Goal: Information Seeking & Learning: Learn about a topic

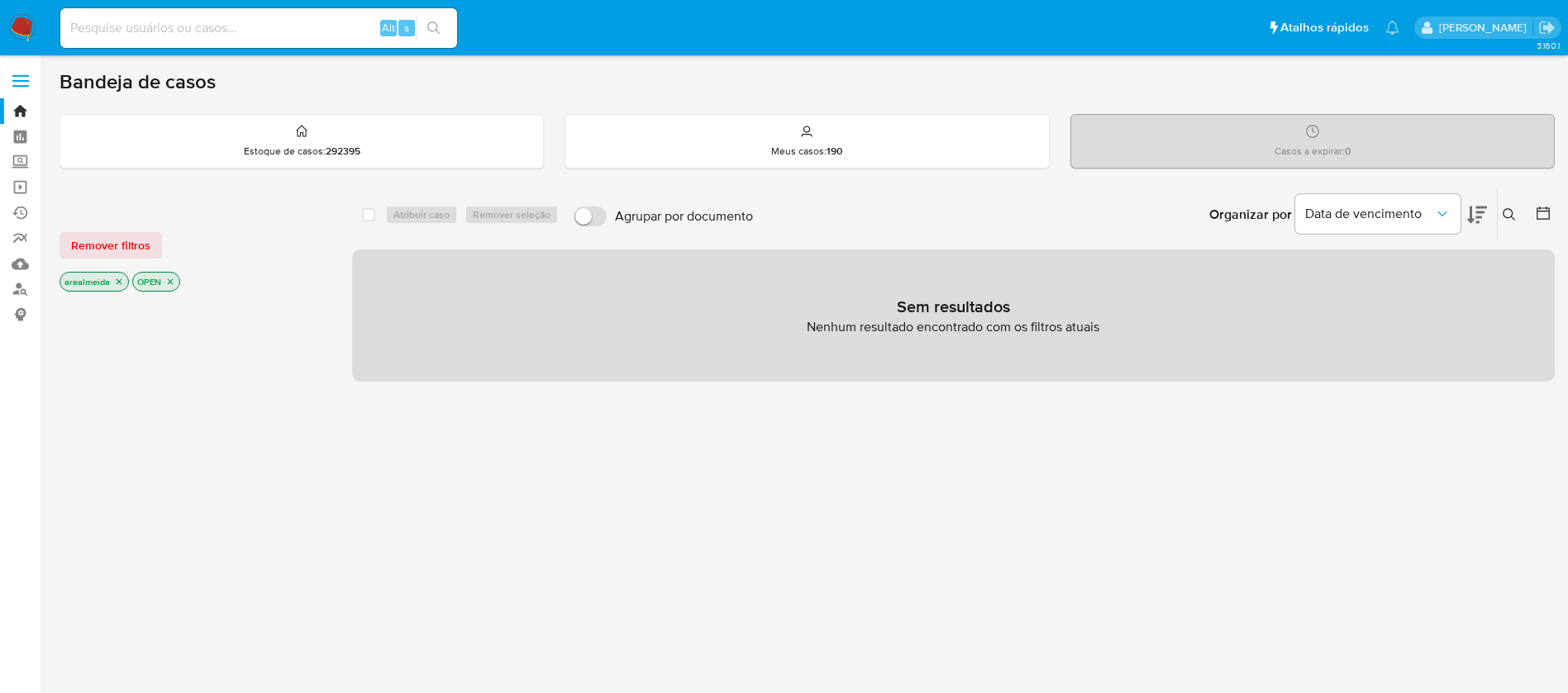
click at [116, 281] on icon "close-filter" at bounding box center [119, 282] width 10 height 10
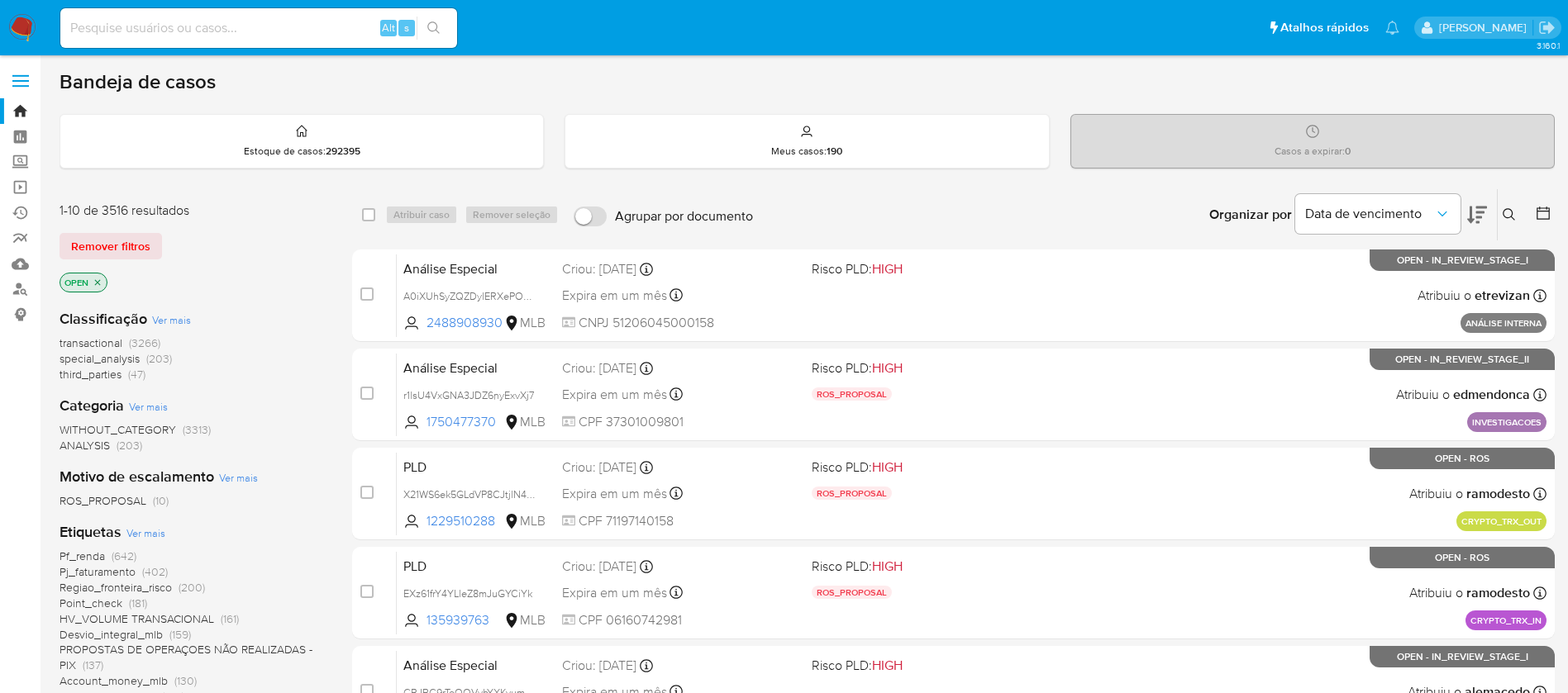
click at [98, 282] on icon "close-filter" at bounding box center [98, 283] width 6 height 6
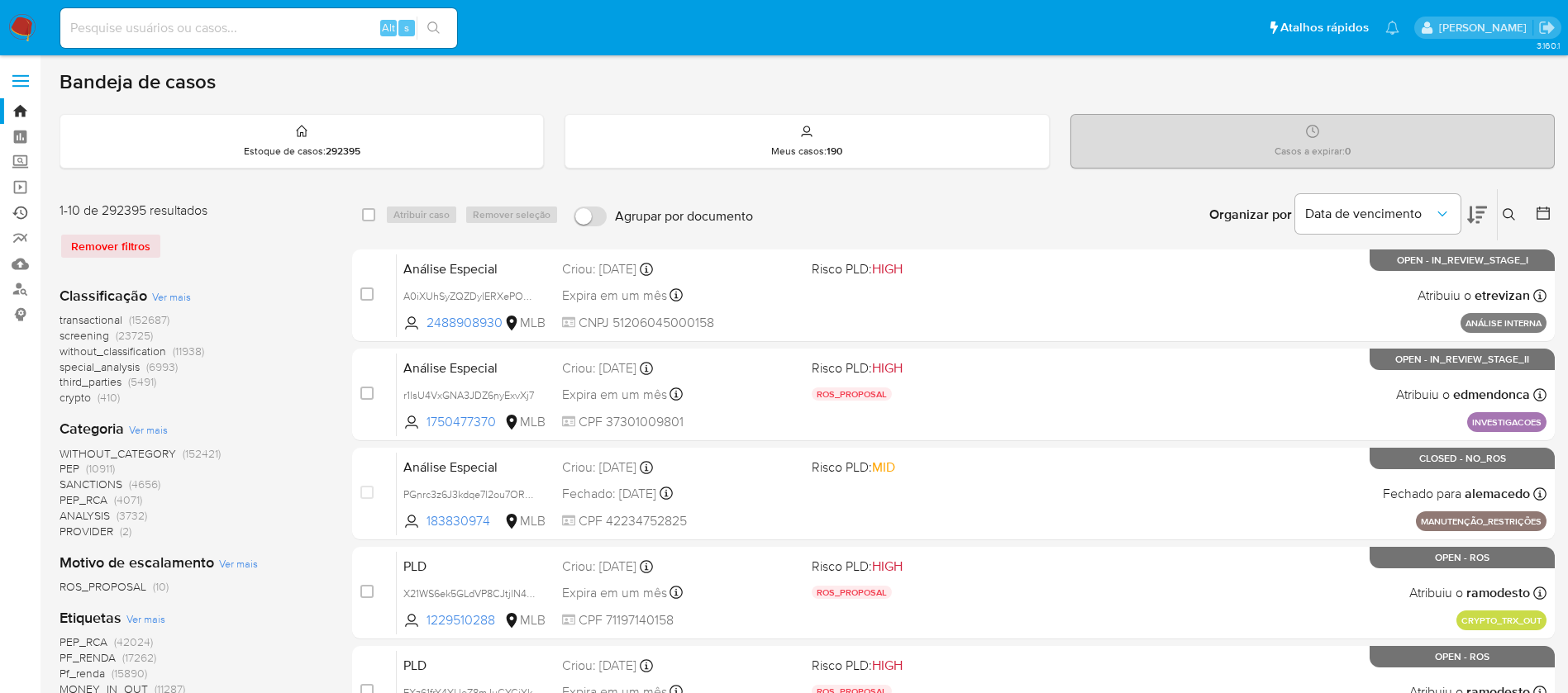
click at [24, 209] on link "Ejecuções automáticas" at bounding box center [98, 212] width 197 height 26
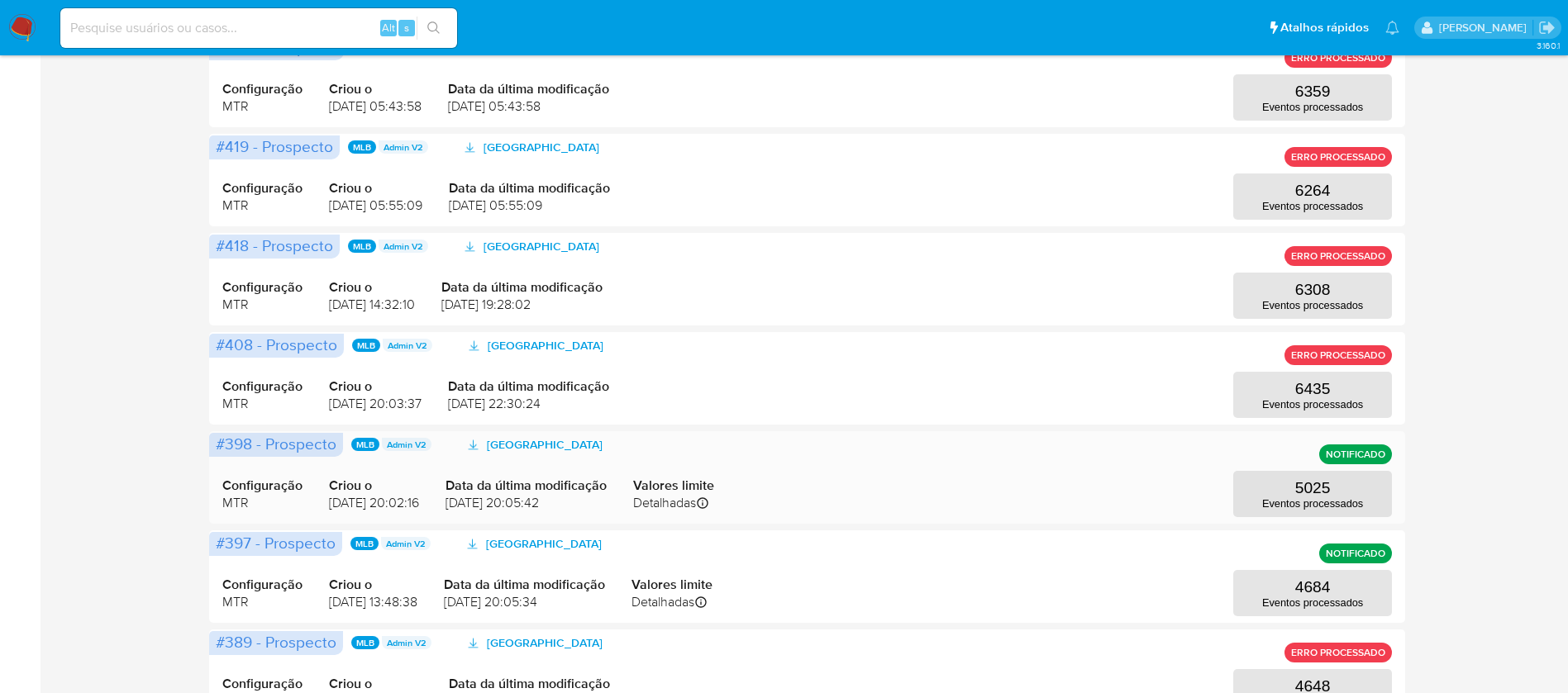
scroll to position [722, 0]
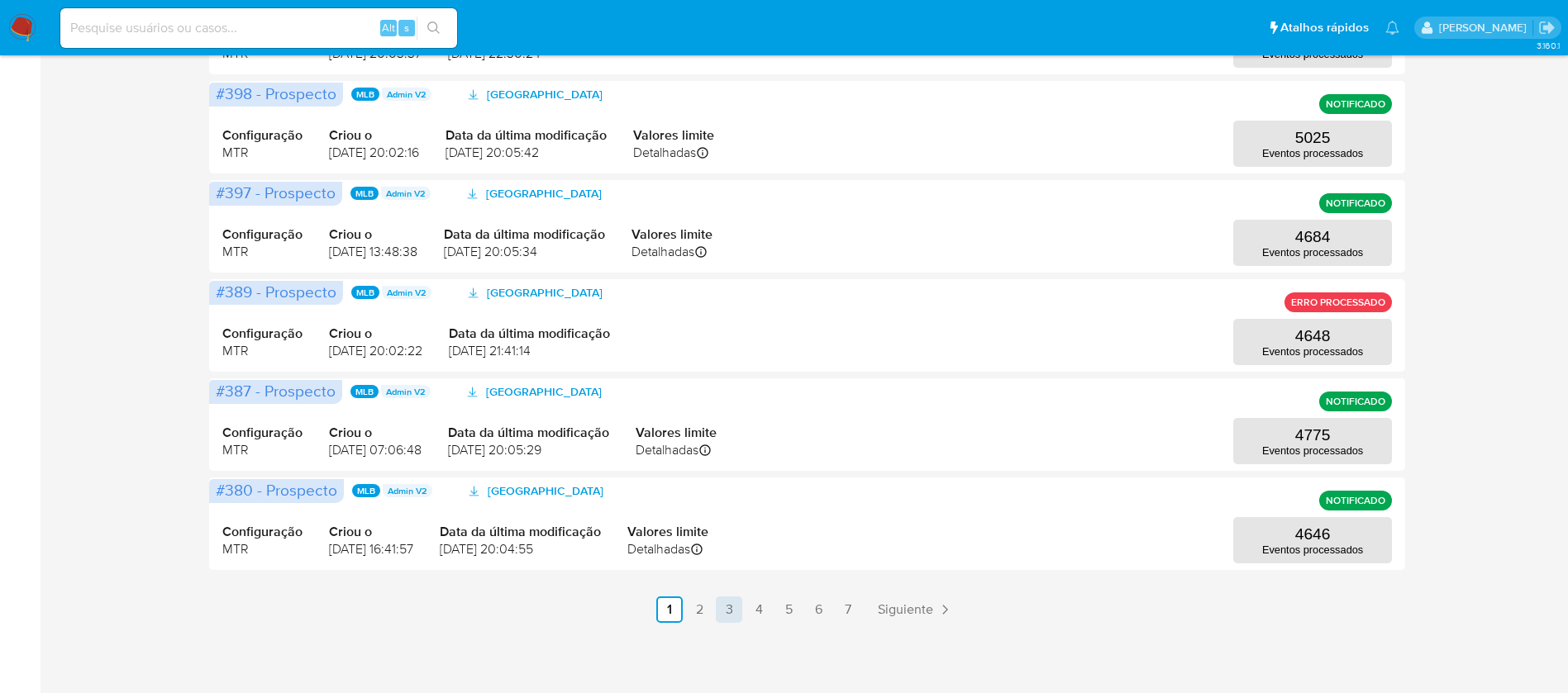
click at [726, 606] on link "3" at bounding box center [729, 610] width 27 height 27
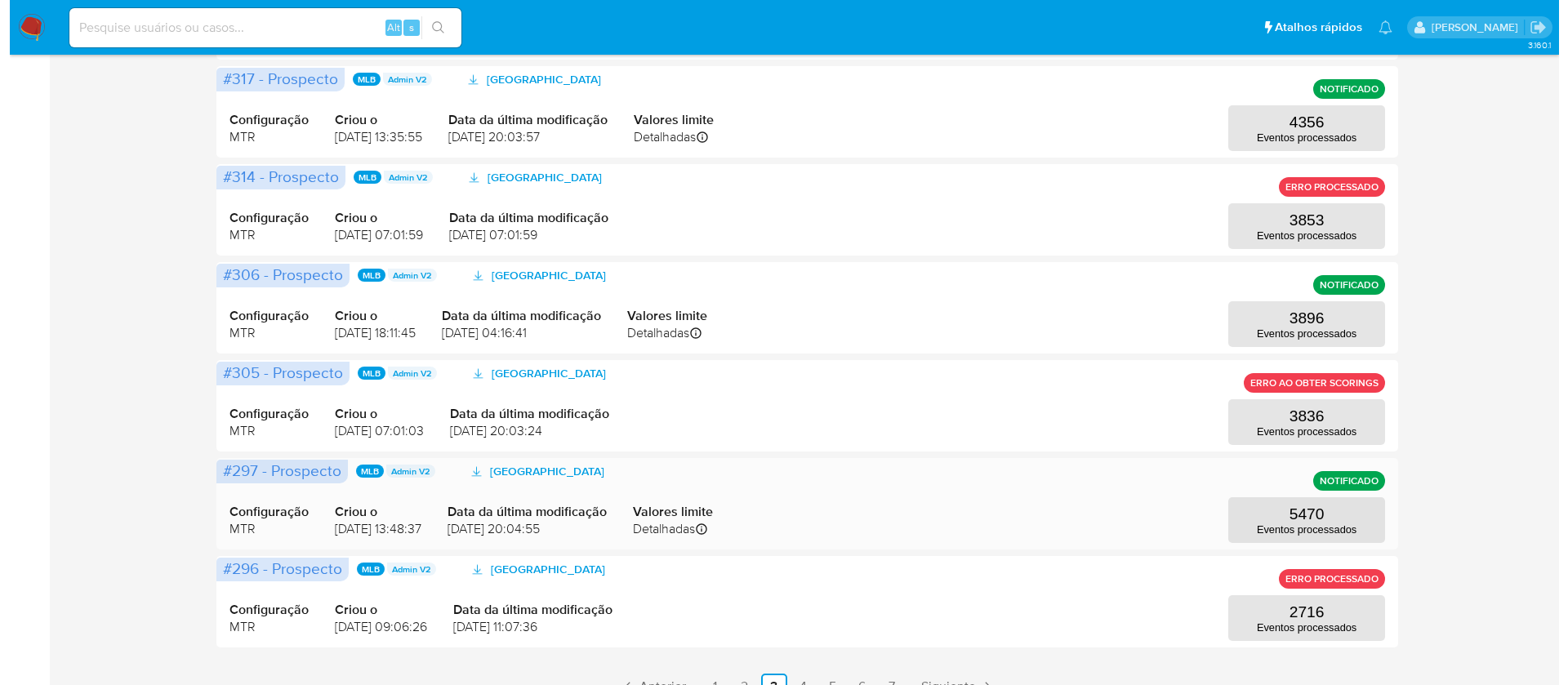
scroll to position [591, 0]
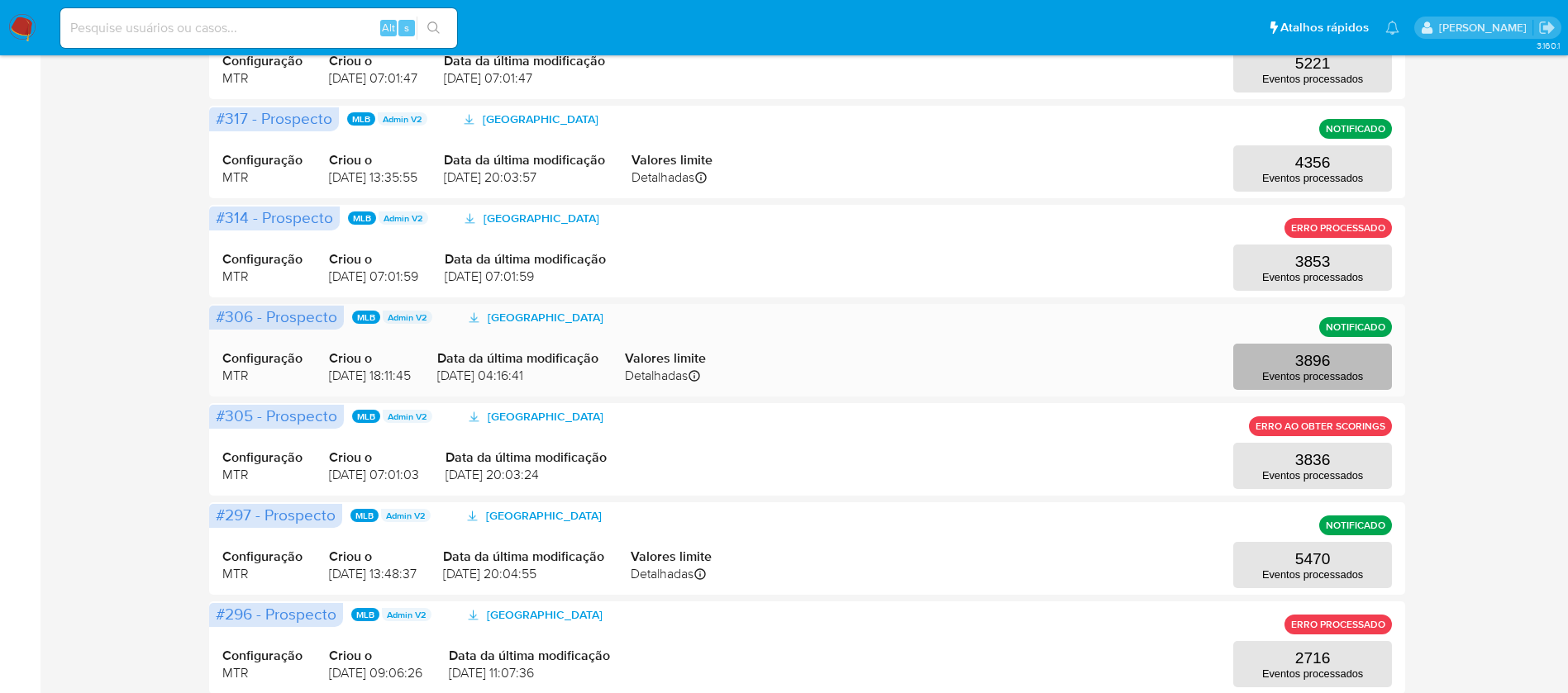
click at [1305, 363] on p "3896" at bounding box center [1312, 360] width 36 height 18
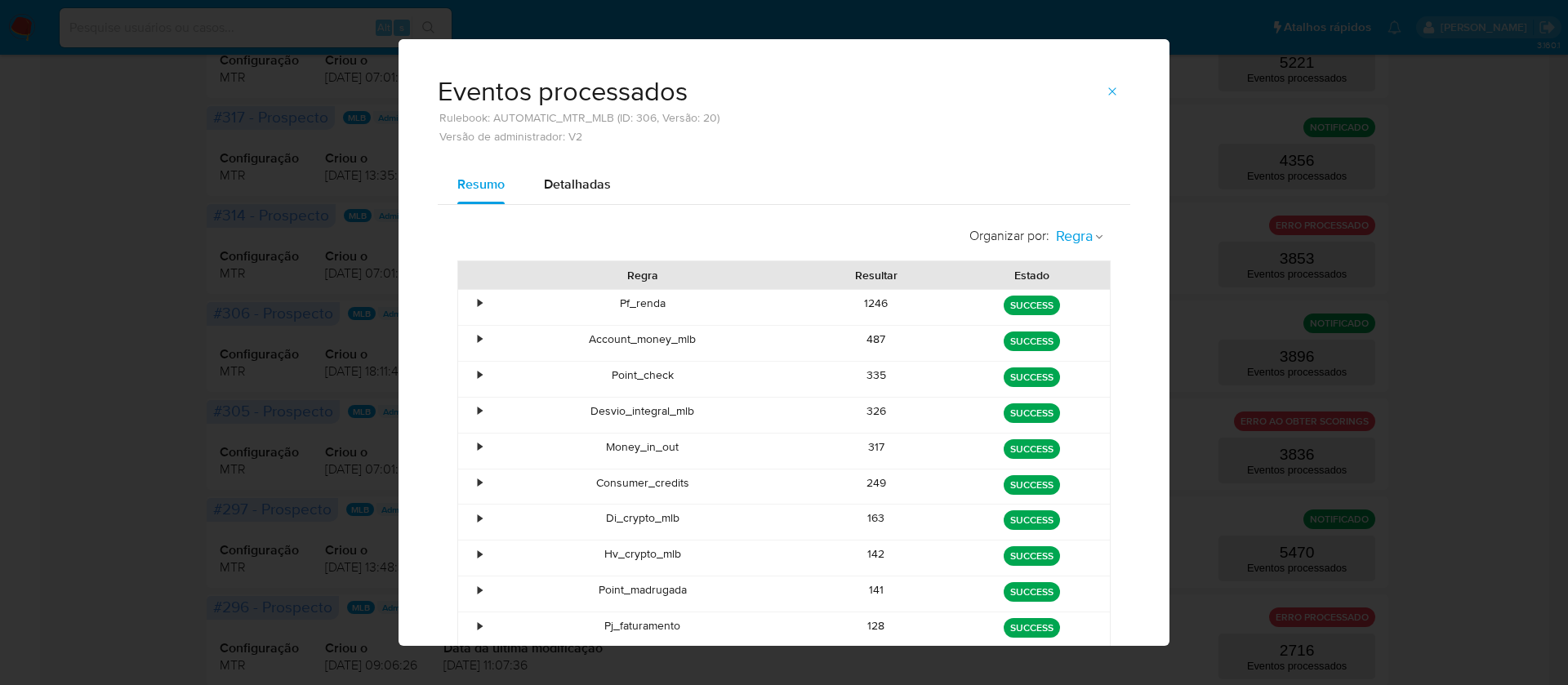
click at [1094, 236] on icon "button" at bounding box center [1099, 237] width 9 height 10
click at [587, 194] on div "Detalhadas" at bounding box center [577, 184] width 66 height 39
select select "10"
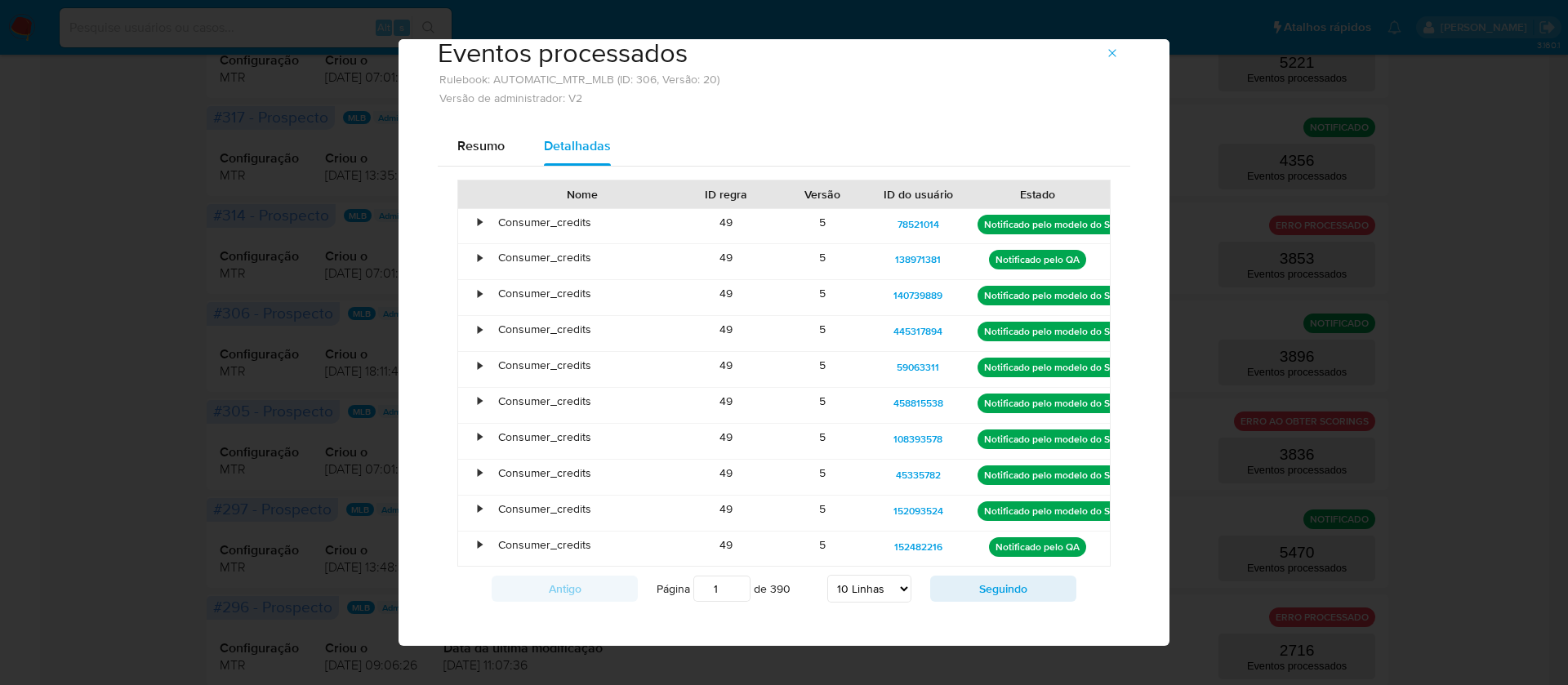
scroll to position [55, 0]
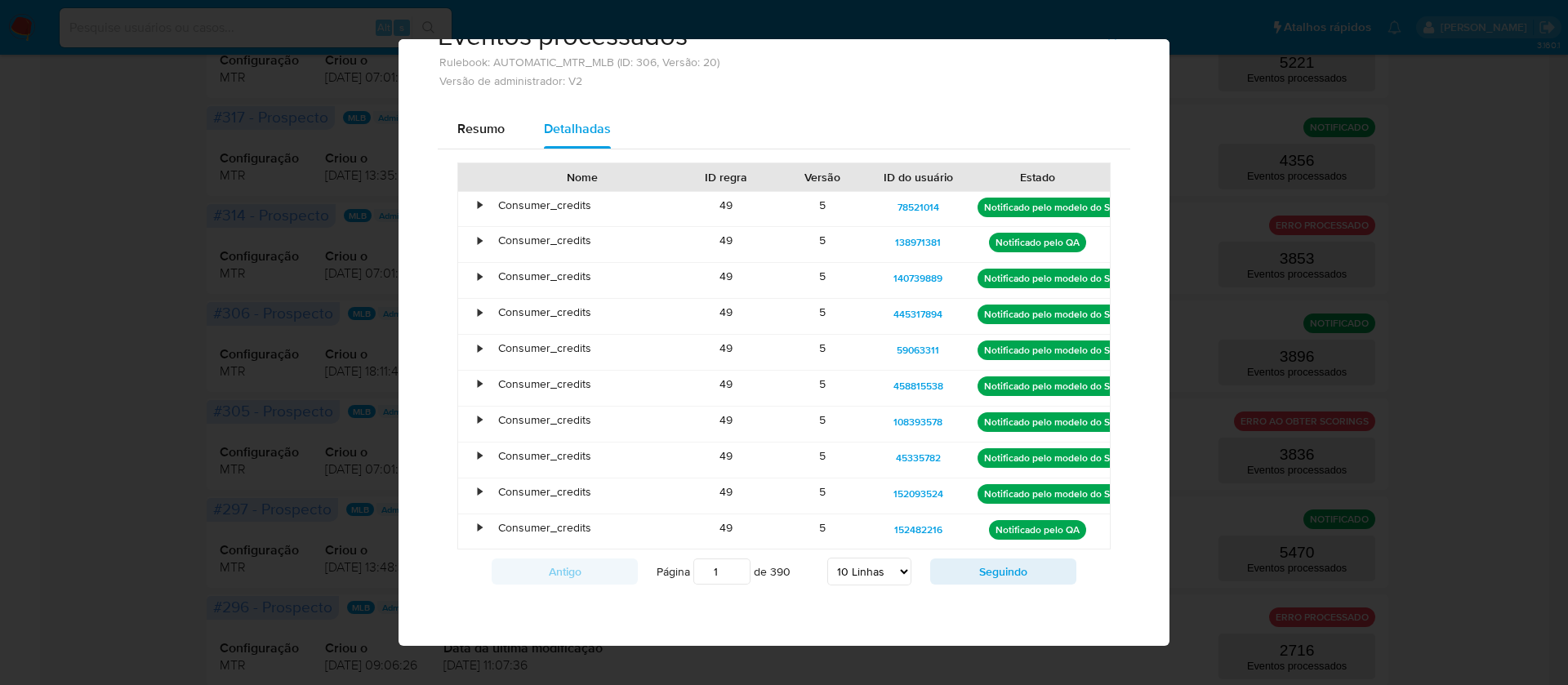
click at [456, 107] on div "Eventos processados Rulebook: AUTOMATIC_MTR_MLB (ID: 306, Versão: 20) Versão de…" at bounding box center [784, 47] width 771 height 125
click at [463, 121] on span "Resumo" at bounding box center [481, 129] width 47 height 19
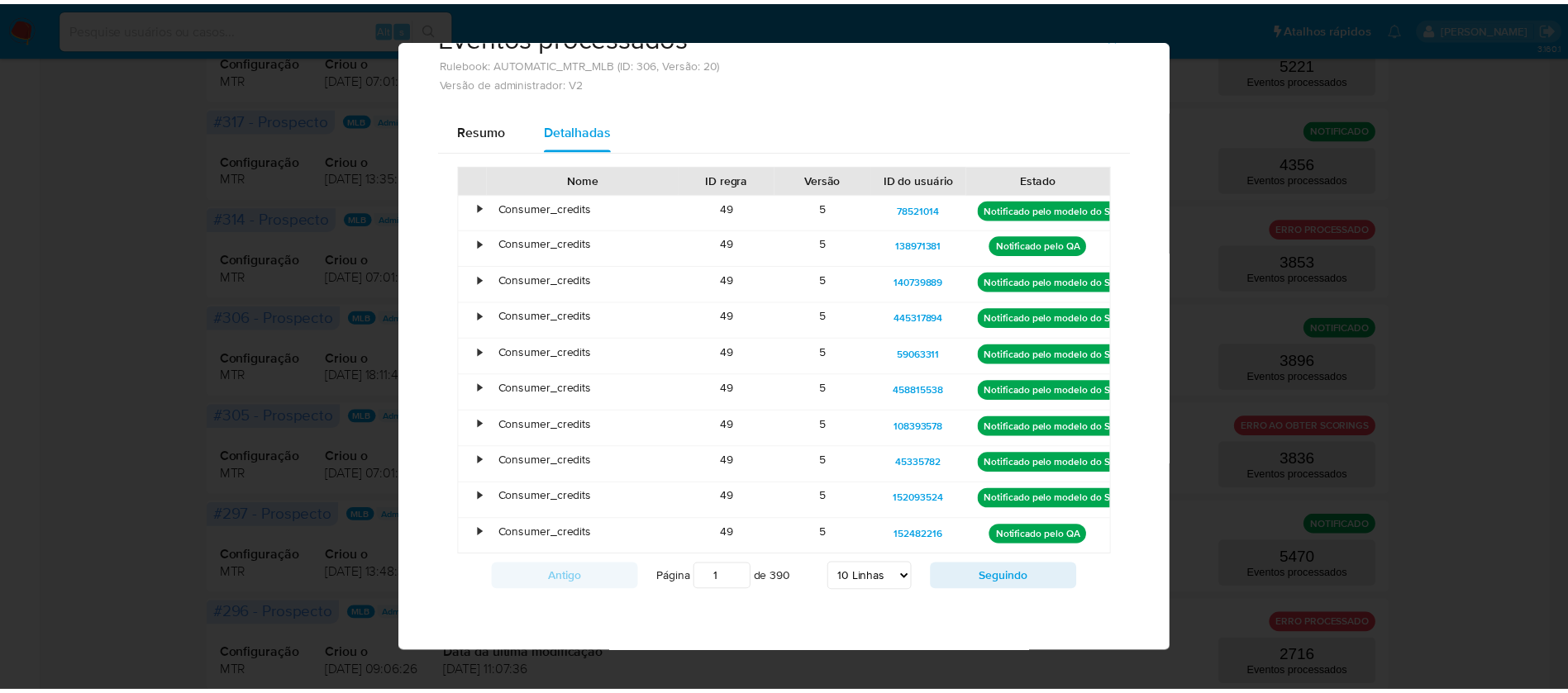
scroll to position [0, 0]
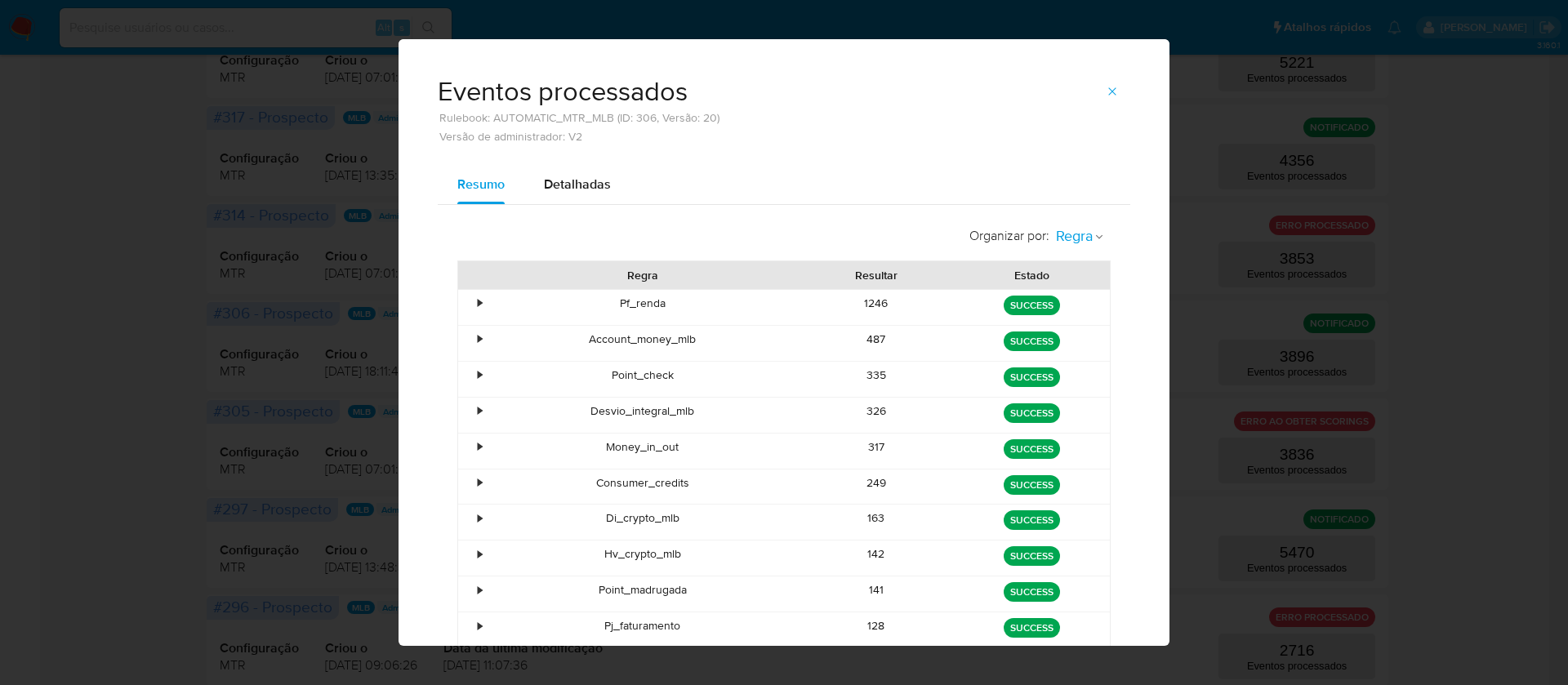
click at [1094, 238] on icon "button" at bounding box center [1099, 237] width 9 height 10
click at [1076, 271] on span "Estado" at bounding box center [1074, 273] width 38 height 16
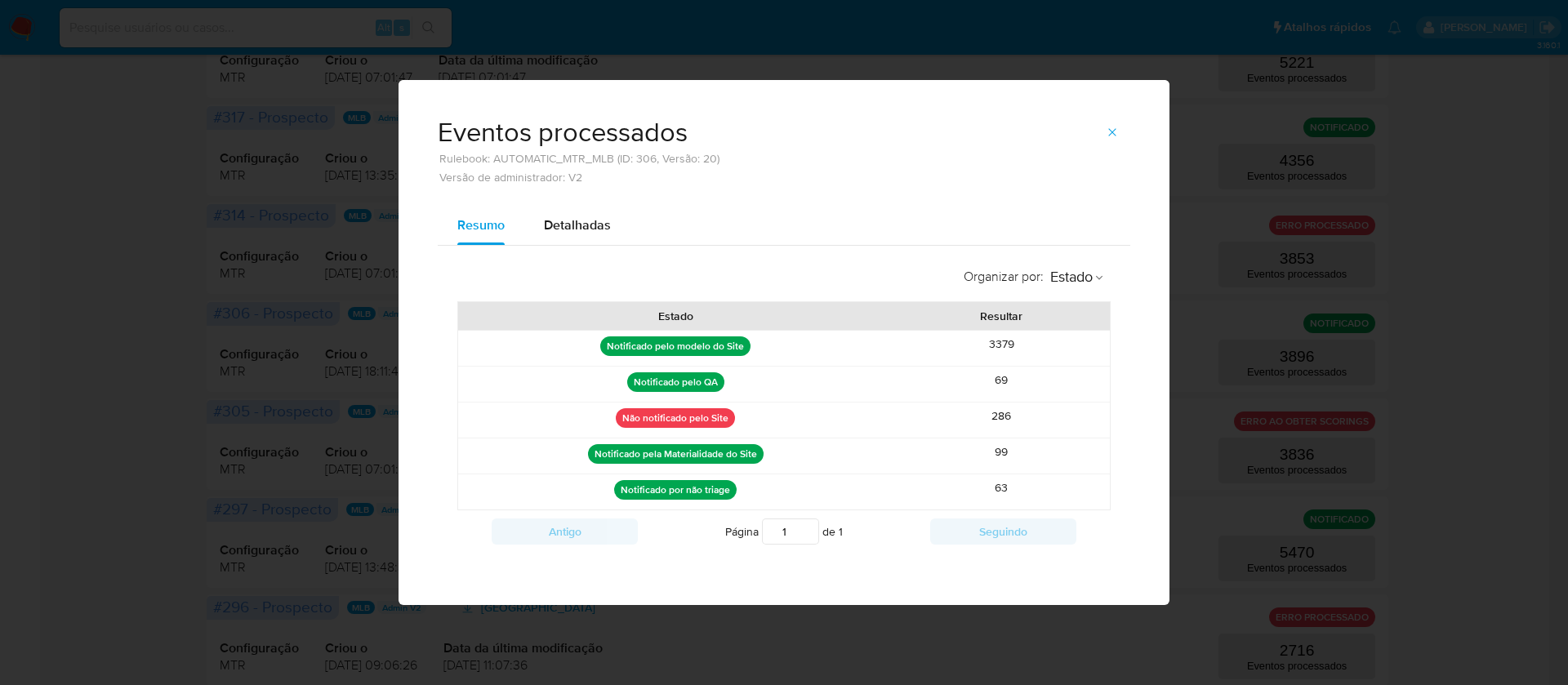
click at [671, 494] on p "Notificado por não triage" at bounding box center [674, 489] width 123 height 20
click at [671, 417] on p "Não notificado pelo Site" at bounding box center [675, 418] width 120 height 20
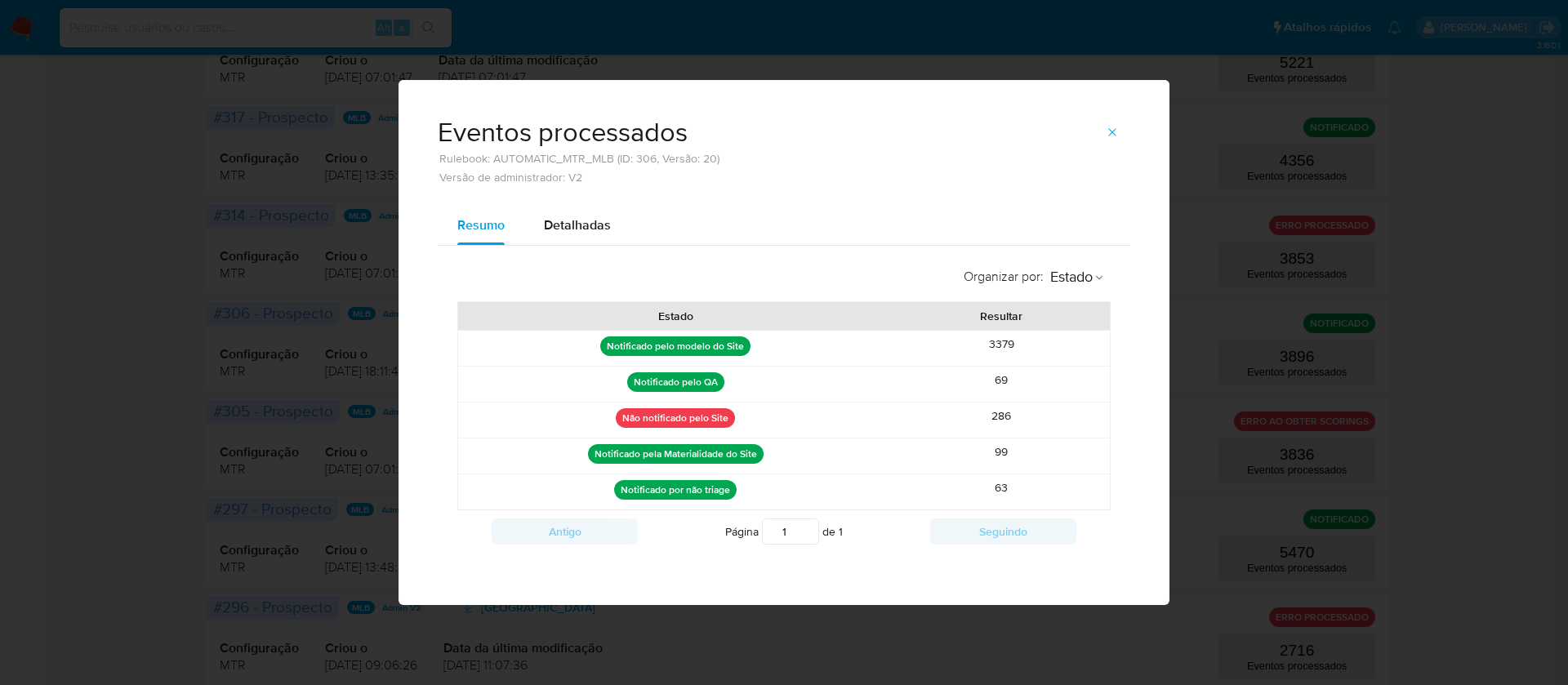
click at [671, 417] on p "Não notificado pelo Site" at bounding box center [675, 418] width 120 height 20
click at [997, 422] on div "286" at bounding box center [1001, 420] width 217 height 35
click at [997, 420] on div "286" at bounding box center [1001, 420] width 217 height 35
click at [1110, 130] on icon "button" at bounding box center [1112, 133] width 8 height 8
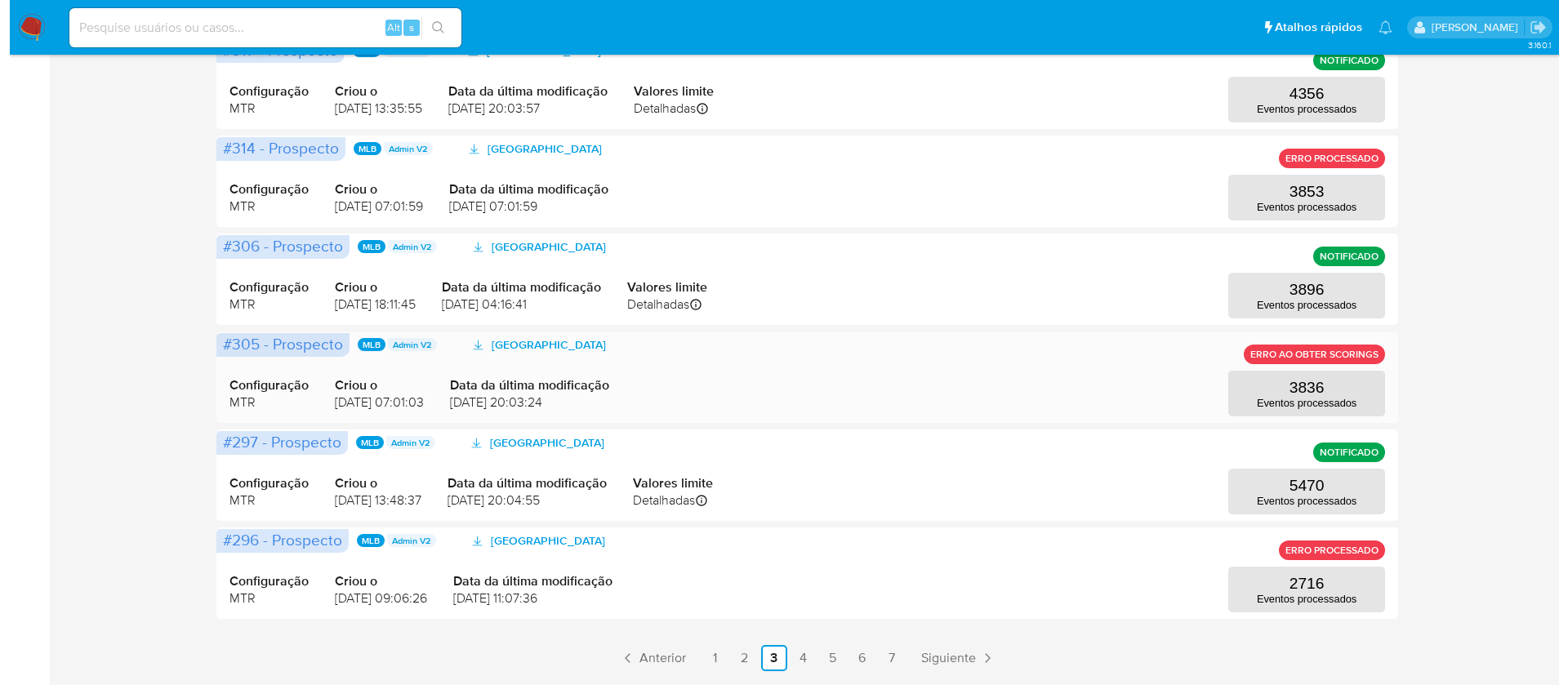
scroll to position [714, 0]
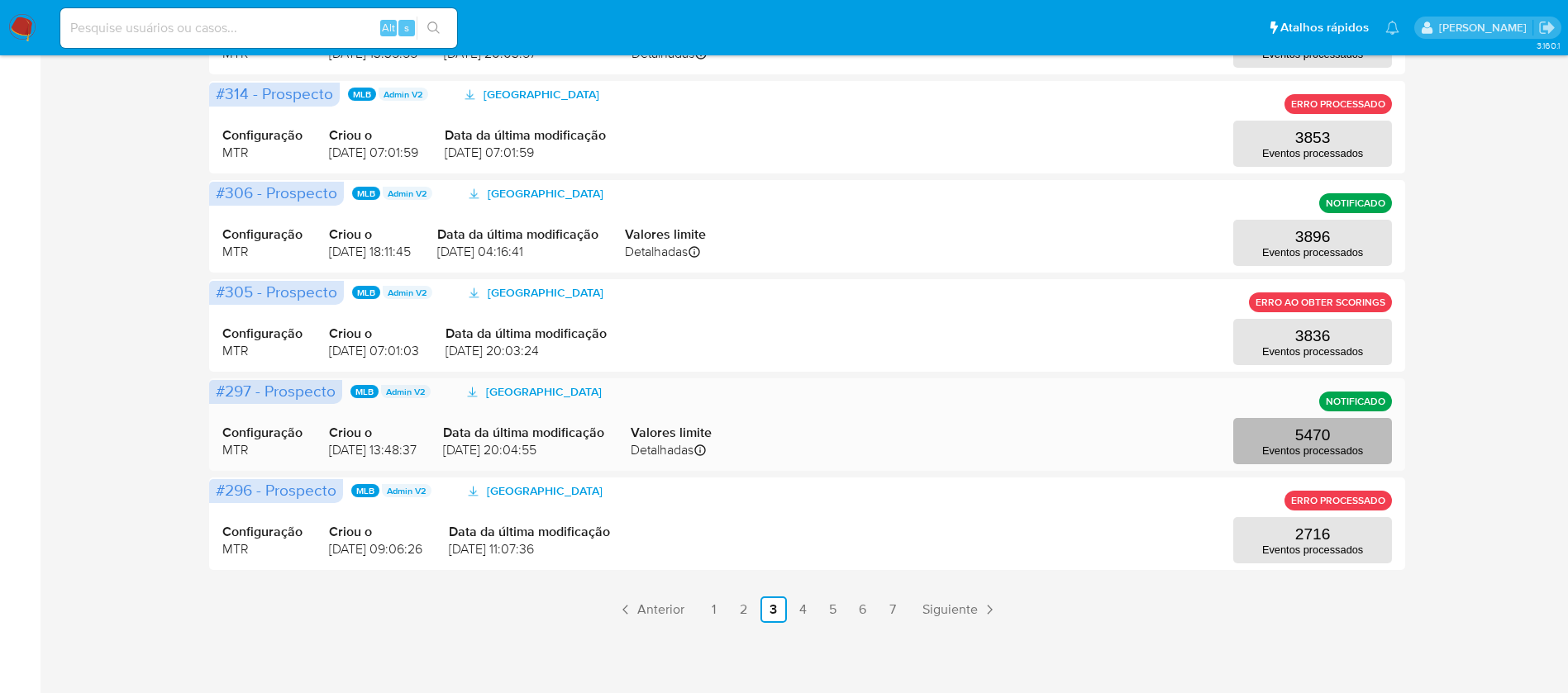
click at [1307, 434] on p "5470" at bounding box center [1312, 435] width 36 height 18
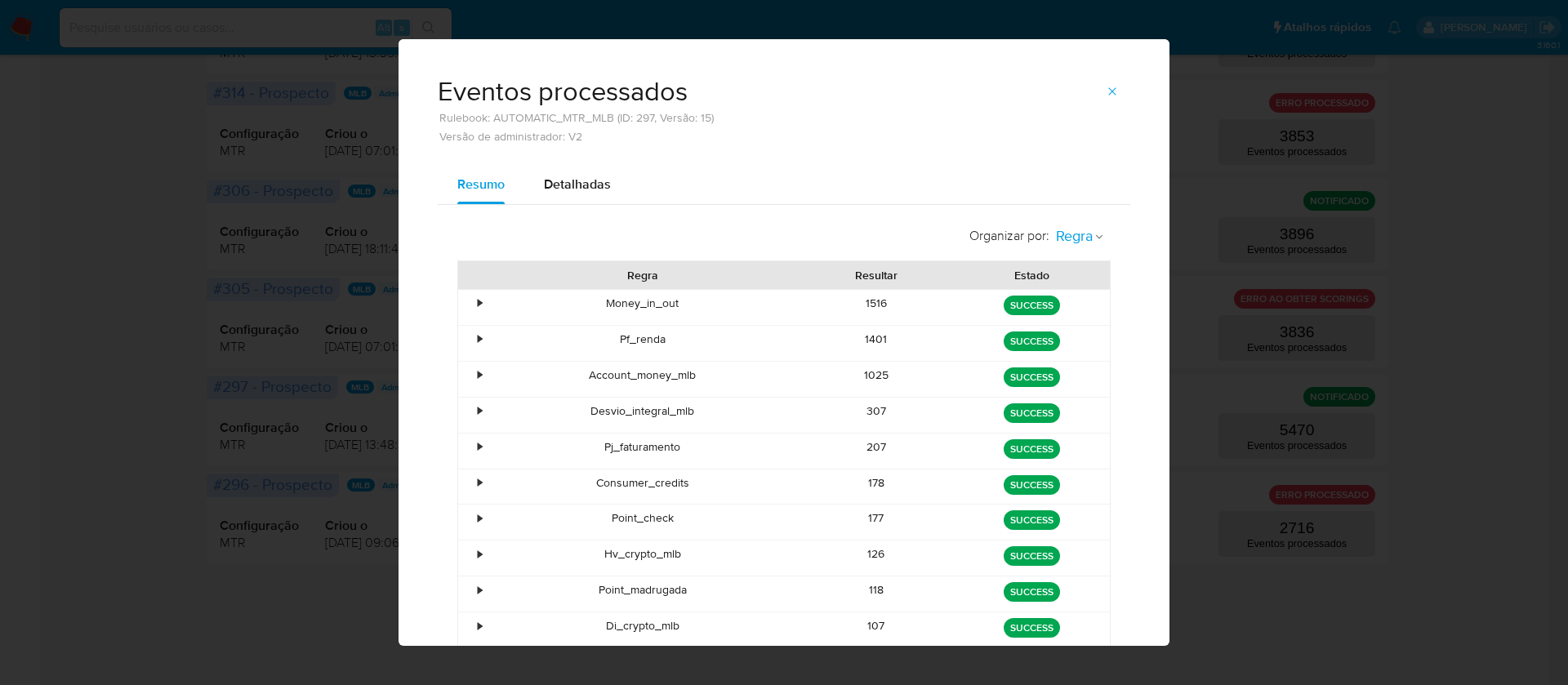
click at [1094, 239] on icon "button" at bounding box center [1099, 237] width 9 height 10
click at [1086, 239] on li "Regra" at bounding box center [1079, 233] width 74 height 39
click at [1094, 239] on icon "button" at bounding box center [1099, 237] width 9 height 10
click at [1075, 272] on span "Estado" at bounding box center [1074, 273] width 38 height 16
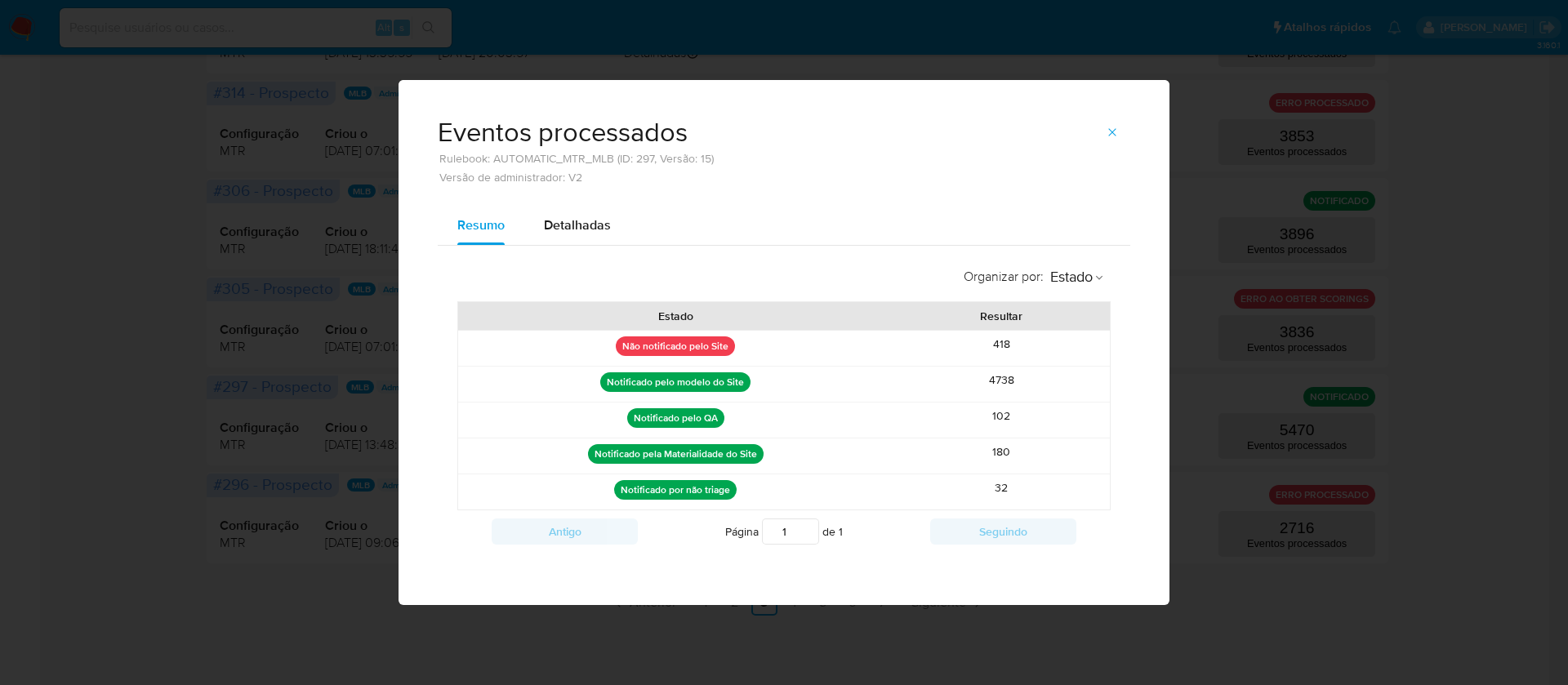
click at [1007, 343] on div "418" at bounding box center [1001, 348] width 217 height 35
click at [701, 343] on p "Não notificado pelo Site" at bounding box center [675, 346] width 120 height 20
click at [572, 230] on span "Detalhadas" at bounding box center [577, 225] width 66 height 19
select select "10"
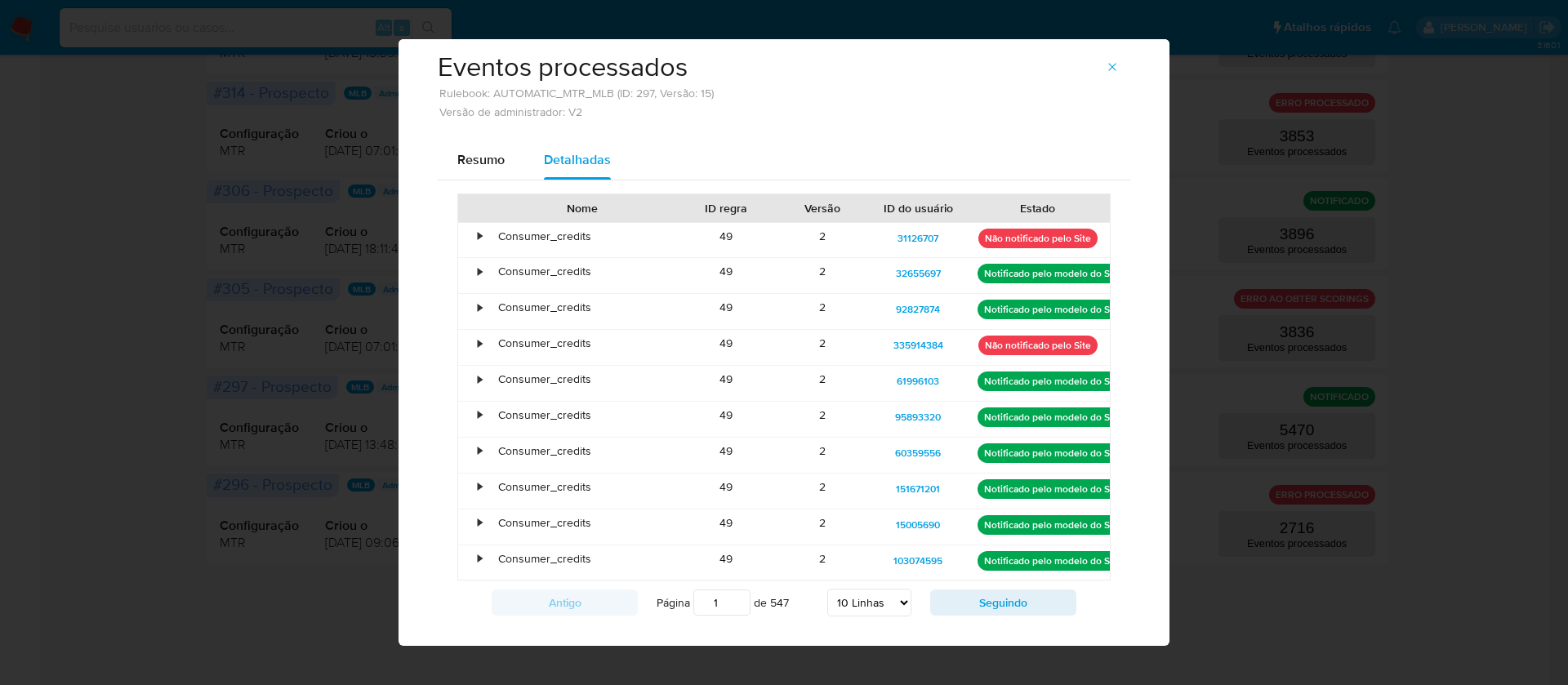
scroll to position [0, 0]
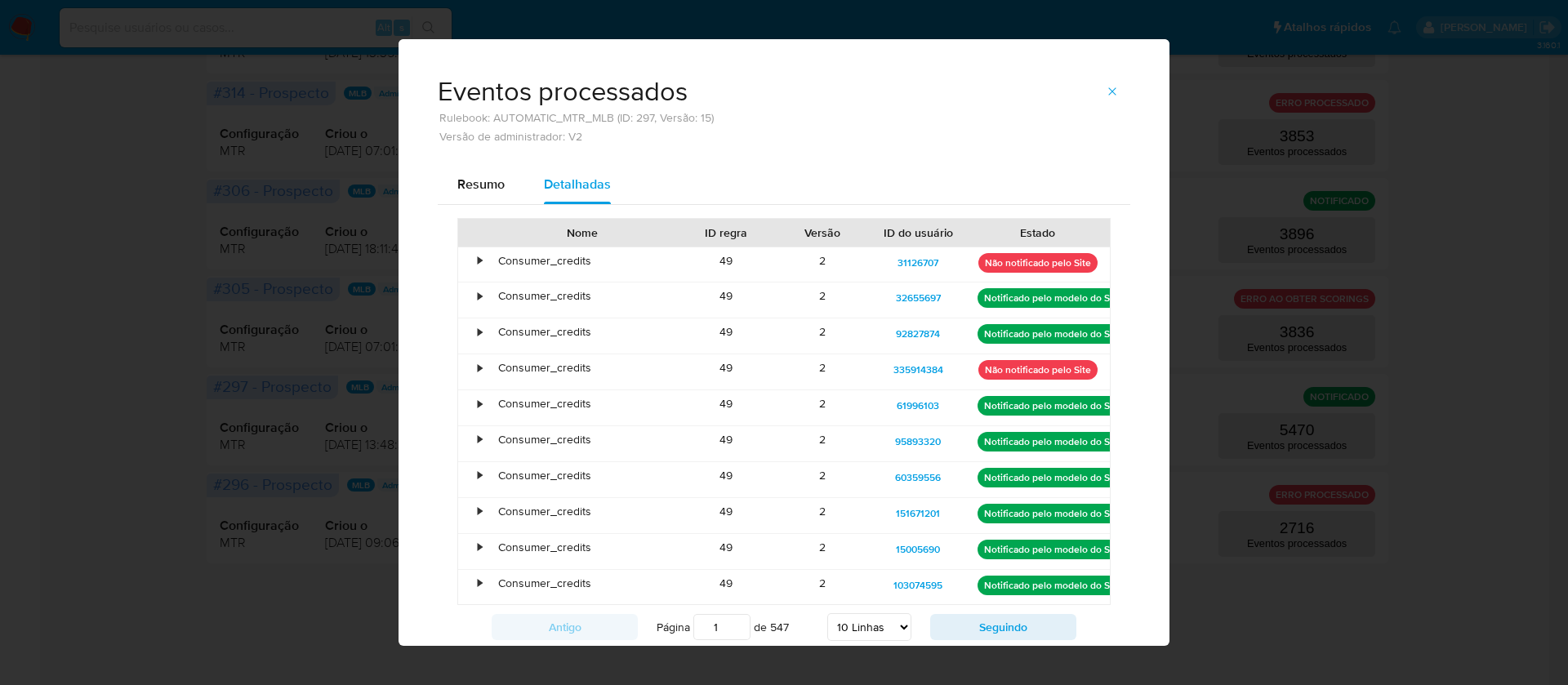
click at [478, 258] on div "•" at bounding box center [480, 260] width 4 height 15
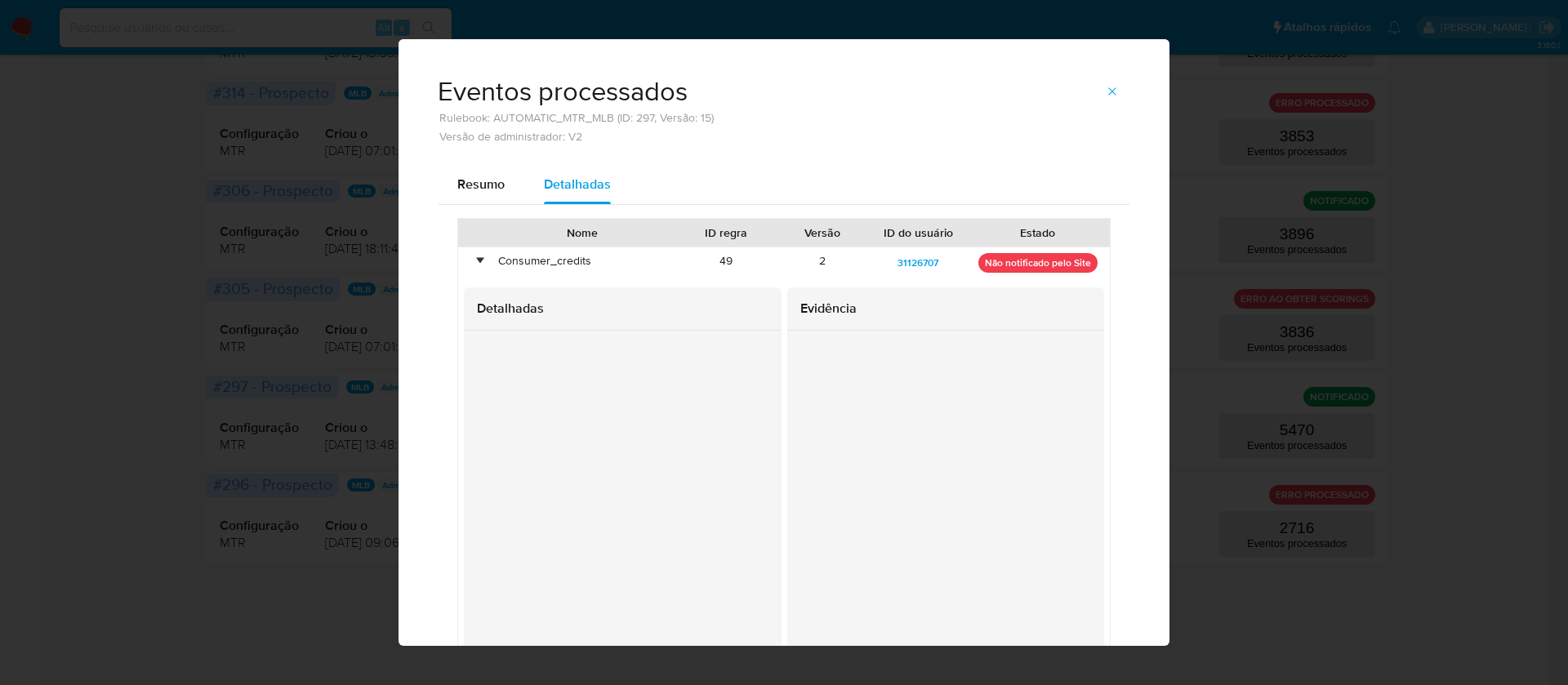
click at [478, 259] on div "•" at bounding box center [480, 260] width 4 height 15
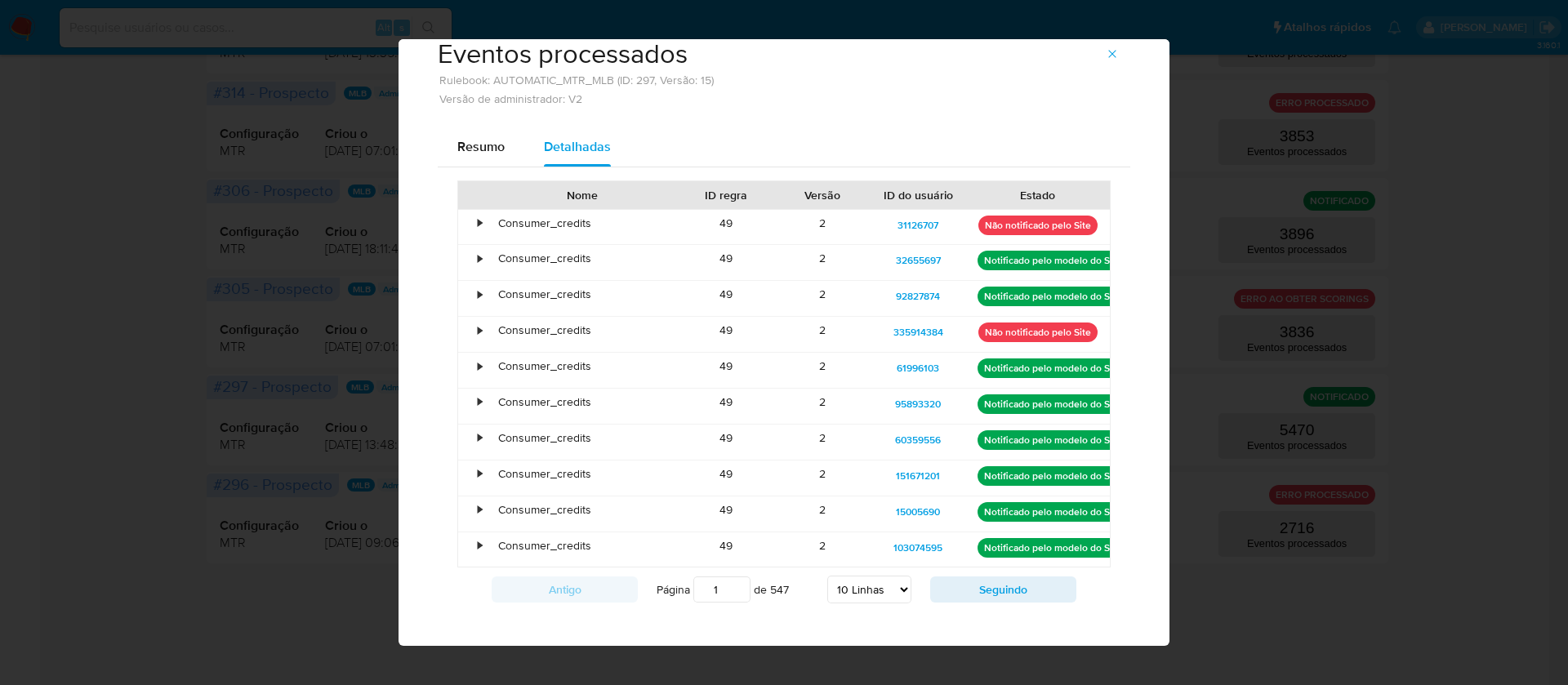
scroll to position [55, 0]
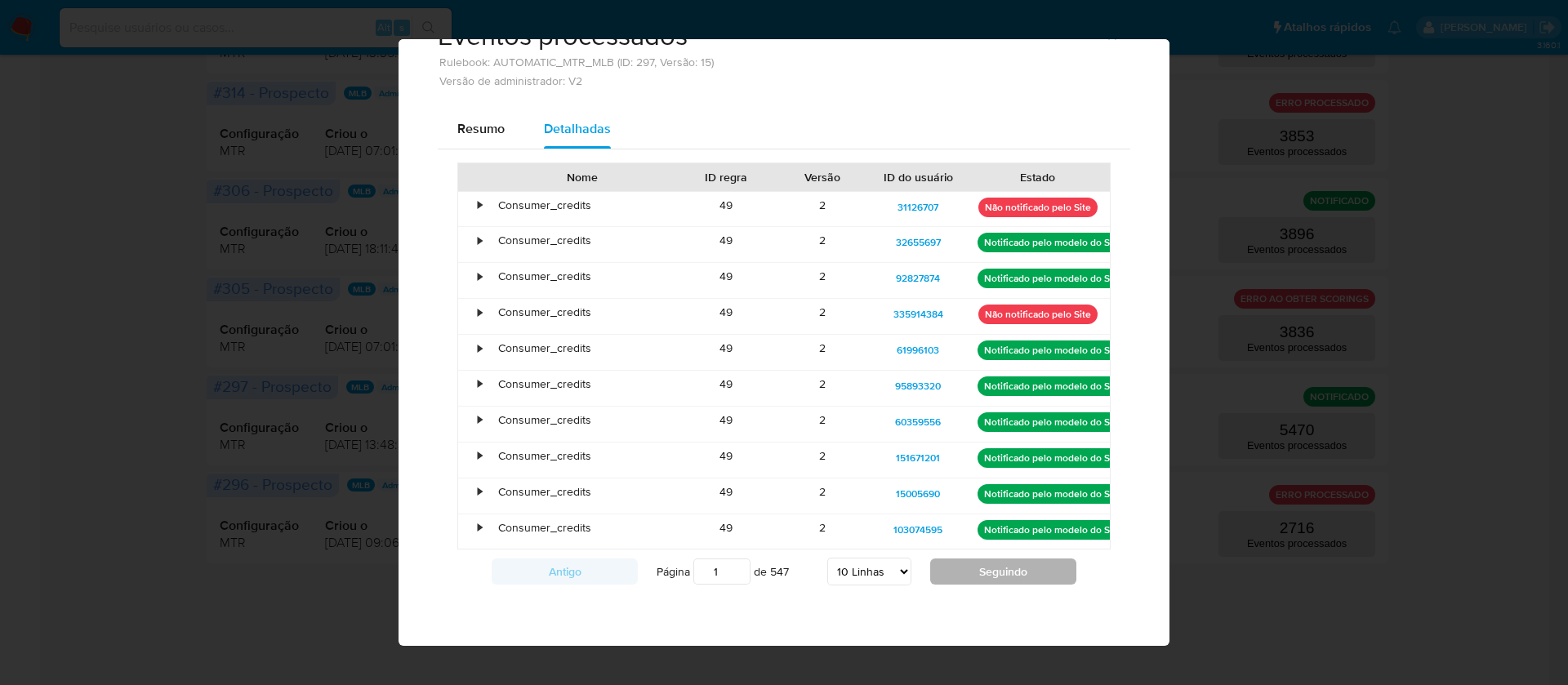
click at [958, 577] on button "Seguindo" at bounding box center [1003, 572] width 146 height 27
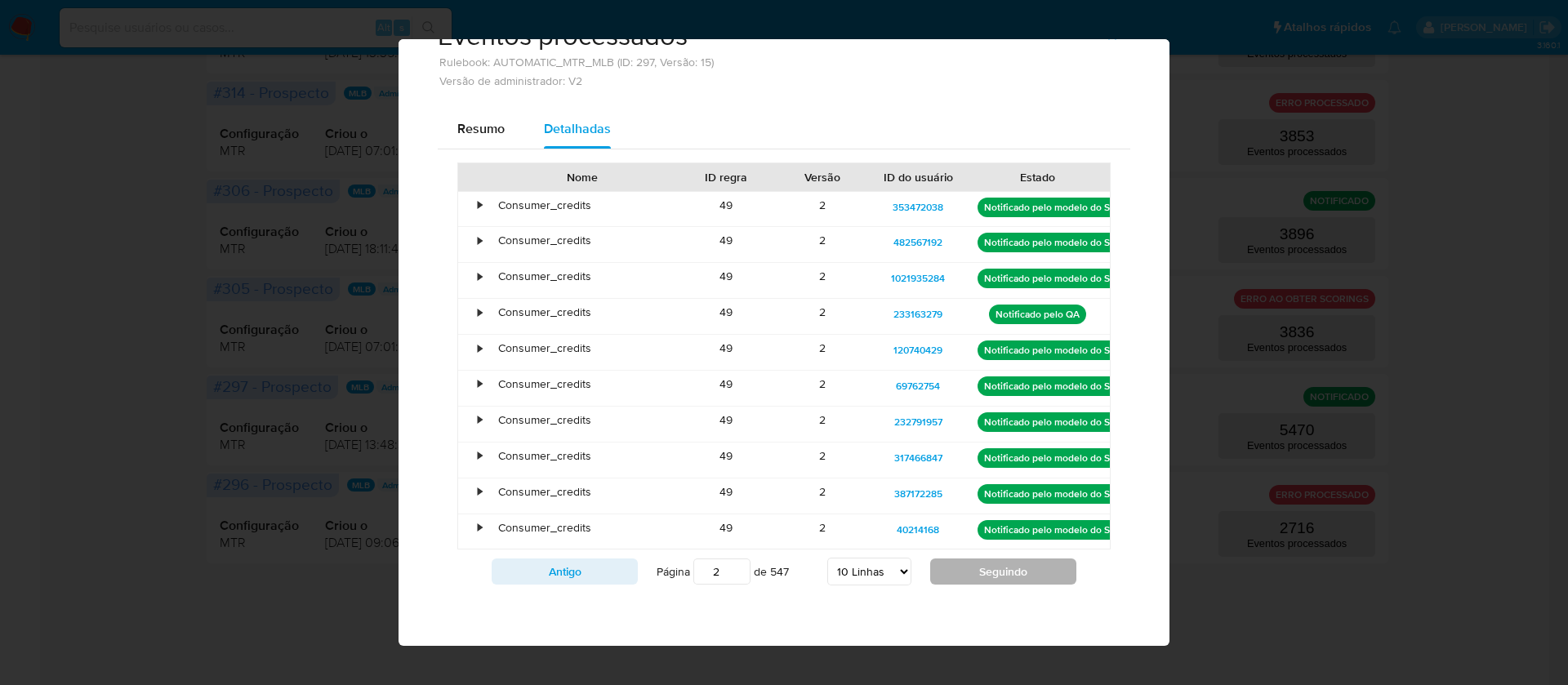
click at [957, 573] on button "Seguindo" at bounding box center [1003, 572] width 146 height 27
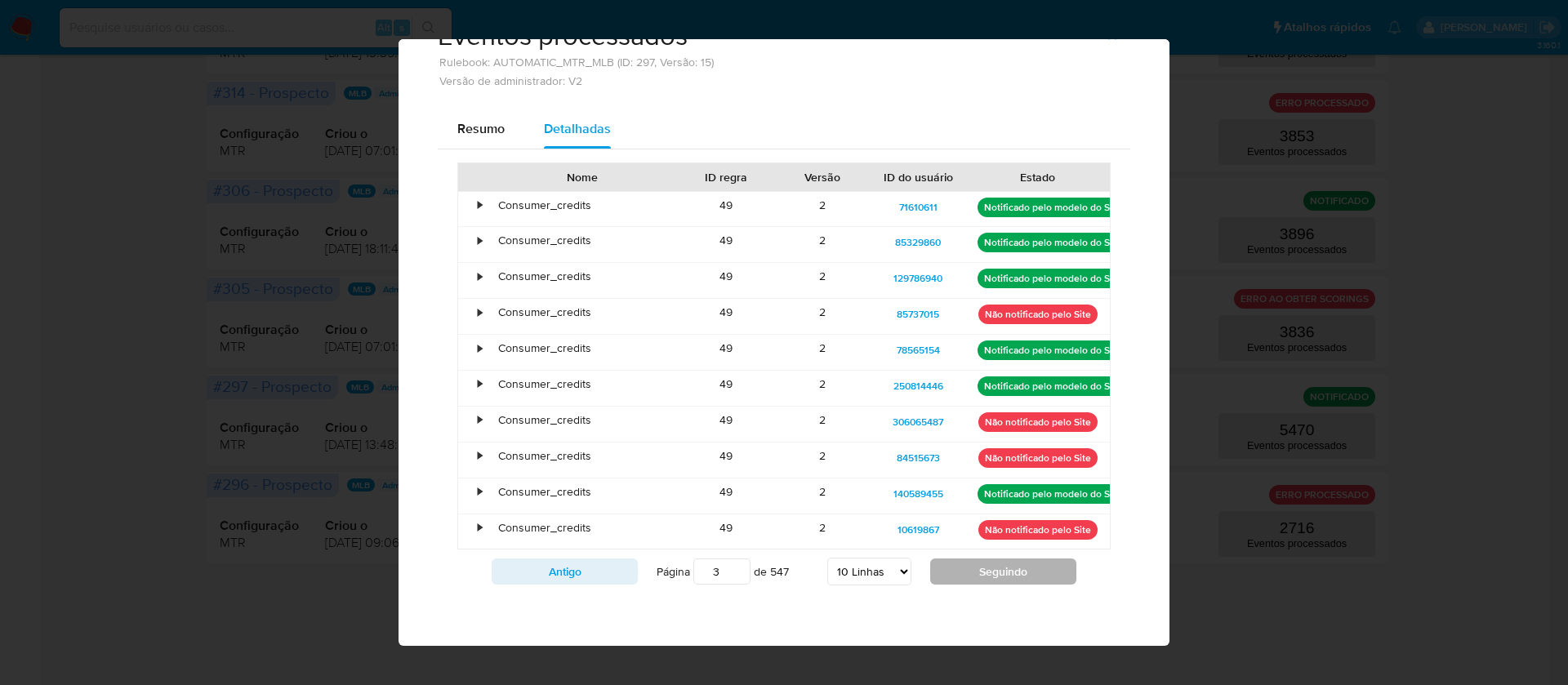
click at [974, 574] on button "Seguindo" at bounding box center [1003, 572] width 146 height 27
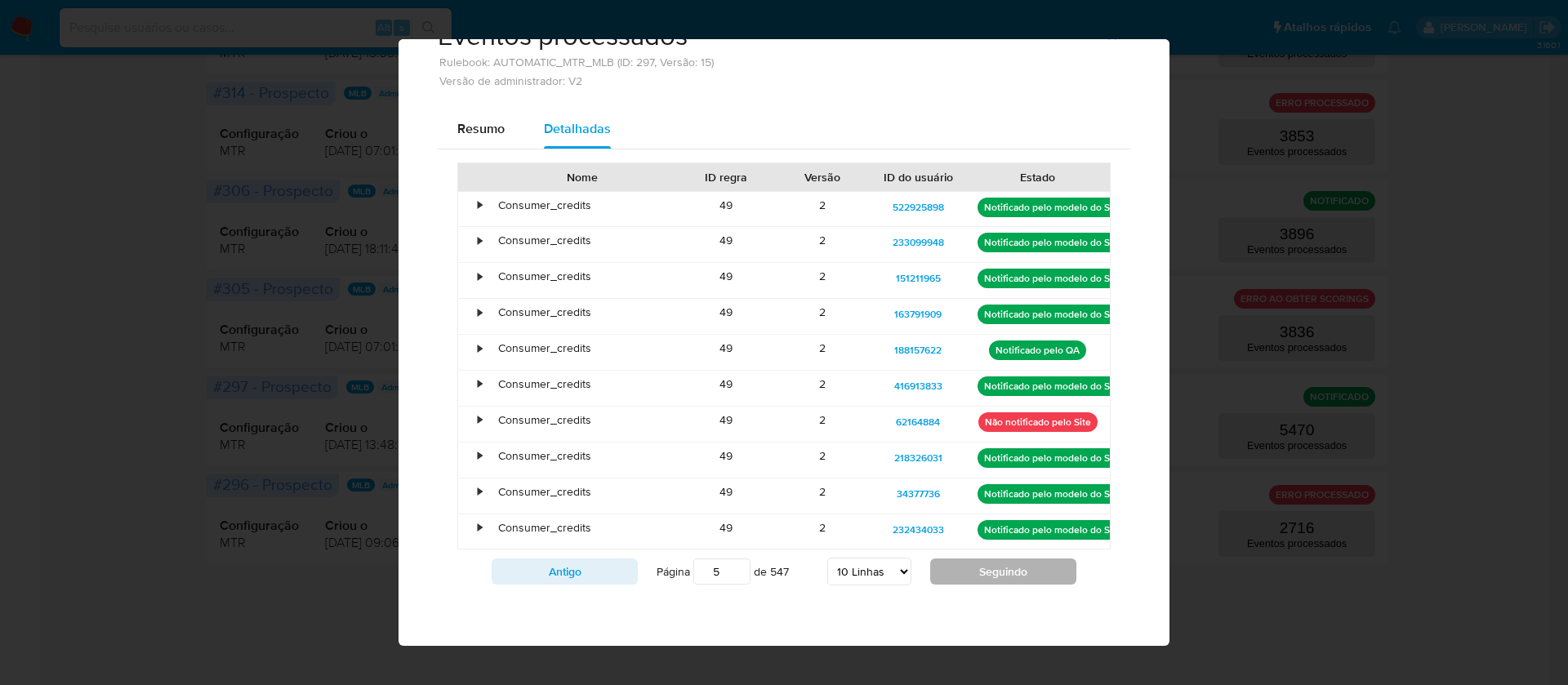
click at [974, 574] on button "Seguindo" at bounding box center [1003, 572] width 146 height 27
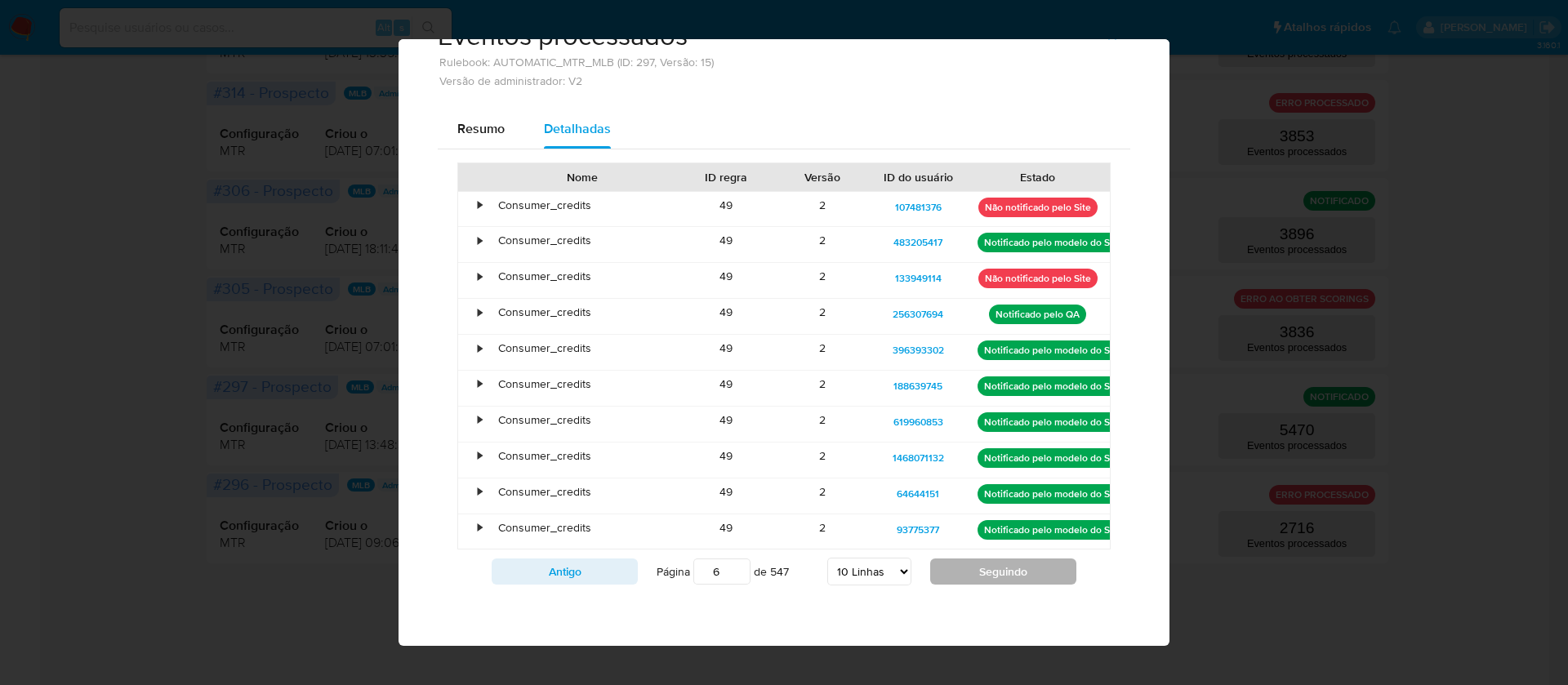
click at [974, 574] on button "Seguindo" at bounding box center [1003, 572] width 146 height 27
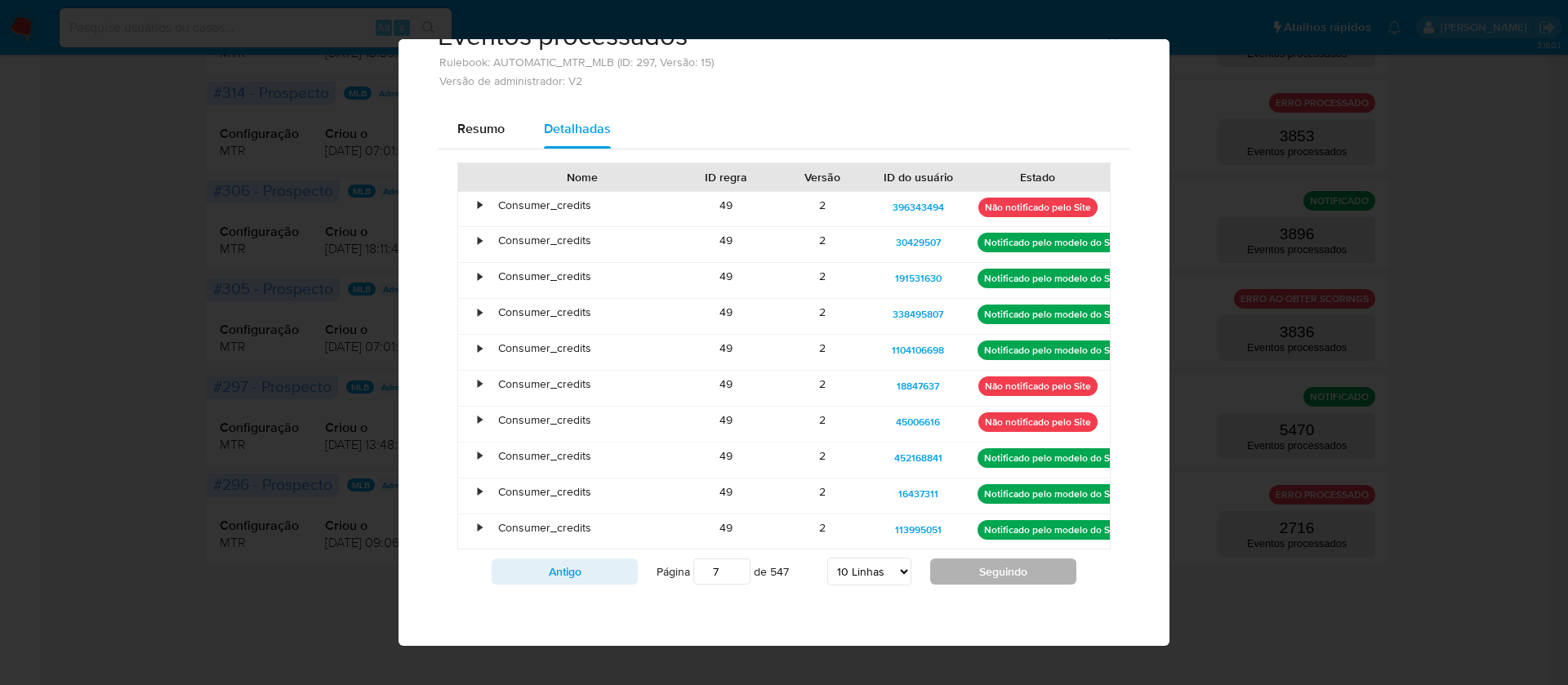
click at [974, 574] on button "Seguindo" at bounding box center [1003, 572] width 146 height 27
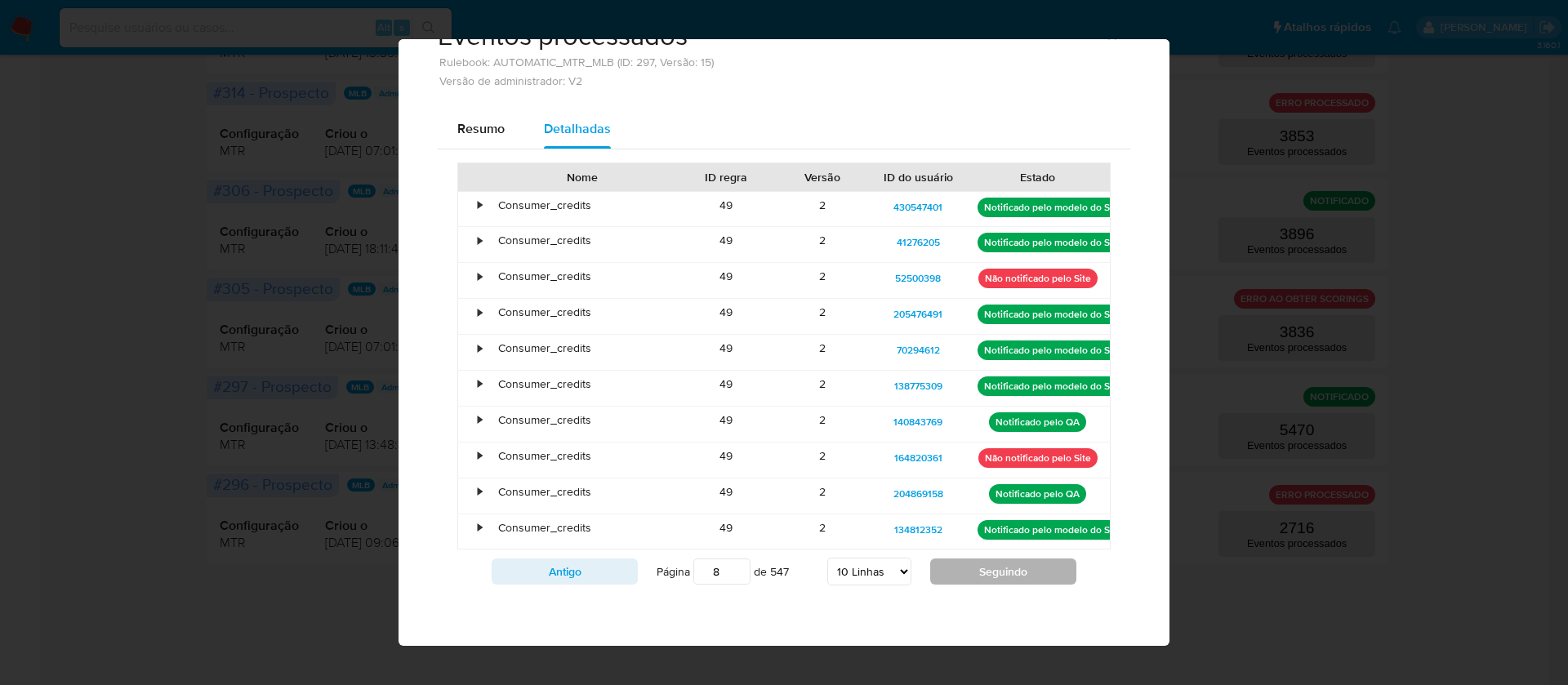
click at [974, 573] on button "Seguindo" at bounding box center [1003, 572] width 146 height 27
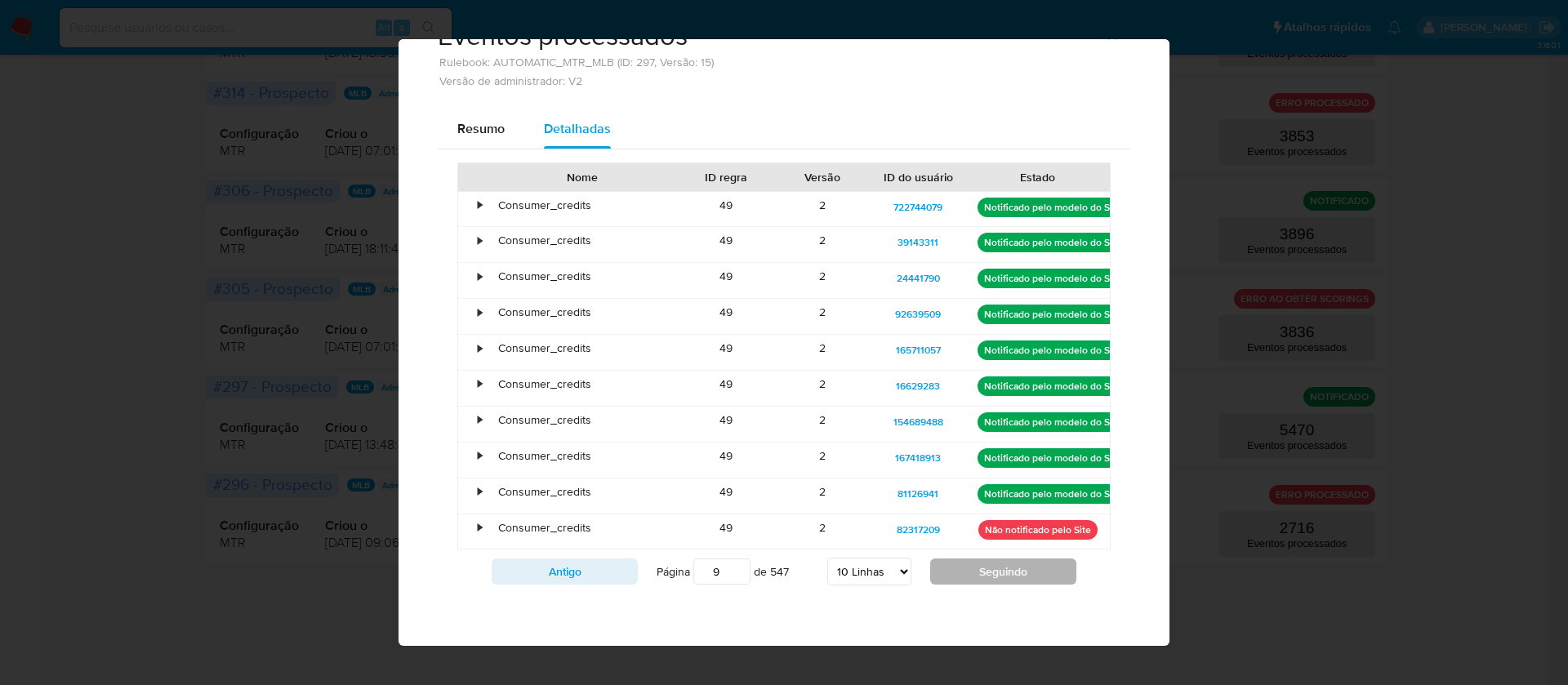
click at [974, 573] on button "Seguindo" at bounding box center [1003, 572] width 146 height 27
type input "10"
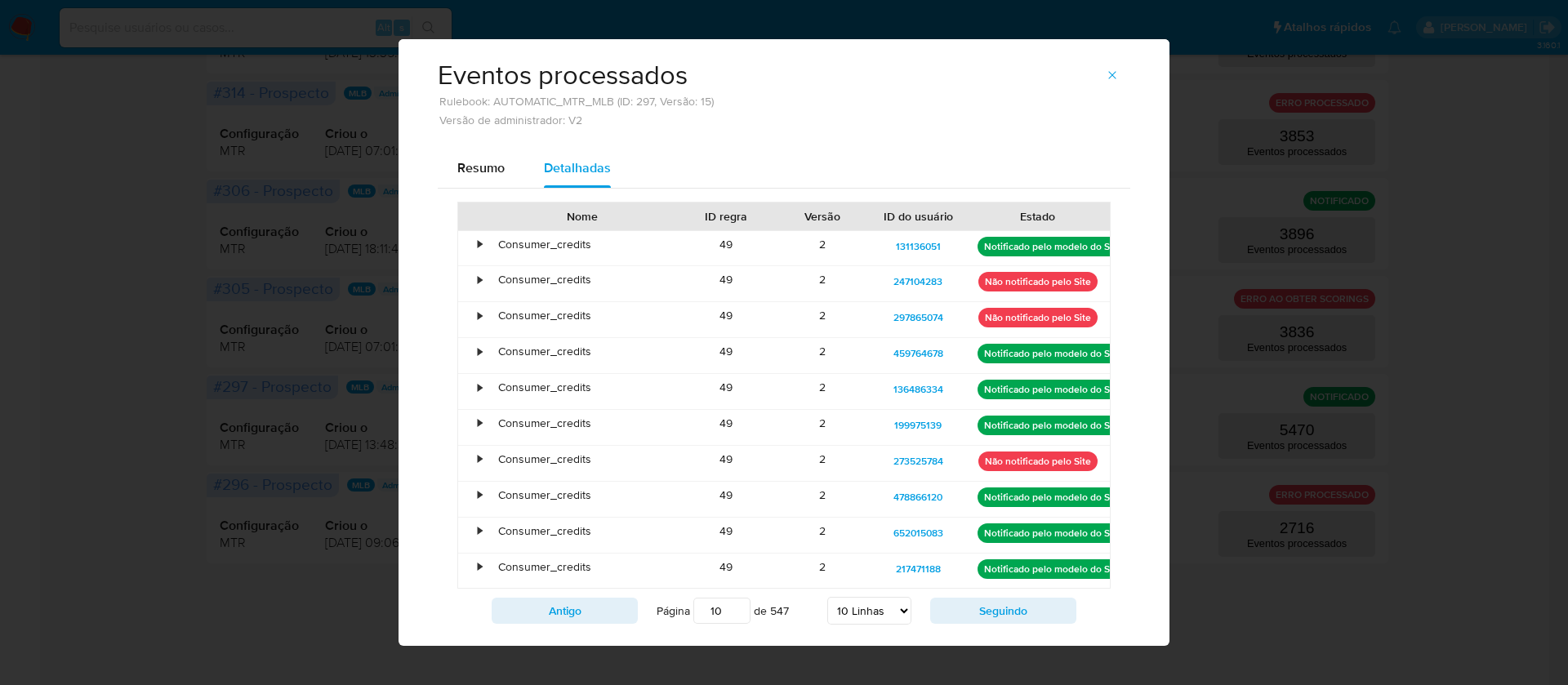
scroll to position [0, 0]
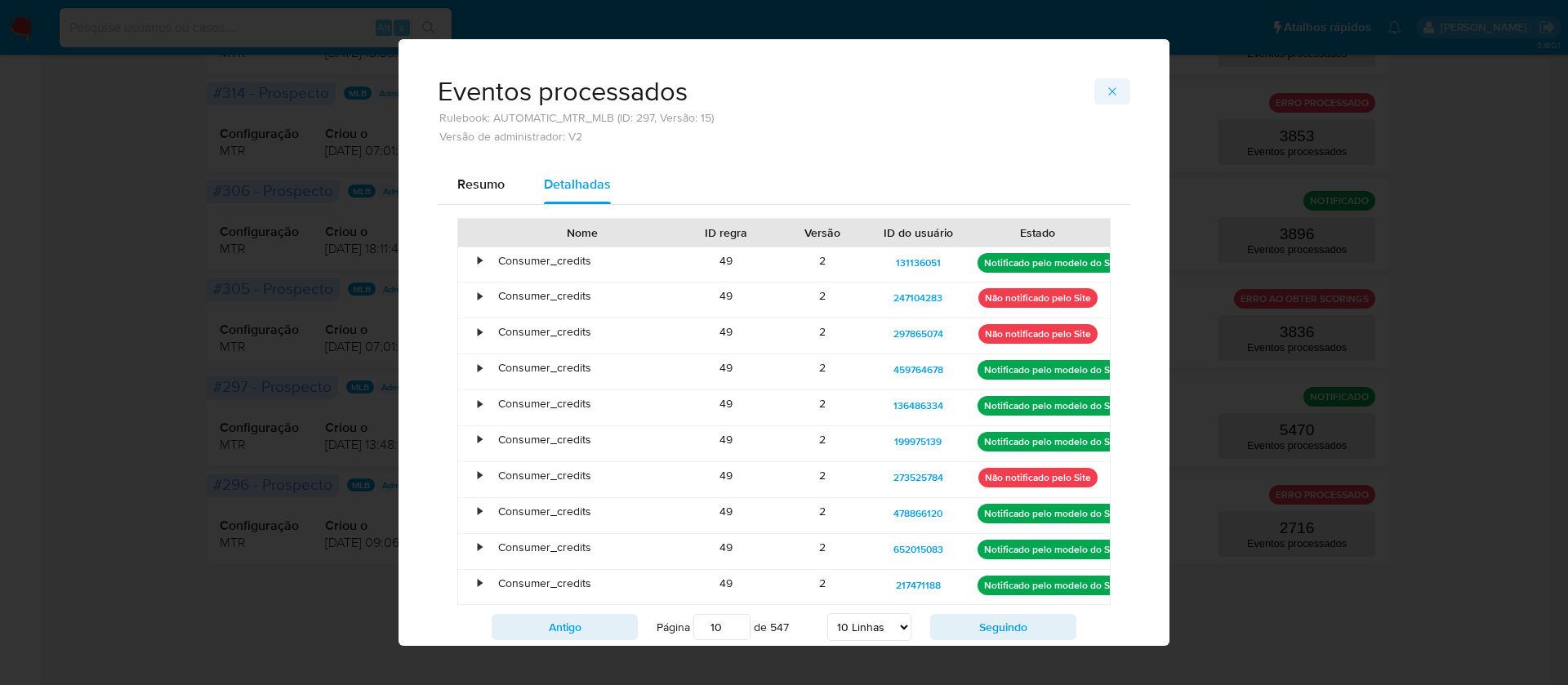
click at [1094, 88] on button "button" at bounding box center [1112, 92] width 36 height 27
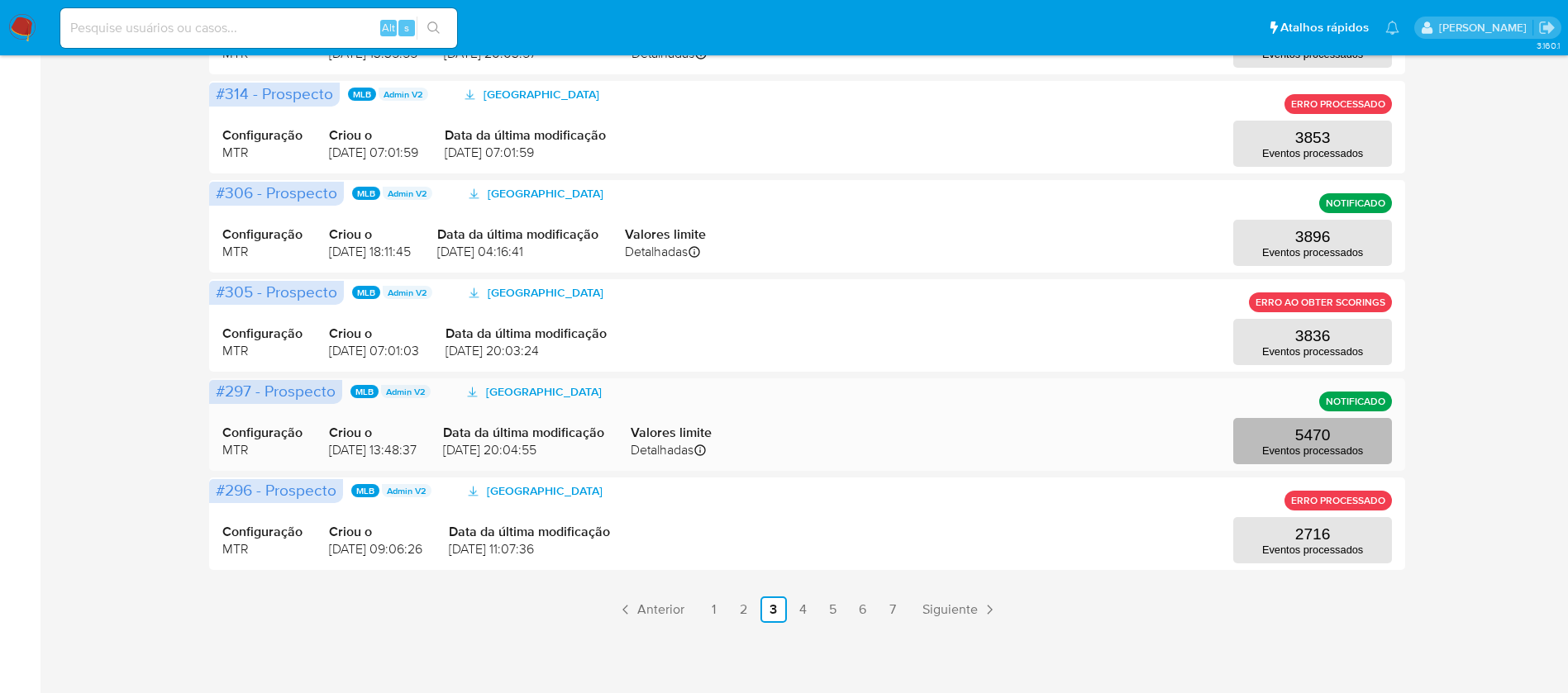
click at [1301, 435] on p "5470" at bounding box center [1312, 435] width 36 height 18
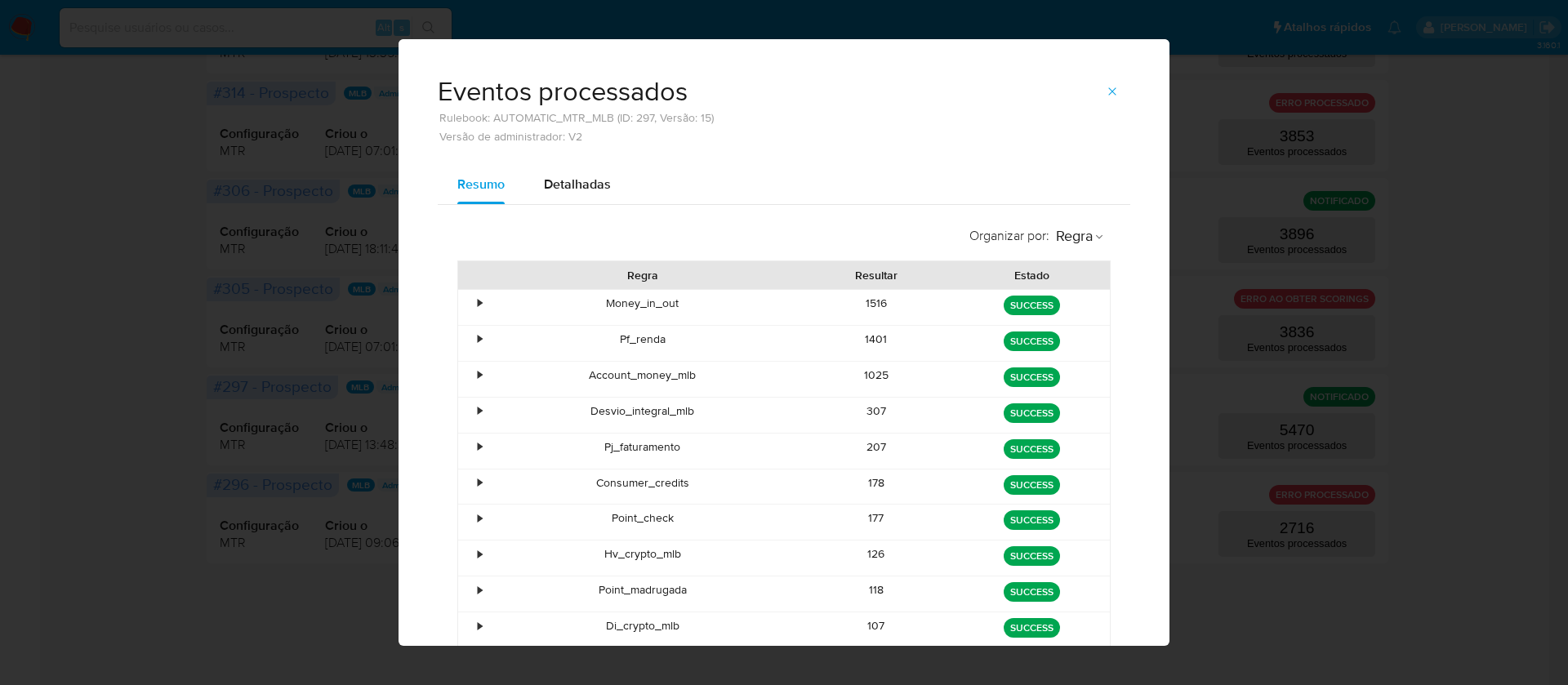
scroll to position [97, 0]
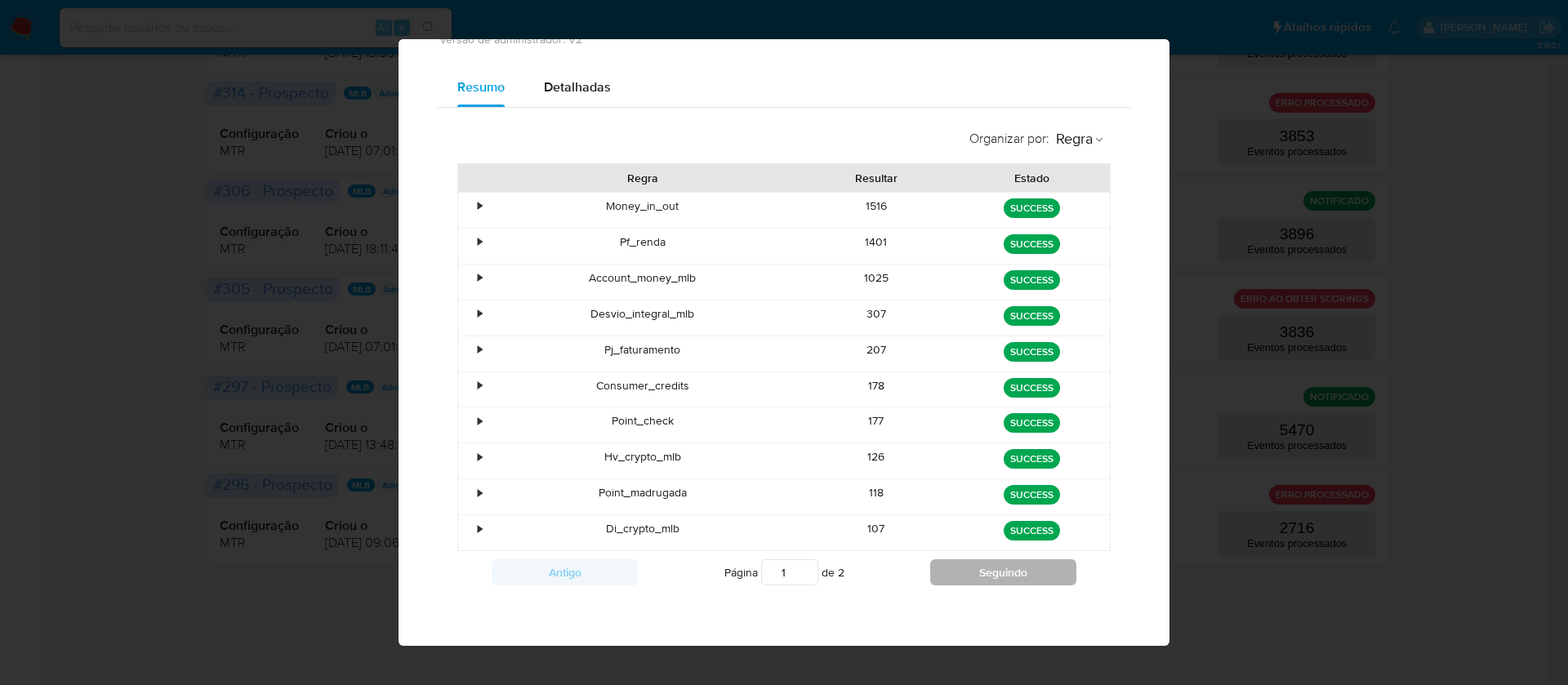
click at [961, 574] on button "Seguindo" at bounding box center [1003, 573] width 146 height 27
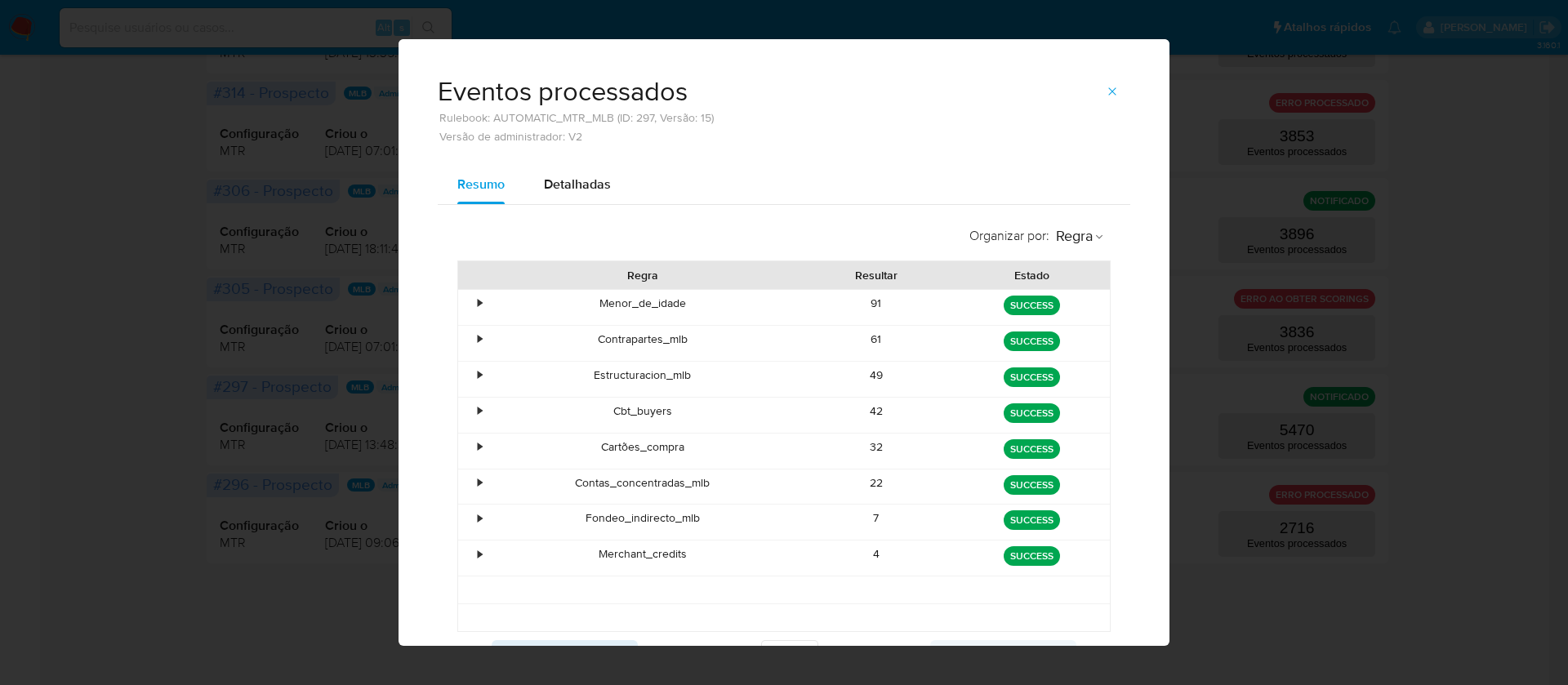
scroll to position [81, 0]
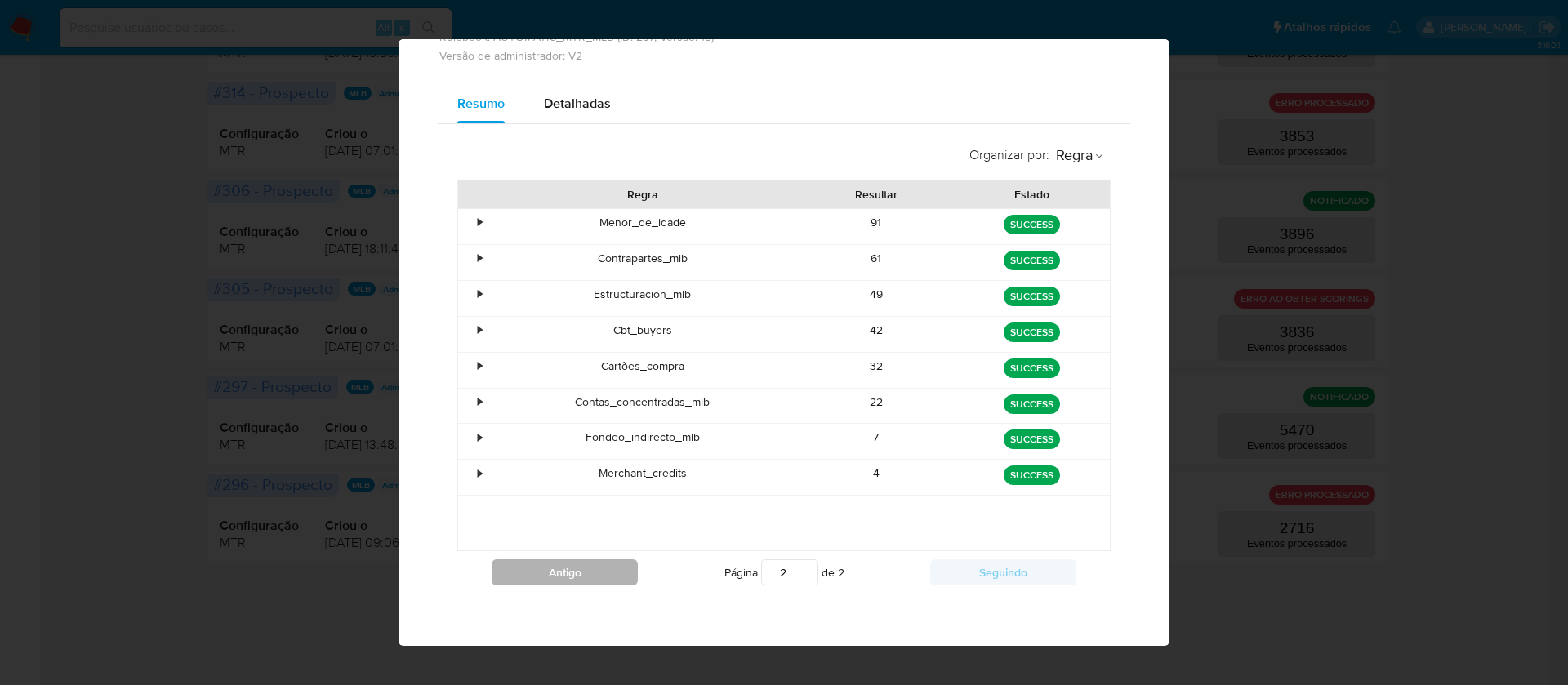
click at [564, 576] on button "Antigo" at bounding box center [565, 573] width 146 height 27
type input "1"
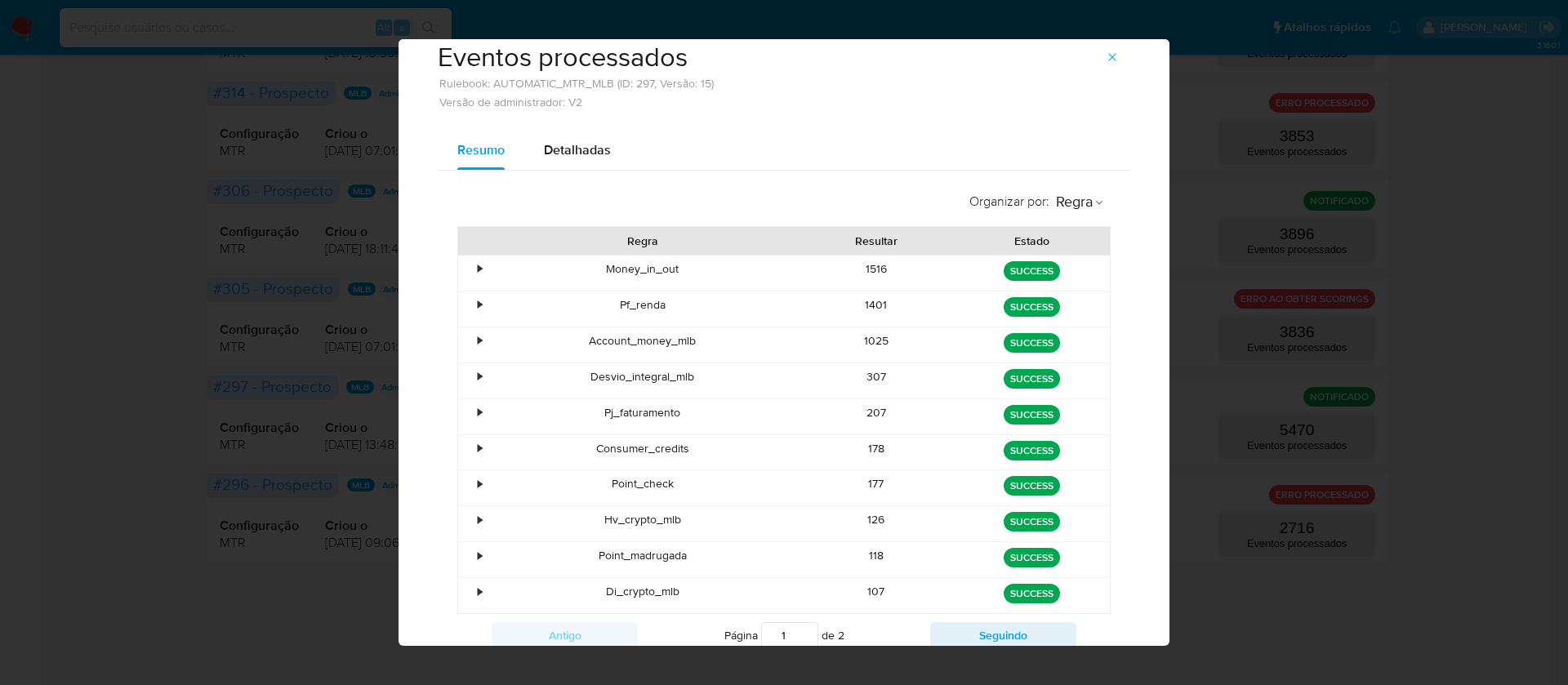
scroll to position [0, 0]
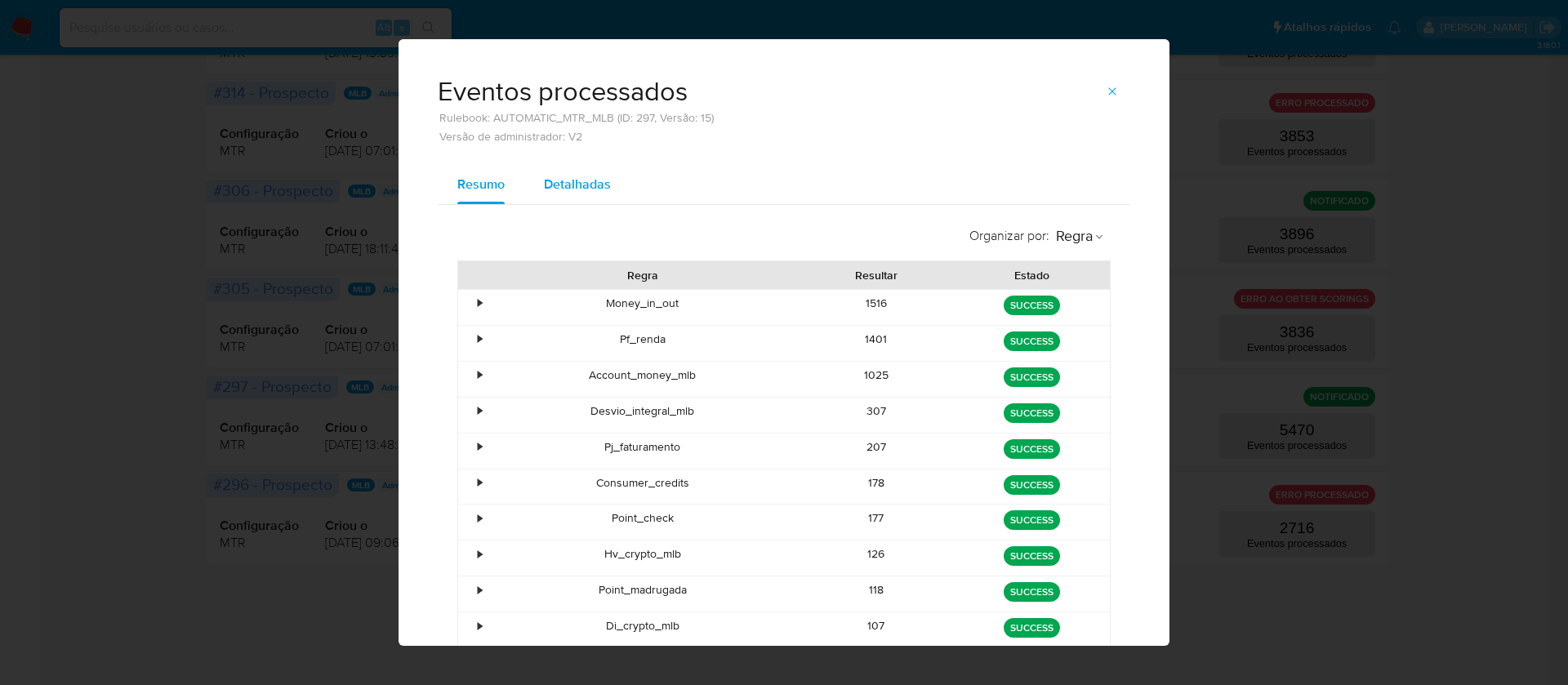
click at [583, 175] on span "Detalhadas" at bounding box center [577, 184] width 66 height 19
select select "10"
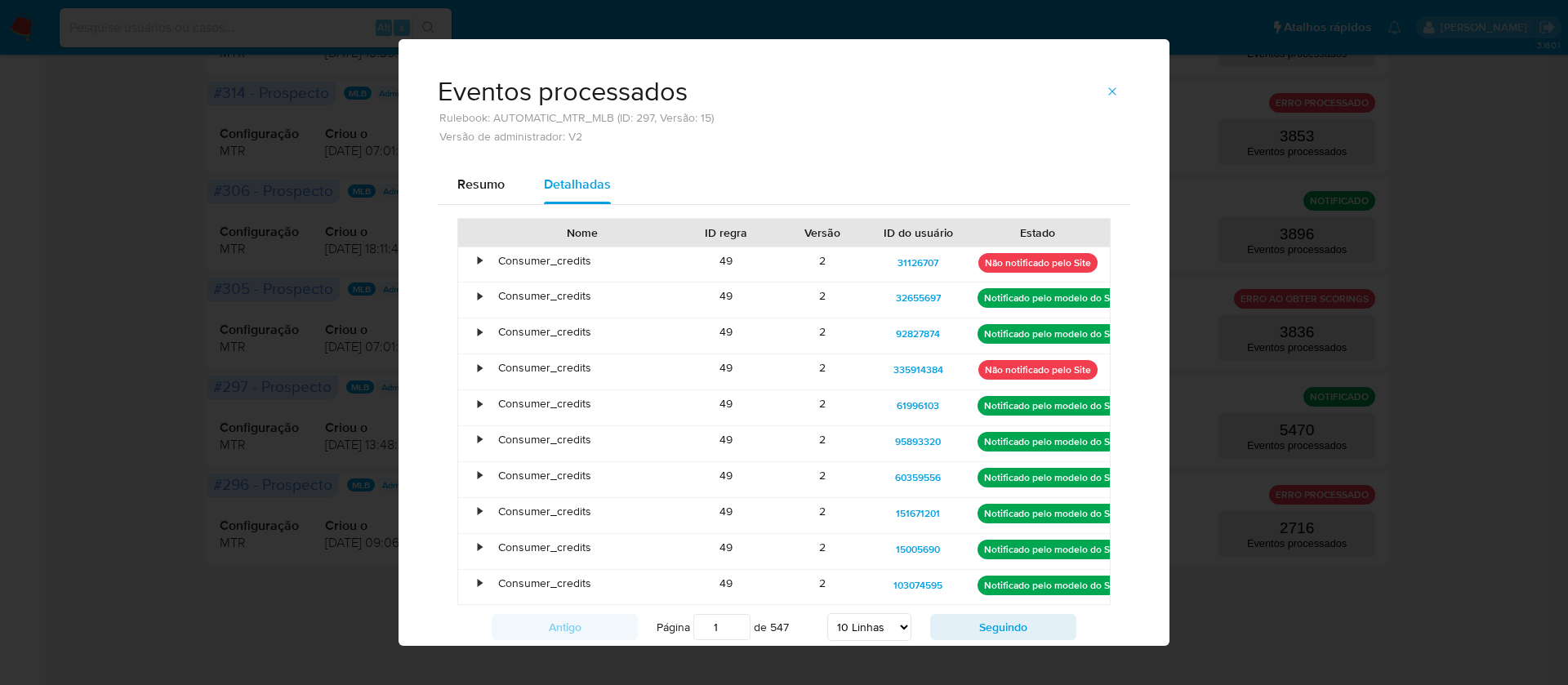
scroll to position [55, 0]
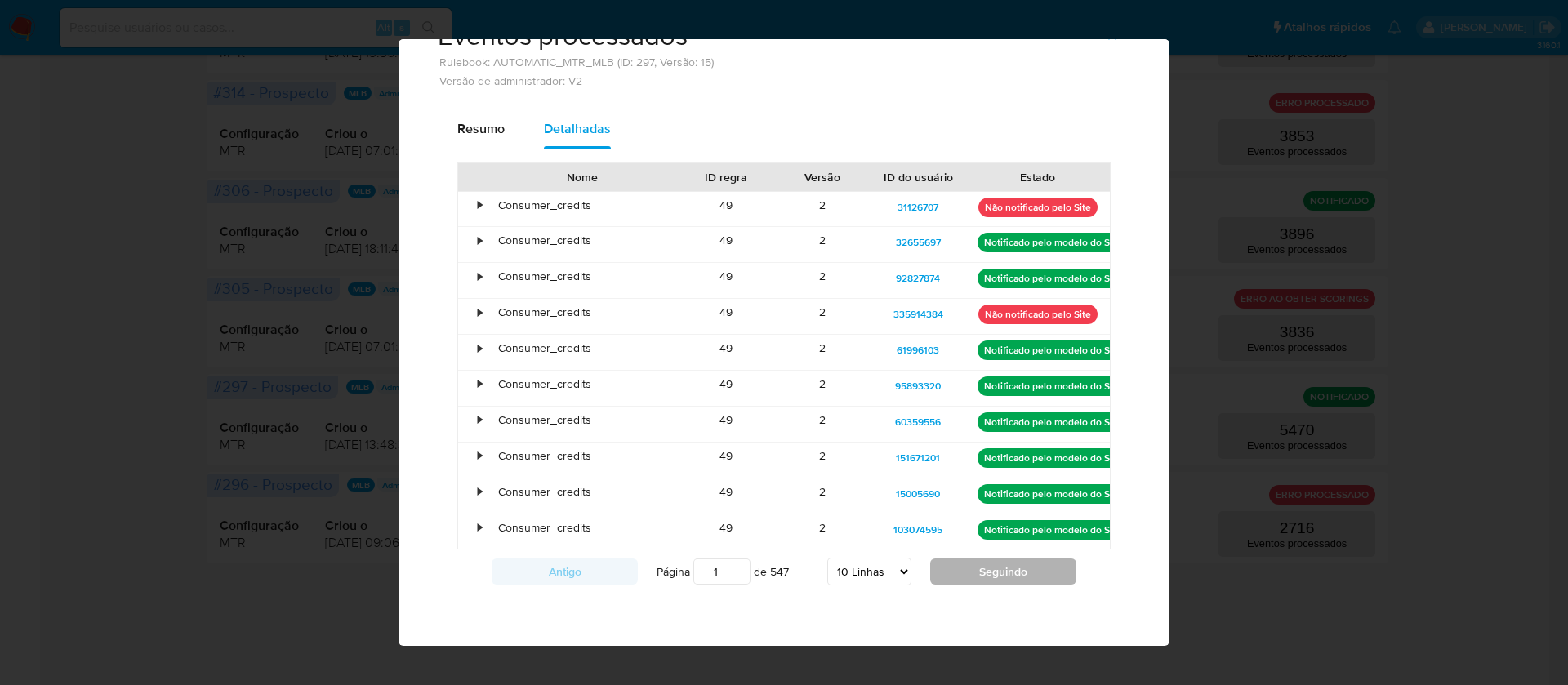
click at [958, 579] on button "Seguindo" at bounding box center [1003, 572] width 146 height 27
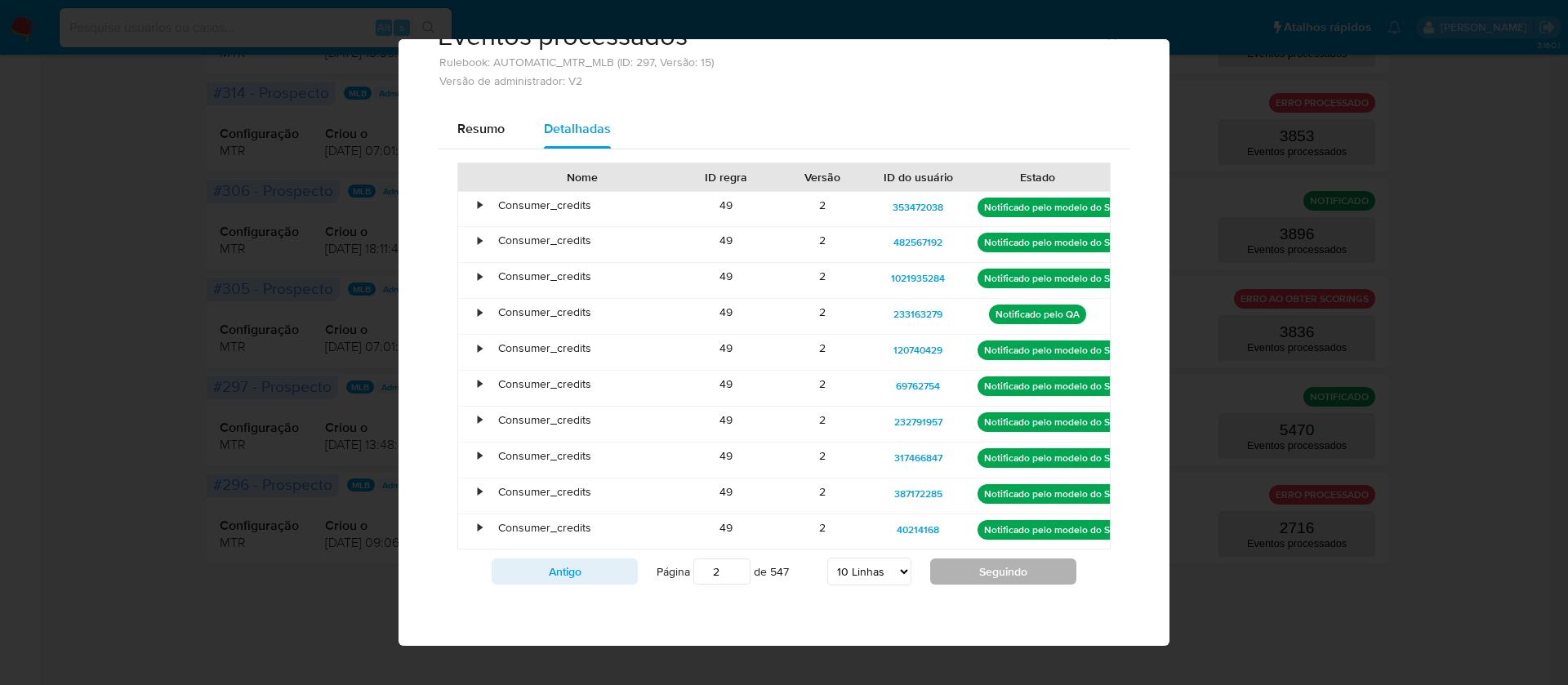
click at [958, 568] on button "Seguindo" at bounding box center [1003, 572] width 146 height 27
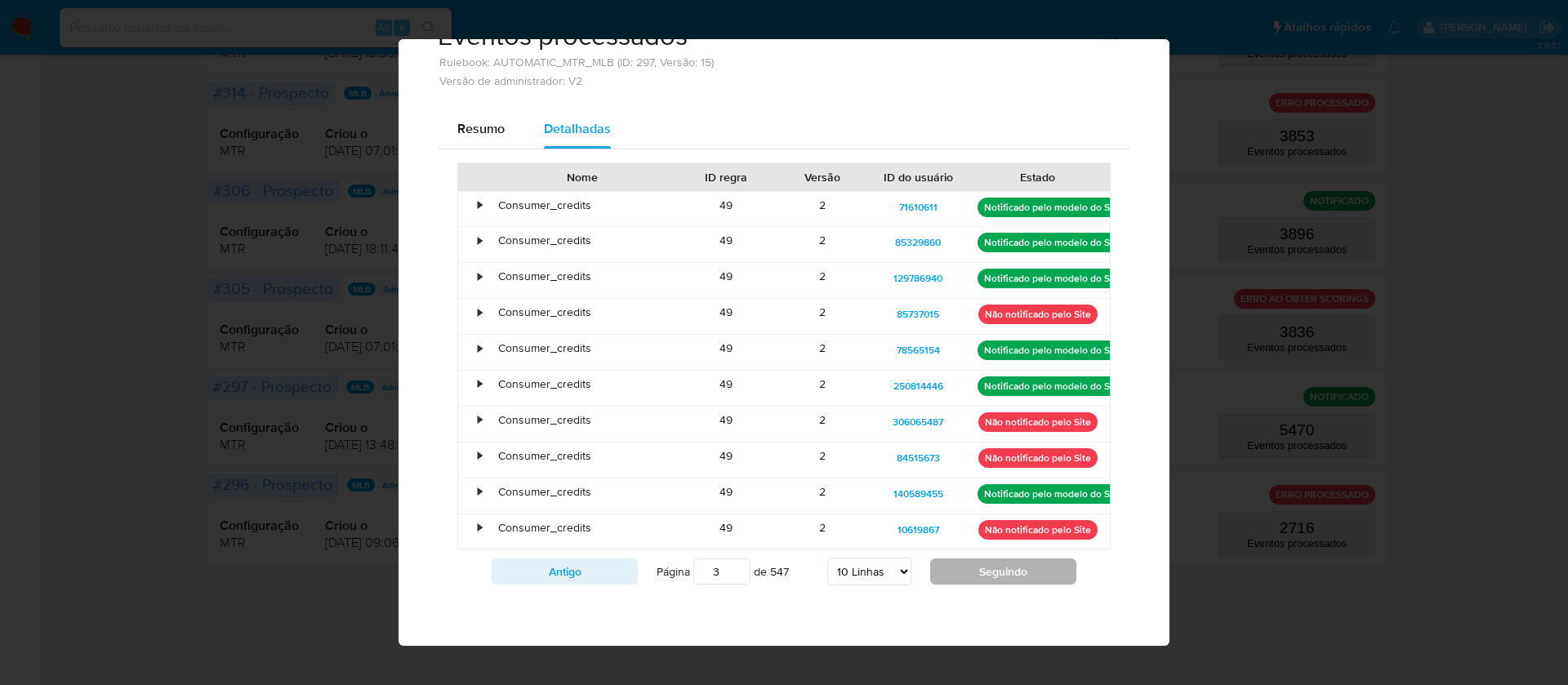
click at [951, 557] on div "Antigo Página 3 de 547 5 Linhas 10 Linhas 20 Linhas 25 Linhas 50 Linhas 100 Lin…" at bounding box center [784, 572] width 653 height 44
click at [949, 557] on div "Antigo Página 3 de 547 5 Linhas 10 Linhas 20 Linhas 25 Linhas 50 Linhas 100 Lin…" at bounding box center [784, 572] width 653 height 44
click at [992, 573] on button "Seguindo" at bounding box center [1003, 572] width 146 height 27
click at [989, 568] on button "Seguindo" at bounding box center [1003, 572] width 146 height 27
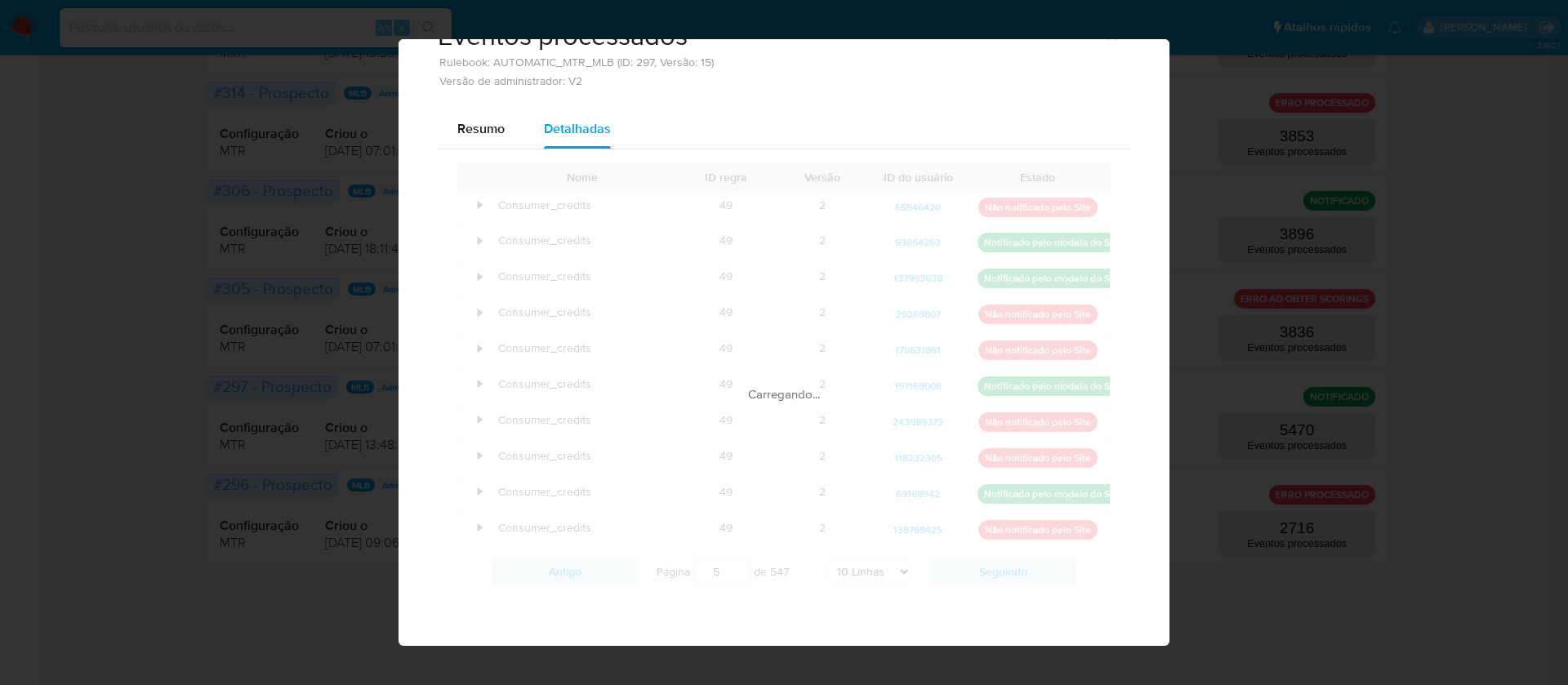
click at [988, 568] on div "Nome ID regra Versão ID do usuário Estado • Consumer_credits 49 2 65946420 Não …" at bounding box center [784, 378] width 653 height 432
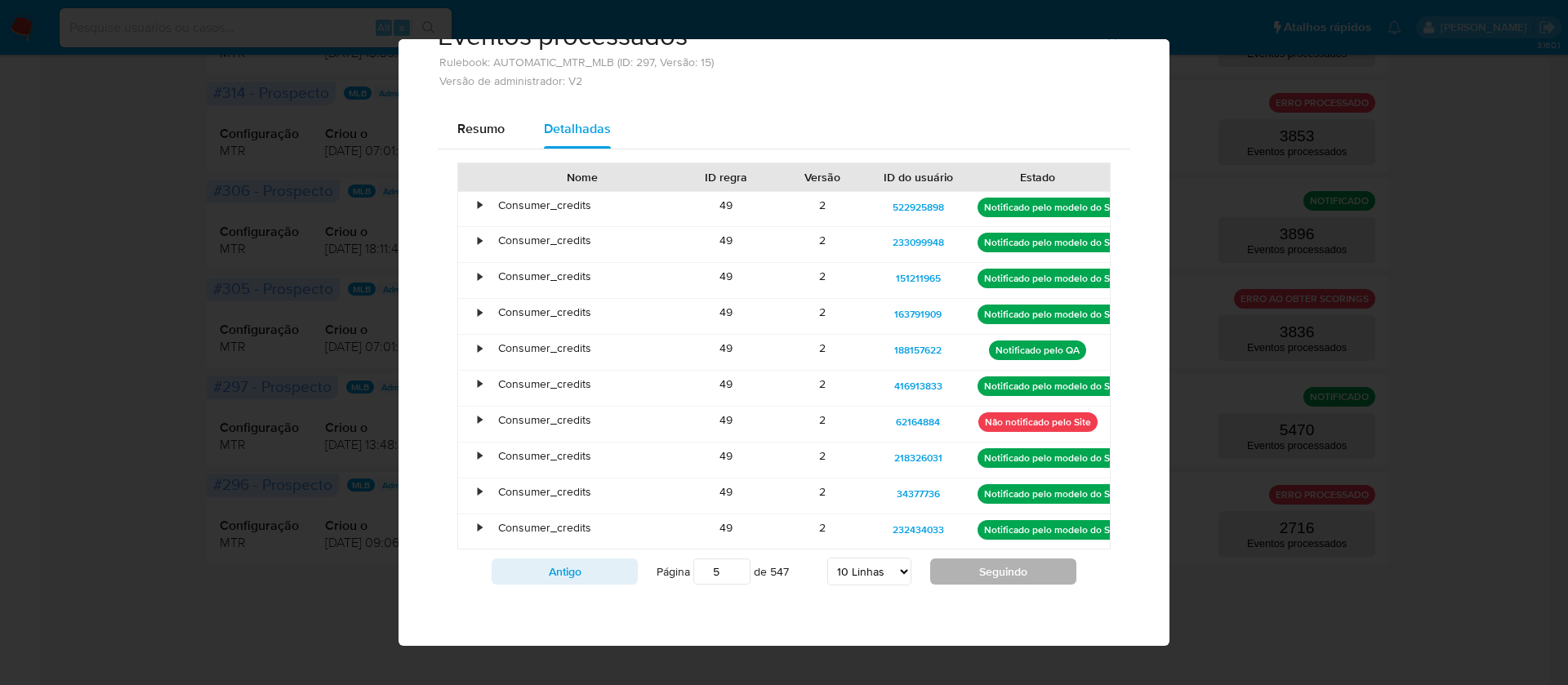
click at [987, 568] on button "Seguindo" at bounding box center [1003, 572] width 146 height 27
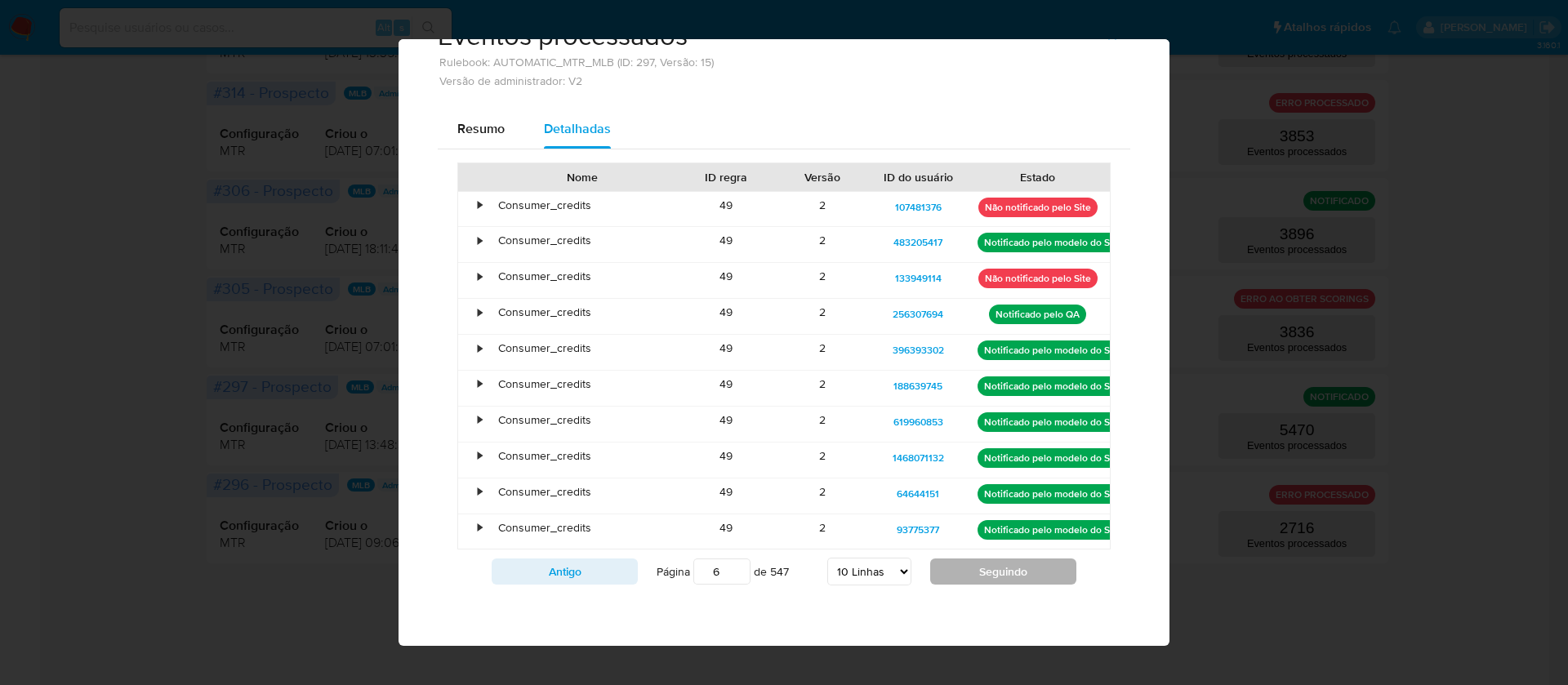
click at [986, 568] on button "Seguindo" at bounding box center [1003, 572] width 146 height 27
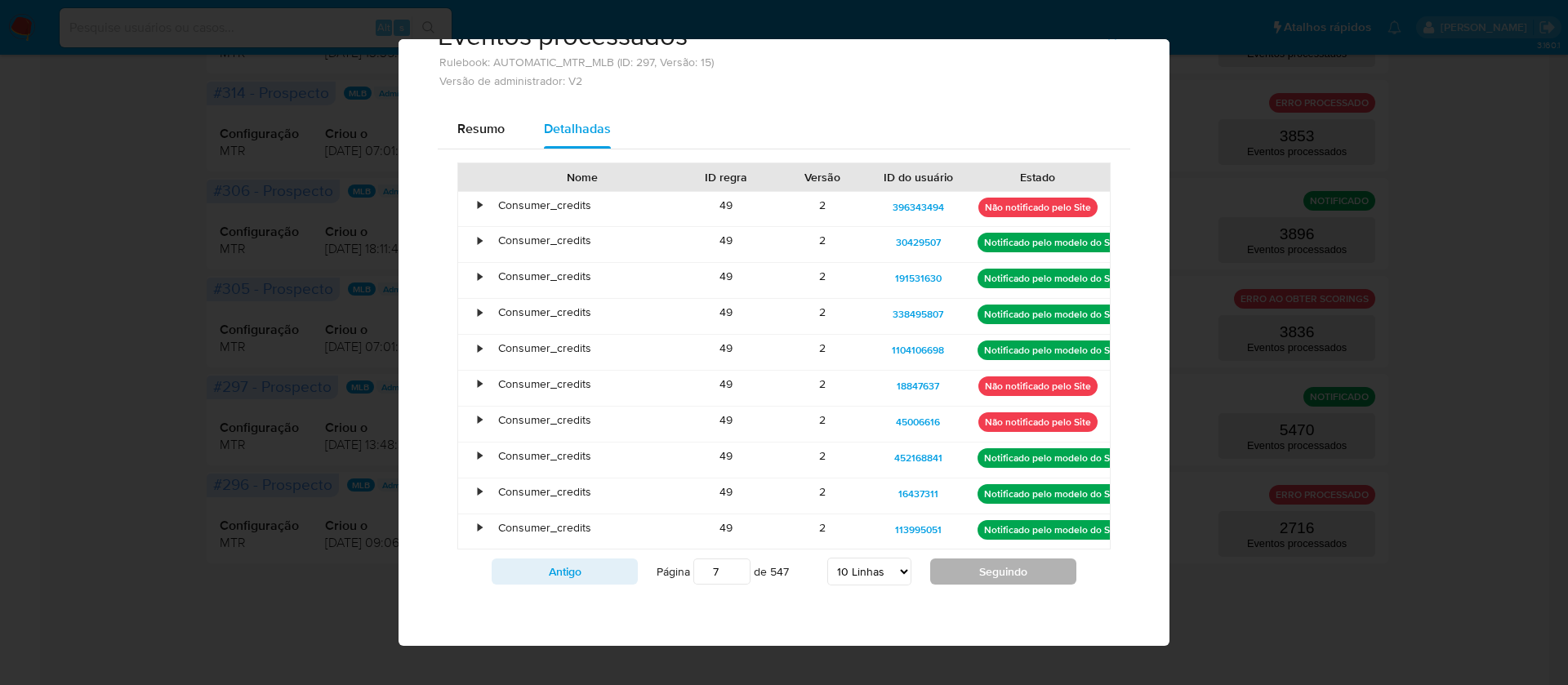
click at [985, 567] on button "Seguindo" at bounding box center [1003, 572] width 146 height 27
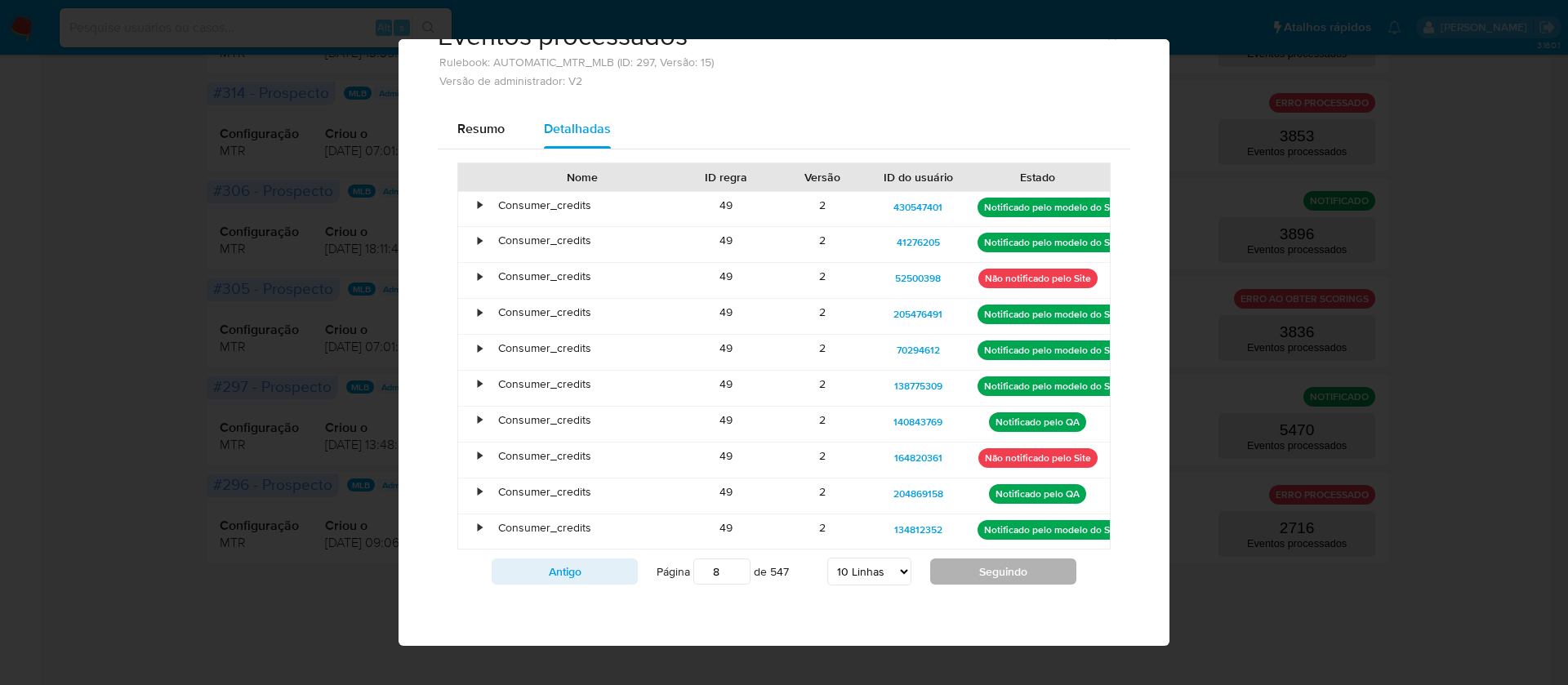
click at [984, 566] on button "Seguindo" at bounding box center [1003, 572] width 146 height 27
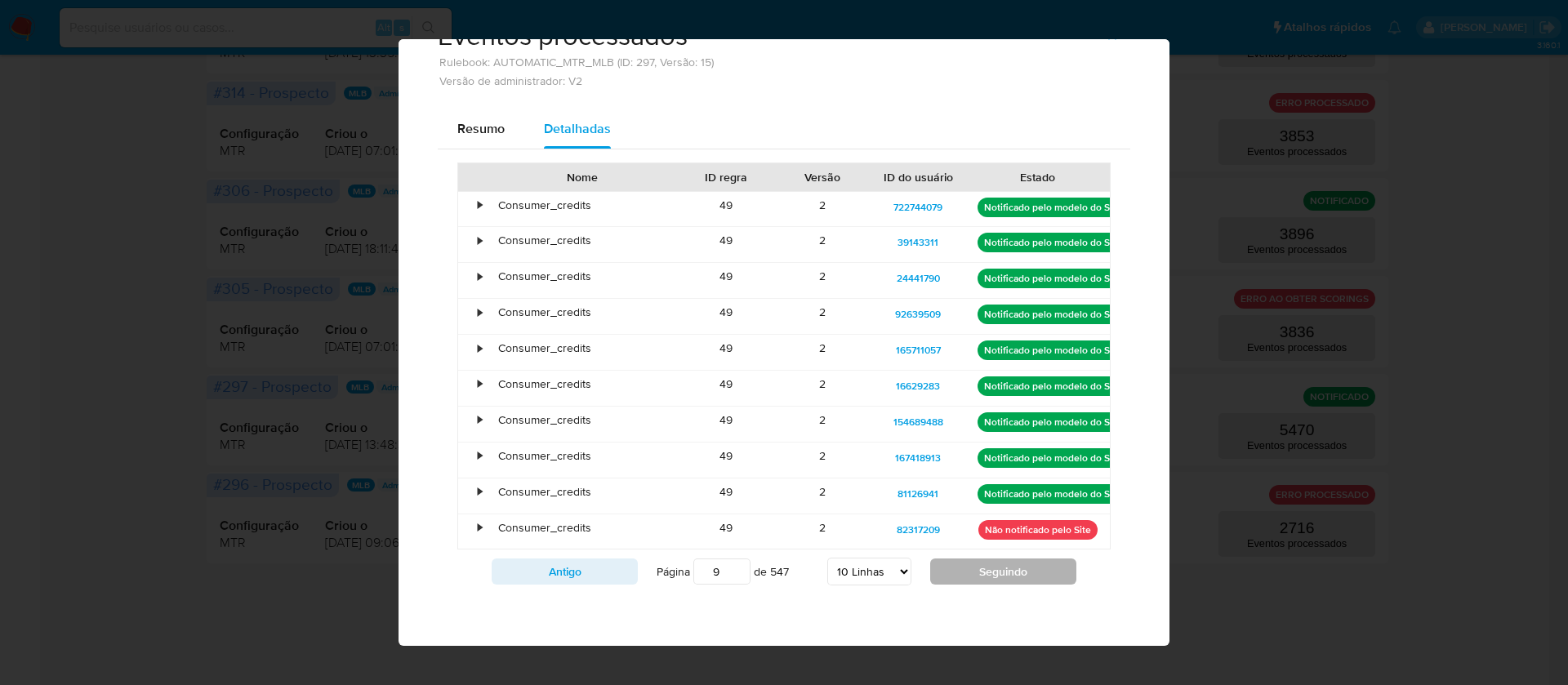
click at [980, 563] on button "Seguindo" at bounding box center [1003, 572] width 146 height 27
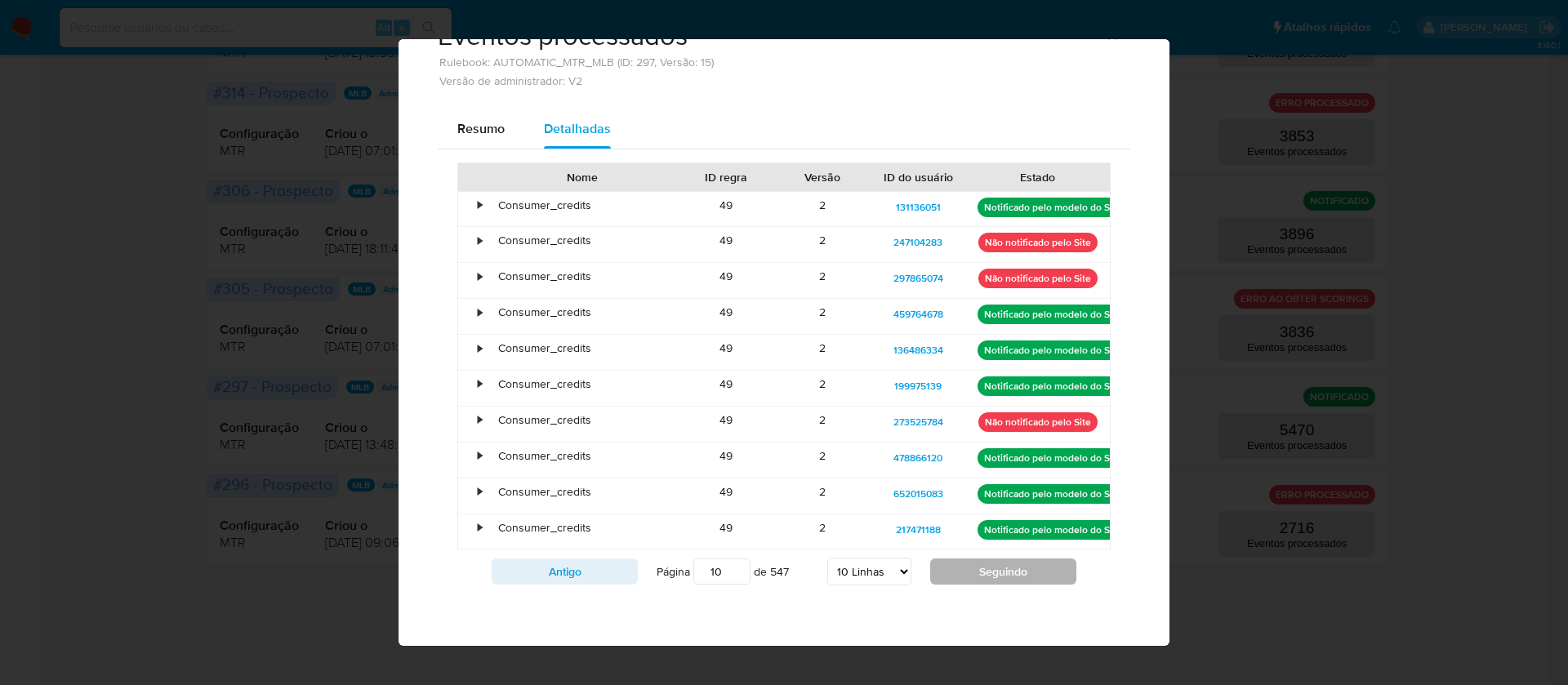
click at [980, 563] on button "Seguindo" at bounding box center [1003, 572] width 146 height 27
click at [980, 563] on div "Nome ID regra Versão ID do usuário Estado • Consumer_credits 49 2 131136051 Not…" at bounding box center [784, 378] width 653 height 432
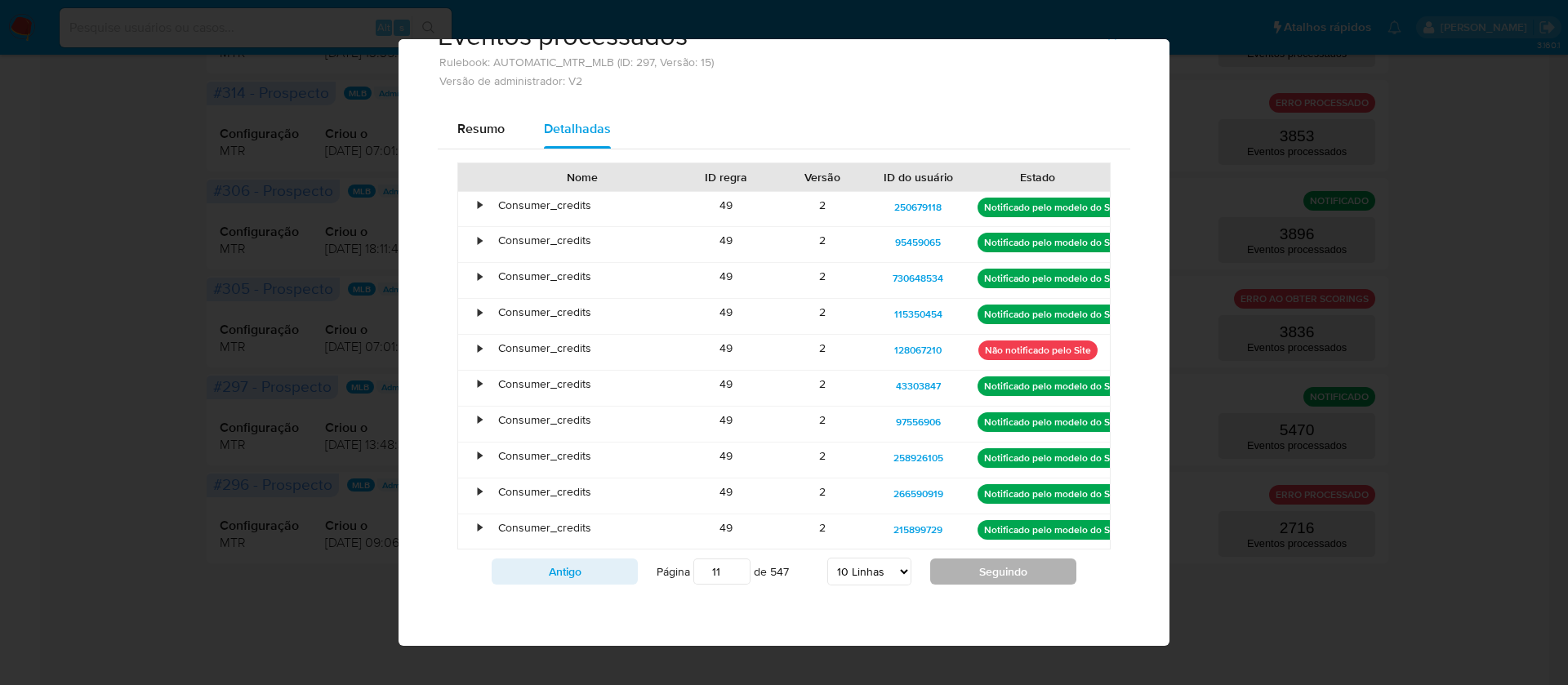
click at [980, 563] on button "Seguindo" at bounding box center [1003, 572] width 146 height 27
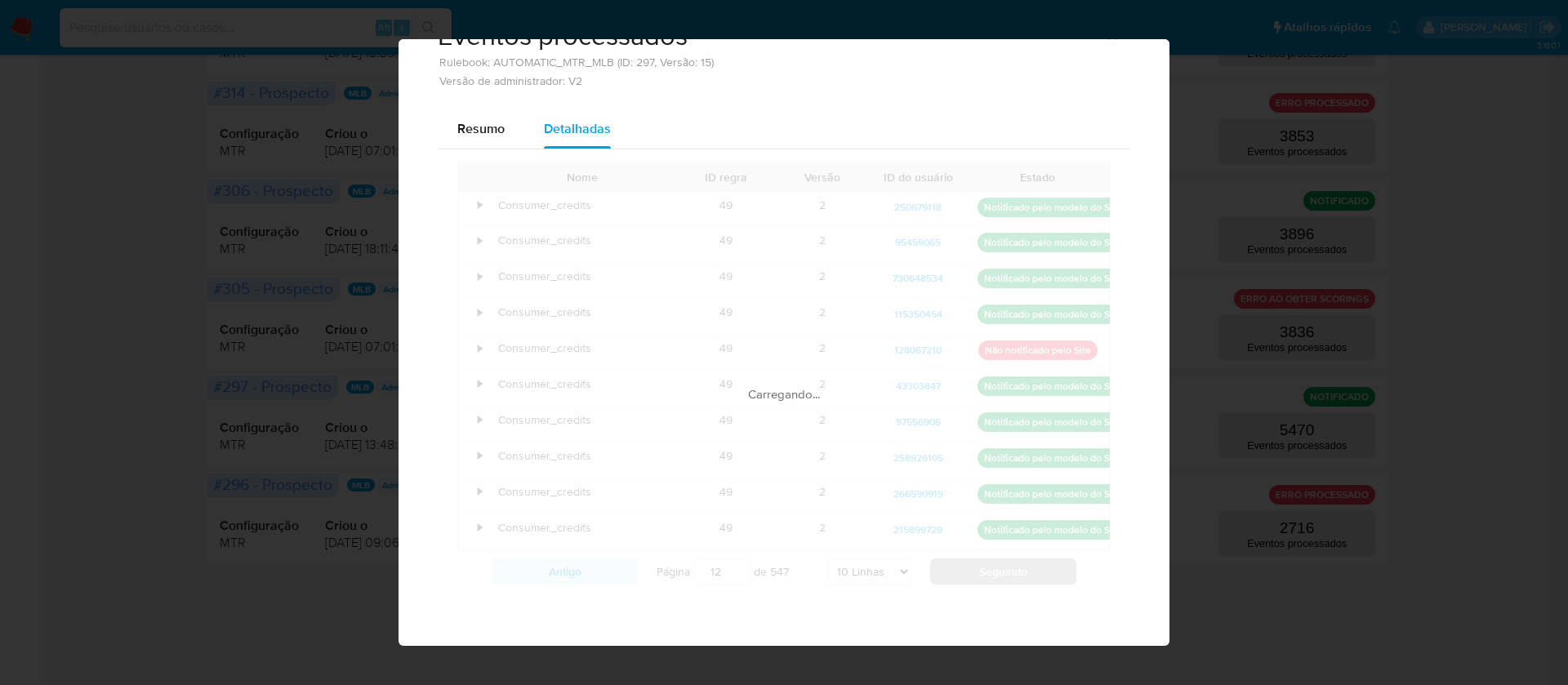
click at [980, 563] on div "Nome ID regra Versão ID do usuário Estado • Consumer_credits 49 2 250679118 Not…" at bounding box center [784, 378] width 653 height 432
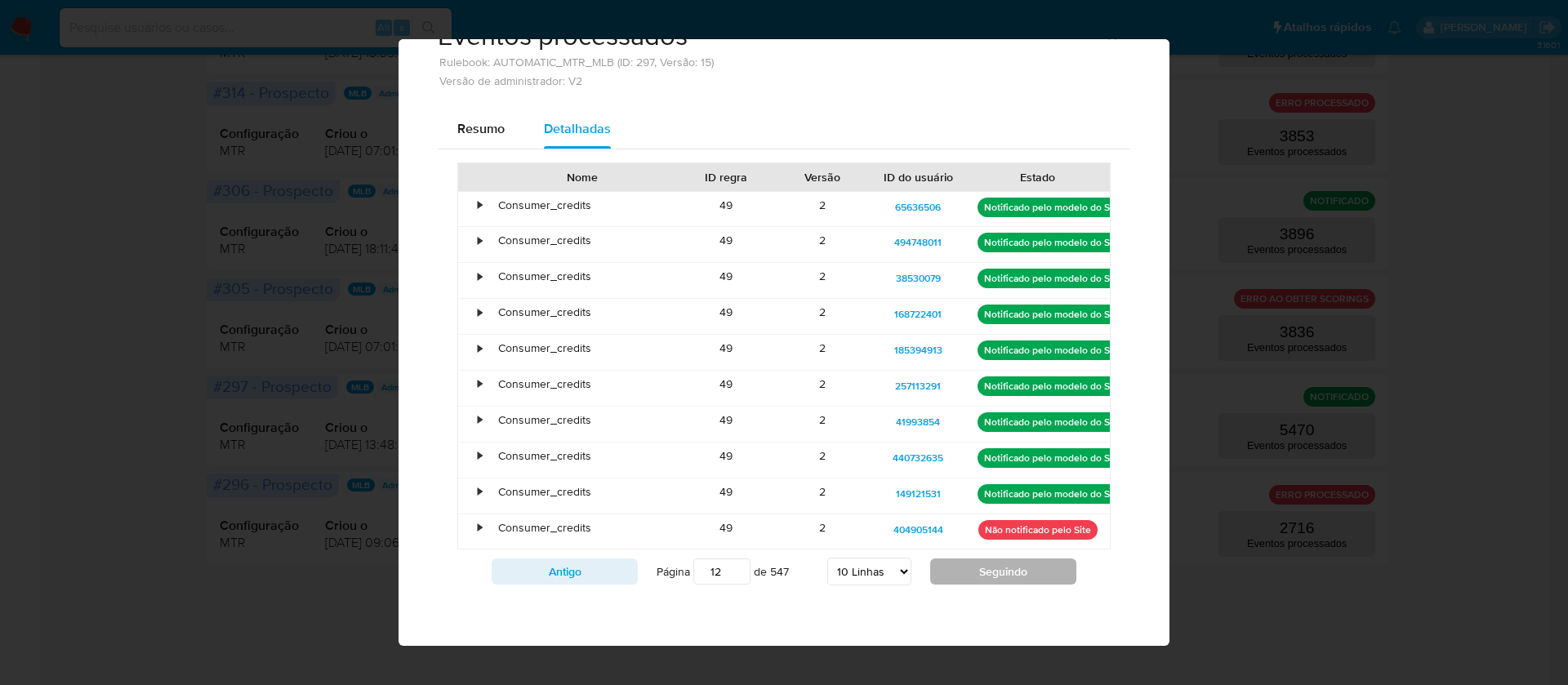
click at [980, 563] on button "Seguindo" at bounding box center [1003, 572] width 146 height 27
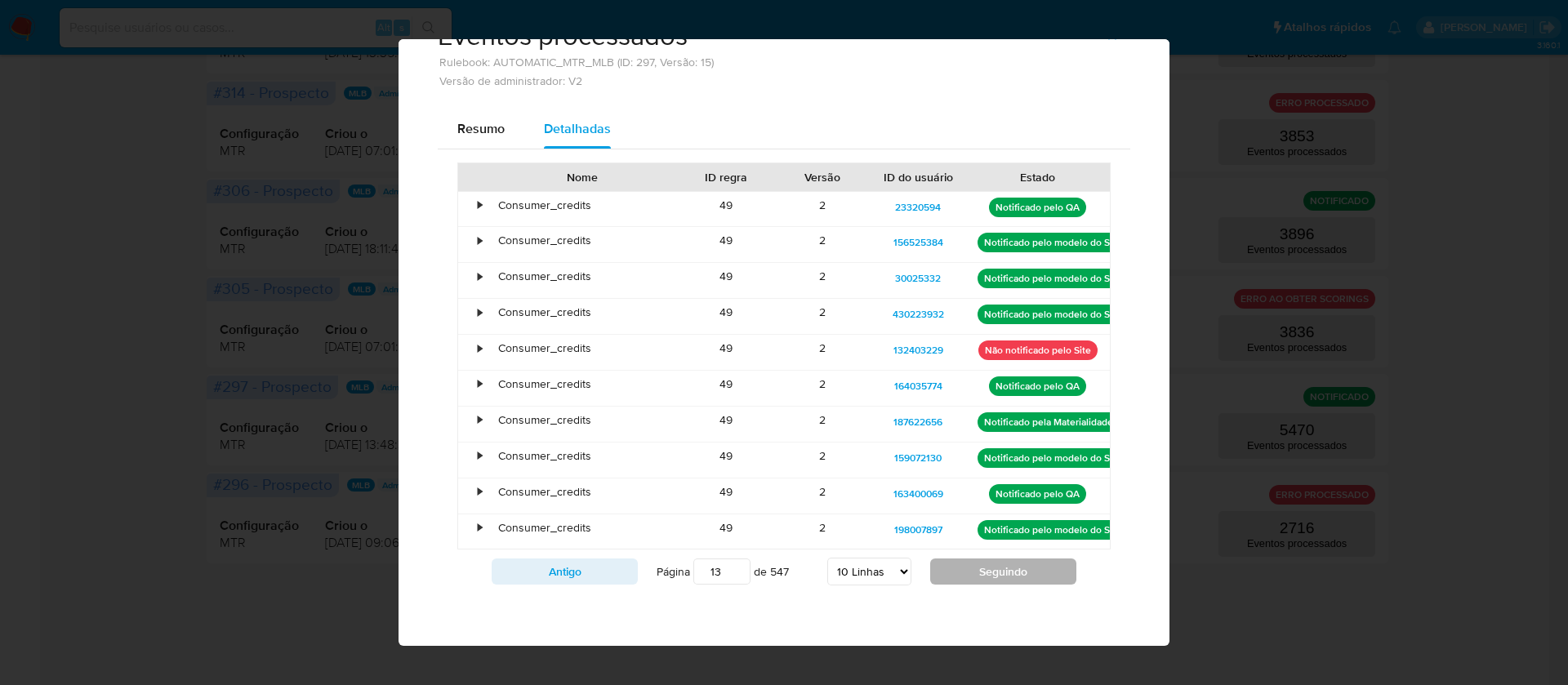
click at [980, 563] on button "Seguindo" at bounding box center [1003, 572] width 146 height 27
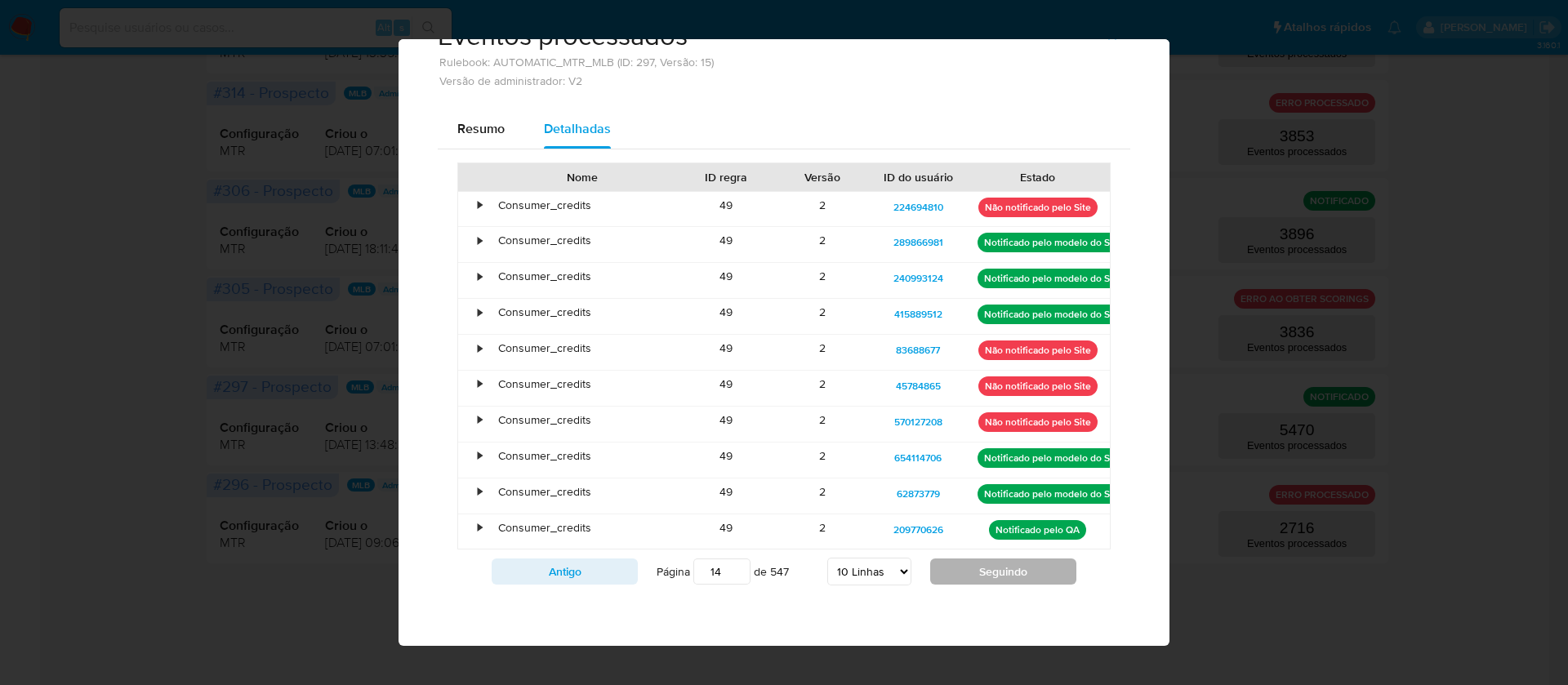
click at [980, 563] on button "Seguindo" at bounding box center [1003, 572] width 146 height 27
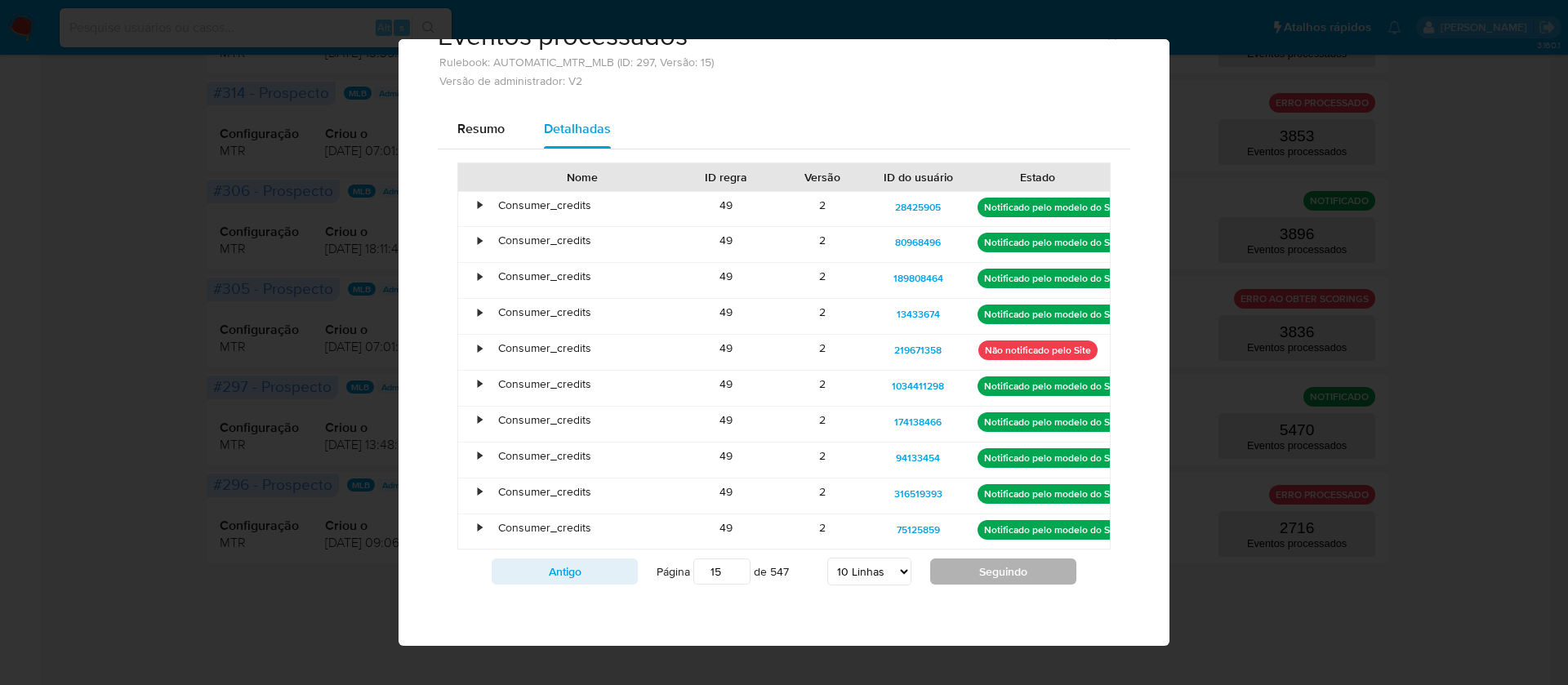
click at [979, 563] on button "Seguindo" at bounding box center [1003, 572] width 146 height 27
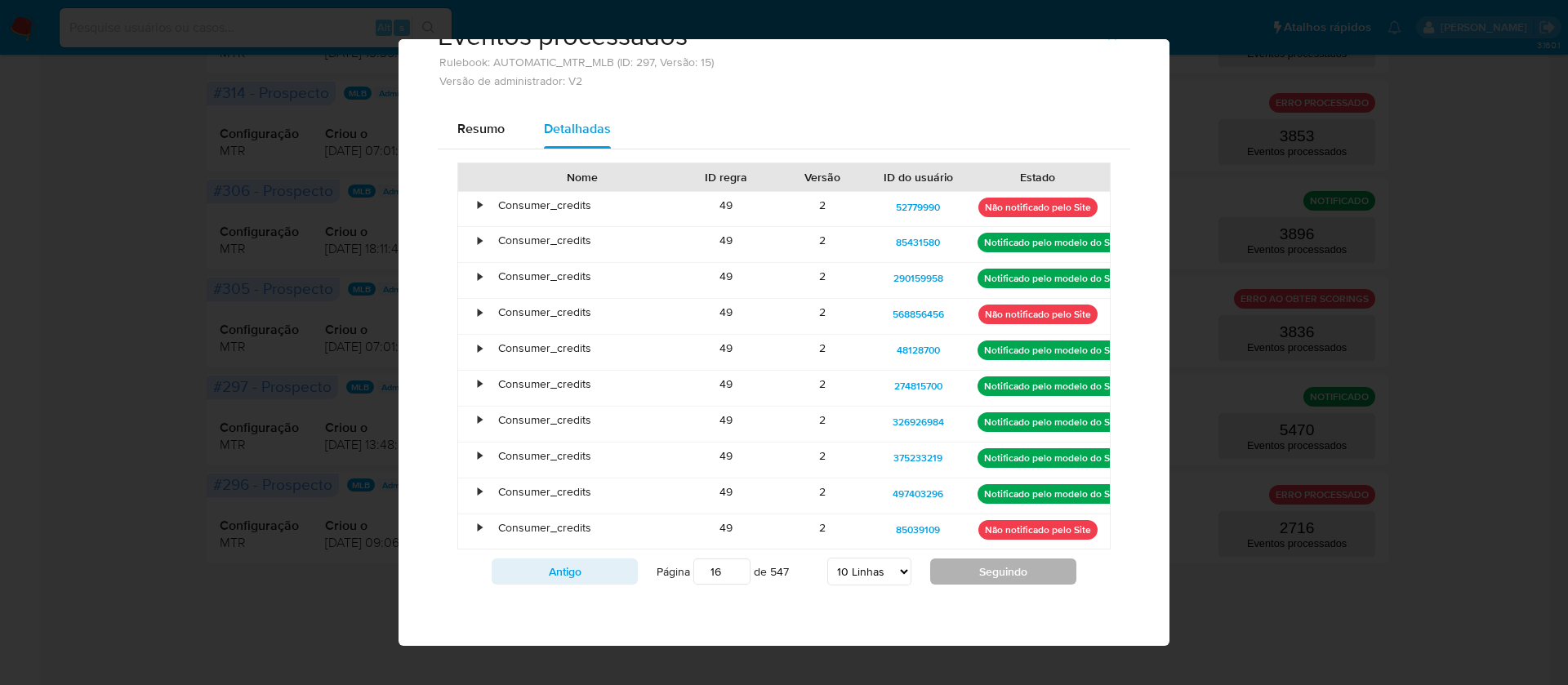
click at [979, 563] on button "Seguindo" at bounding box center [1003, 572] width 146 height 27
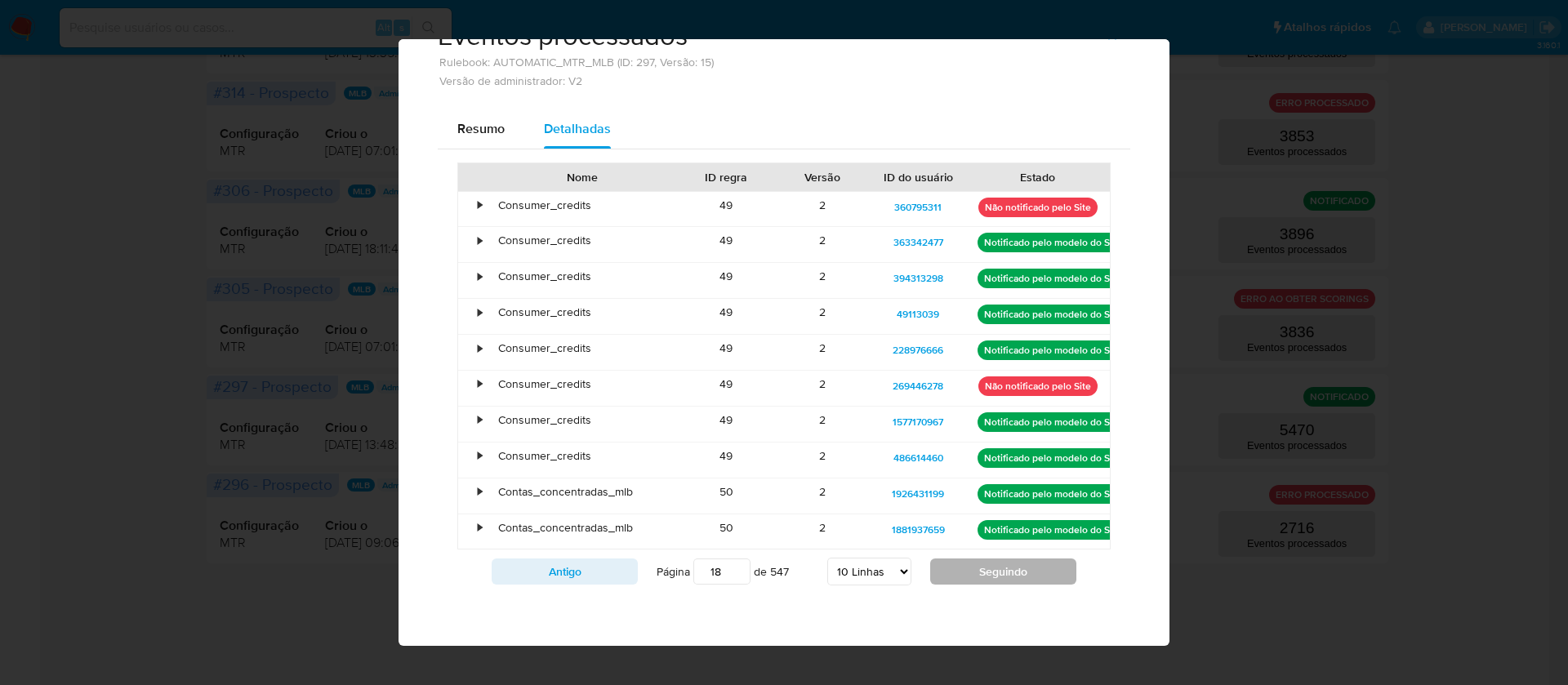
click at [979, 563] on button "Seguindo" at bounding box center [1003, 572] width 146 height 27
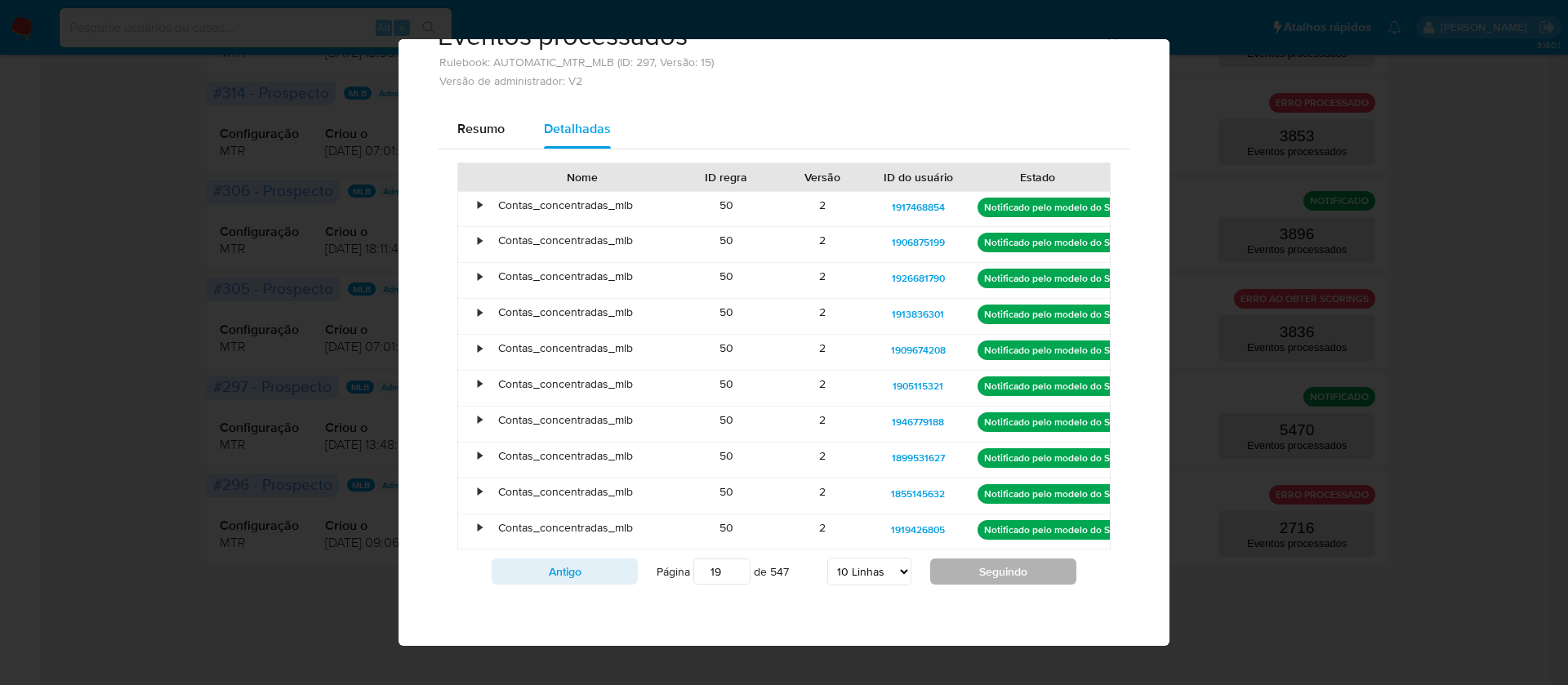
click at [979, 563] on button "Seguindo" at bounding box center [1003, 572] width 146 height 27
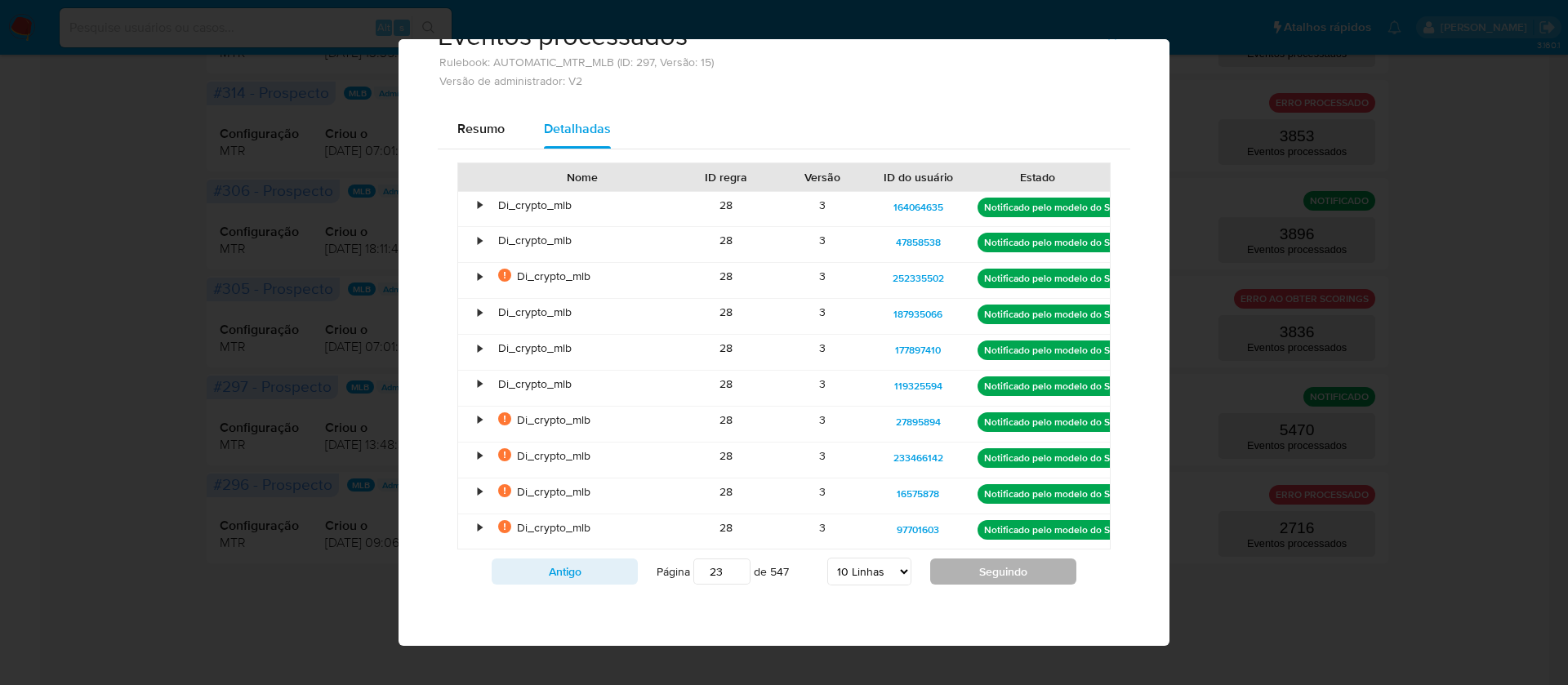
click at [979, 563] on button "Seguindo" at bounding box center [1003, 572] width 146 height 27
click at [979, 563] on div "Nome ID regra Versão ID do usuário Estado • Di_crypto_mlb 28 3 195787253 Notifi…" at bounding box center [784, 378] width 653 height 432
click at [979, 563] on button "Seguindo" at bounding box center [1003, 572] width 146 height 27
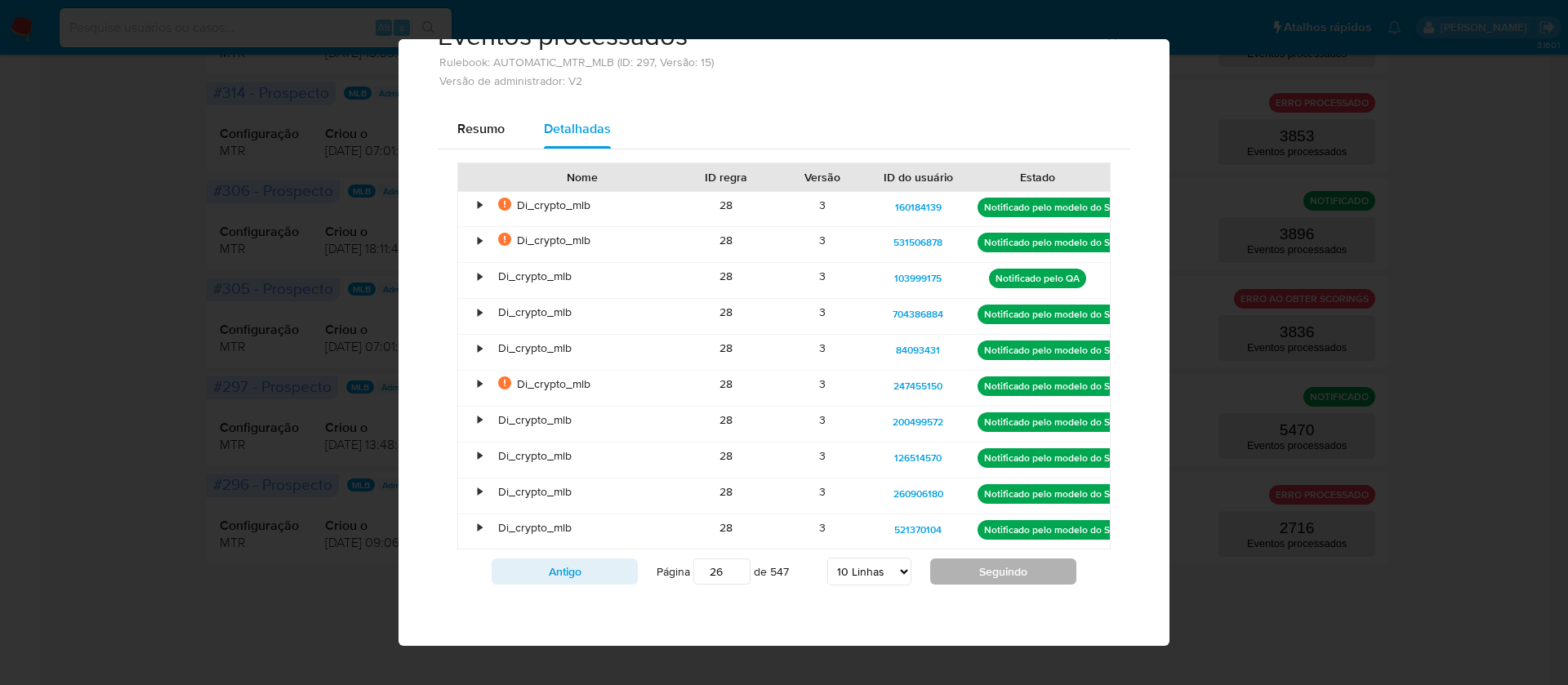
type input "27"
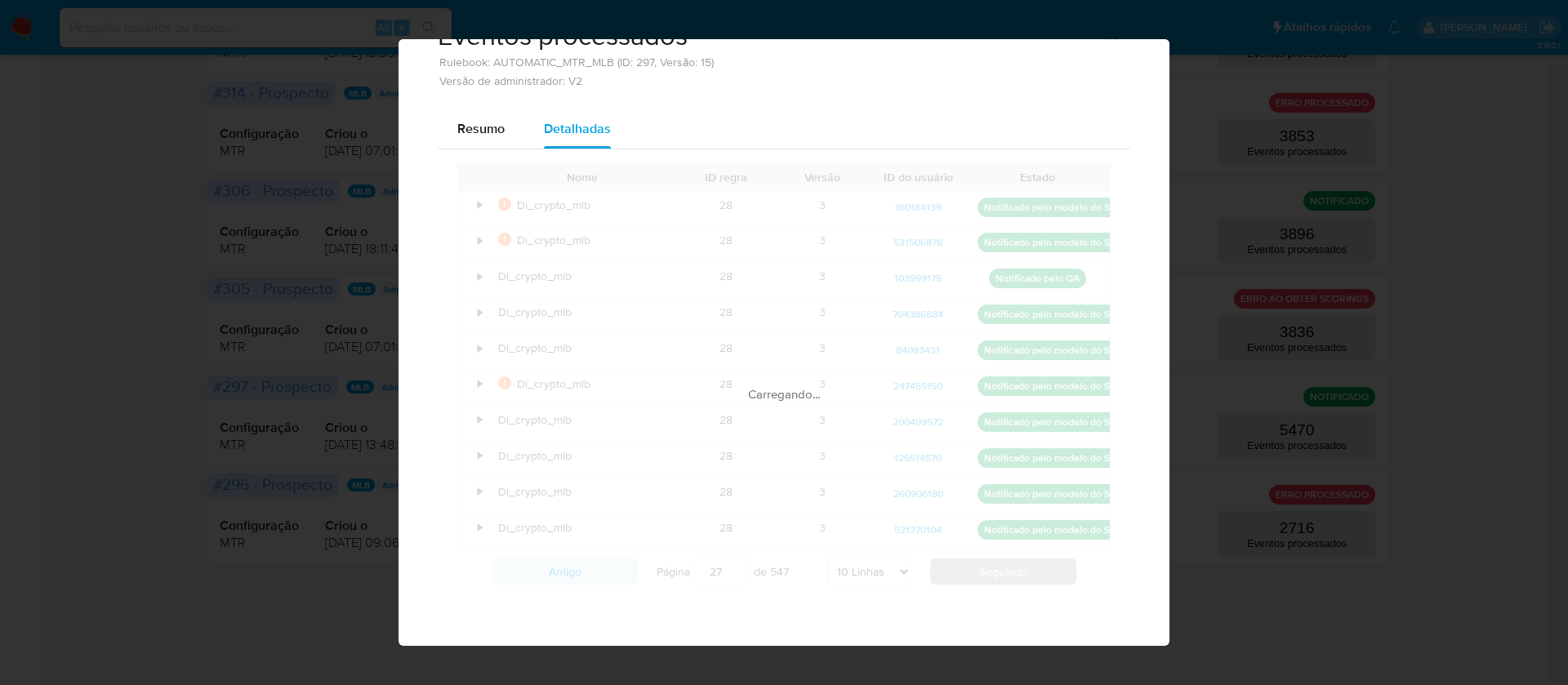
click at [979, 563] on div "Nome ID regra Versão ID do usuário Estado • A evidência do evento contém campos…" at bounding box center [784, 378] width 653 height 432
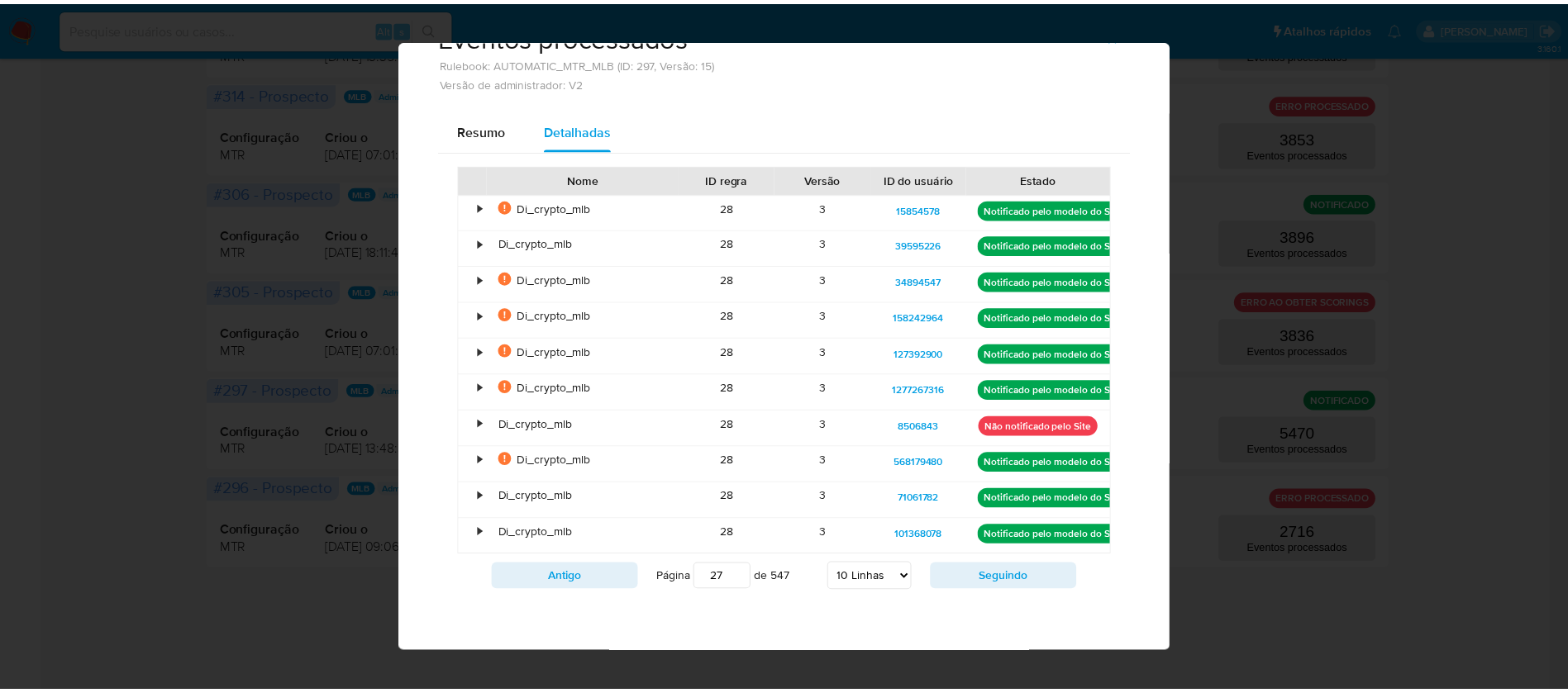
scroll to position [0, 0]
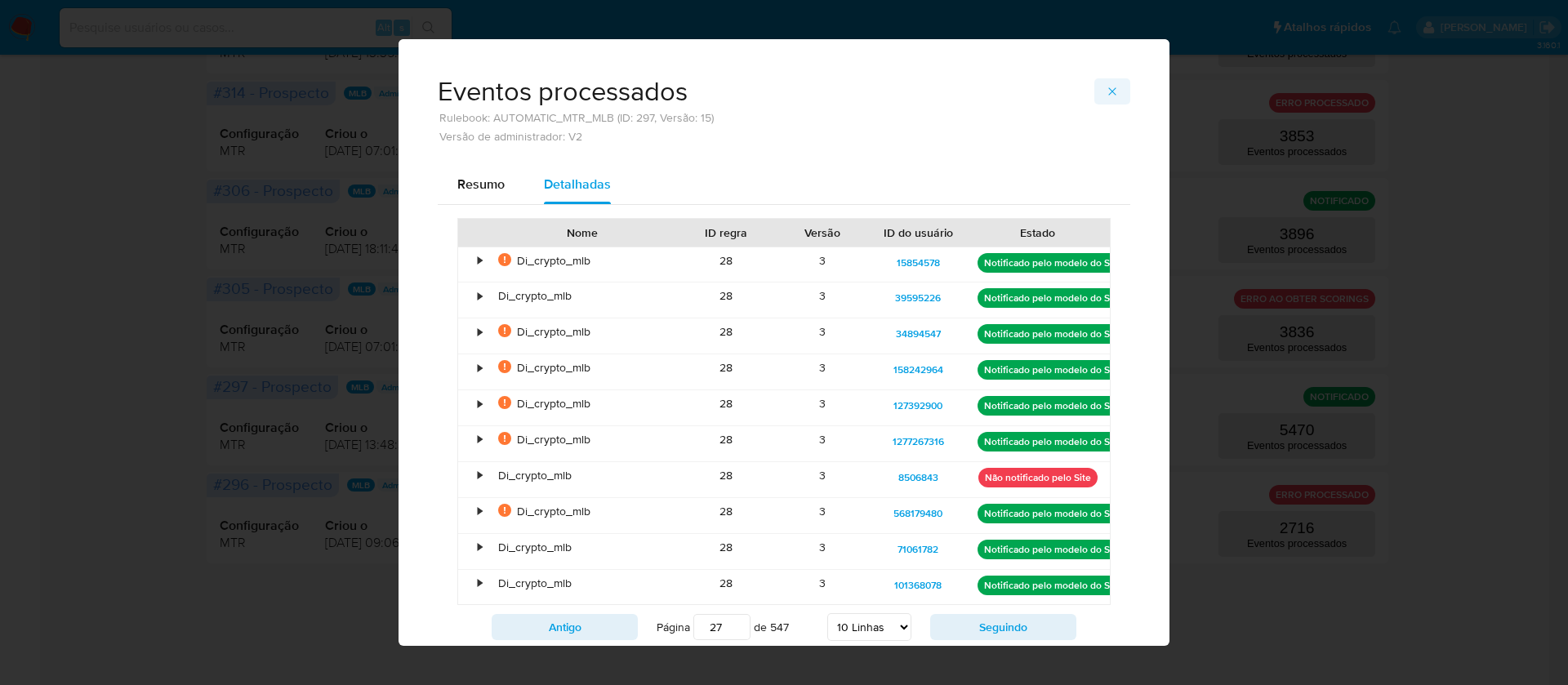
click at [1094, 91] on button "button" at bounding box center [1112, 92] width 36 height 27
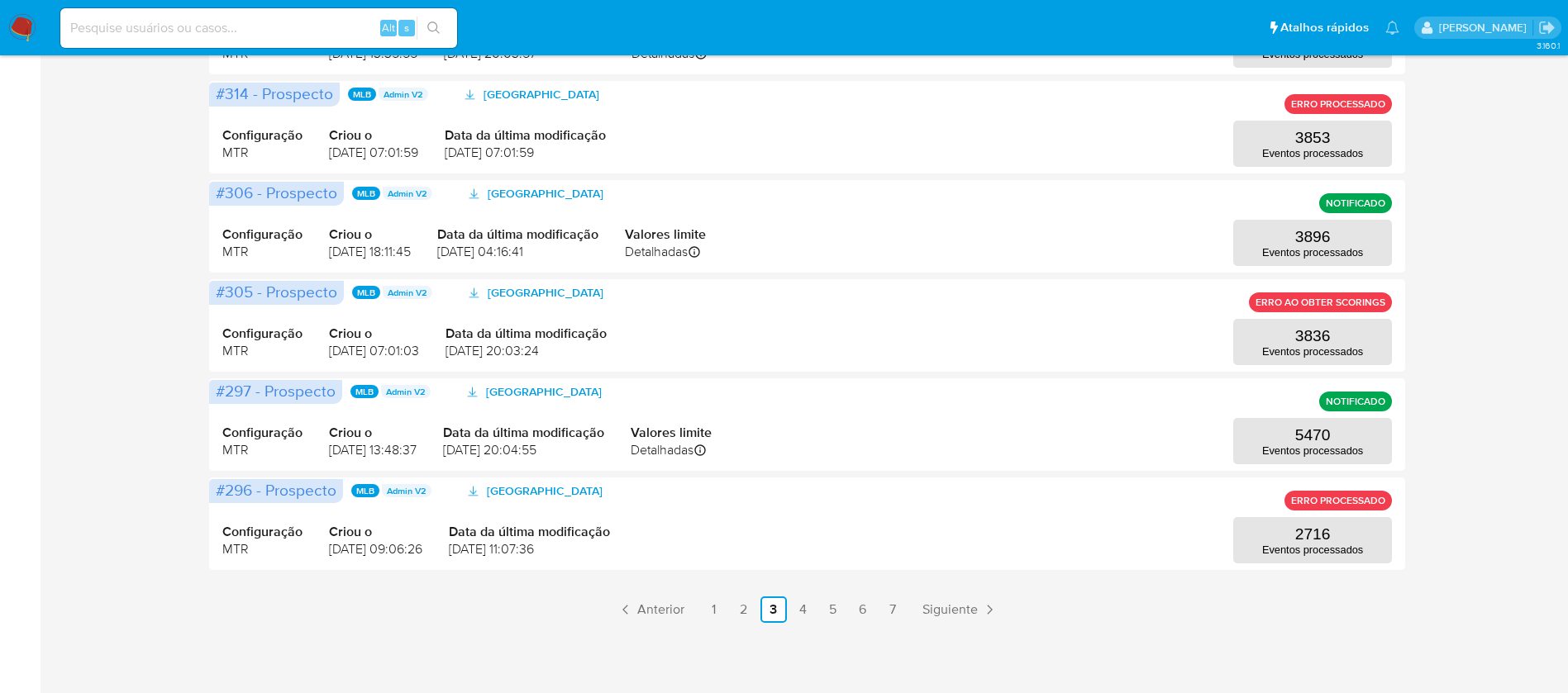
click at [1101, 92] on div "Configuração MTR Criou o 08/11/2024 07:01:59 Data da última modificação 08/11/2…" at bounding box center [807, 127] width 1169 height 80
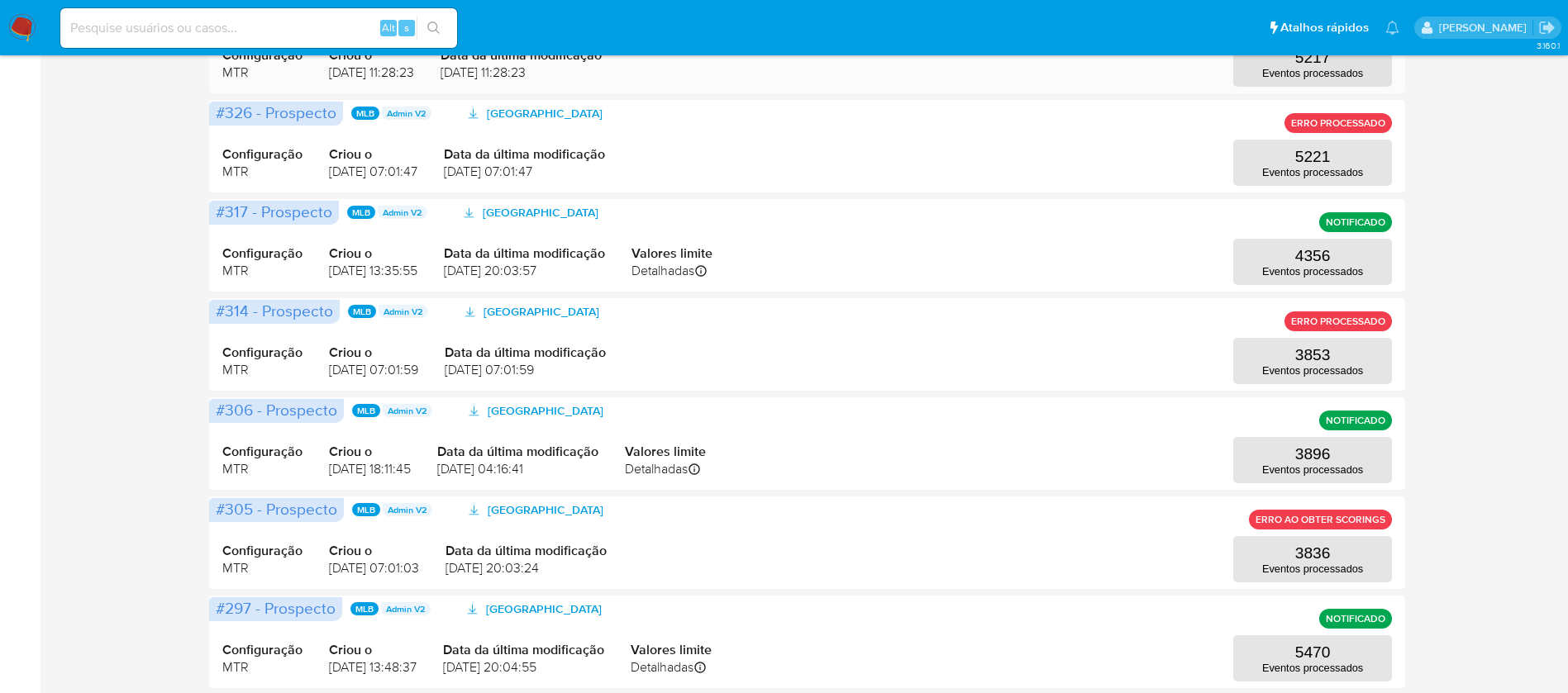
scroll to position [722, 0]
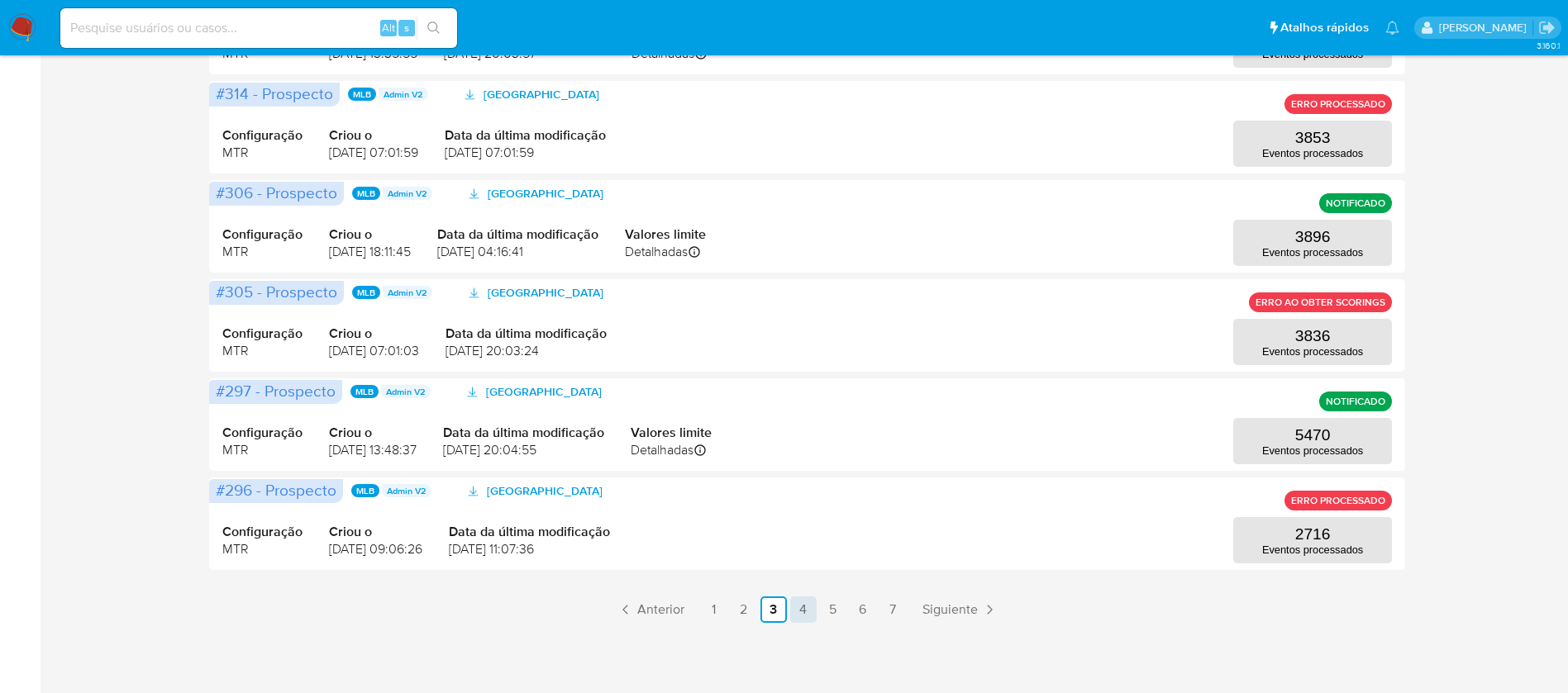
click at [804, 605] on link "4" at bounding box center [804, 610] width 27 height 27
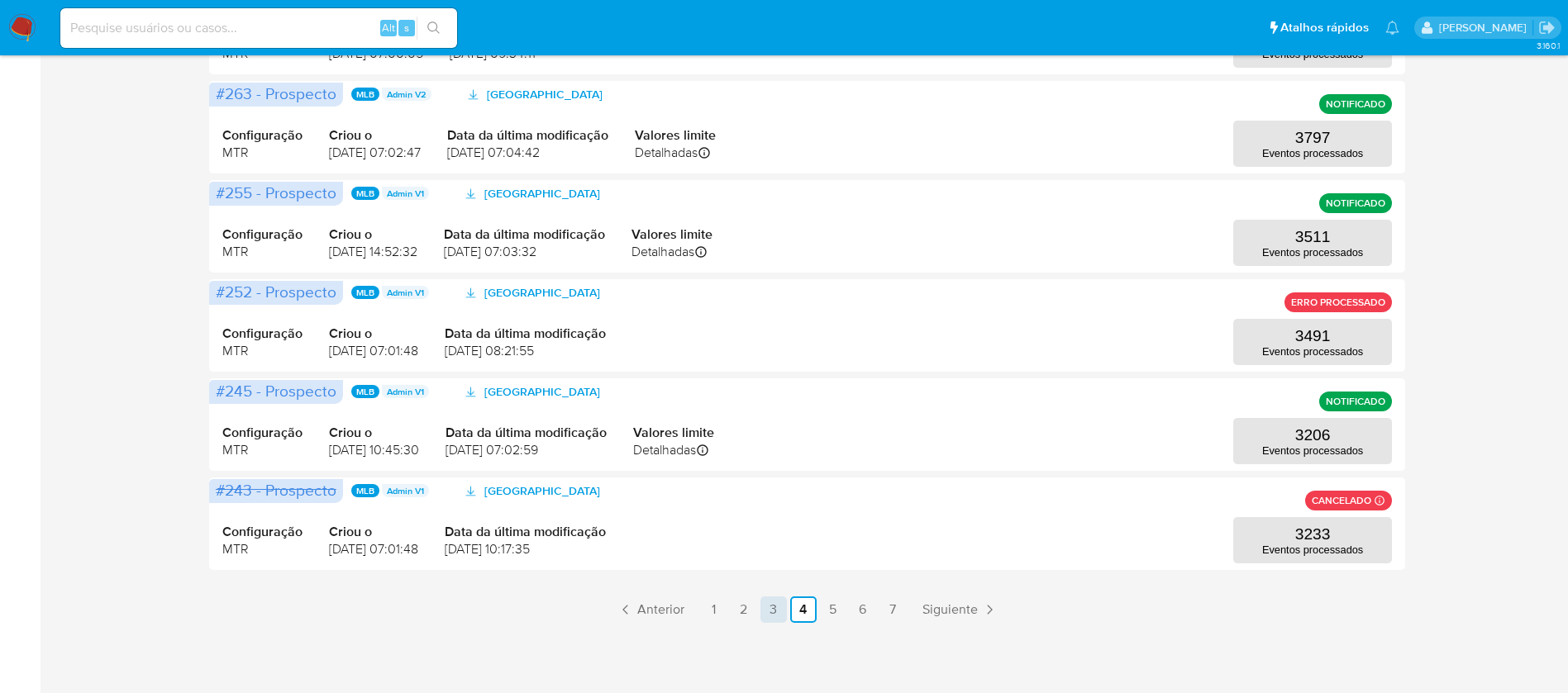
click at [779, 606] on link "3" at bounding box center [774, 610] width 27 height 27
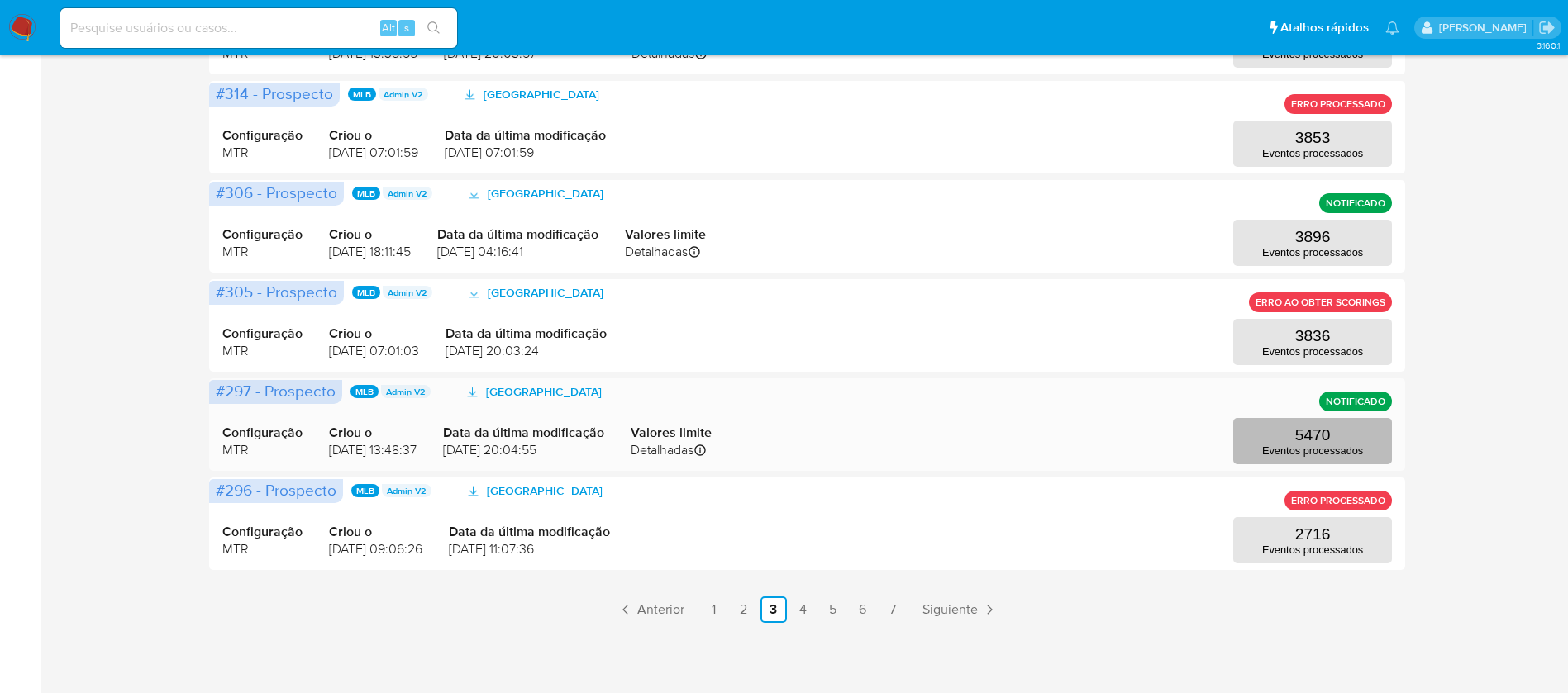
click at [1293, 437] on button "5470 Eventos processados" at bounding box center [1312, 441] width 159 height 46
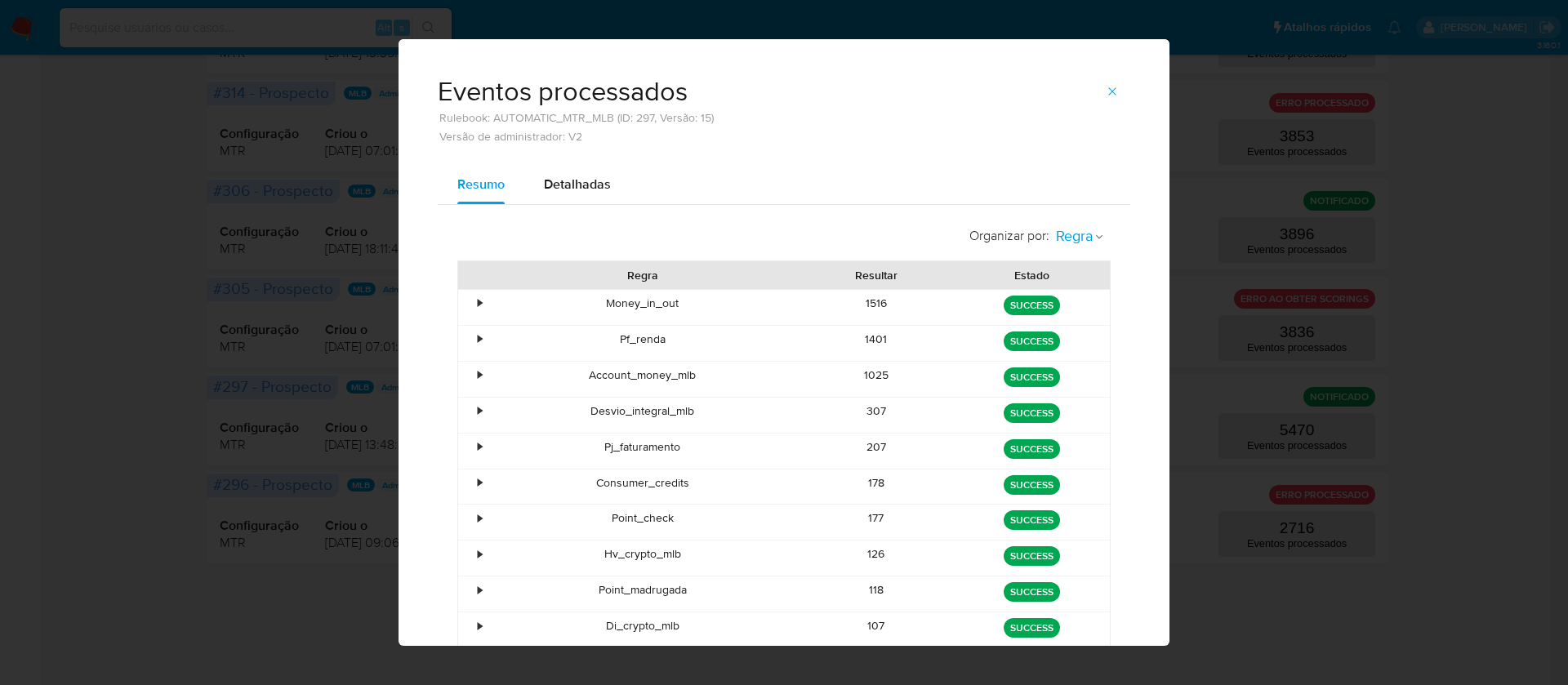
click at [1094, 236] on icon "button" at bounding box center [1099, 237] width 9 height 10
click at [1071, 274] on span "Estado" at bounding box center [1074, 273] width 38 height 16
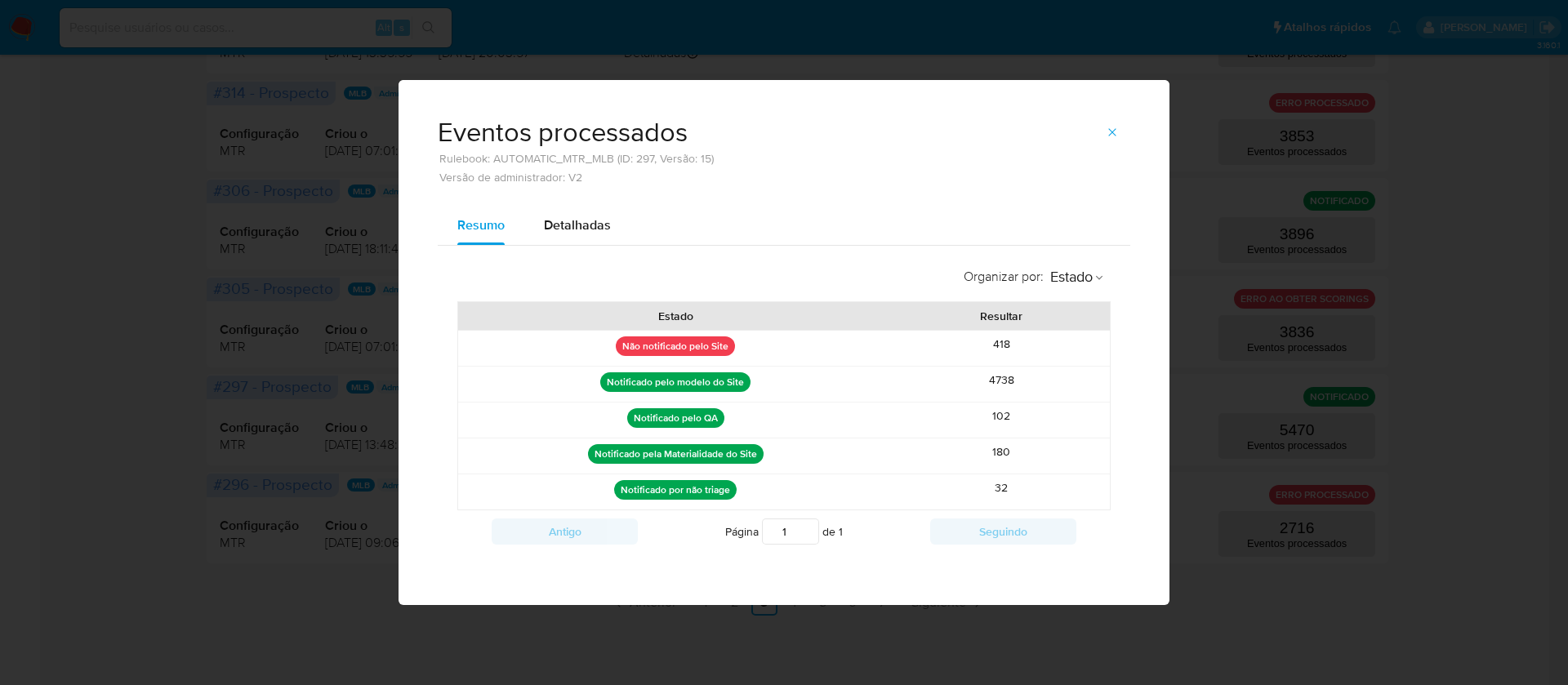
click at [63, 275] on div "Eventos processados Rulebook: AUTOMATIC_MTR_MLB (ID: 297, Versão: 15) Versão de…" at bounding box center [784, 342] width 1568 height 685
click at [1112, 126] on icon "button" at bounding box center [1112, 132] width 13 height 13
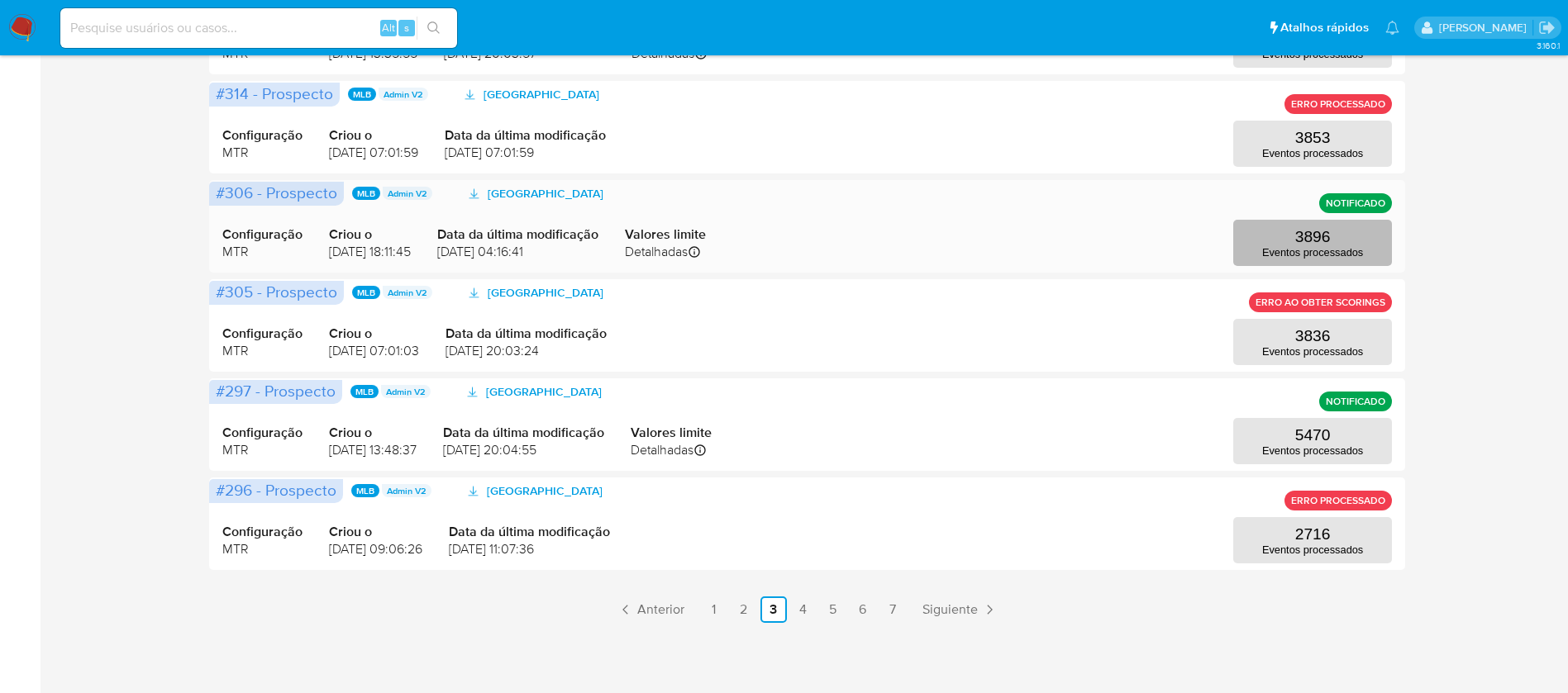
click at [1330, 236] on p "3896" at bounding box center [1312, 236] width 36 height 18
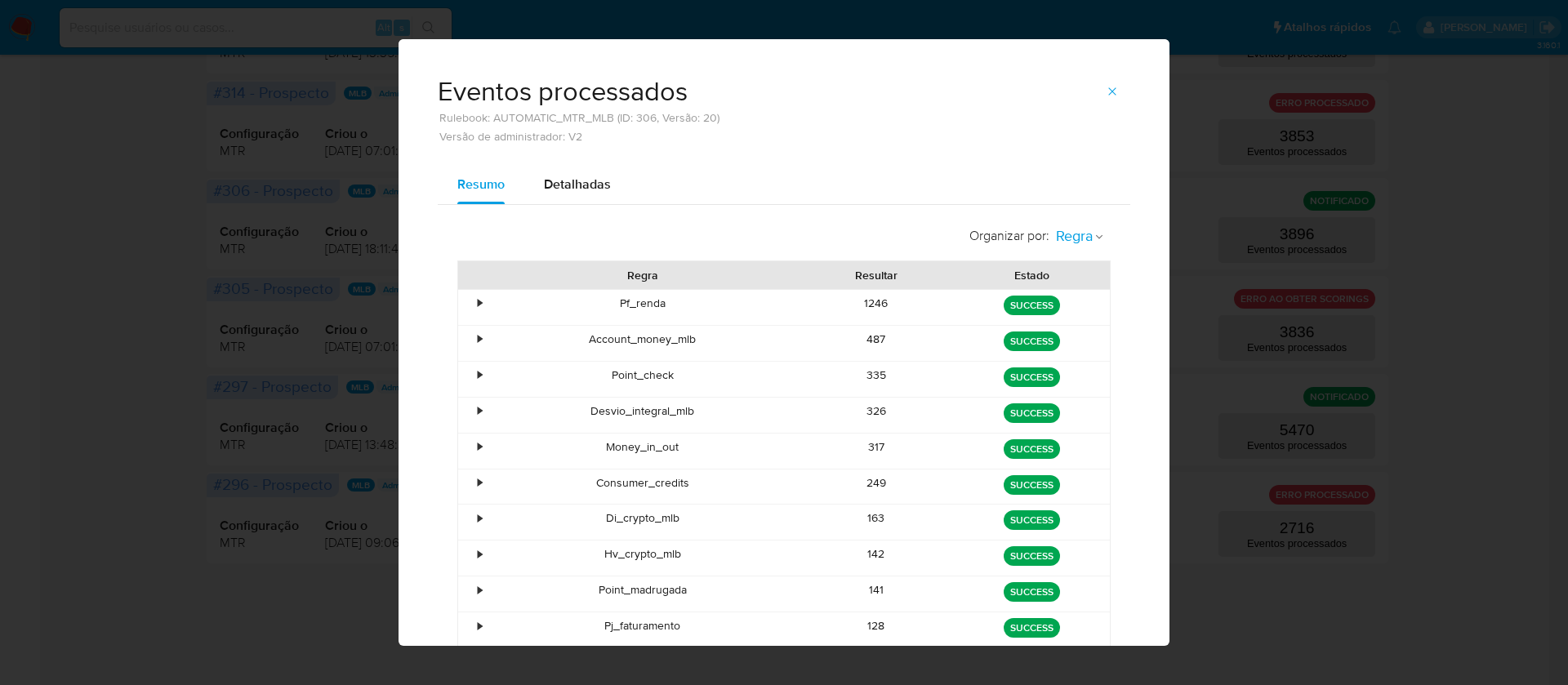
click at [1094, 236] on icon "button" at bounding box center [1099, 237] width 9 height 10
click at [1077, 267] on span "Estado" at bounding box center [1074, 273] width 38 height 16
click at [1077, 267] on div "Organizar por : Regra Regra Estado Regra Resultar Estado • Pf_renda 1246 green …" at bounding box center [784, 454] width 692 height 499
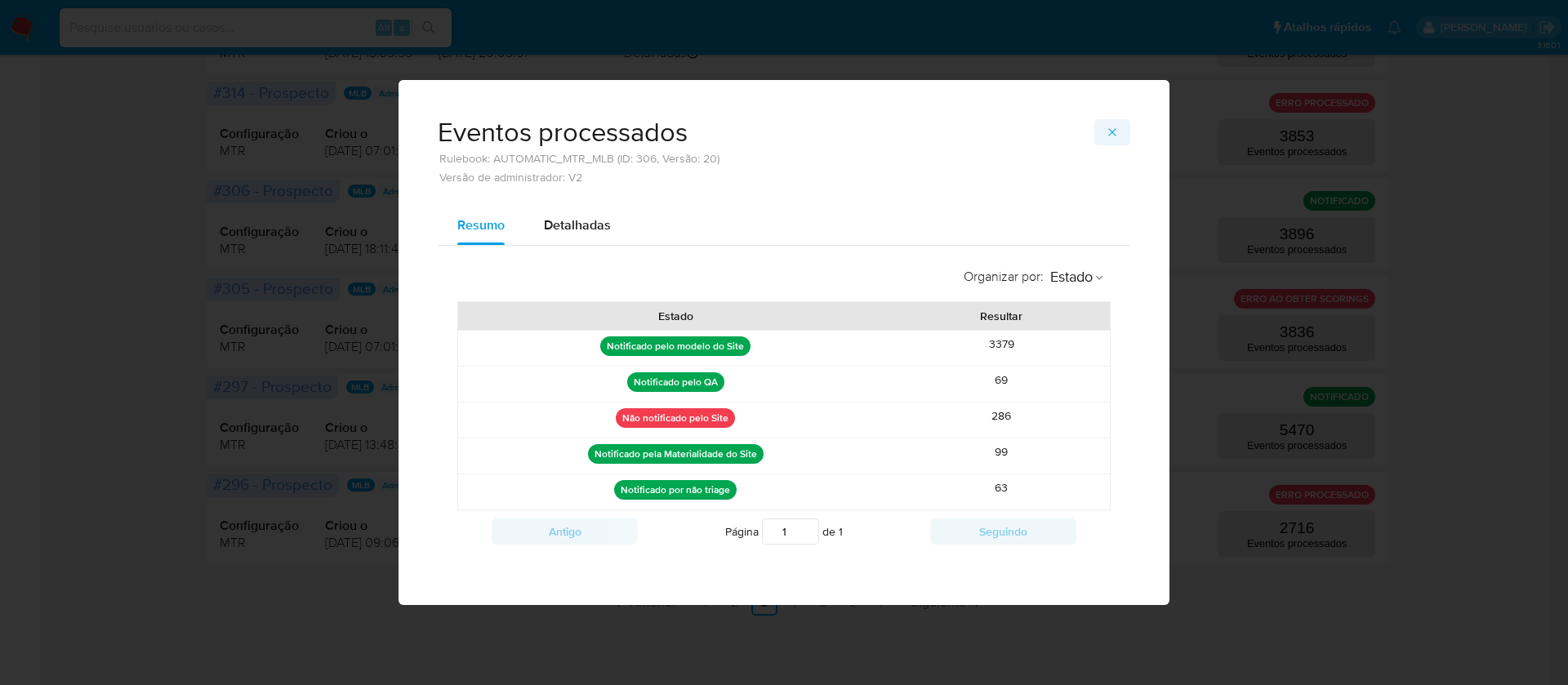
click at [1104, 132] on button "button" at bounding box center [1112, 133] width 36 height 27
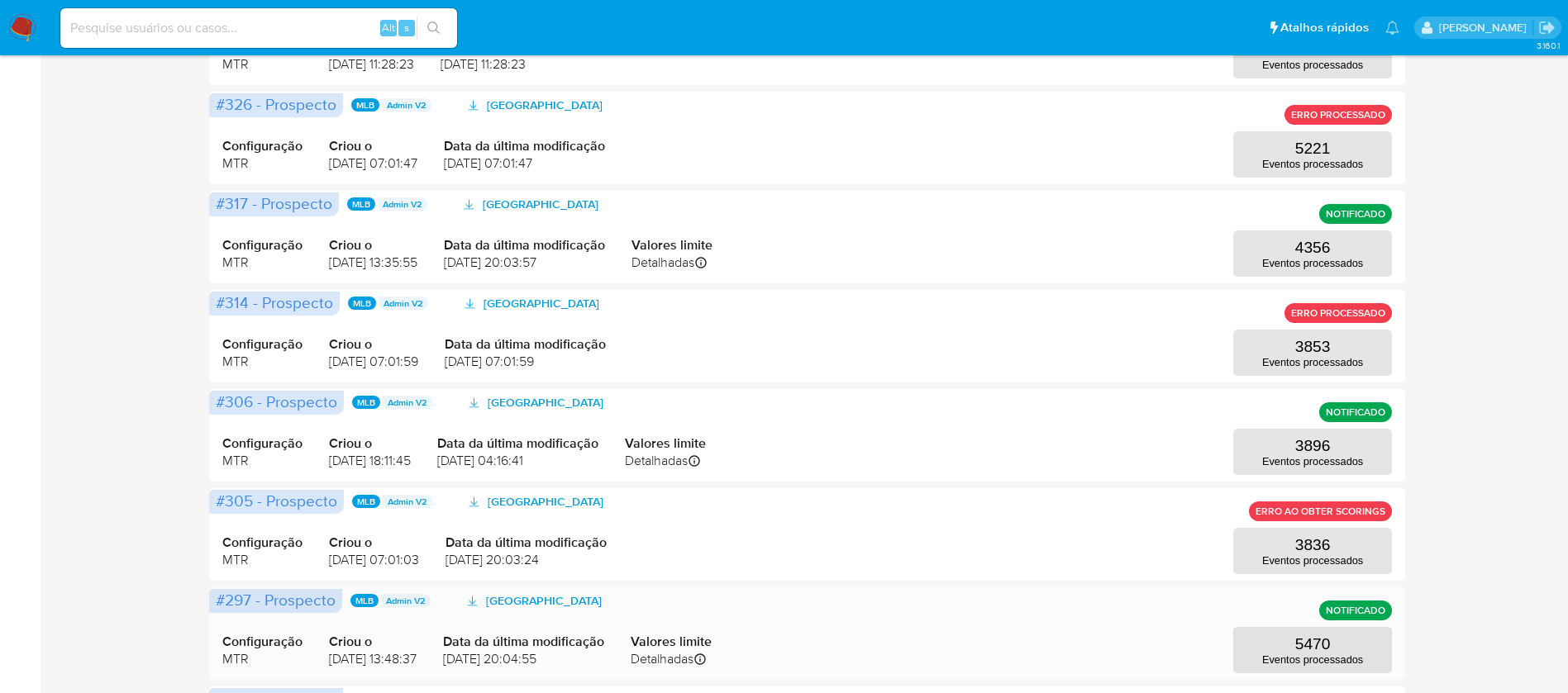
scroll to position [474, 0]
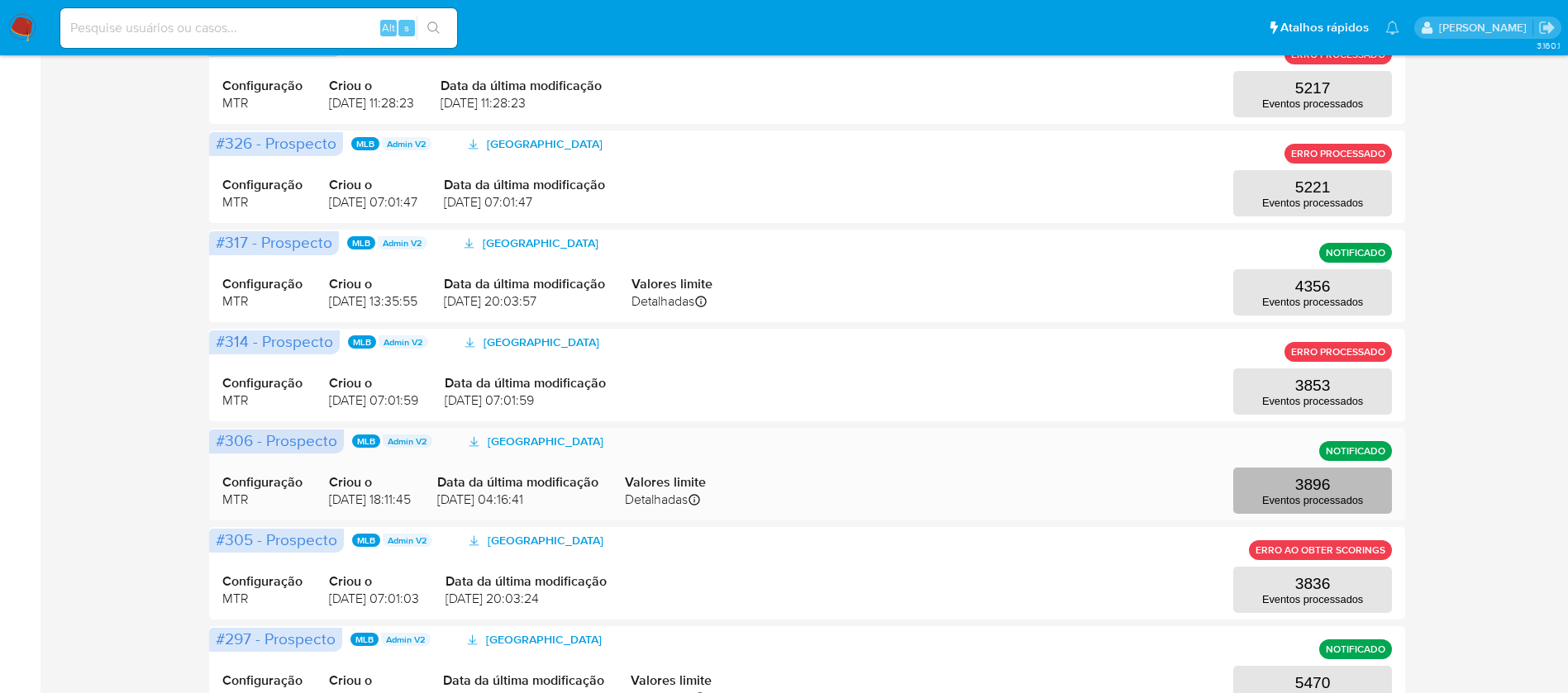
click at [1305, 484] on p "3896" at bounding box center [1312, 484] width 36 height 18
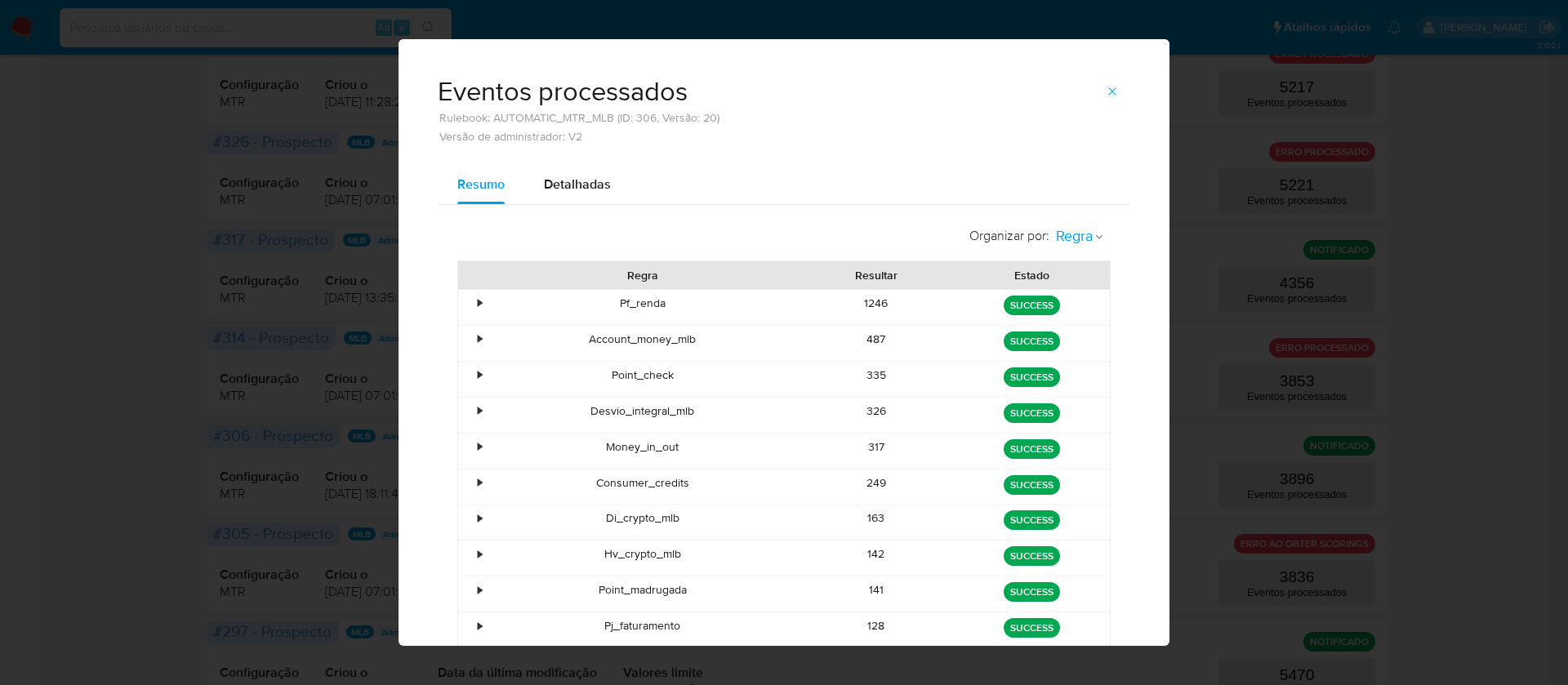
click at [1094, 236] on icon "button" at bounding box center [1099, 237] width 9 height 10
click at [1061, 282] on div "Estado" at bounding box center [1074, 272] width 38 height 39
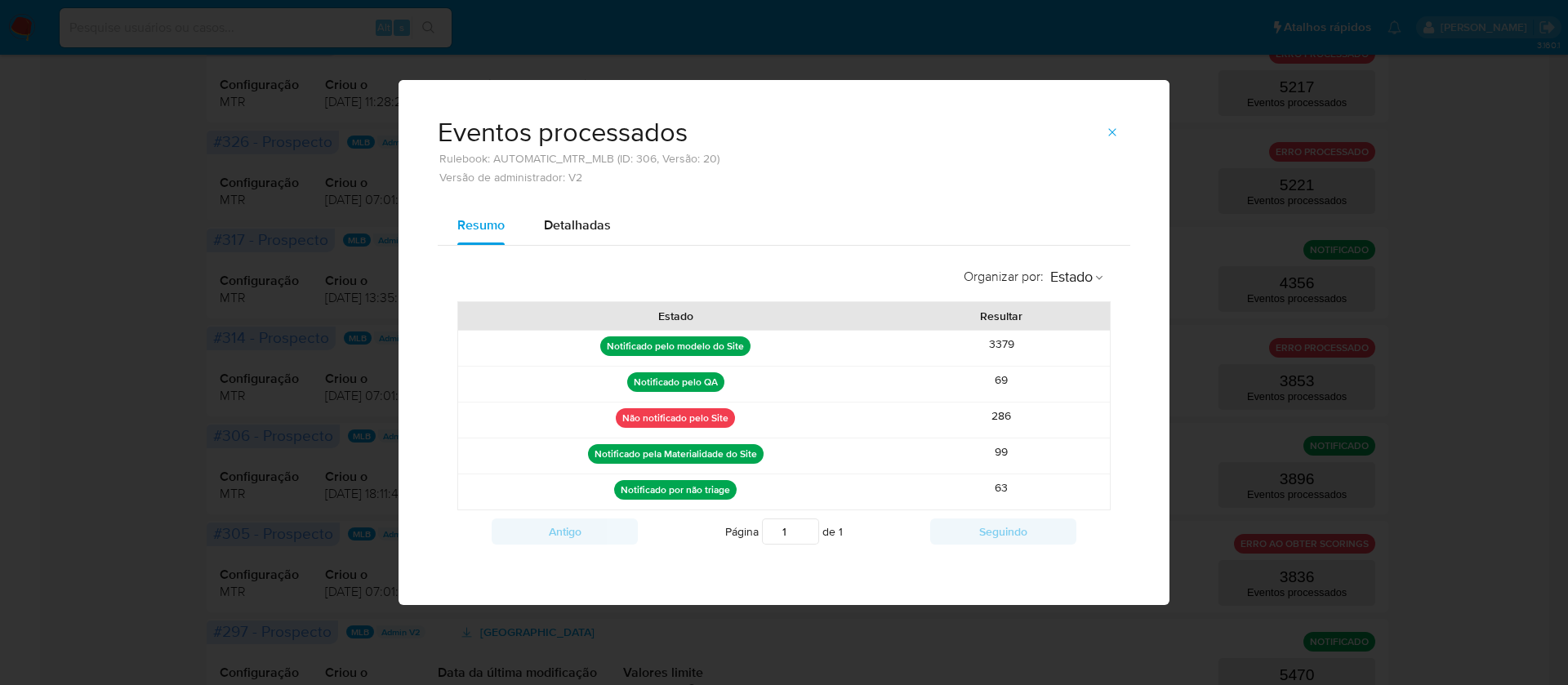
click at [1118, 138] on button "button" at bounding box center [1112, 133] width 36 height 27
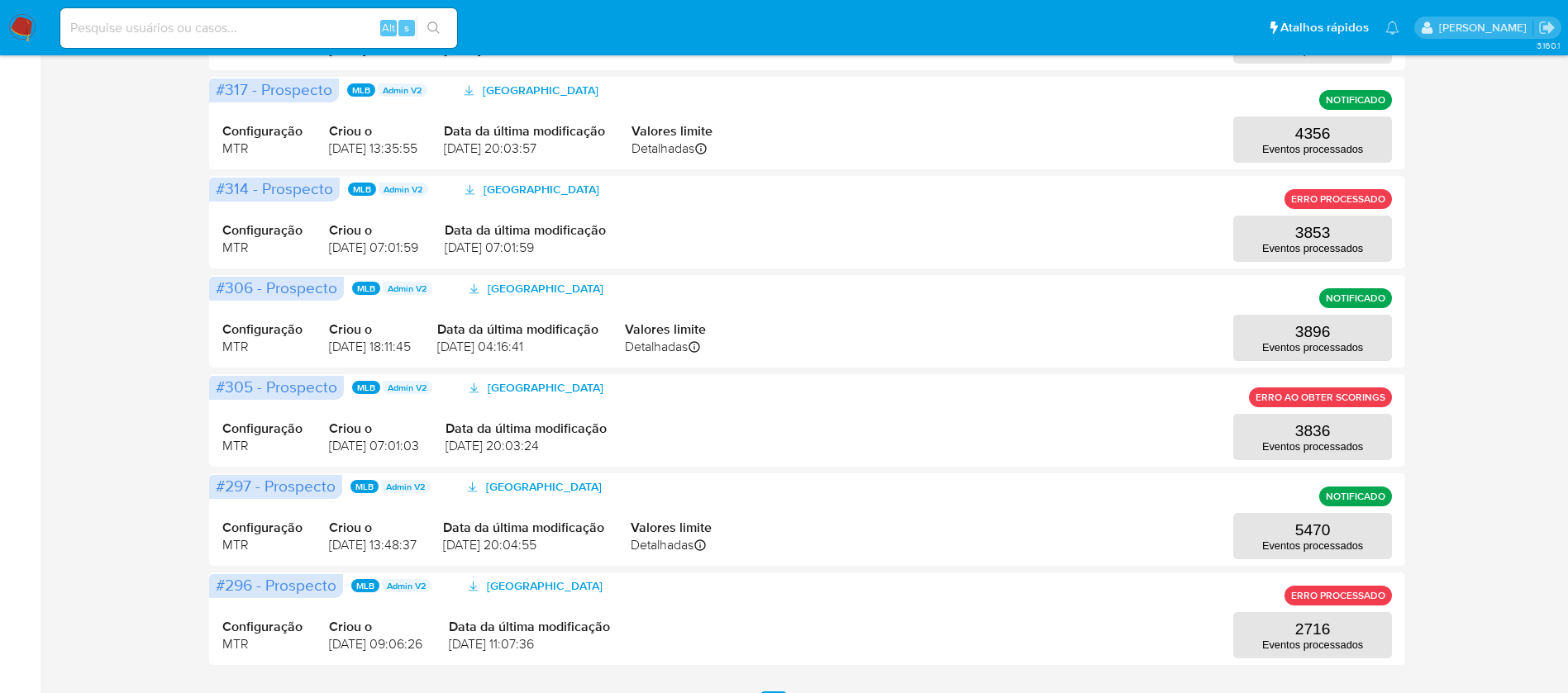
scroll to position [722, 0]
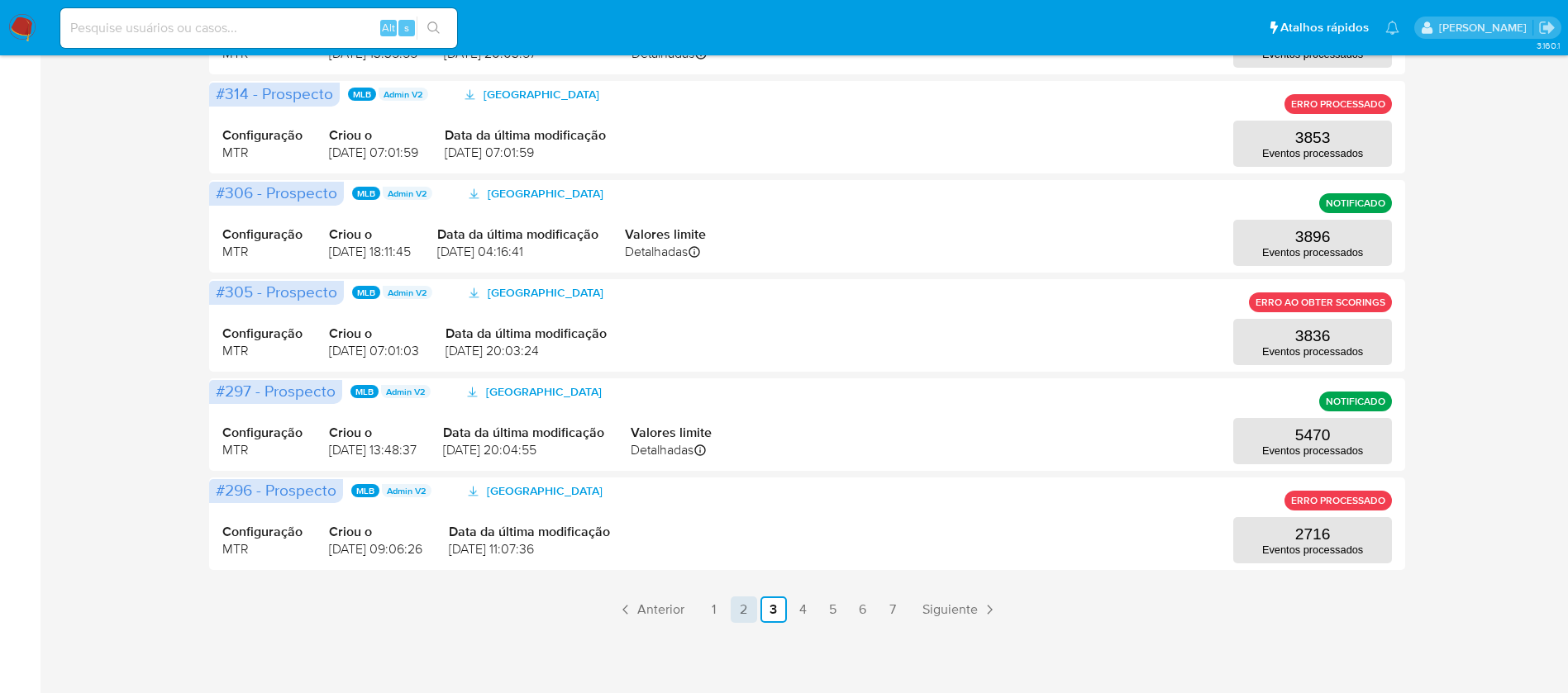
click at [743, 603] on link "2" at bounding box center [744, 610] width 27 height 27
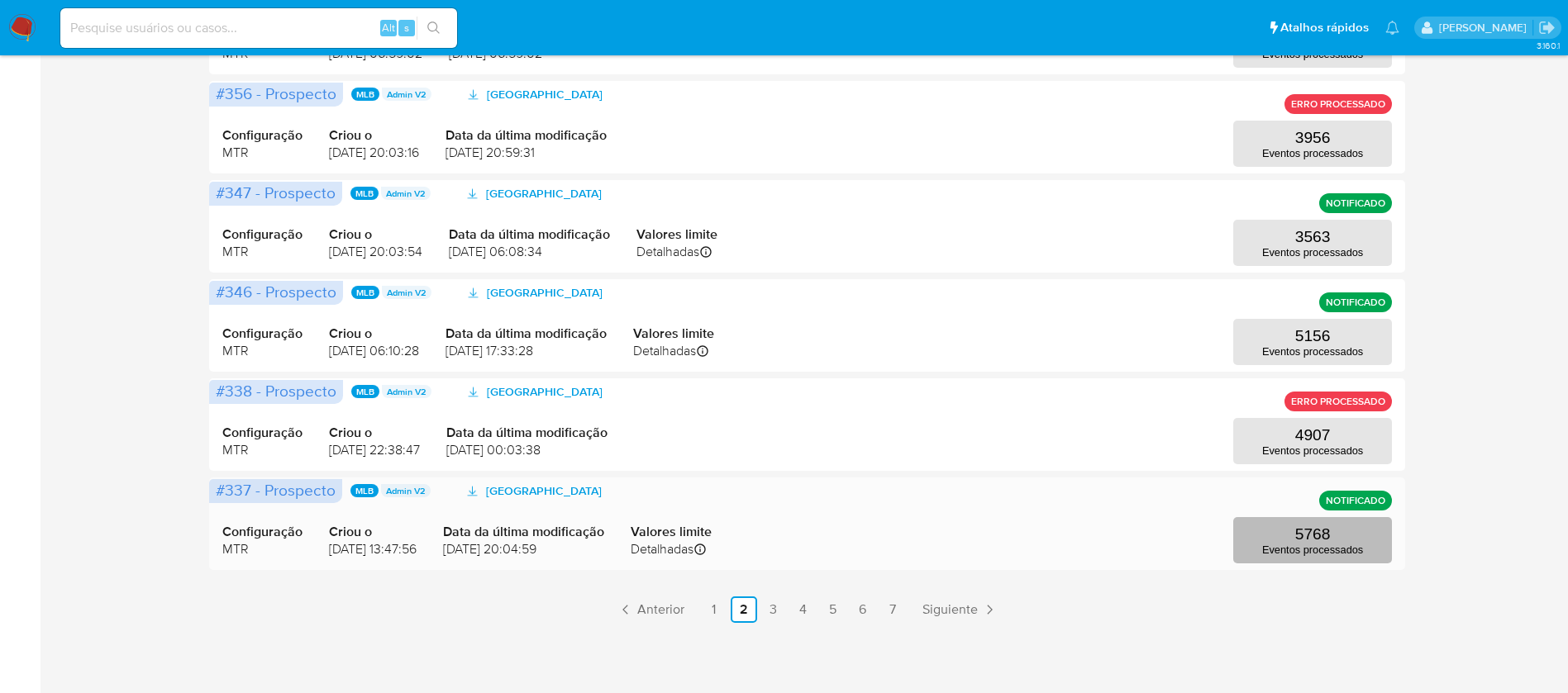
click at [1302, 528] on p "5768" at bounding box center [1312, 534] width 36 height 18
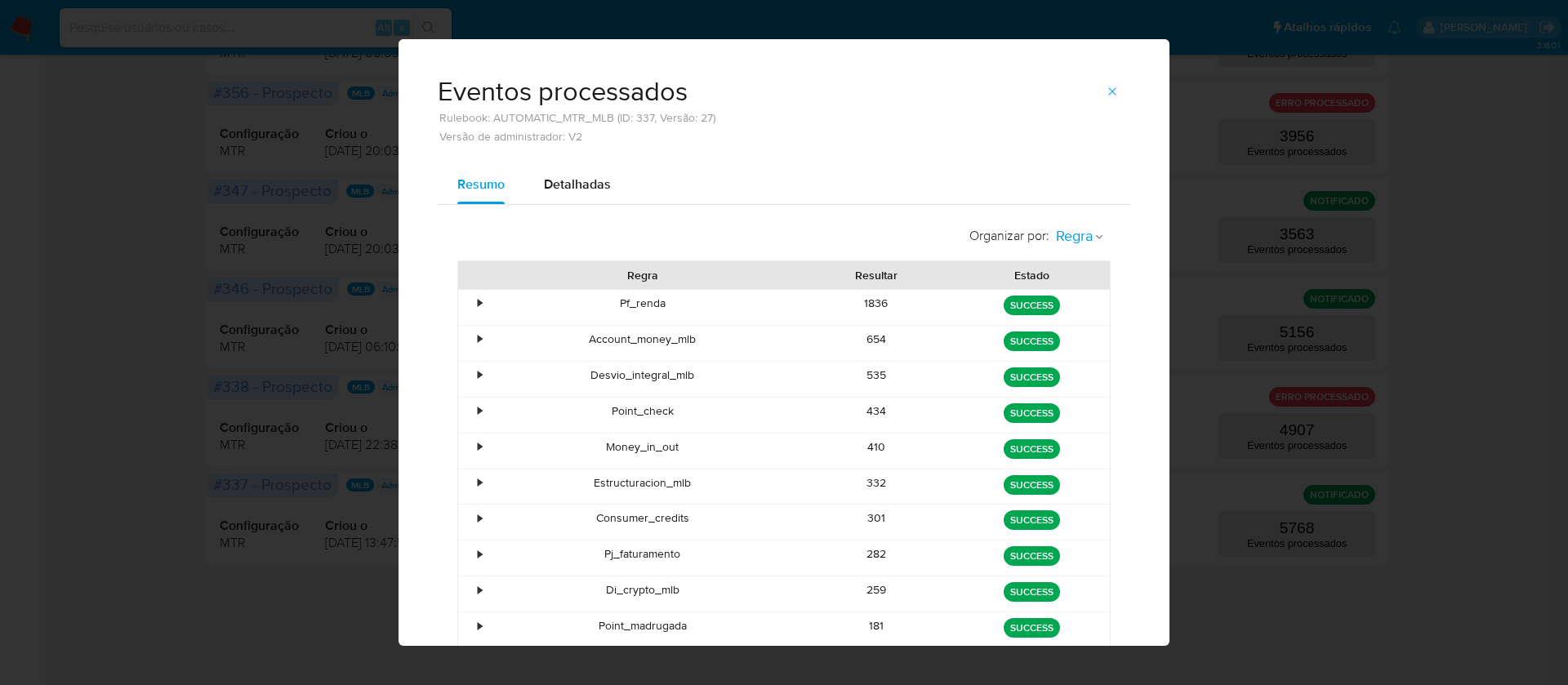
click at [1094, 238] on icon "button" at bounding box center [1099, 237] width 9 height 10
click at [1079, 276] on span "Estado" at bounding box center [1074, 273] width 38 height 16
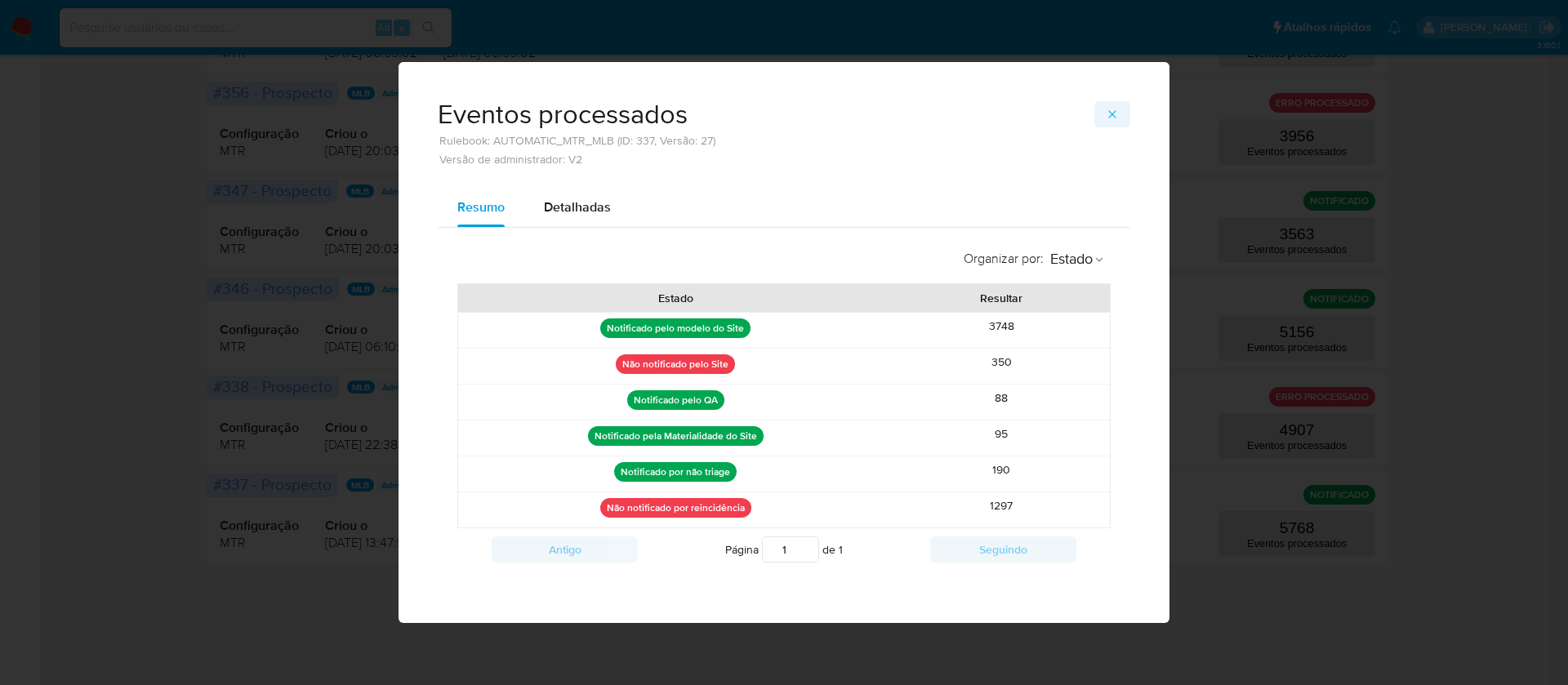
click at [1107, 115] on icon "button" at bounding box center [1112, 114] width 13 height 13
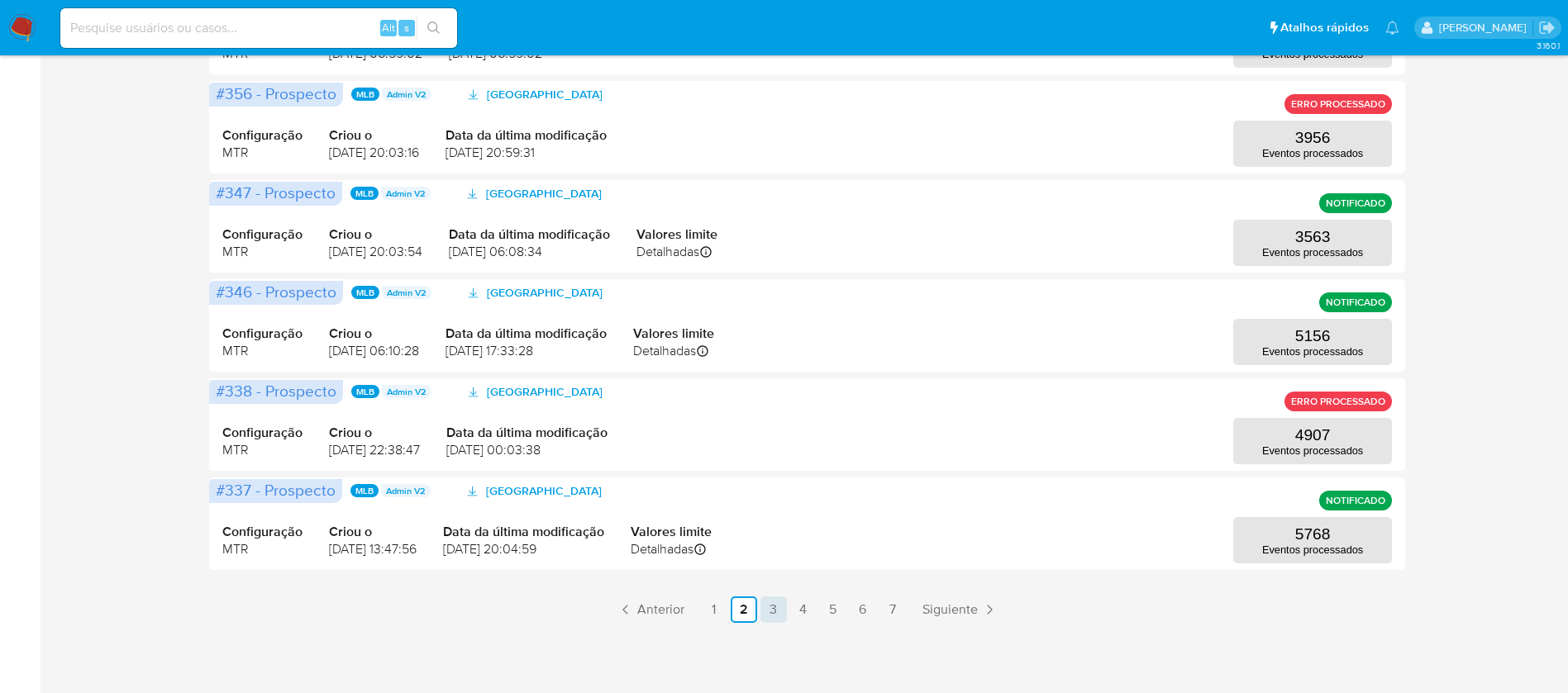
click at [771, 606] on link "3" at bounding box center [774, 610] width 27 height 27
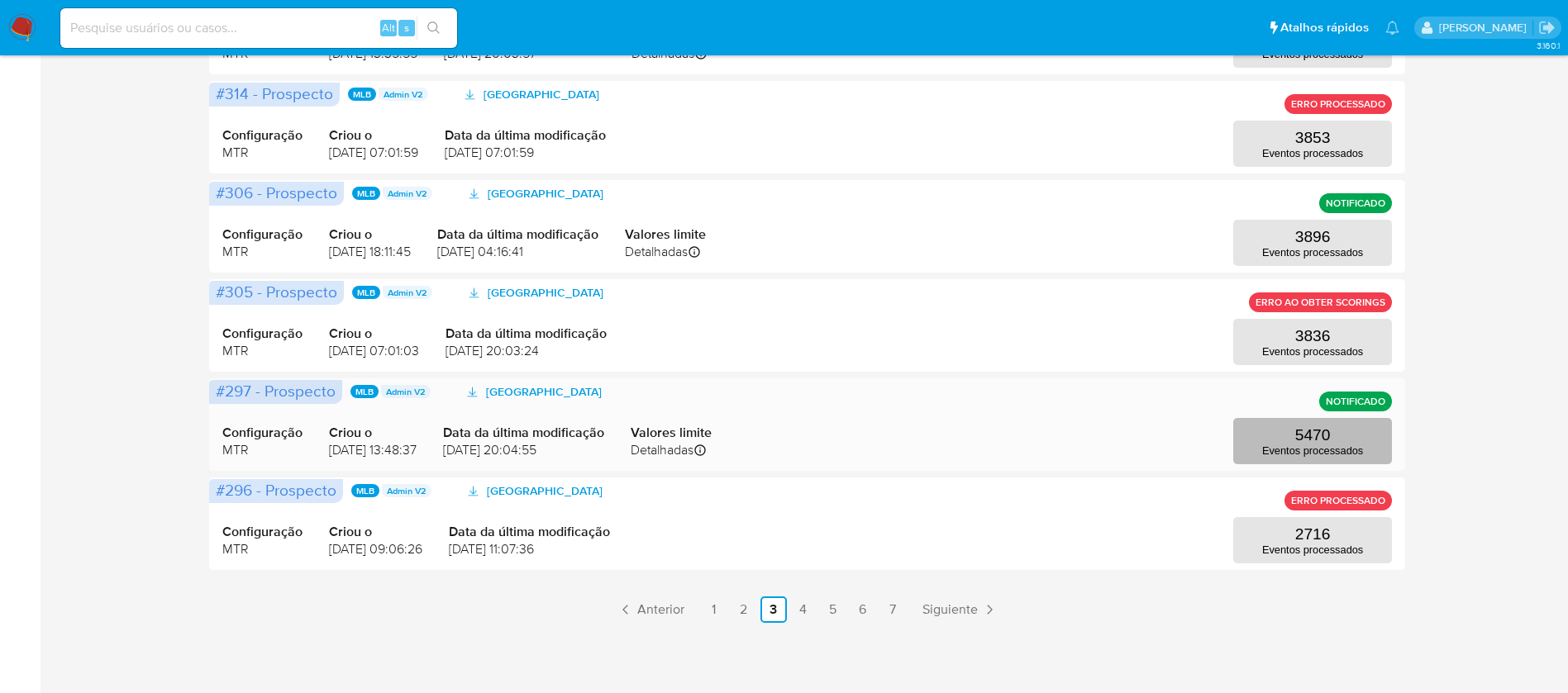
click at [1291, 439] on button "5470 Eventos processados" at bounding box center [1312, 441] width 159 height 46
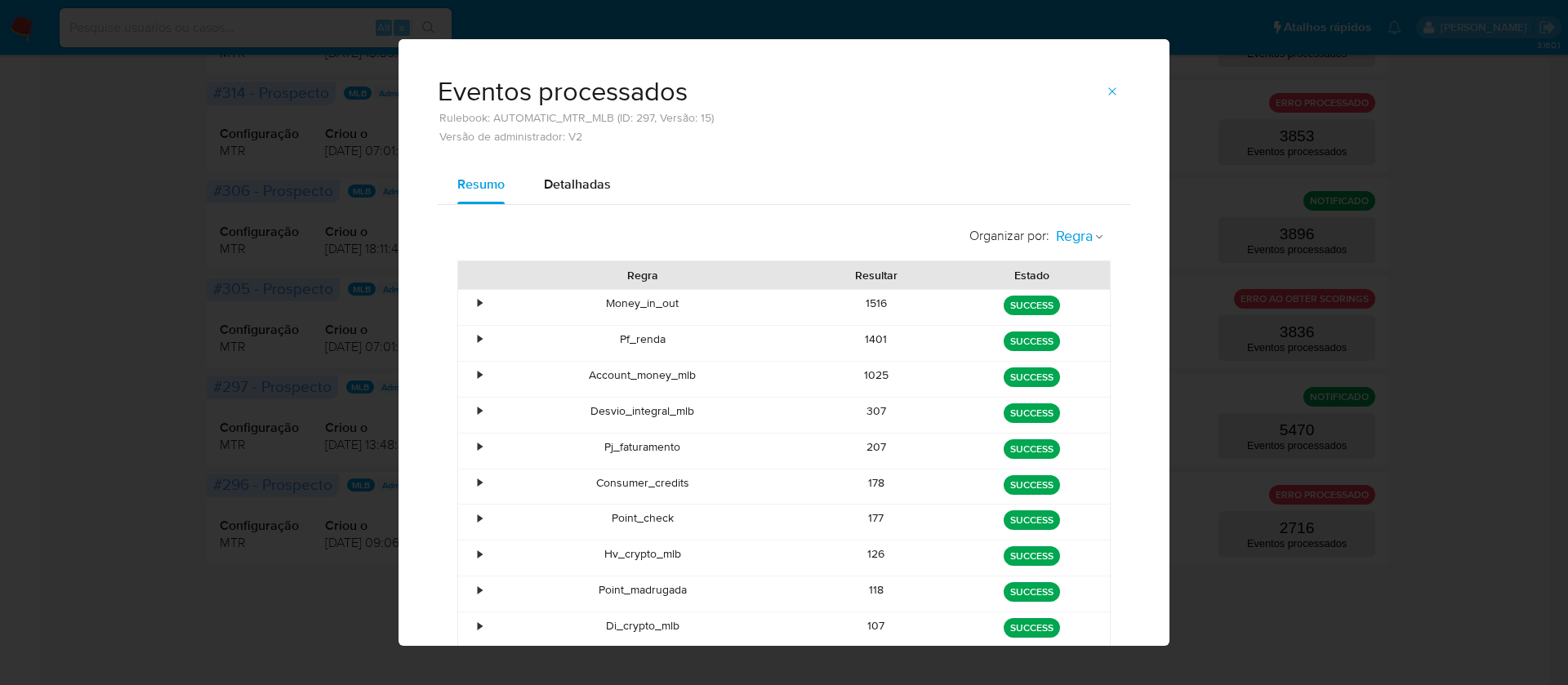
click at [1094, 240] on icon "button" at bounding box center [1099, 237] width 9 height 10
click at [1060, 272] on span "Estado" at bounding box center [1074, 273] width 38 height 16
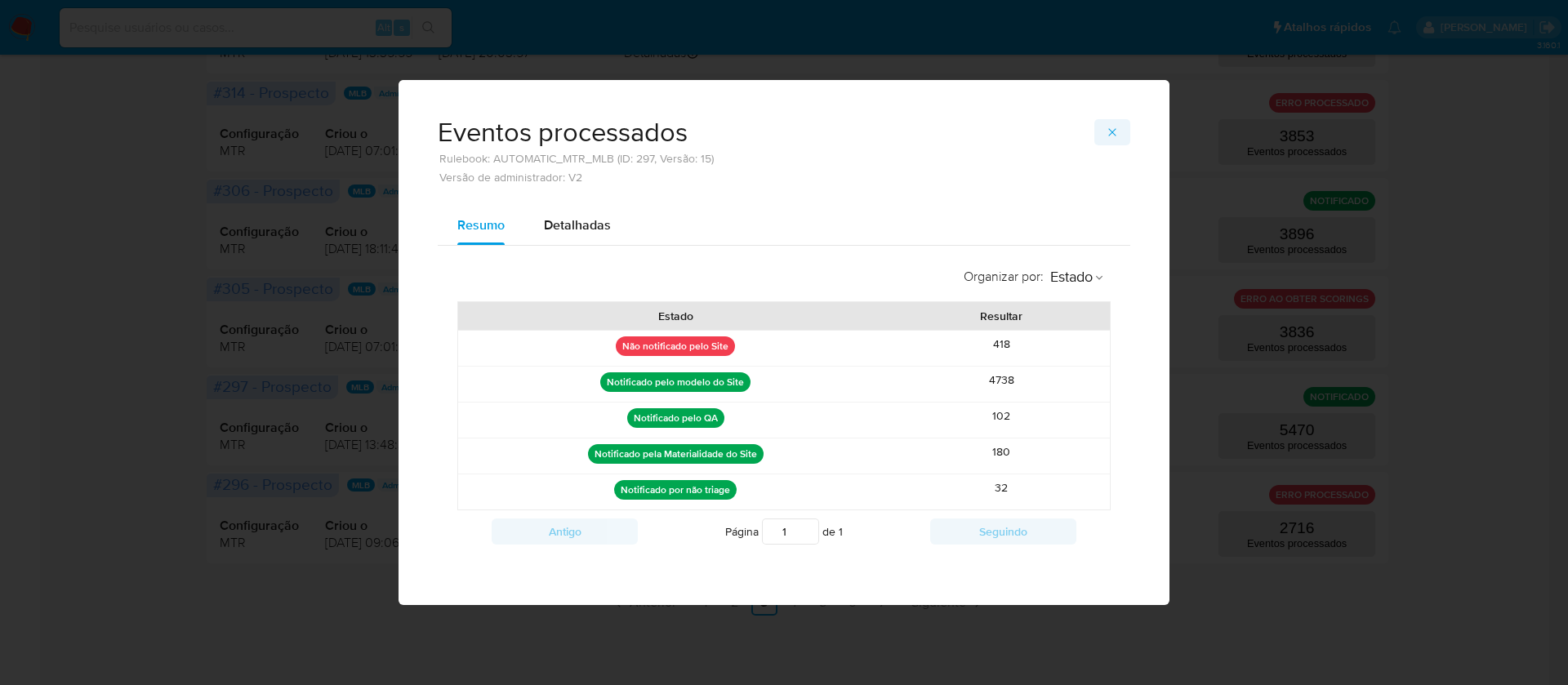
click at [1109, 129] on icon "button" at bounding box center [1112, 133] width 8 height 8
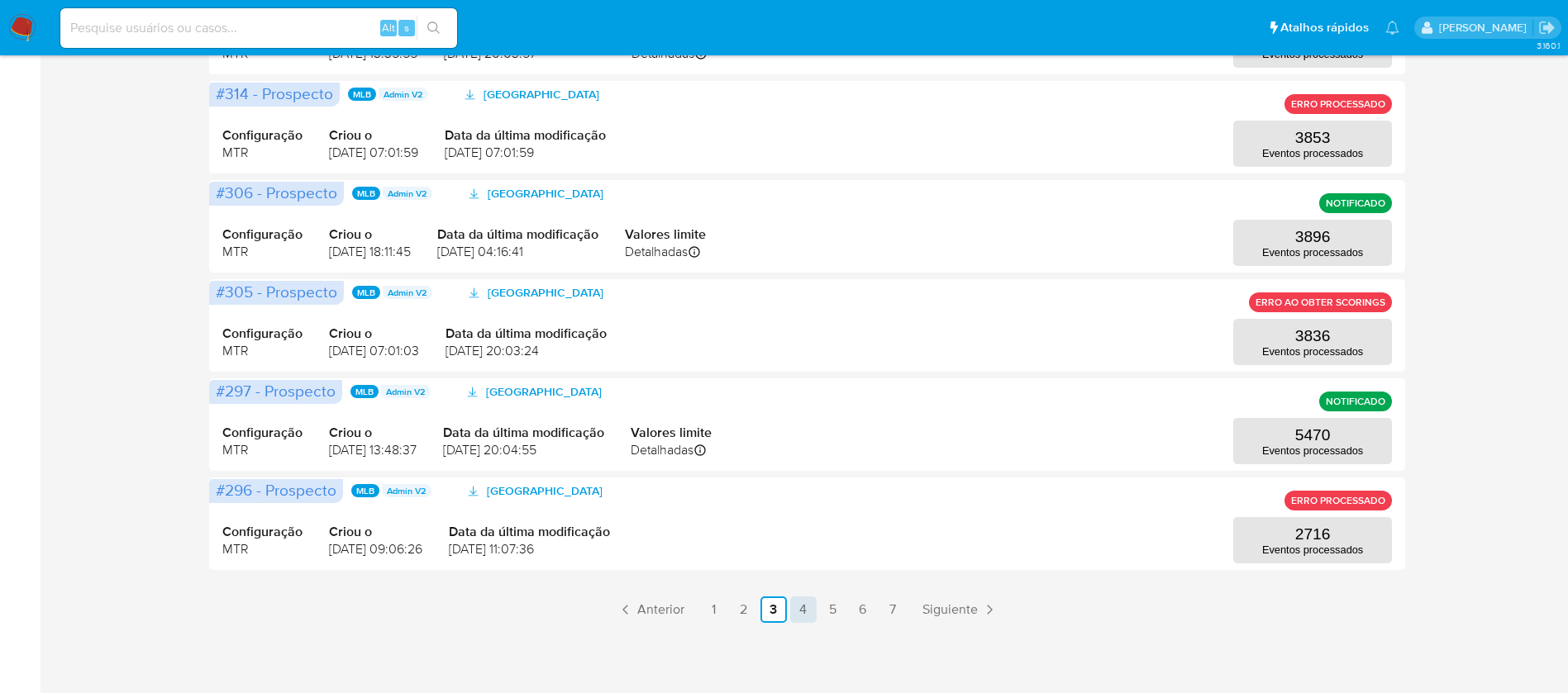
click at [801, 604] on link "4" at bounding box center [804, 610] width 27 height 27
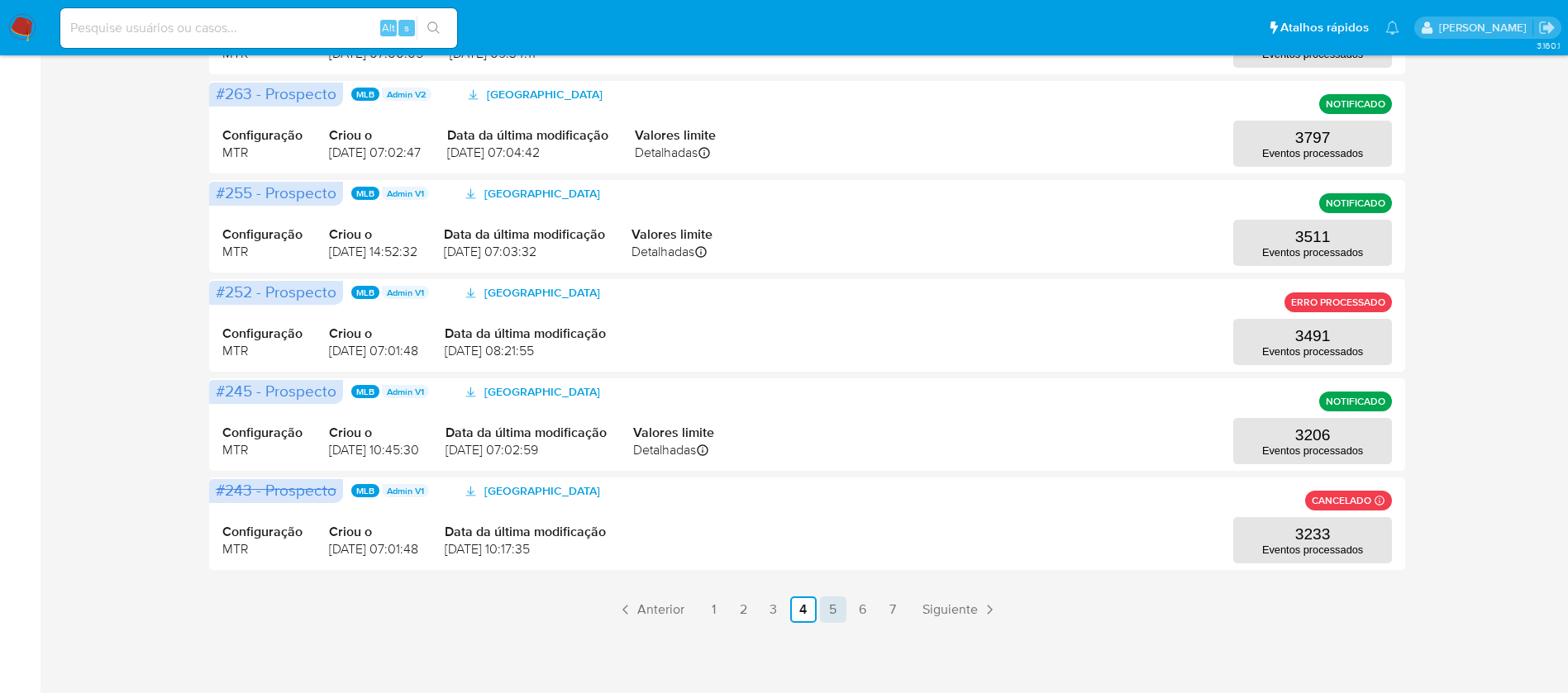
click at [834, 607] on link "5" at bounding box center [834, 610] width 27 height 27
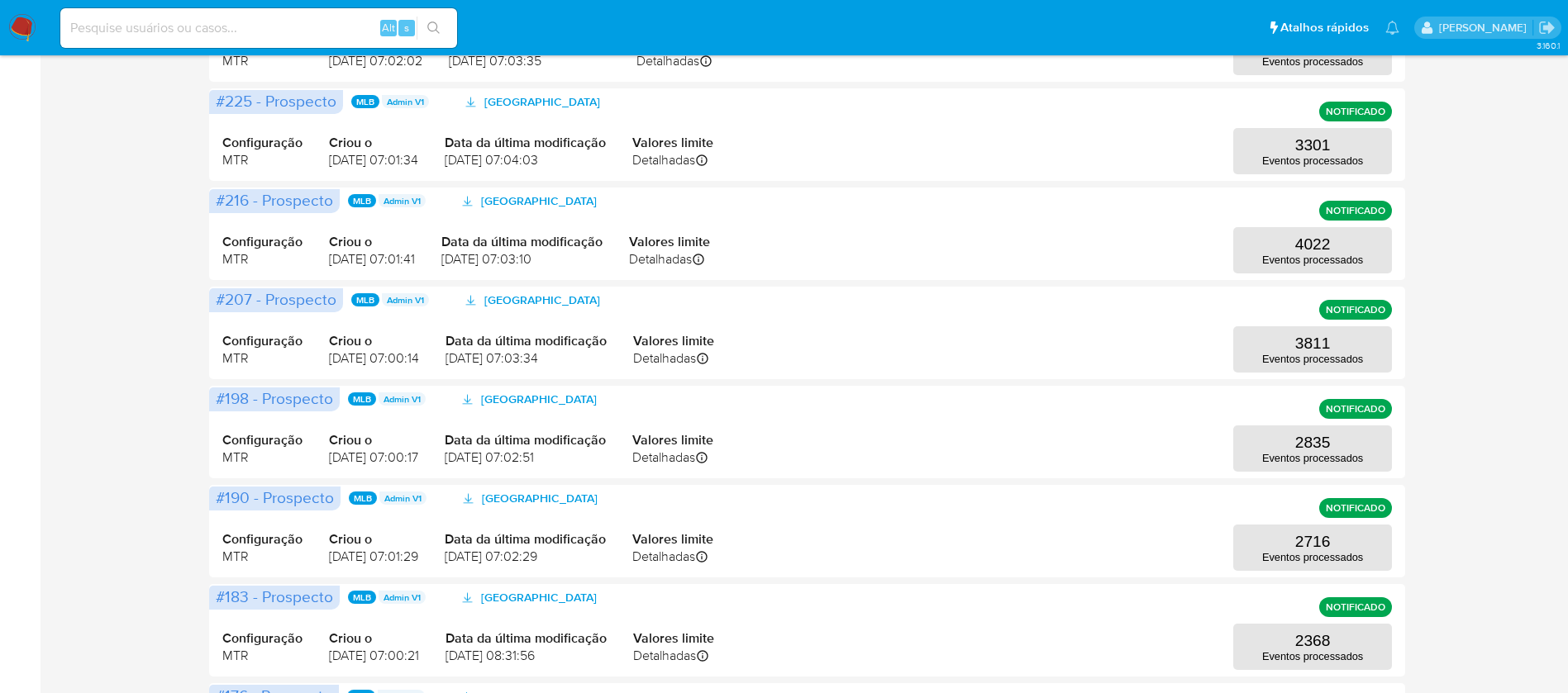
scroll to position [350, 0]
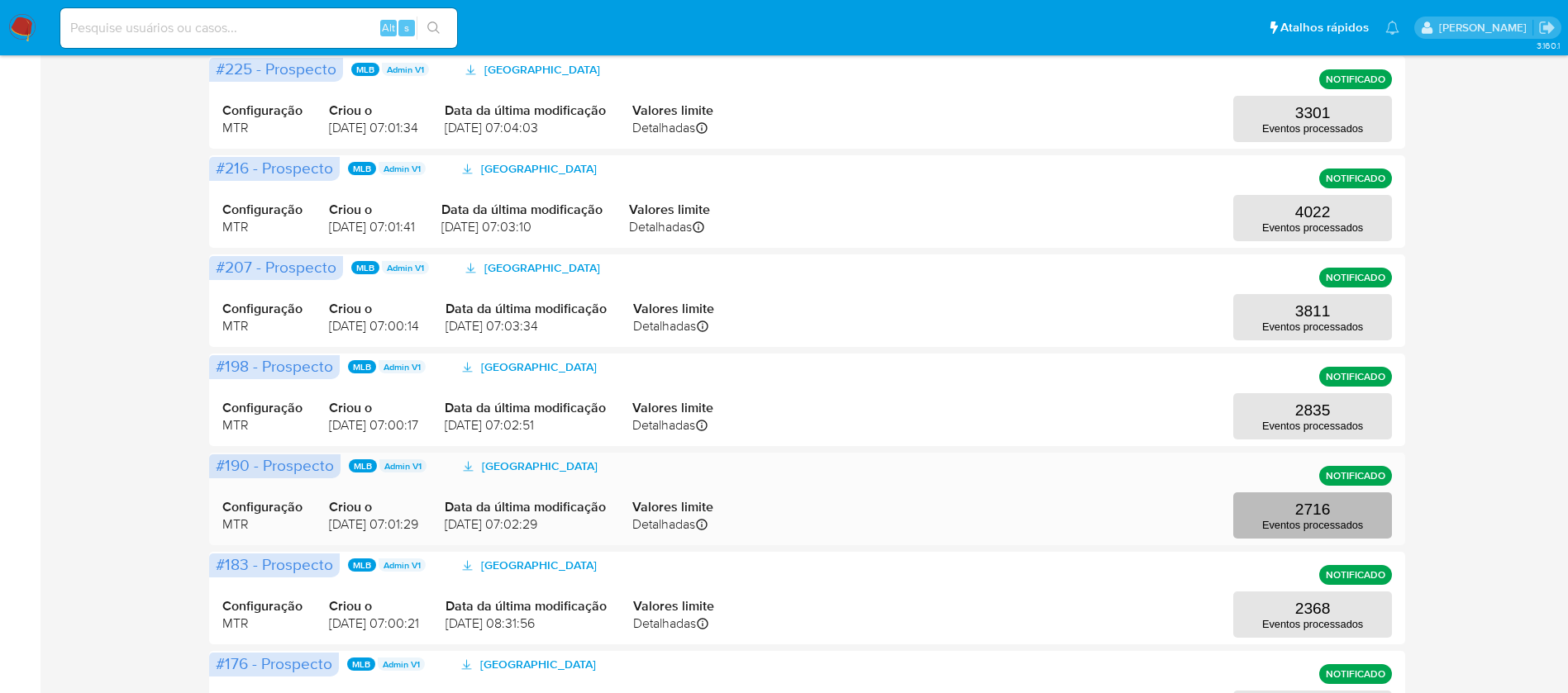
click at [1299, 510] on p "2716" at bounding box center [1312, 509] width 36 height 18
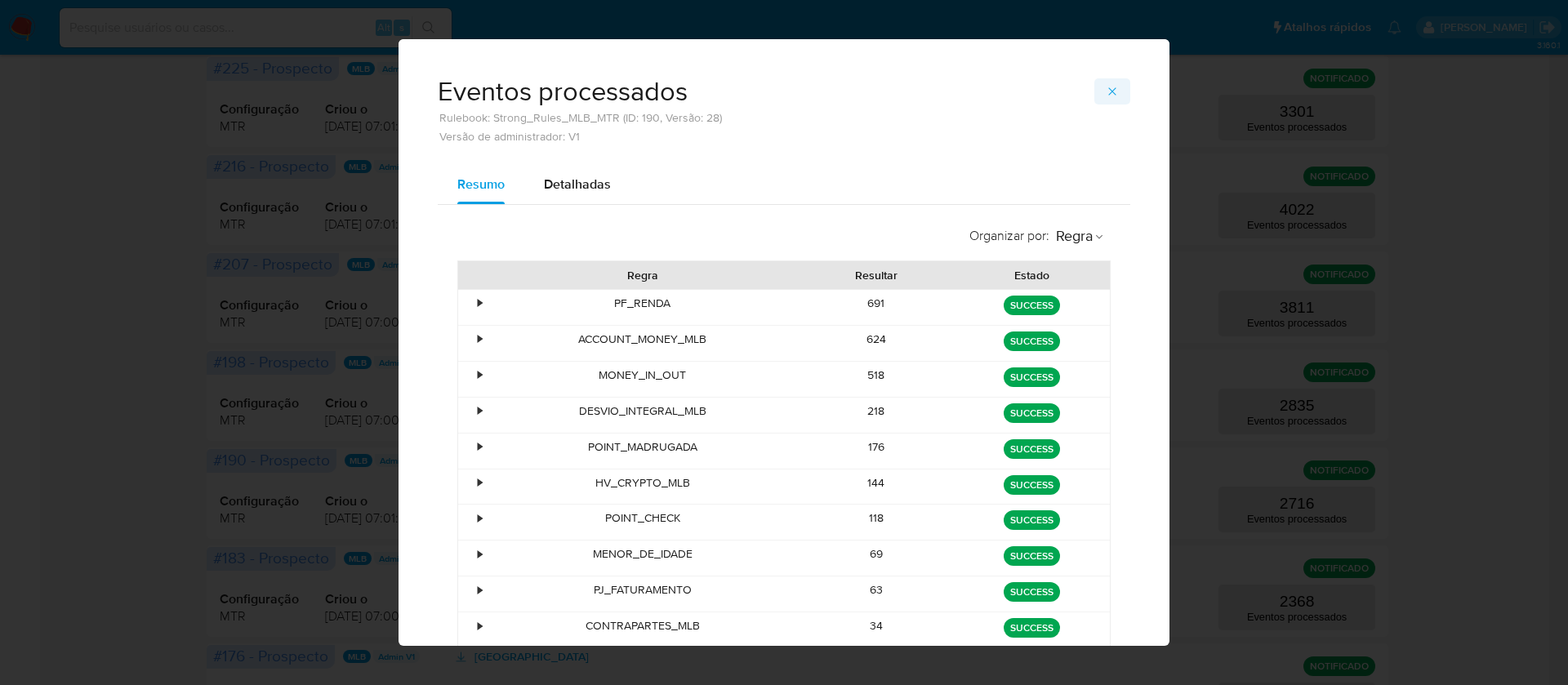
click at [1105, 93] on icon "button" at bounding box center [1112, 91] width 13 height 13
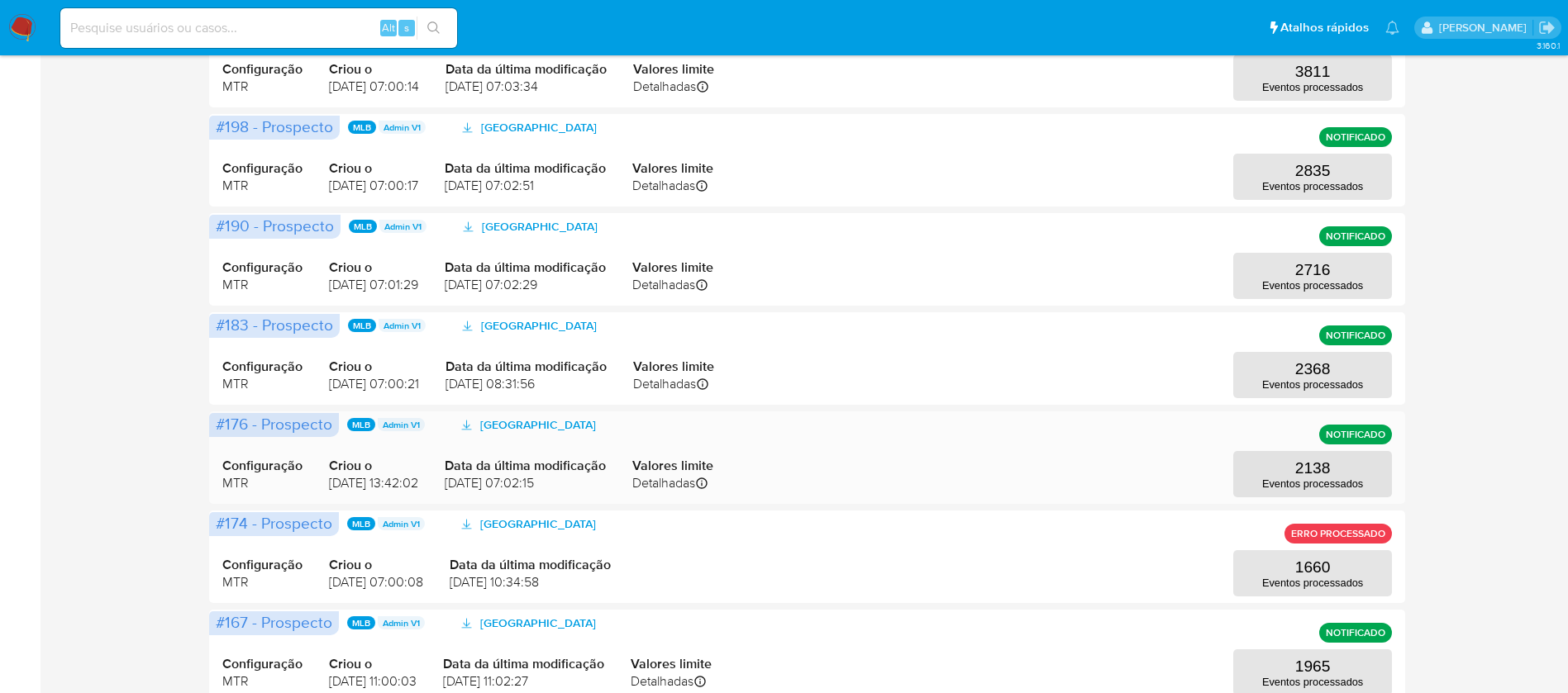
scroll to position [557, 0]
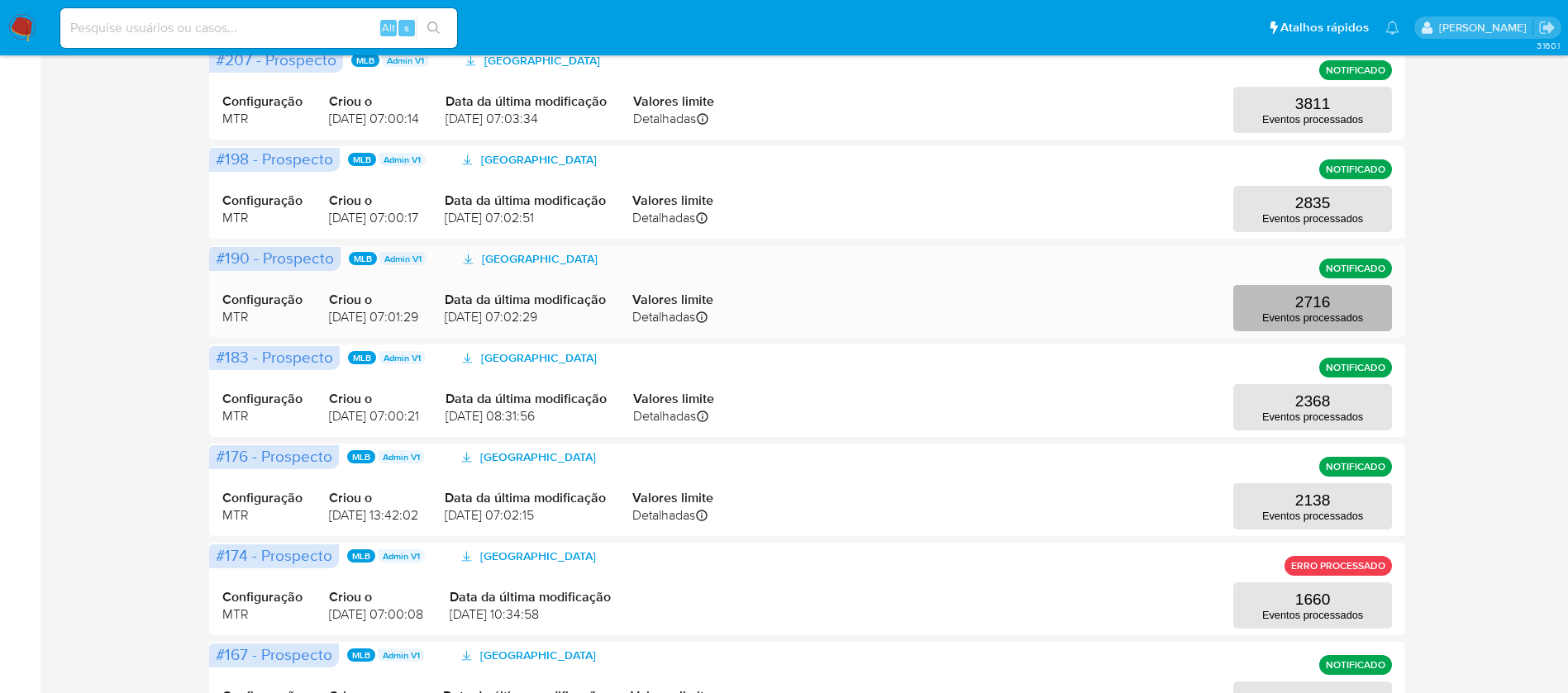
click at [1312, 299] on p "2716" at bounding box center [1312, 302] width 36 height 18
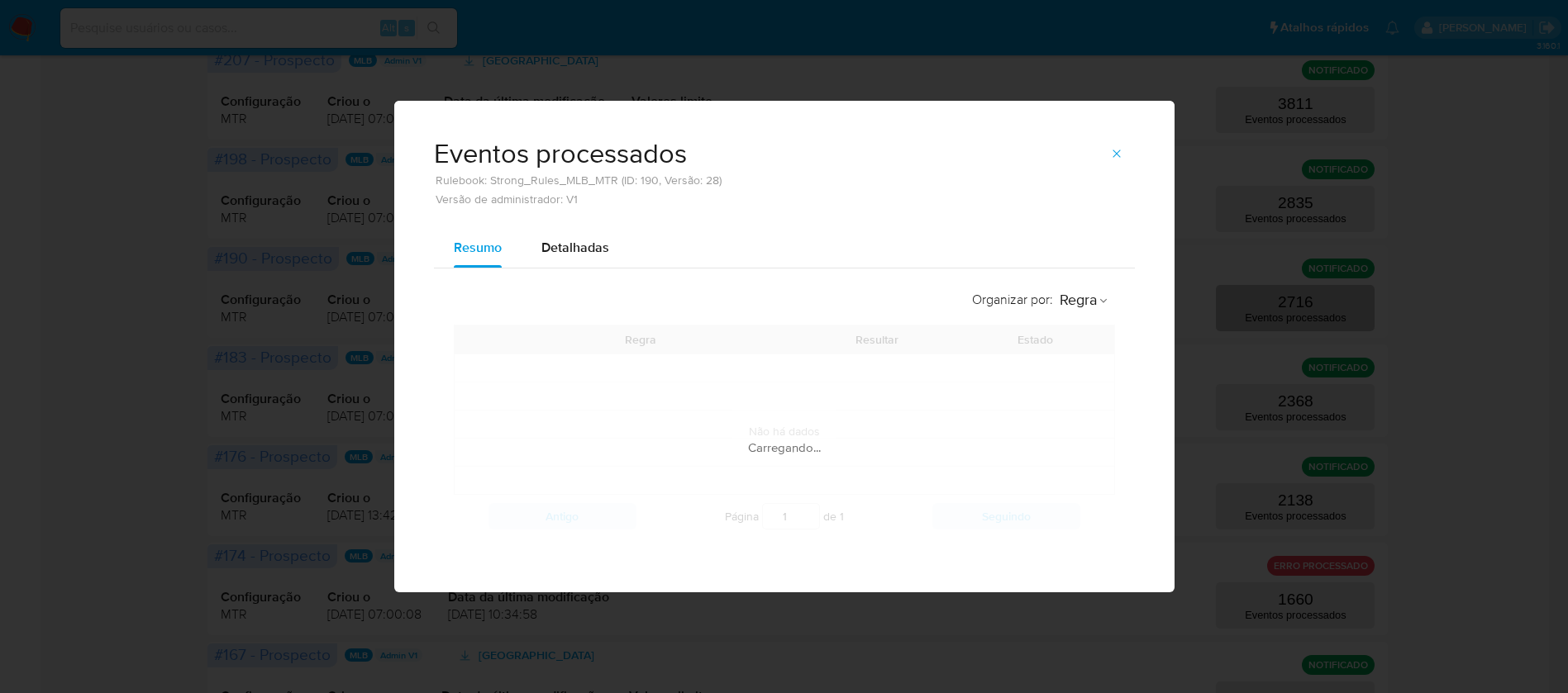
click at [1312, 299] on div "Eventos processados Rulebook: Strong_Rules_MLB_MTR (ID: 190, Versão: 28) Versão…" at bounding box center [784, 346] width 1568 height 693
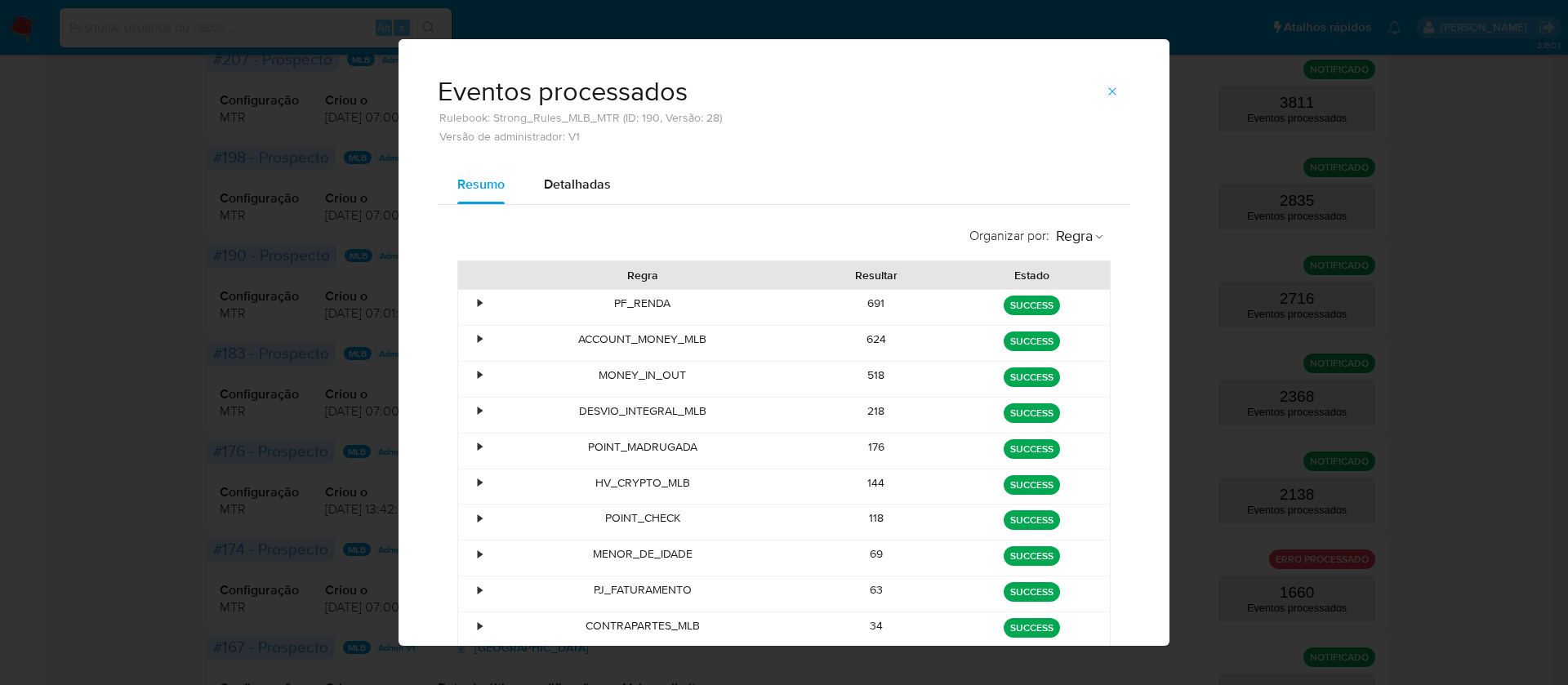
click at [1105, 85] on icon "button" at bounding box center [1112, 91] width 13 height 13
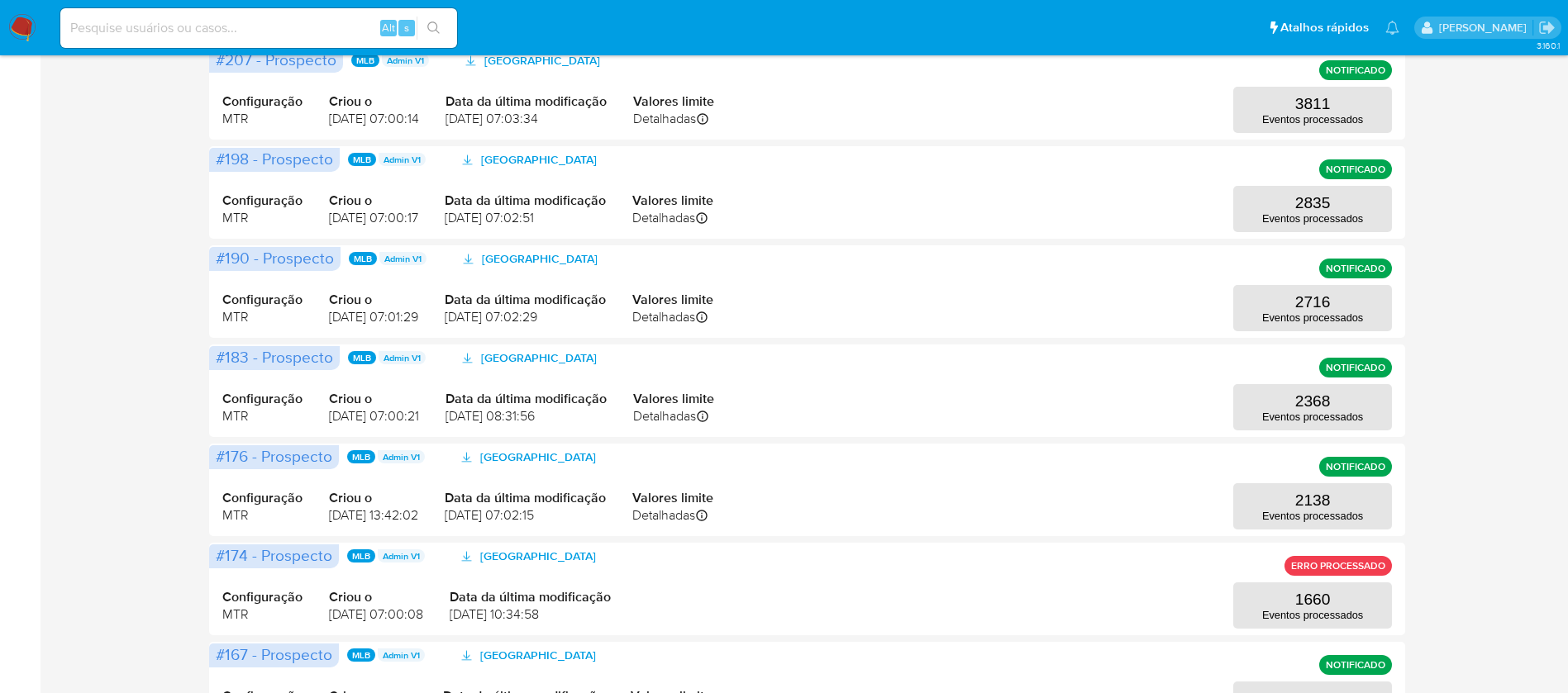
click at [1110, 86] on div "Configuração MTR Criou o 08/12/2023 07:00:14 Data da última modificação 12/12/2…" at bounding box center [807, 93] width 1169 height 80
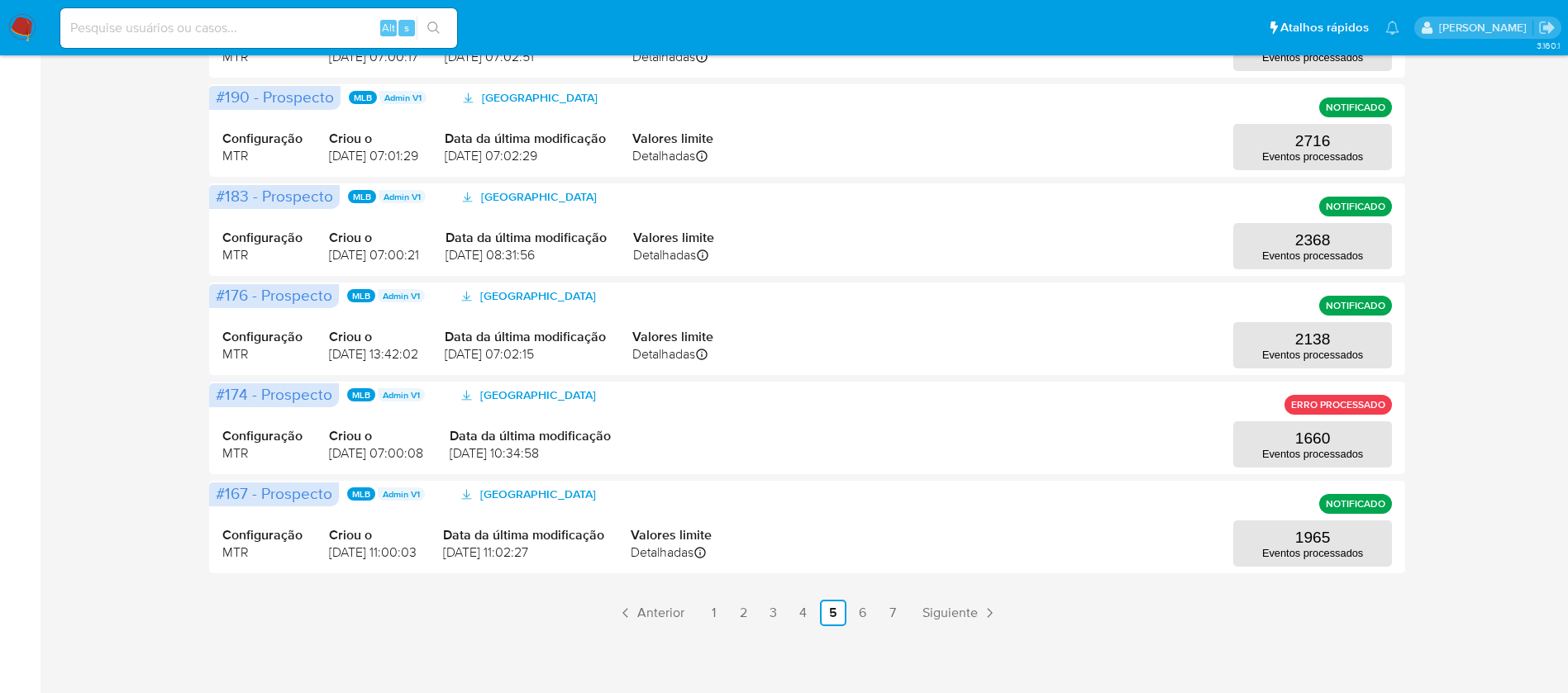
scroll to position [722, 0]
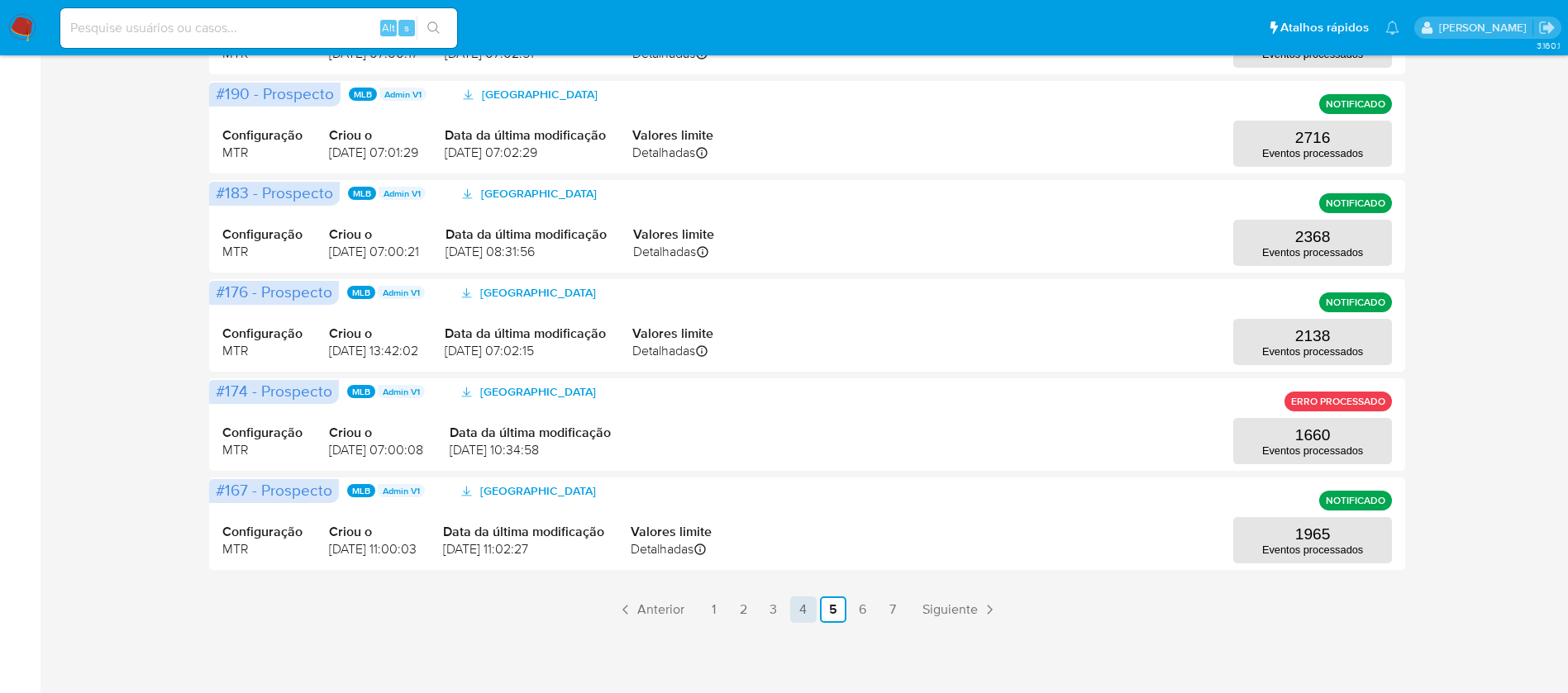
click at [803, 605] on link "4" at bounding box center [804, 610] width 27 height 27
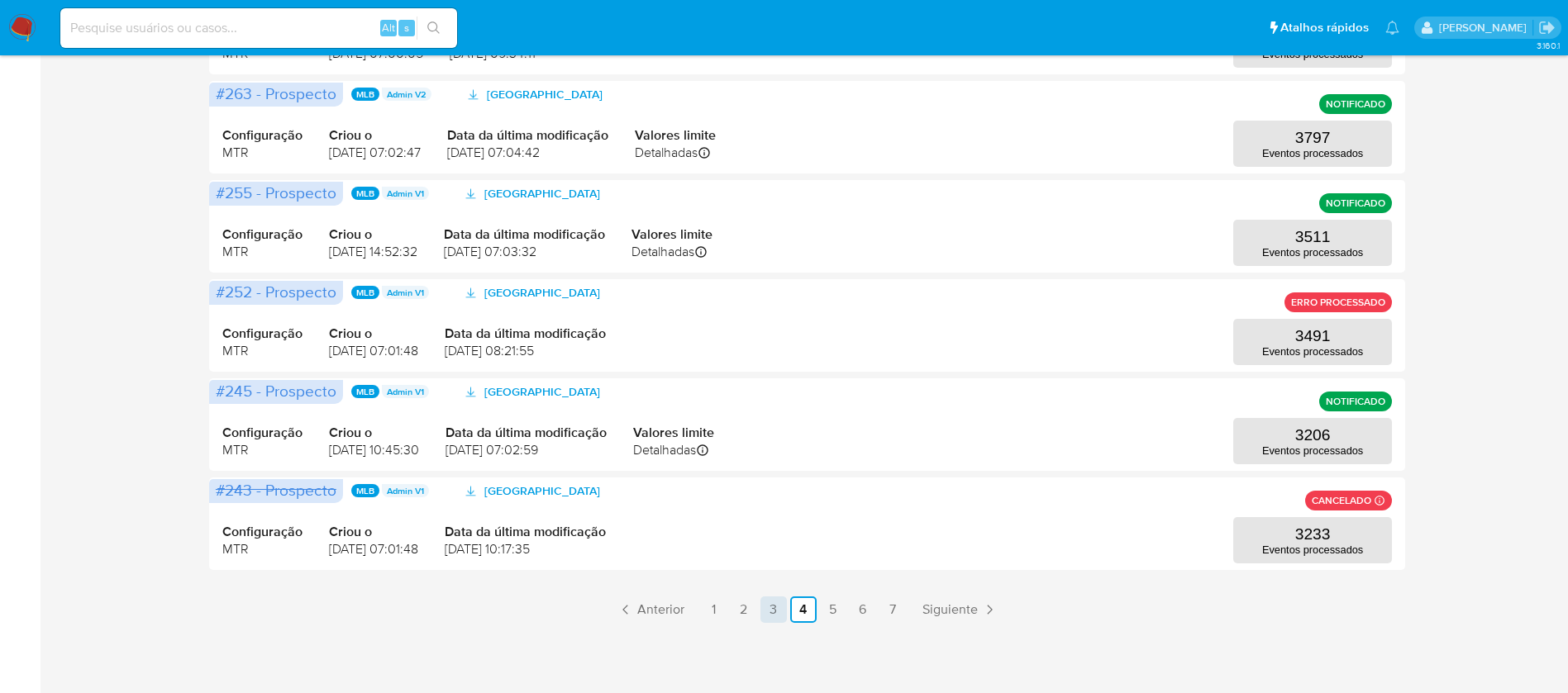
click at [770, 607] on link "3" at bounding box center [774, 610] width 27 height 27
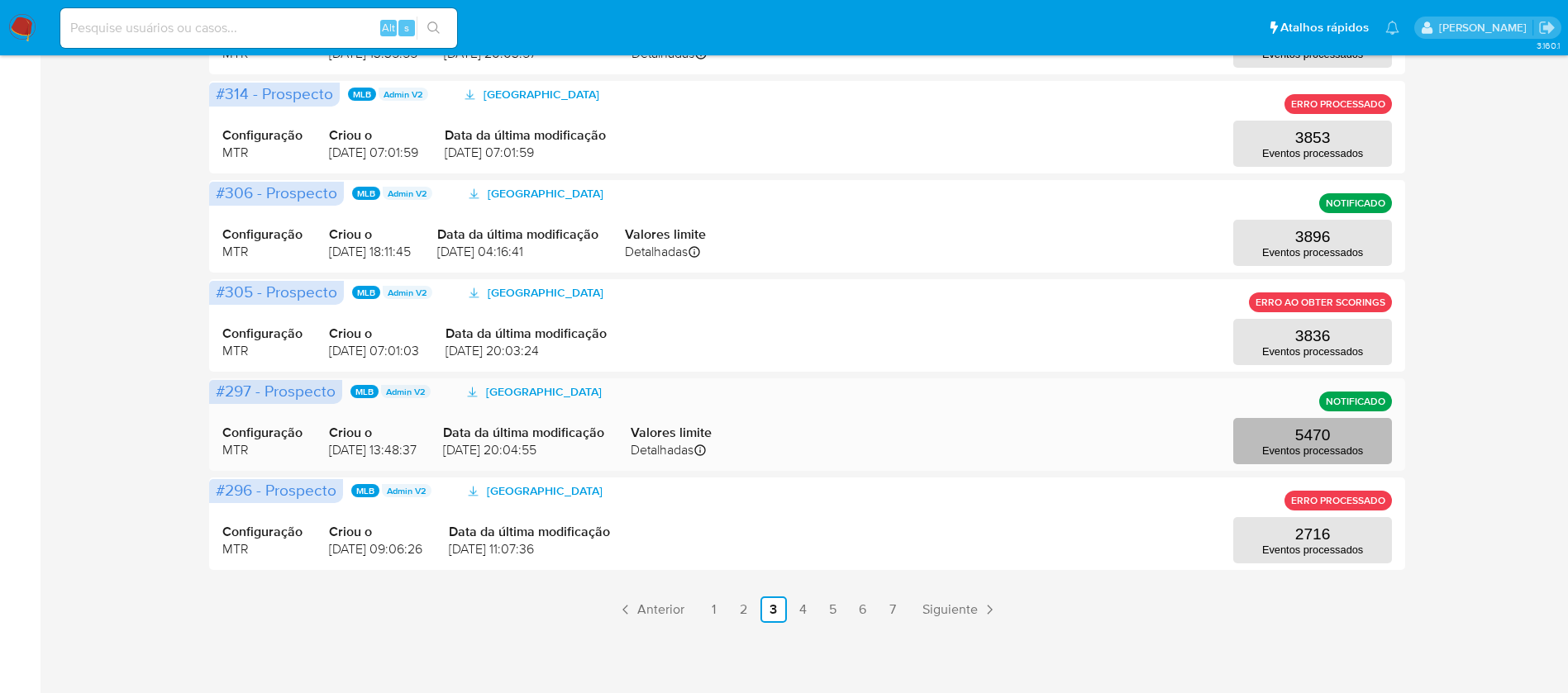
click at [1272, 442] on button "5470 Eventos processados" at bounding box center [1312, 441] width 159 height 46
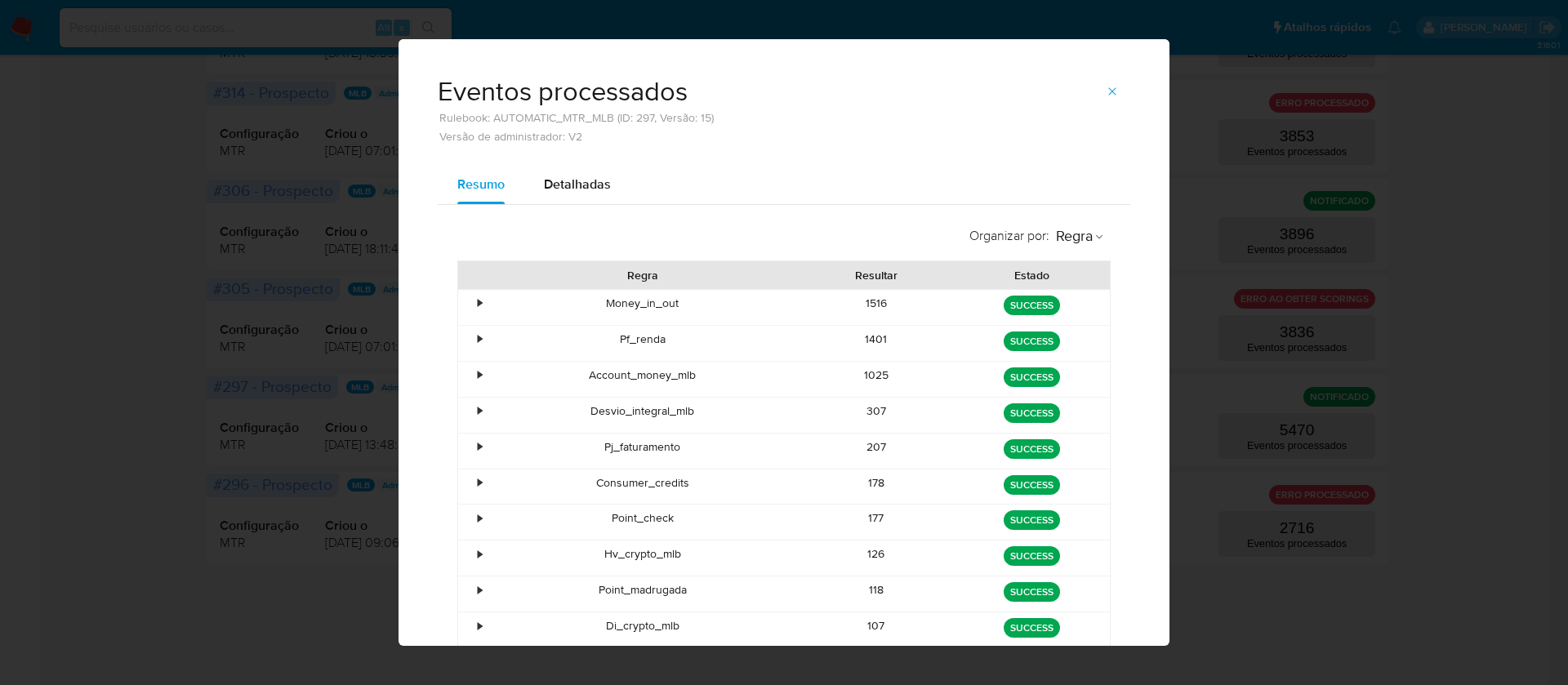
drag, startPoint x: 581, startPoint y: 409, endPoint x: 854, endPoint y: 399, distance: 273.2
click at [851, 399] on div "• Desvio_integral_mlb 307 green SUCCESS" at bounding box center [784, 415] width 652 height 35
click at [883, 399] on div "307" at bounding box center [877, 415] width 156 height 35
click at [648, 442] on div "Pj_faturamento" at bounding box center [642, 450] width 312 height 35
drag, startPoint x: 592, startPoint y: 477, endPoint x: 974, endPoint y: 483, distance: 382.0
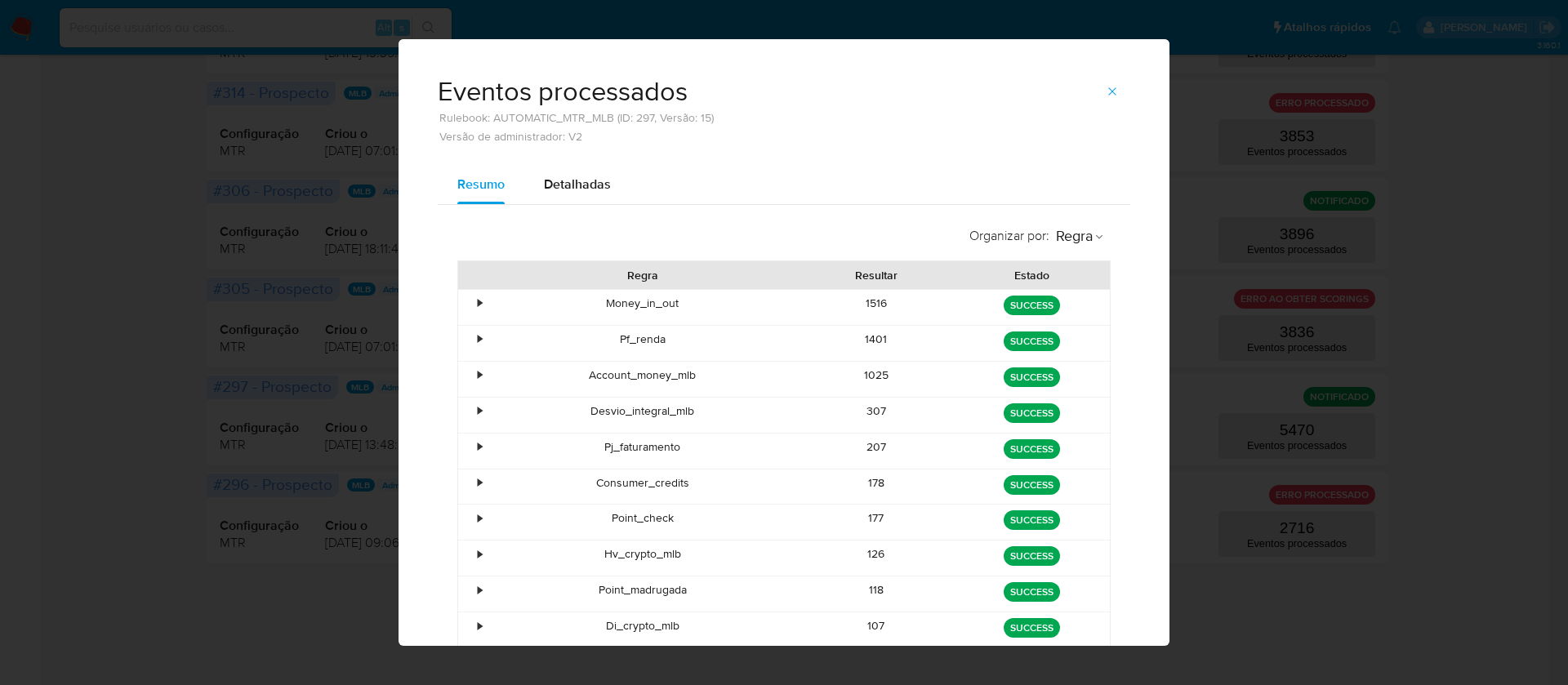
click at [629, 479] on div "Consumer_credits" at bounding box center [642, 486] width 312 height 35
click at [823, 487] on div "• Consumer_credits 178 green SUCCESS" at bounding box center [784, 486] width 652 height 35
click at [963, 485] on div "• Consumer_credits 178 green SUCCESS" at bounding box center [784, 486] width 652 height 35
click at [979, 483] on div "green SUCCESS" at bounding box center [1031, 486] width 133 height 24
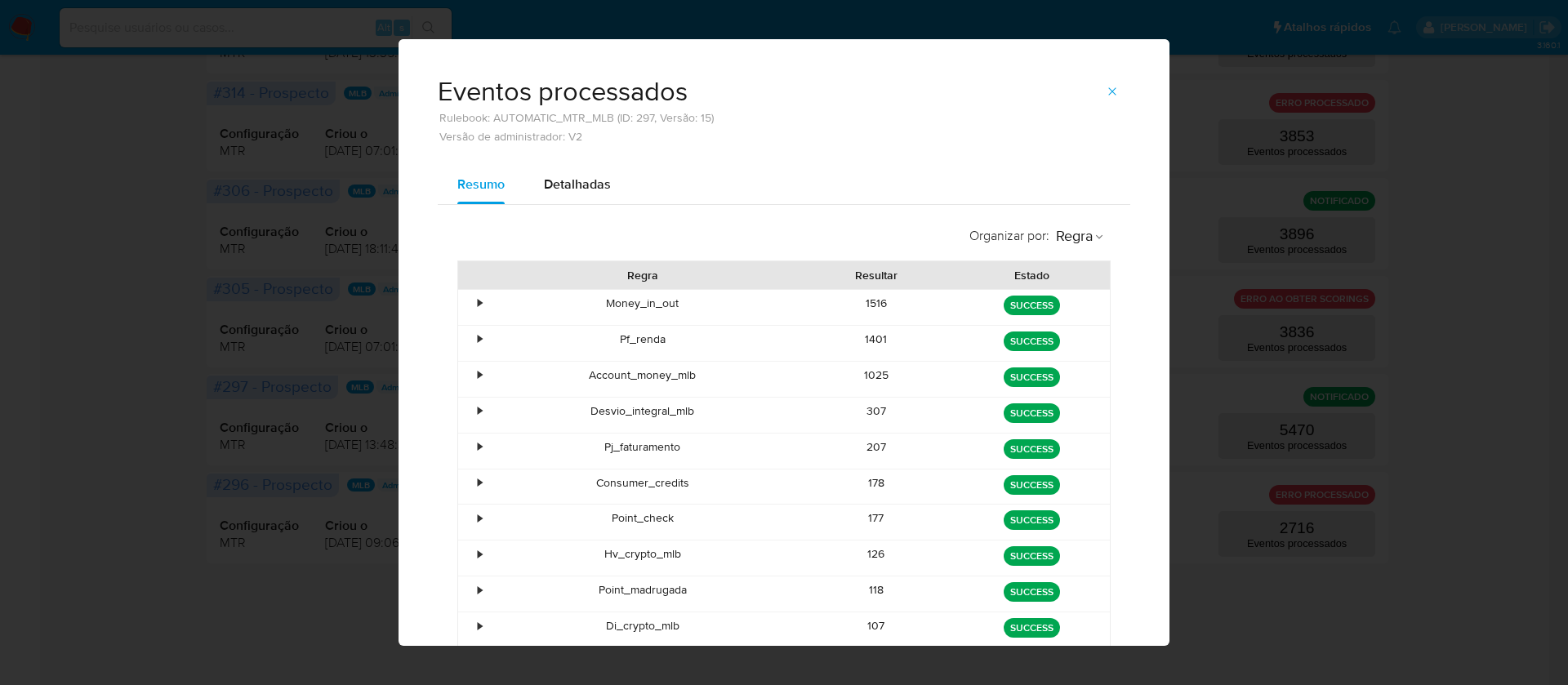
click at [979, 483] on div "green SUCCESS" at bounding box center [1031, 486] width 133 height 24
click at [660, 488] on div "Consumer_credits" at bounding box center [642, 486] width 312 height 35
click at [666, 522] on div "Point_check" at bounding box center [642, 522] width 312 height 35
click at [862, 518] on div "177" at bounding box center [877, 522] width 156 height 35
click at [893, 553] on div "126" at bounding box center [877, 558] width 156 height 35
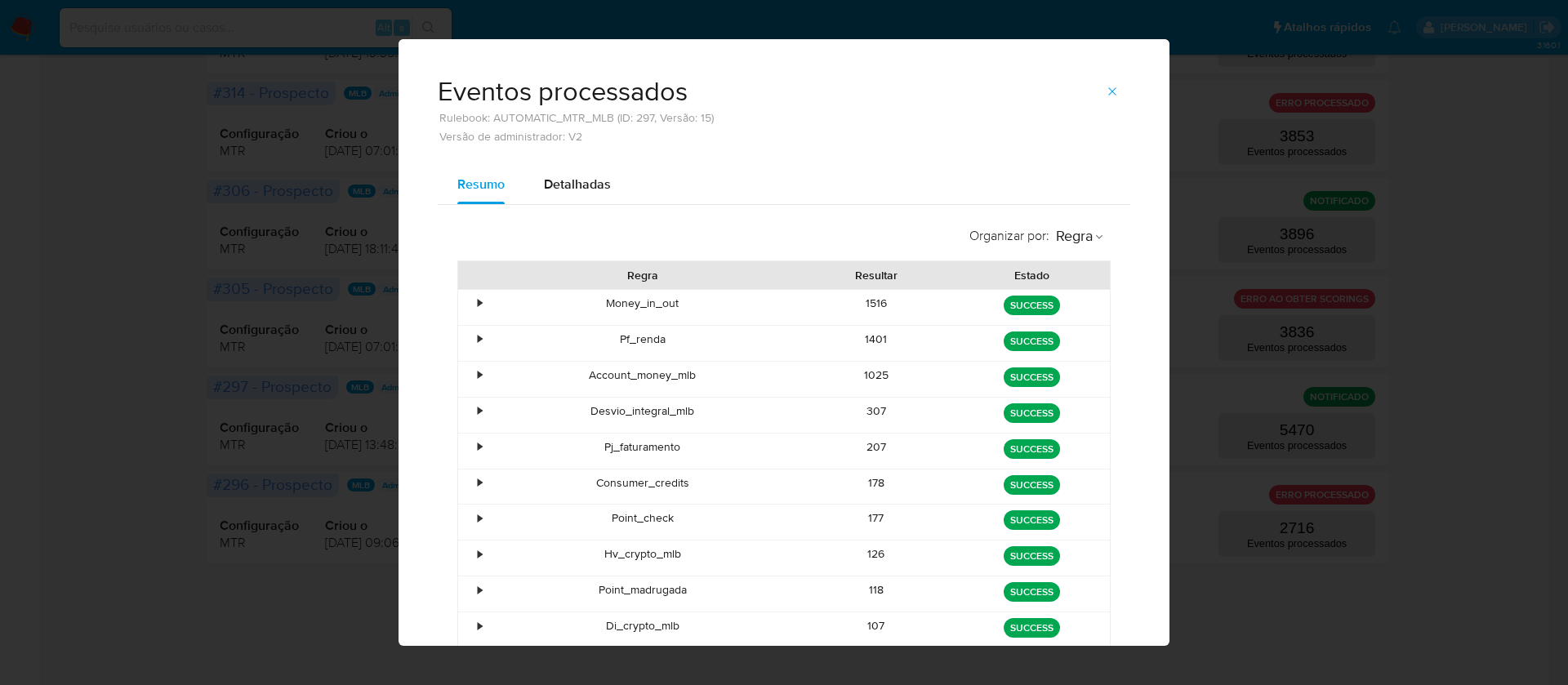
drag, startPoint x: 892, startPoint y: 553, endPoint x: 753, endPoint y: 551, distance: 139.0
click at [753, 551] on div "• Hv_crypto_mlb 126 green SUCCESS" at bounding box center [784, 558] width 652 height 35
click at [753, 551] on div "Hv_crypto_mlb" at bounding box center [642, 558] width 312 height 35
click at [747, 551] on div "Hv_crypto_mlb" at bounding box center [642, 558] width 312 height 35
click at [857, 592] on div "118" at bounding box center [877, 594] width 156 height 35
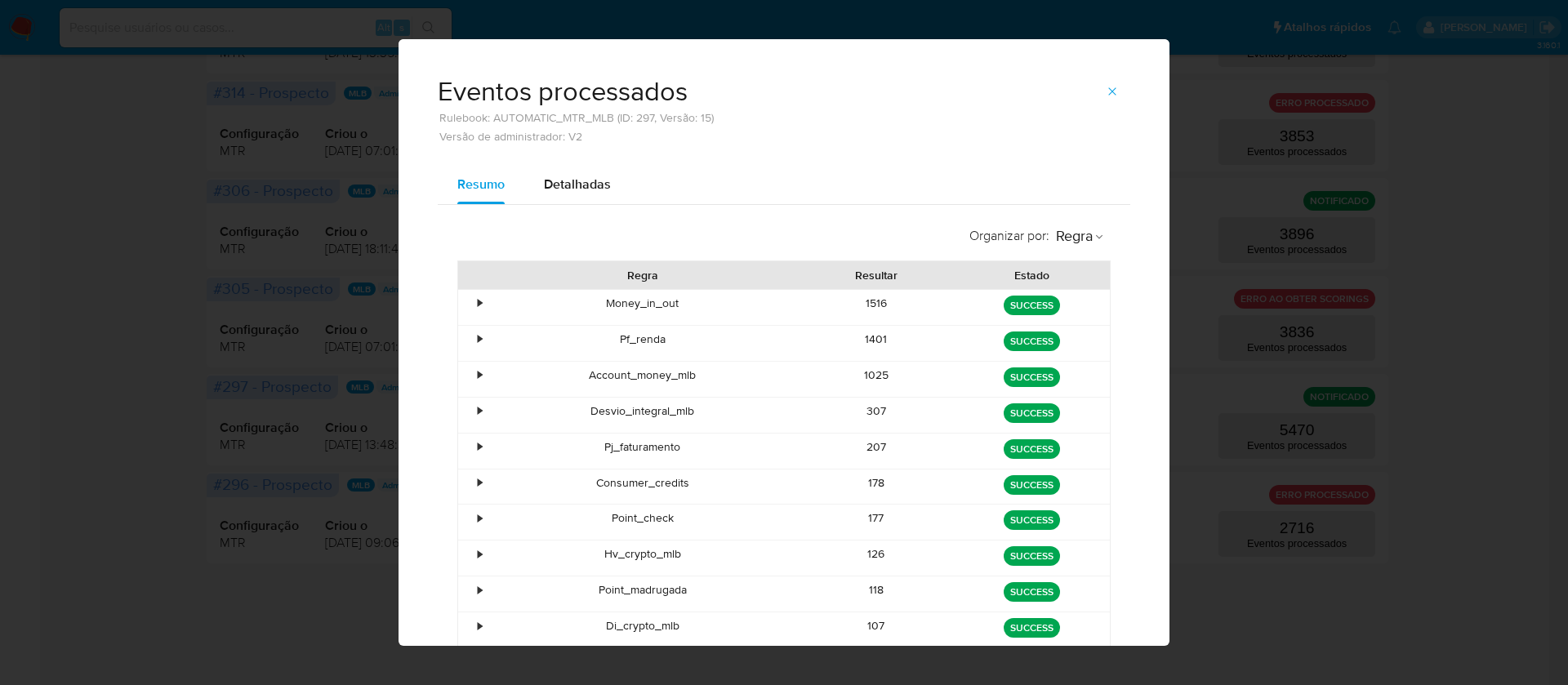
scroll to position [97, 0]
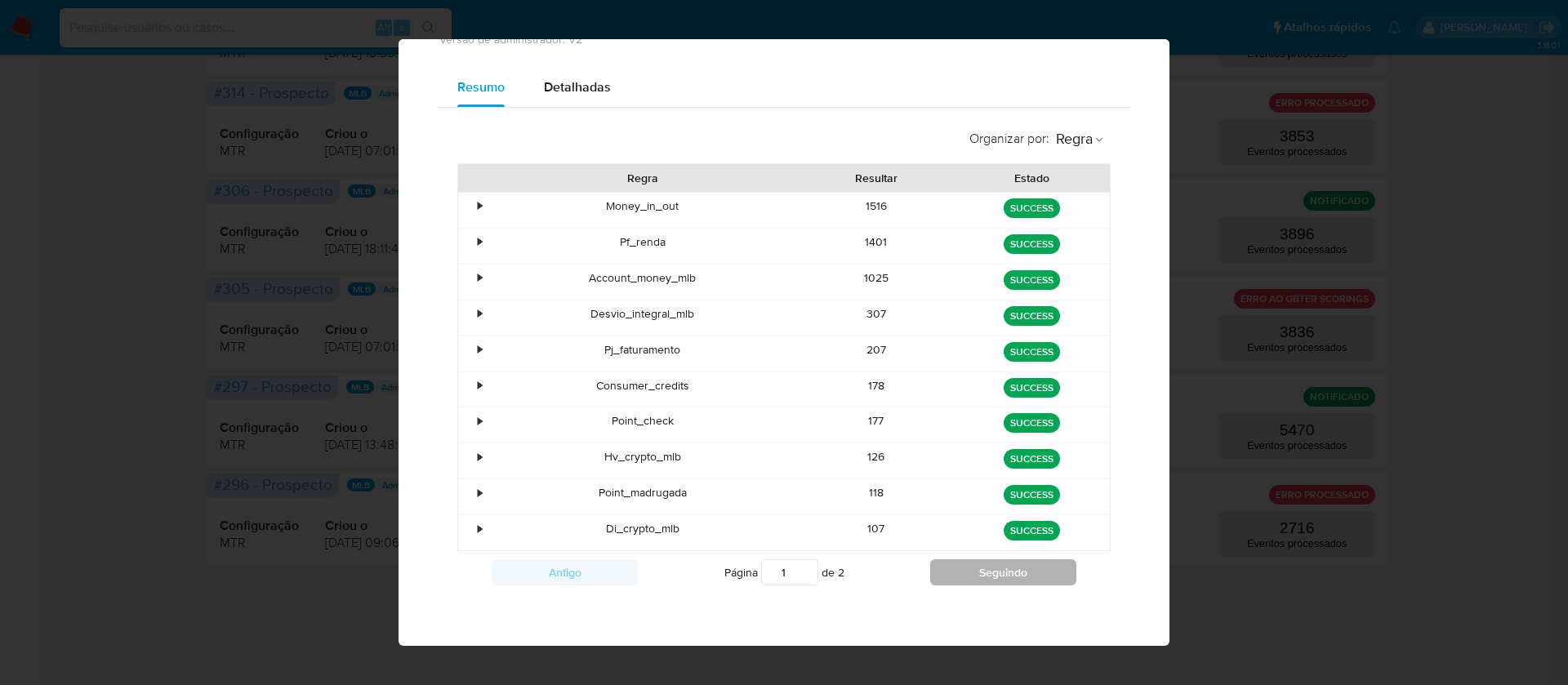
click at [974, 573] on button "Seguindo" at bounding box center [1003, 573] width 146 height 27
type input "2"
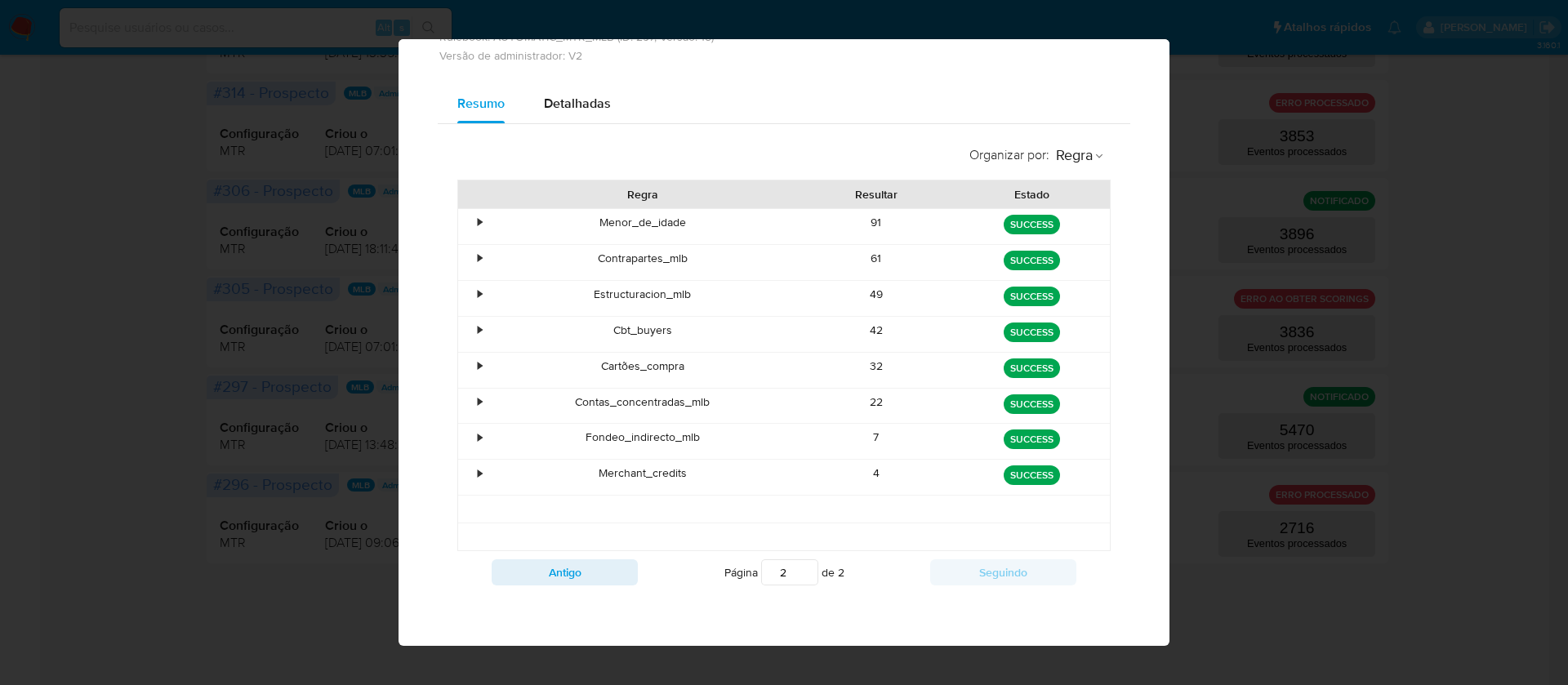
scroll to position [81, 0]
click at [878, 307] on div "49" at bounding box center [877, 298] width 156 height 35
click at [601, 330] on div "Cbt_buyers" at bounding box center [642, 334] width 312 height 35
drag, startPoint x: 601, startPoint y: 330, endPoint x: 784, endPoint y: 317, distance: 183.5
click at [610, 331] on div "Cbt_buyers" at bounding box center [642, 334] width 312 height 35
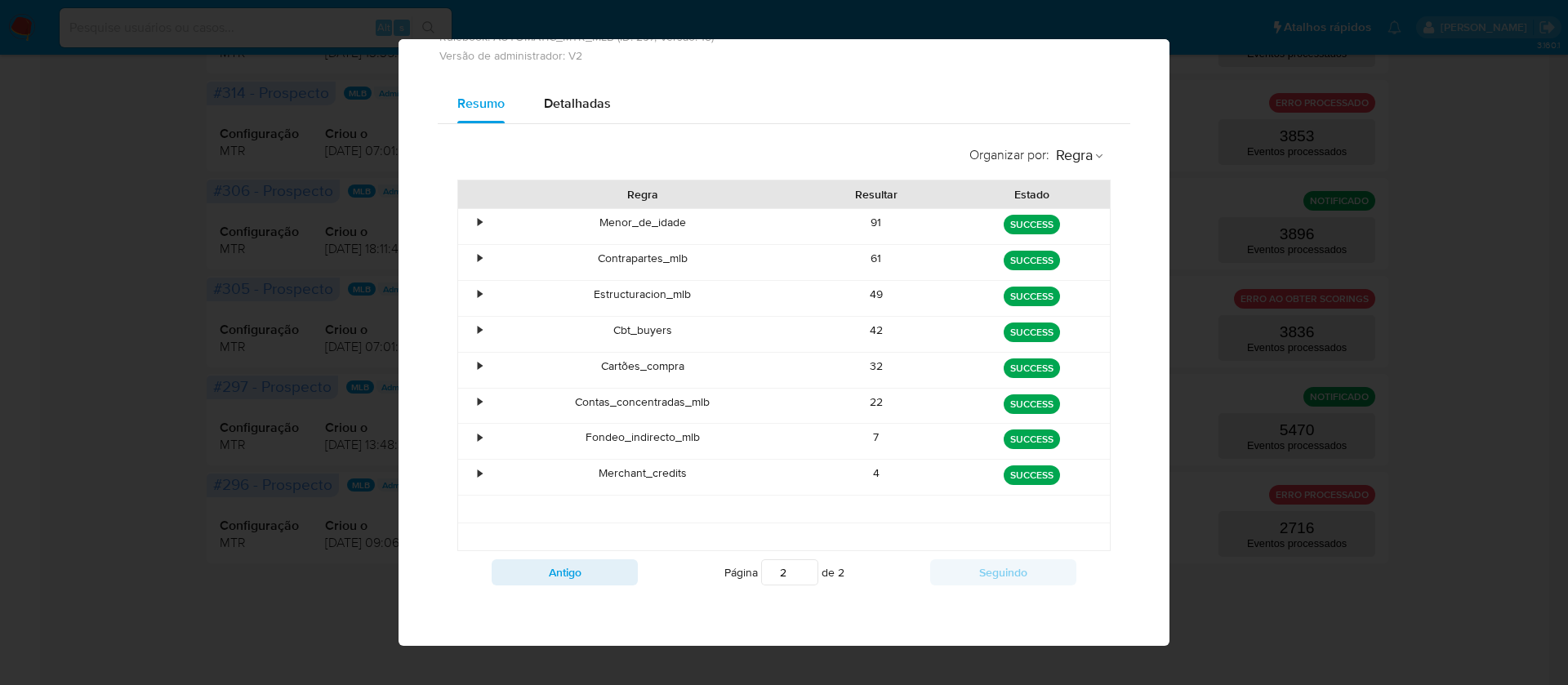
drag, startPoint x: 814, startPoint y: 311, endPoint x: 967, endPoint y: 311, distance: 153.0
click at [945, 311] on div "• Estructuracion_mlb 49 green SUCCESS" at bounding box center [784, 298] width 652 height 35
click at [967, 311] on div "green SUCCESS" at bounding box center [1031, 298] width 156 height 35
drag, startPoint x: 967, startPoint y: 311, endPoint x: 922, endPoint y: 337, distance: 52.0
click at [922, 337] on div "• Menor_de_idade 91 green SUCCESS • Contrapartes_mlb 61 green SUCCESS • Estruct…" at bounding box center [784, 379] width 653 height 343
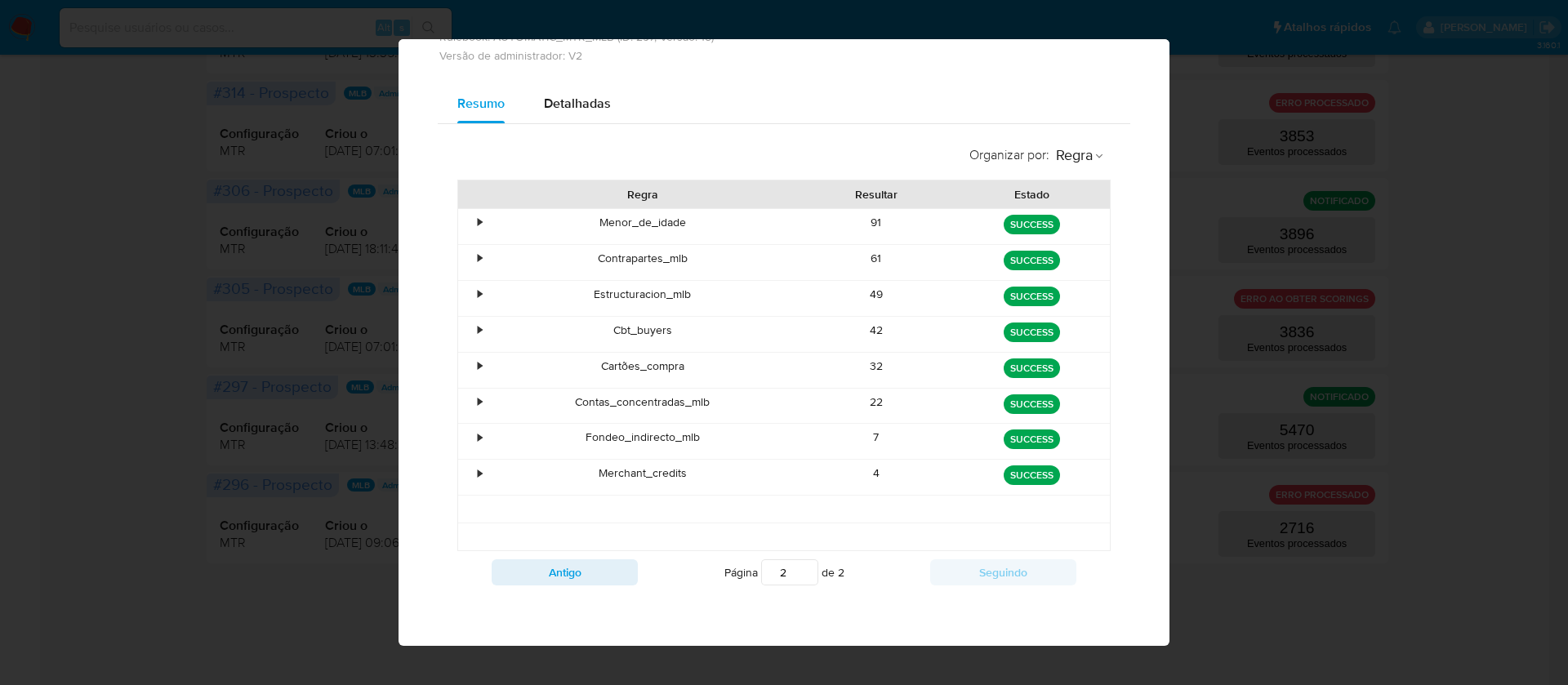
click at [922, 337] on div "42" at bounding box center [877, 334] width 156 height 35
click at [864, 333] on div "42" at bounding box center [877, 334] width 156 height 35
drag, startPoint x: 589, startPoint y: 362, endPoint x: 862, endPoint y: 360, distance: 273.0
click at [862, 360] on div "• Cartões_compra 32 green SUCCESS" at bounding box center [784, 370] width 652 height 35
click at [862, 360] on div "32" at bounding box center [877, 370] width 156 height 35
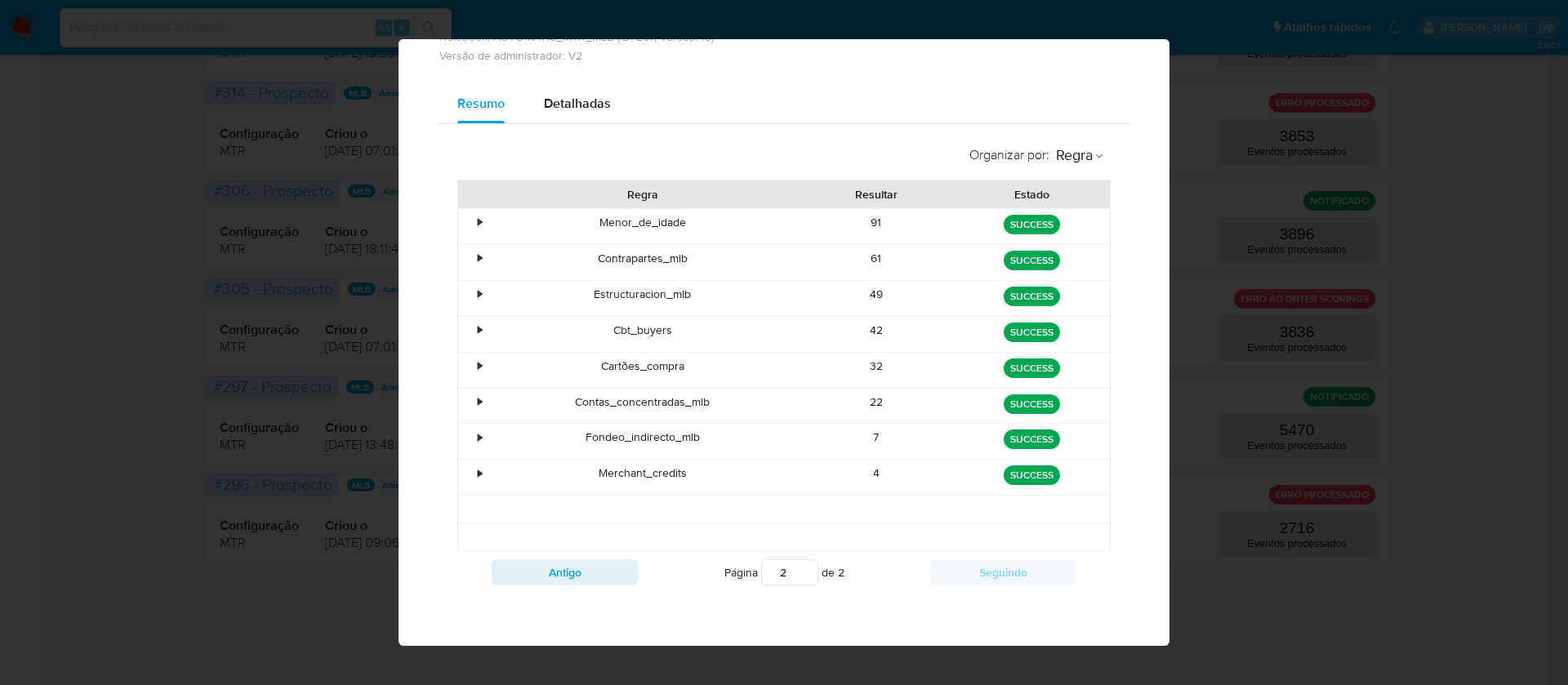
click at [884, 370] on div "32" at bounding box center [877, 370] width 156 height 35
click at [842, 413] on div "22" at bounding box center [877, 406] width 156 height 35
click at [855, 439] on div "7" at bounding box center [877, 441] width 156 height 35
click at [1265, 102] on div "Eventos processados Rulebook: AUTOMATIC_MTR_MLB (ID: 297, Versão: 15) Versão de…" at bounding box center [784, 342] width 1568 height 685
click at [971, 90] on div "Resumo Detalhadas" at bounding box center [784, 104] width 692 height 39
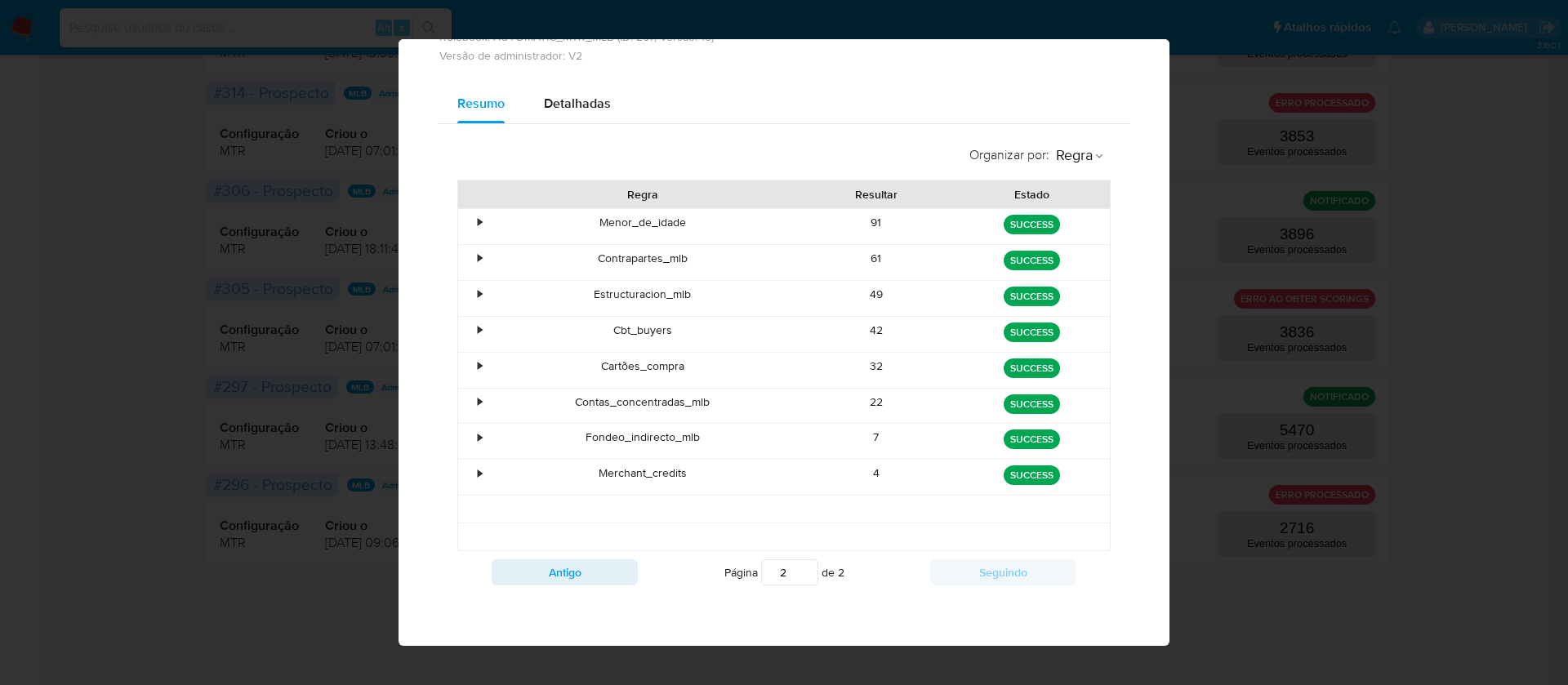
click at [971, 90] on div "Resumo Detalhadas" at bounding box center [784, 104] width 692 height 39
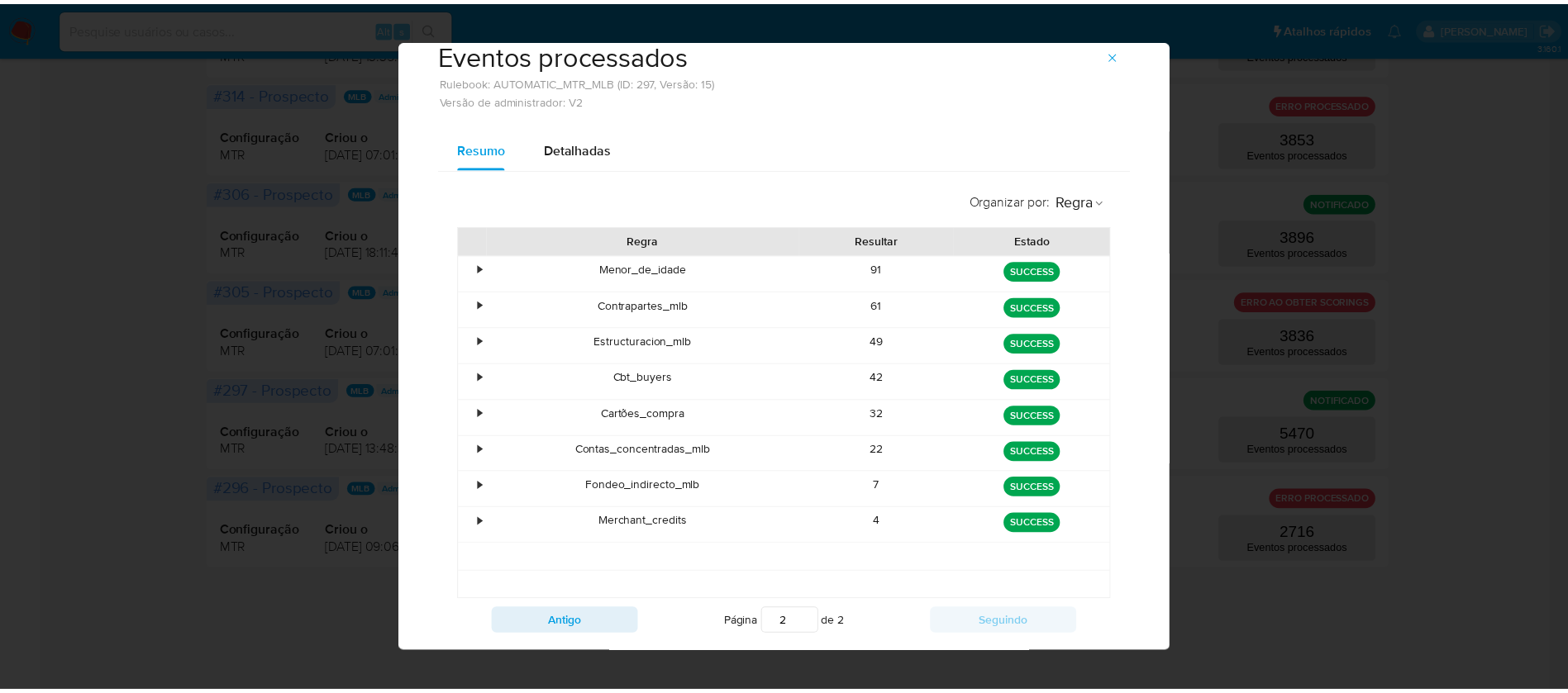
scroll to position [0, 0]
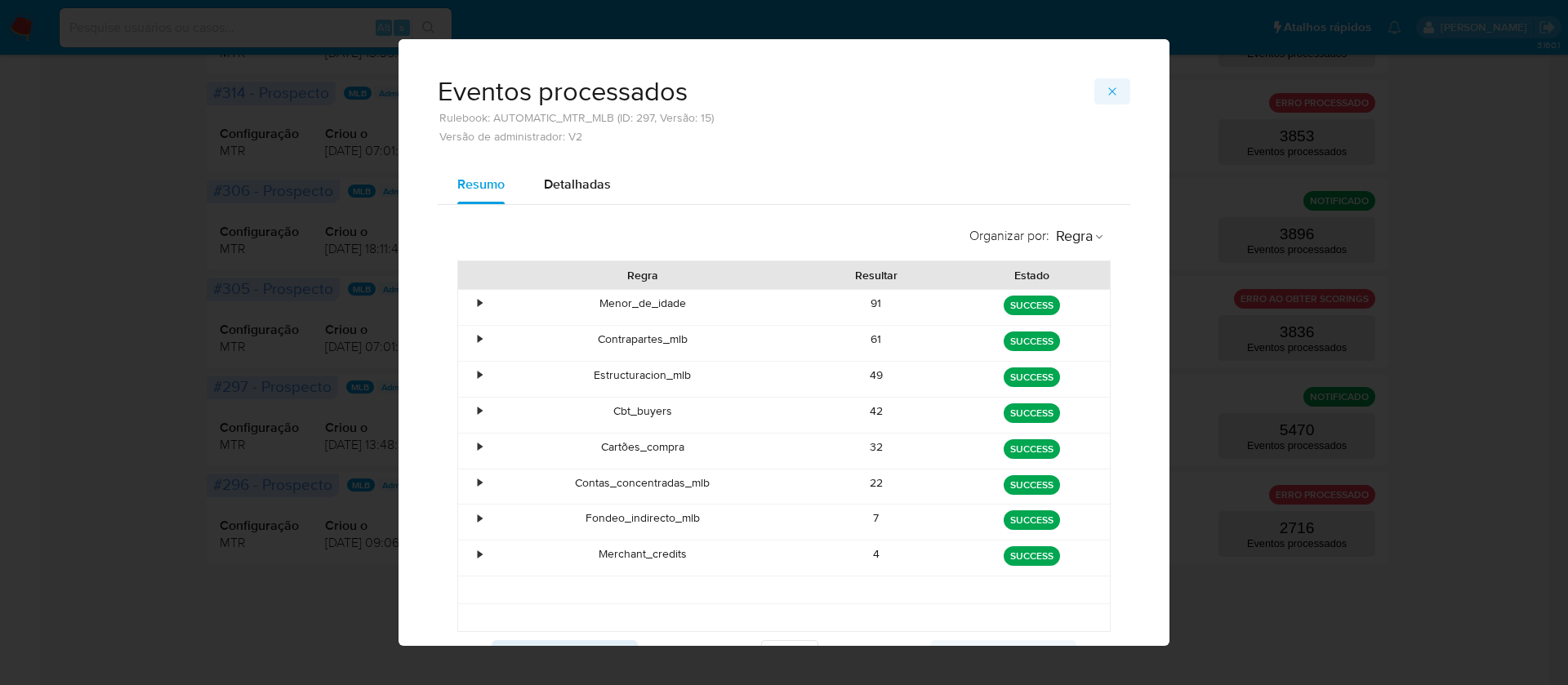
click at [1106, 86] on icon "button" at bounding box center [1112, 91] width 13 height 13
click at [1106, 86] on div "Configuração MTR Criou o 08/11/2024 07:01:59 Data da última modificação 08/11/2…" at bounding box center [797, 125] width 1155 height 79
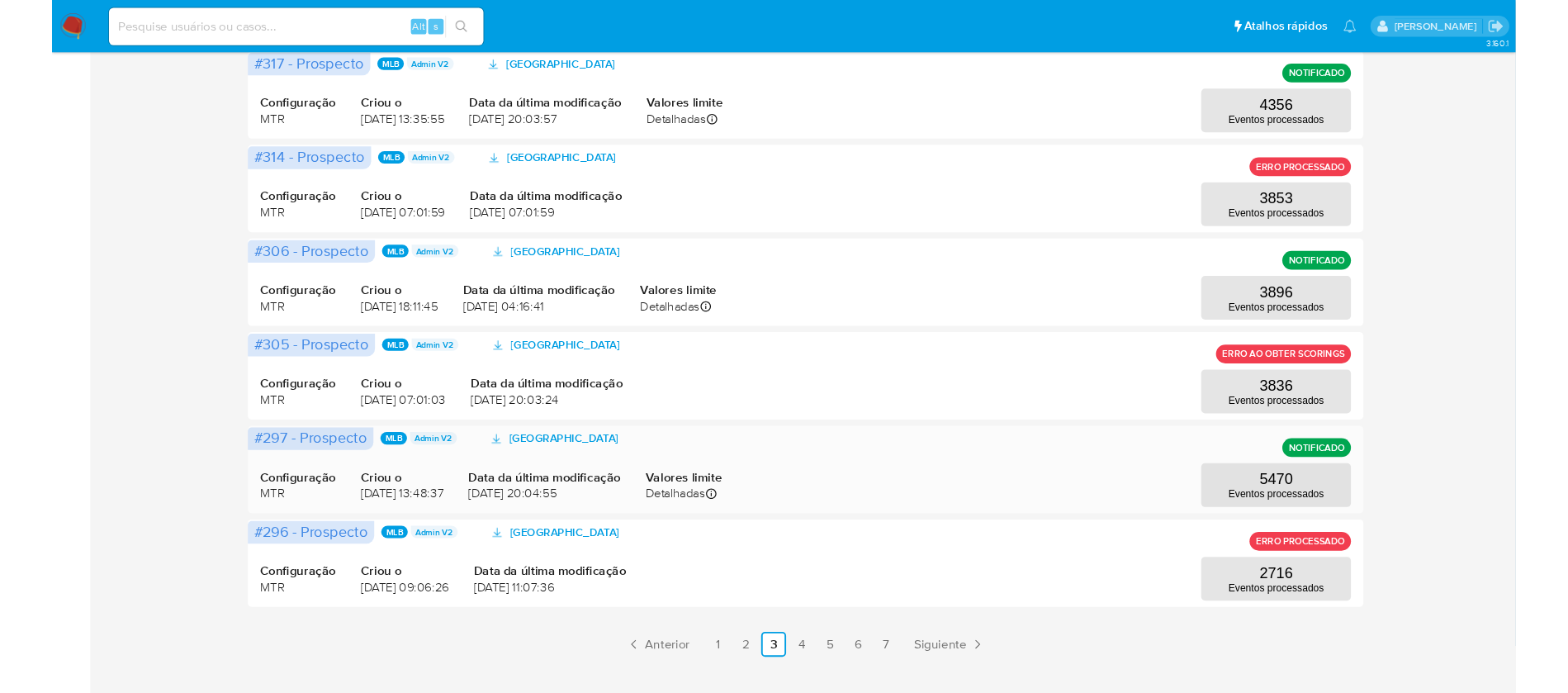
scroll to position [681, 0]
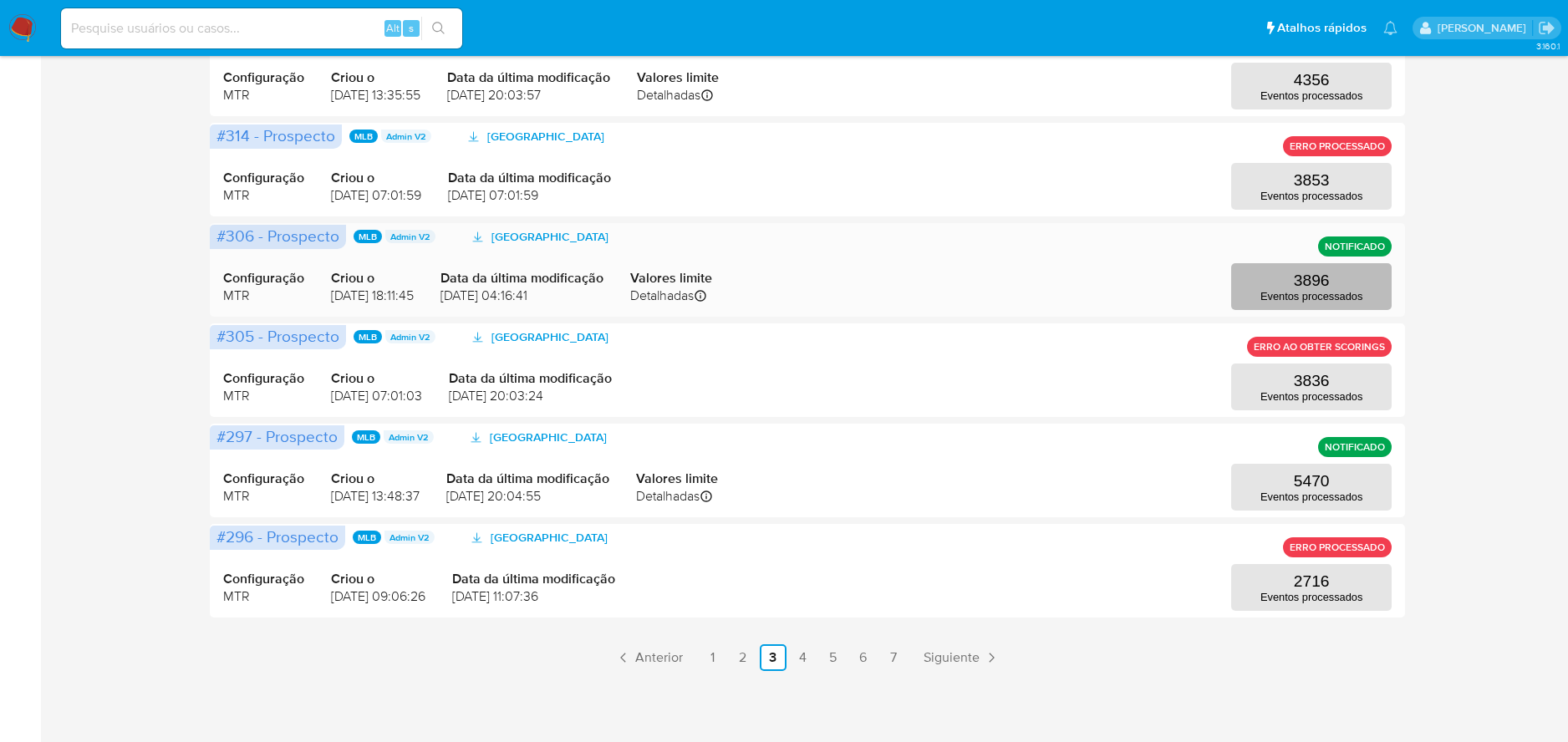
click at [1279, 271] on button "3896 Eventos processados" at bounding box center [1310, 287] width 160 height 47
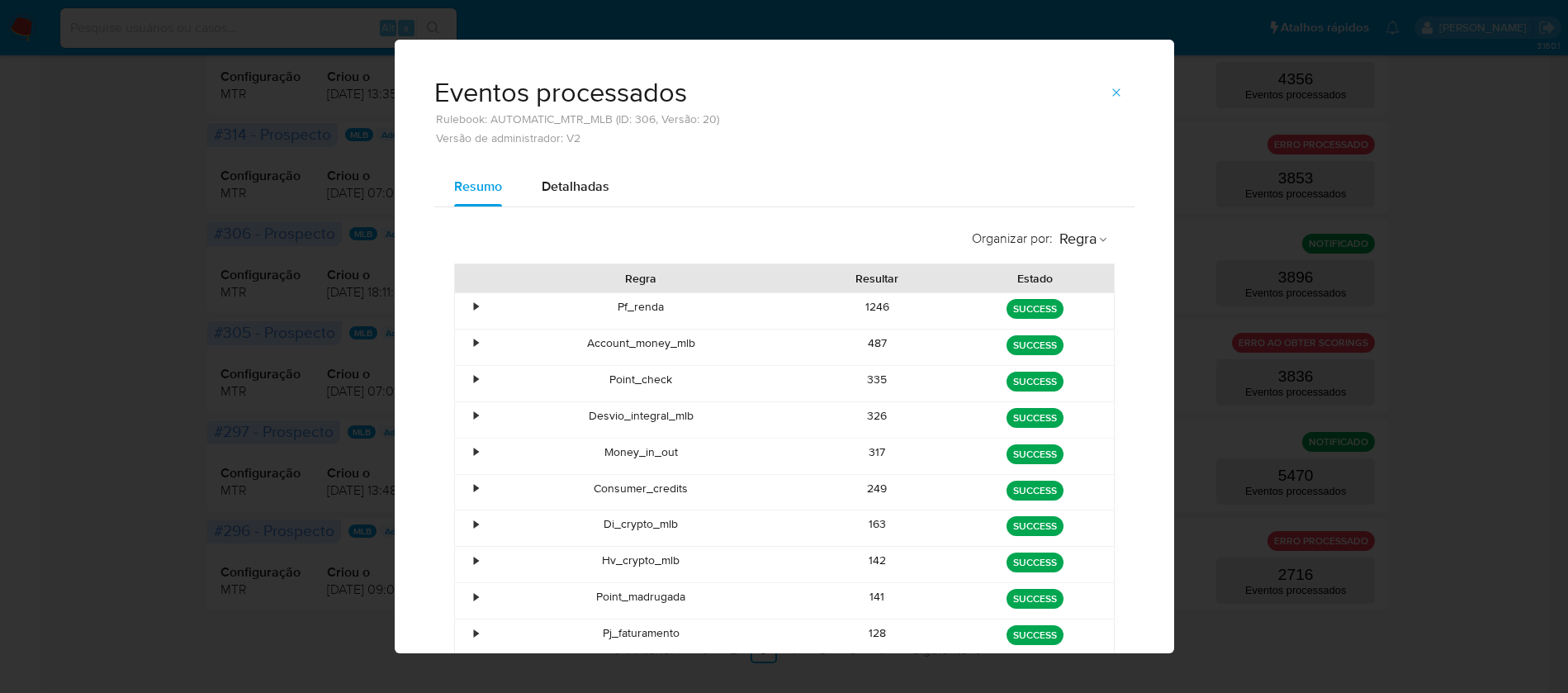
click at [868, 384] on div "335" at bounding box center [877, 384] width 158 height 36
click at [868, 412] on div "326" at bounding box center [877, 420] width 158 height 36
click at [1113, 93] on icon "button" at bounding box center [1116, 92] width 8 height 8
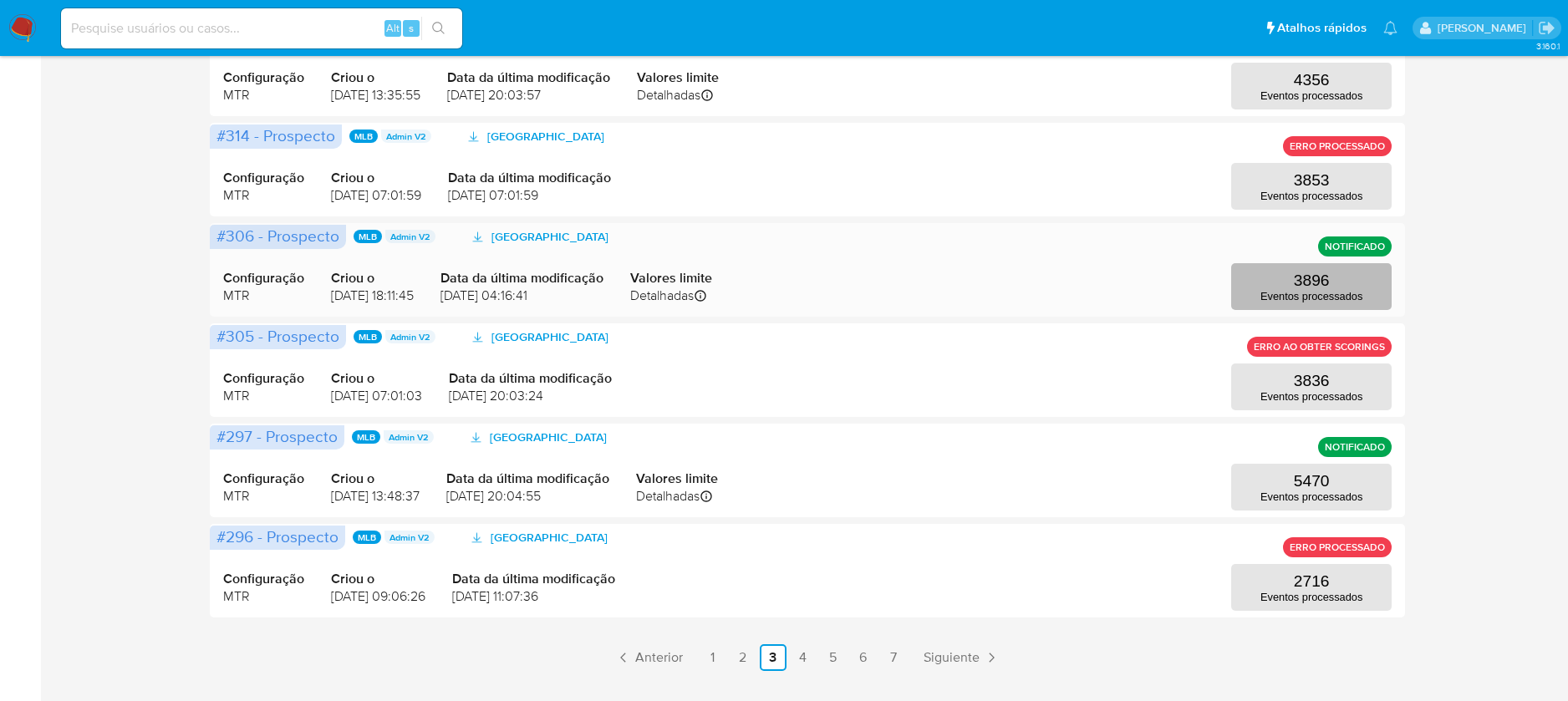
click at [1307, 280] on p "3896" at bounding box center [1311, 280] width 36 height 18
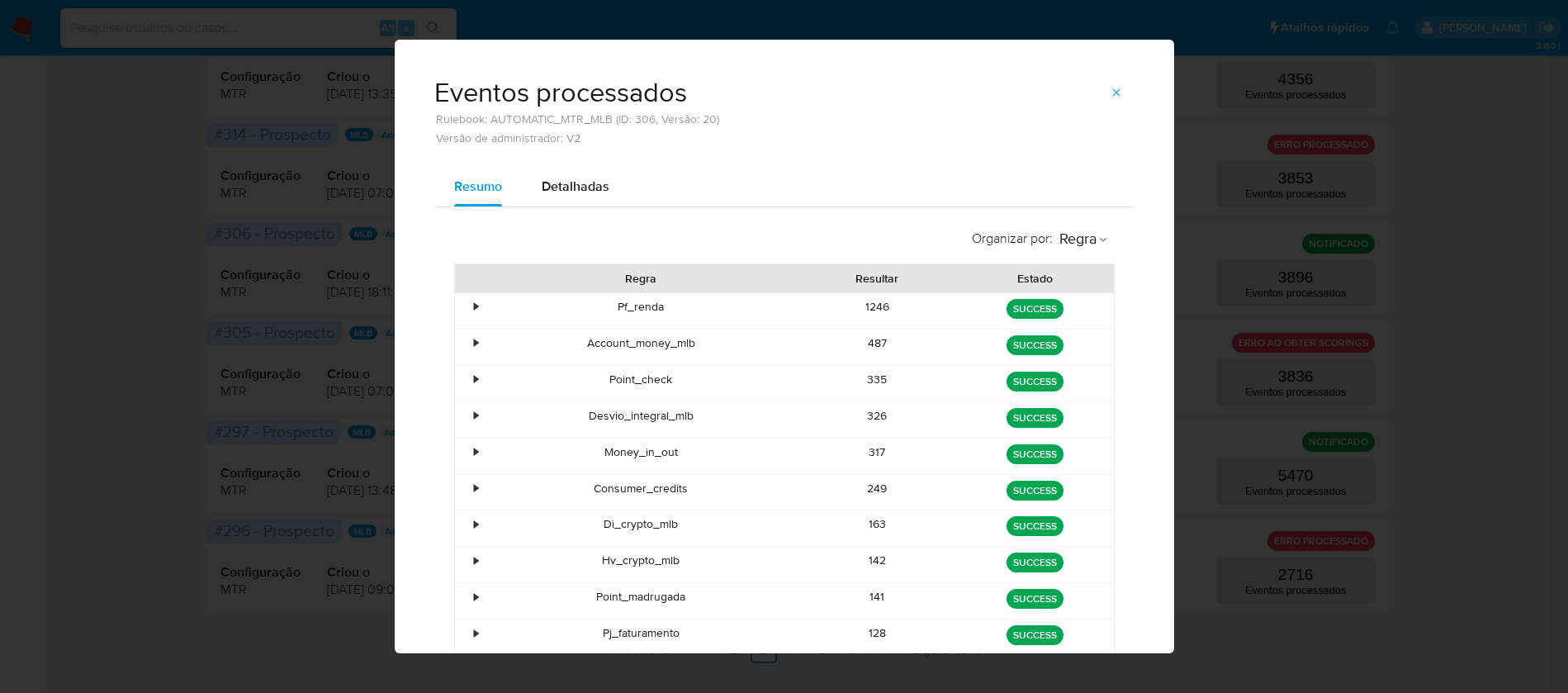
click at [864, 380] on div "335" at bounding box center [877, 384] width 158 height 36
click at [862, 421] on div "326" at bounding box center [877, 420] width 158 height 36
click at [868, 452] on div "317" at bounding box center [877, 456] width 158 height 36
click at [867, 498] on div "249" at bounding box center [877, 492] width 158 height 36
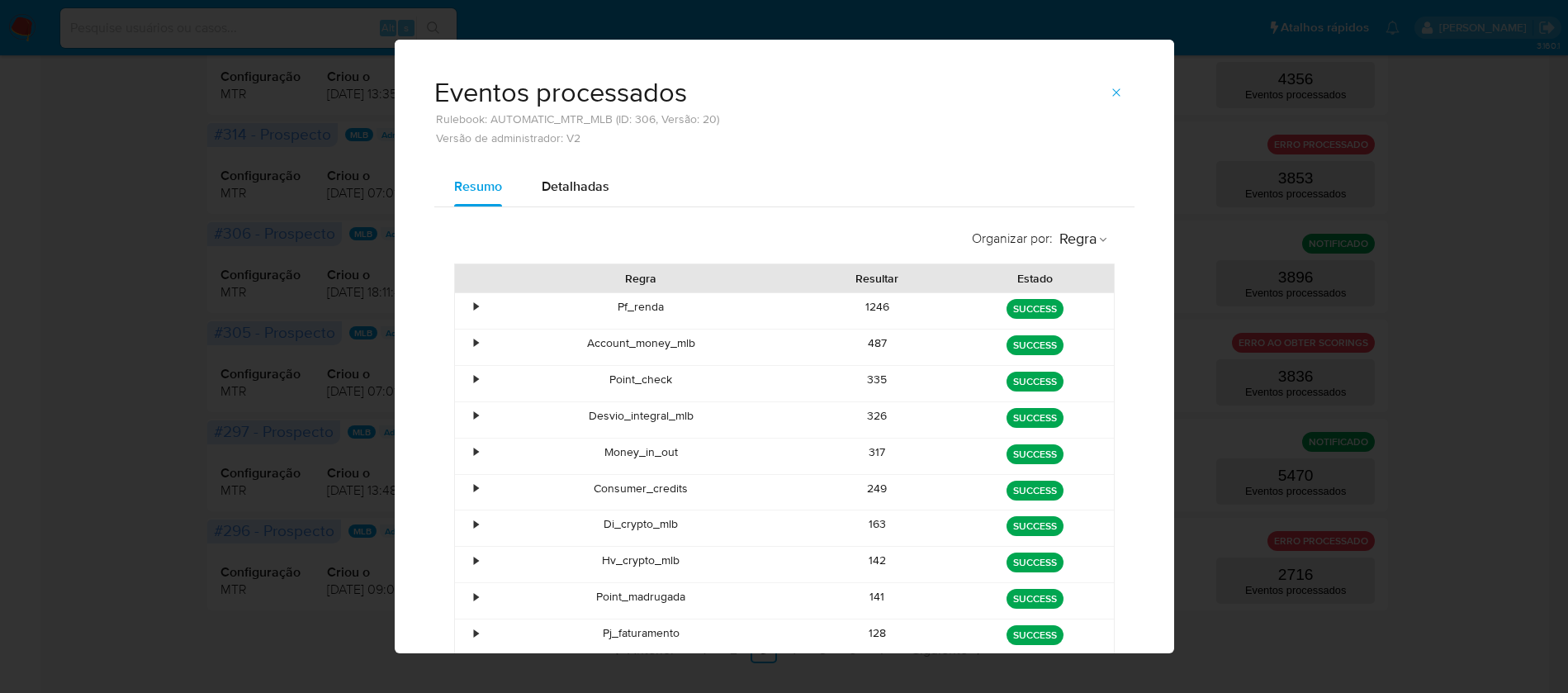
click at [672, 529] on div "Di_crypto_mlb" at bounding box center [642, 528] width 315 height 36
click at [870, 568] on div "142" at bounding box center [877, 564] width 158 height 36
click at [868, 600] on div "141" at bounding box center [877, 601] width 158 height 36
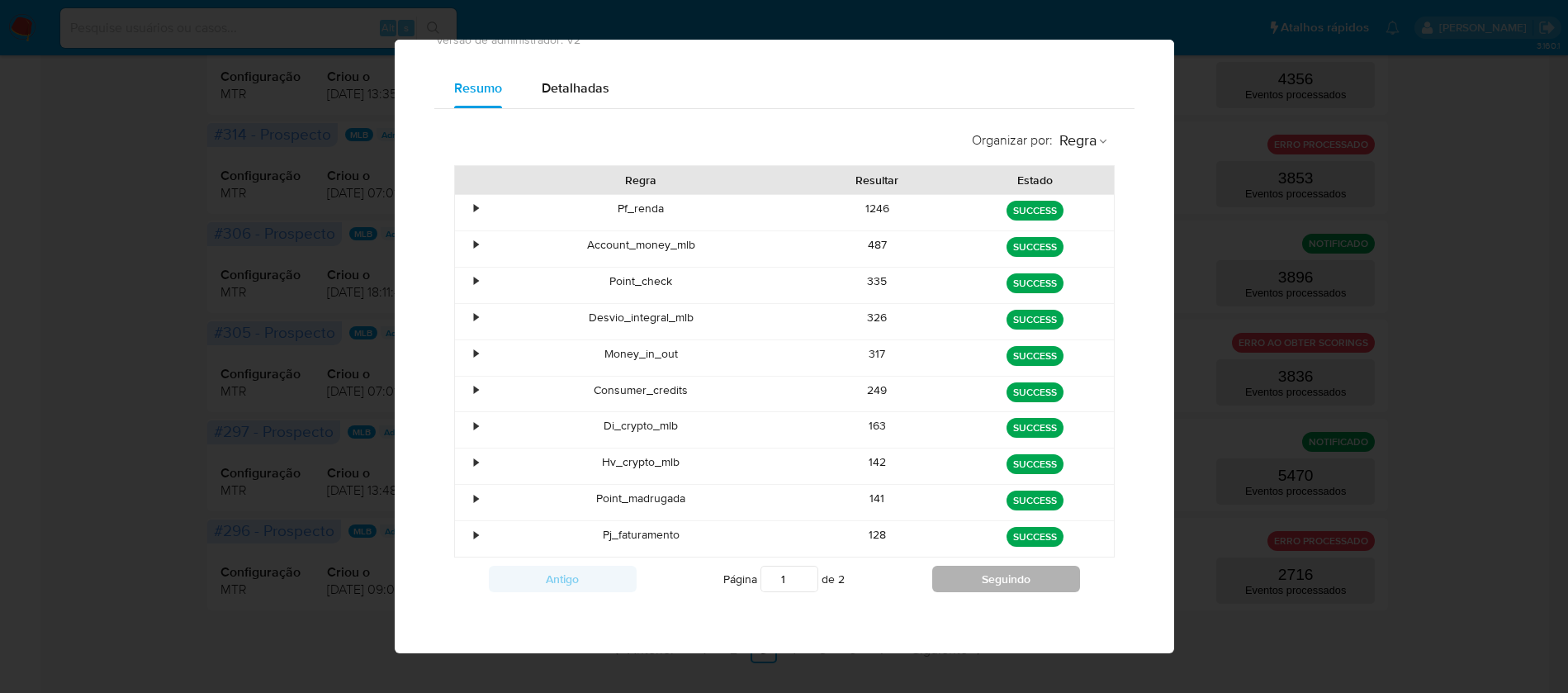
click at [985, 579] on button "Seguindo" at bounding box center [1007, 580] width 148 height 27
type input "2"
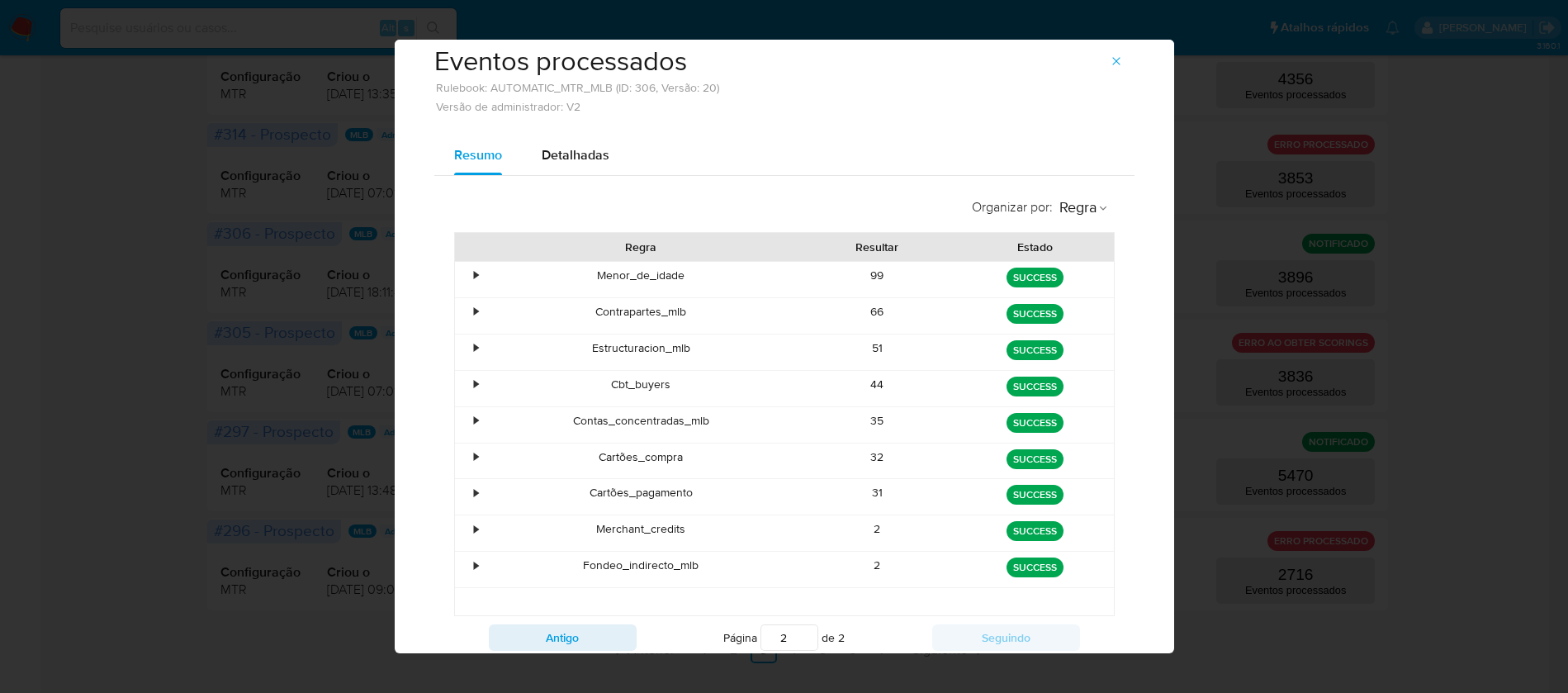
scroll to position [0, 0]
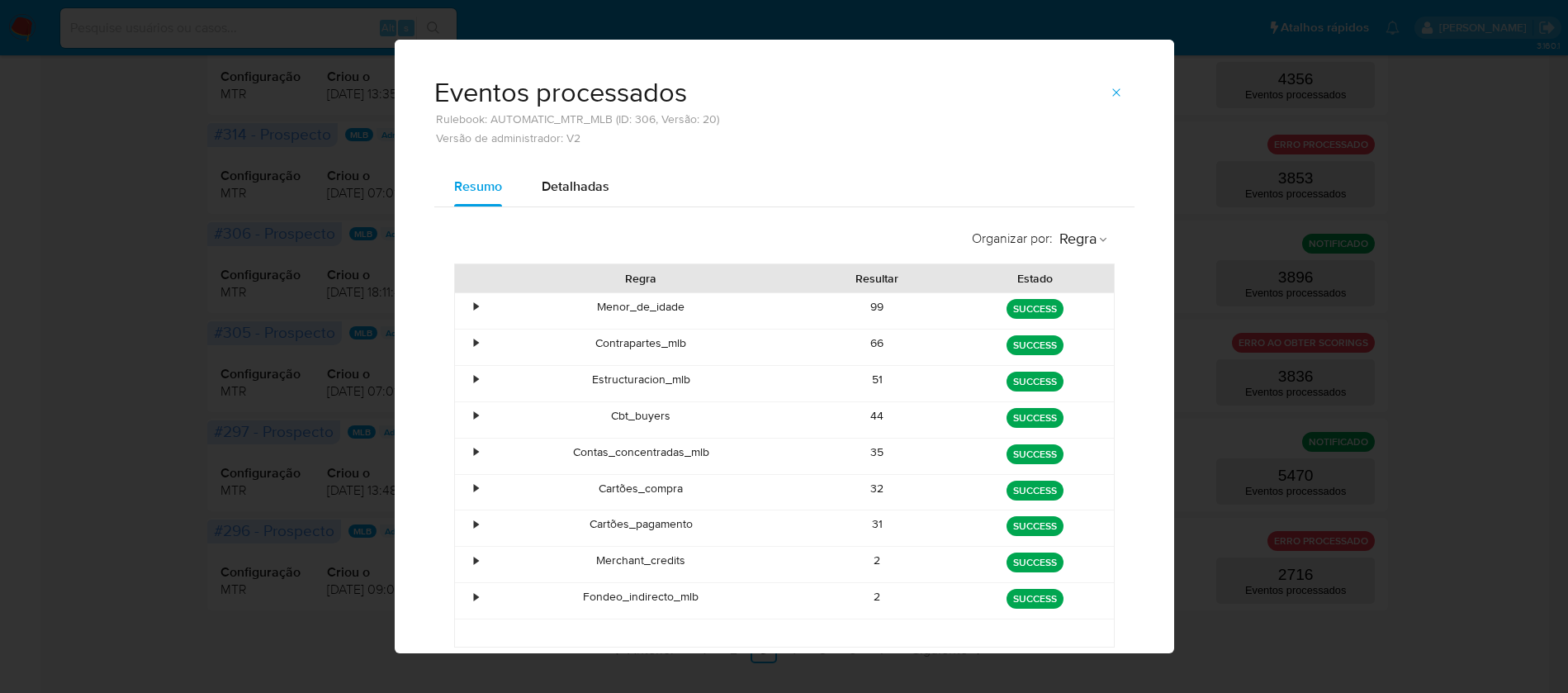
click at [865, 415] on div "44" at bounding box center [877, 420] width 158 height 36
click at [867, 491] on div "32" at bounding box center [877, 492] width 158 height 36
click at [862, 526] on div "31" at bounding box center [877, 528] width 158 height 36
click at [1110, 88] on icon "button" at bounding box center [1116, 92] width 13 height 13
click at [1106, 88] on div "Configuração MTR Criou o 08/11/2024 13:35:55 Data da última modificação 11/11/2…" at bounding box center [798, 68] width 1155 height 80
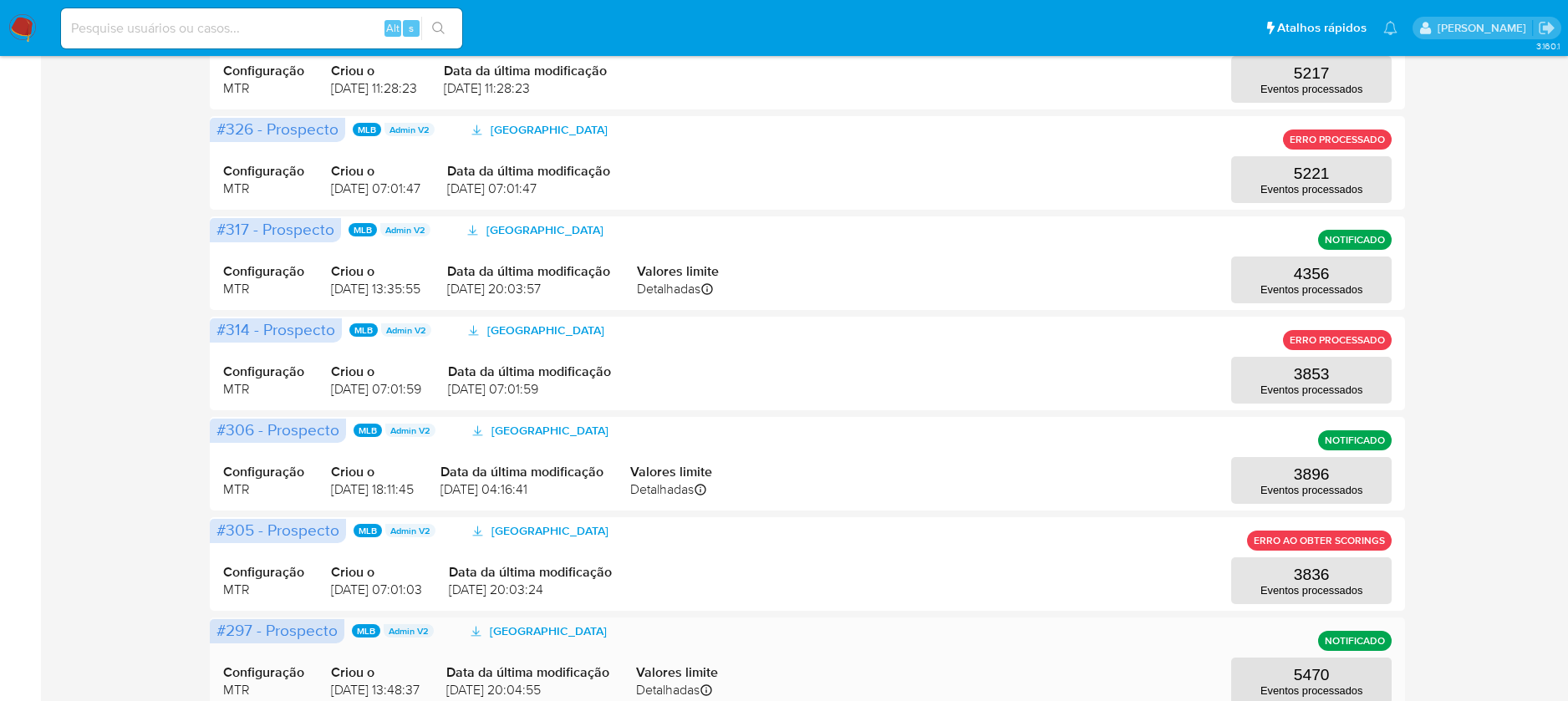
scroll to position [438, 0]
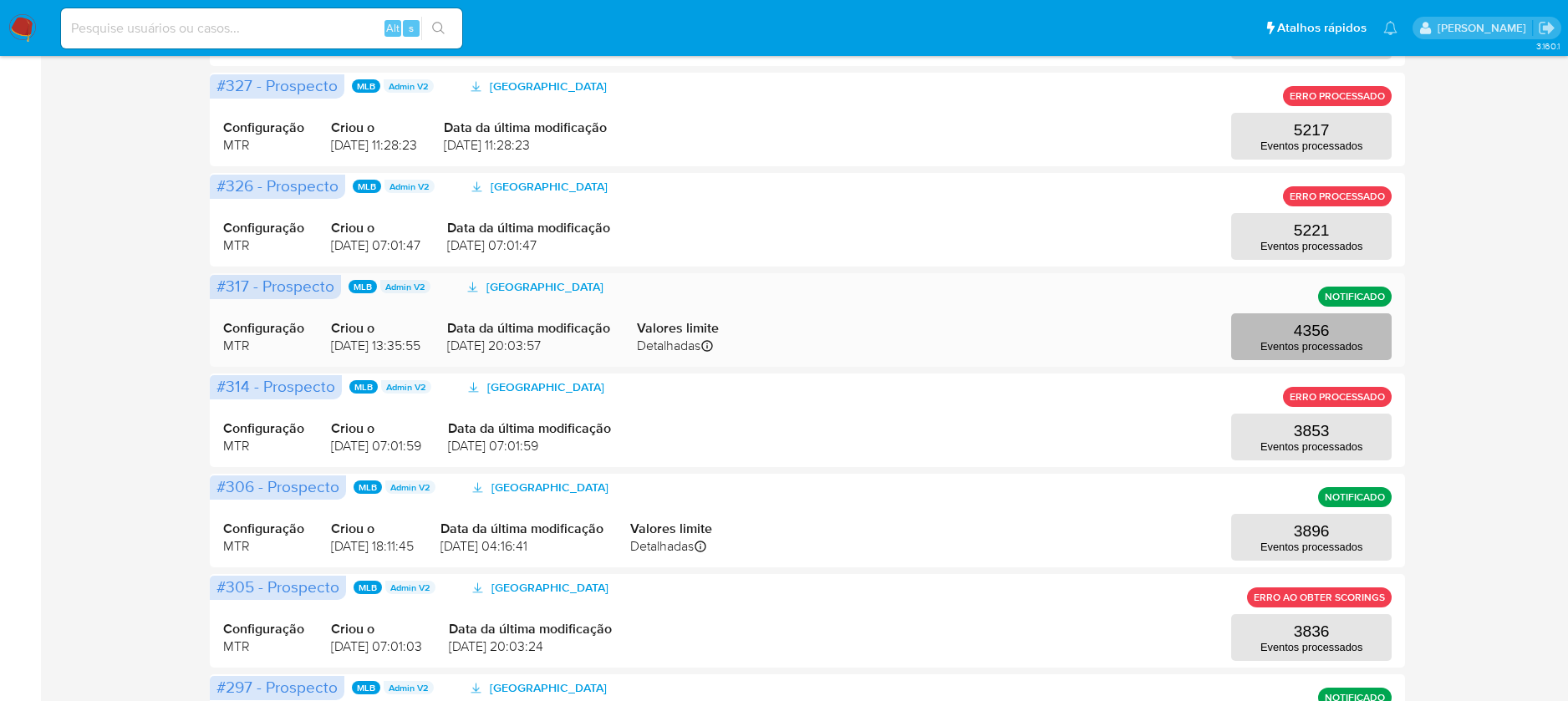
click at [1343, 321] on button "4356 Eventos processados" at bounding box center [1310, 336] width 160 height 47
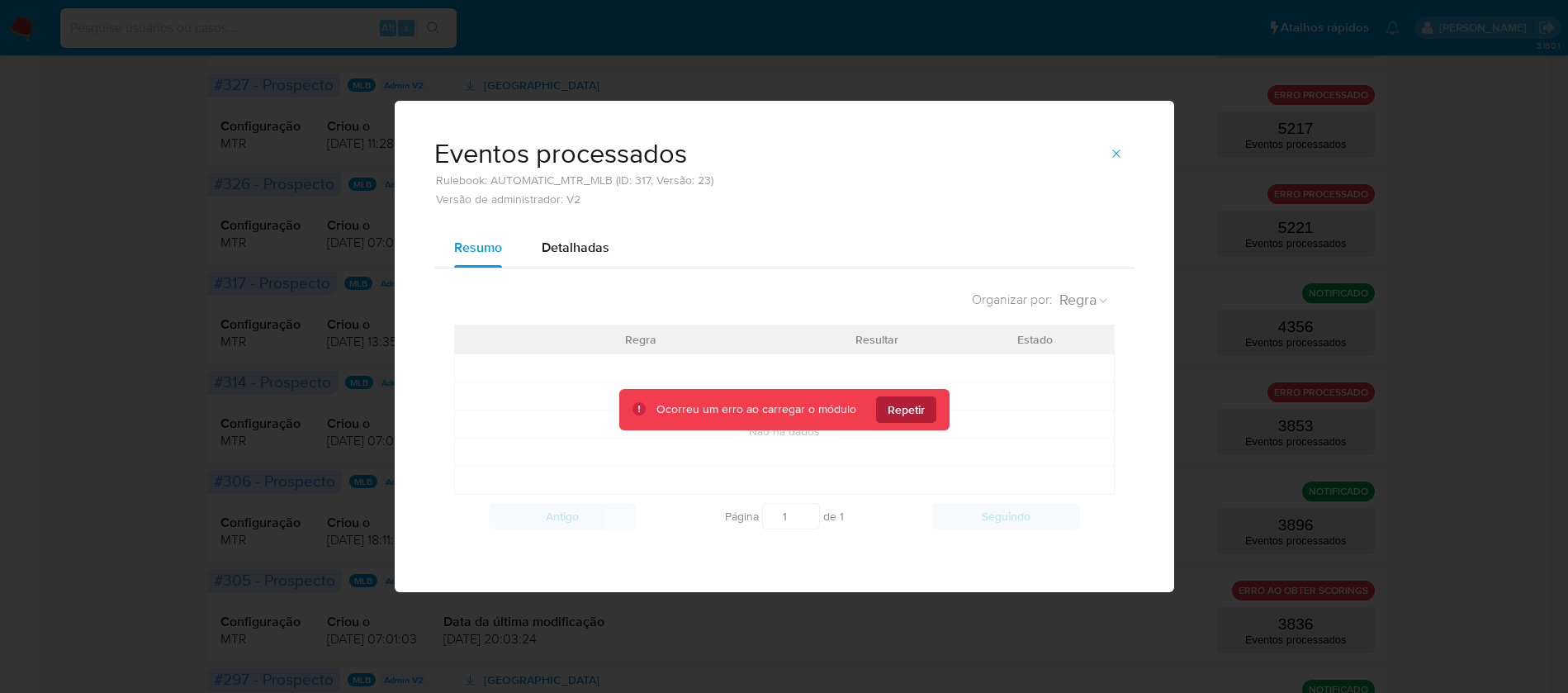
click at [910, 409] on span "Repetir" at bounding box center [906, 410] width 37 height 27
click at [1116, 152] on icon "button" at bounding box center [1116, 154] width 13 height 13
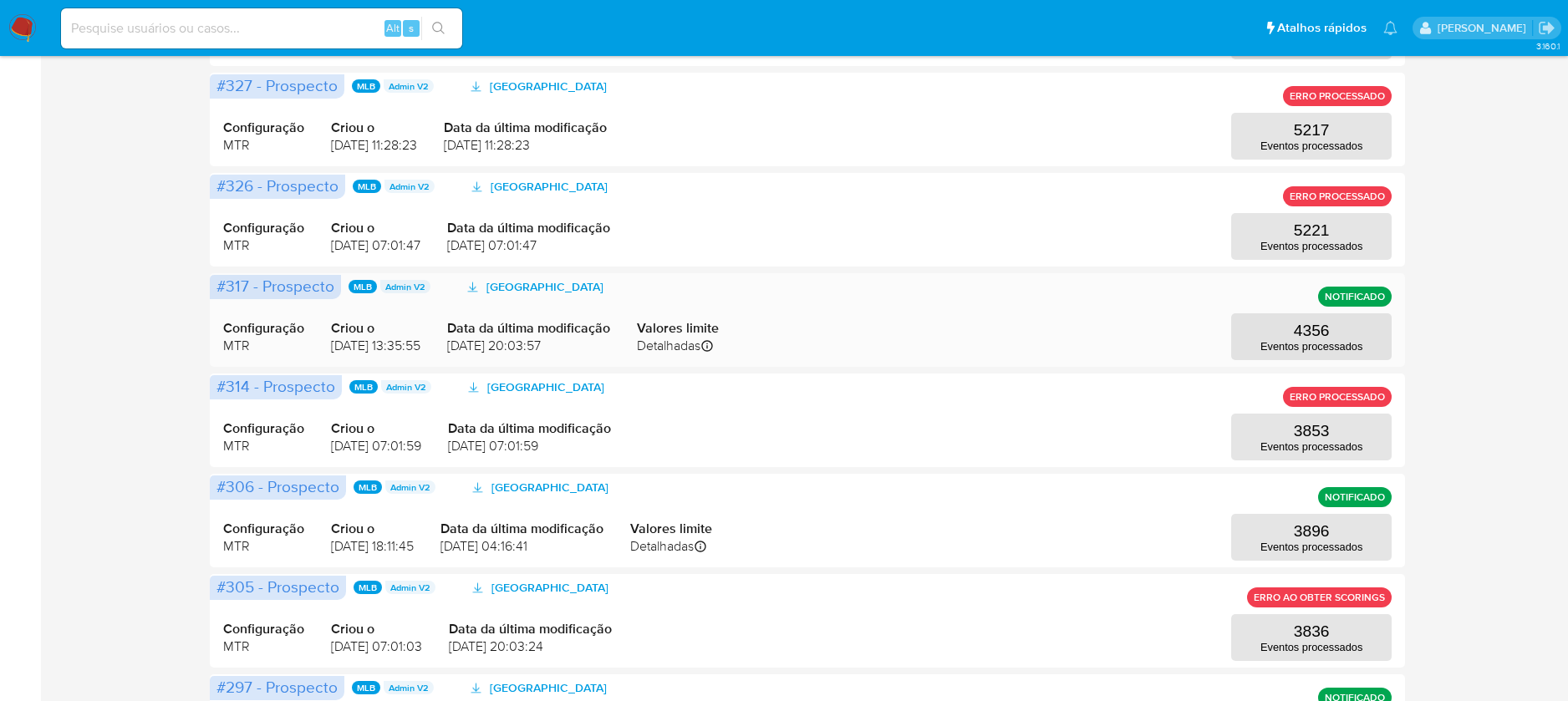
click at [1047, 326] on div "Configuração MTR Criou o 08/11/2024 13:35:55 Data da última modificação 11/11/2…" at bounding box center [808, 320] width 1168 height 81
click at [1291, 321] on button "4356 Eventos processados" at bounding box center [1310, 336] width 160 height 47
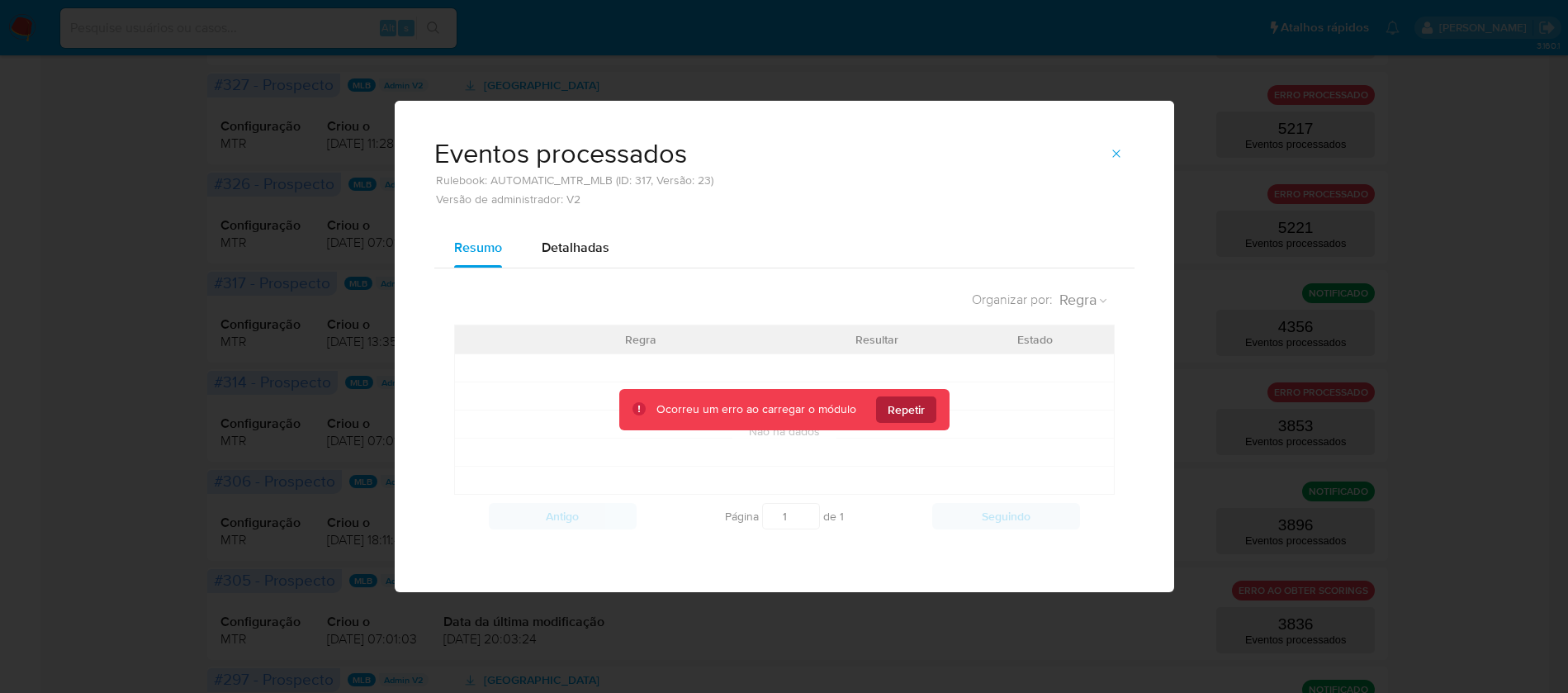
click at [907, 417] on span "Repetir" at bounding box center [906, 410] width 37 height 27
click at [1107, 149] on button "button" at bounding box center [1116, 154] width 37 height 27
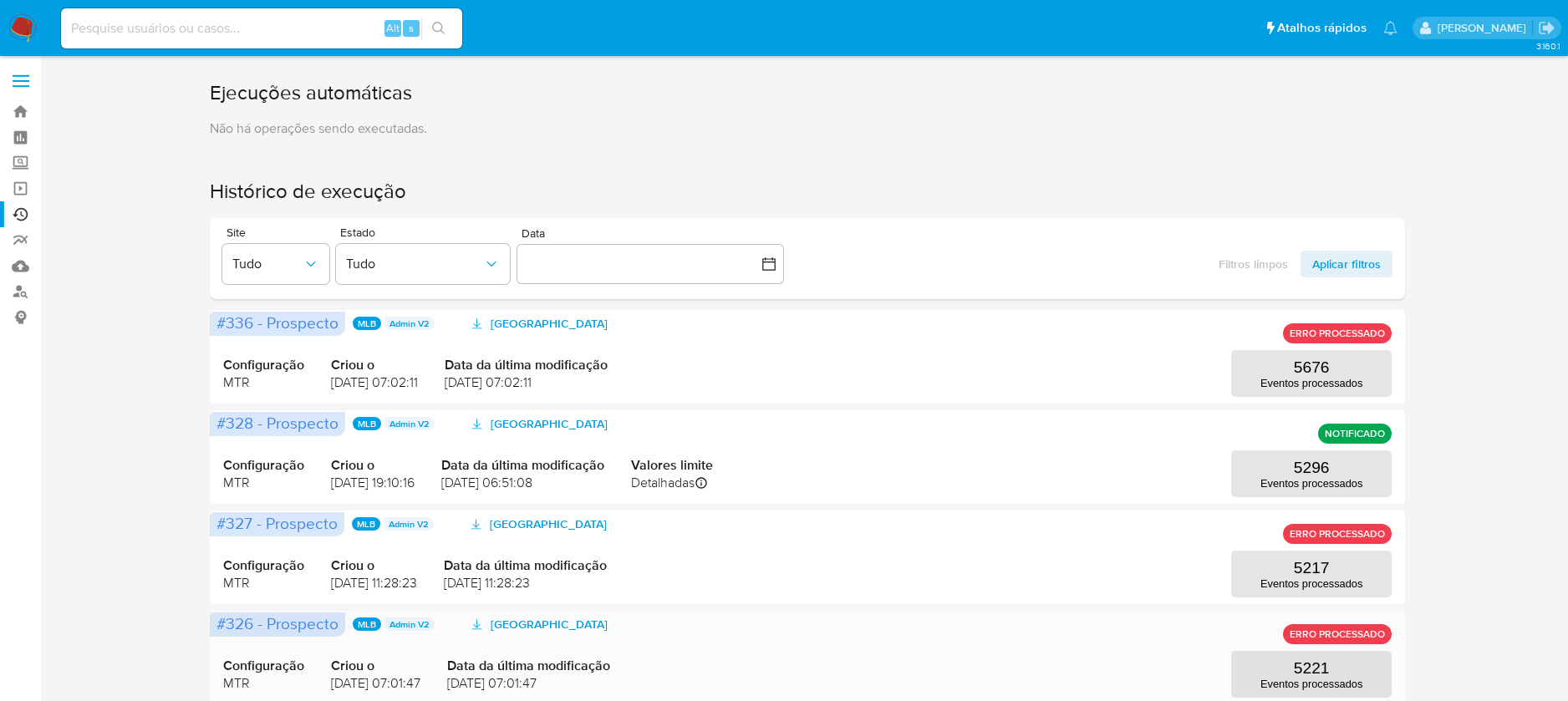
scroll to position [0, 0]
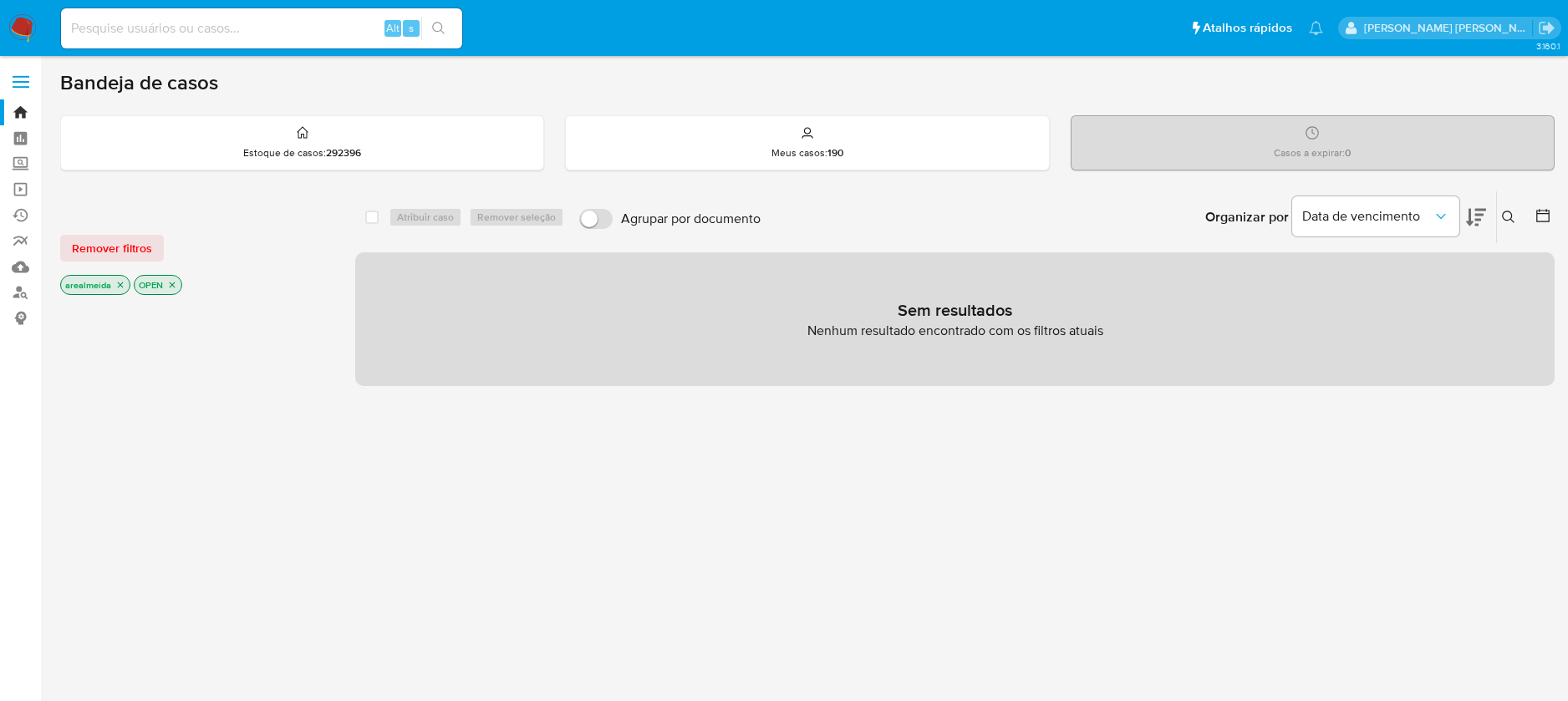
click at [176, 284] on icon "close-filter" at bounding box center [172, 285] width 10 height 10
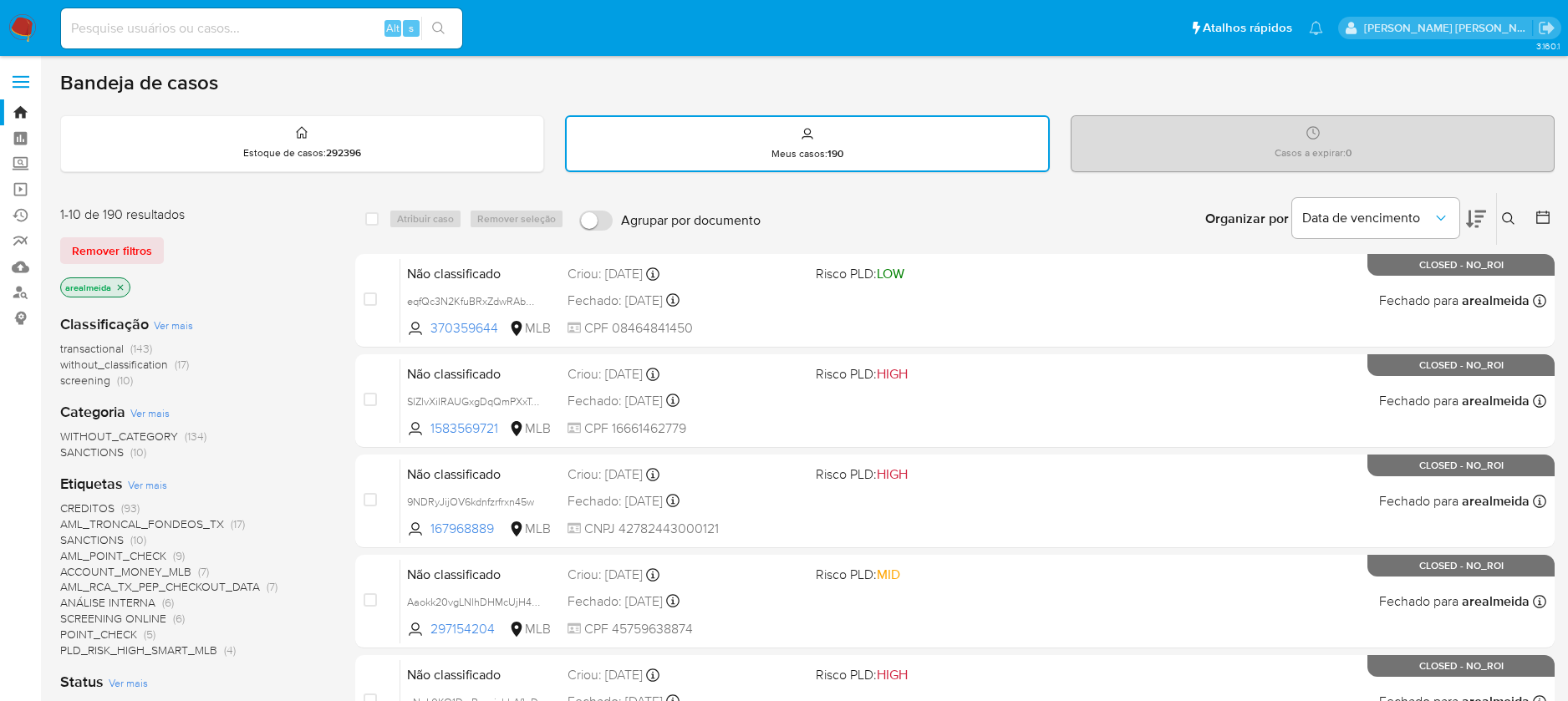
click at [122, 283] on icon "close-filter" at bounding box center [121, 288] width 10 height 10
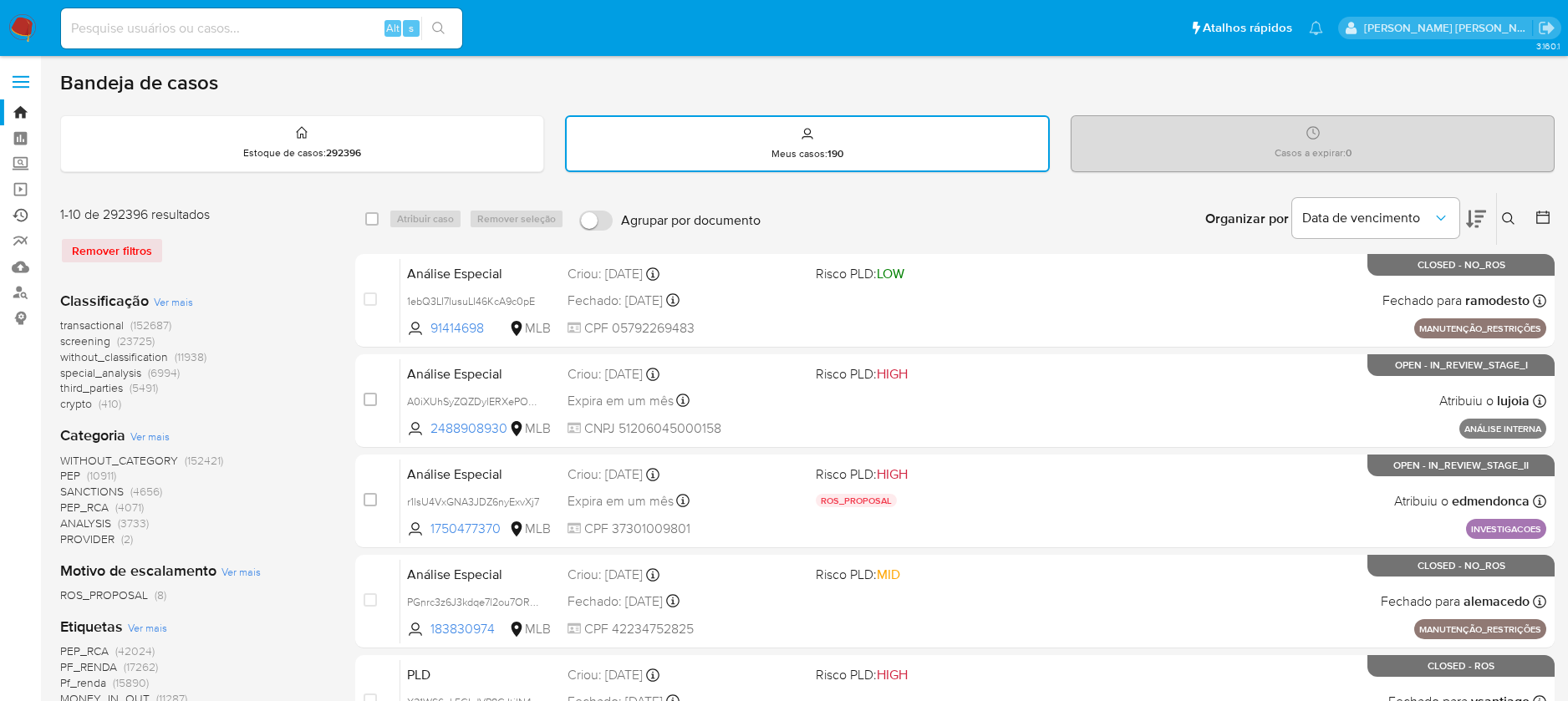
click at [19, 210] on link "Ejecuções automáticas" at bounding box center [99, 215] width 199 height 26
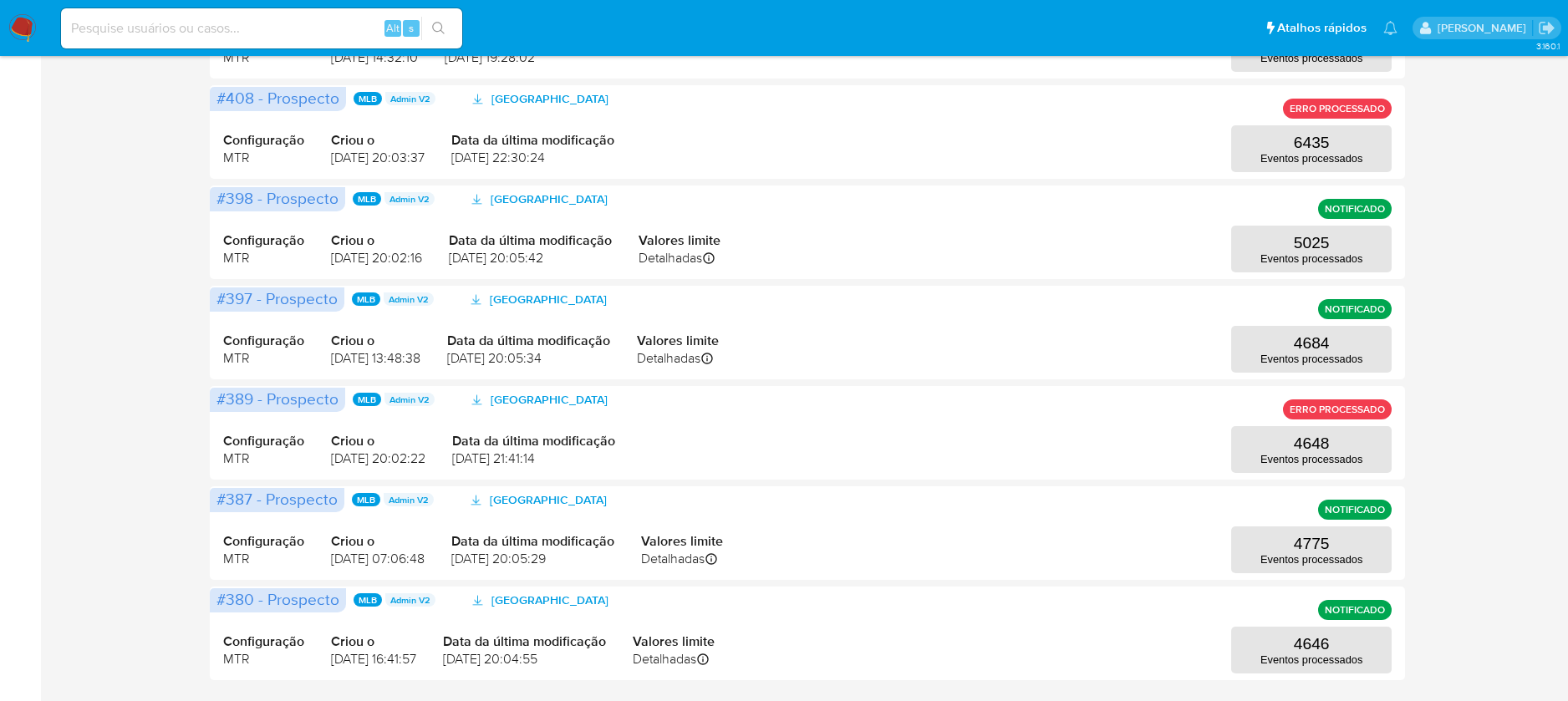
scroll to position [730, 0]
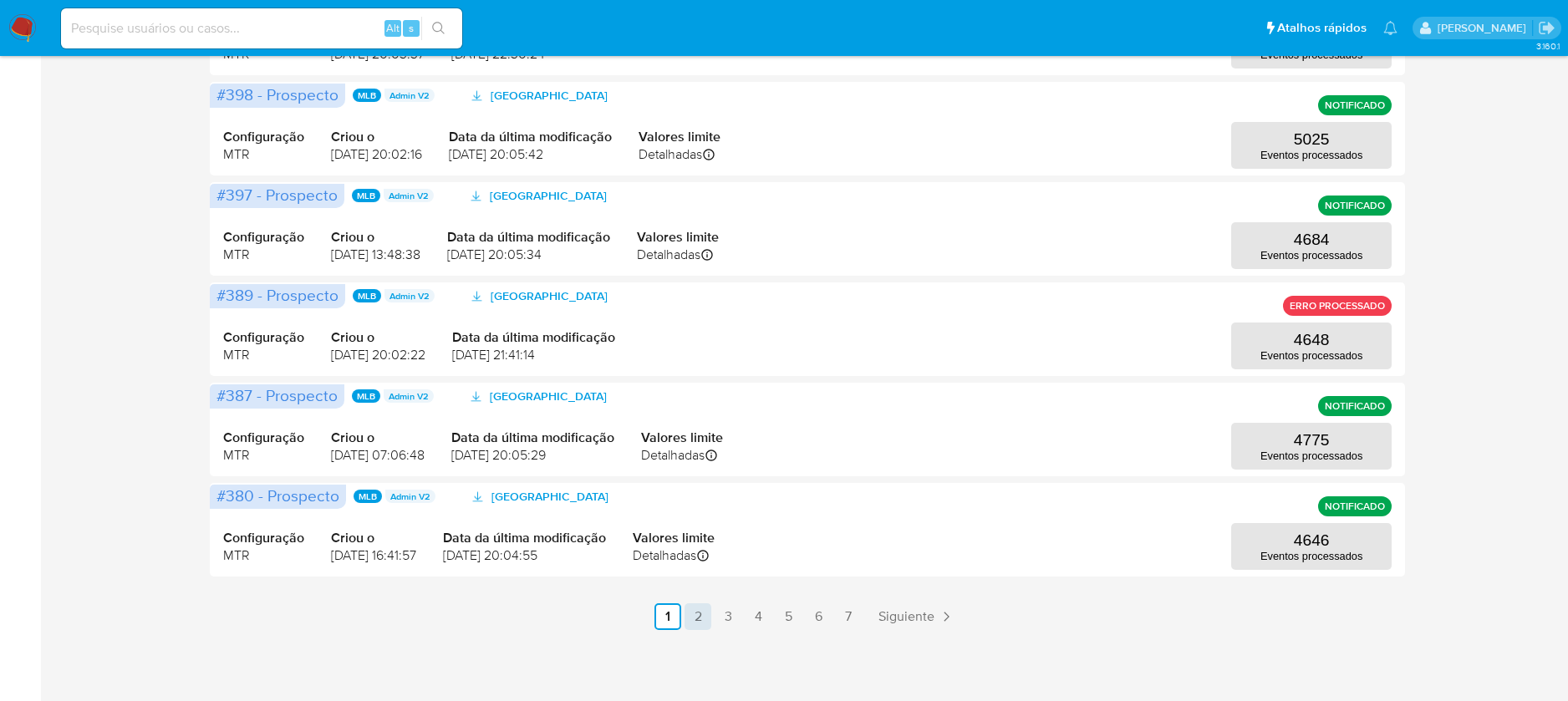
click at [693, 612] on link "2" at bounding box center [698, 617] width 27 height 27
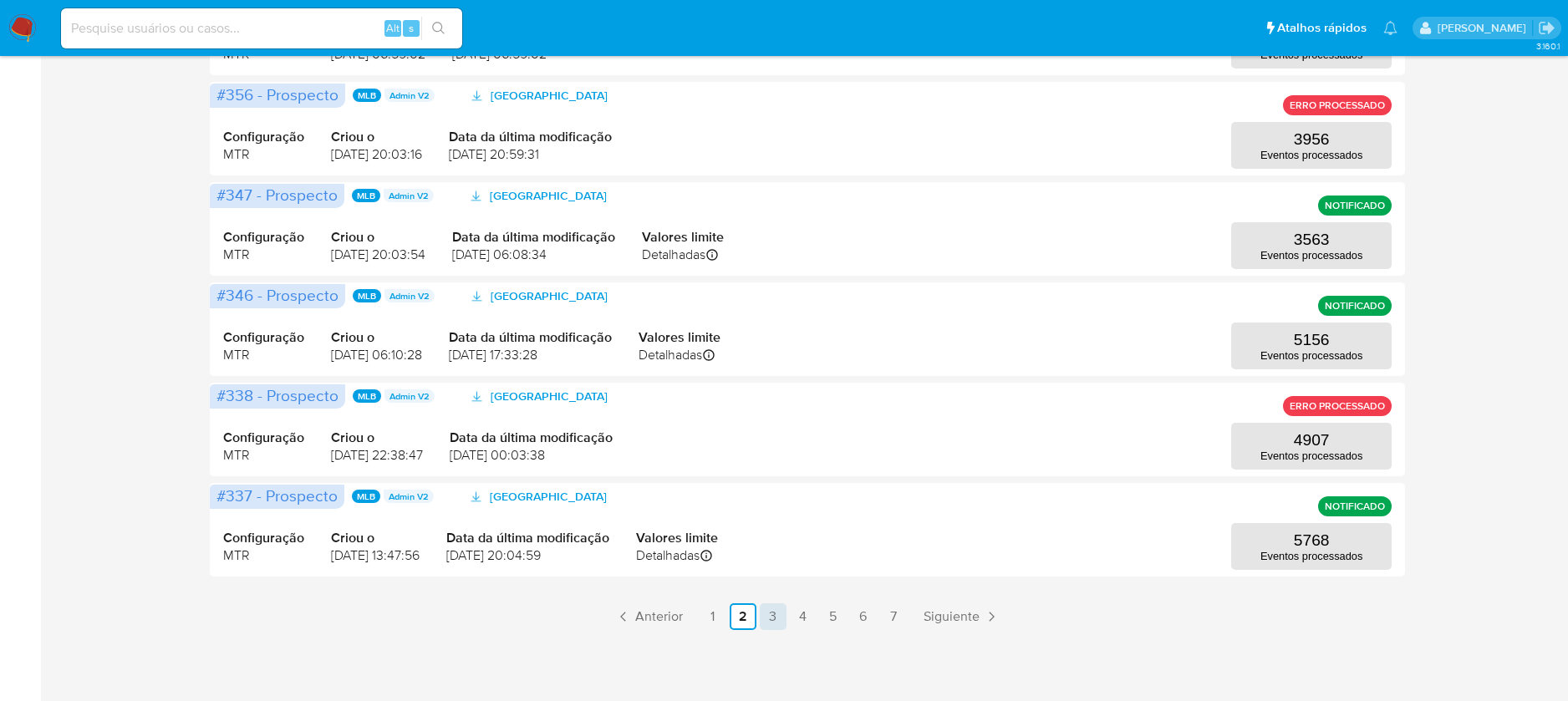
click at [770, 617] on link "3" at bounding box center [773, 617] width 27 height 27
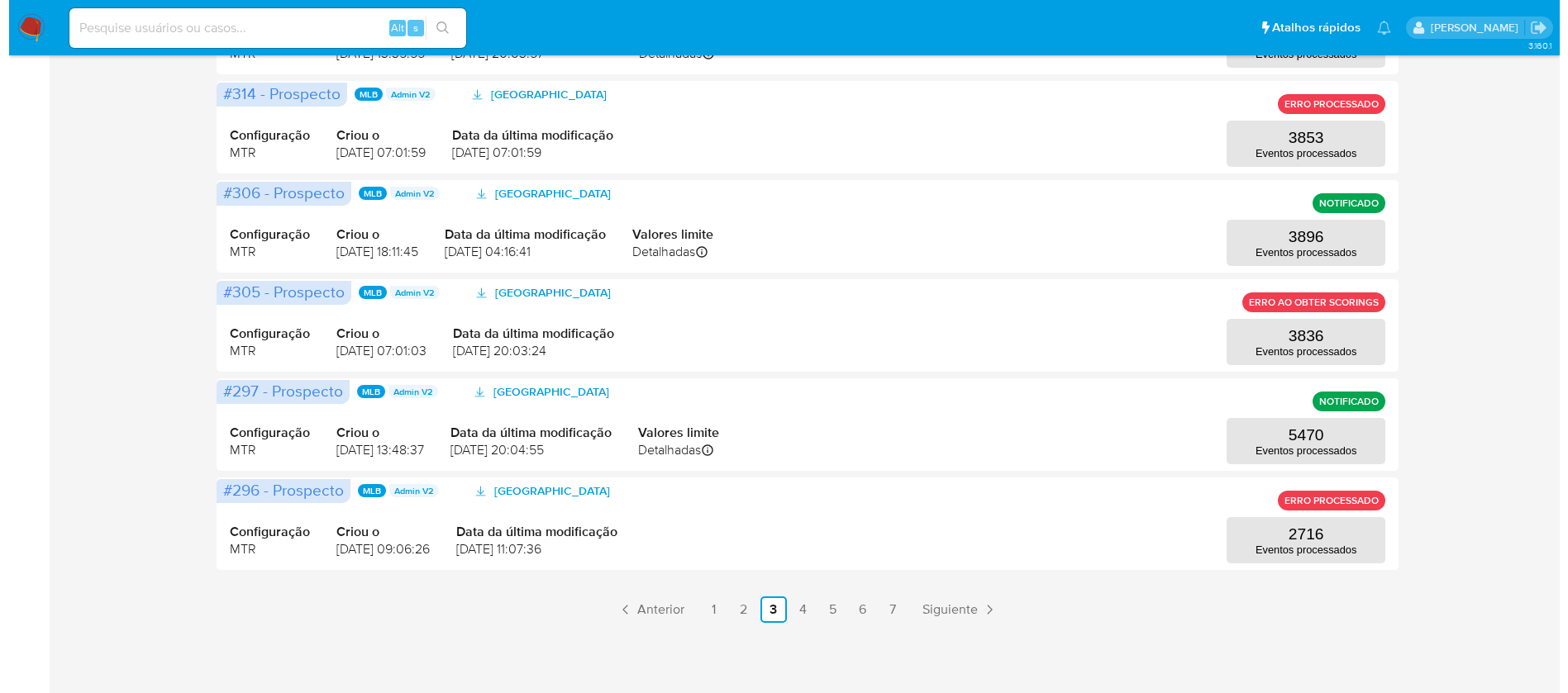
scroll to position [681, 0]
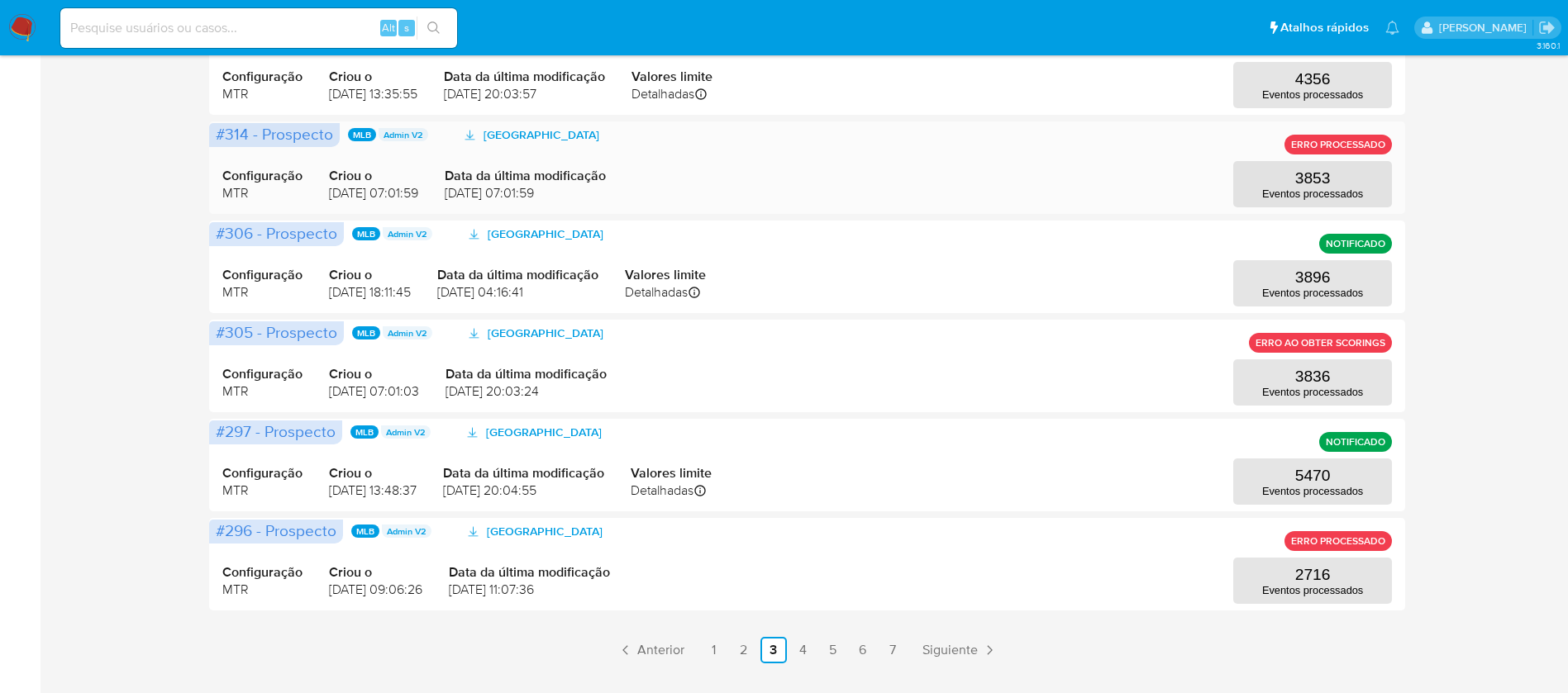
drag, startPoint x: 1362, startPoint y: 156, endPoint x: 1367, endPoint y: 122, distance: 34.4
click at [1367, 122] on div "#314 - Prospecto MLB Admin V2 Baixar Prospect ERRO PROCESSADO Configuração MTR …" at bounding box center [807, 167] width 1196 height 92
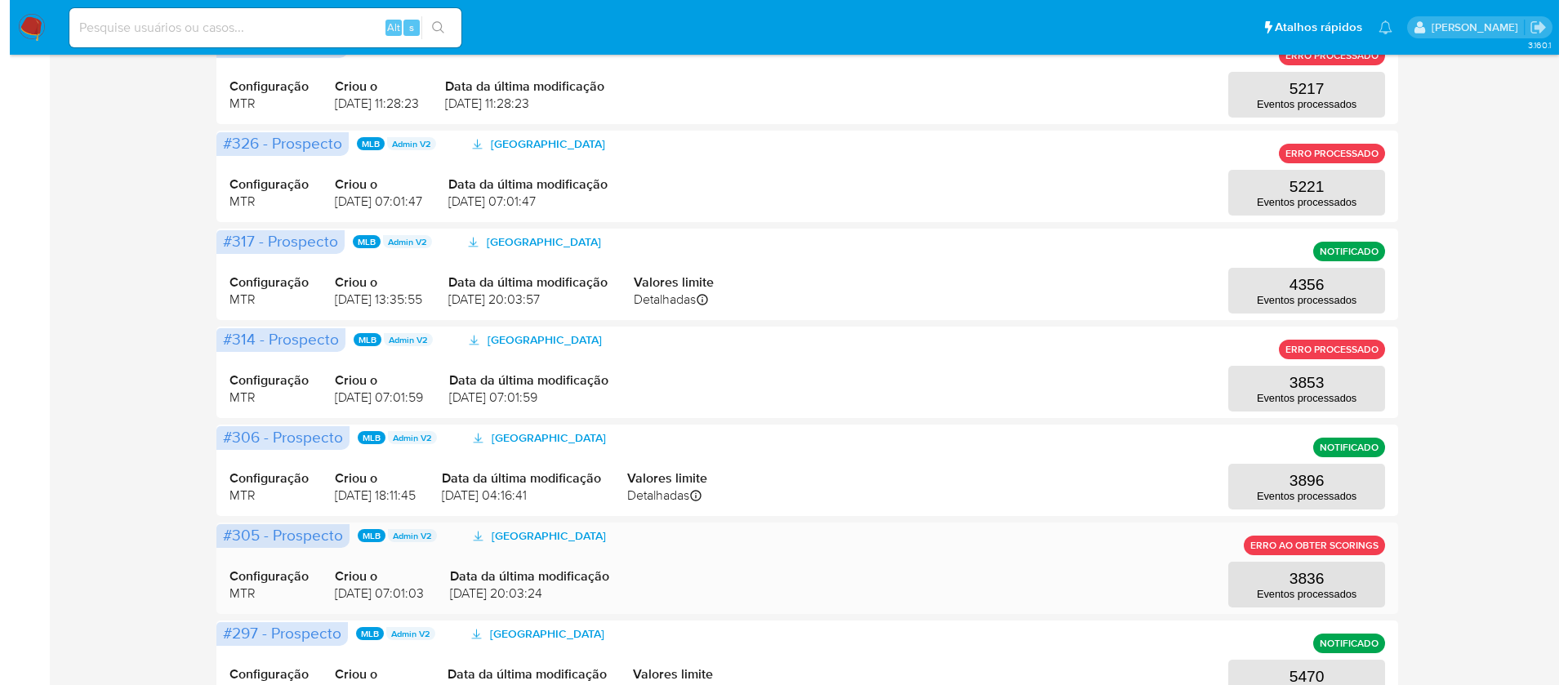
scroll to position [428, 0]
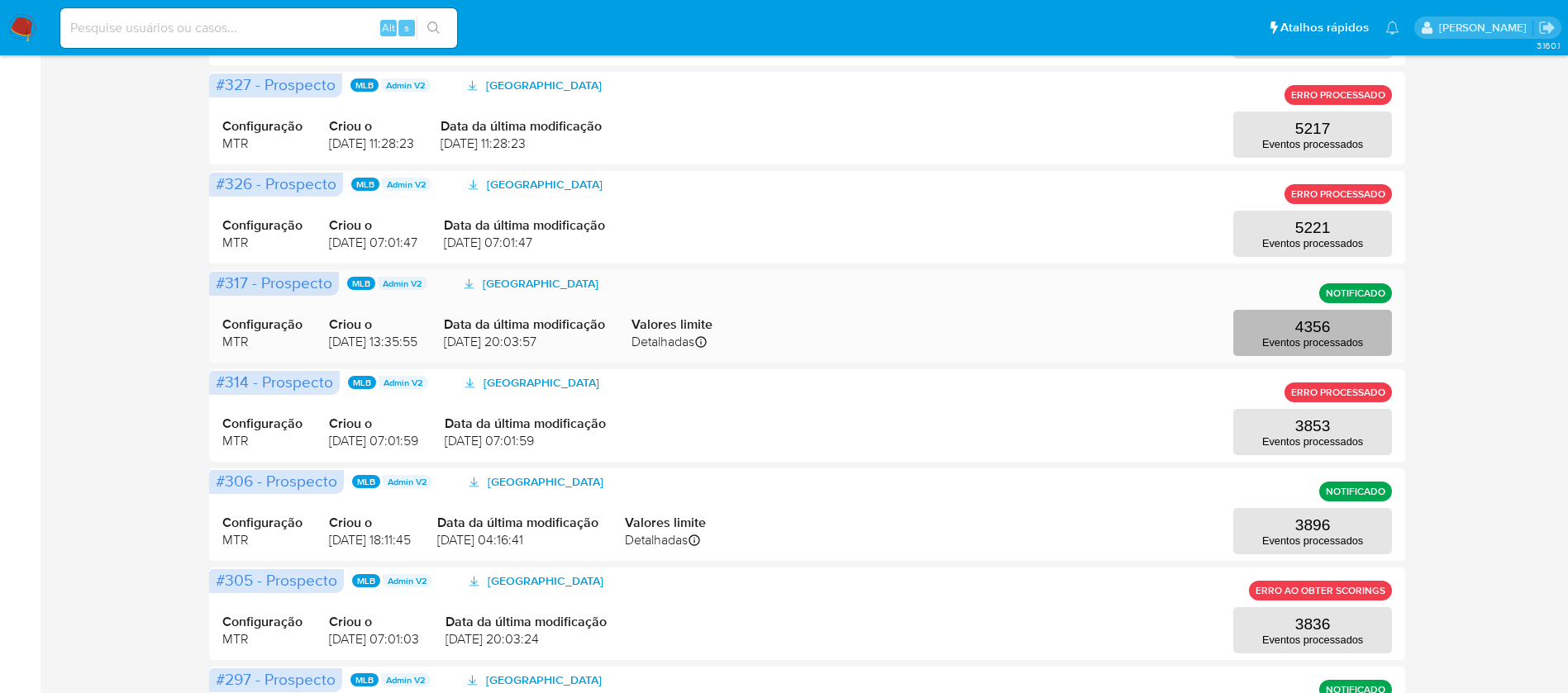
click at [1290, 336] on p "Eventos processados" at bounding box center [1312, 342] width 101 height 12
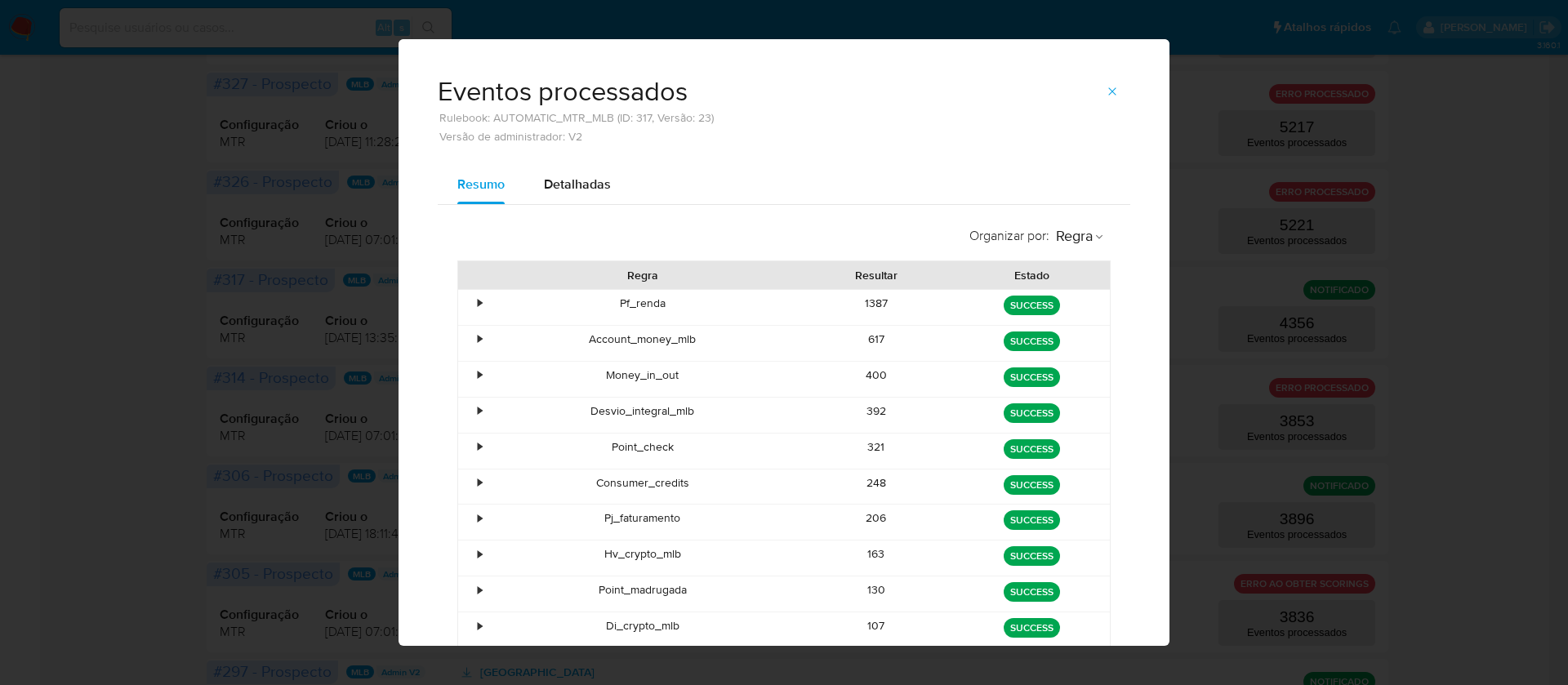
click at [867, 408] on div "392" at bounding box center [877, 415] width 156 height 35
click at [871, 448] on div "321" at bounding box center [877, 450] width 156 height 35
click at [863, 473] on div "248" at bounding box center [877, 486] width 156 height 35
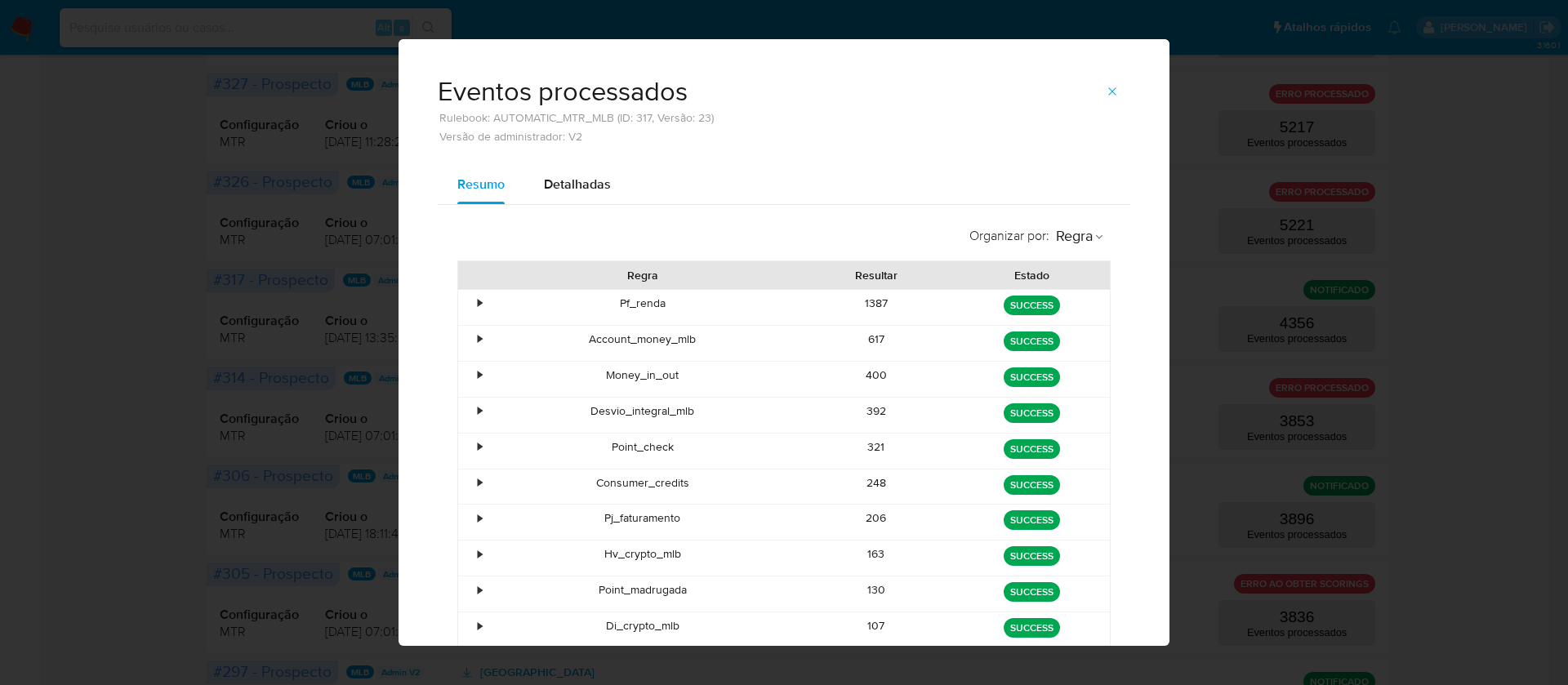
click at [863, 485] on div "248" at bounding box center [877, 486] width 156 height 35
click at [865, 518] on div "206" at bounding box center [877, 522] width 156 height 35
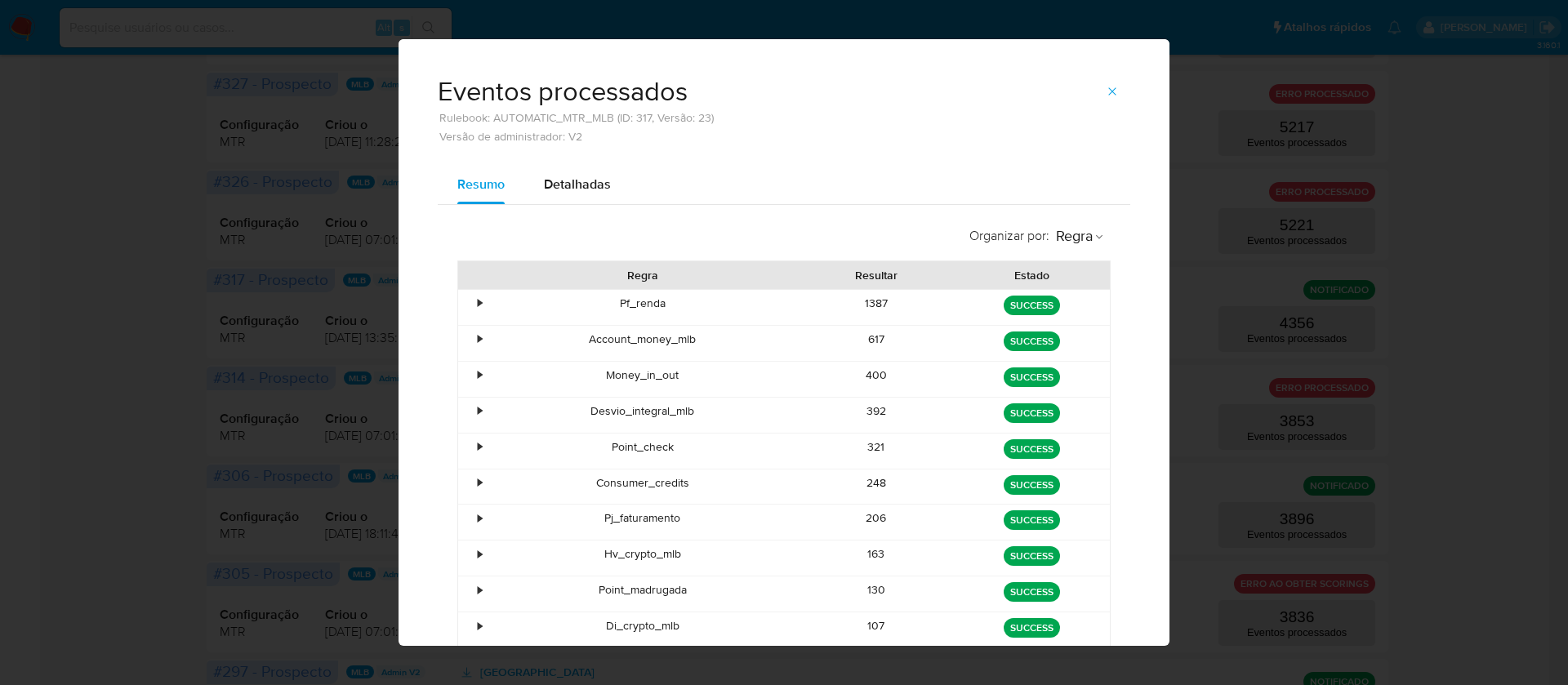
click at [865, 518] on div "206" at bounding box center [877, 522] width 156 height 35
click at [870, 542] on div "163" at bounding box center [877, 558] width 156 height 35
click at [867, 591] on div "130" at bounding box center [877, 594] width 156 height 35
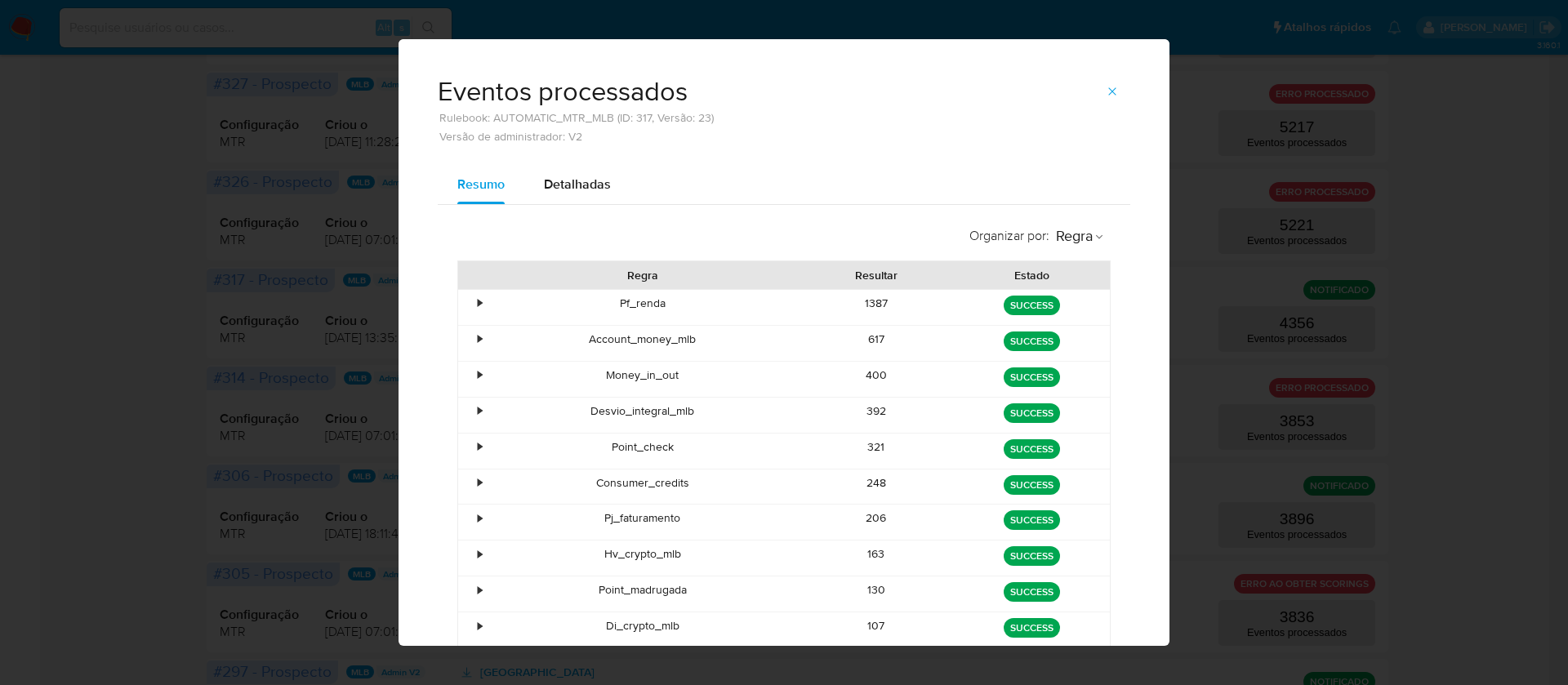
click at [867, 591] on div "130" at bounding box center [877, 594] width 156 height 35
click at [872, 624] on div "107" at bounding box center [877, 630] width 156 height 35
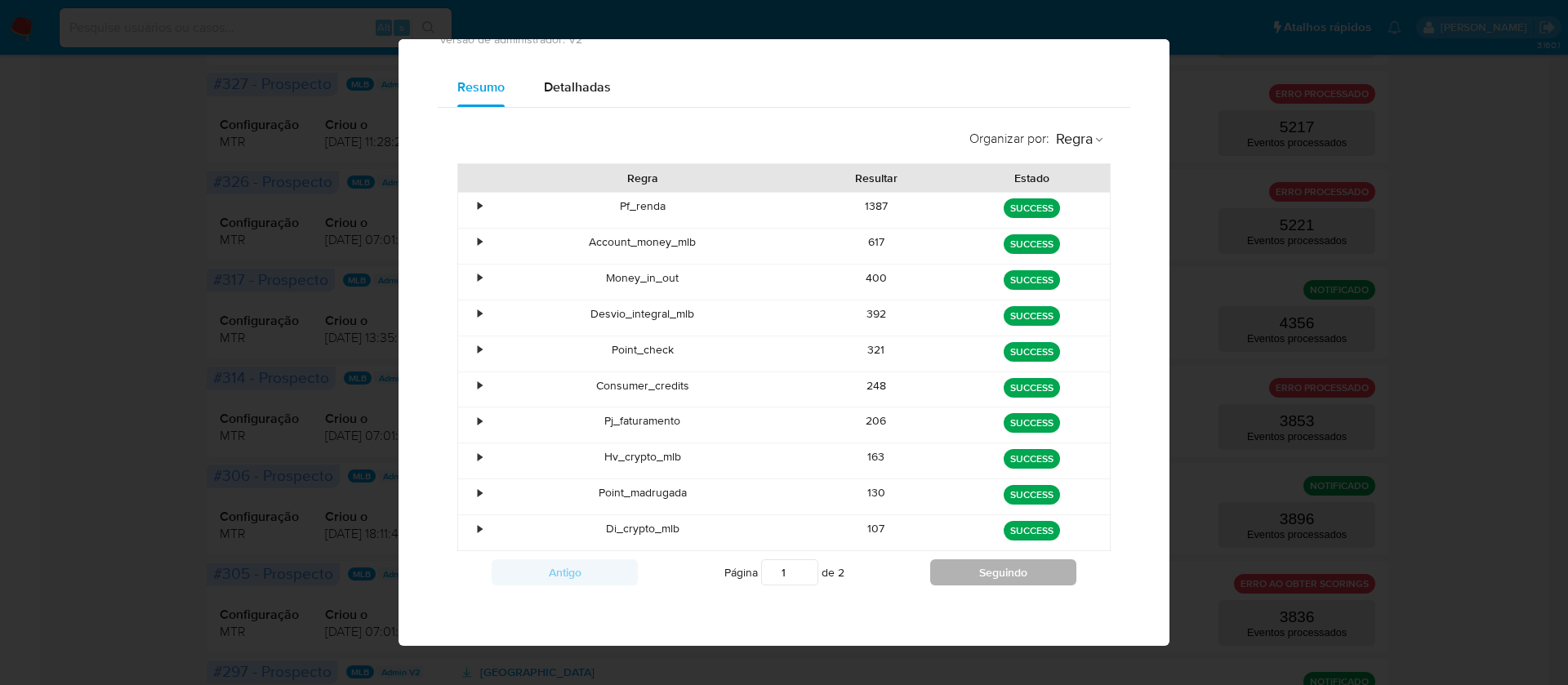
click at [980, 580] on button "Seguindo" at bounding box center [1003, 573] width 146 height 27
type input "2"
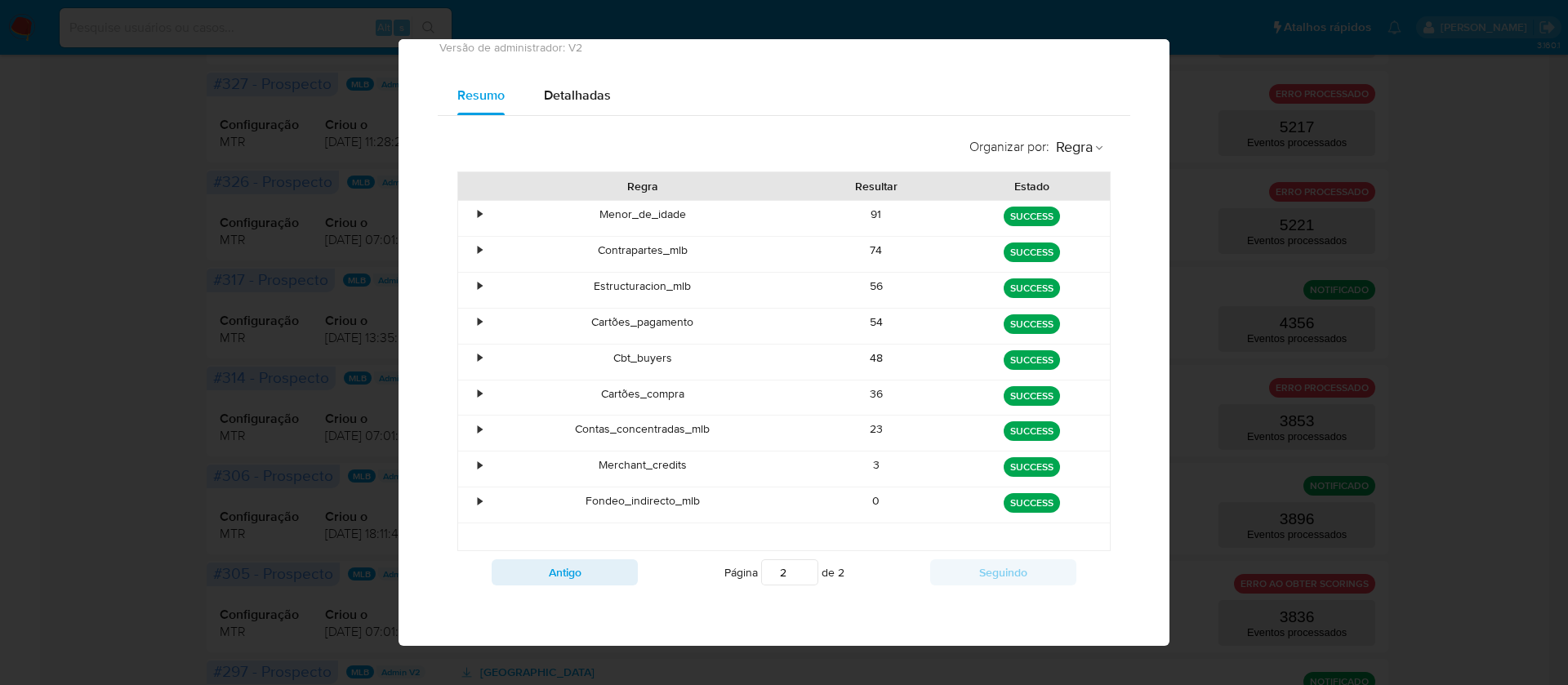
scroll to position [89, 0]
click at [869, 249] on div "74" at bounding box center [877, 254] width 156 height 35
click at [867, 289] on div "56" at bounding box center [877, 290] width 156 height 35
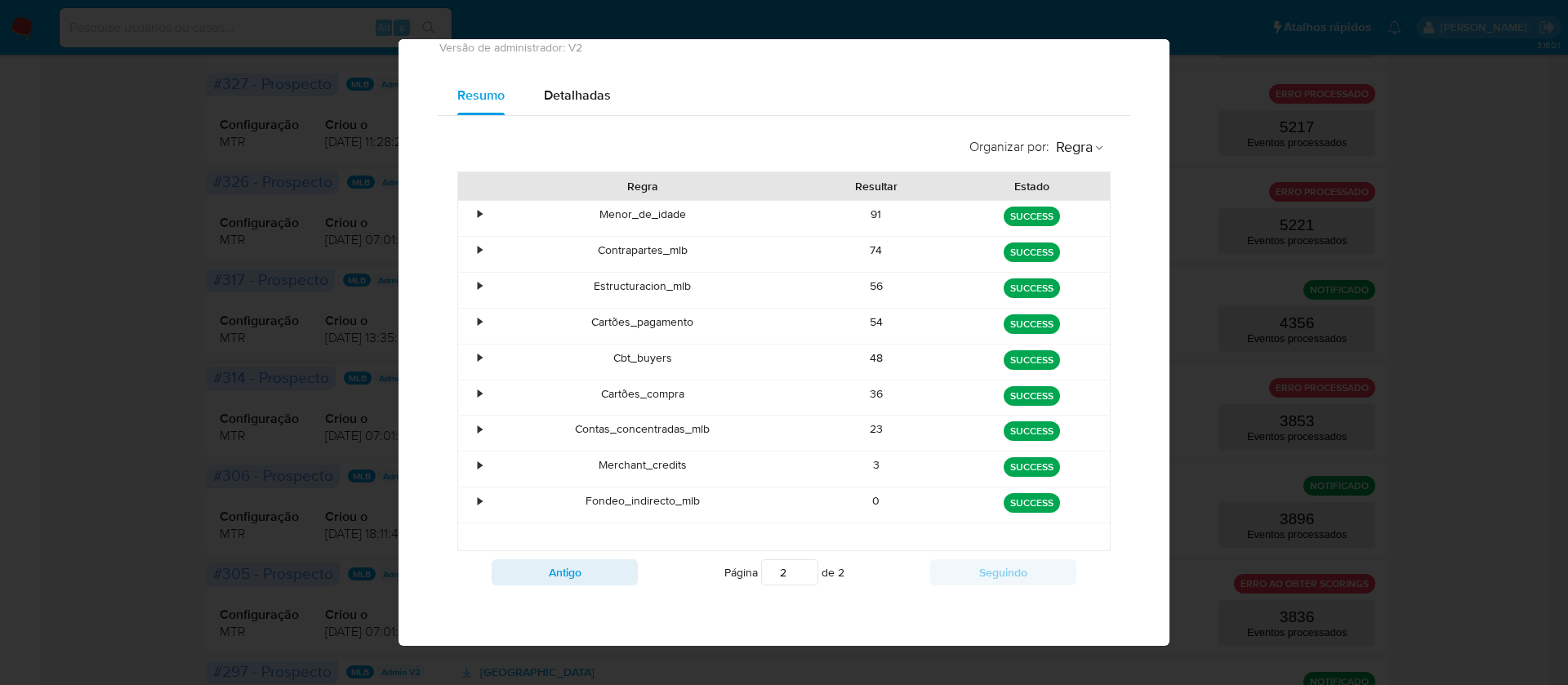
click at [870, 290] on div "56" at bounding box center [877, 290] width 156 height 35
click at [854, 322] on div "54" at bounding box center [877, 326] width 156 height 35
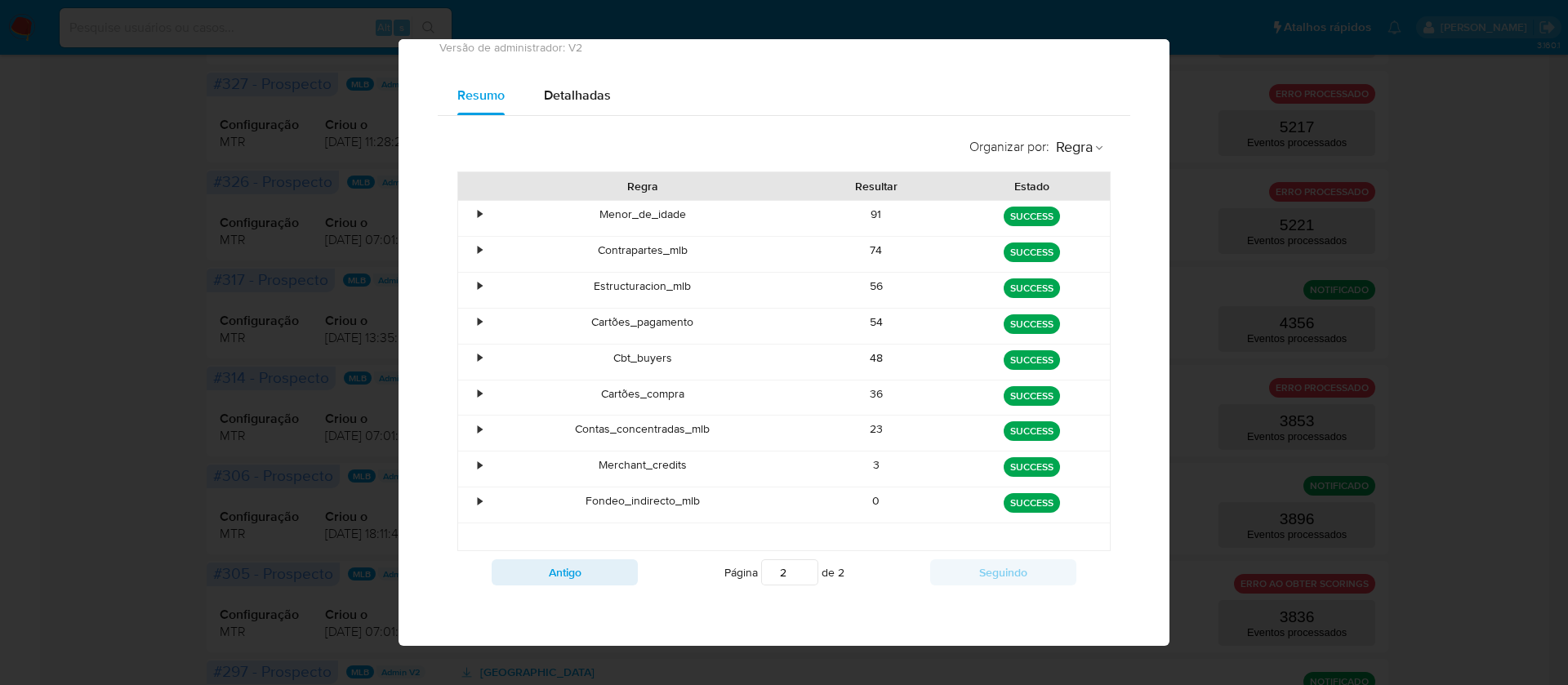
click at [854, 322] on div "54" at bounding box center [877, 326] width 156 height 35
click at [860, 348] on div "48" at bounding box center [877, 362] width 156 height 35
click at [868, 390] on div "36" at bounding box center [877, 398] width 156 height 35
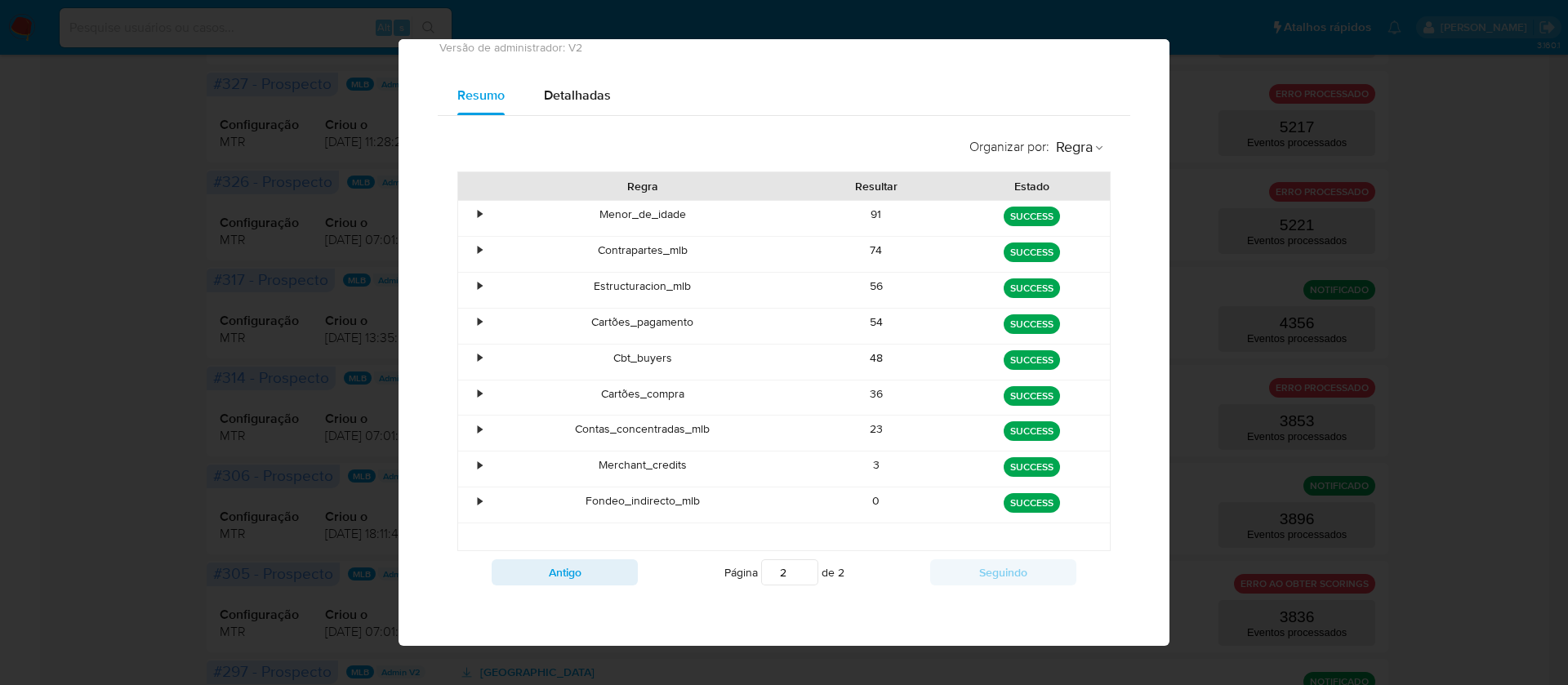
click at [864, 428] on div "23" at bounding box center [877, 433] width 156 height 35
click at [861, 460] on div "3" at bounding box center [877, 468] width 156 height 35
click at [864, 500] on div "0" at bounding box center [877, 504] width 156 height 35
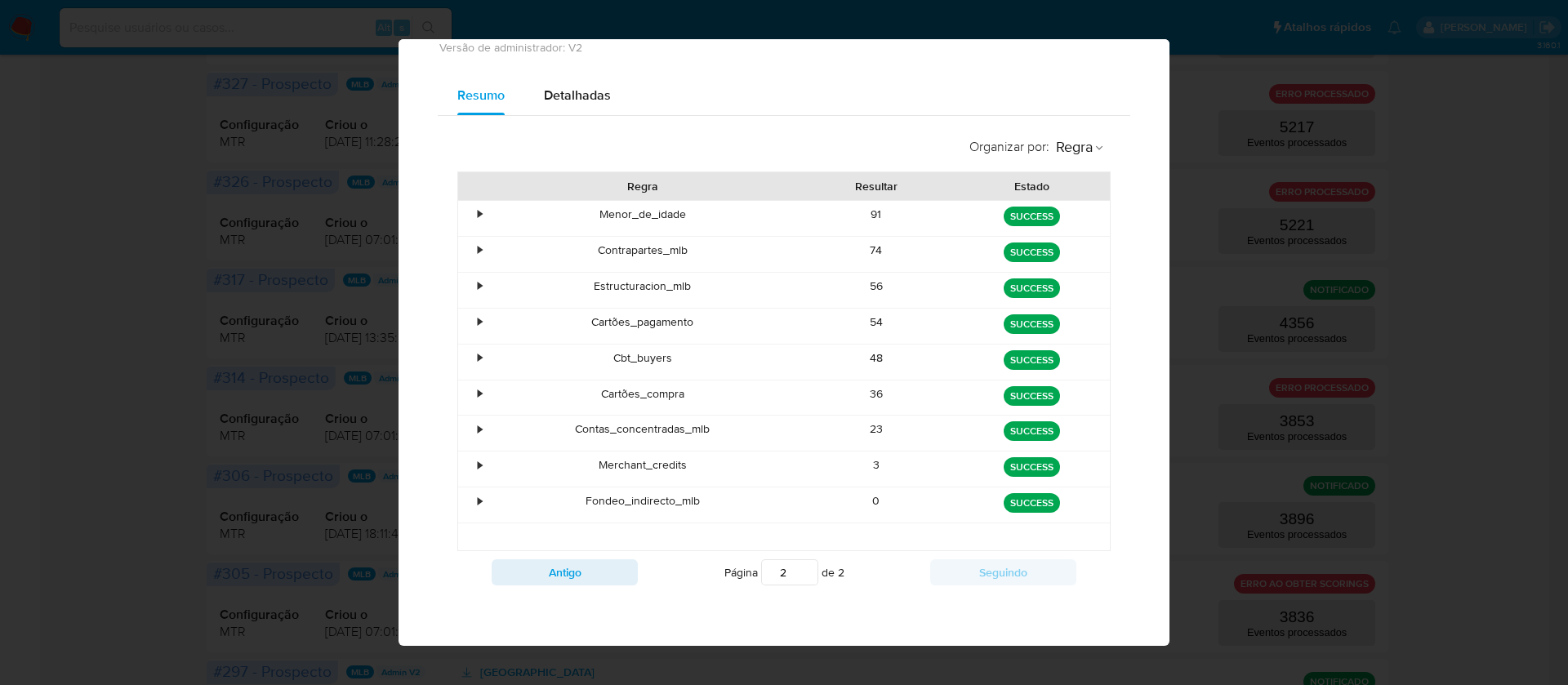
click at [258, 175] on div "Eventos processados Rulebook: AUTOMATIC_MTR_MLB (ID: 317, Versão: 23) Versão de…" at bounding box center [784, 342] width 1568 height 685
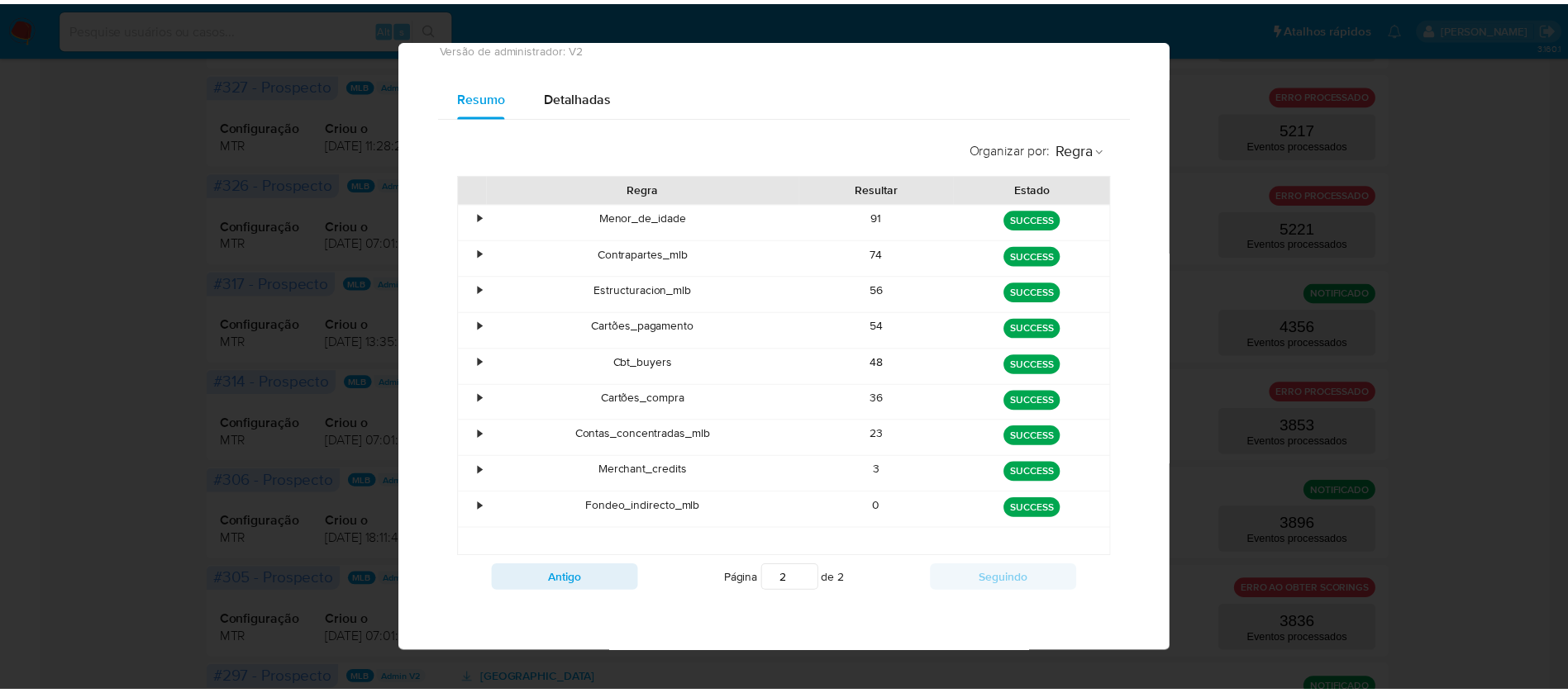
scroll to position [0, 0]
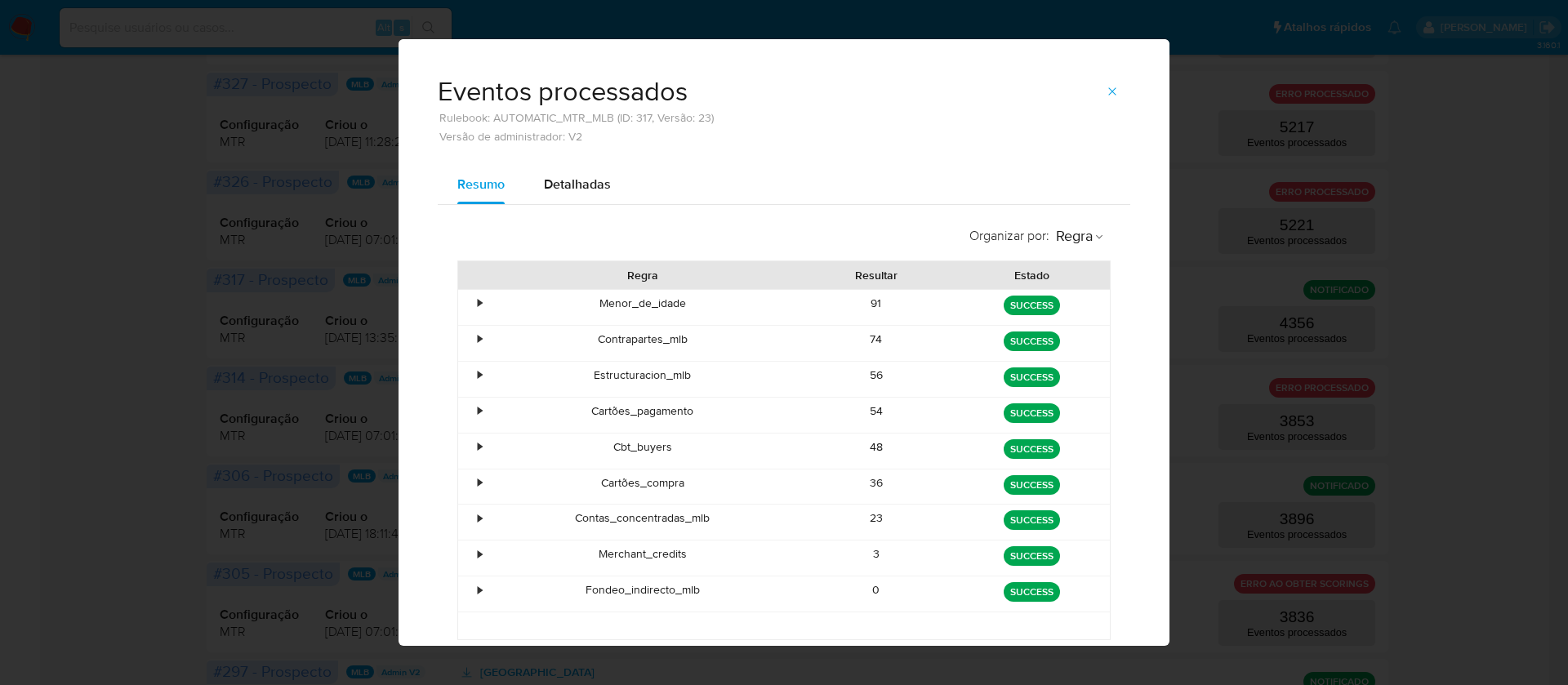
click at [1106, 87] on icon "button" at bounding box center [1112, 91] width 13 height 13
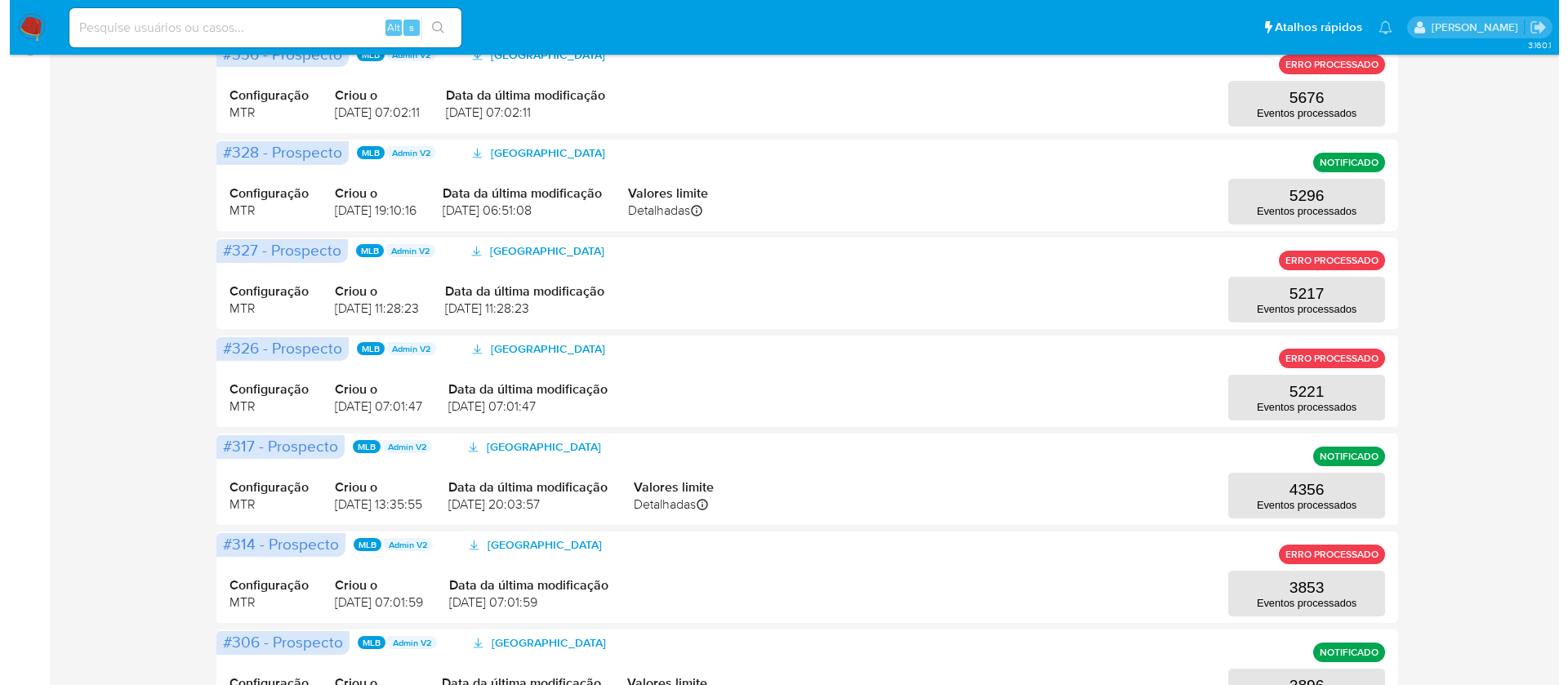
scroll to position [224, 0]
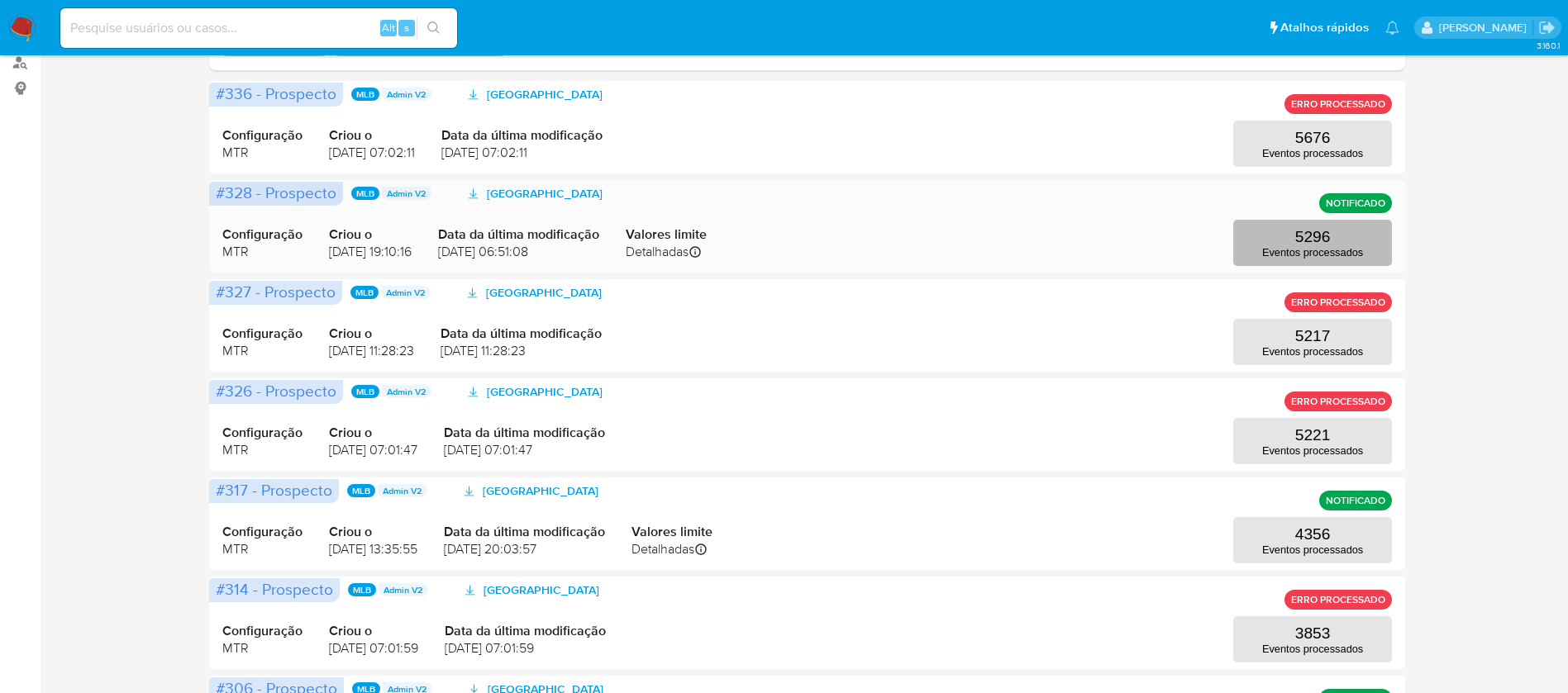
click at [1298, 238] on p "5296" at bounding box center [1312, 236] width 36 height 18
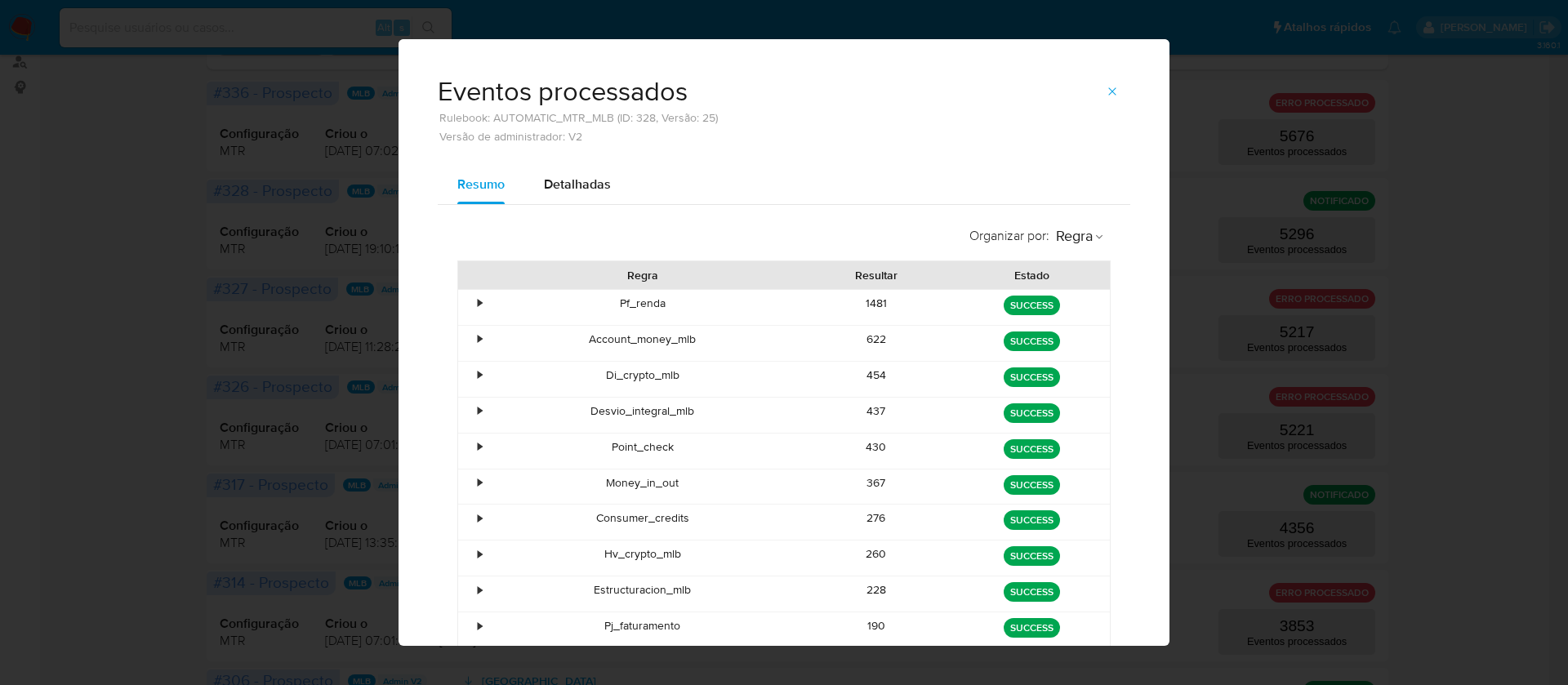
click at [867, 376] on div "454" at bounding box center [877, 379] width 156 height 35
click at [867, 448] on div "430" at bounding box center [877, 450] width 156 height 35
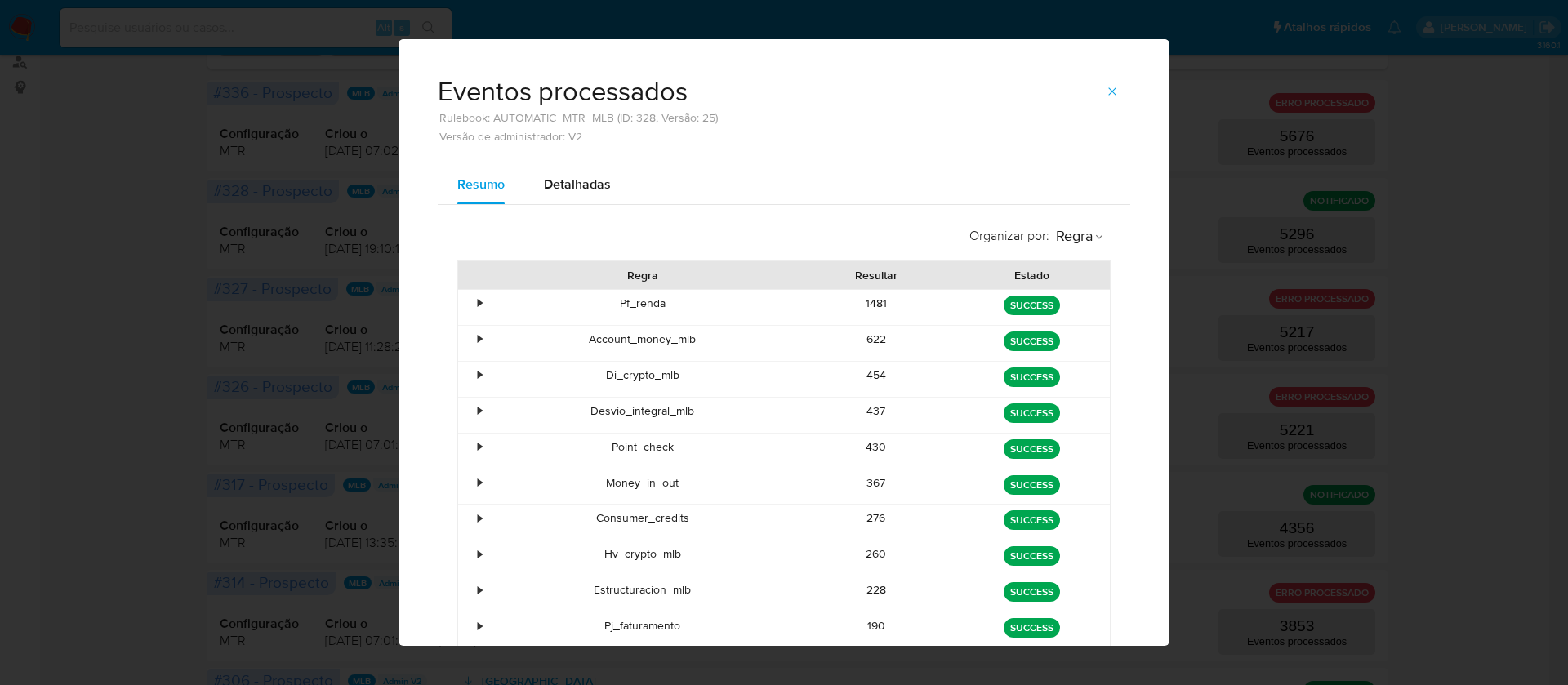
click at [864, 479] on div "367" at bounding box center [877, 486] width 156 height 35
click at [870, 517] on div "276" at bounding box center [877, 522] width 156 height 35
click at [863, 483] on div "367" at bounding box center [877, 486] width 156 height 35
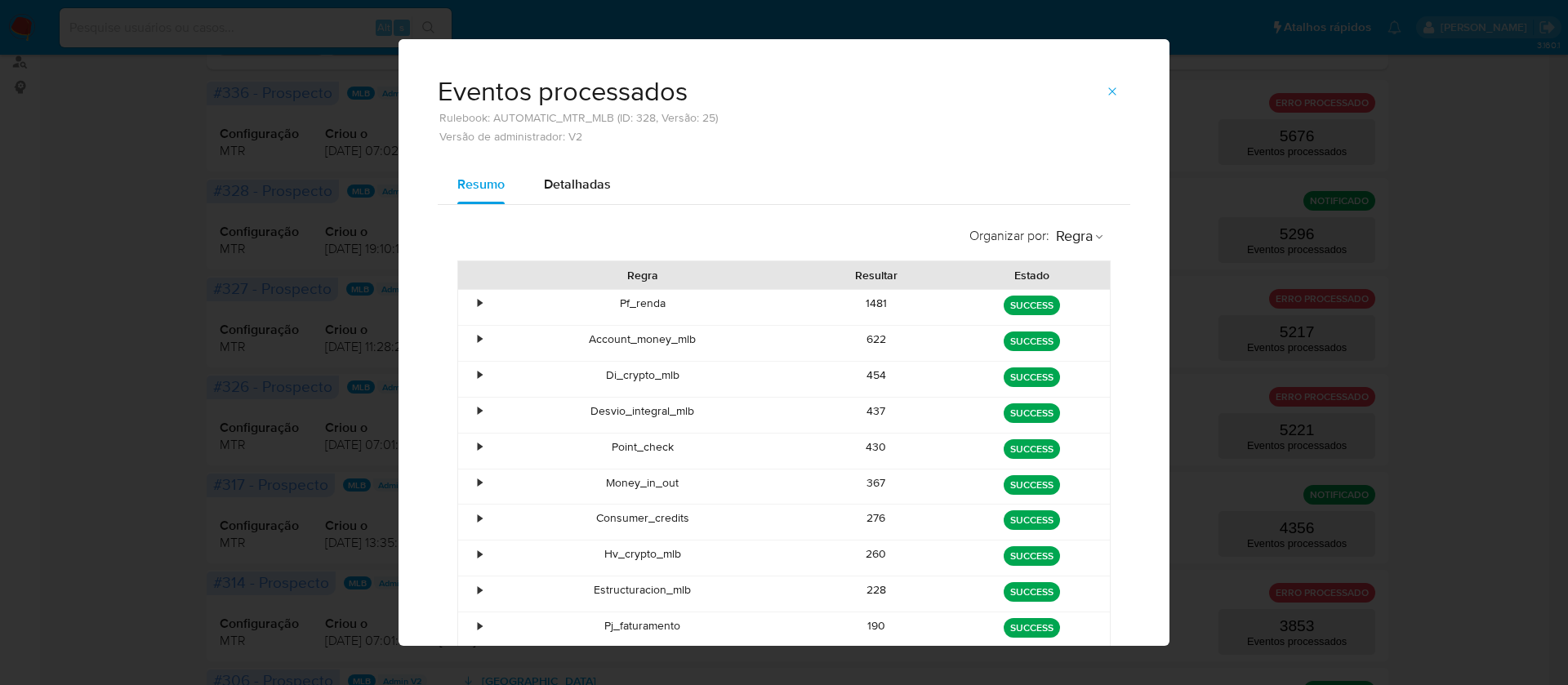
click at [863, 483] on div "367" at bounding box center [877, 486] width 156 height 35
click at [866, 517] on div "276" at bounding box center [877, 522] width 156 height 35
click at [862, 479] on div "367" at bounding box center [877, 486] width 156 height 35
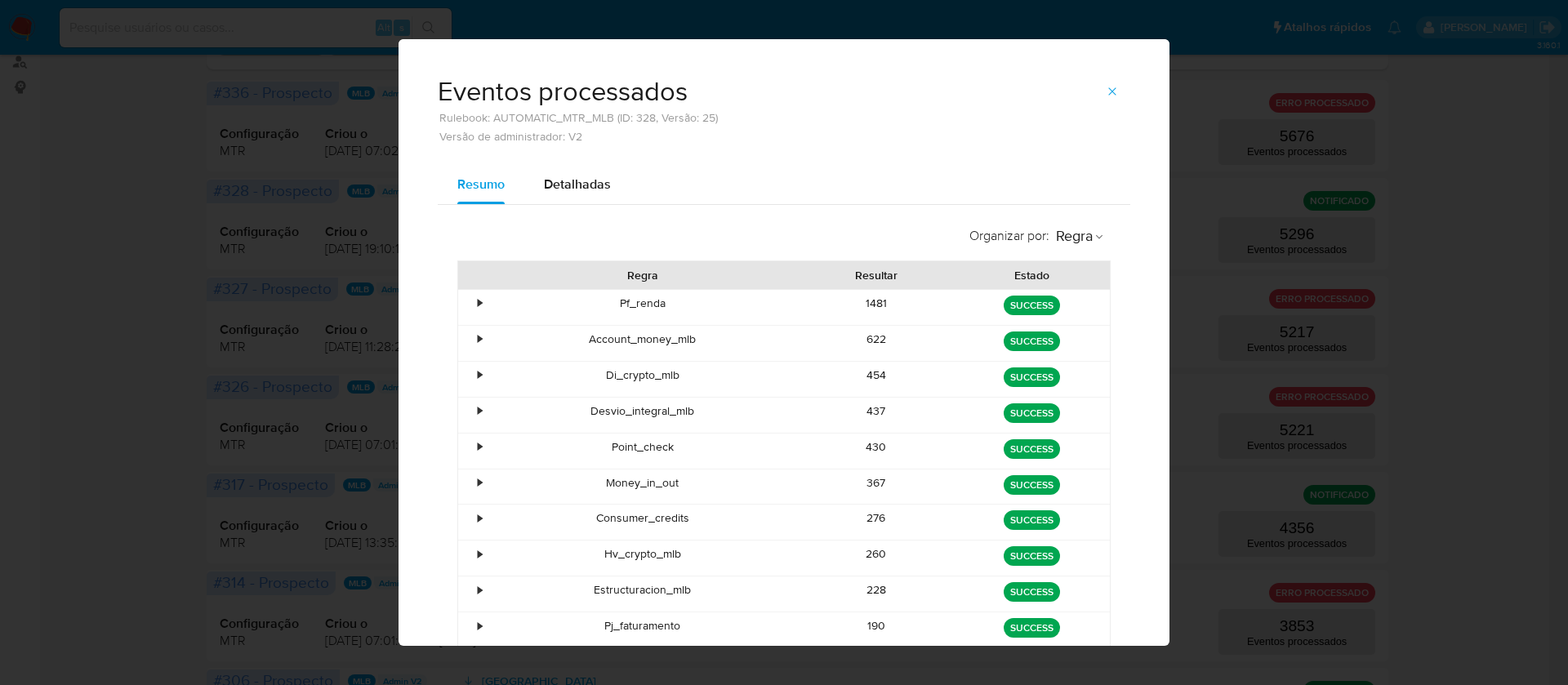
click at [858, 514] on div "276" at bounding box center [877, 522] width 156 height 35
click at [868, 410] on div "437" at bounding box center [877, 415] width 156 height 35
click at [867, 449] on div "430" at bounding box center [877, 450] width 156 height 35
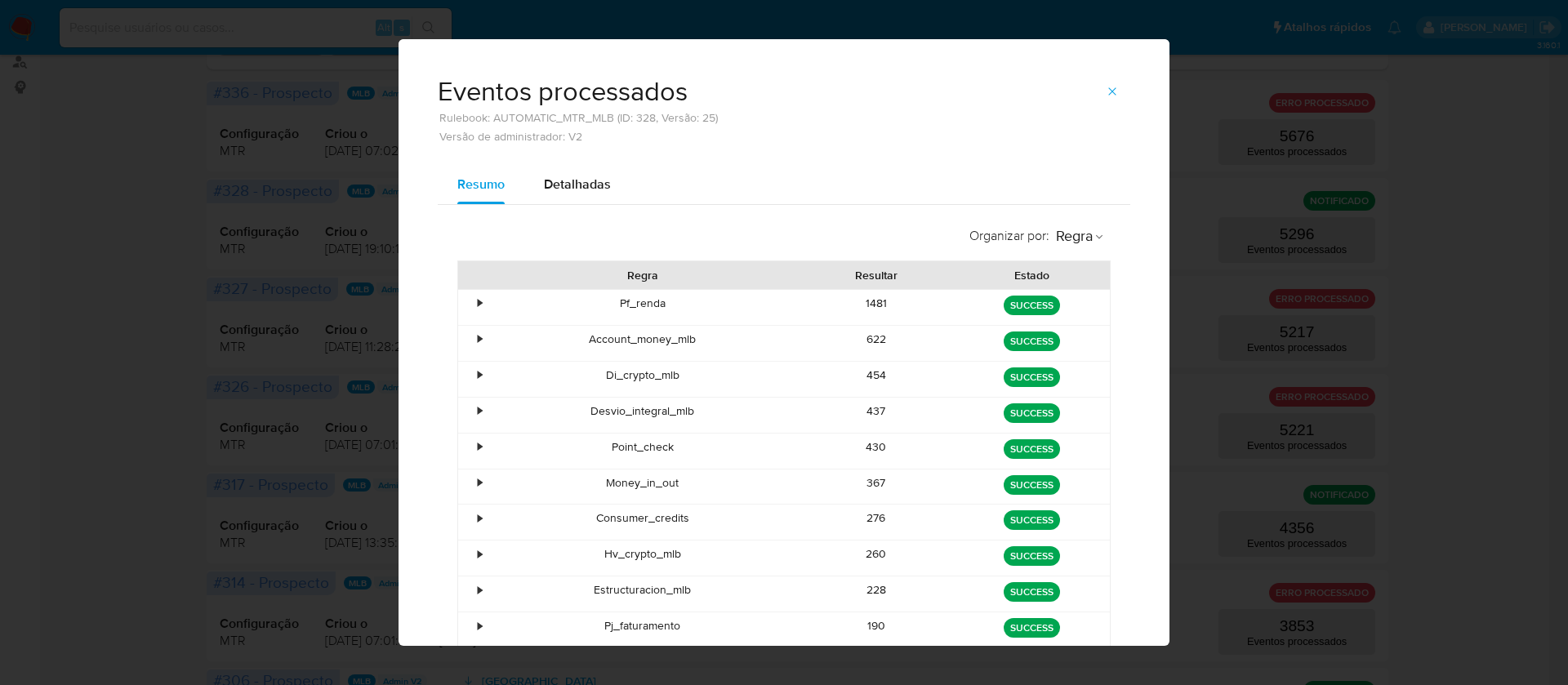
click at [867, 449] on div "430" at bounding box center [877, 450] width 156 height 35
click at [876, 476] on div "367" at bounding box center [877, 486] width 156 height 35
click at [869, 481] on div "367" at bounding box center [877, 486] width 156 height 35
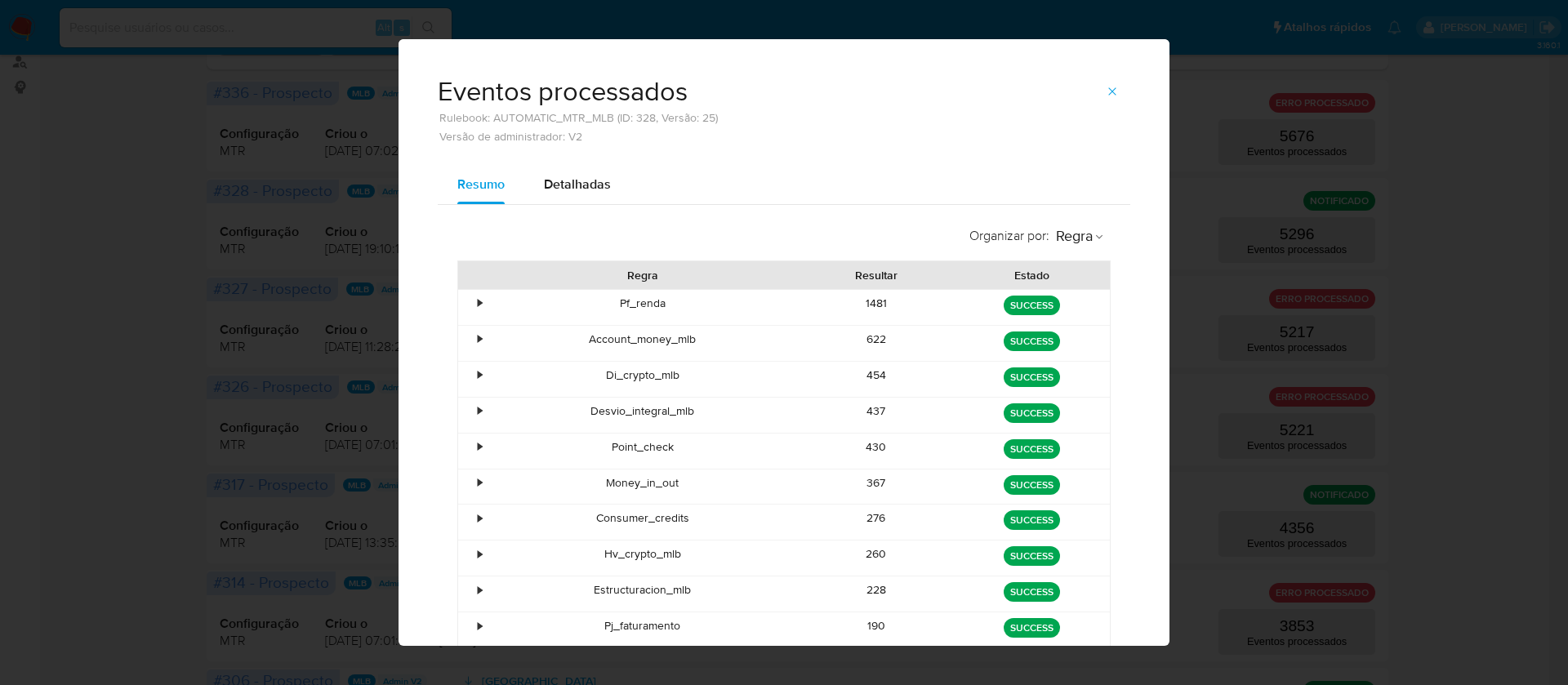
click at [869, 481] on div "367" at bounding box center [877, 486] width 156 height 35
click at [871, 447] on div "430" at bounding box center [877, 450] width 156 height 35
click at [860, 481] on div "367" at bounding box center [877, 486] width 156 height 35
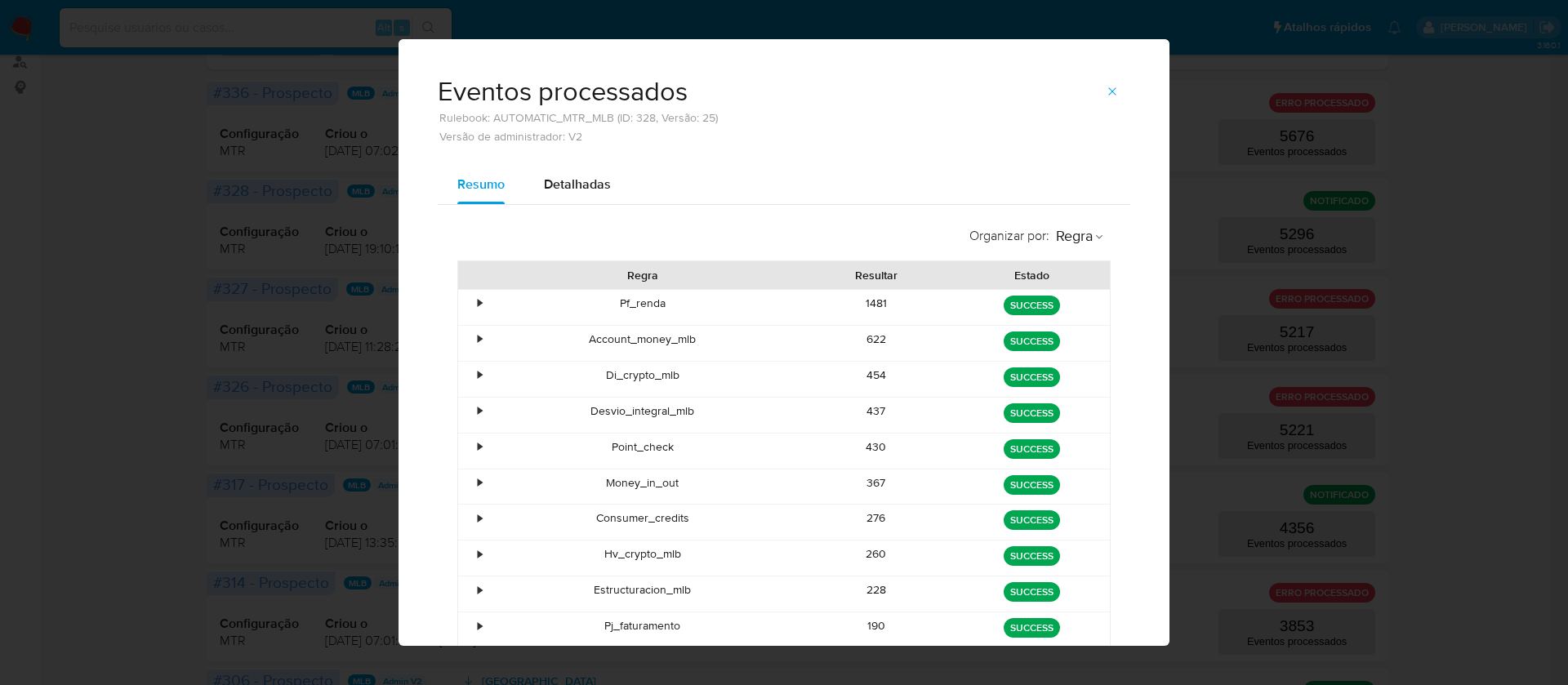
click at [860, 481] on div "367" at bounding box center [877, 486] width 156 height 35
click at [868, 516] on div "276" at bounding box center [877, 522] width 156 height 35
click at [864, 553] on div "260" at bounding box center [877, 558] width 156 height 35
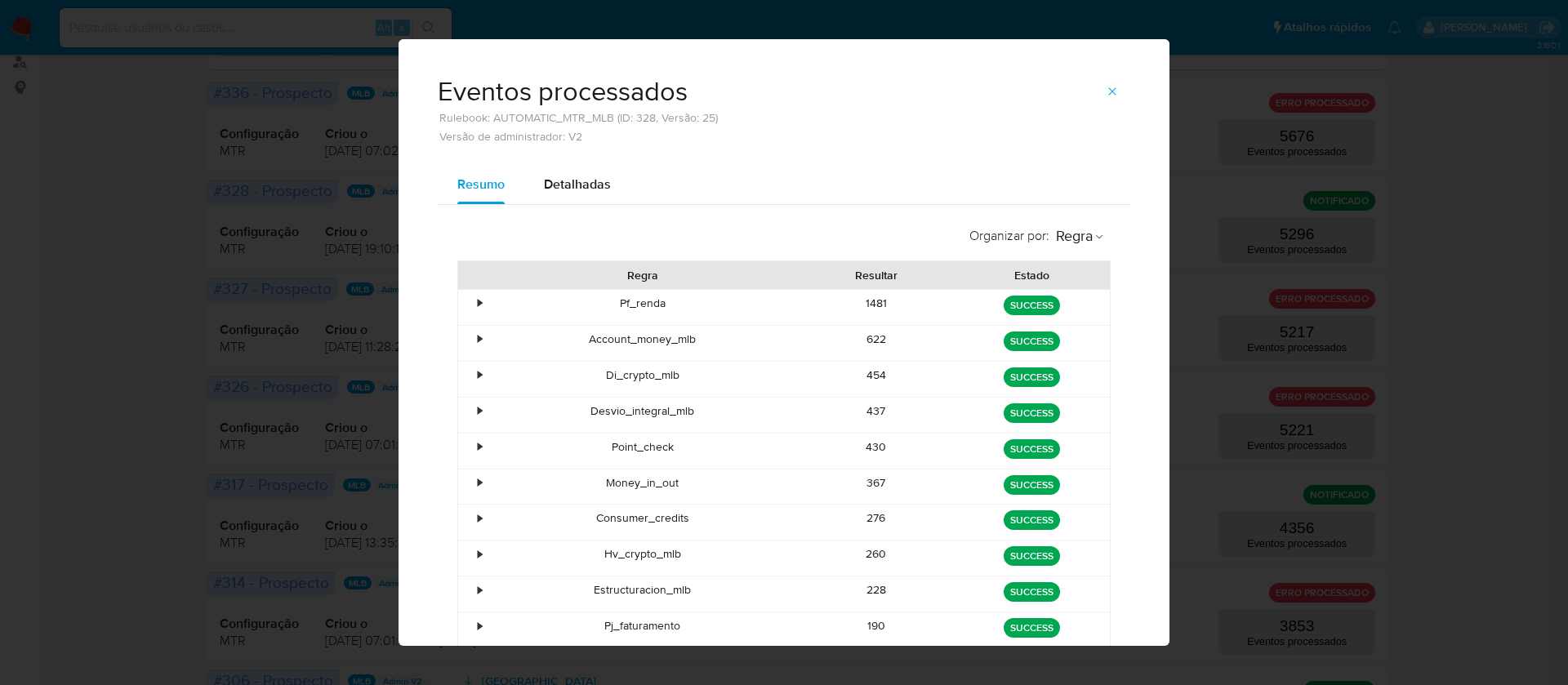
click at [864, 553] on div "260" at bounding box center [877, 558] width 156 height 35
click at [875, 592] on div "228" at bounding box center [877, 594] width 156 height 35
click at [867, 620] on div "190" at bounding box center [877, 630] width 156 height 35
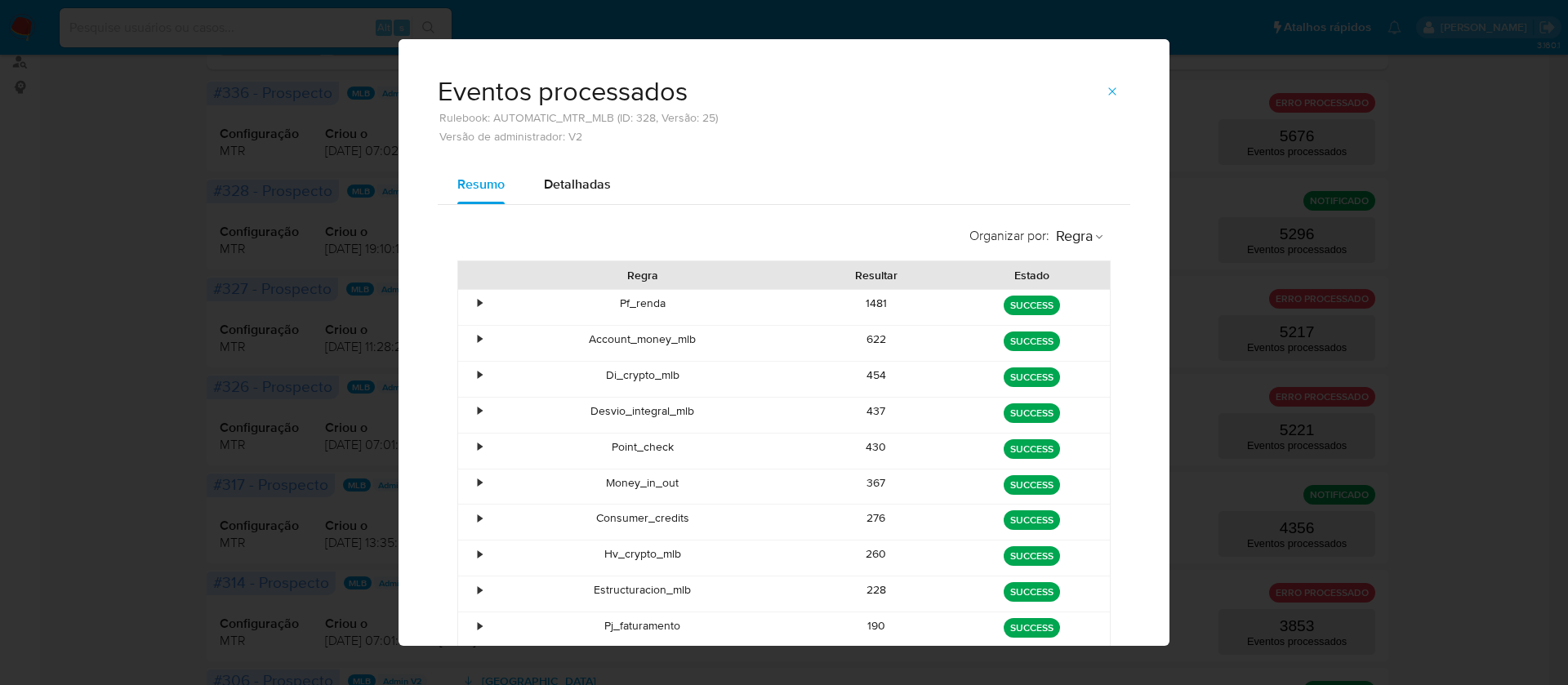
click at [867, 620] on div "190" at bounding box center [877, 630] width 156 height 35
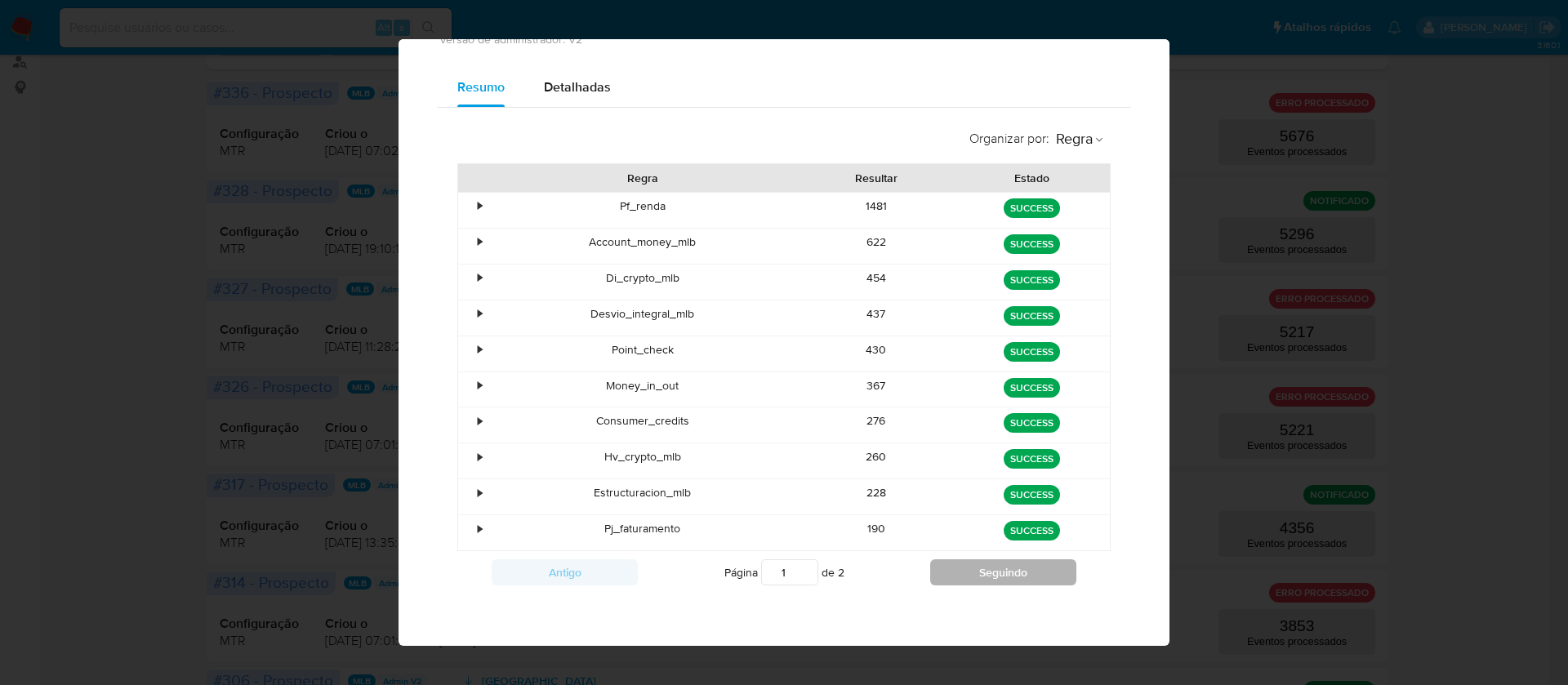
click at [963, 581] on button "Seguindo" at bounding box center [1003, 573] width 146 height 27
type input "2"
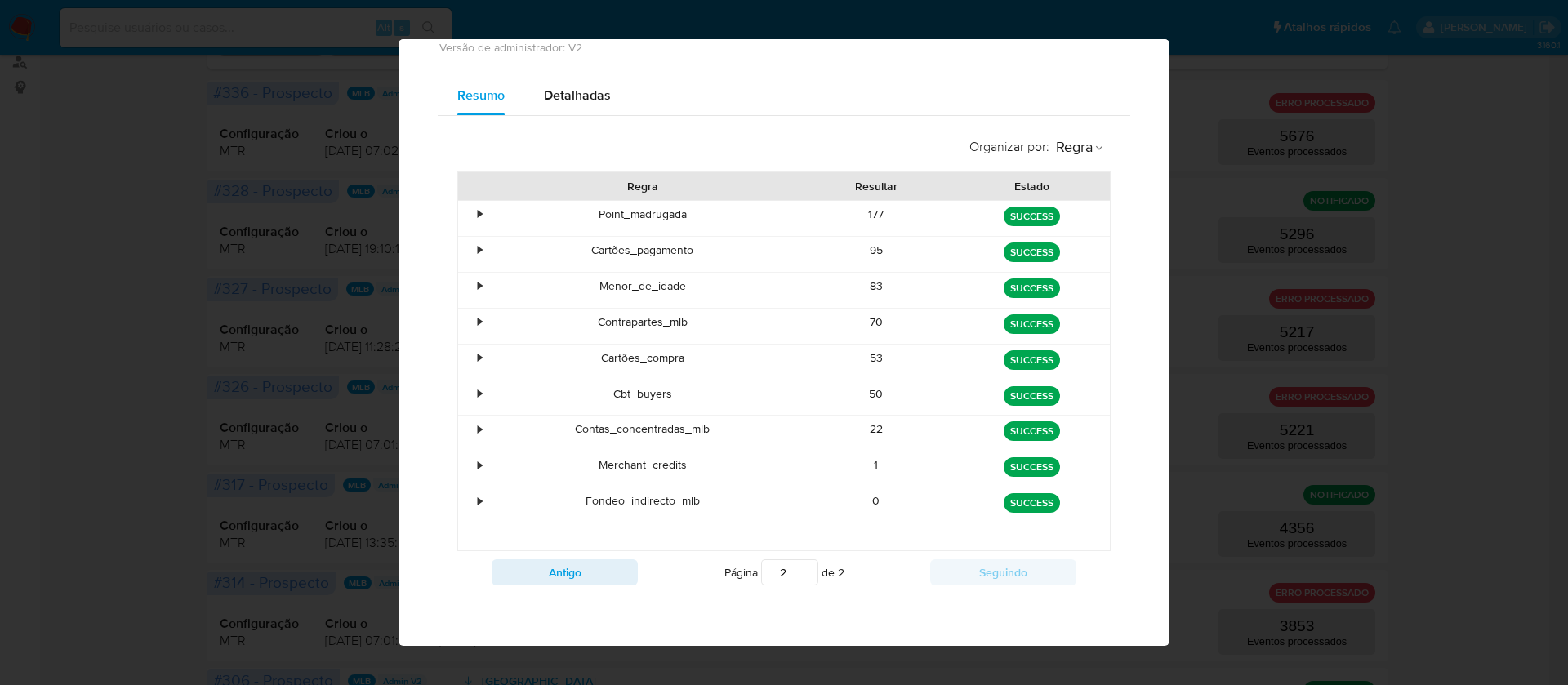
scroll to position [89, 0]
click at [861, 250] on div "95" at bounding box center [877, 254] width 156 height 35
click at [860, 283] on div "83" at bounding box center [877, 290] width 156 height 35
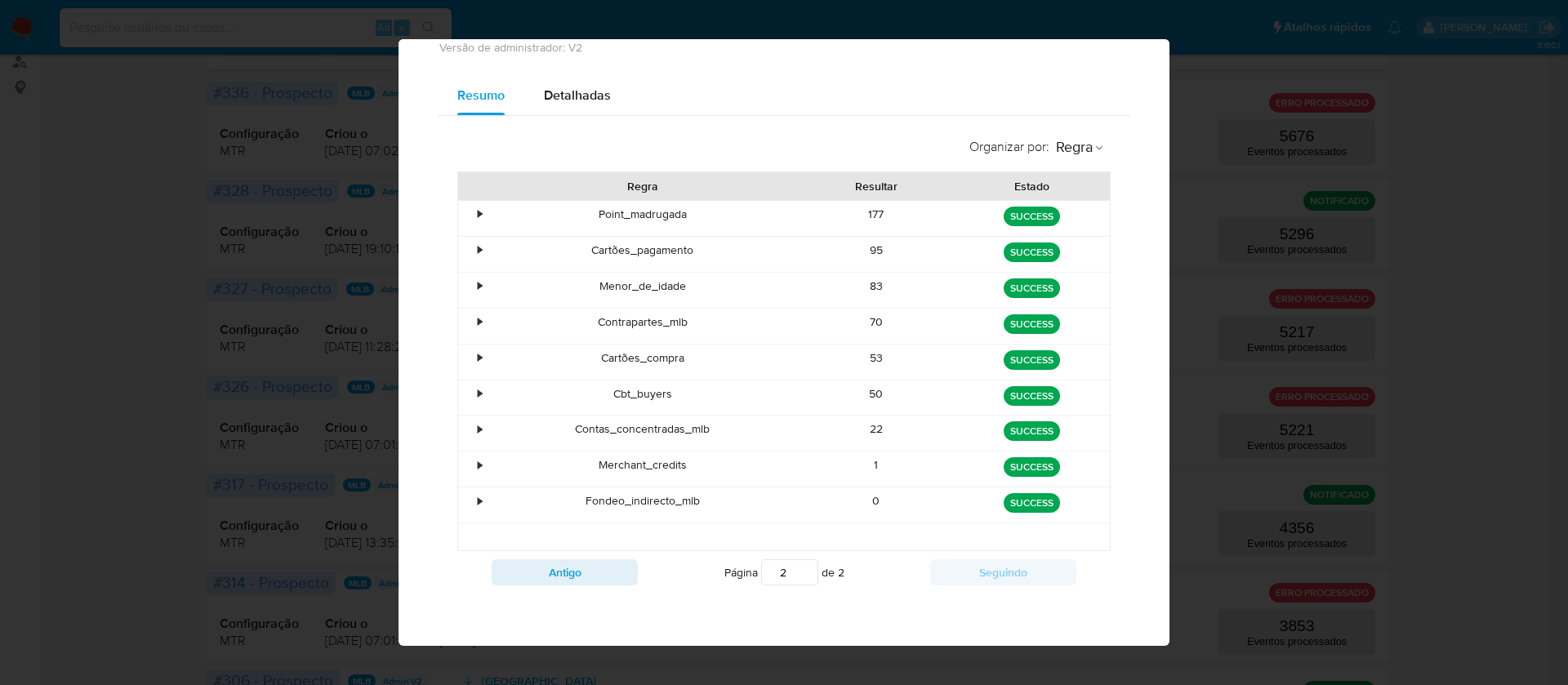
click at [860, 283] on div "83" at bounding box center [877, 290] width 156 height 35
click at [867, 319] on div "70" at bounding box center [877, 326] width 156 height 35
click at [866, 358] on div "53" at bounding box center [877, 362] width 156 height 35
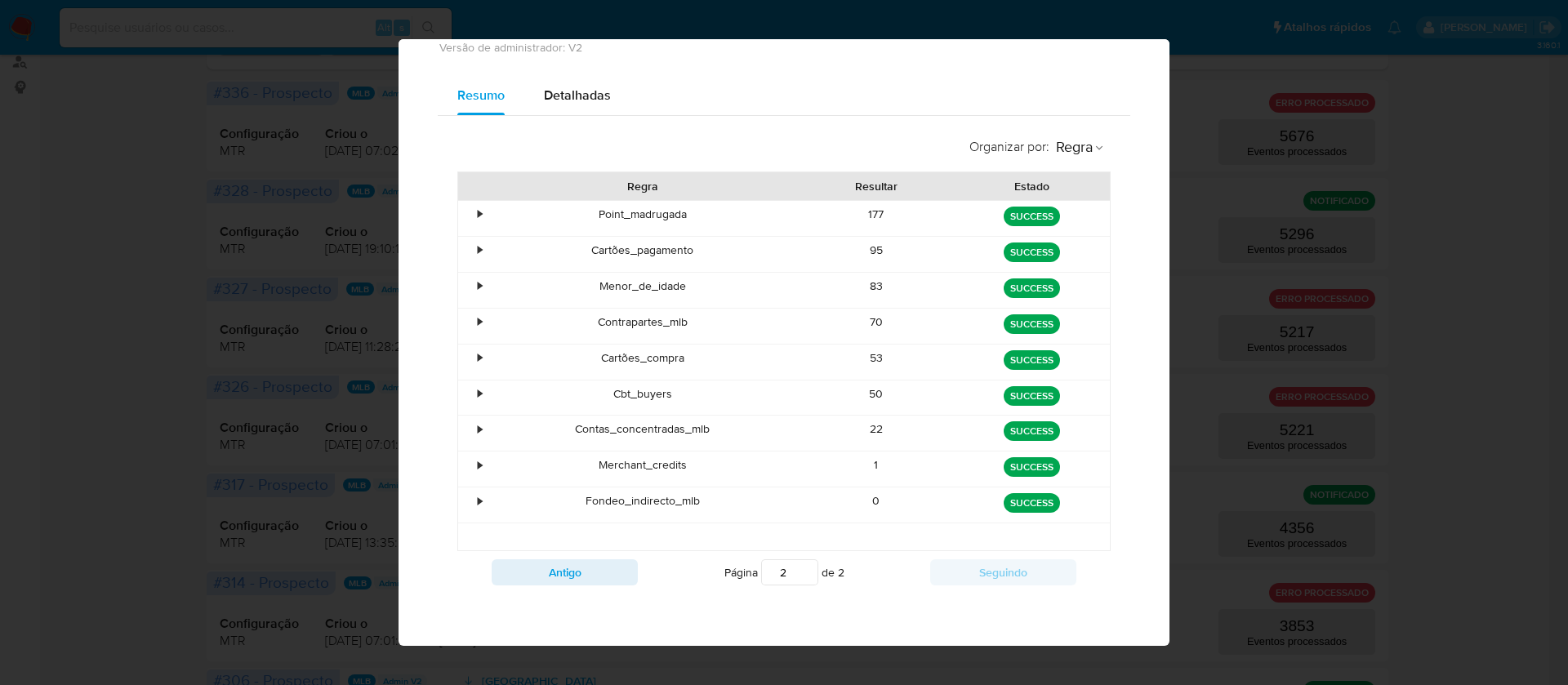
click at [866, 358] on div "53" at bounding box center [877, 362] width 156 height 35
click at [870, 392] on div "50" at bounding box center [877, 398] width 156 height 35
click at [873, 428] on div "22" at bounding box center [877, 433] width 156 height 35
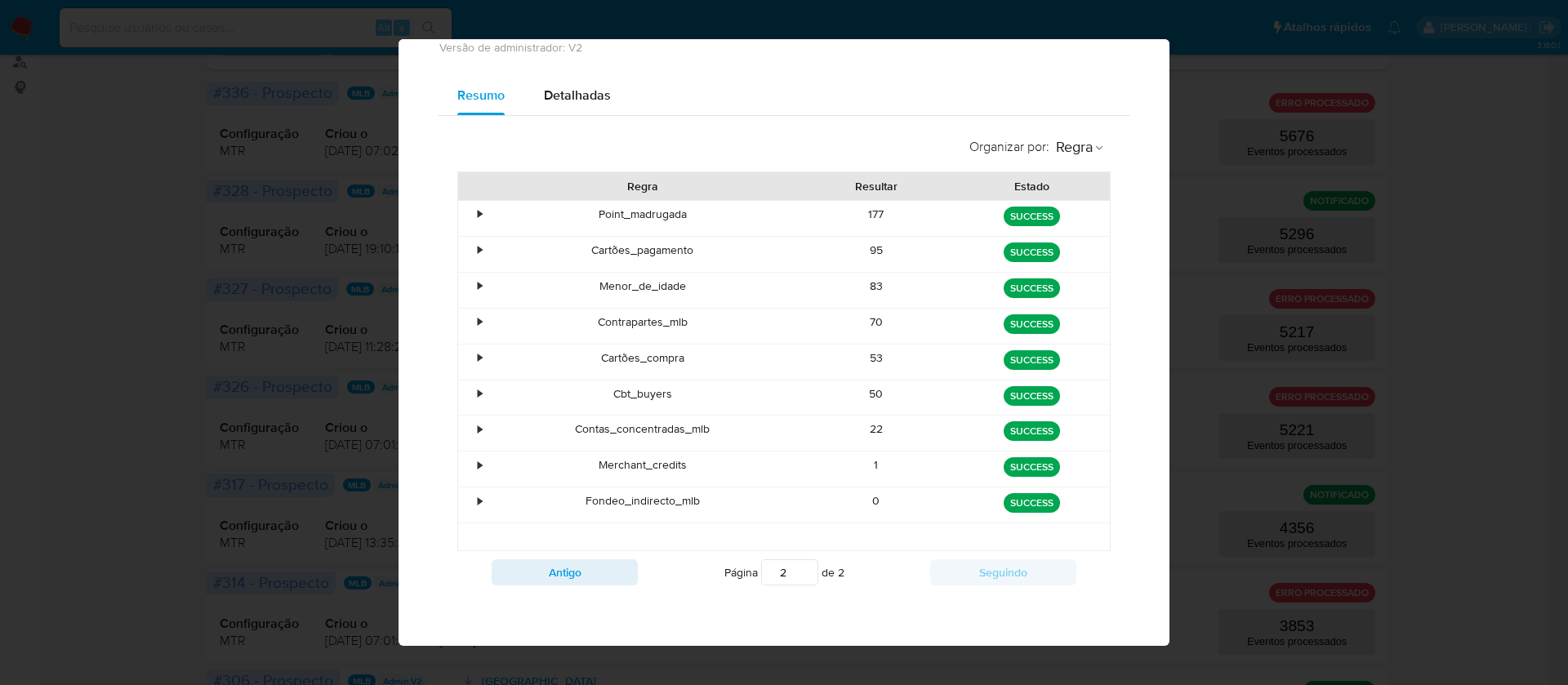
click at [873, 428] on div "22" at bounding box center [877, 433] width 156 height 35
click at [856, 465] on div "1" at bounding box center [877, 468] width 156 height 35
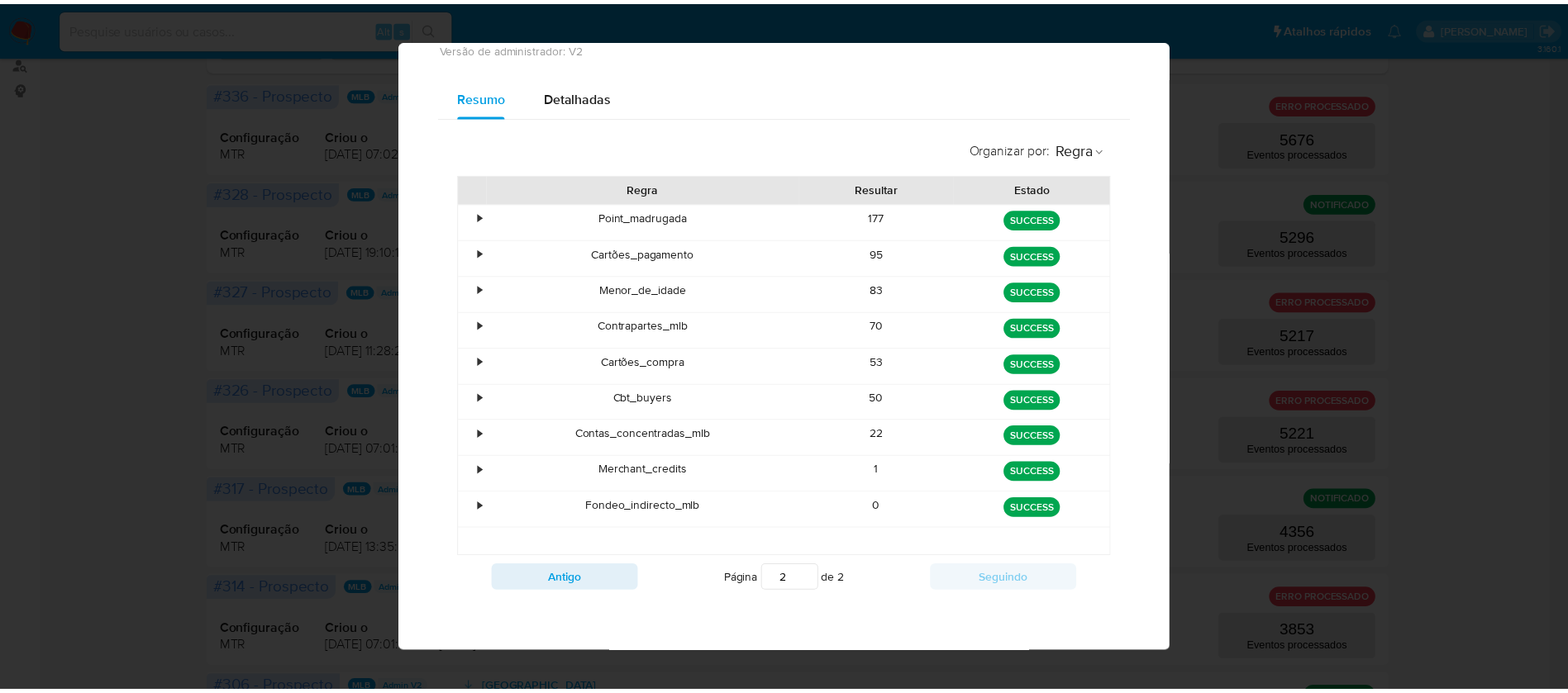
scroll to position [0, 0]
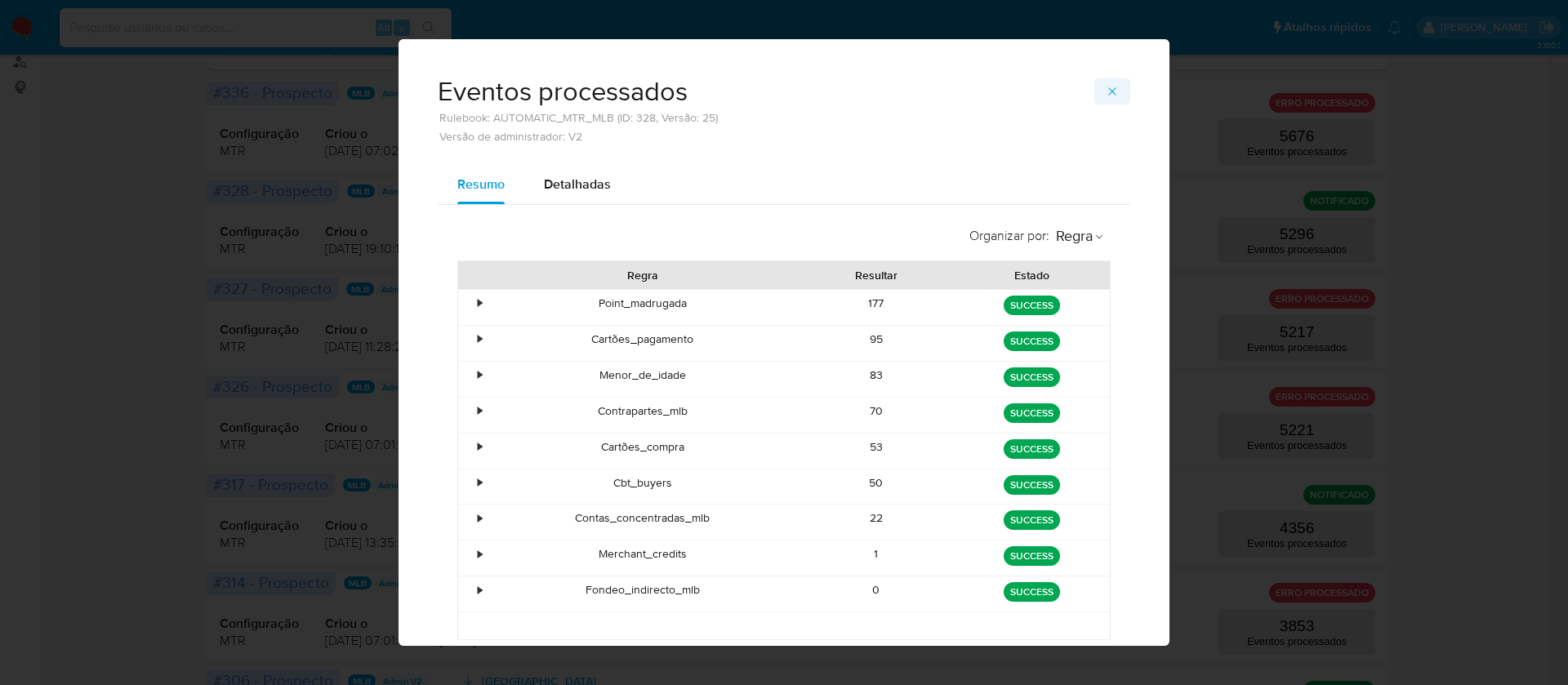
click at [1105, 85] on icon "button" at bounding box center [1112, 91] width 13 height 13
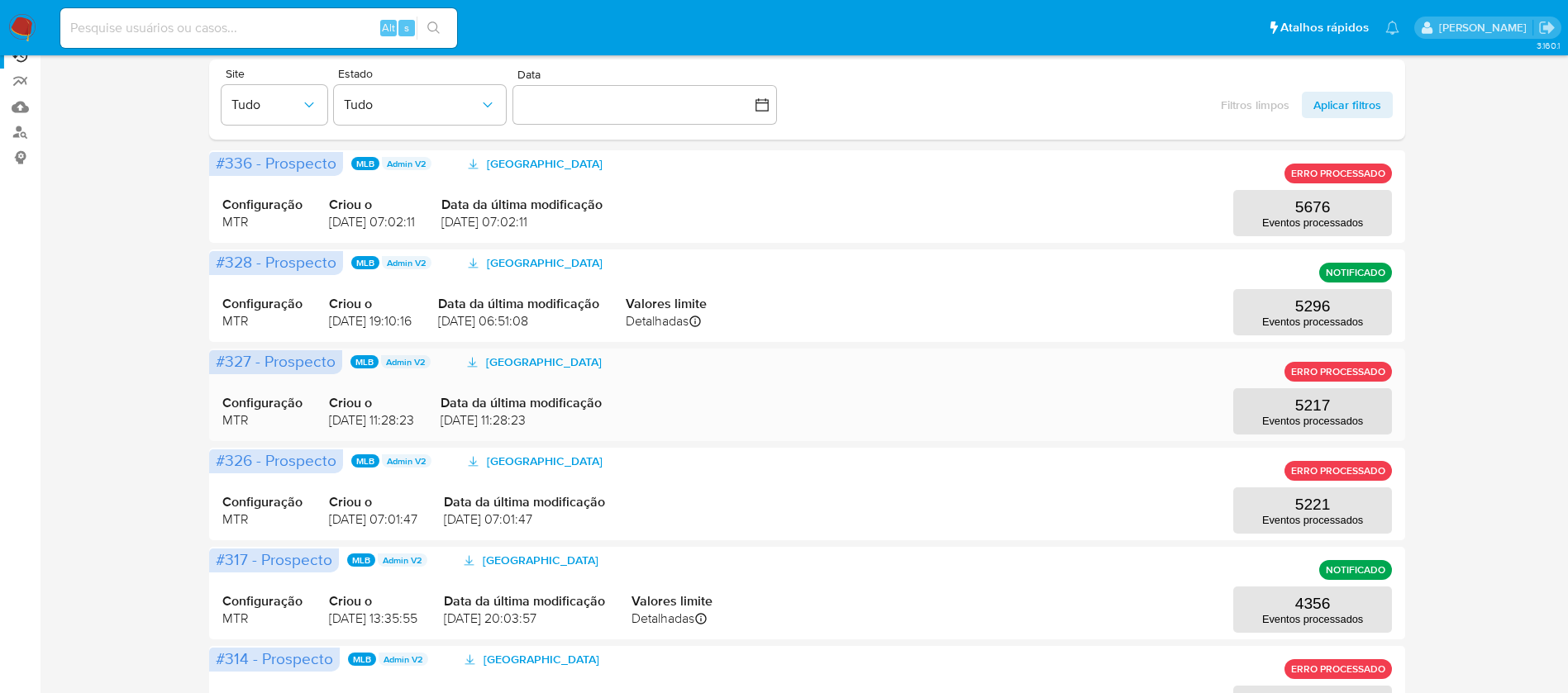
scroll to position [103, 0]
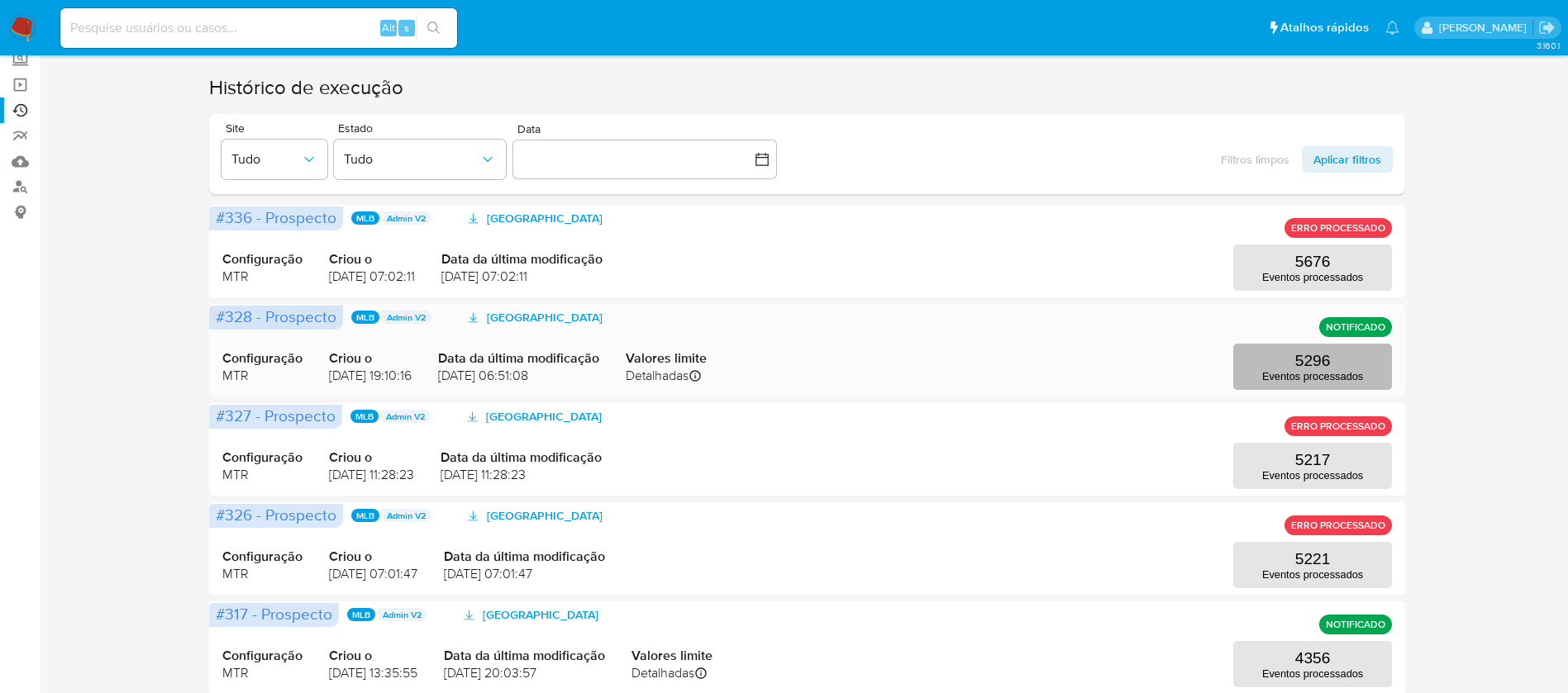
click at [1285, 359] on button "5296 Eventos processados" at bounding box center [1312, 367] width 159 height 46
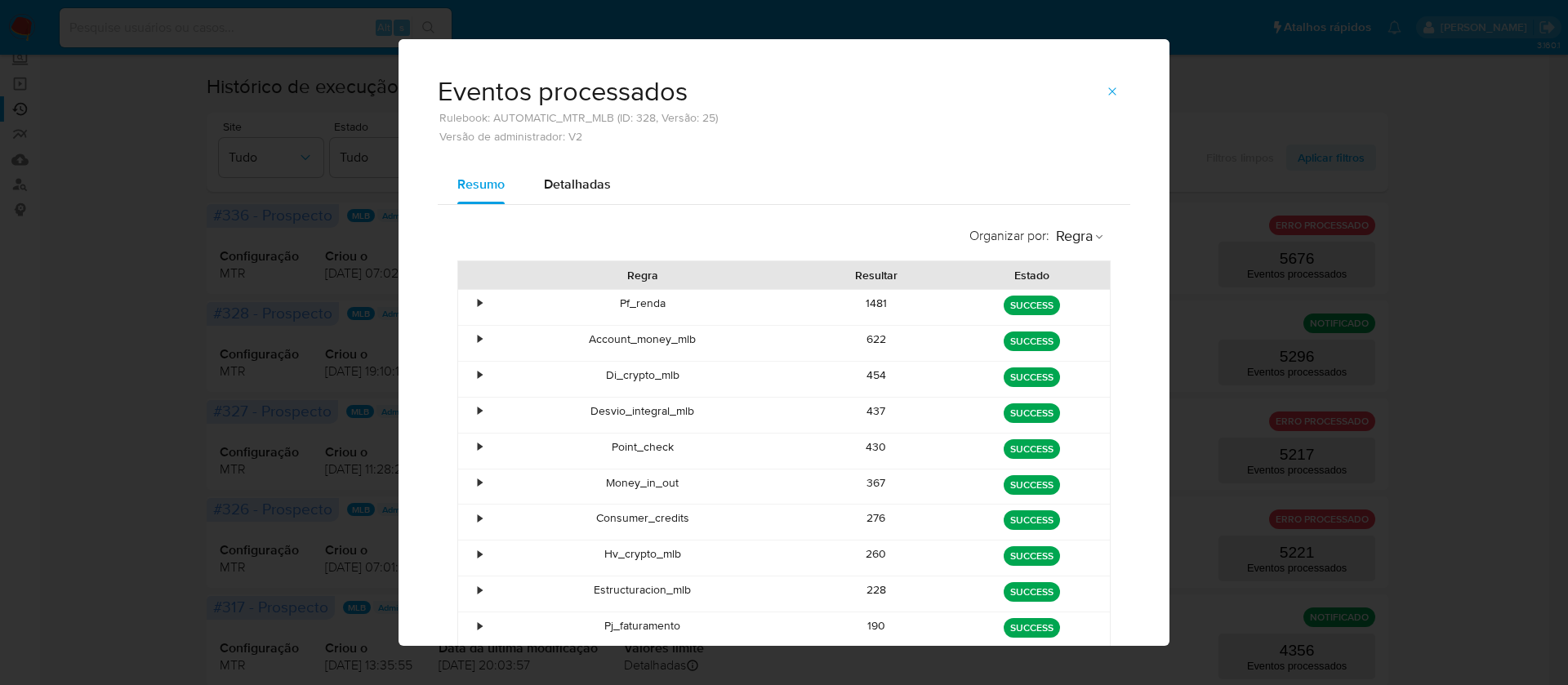
click at [1105, 87] on icon "button" at bounding box center [1112, 91] width 13 height 13
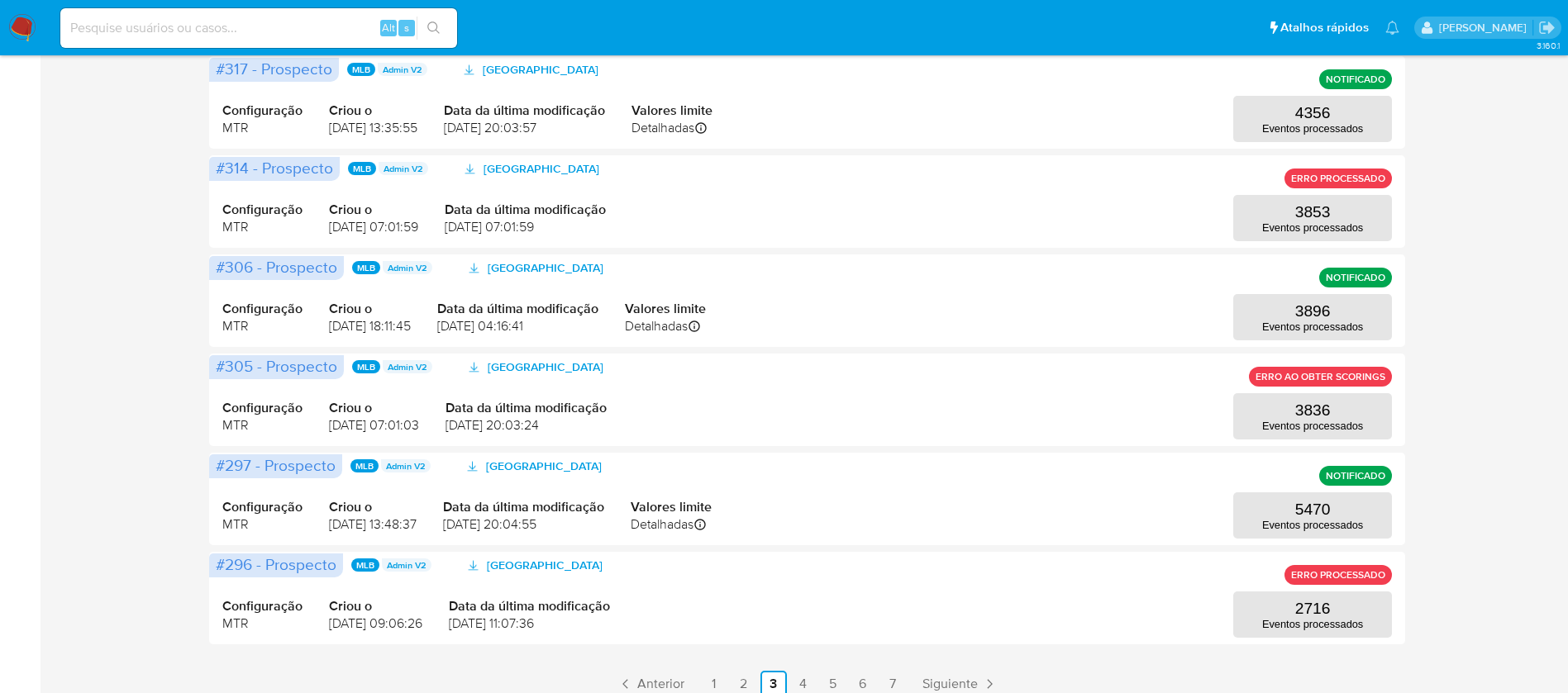
scroll to position [722, 0]
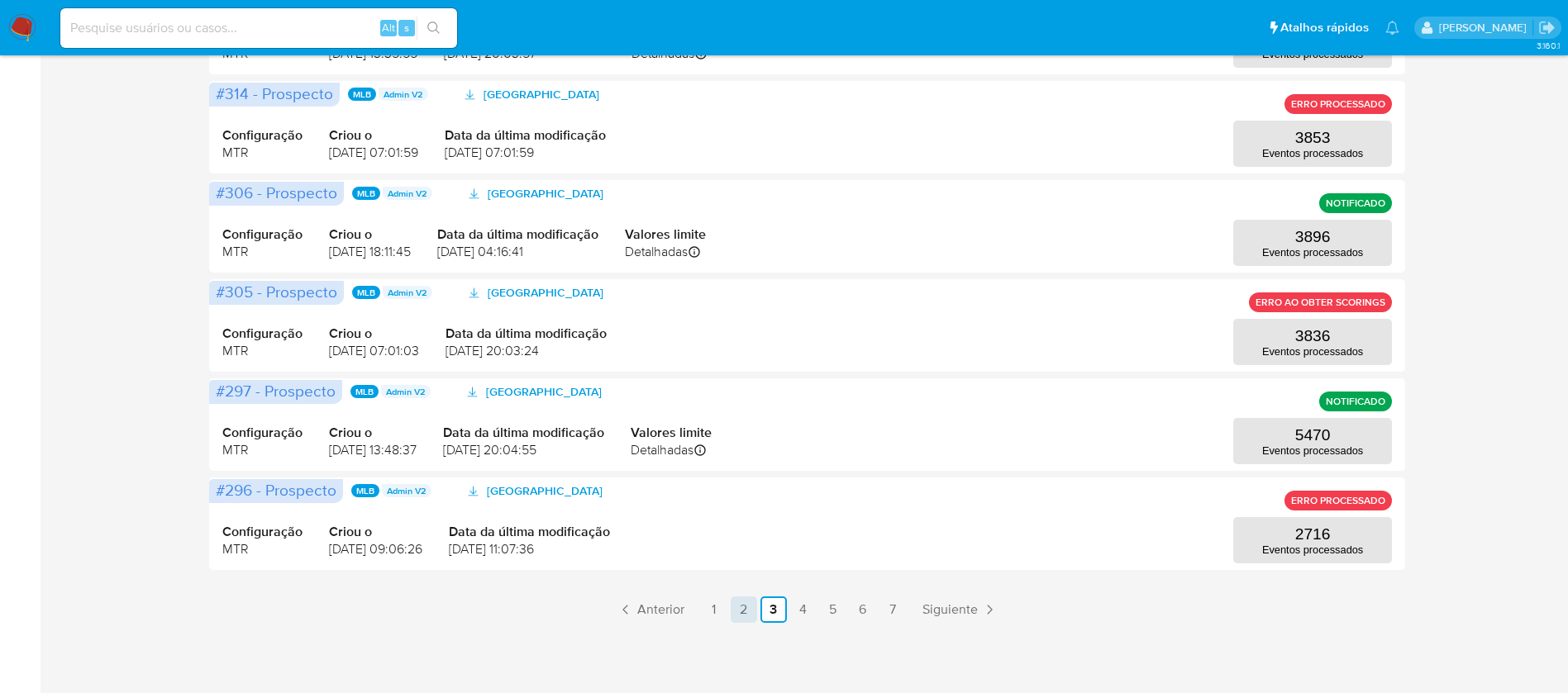
click at [744, 605] on link "2" at bounding box center [744, 610] width 27 height 27
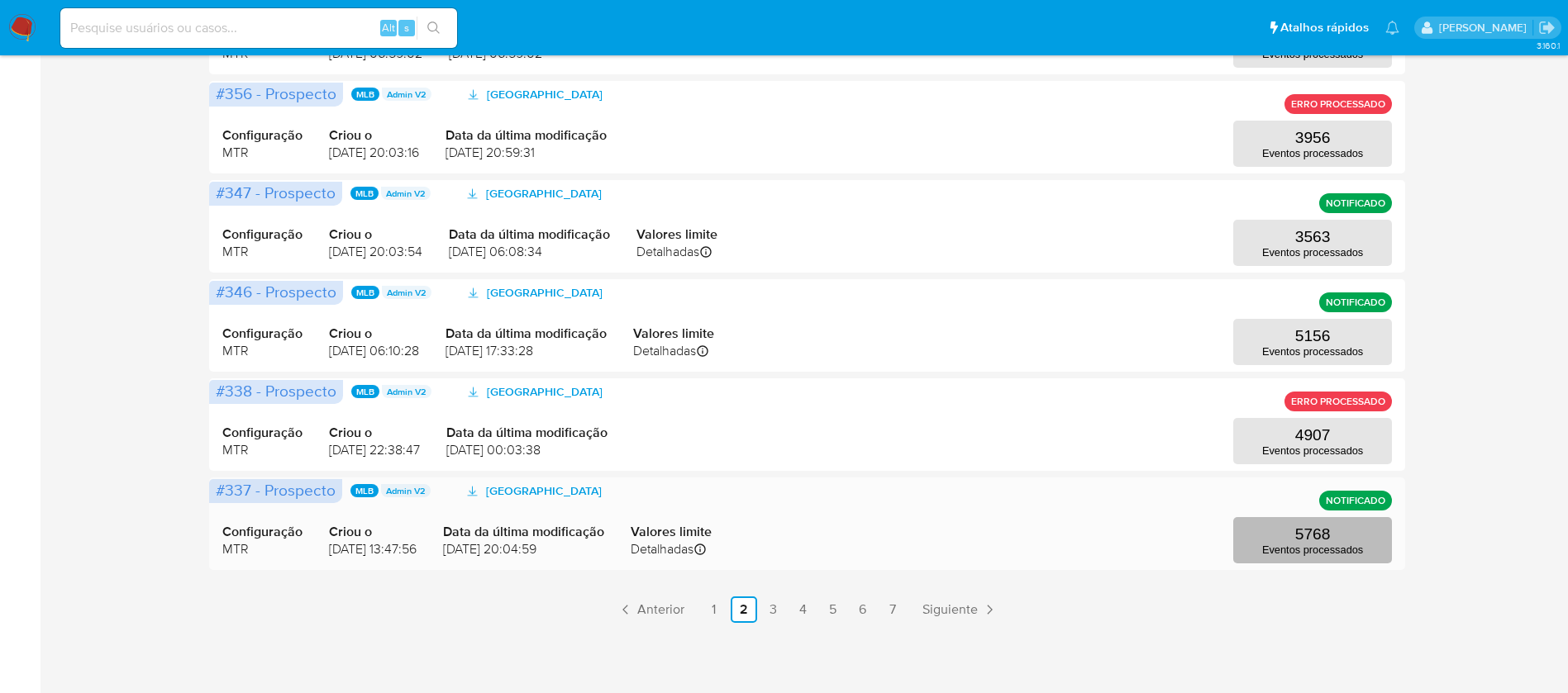
click at [1316, 532] on p "5768" at bounding box center [1312, 534] width 36 height 18
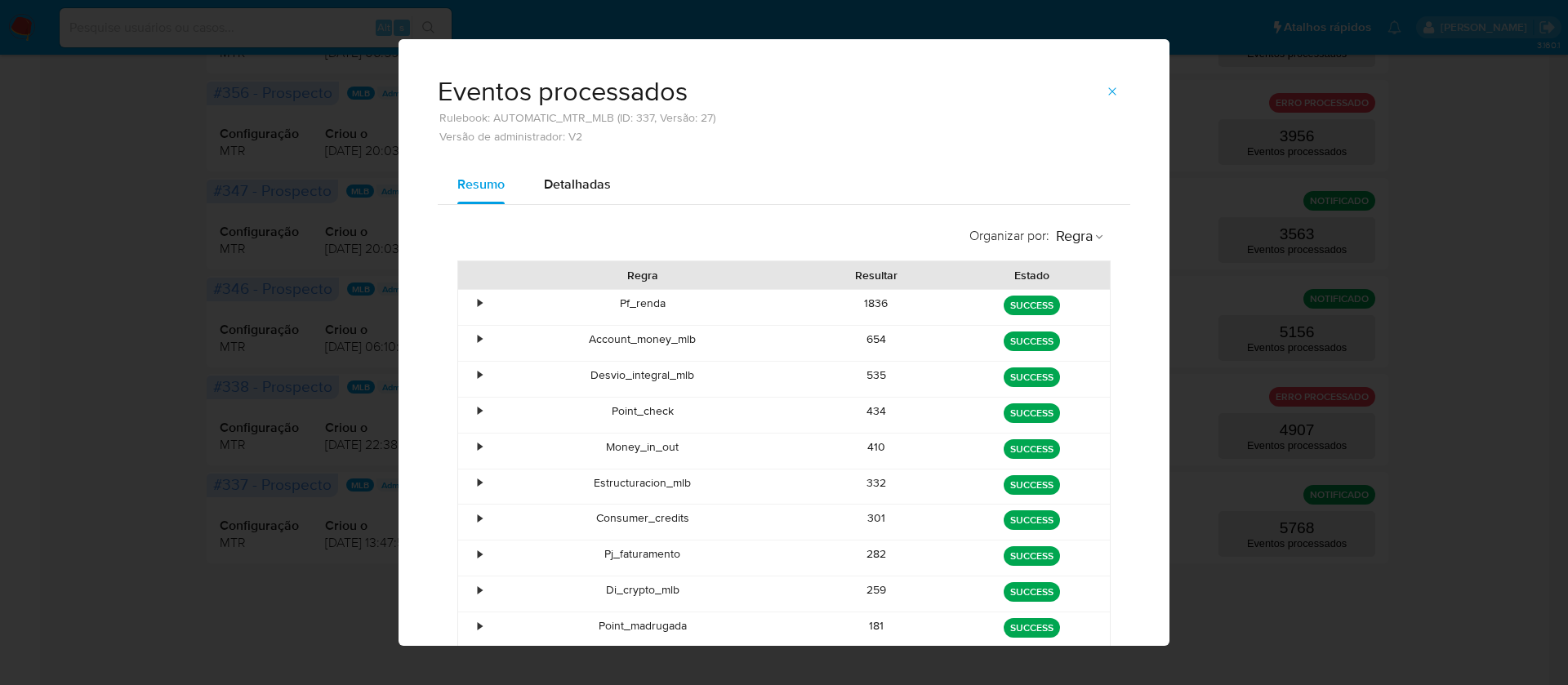
click at [857, 334] on div "654" at bounding box center [877, 343] width 156 height 35
click at [873, 377] on div "535" at bounding box center [877, 379] width 156 height 35
click at [860, 409] on div "434" at bounding box center [877, 415] width 156 height 35
click at [865, 441] on div "410" at bounding box center [877, 450] width 156 height 35
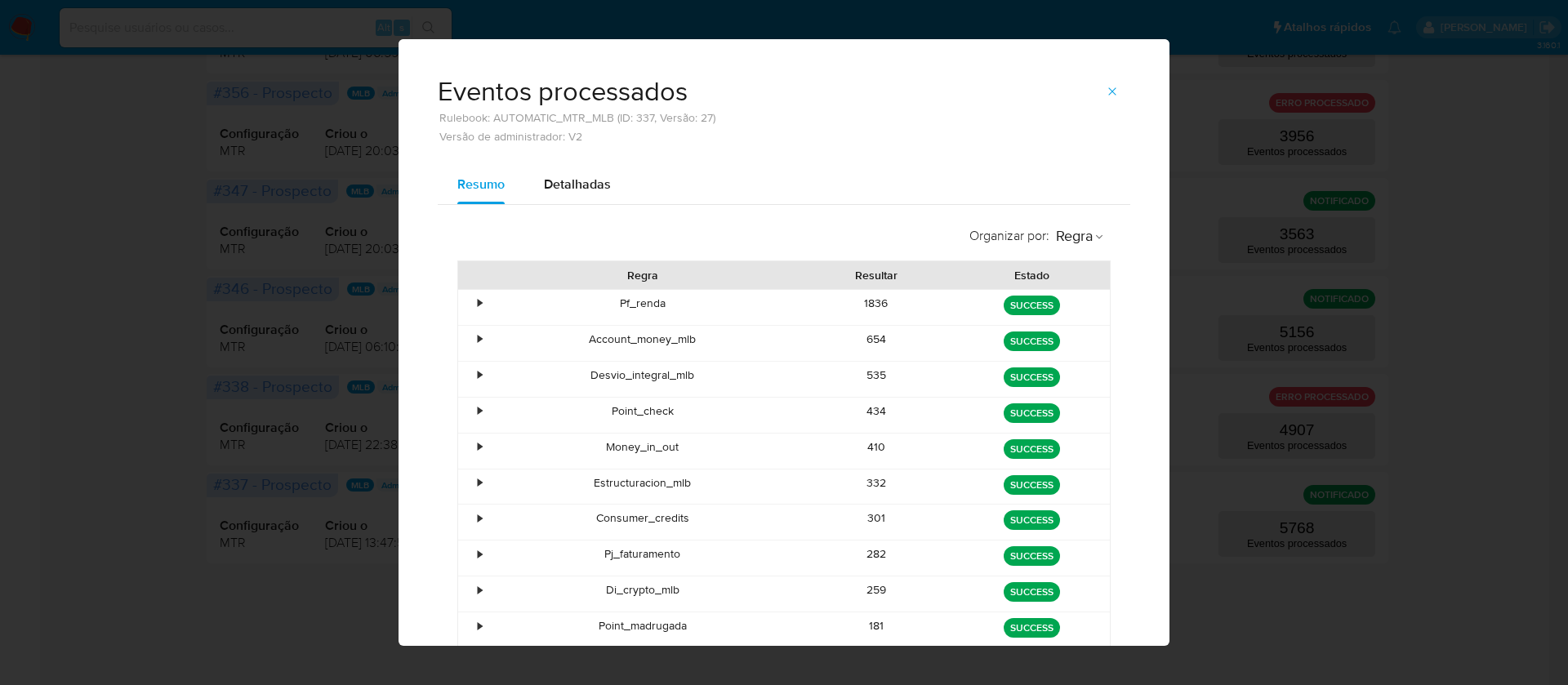
click at [865, 441] on div "410" at bounding box center [877, 450] width 156 height 35
click at [863, 485] on div "332" at bounding box center [877, 486] width 156 height 35
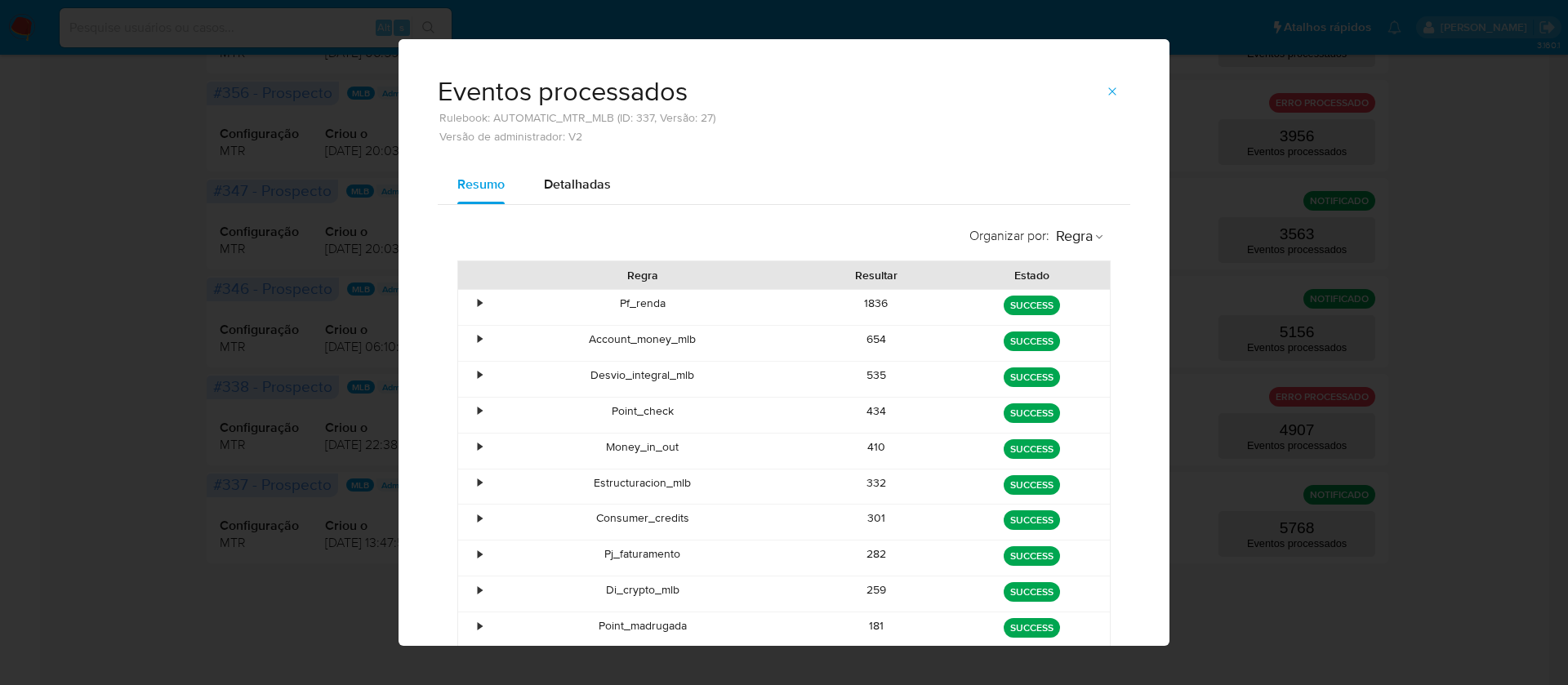
click at [863, 485] on div "332" at bounding box center [877, 486] width 156 height 35
click at [859, 515] on div "301" at bounding box center [877, 522] width 156 height 35
click at [864, 559] on div "282" at bounding box center [877, 558] width 156 height 35
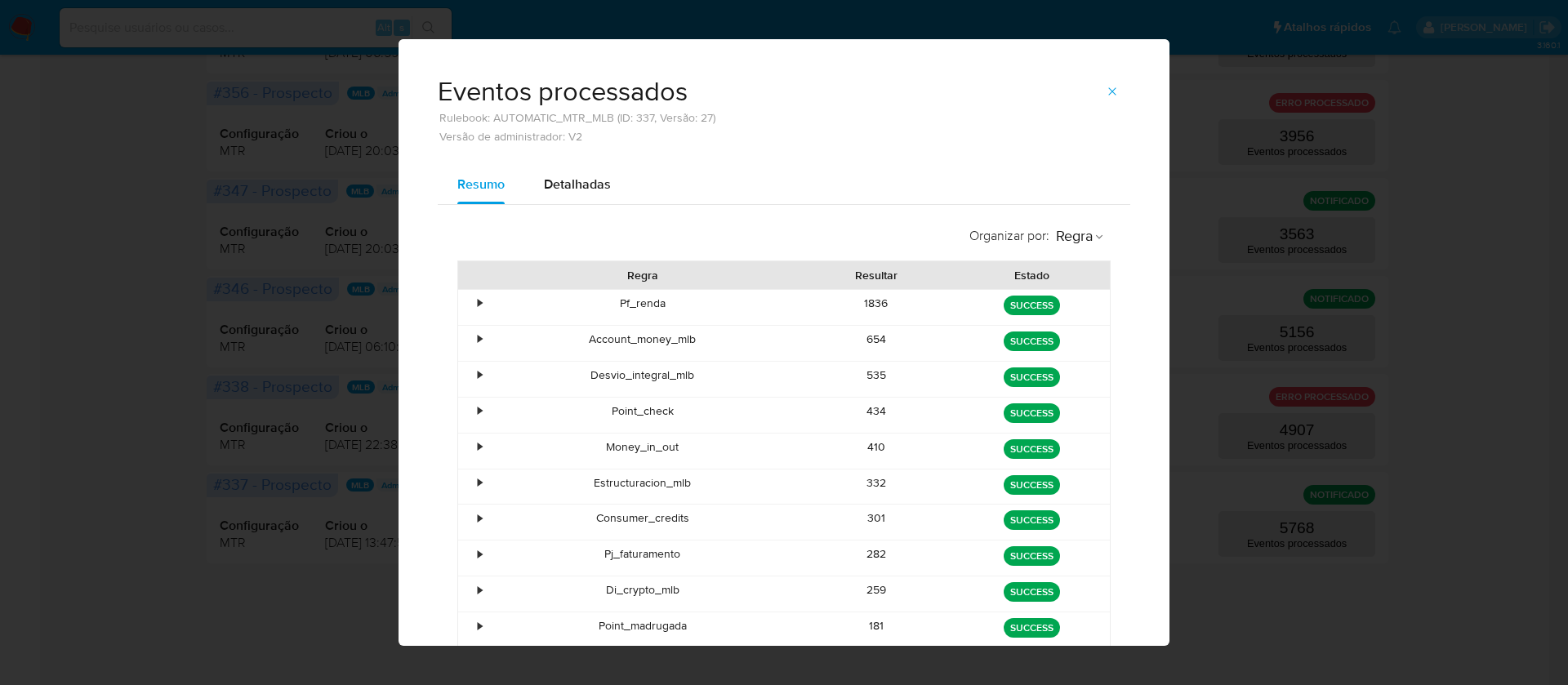
click at [855, 579] on div "259" at bounding box center [877, 594] width 156 height 35
click at [875, 619] on div "181" at bounding box center [877, 630] width 156 height 35
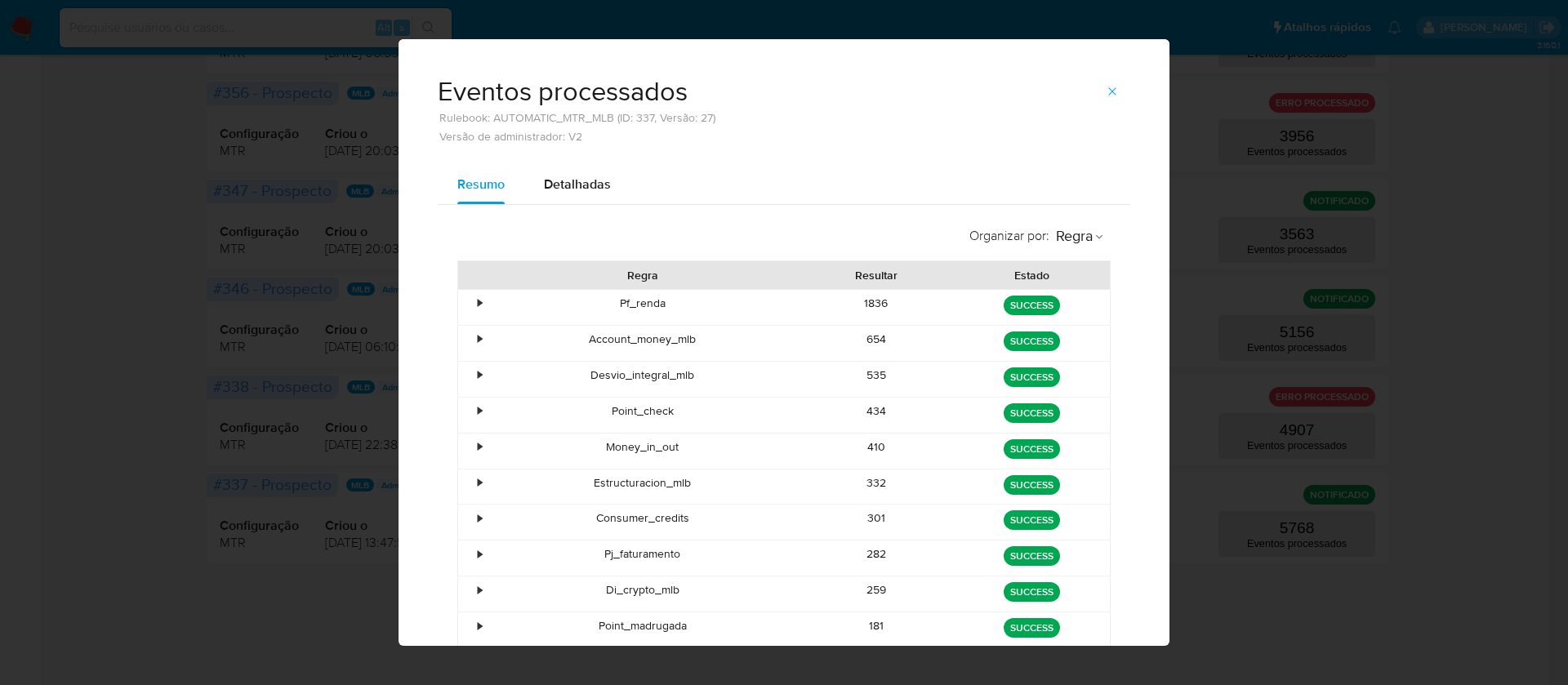
click at [875, 619] on div "181" at bounding box center [877, 630] width 156 height 35
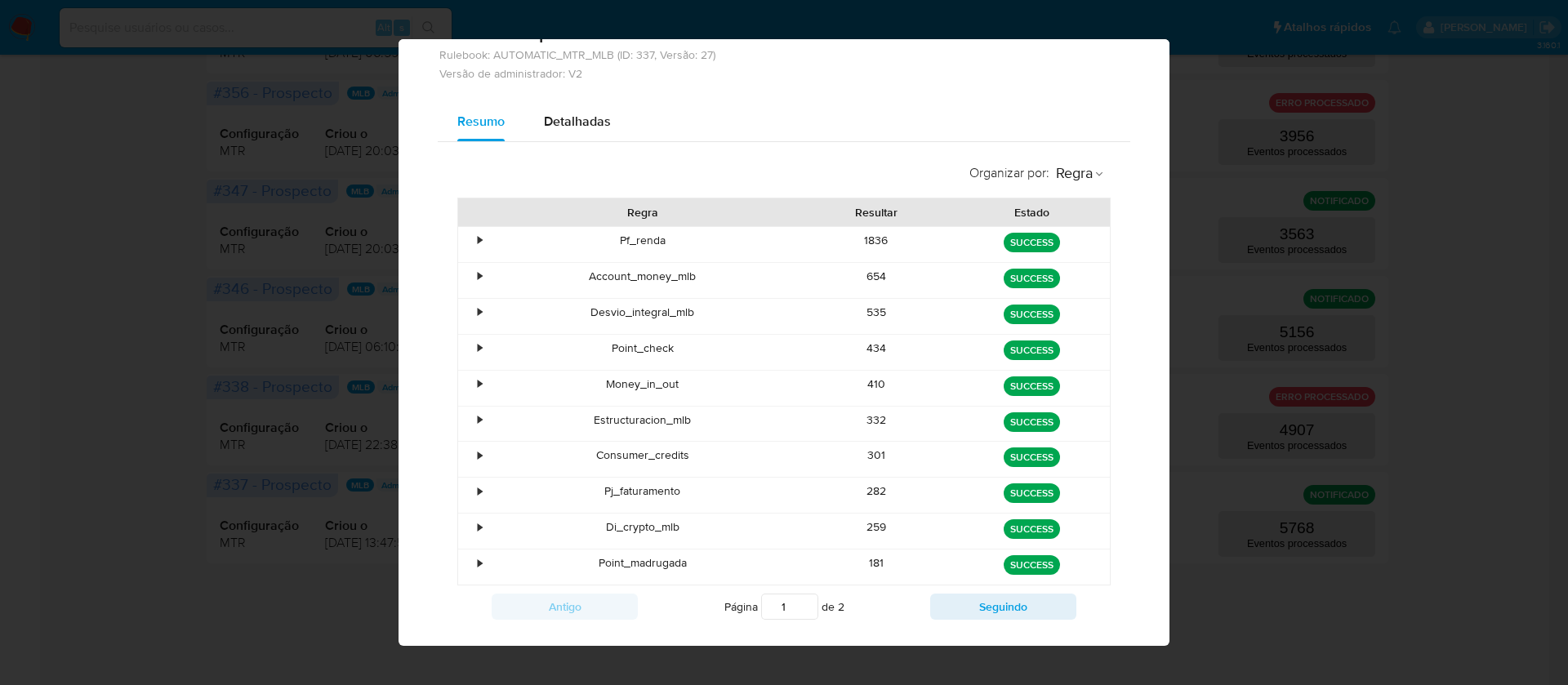
scroll to position [97, 0]
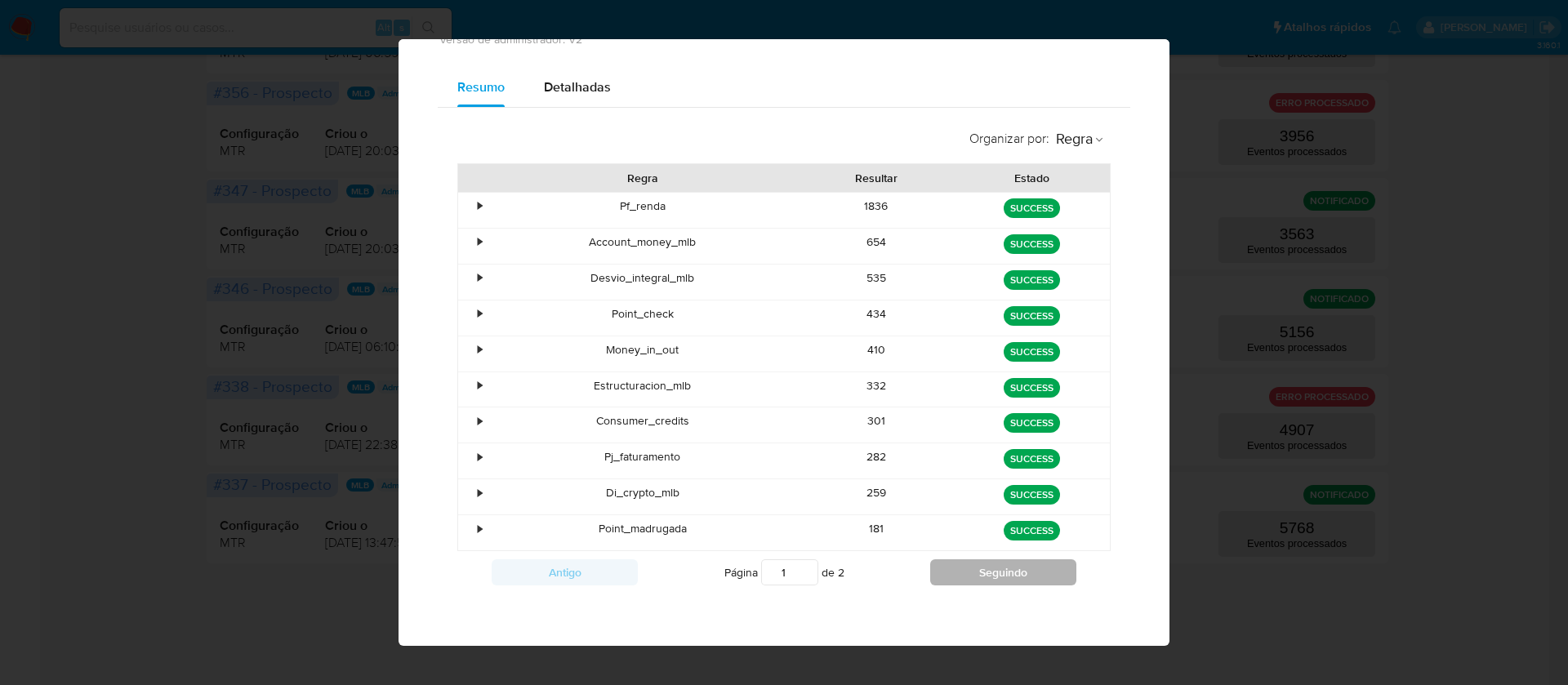
click at [977, 571] on button "Seguindo" at bounding box center [1003, 573] width 146 height 27
type input "2"
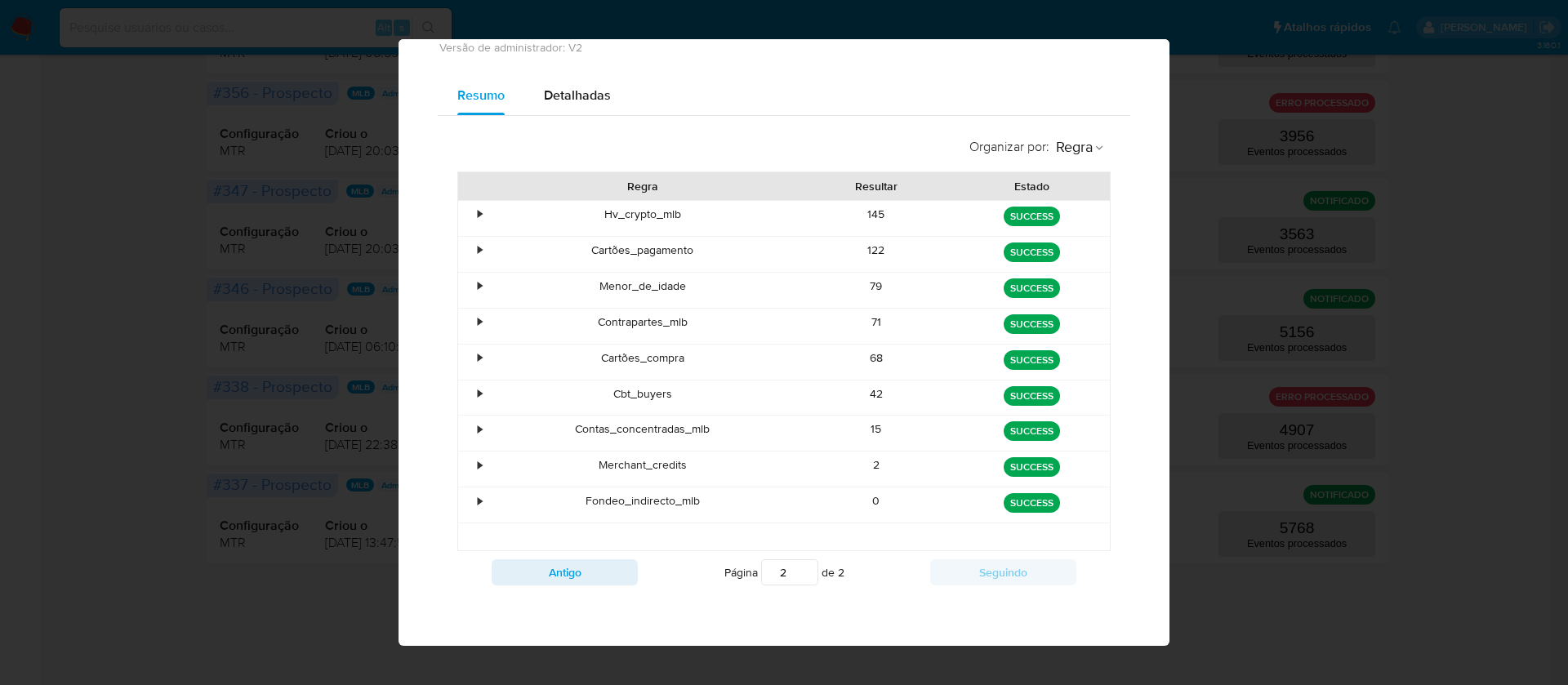
scroll to position [89, 0]
click at [858, 246] on div "122" at bounding box center [877, 254] width 156 height 35
click at [870, 283] on div "79" at bounding box center [877, 290] width 156 height 35
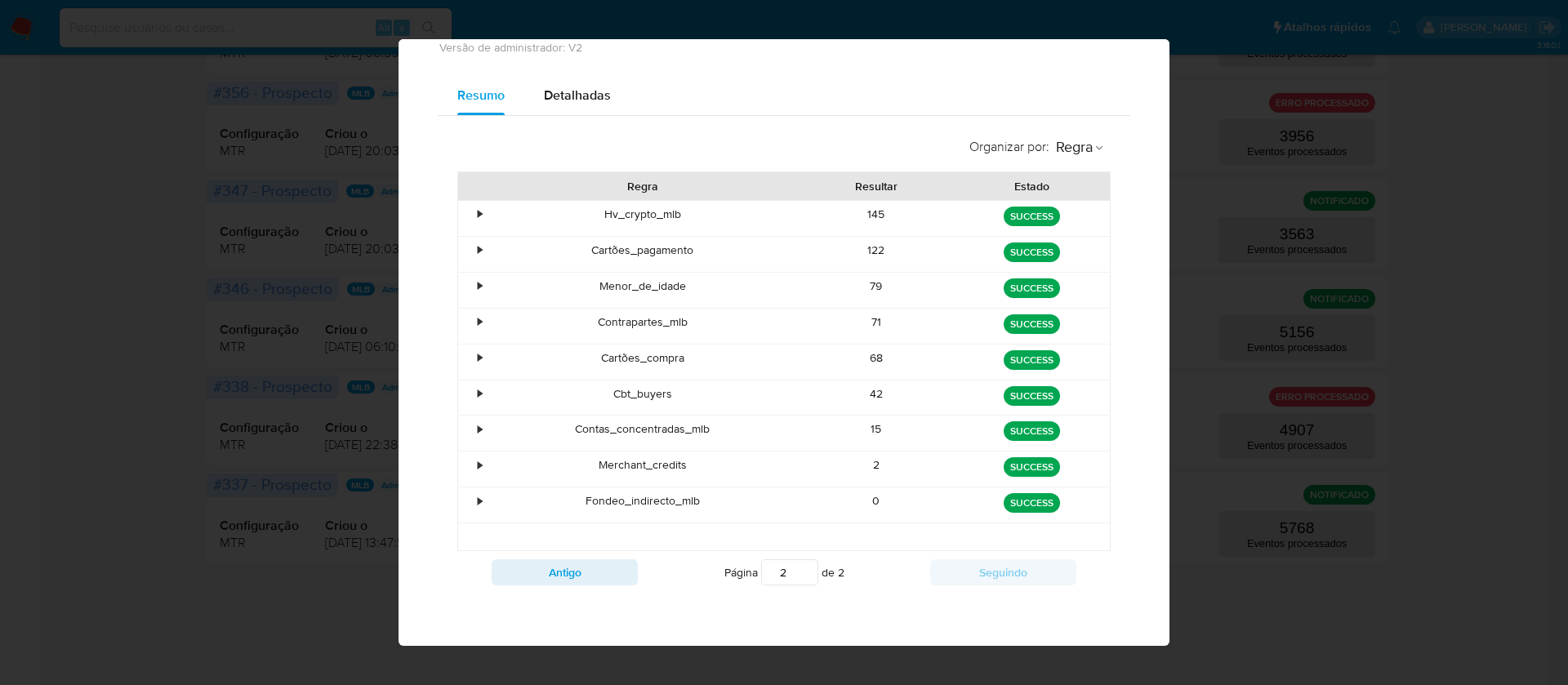
click at [860, 318] on div "71" at bounding box center [877, 326] width 156 height 35
click at [864, 363] on div "68" at bounding box center [877, 362] width 156 height 35
click at [861, 395] on div "42" at bounding box center [877, 398] width 156 height 35
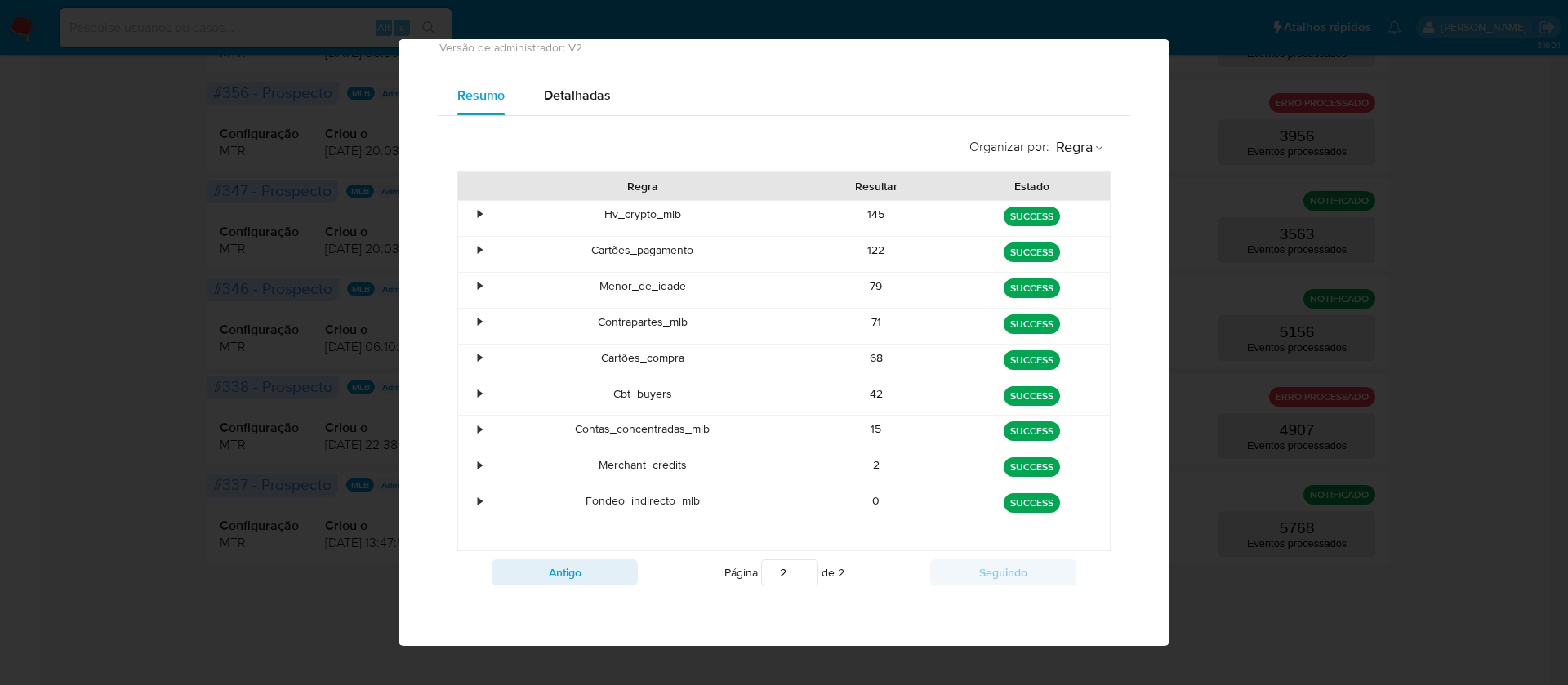
click at [861, 395] on div "42" at bounding box center [877, 398] width 156 height 35
click at [866, 421] on div "15" at bounding box center [877, 433] width 156 height 35
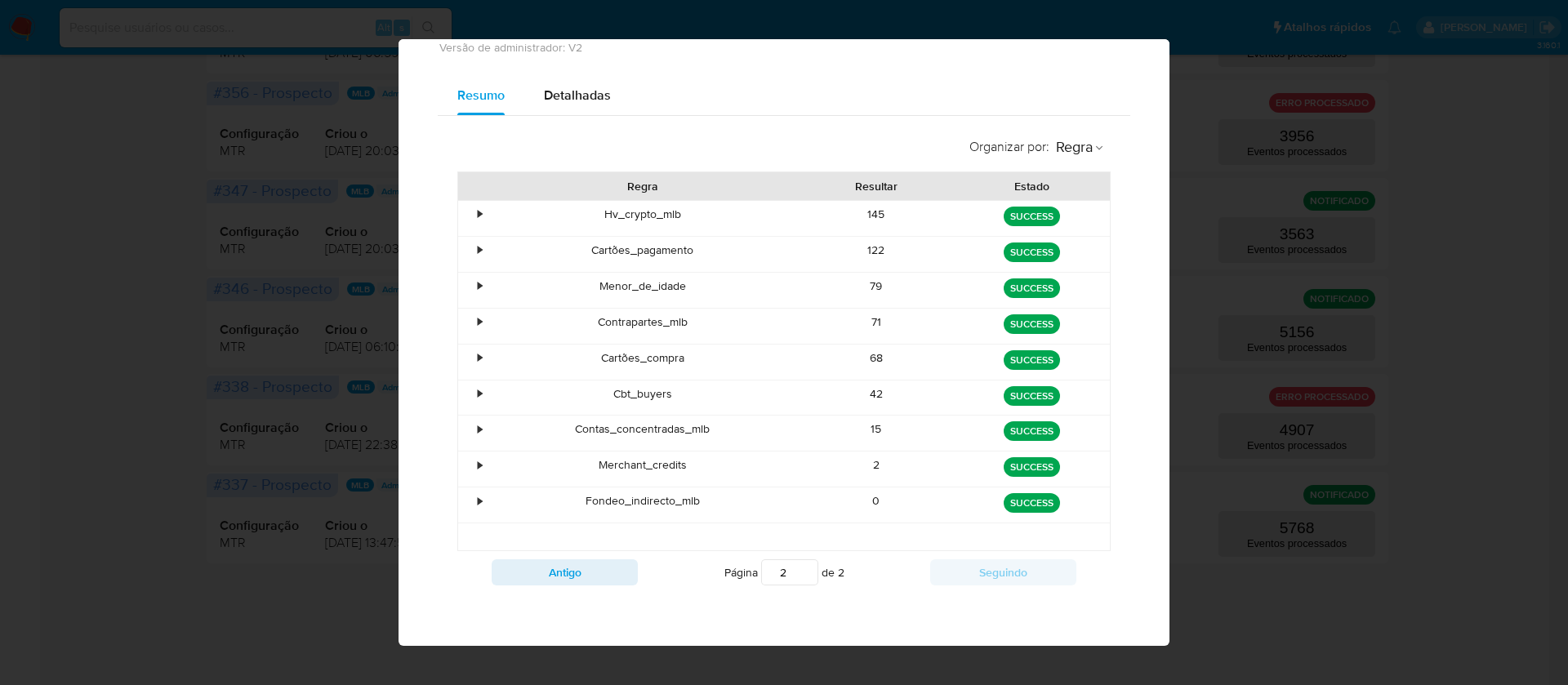
click at [873, 467] on div "2" at bounding box center [877, 468] width 156 height 35
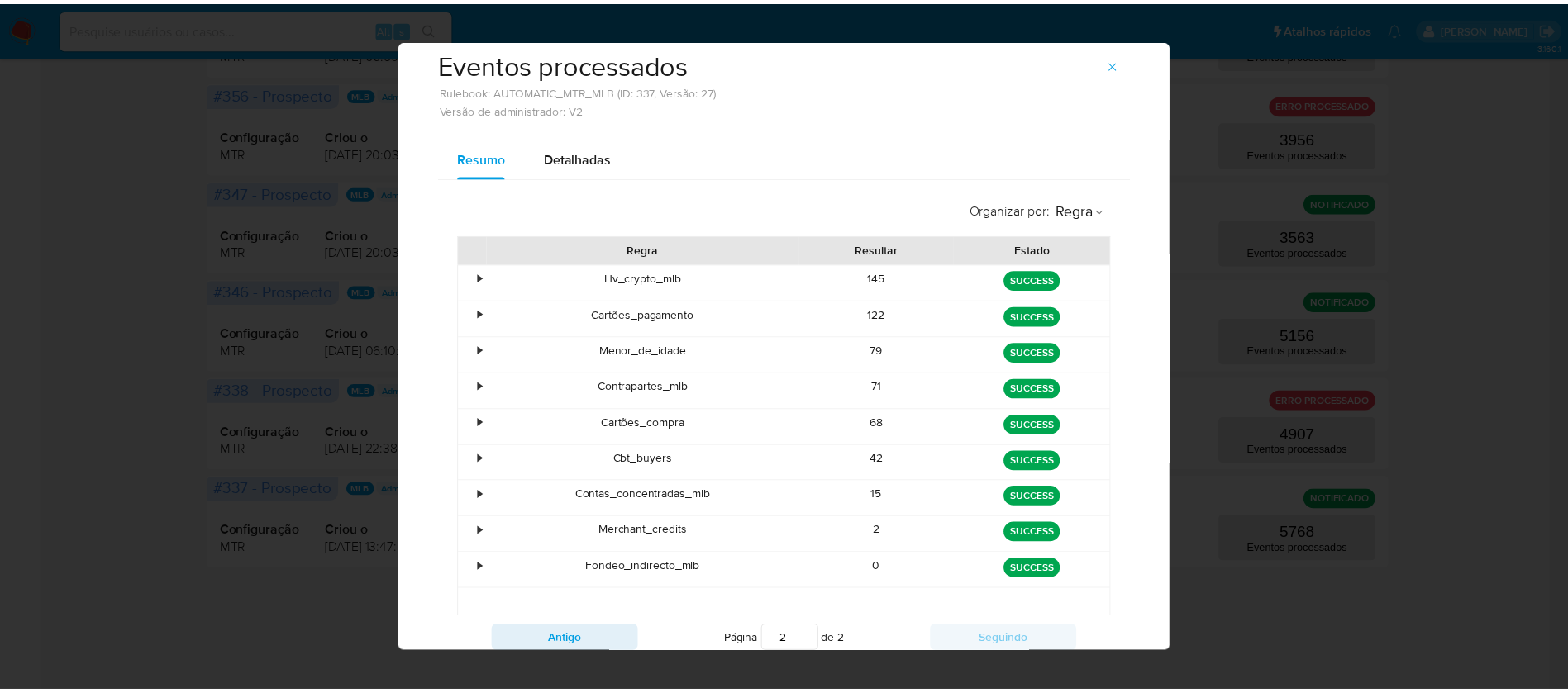
scroll to position [0, 0]
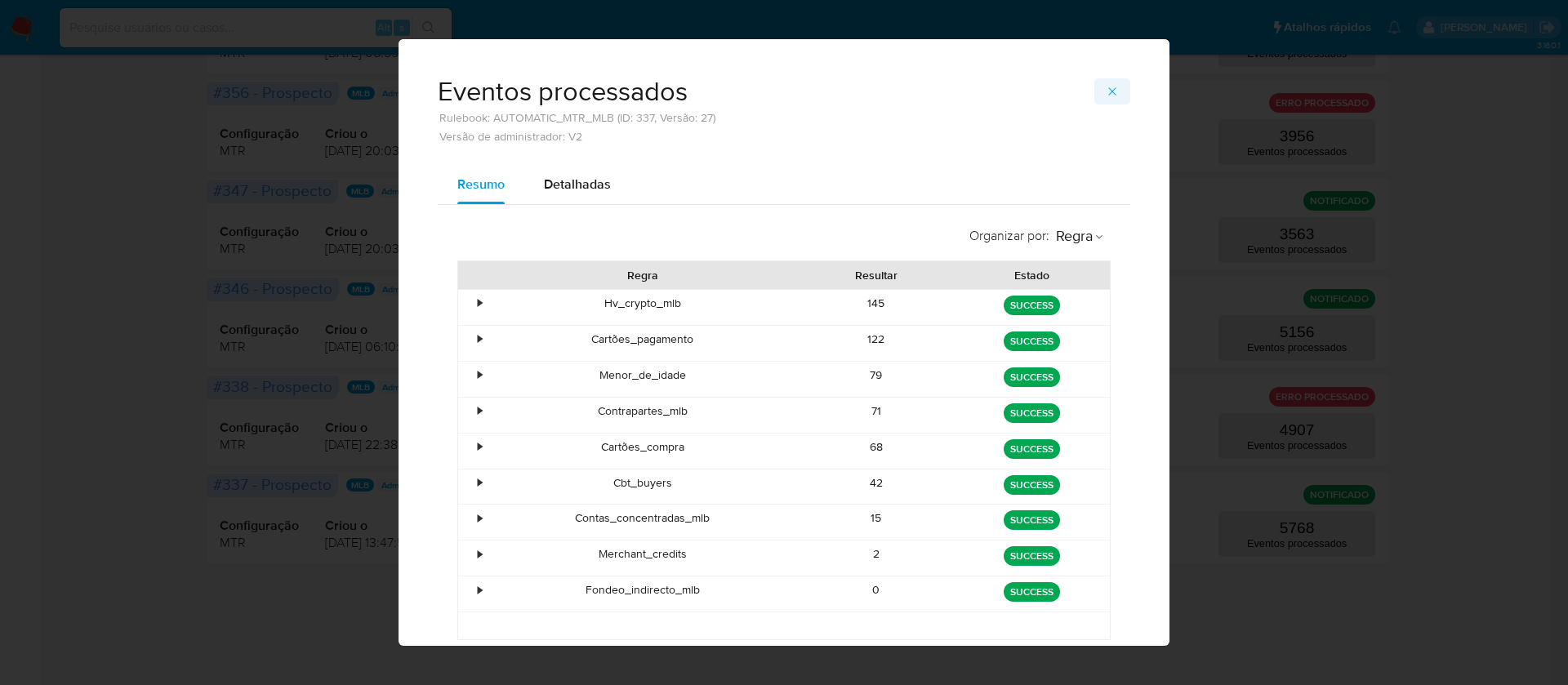
click at [1105, 84] on span "button" at bounding box center [1112, 91] width 13 height 23
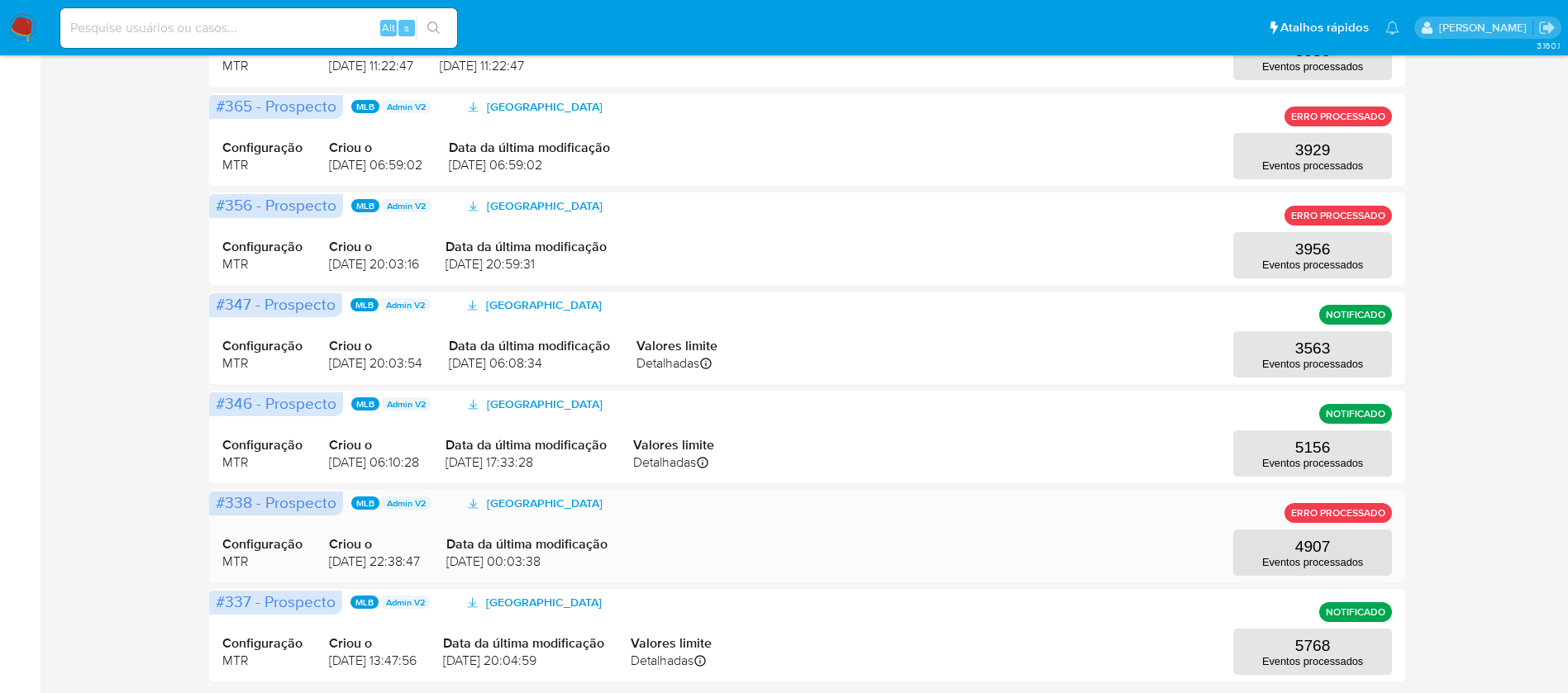
scroll to position [722, 0]
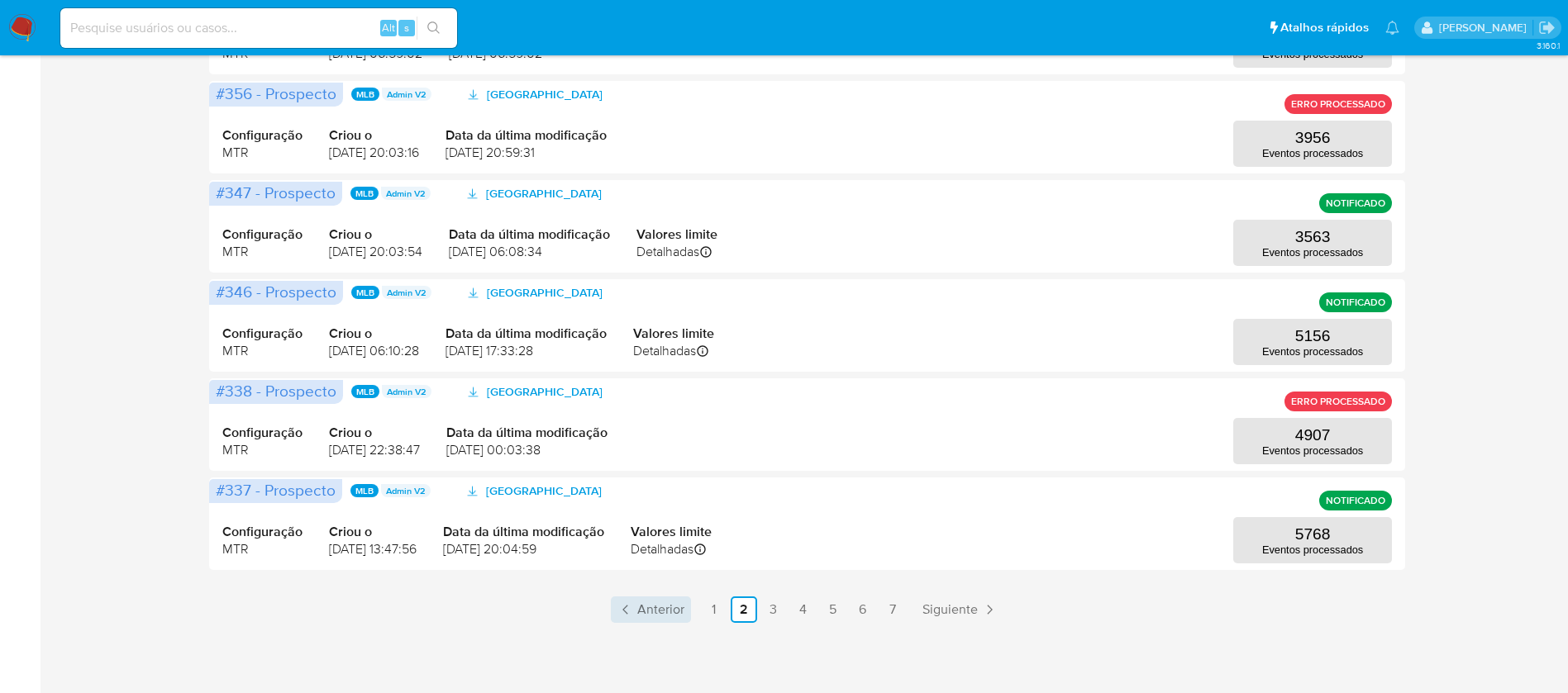
click at [655, 608] on span "Anterior" at bounding box center [660, 610] width 47 height 13
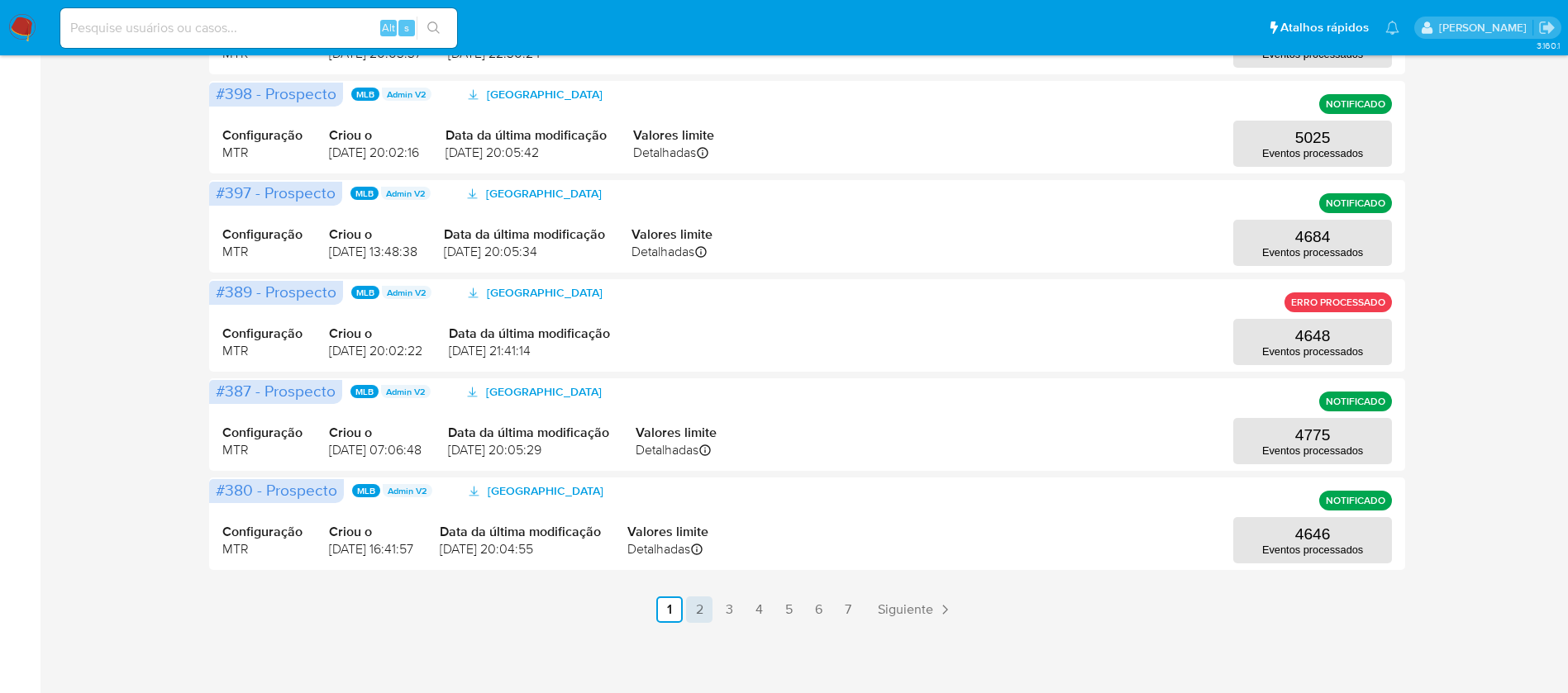
click at [704, 606] on link "2" at bounding box center [700, 610] width 27 height 27
click at [683, 606] on link "1" at bounding box center [670, 610] width 27 height 27
click at [699, 609] on link "2" at bounding box center [700, 610] width 27 height 27
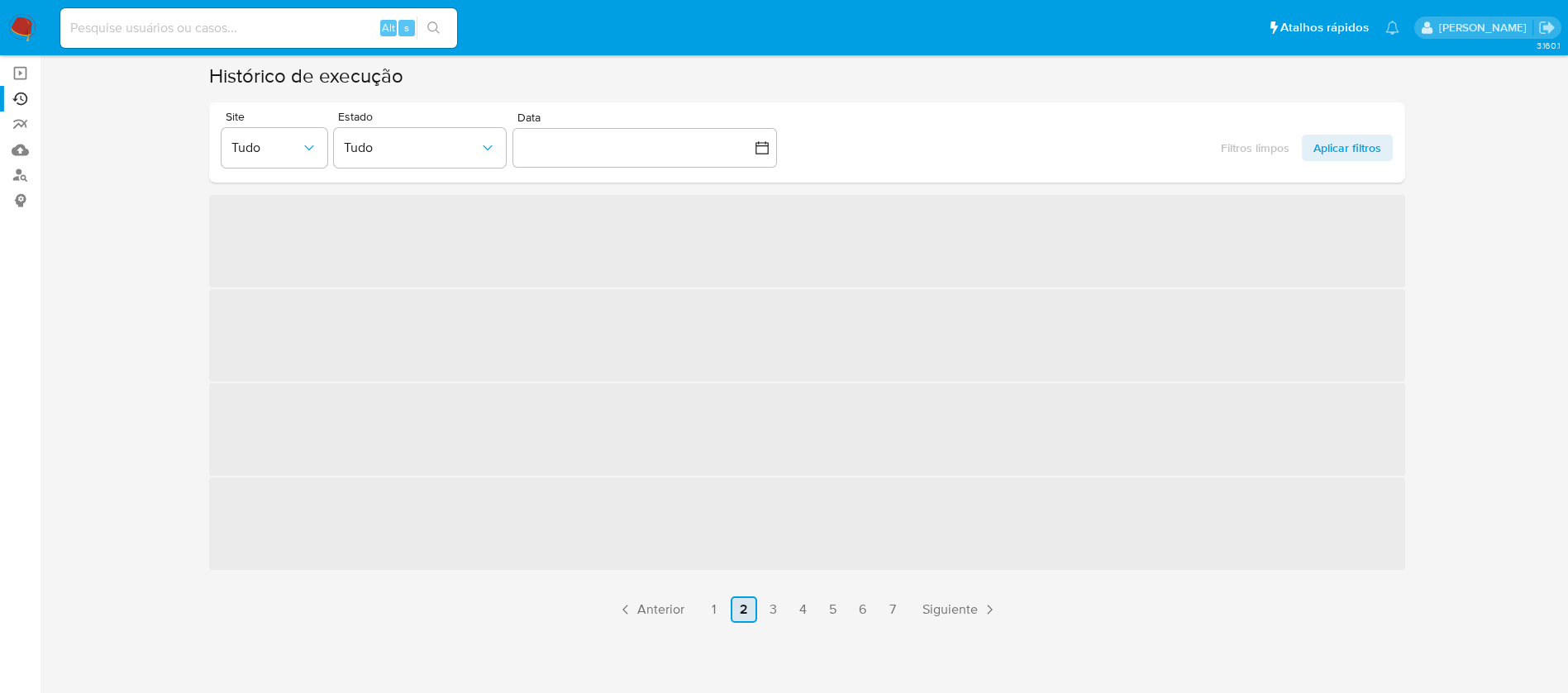
click at [699, 609] on ul "Anterior 1 2 3 4 5 6 7 Siguiente" at bounding box center [807, 610] width 1196 height 27
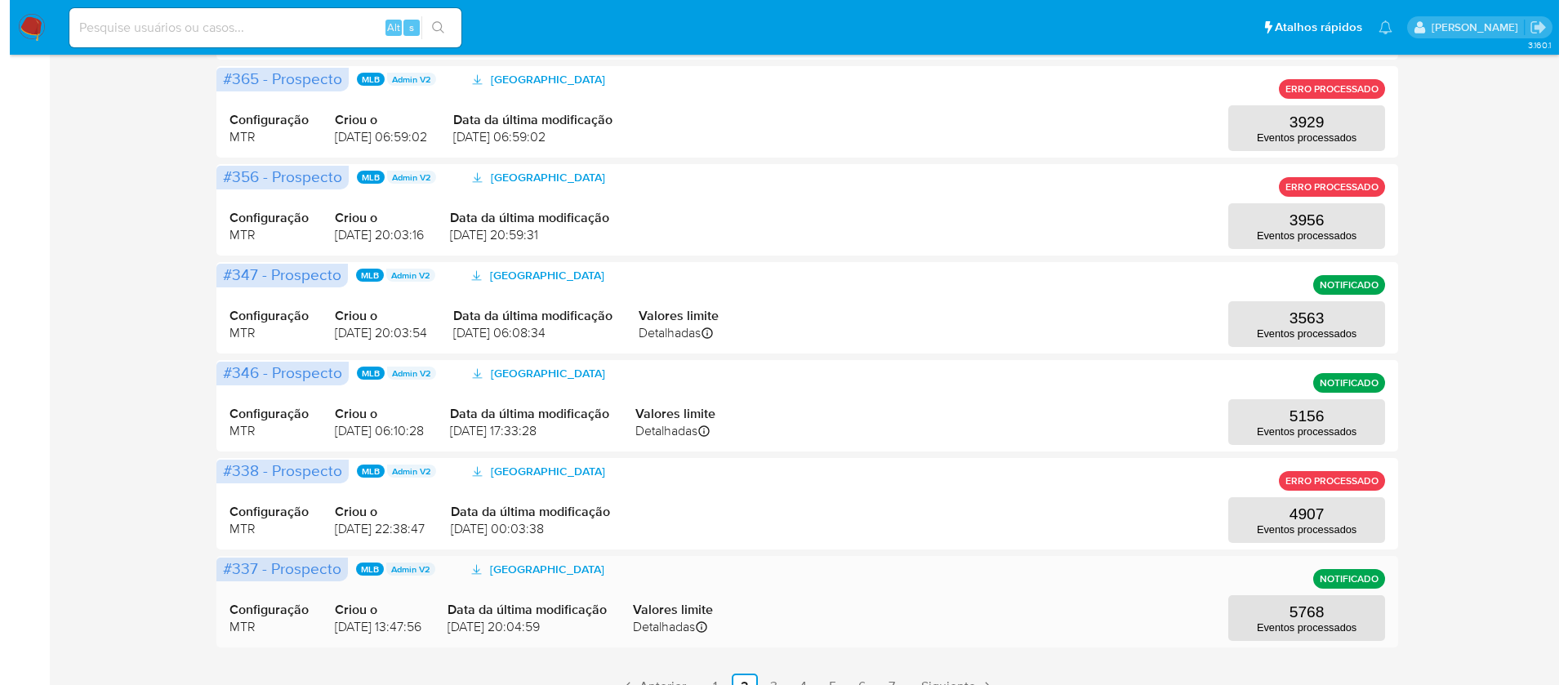
scroll to position [591, 0]
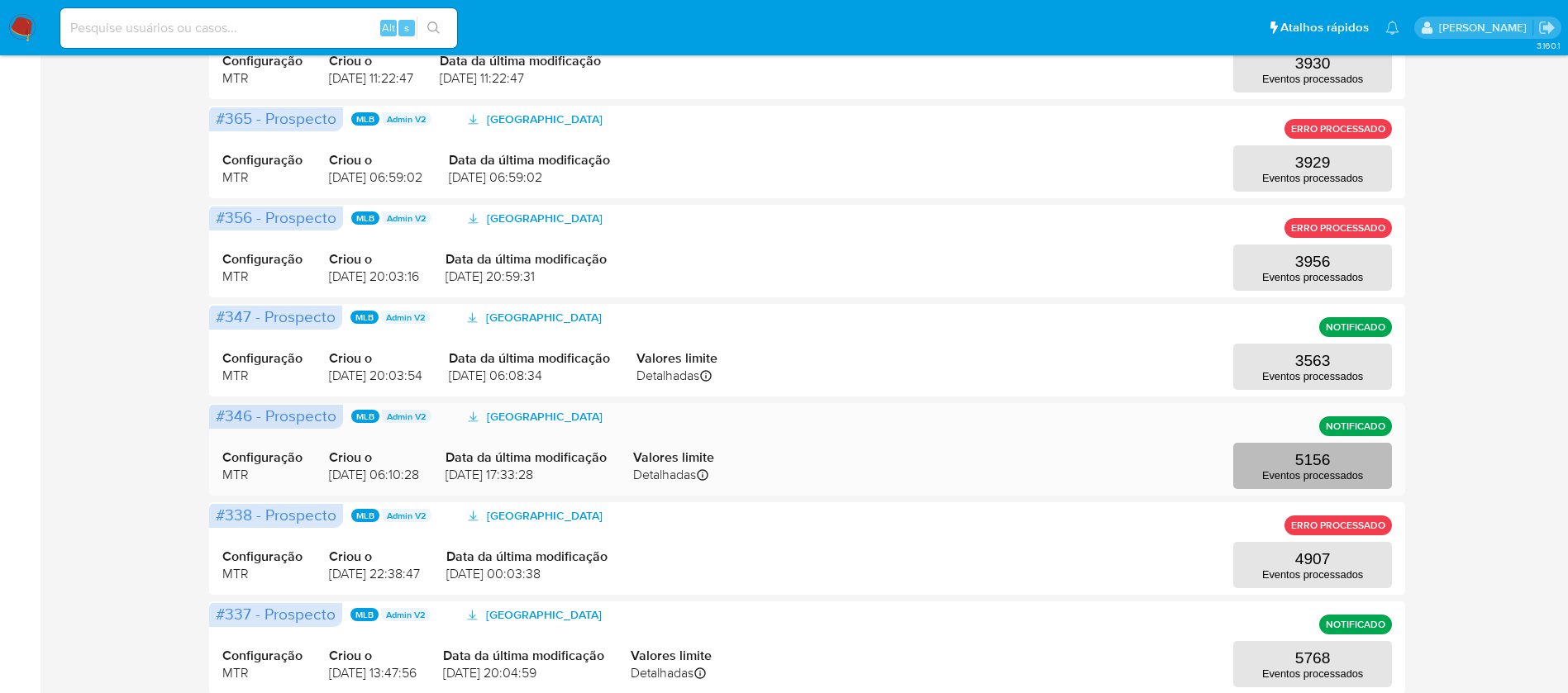
click at [1318, 470] on p "Eventos processados" at bounding box center [1312, 475] width 101 height 12
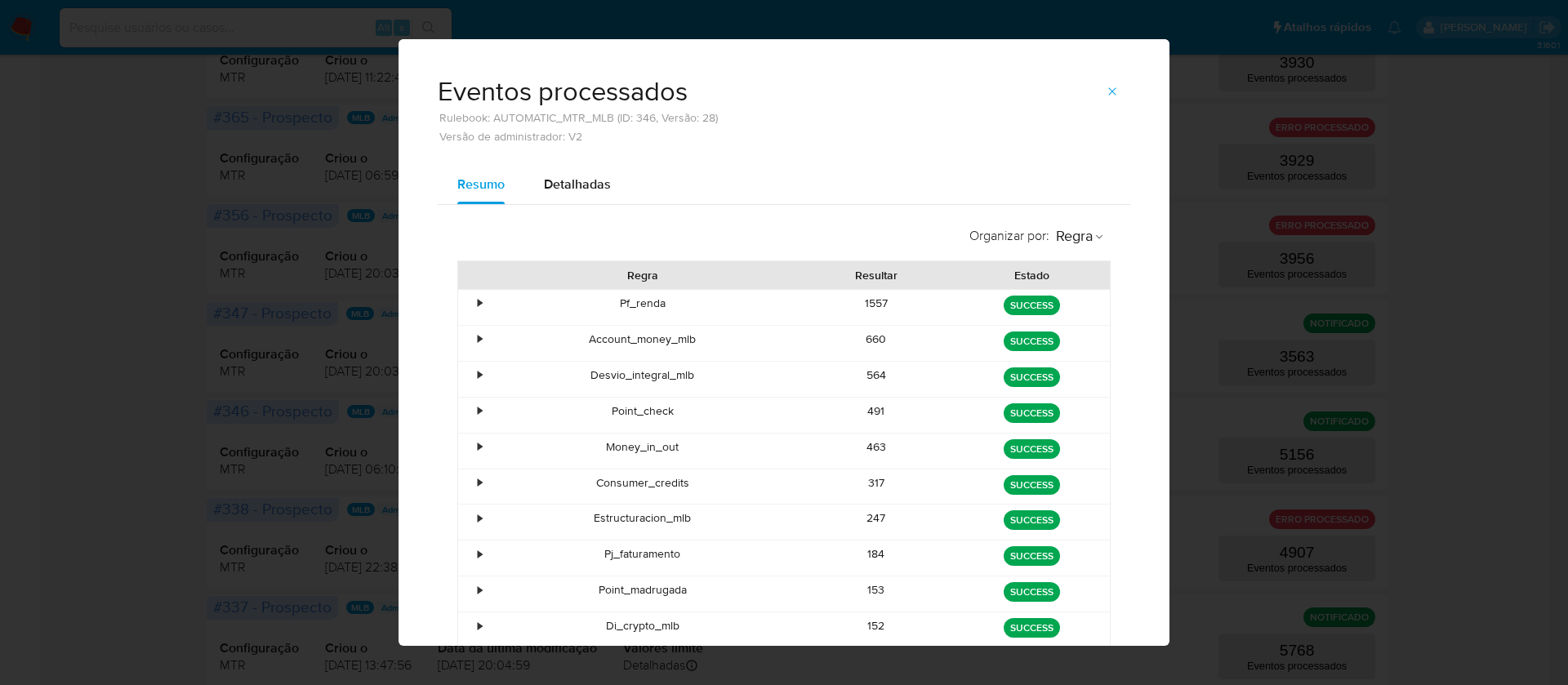
scroll to position [97, 0]
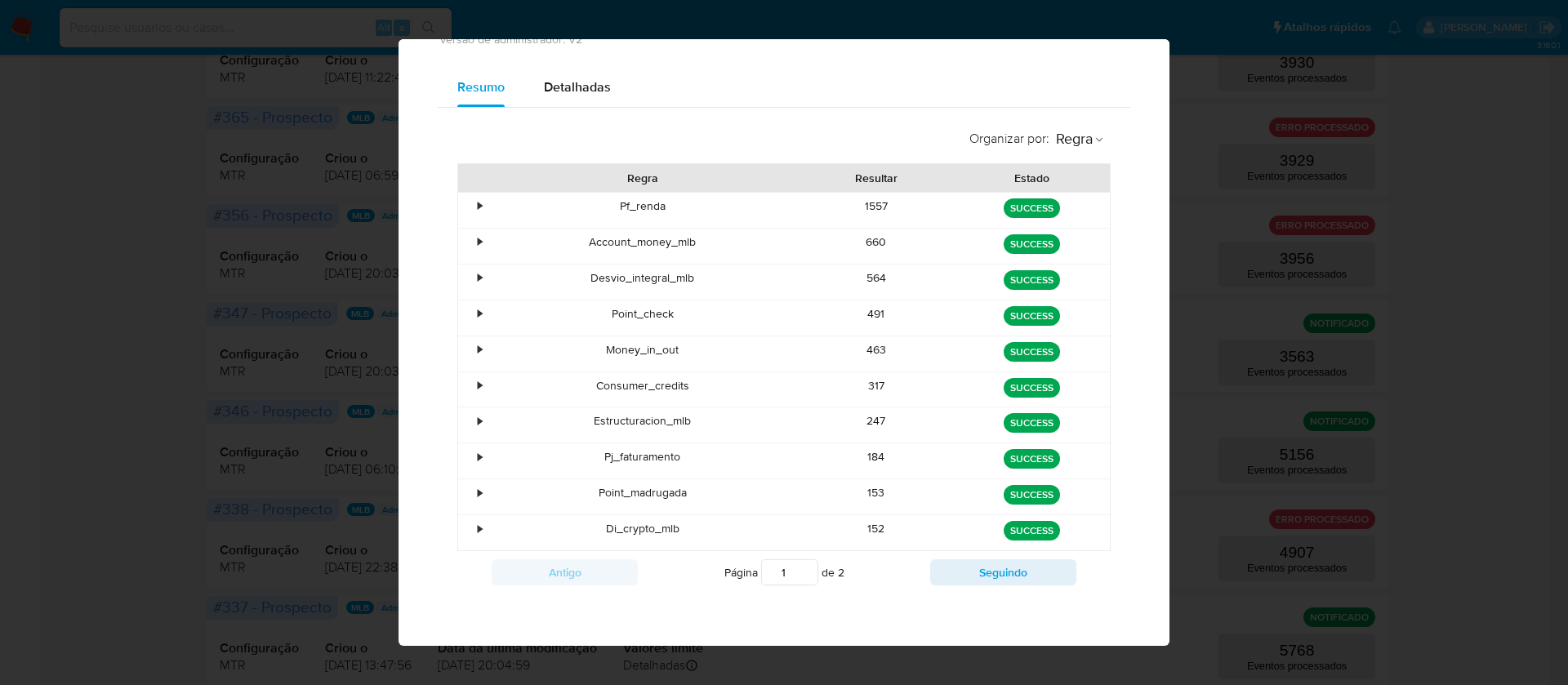
click at [858, 242] on div "660" at bounding box center [877, 246] width 156 height 35
click at [862, 276] on div "564" at bounding box center [877, 282] width 156 height 35
click at [857, 310] on div "491" at bounding box center [877, 317] width 156 height 35
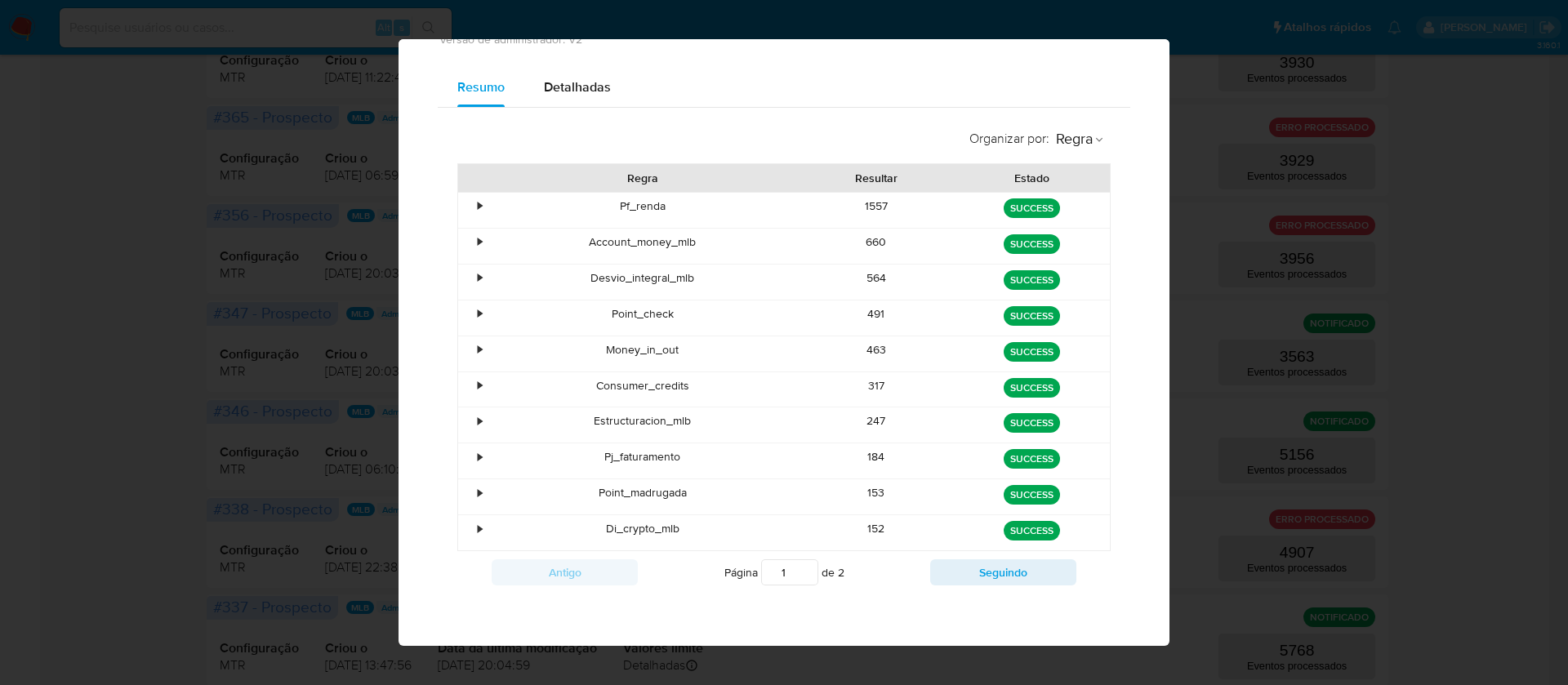
click at [857, 310] on div "491" at bounding box center [877, 317] width 156 height 35
click at [860, 350] on div "463" at bounding box center [877, 353] width 156 height 35
click at [869, 382] on div "317" at bounding box center [877, 390] width 156 height 35
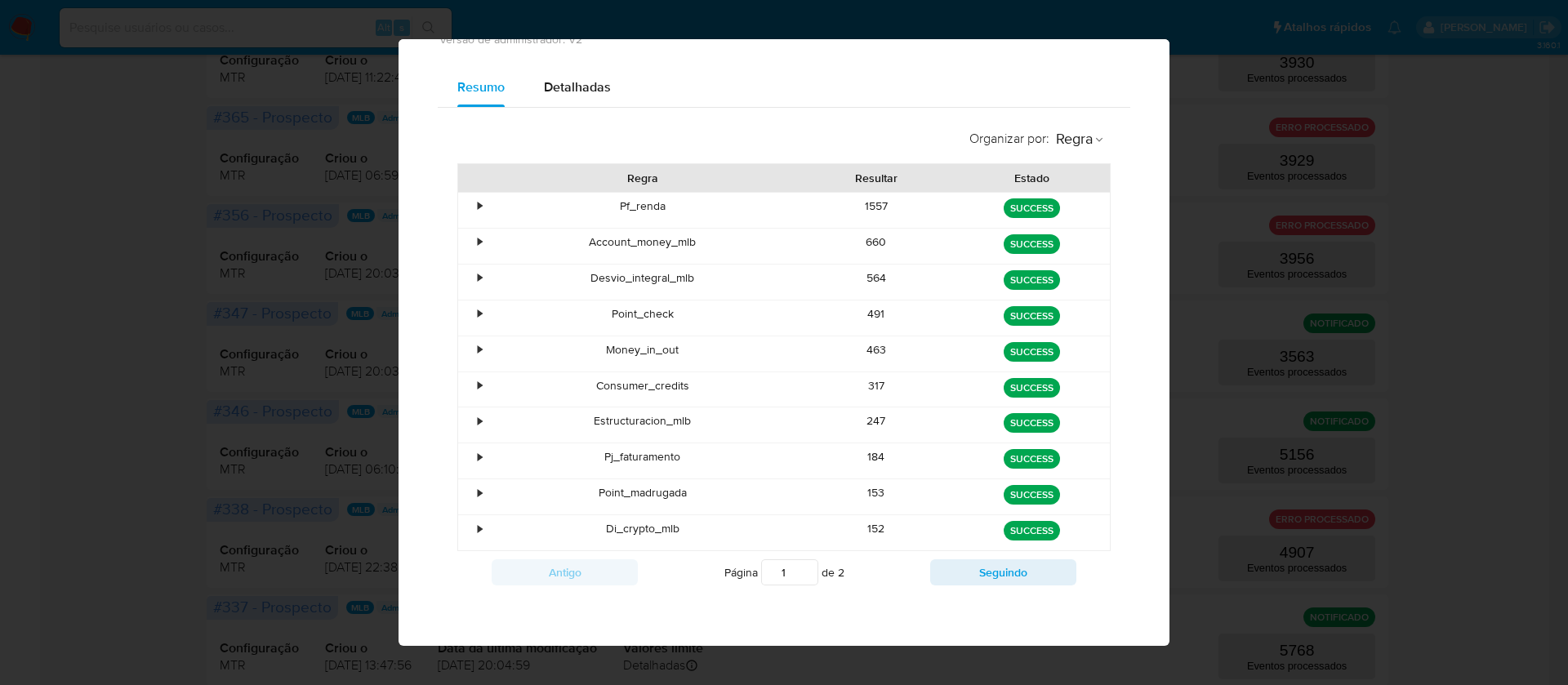
click at [869, 382] on div "317" at bounding box center [877, 390] width 156 height 35
click at [863, 424] on div "247" at bounding box center [877, 425] width 156 height 35
click at [864, 460] on div "184" at bounding box center [877, 461] width 156 height 35
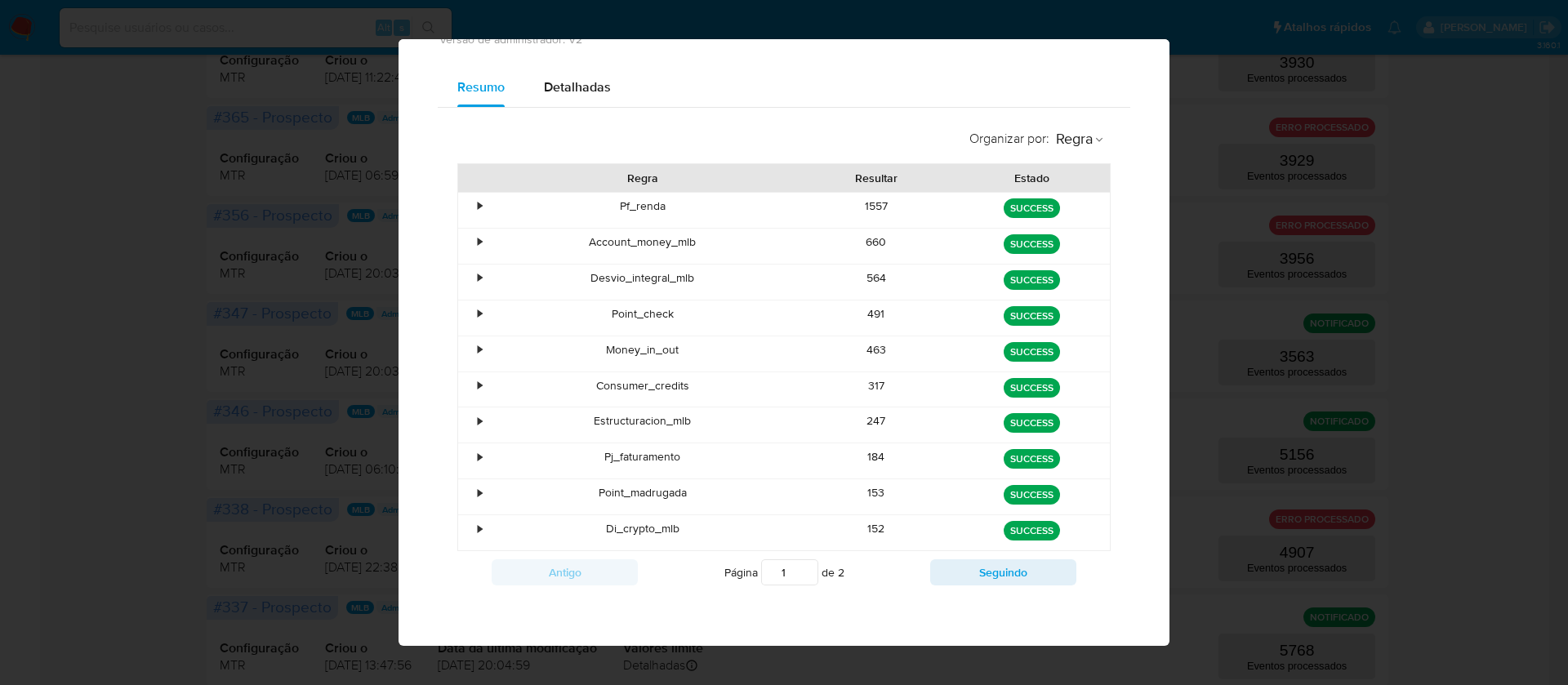
click at [864, 460] on div "184" at bounding box center [877, 461] width 156 height 35
click at [863, 499] on div "153" at bounding box center [877, 497] width 156 height 35
click at [868, 539] on div "152" at bounding box center [877, 532] width 156 height 35
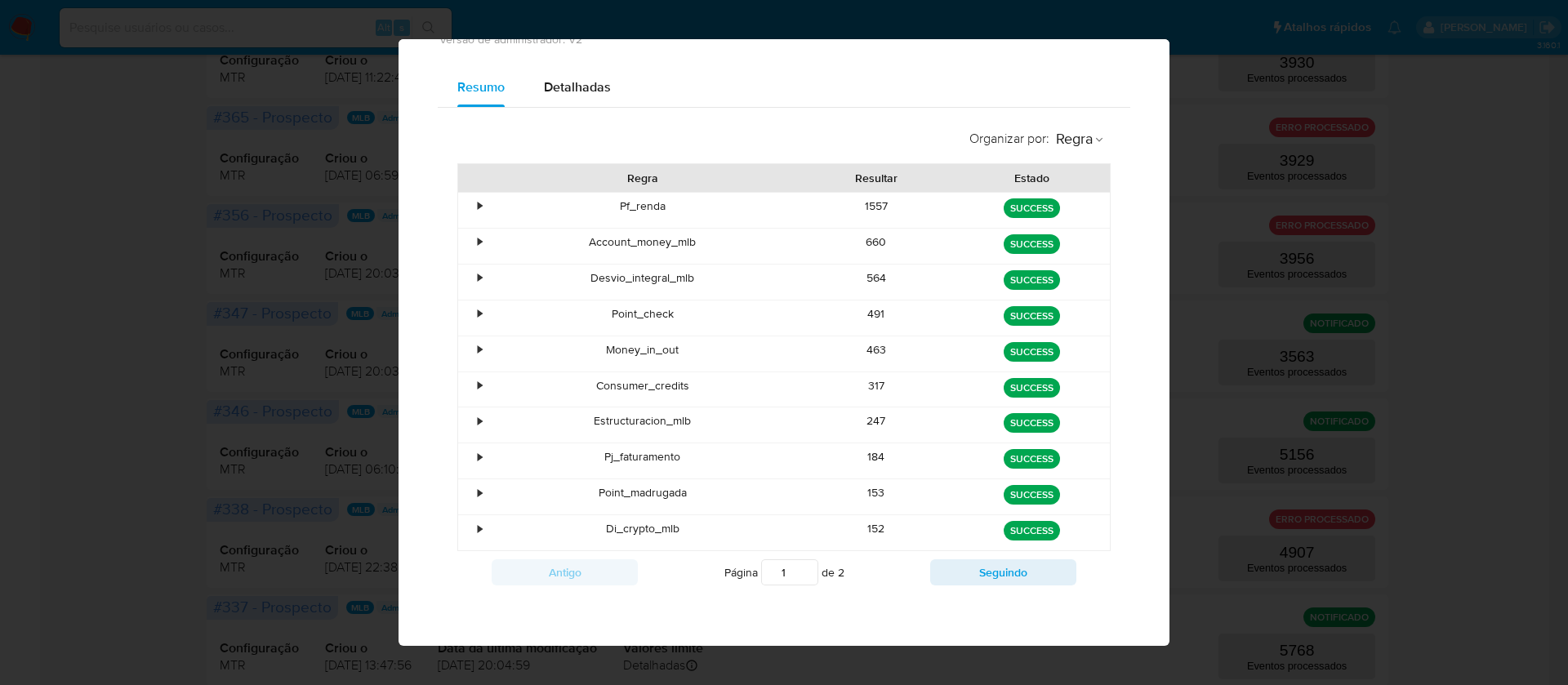
click at [868, 539] on div "152" at bounding box center [877, 532] width 156 height 35
click at [1015, 573] on button "Seguindo" at bounding box center [1003, 573] width 146 height 27
type input "2"
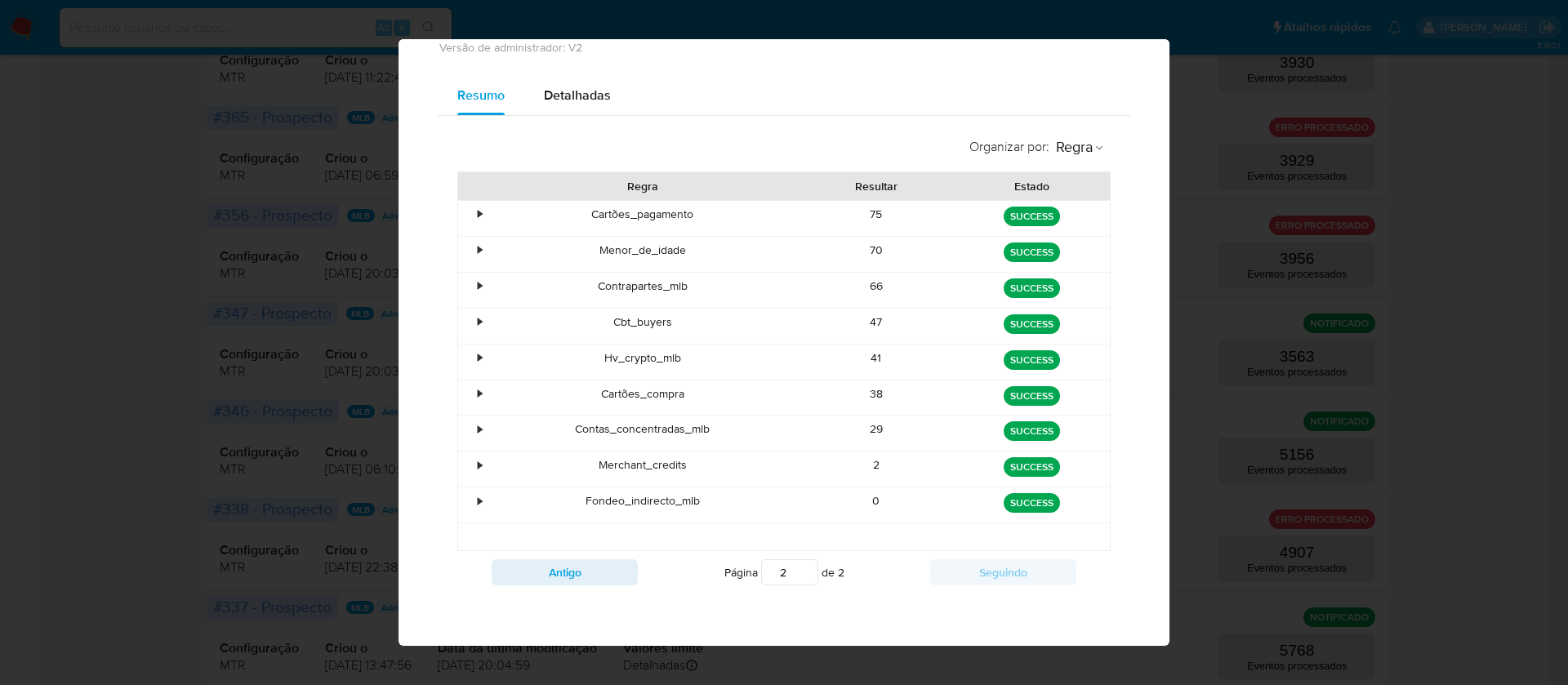
click at [860, 253] on div "70" at bounding box center [877, 254] width 156 height 35
click at [864, 284] on div "66" at bounding box center [877, 290] width 156 height 35
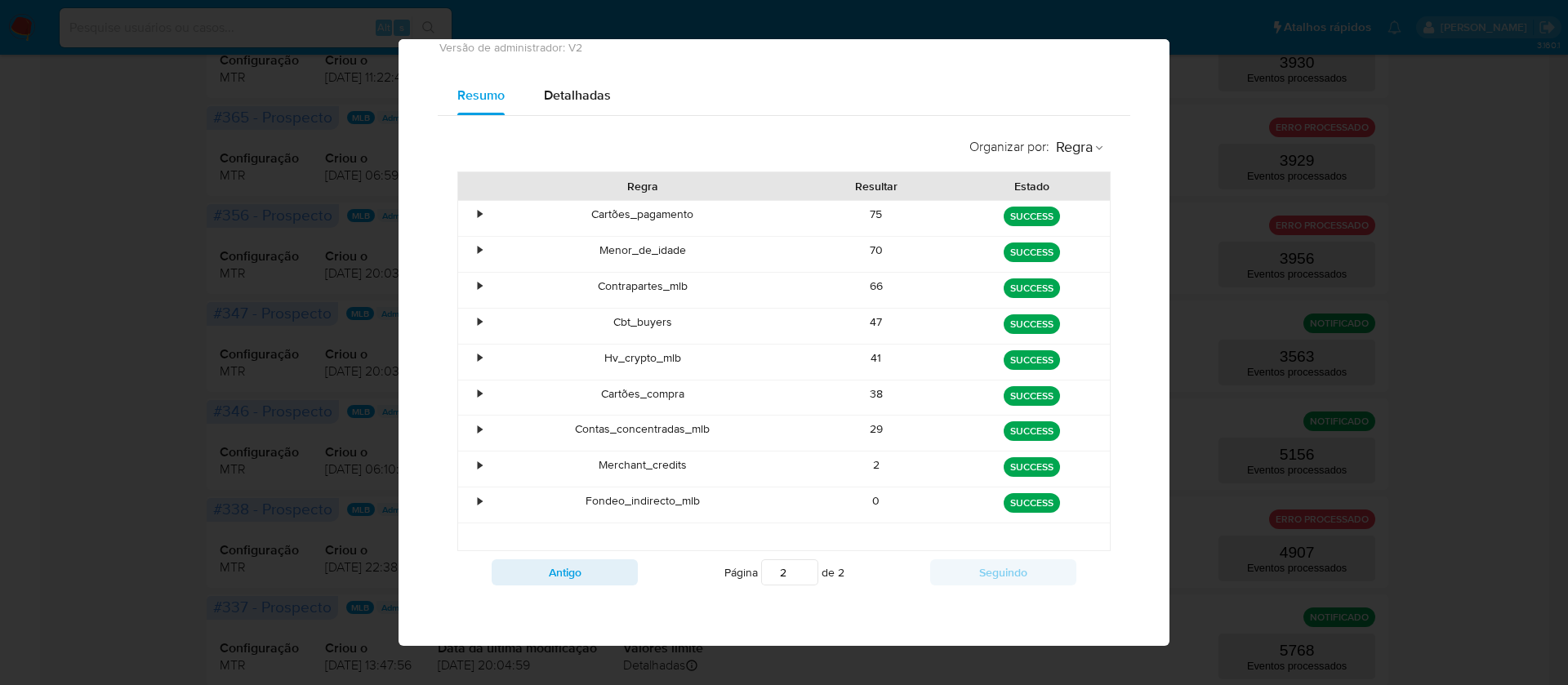
click at [864, 284] on div "66" at bounding box center [877, 290] width 156 height 35
click at [860, 333] on div "47" at bounding box center [877, 326] width 156 height 35
click at [870, 356] on div "41" at bounding box center [877, 362] width 156 height 35
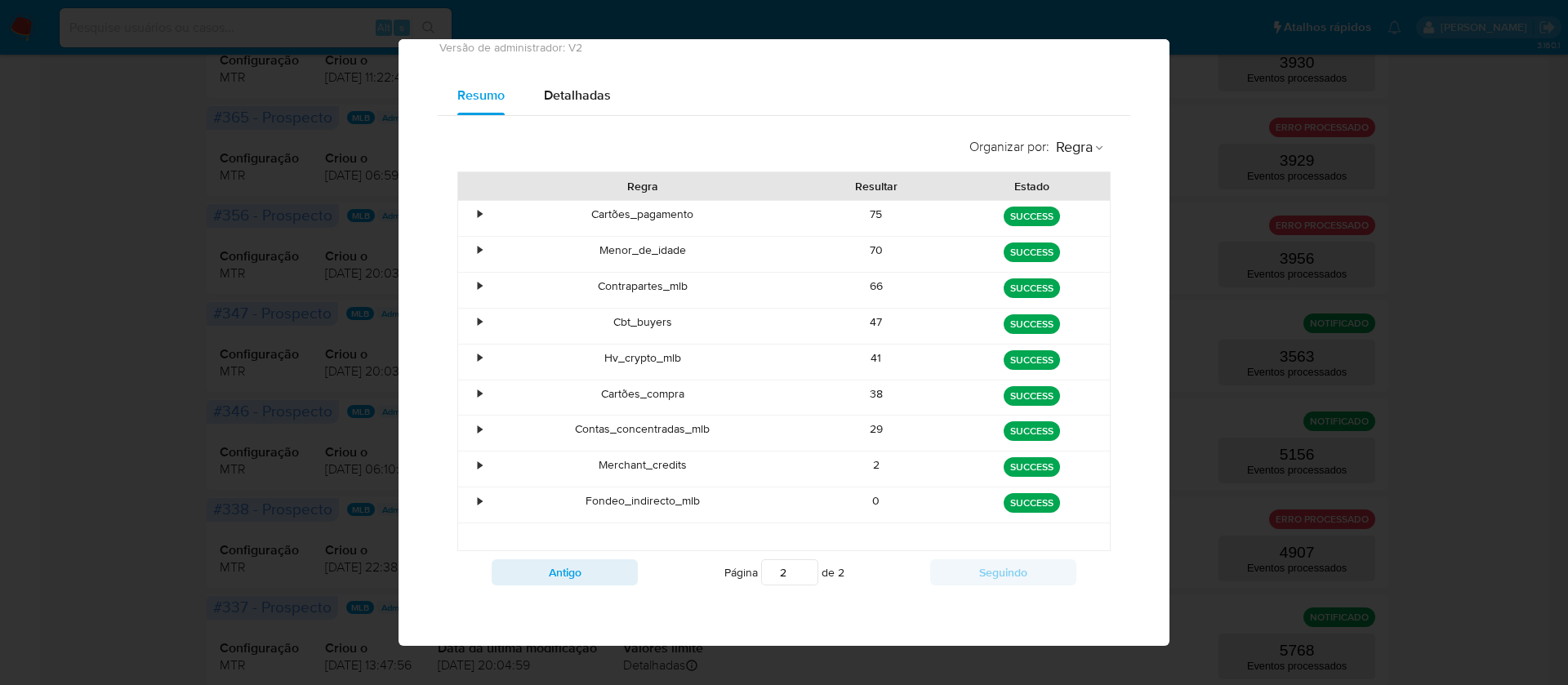
click at [870, 356] on div "41" at bounding box center [877, 362] width 156 height 35
click at [866, 383] on div "38" at bounding box center [877, 398] width 156 height 35
click at [866, 387] on div "38" at bounding box center [877, 398] width 156 height 35
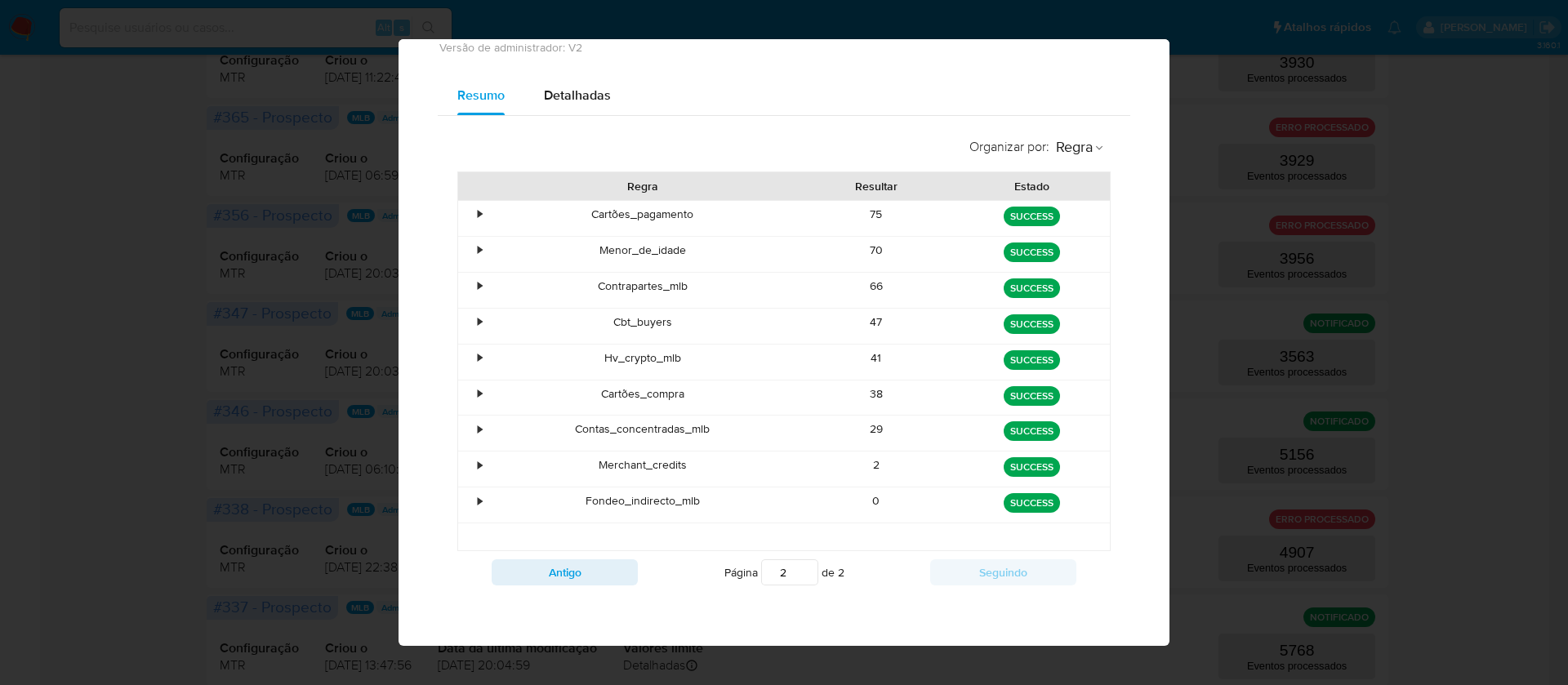
click at [866, 387] on div "38" at bounding box center [877, 398] width 156 height 35
click at [871, 436] on div "29" at bounding box center [877, 433] width 156 height 35
click at [860, 462] on div "2" at bounding box center [877, 468] width 156 height 35
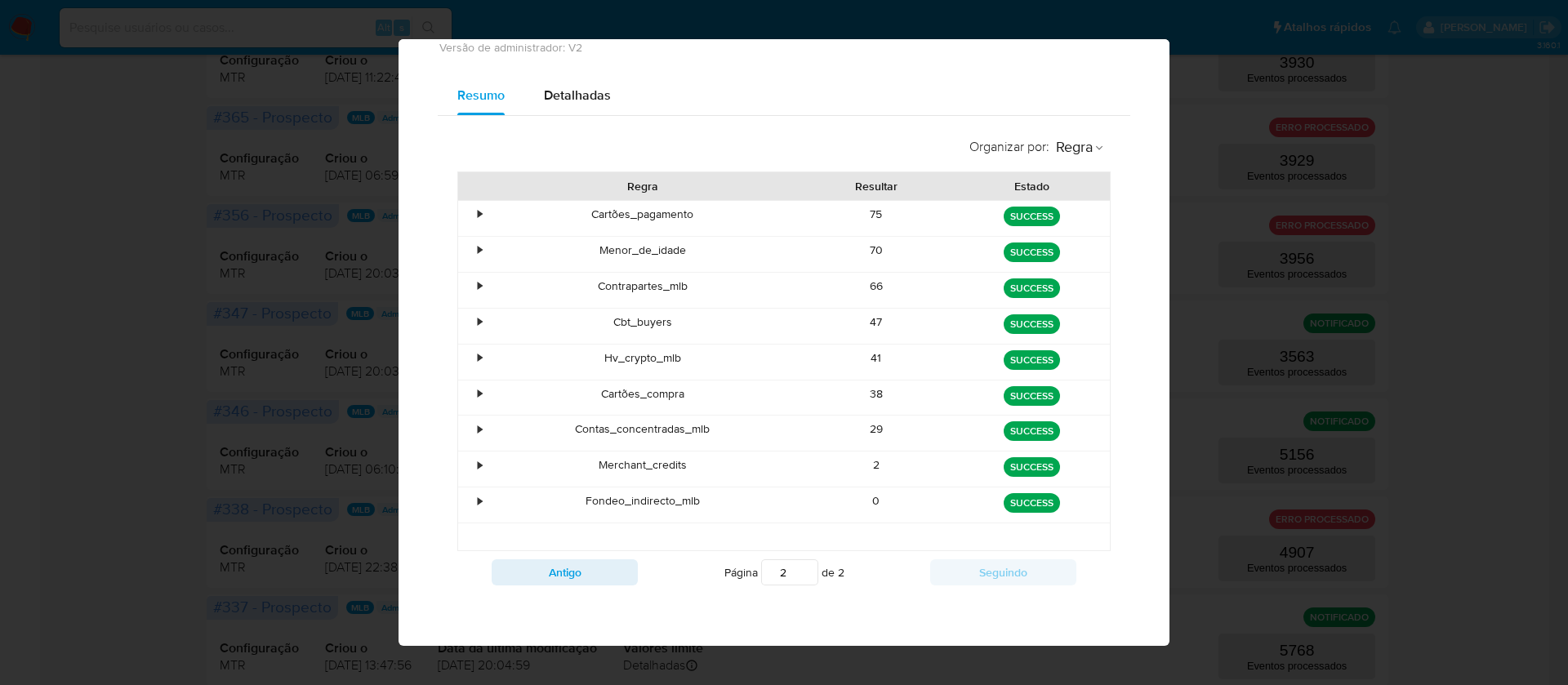
click at [860, 462] on div "2" at bounding box center [877, 468] width 156 height 35
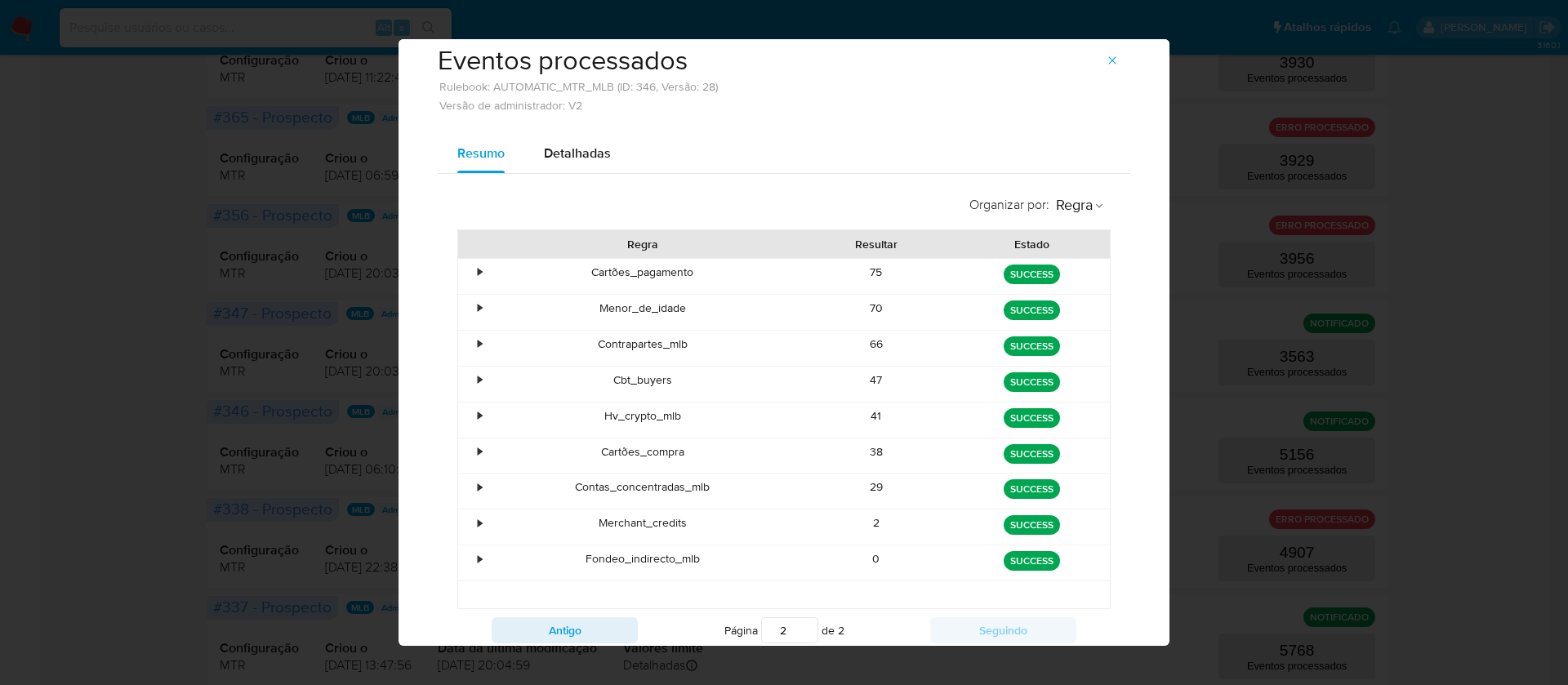
scroll to position [0, 0]
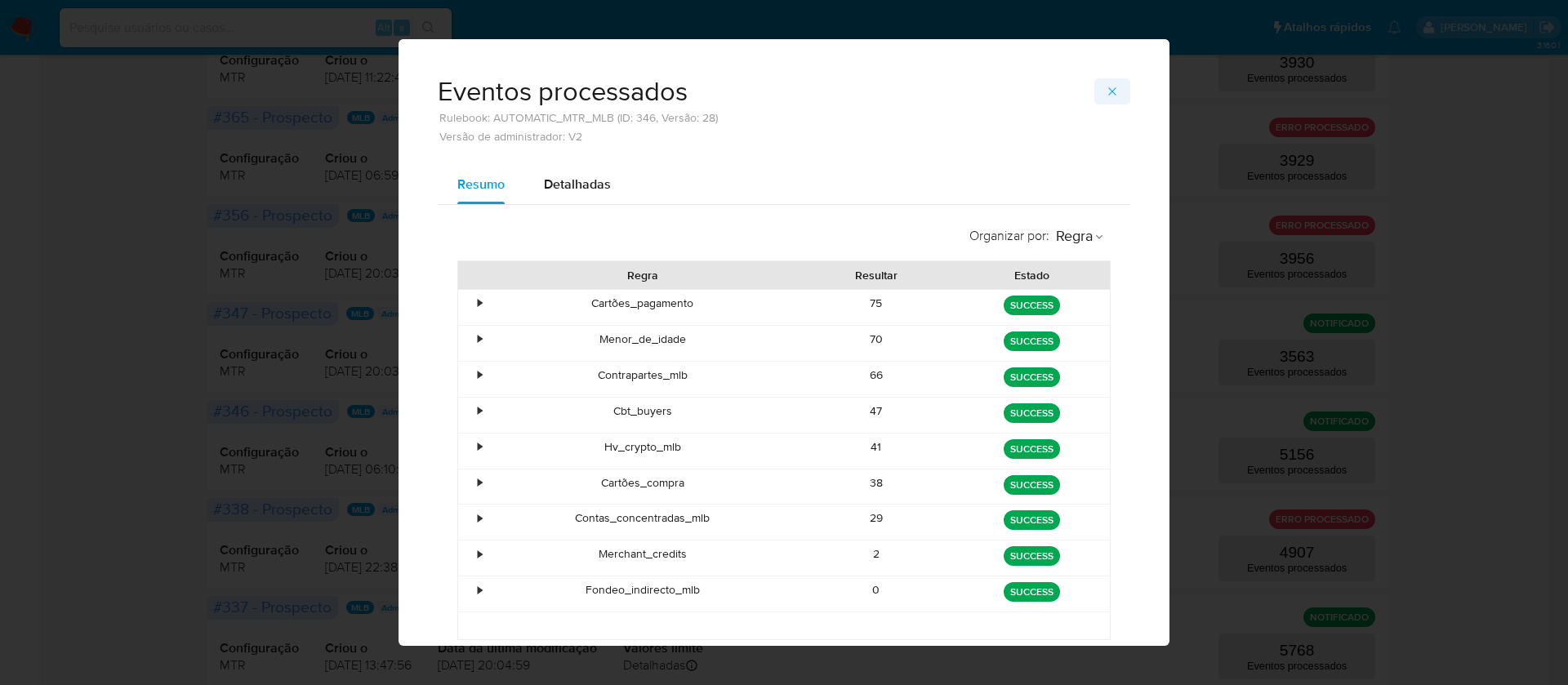
click at [1105, 97] on icon "button" at bounding box center [1112, 91] width 13 height 13
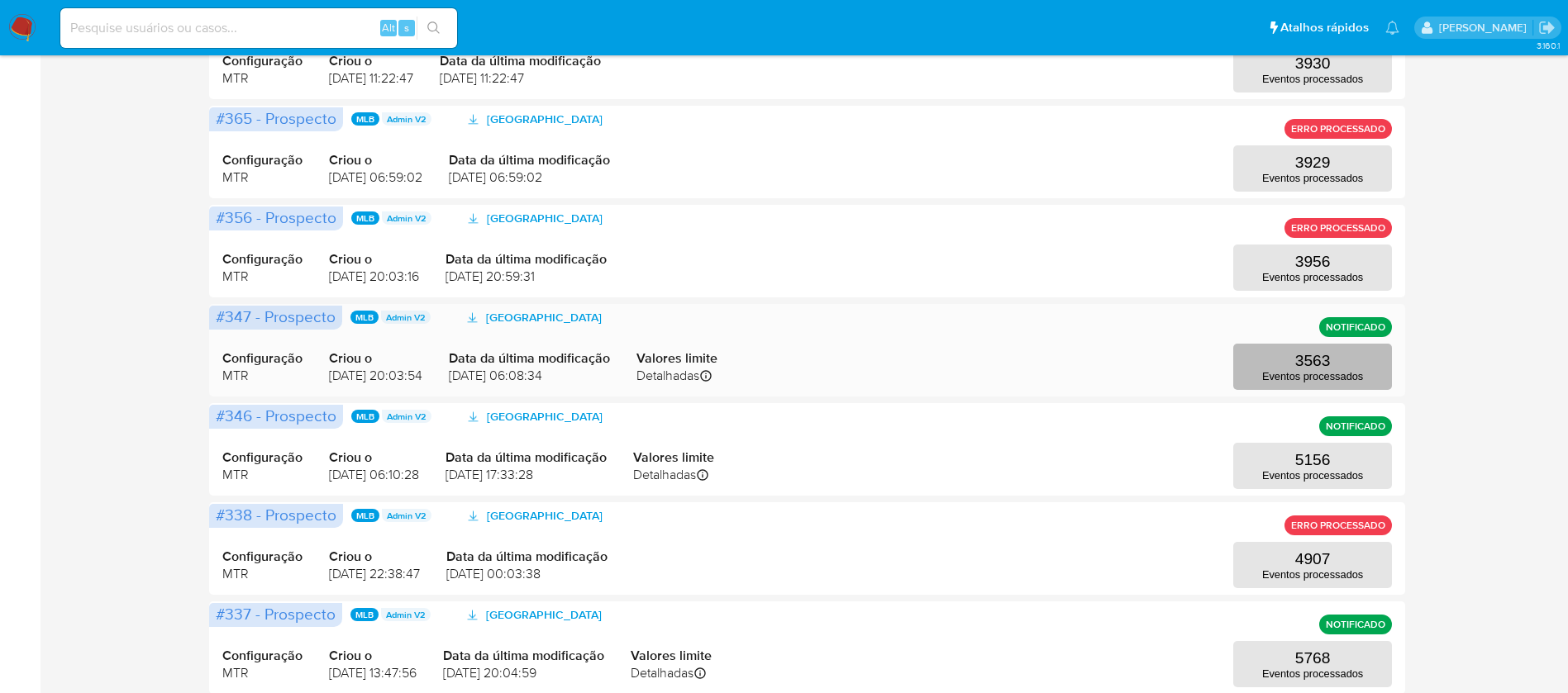
click at [1304, 373] on p "Eventos processados" at bounding box center [1312, 376] width 101 height 12
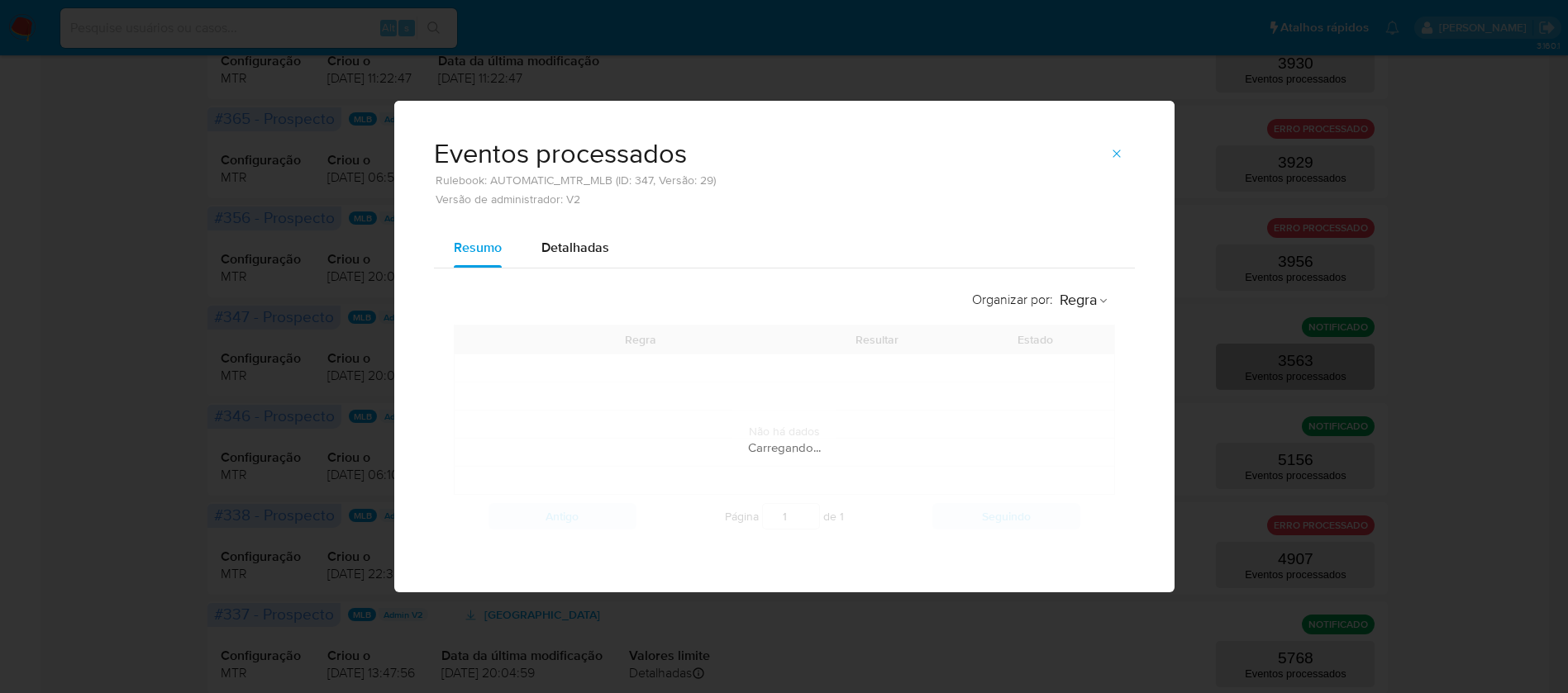
click at [1304, 373] on div "Eventos processados Rulebook: AUTOMATIC_MTR_MLB (ID: 347, Versão: 29) Versão de…" at bounding box center [784, 346] width 1568 height 693
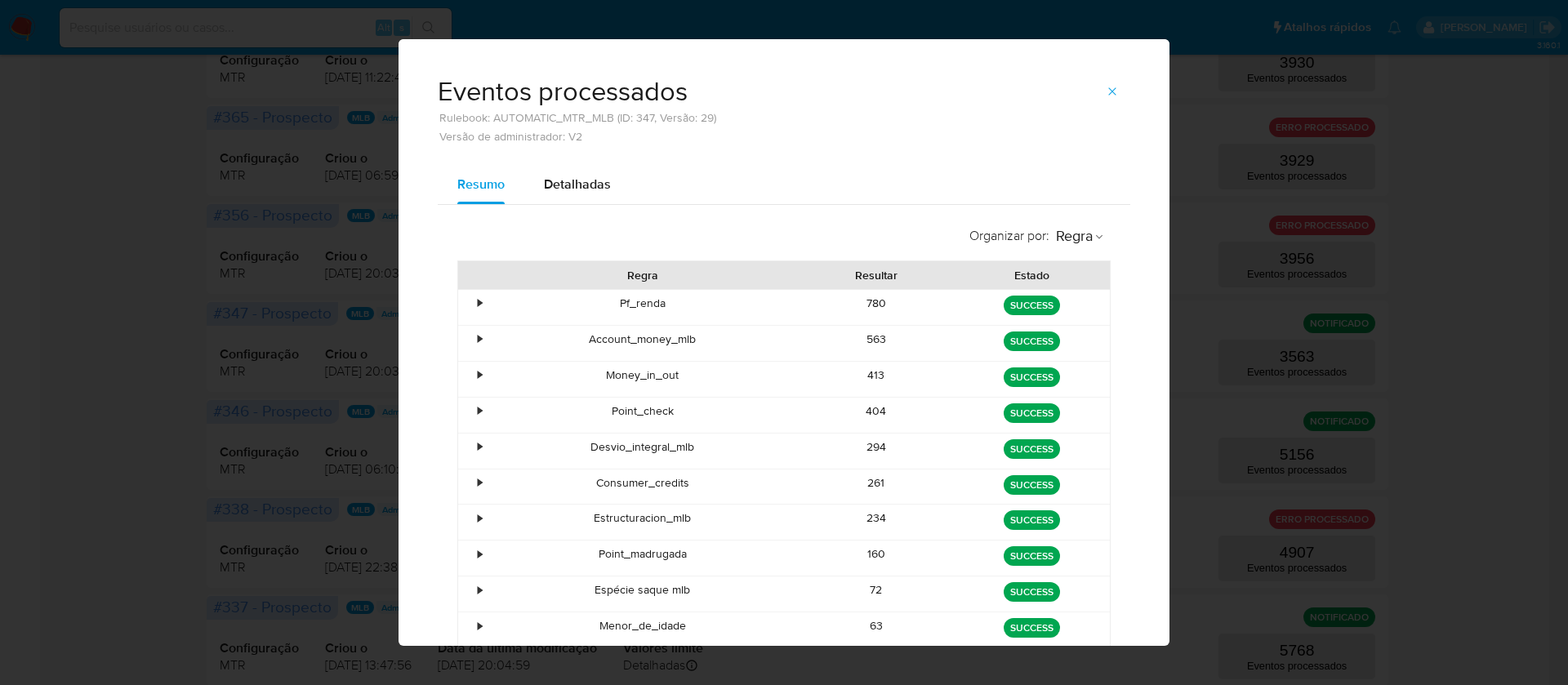
click at [852, 340] on div "563" at bounding box center [877, 343] width 156 height 35
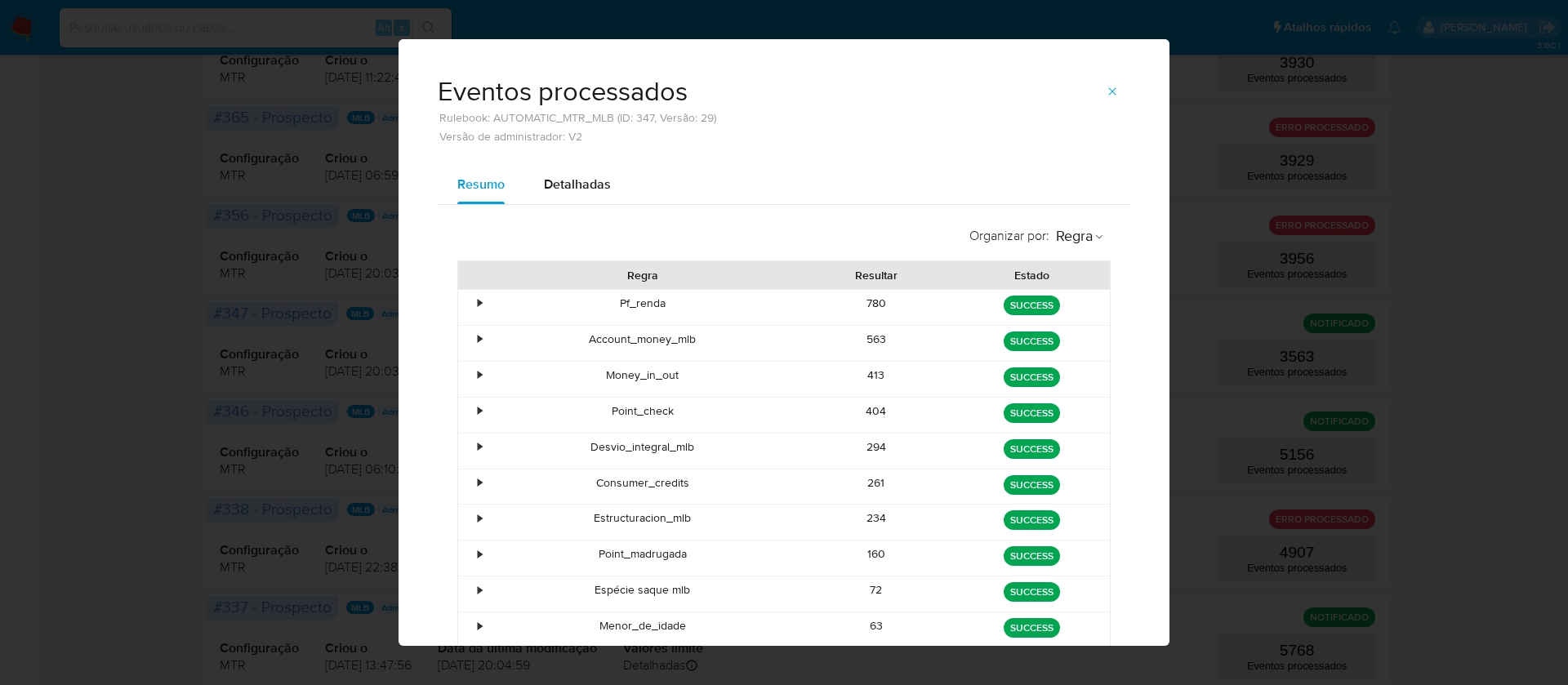
click at [855, 375] on div "413" at bounding box center [877, 379] width 156 height 35
click at [865, 371] on div "413" at bounding box center [877, 379] width 156 height 35
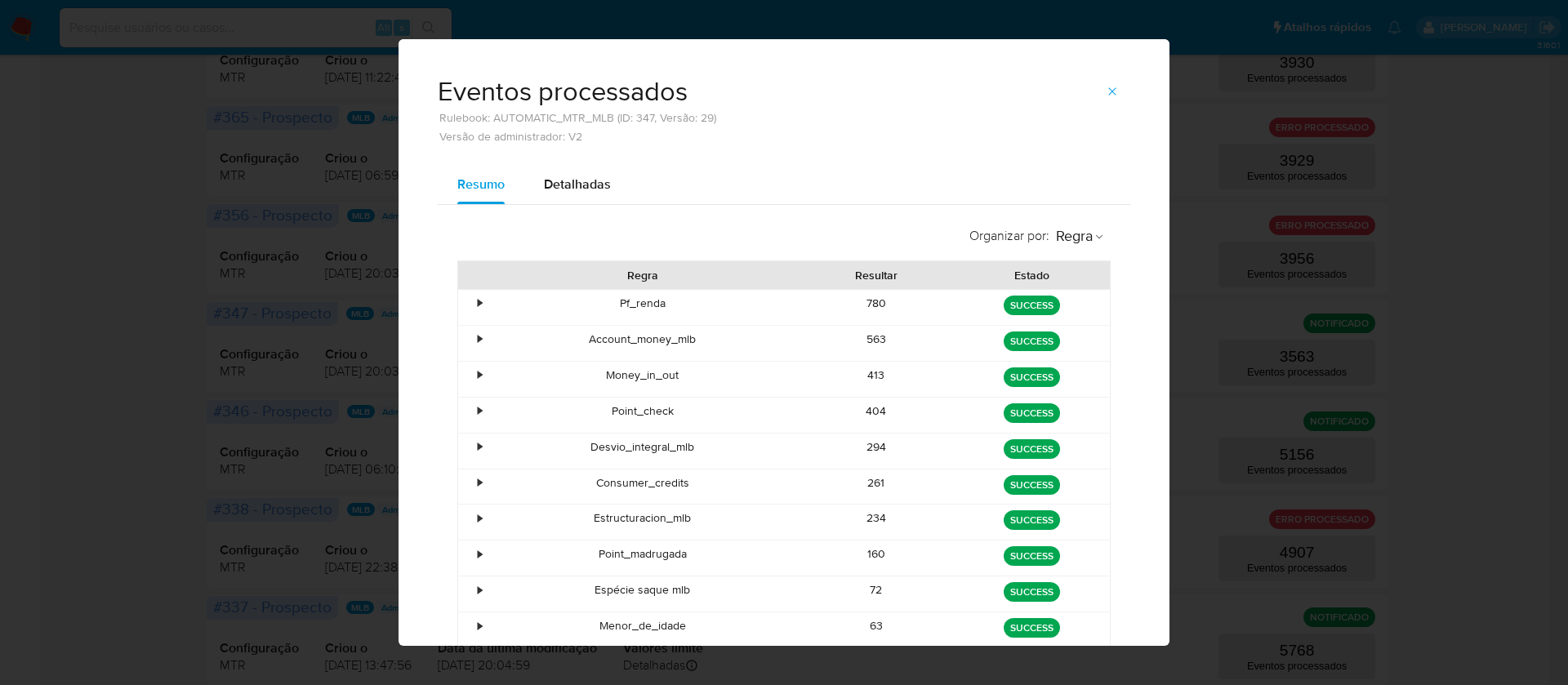
click at [865, 371] on div "413" at bounding box center [877, 379] width 156 height 35
click at [870, 411] on div "404" at bounding box center [877, 415] width 156 height 35
click at [864, 442] on div "294" at bounding box center [877, 450] width 156 height 35
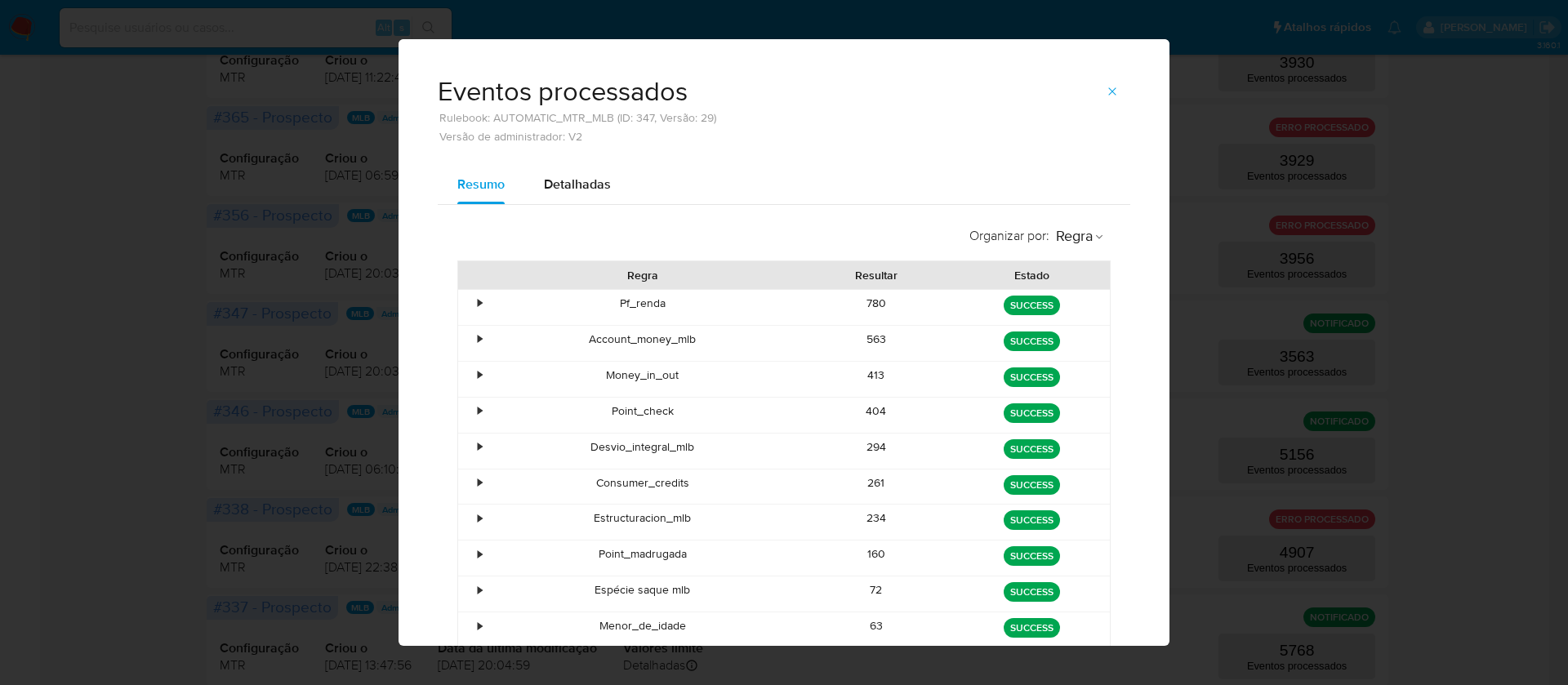
click at [864, 442] on div "294" at bounding box center [877, 450] width 156 height 35
click at [868, 485] on div "261" at bounding box center [877, 486] width 156 height 35
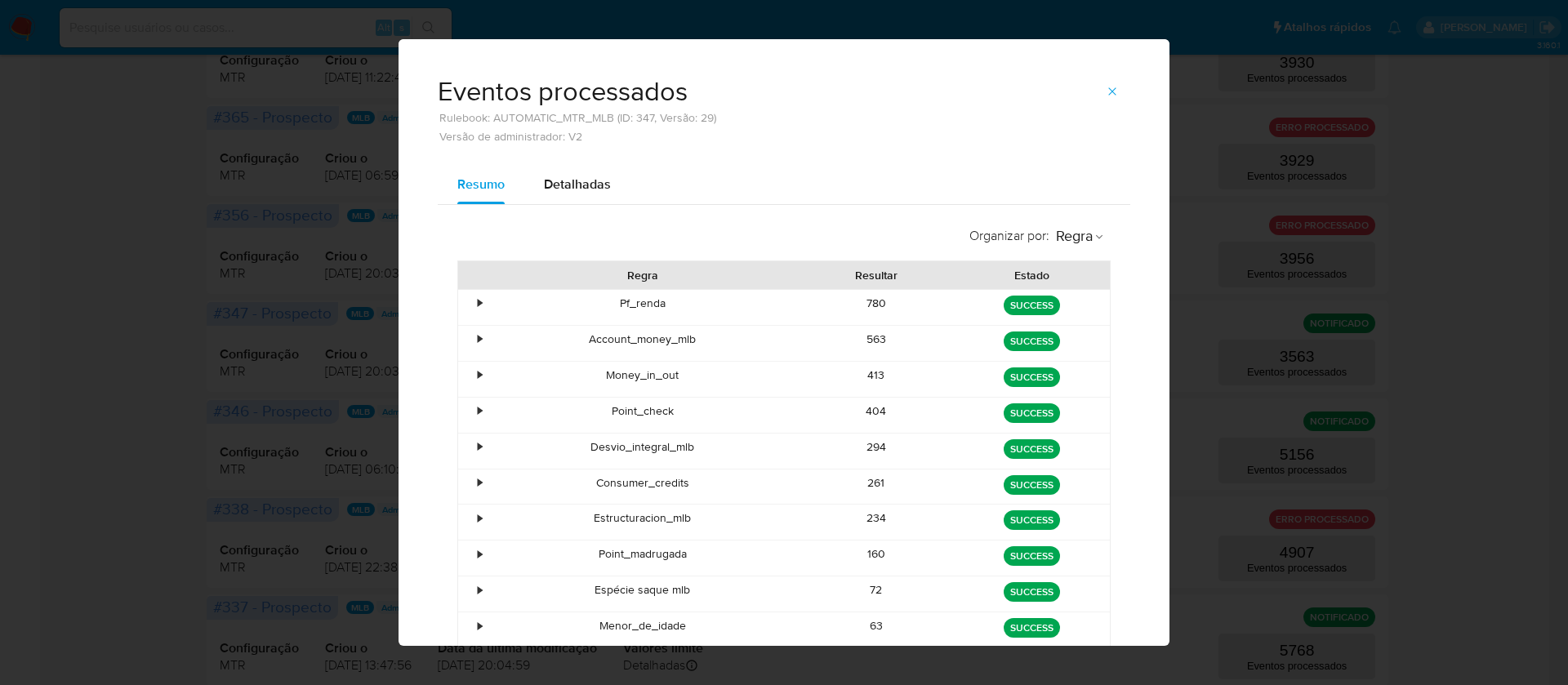
click at [872, 517] on div "234" at bounding box center [877, 522] width 156 height 35
click at [870, 516] on div "234" at bounding box center [877, 522] width 156 height 35
click at [865, 555] on div "160" at bounding box center [877, 558] width 156 height 35
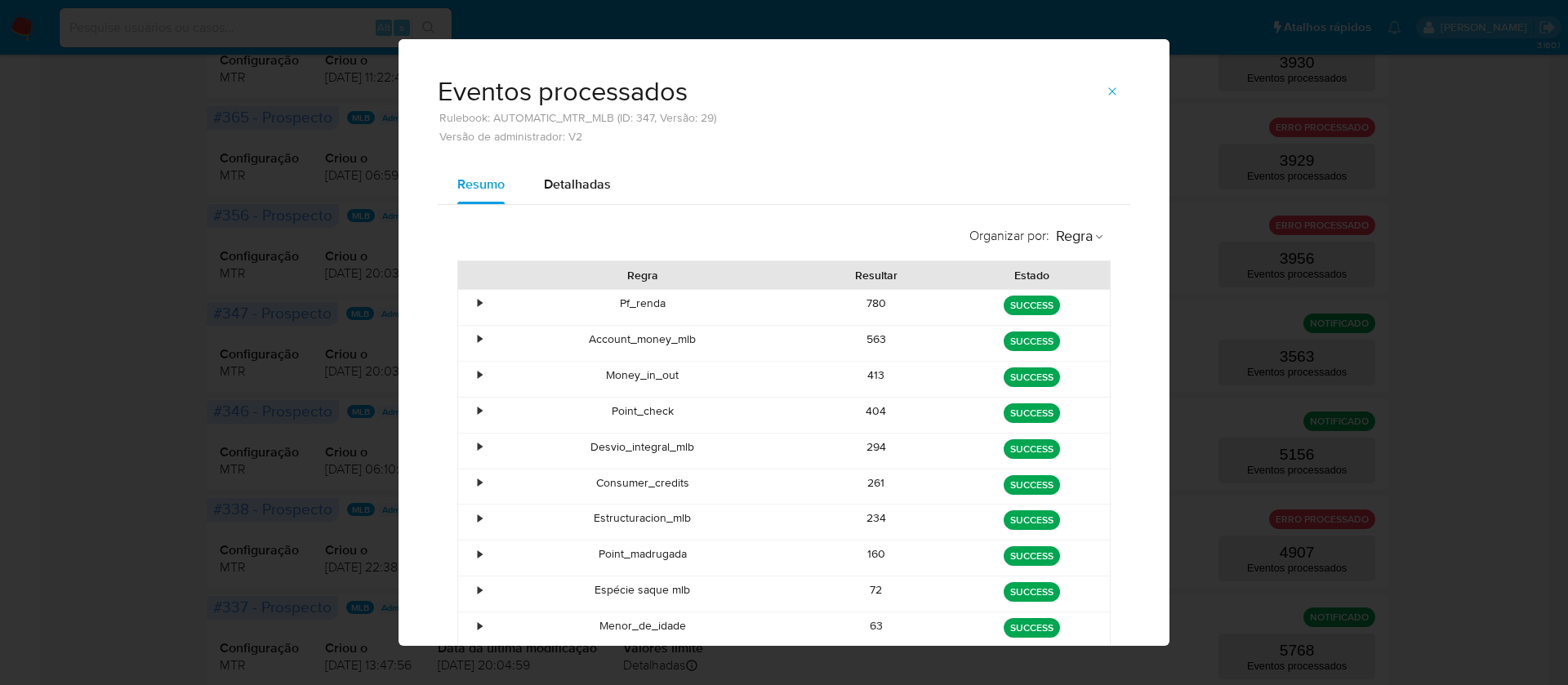
click at [870, 587] on div "72" at bounding box center [877, 594] width 156 height 35
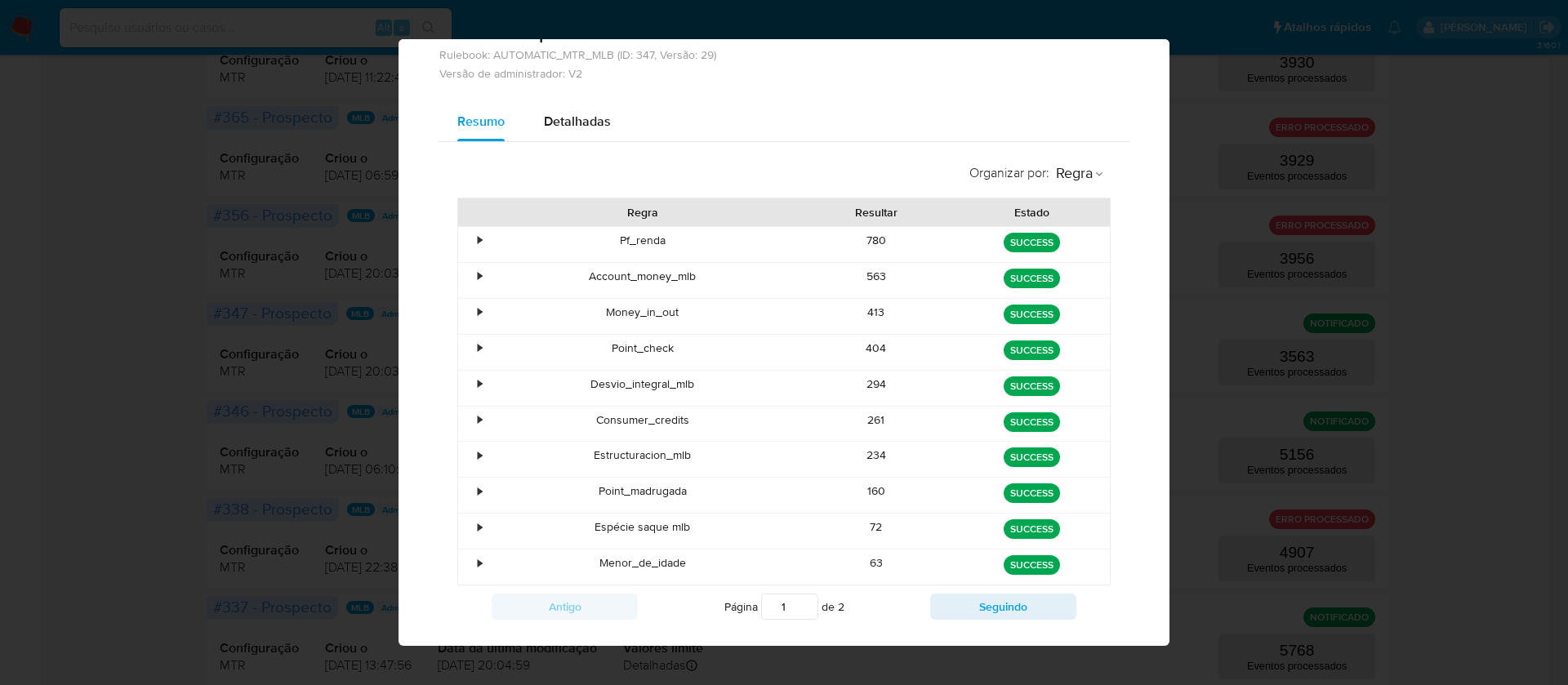
scroll to position [97, 0]
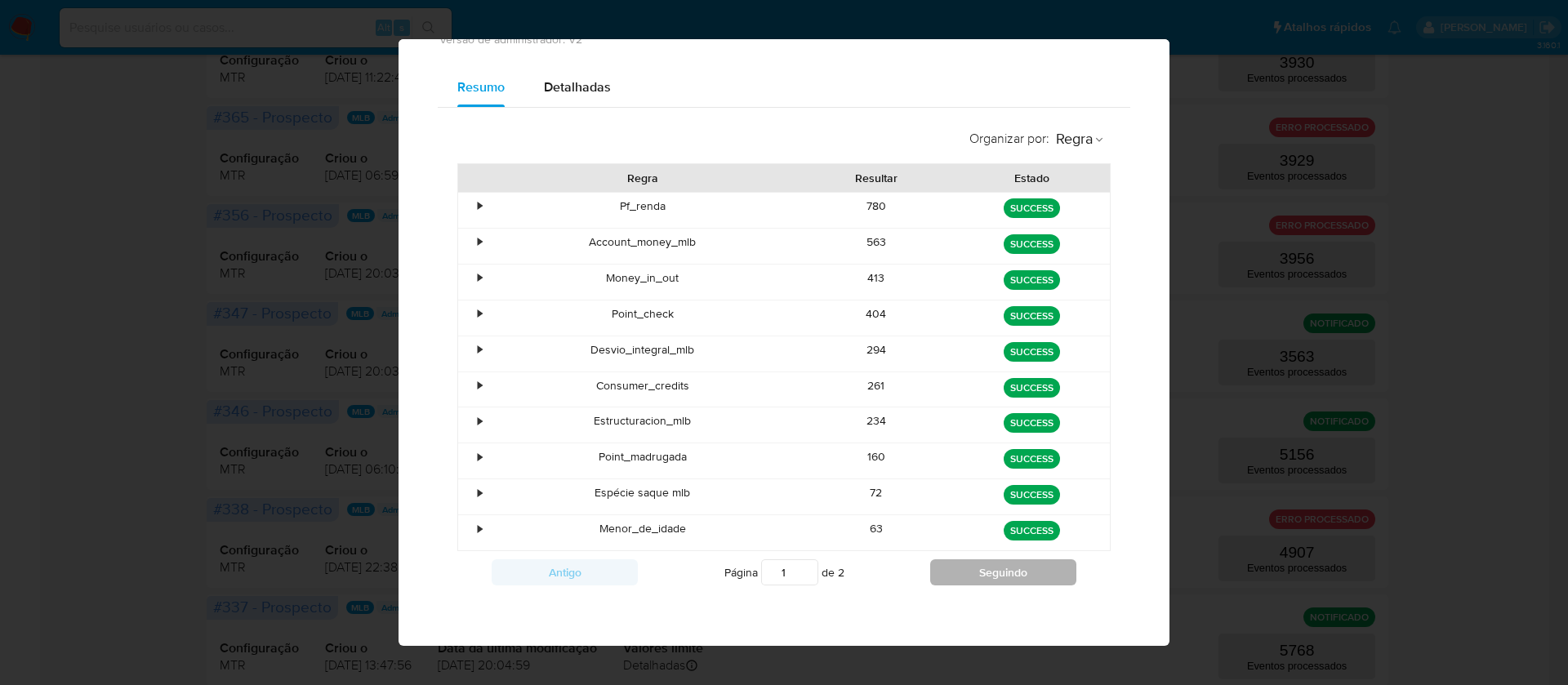
click at [992, 567] on button "Seguindo" at bounding box center [1003, 573] width 146 height 27
type input "2"
click at [864, 211] on div "61" at bounding box center [877, 210] width 156 height 35
click at [865, 244] on div "54" at bounding box center [877, 246] width 156 height 35
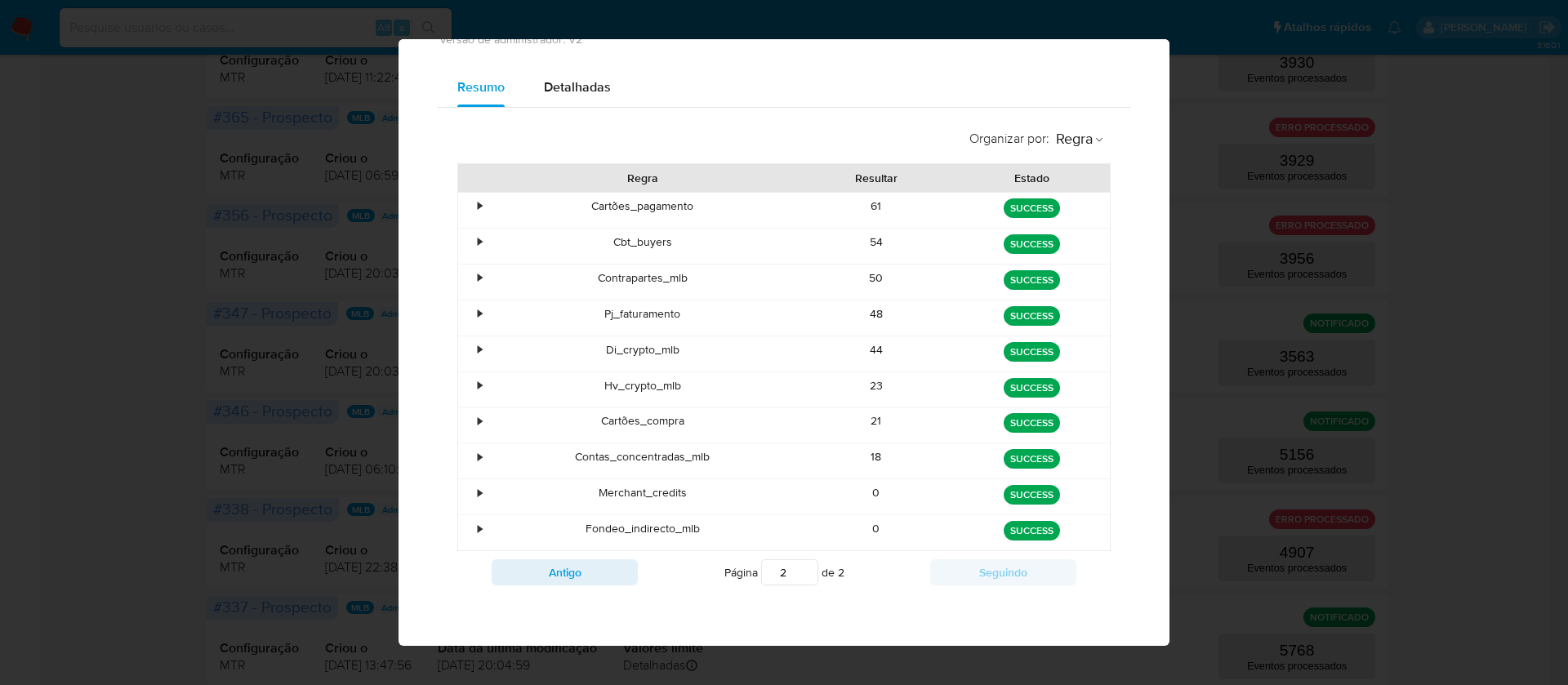
click at [862, 271] on div "50" at bounding box center [877, 282] width 156 height 35
click at [862, 314] on div "48" at bounding box center [877, 317] width 156 height 35
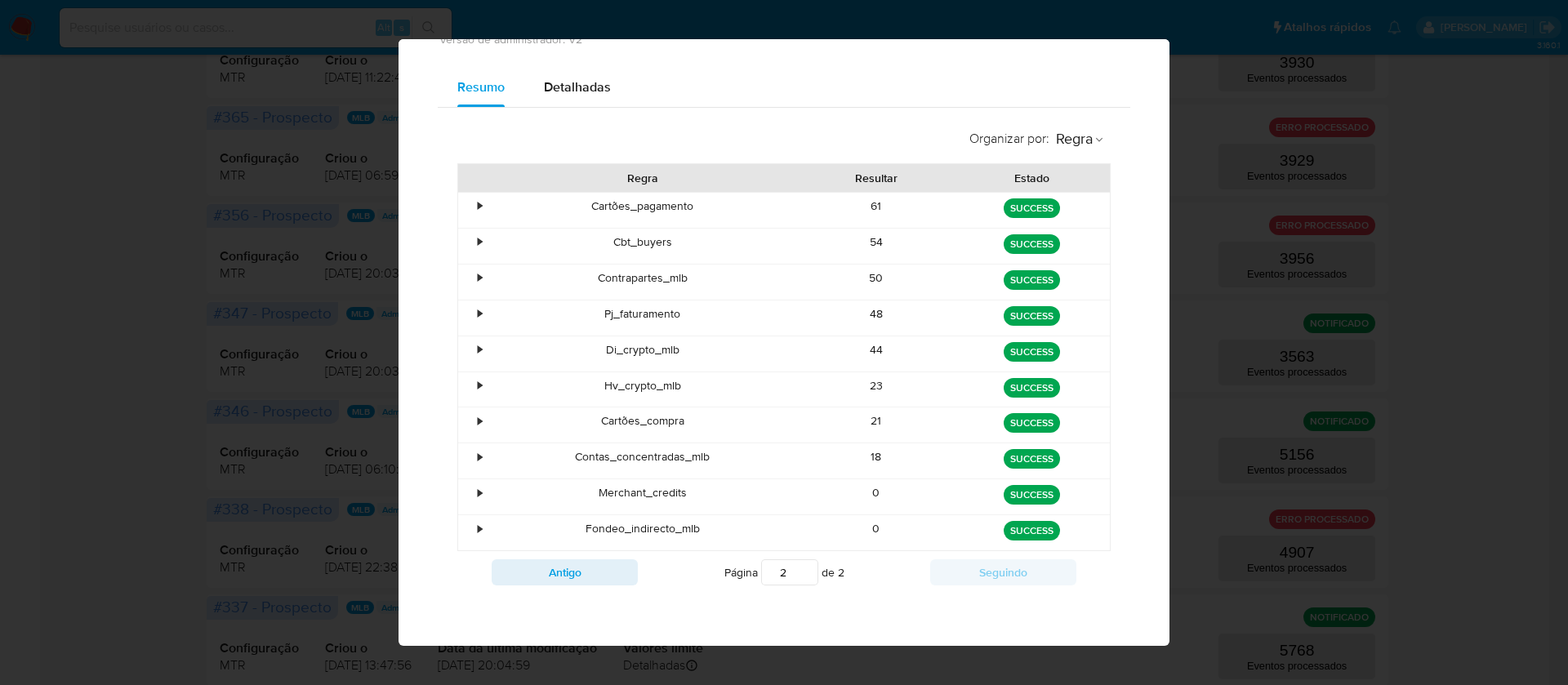
click at [862, 314] on div "48" at bounding box center [877, 317] width 156 height 35
click at [864, 342] on div "44" at bounding box center [877, 353] width 156 height 35
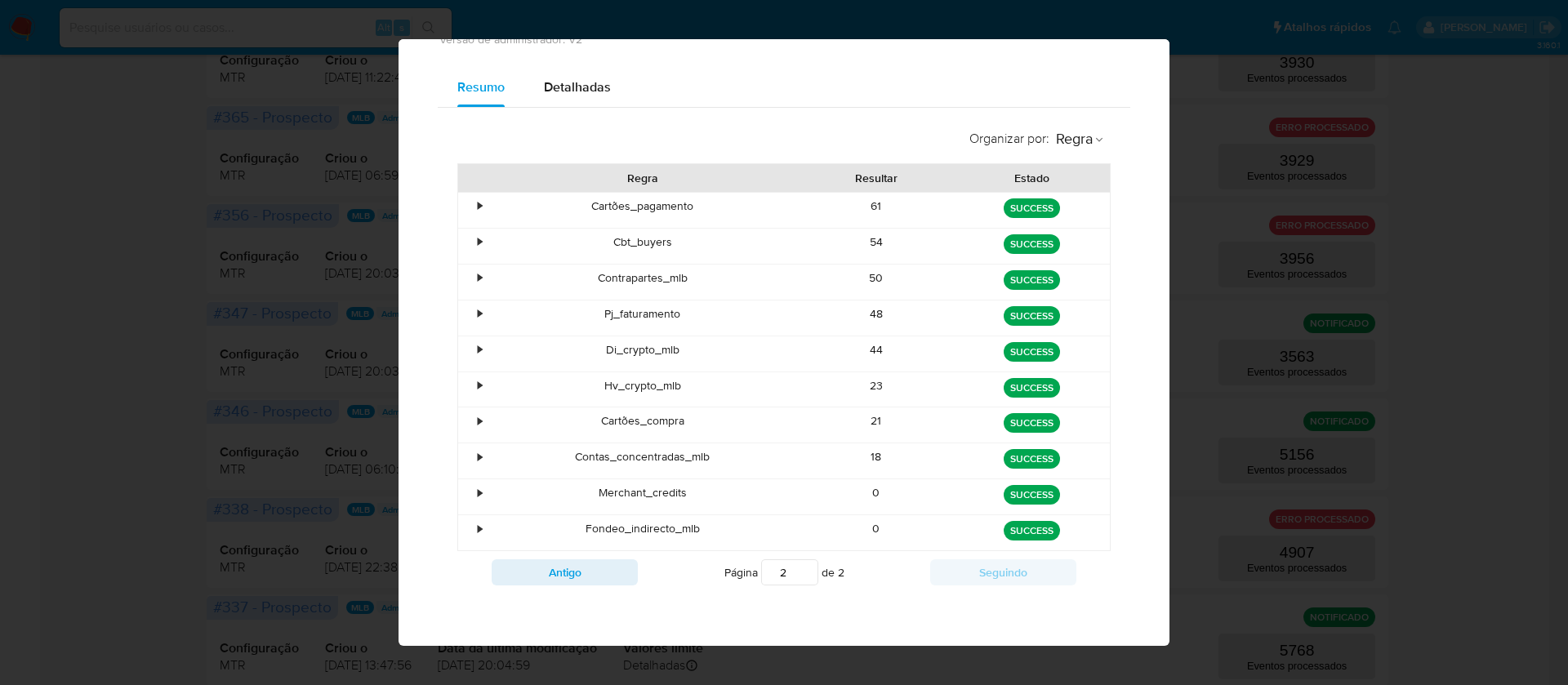
click at [865, 387] on div "23" at bounding box center [877, 390] width 156 height 35
click at [862, 422] on div "21" at bounding box center [877, 425] width 156 height 35
click at [863, 425] on div "21" at bounding box center [877, 425] width 156 height 35
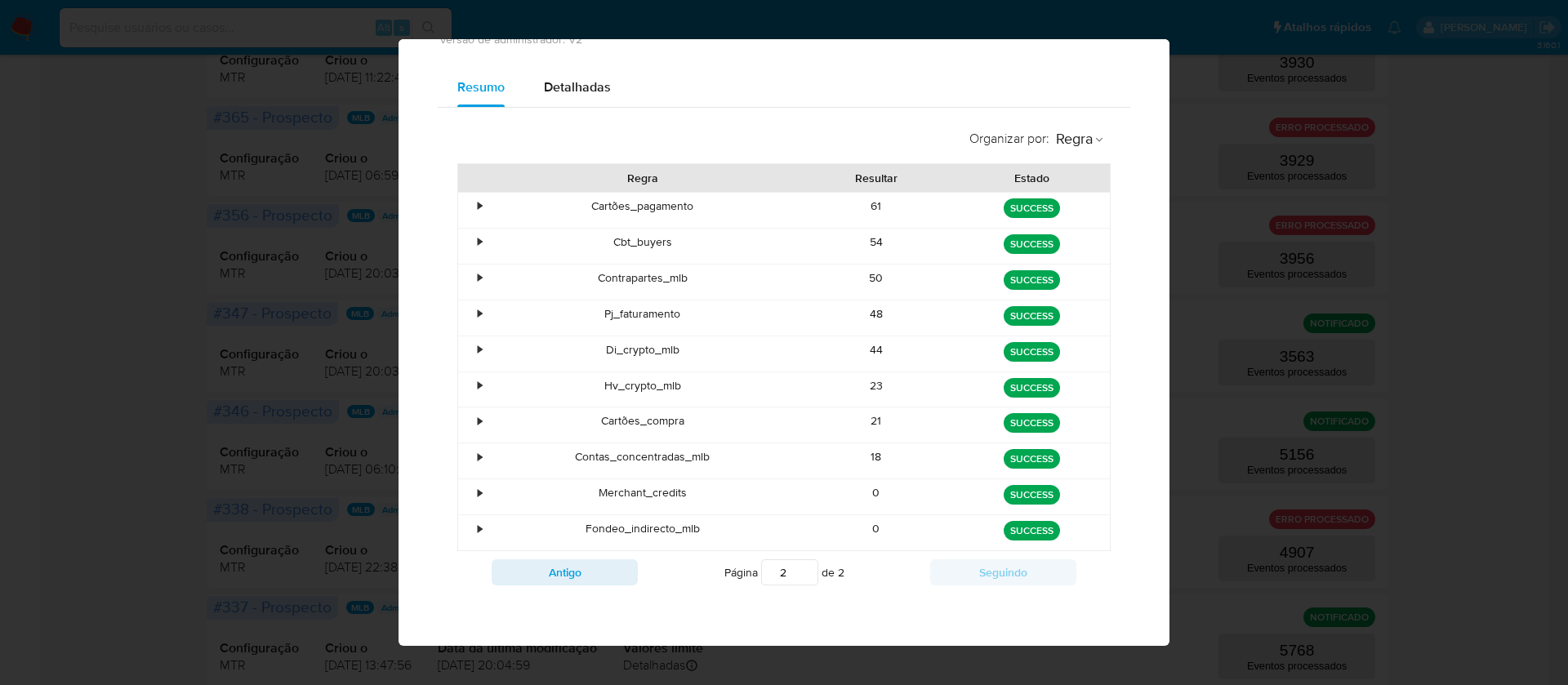
click at [863, 425] on div "21" at bounding box center [877, 425] width 156 height 35
click at [871, 459] on div "18" at bounding box center [877, 461] width 156 height 35
click at [859, 462] on div "18" at bounding box center [877, 461] width 156 height 35
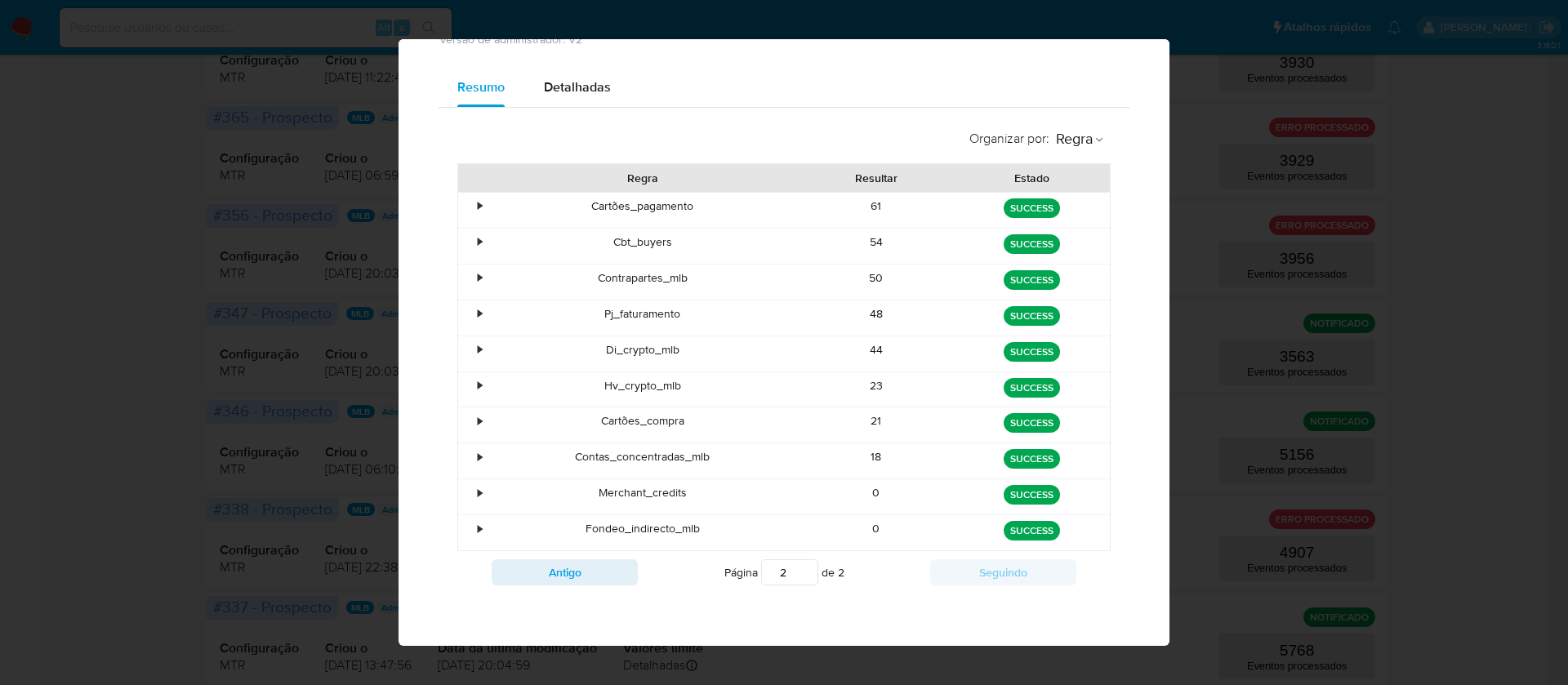
click at [859, 462] on div "18" at bounding box center [877, 461] width 156 height 35
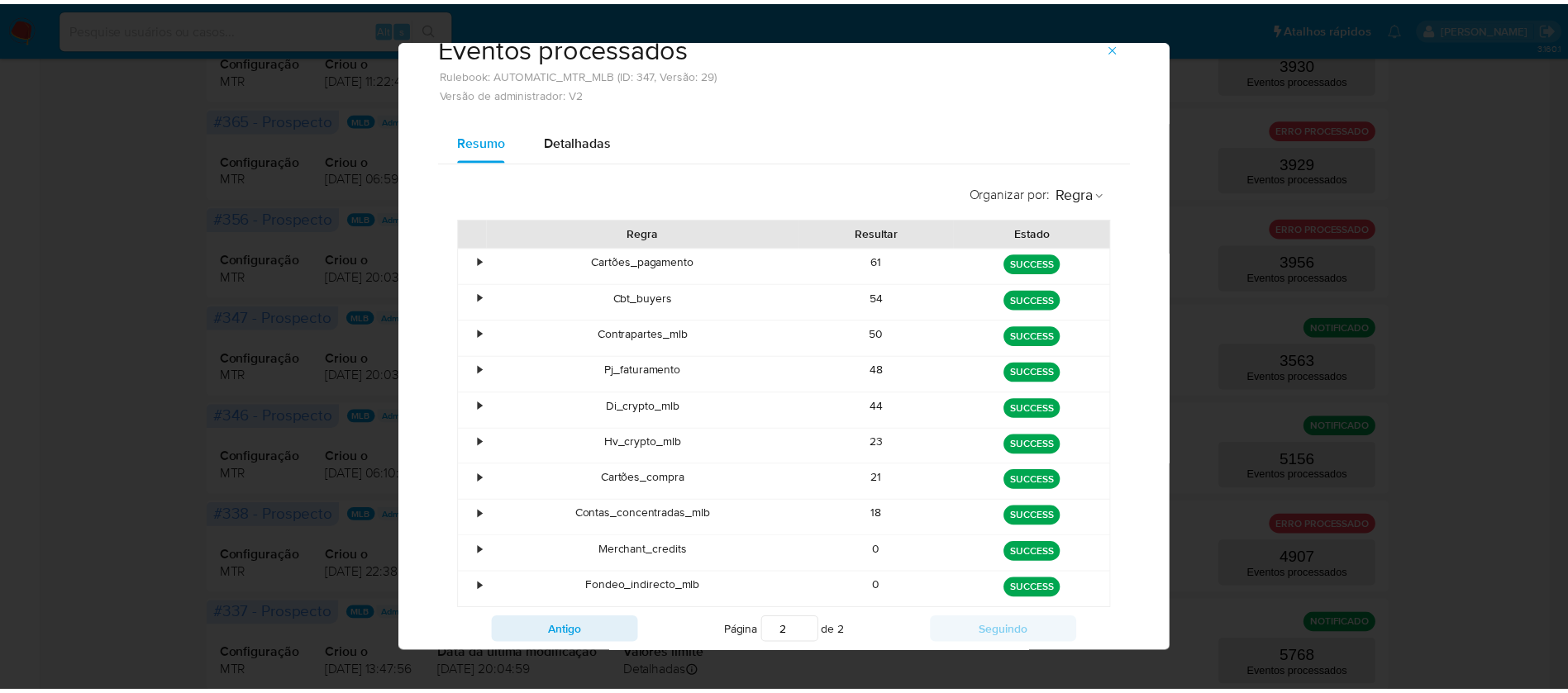
scroll to position [0, 0]
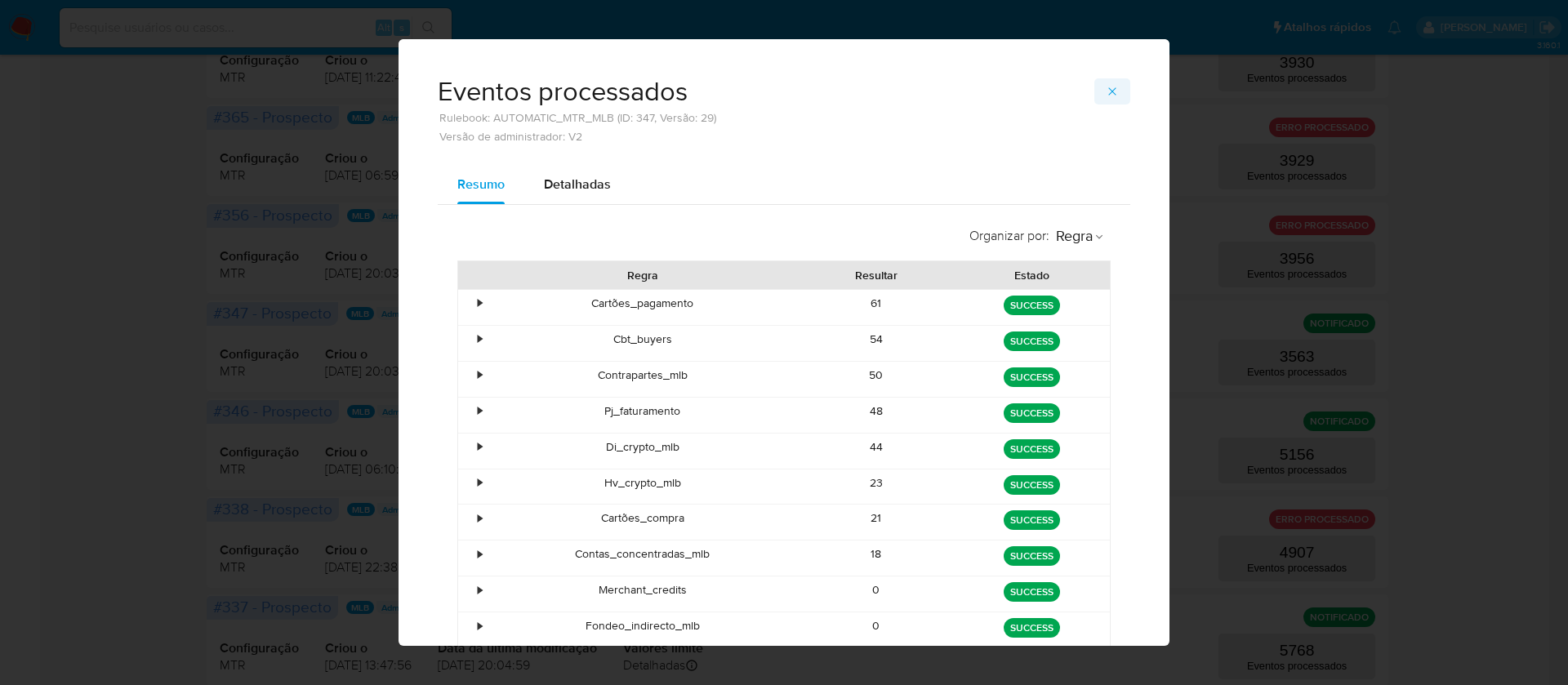
click at [1105, 90] on icon "button" at bounding box center [1112, 91] width 13 height 13
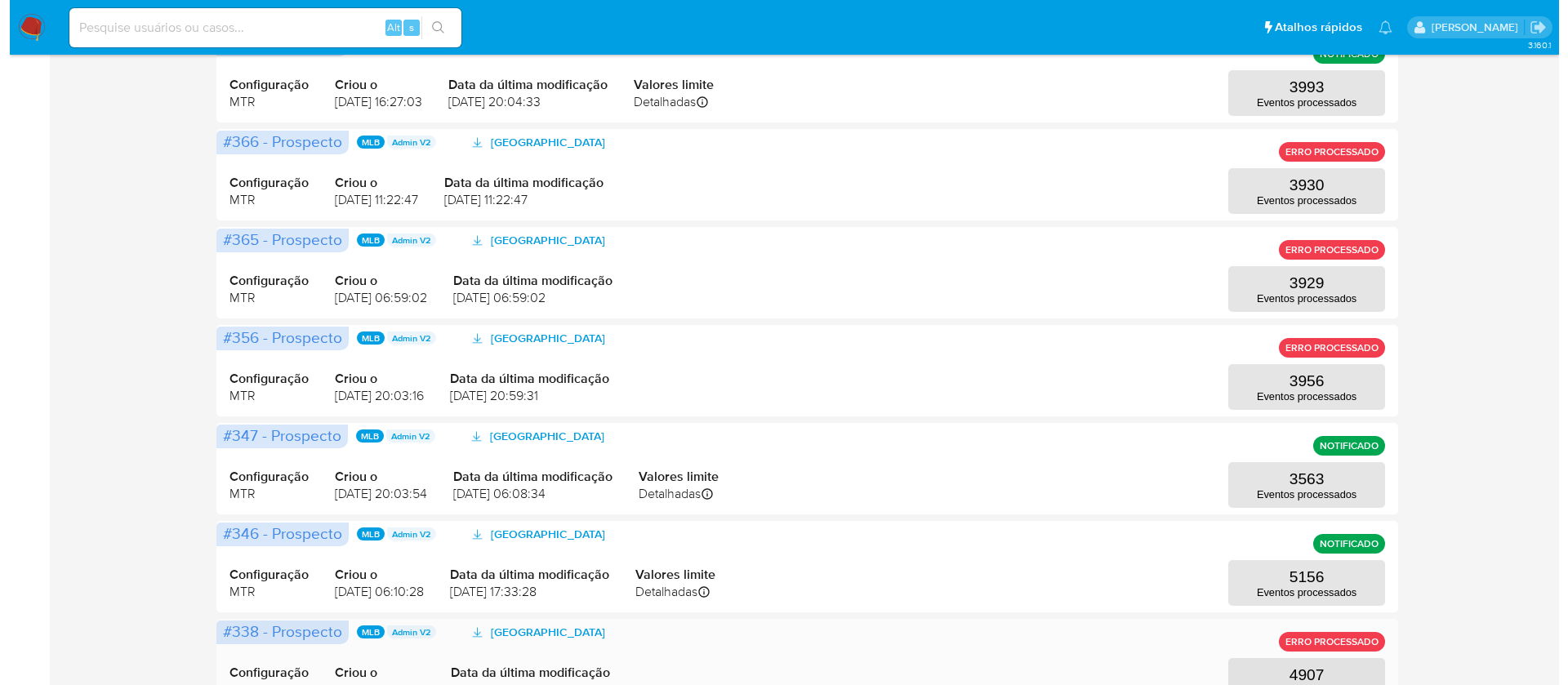
scroll to position [346, 0]
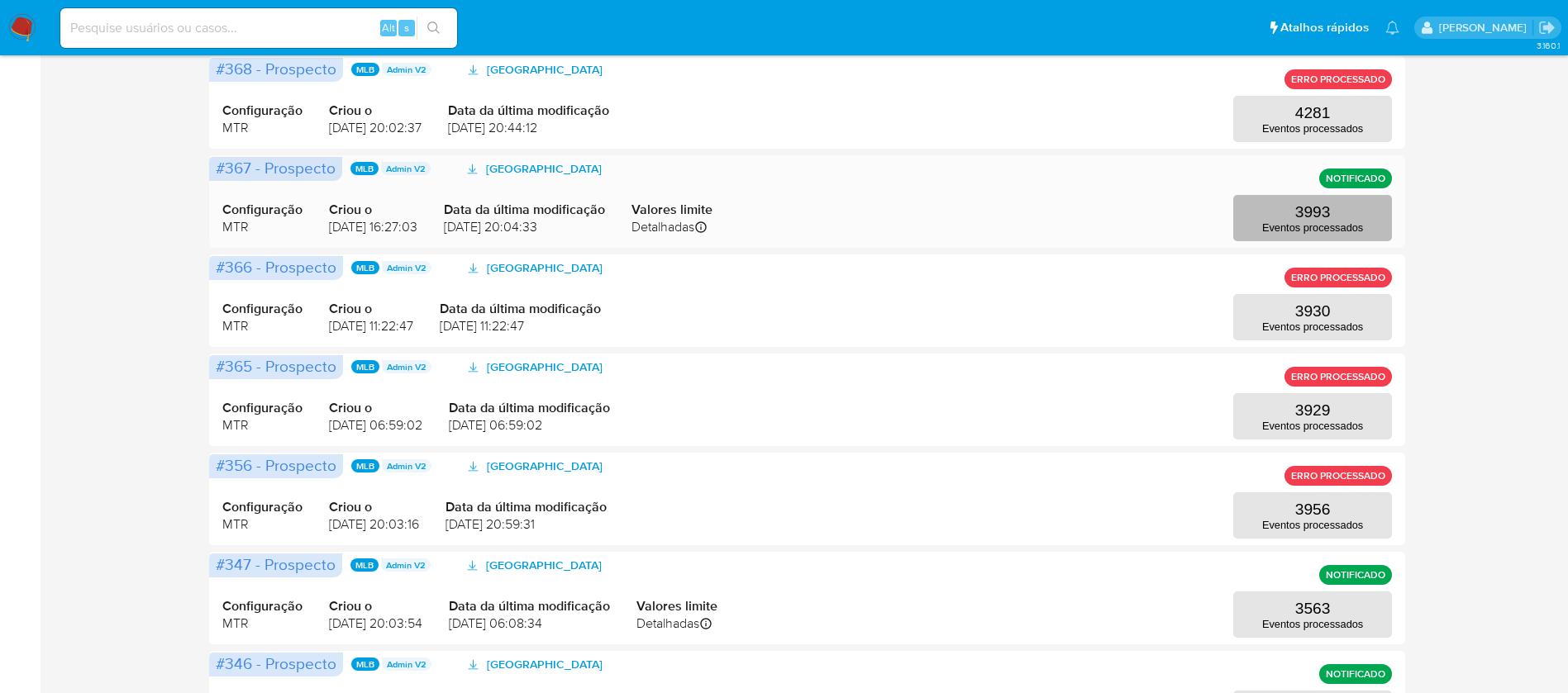
click at [1333, 212] on button "3993 Eventos processados" at bounding box center [1312, 218] width 159 height 46
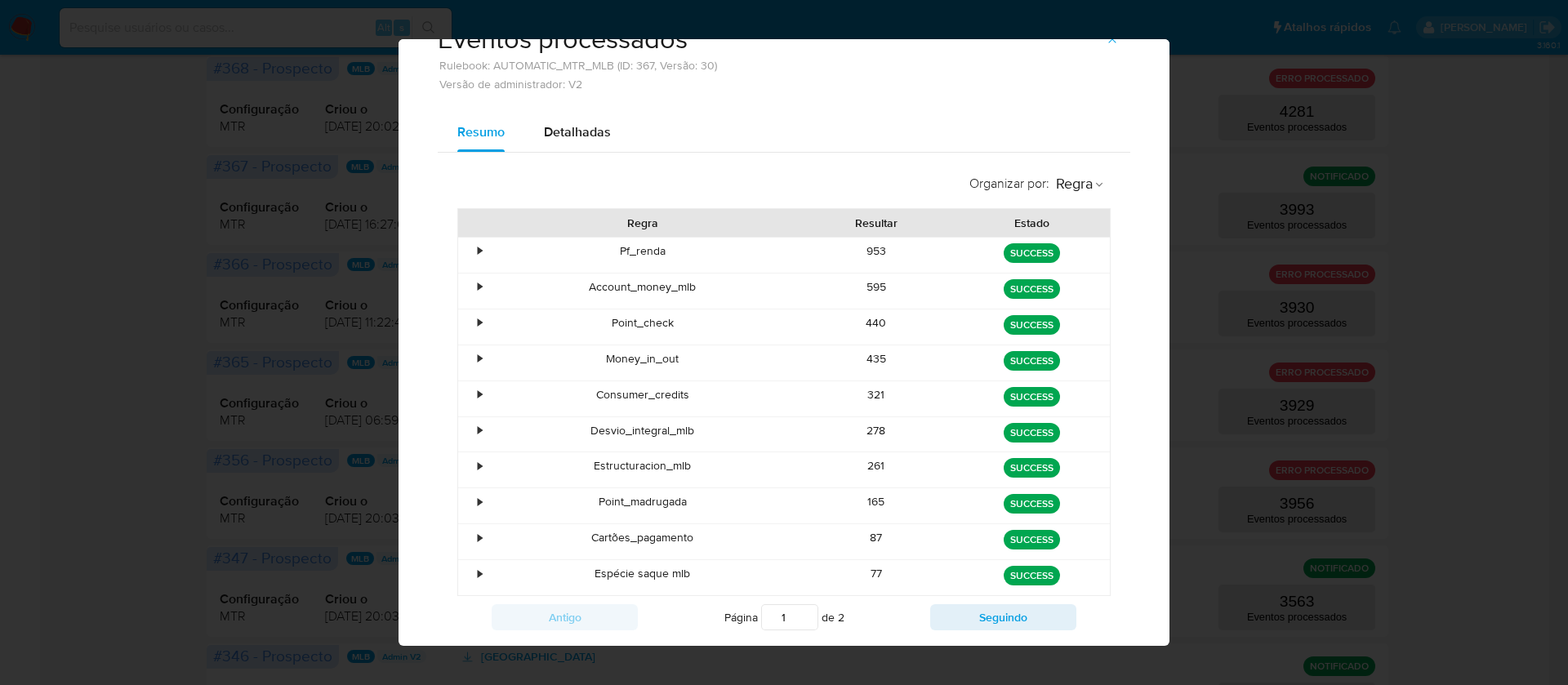
scroll to position [97, 0]
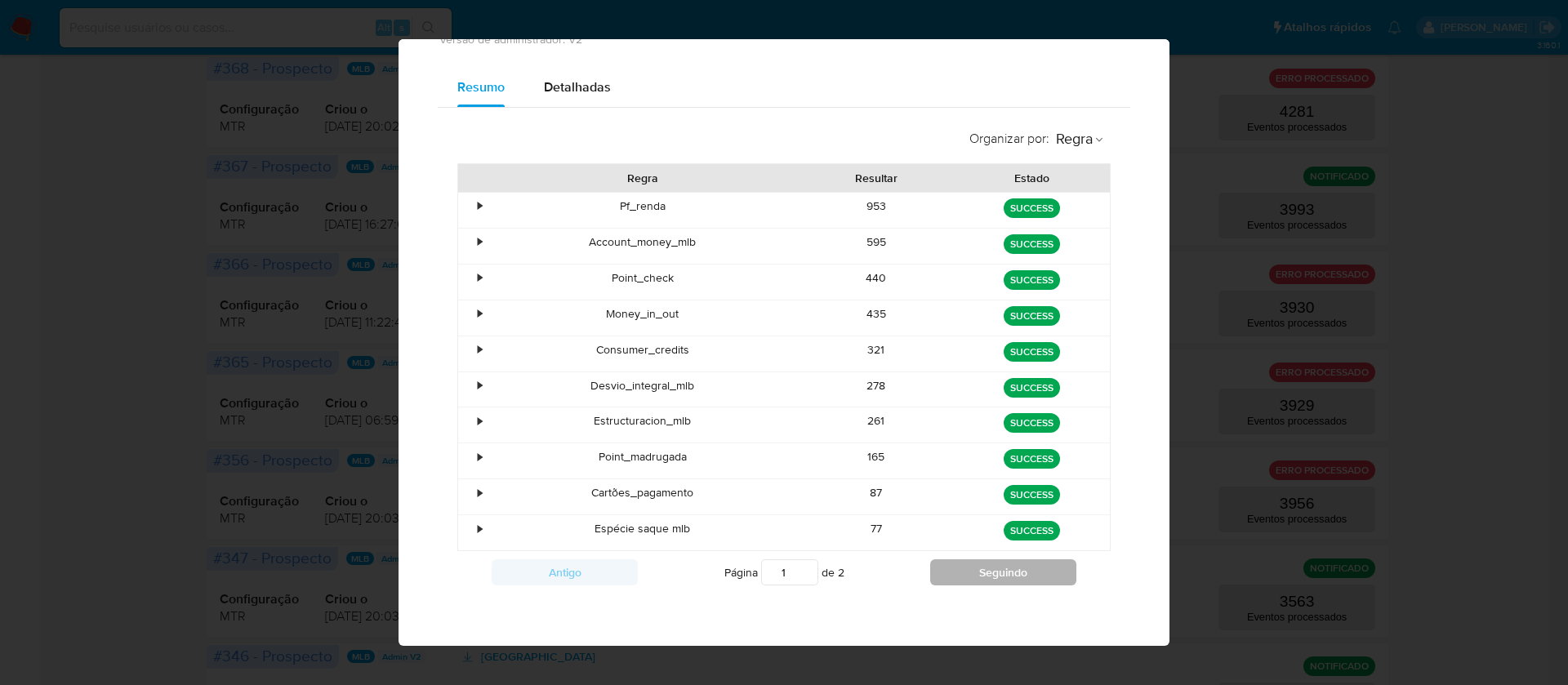
click at [966, 564] on button "Seguindo" at bounding box center [1003, 573] width 146 height 27
click at [543, 575] on button "Antigo" at bounding box center [565, 573] width 146 height 27
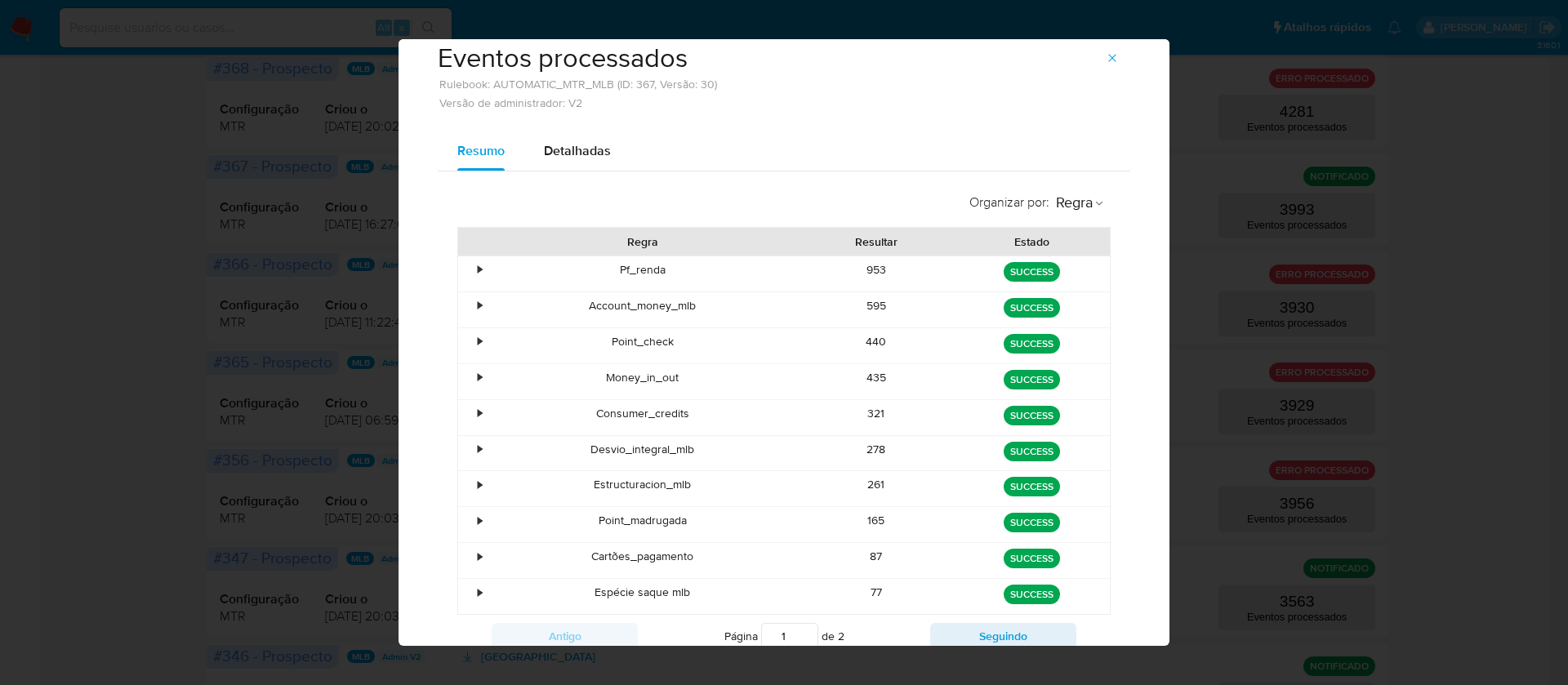
scroll to position [0, 0]
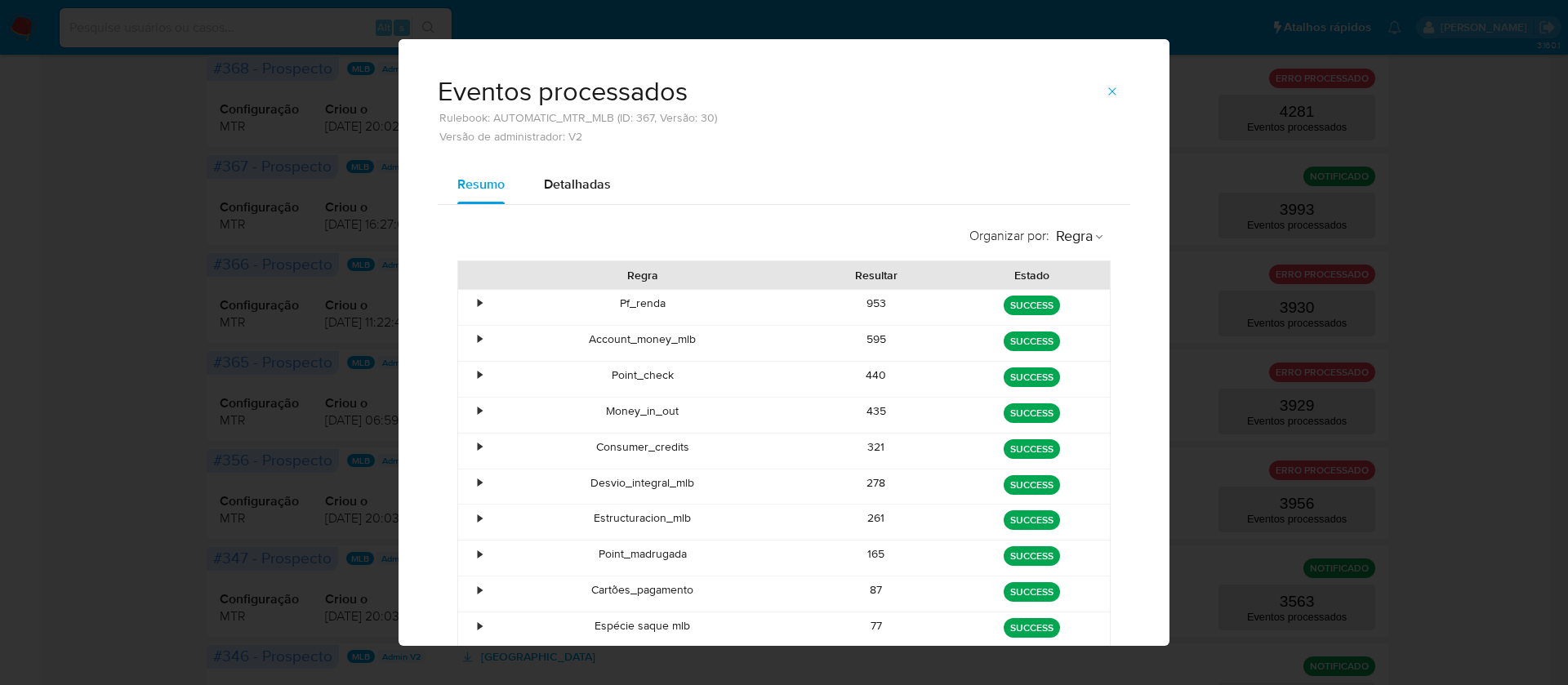
click at [860, 340] on div "595" at bounding box center [877, 343] width 156 height 35
click at [864, 411] on div "435" at bounding box center [877, 415] width 156 height 35
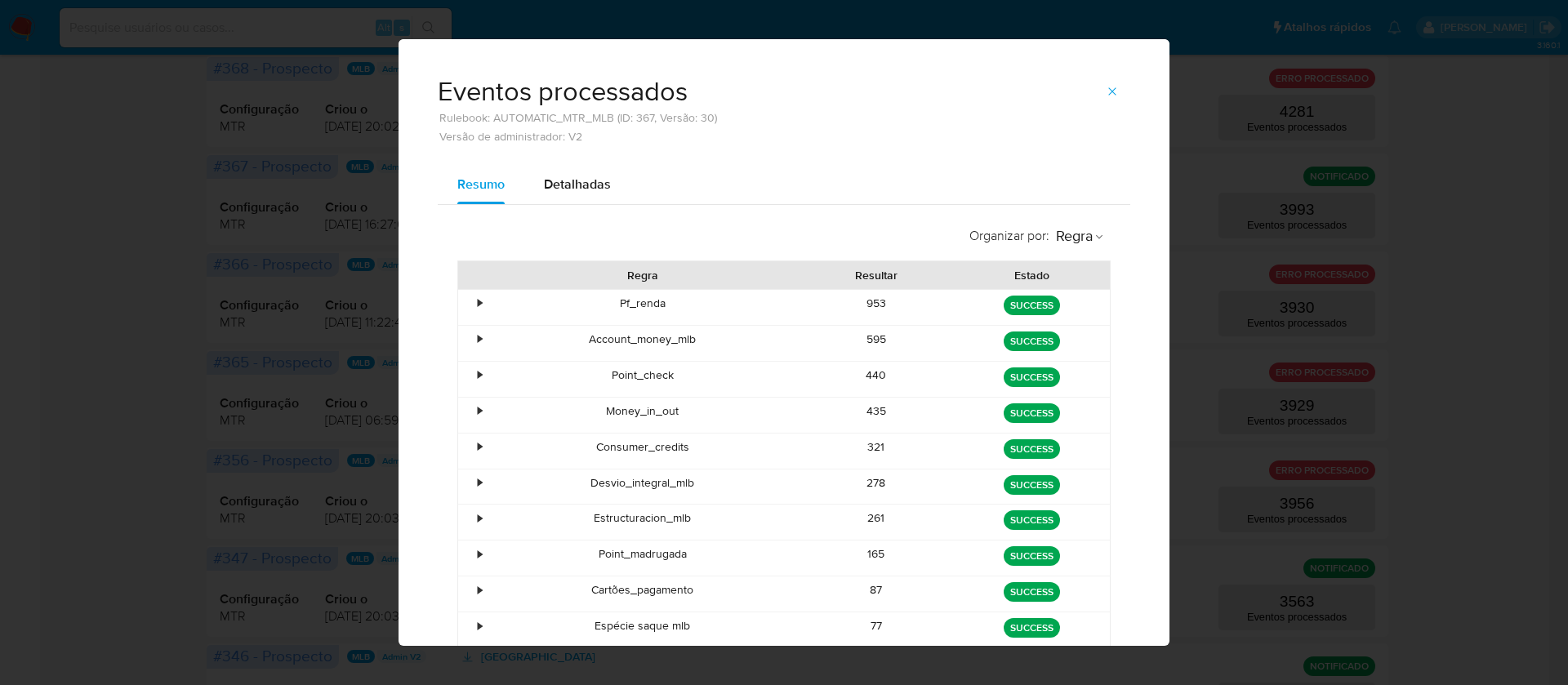
click at [864, 411] on div "435" at bounding box center [877, 415] width 156 height 35
click at [865, 439] on div "321" at bounding box center [877, 450] width 156 height 35
click at [860, 487] on div "278" at bounding box center [877, 486] width 156 height 35
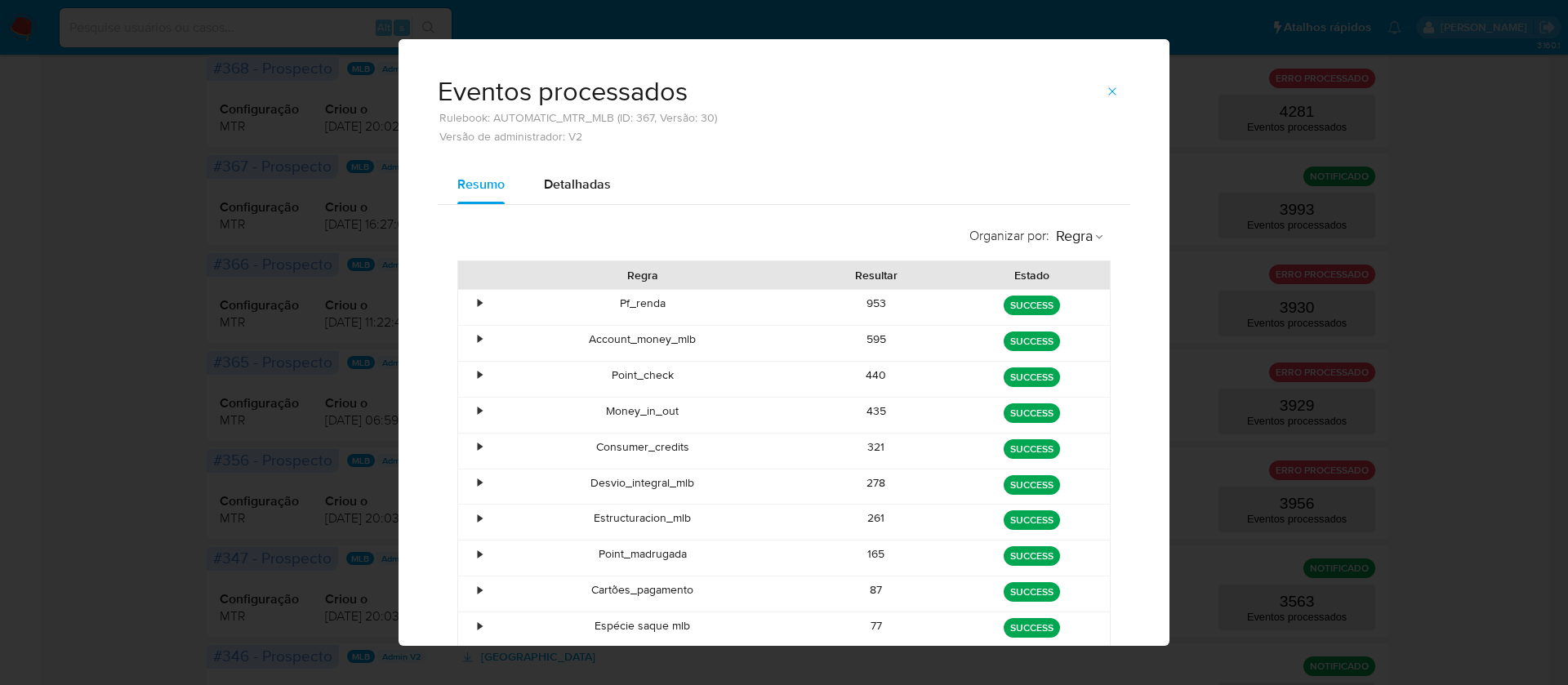
click at [860, 487] on div "278" at bounding box center [877, 486] width 156 height 35
click at [860, 518] on div "261" at bounding box center [877, 522] width 156 height 35
click at [860, 554] on div "165" at bounding box center [877, 558] width 156 height 35
click at [863, 556] on div "165" at bounding box center [877, 558] width 156 height 35
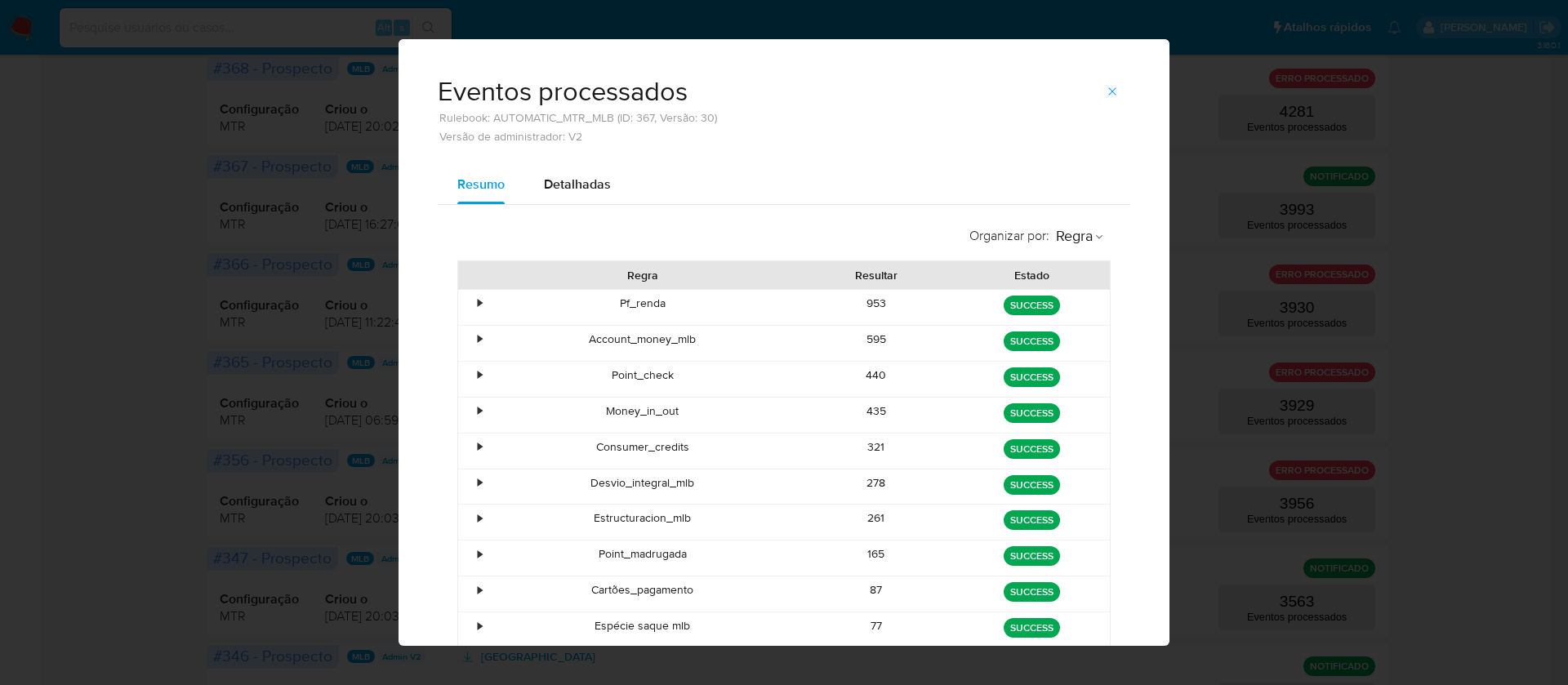
click at [860, 585] on div "87" at bounding box center [877, 594] width 156 height 35
click at [864, 626] on div "77" at bounding box center [877, 630] width 156 height 35
click at [865, 626] on div "77" at bounding box center [877, 630] width 156 height 35
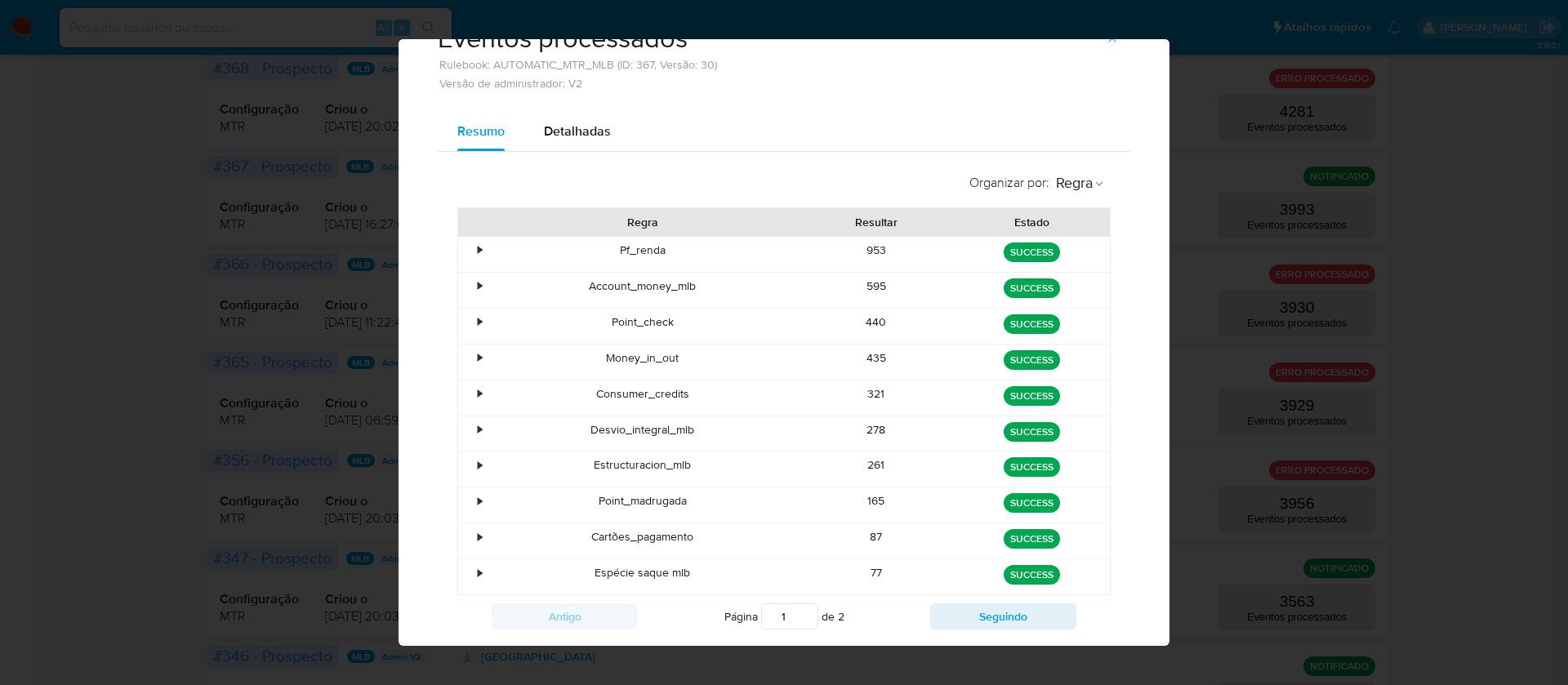
scroll to position [97, 0]
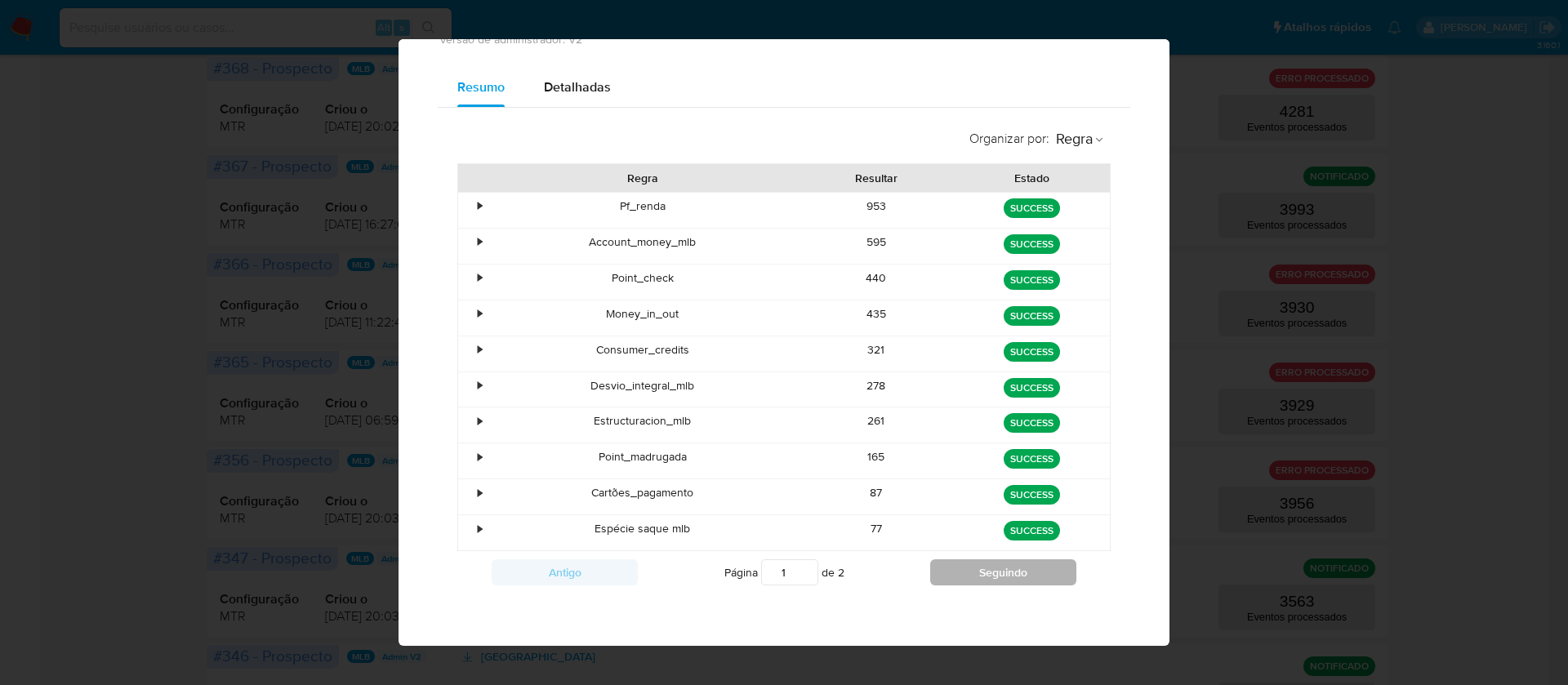
click at [957, 572] on button "Seguindo" at bounding box center [1003, 573] width 146 height 27
type input "2"
click at [860, 241] on div "63" at bounding box center [877, 246] width 156 height 35
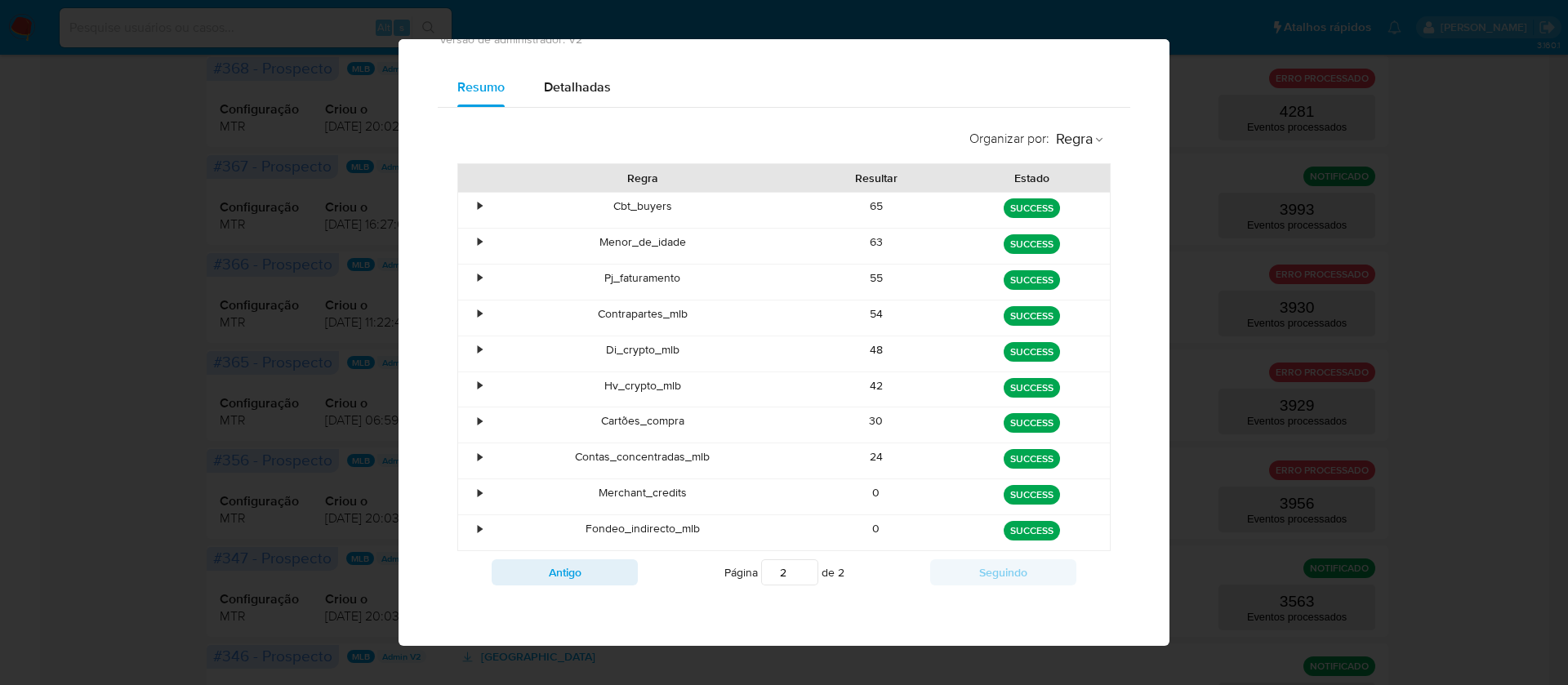
click at [860, 241] on div "63" at bounding box center [877, 246] width 156 height 35
click at [874, 276] on div "55" at bounding box center [877, 282] width 156 height 35
click at [868, 315] on div "54" at bounding box center [877, 317] width 156 height 35
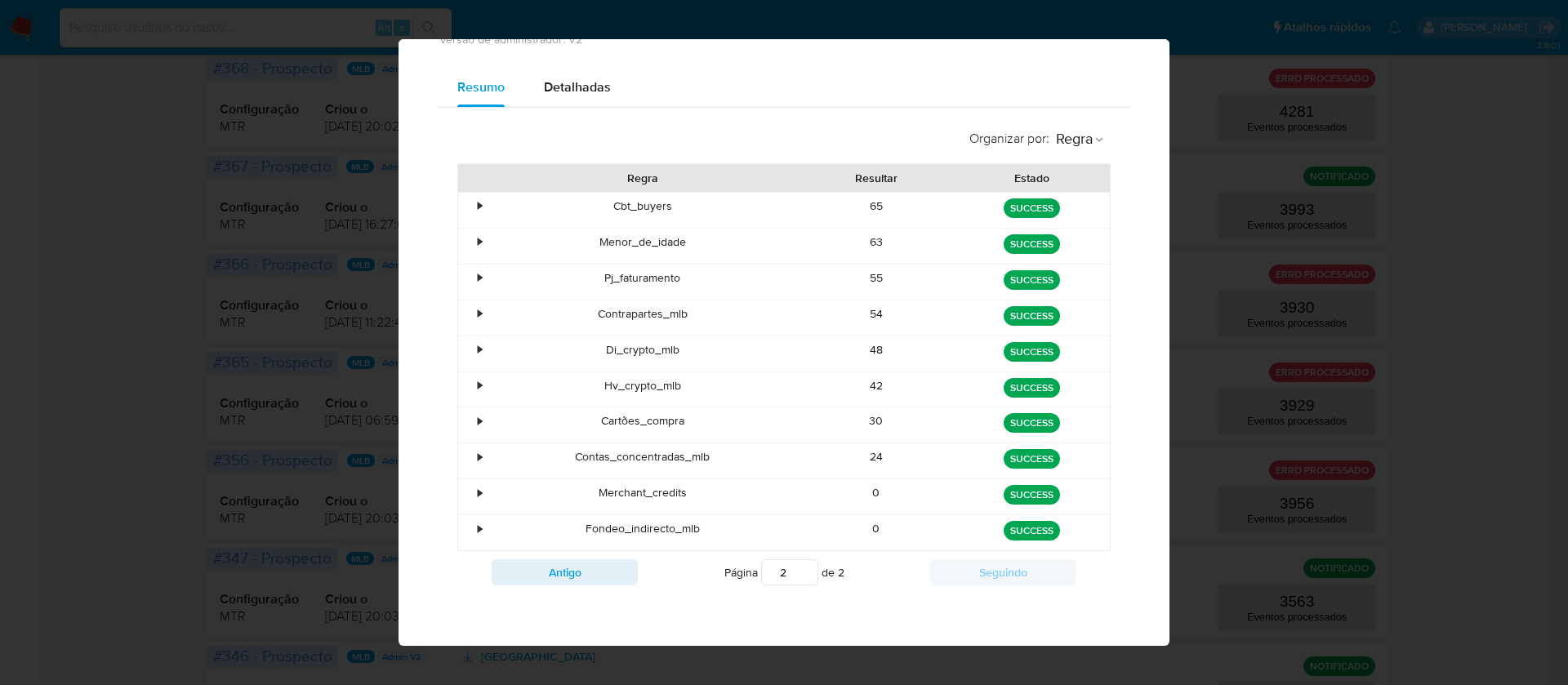
click at [864, 352] on div "48" at bounding box center [877, 353] width 156 height 35
click at [863, 389] on div "42" at bounding box center [877, 390] width 156 height 35
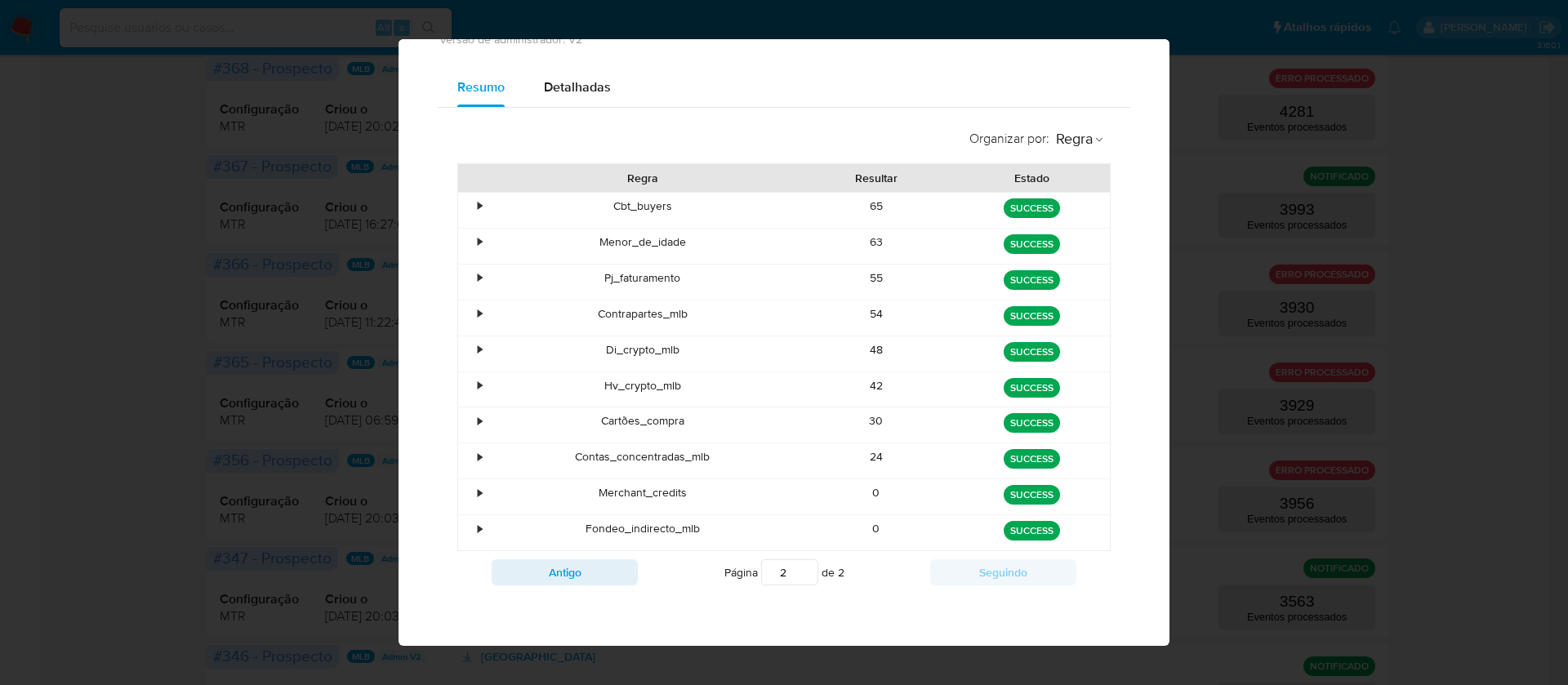
click at [863, 389] on div "42" at bounding box center [877, 390] width 156 height 35
click at [866, 411] on div "30" at bounding box center [877, 425] width 156 height 35
click at [867, 444] on div "24" at bounding box center [877, 461] width 156 height 35
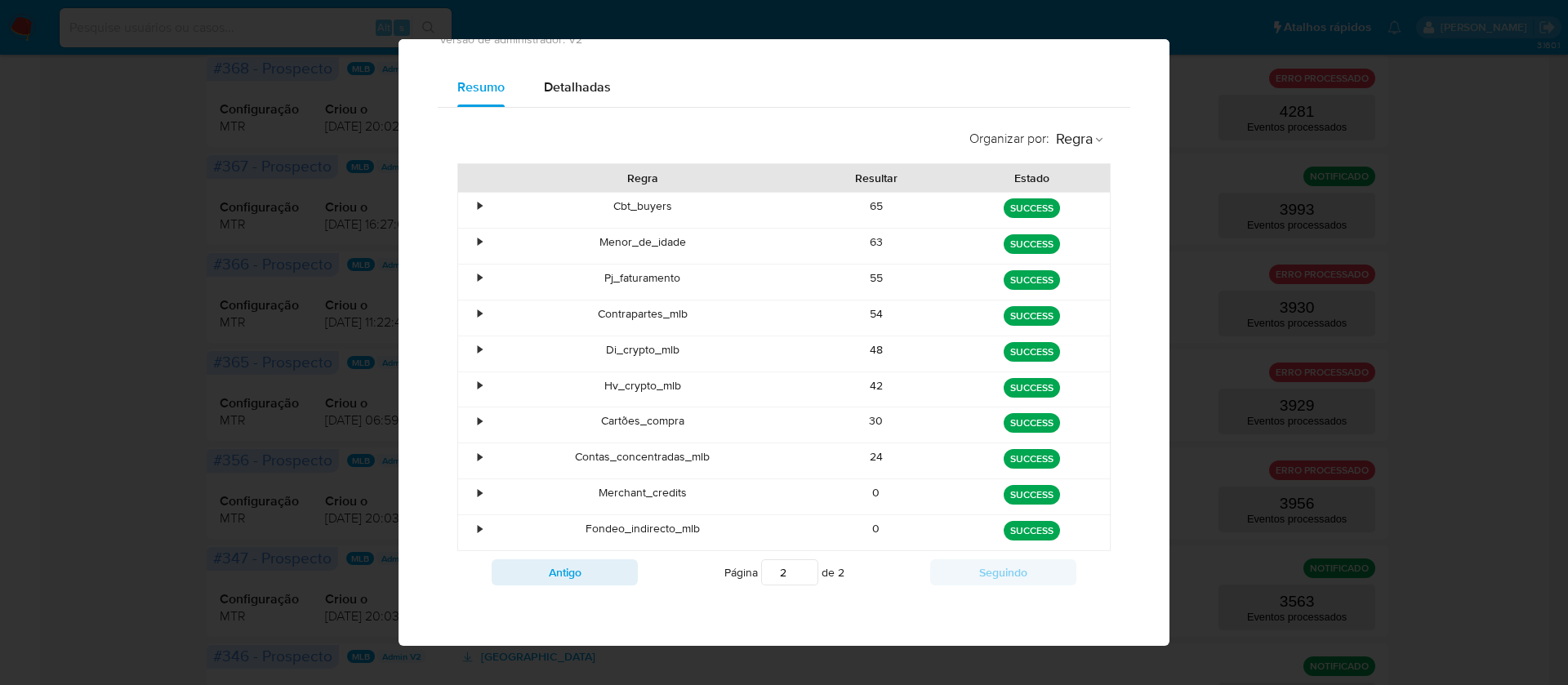
click at [868, 444] on div "24" at bounding box center [877, 461] width 156 height 35
click at [869, 444] on div "24" at bounding box center [877, 461] width 156 height 35
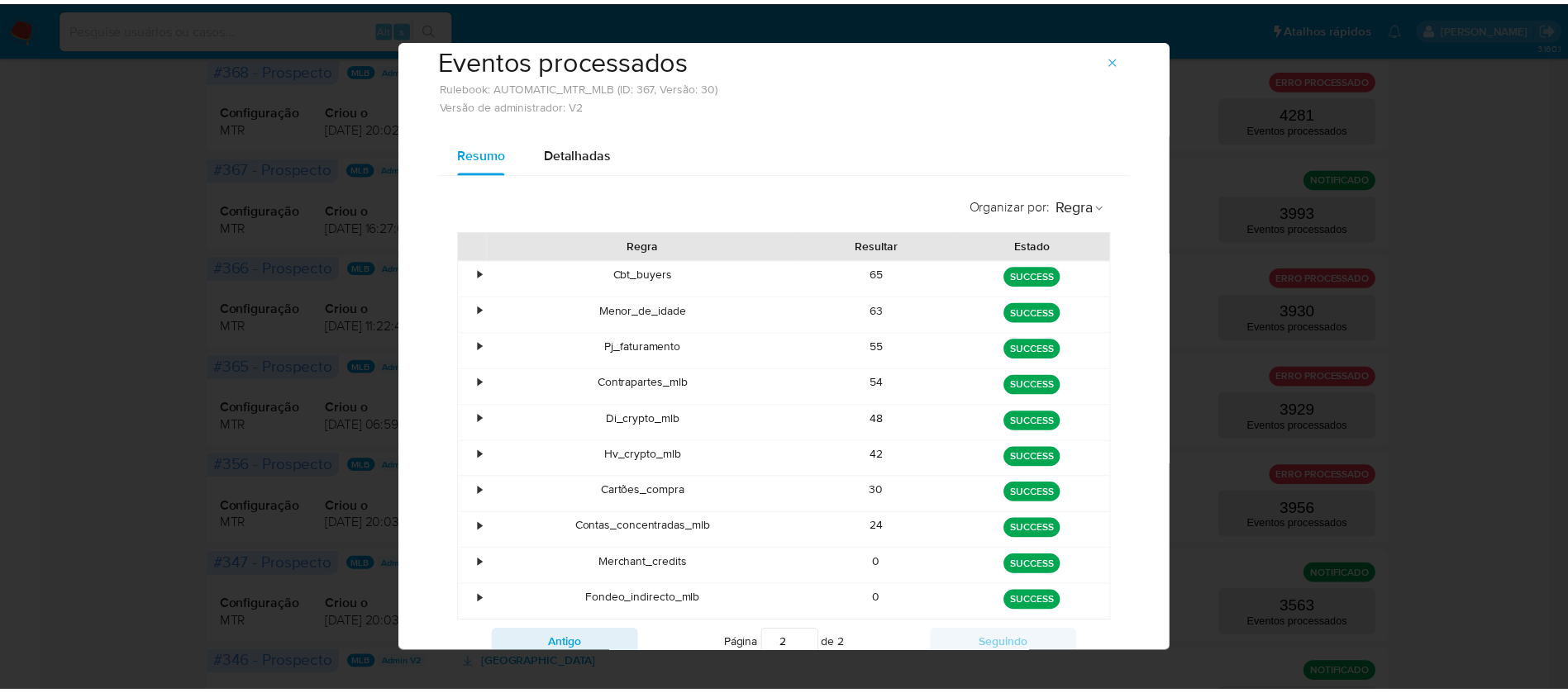
scroll to position [0, 0]
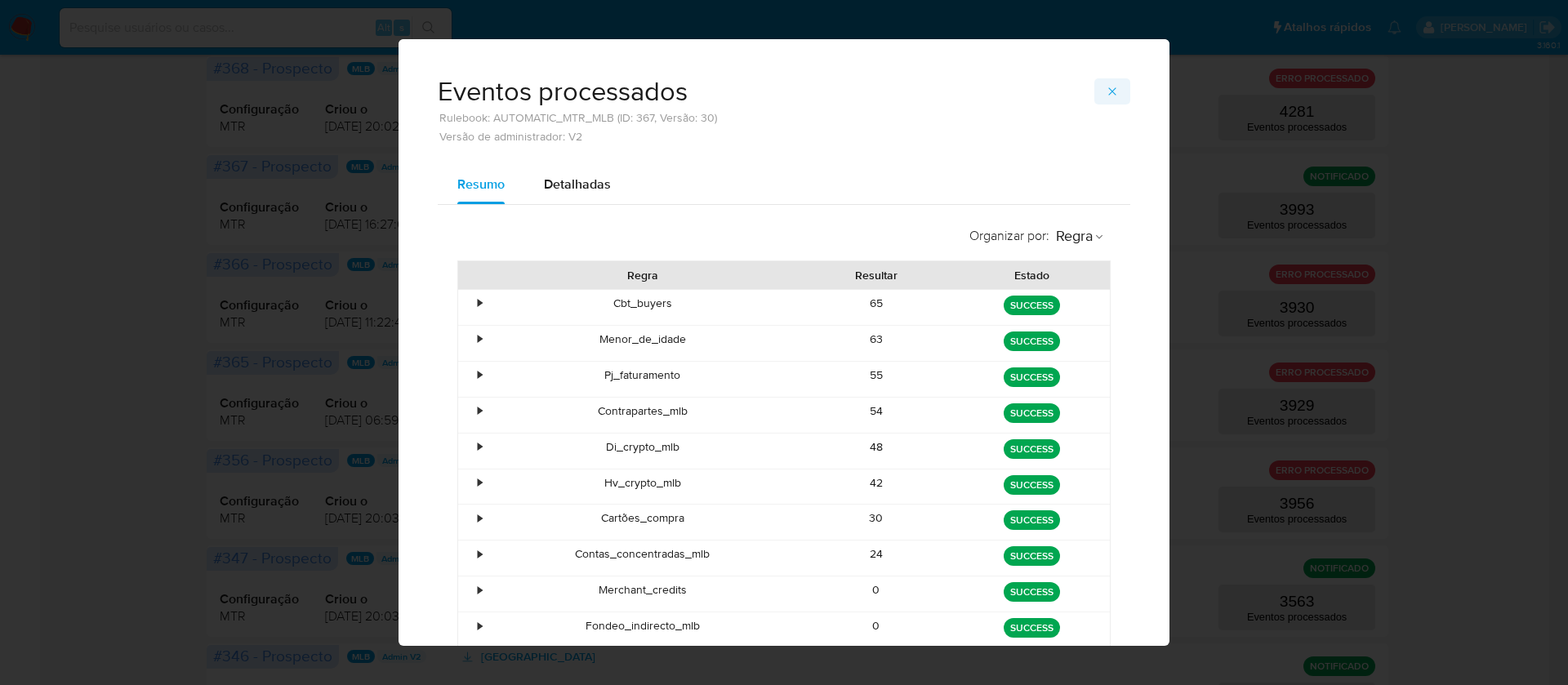
click at [1108, 88] on icon "button" at bounding box center [1112, 91] width 13 height 13
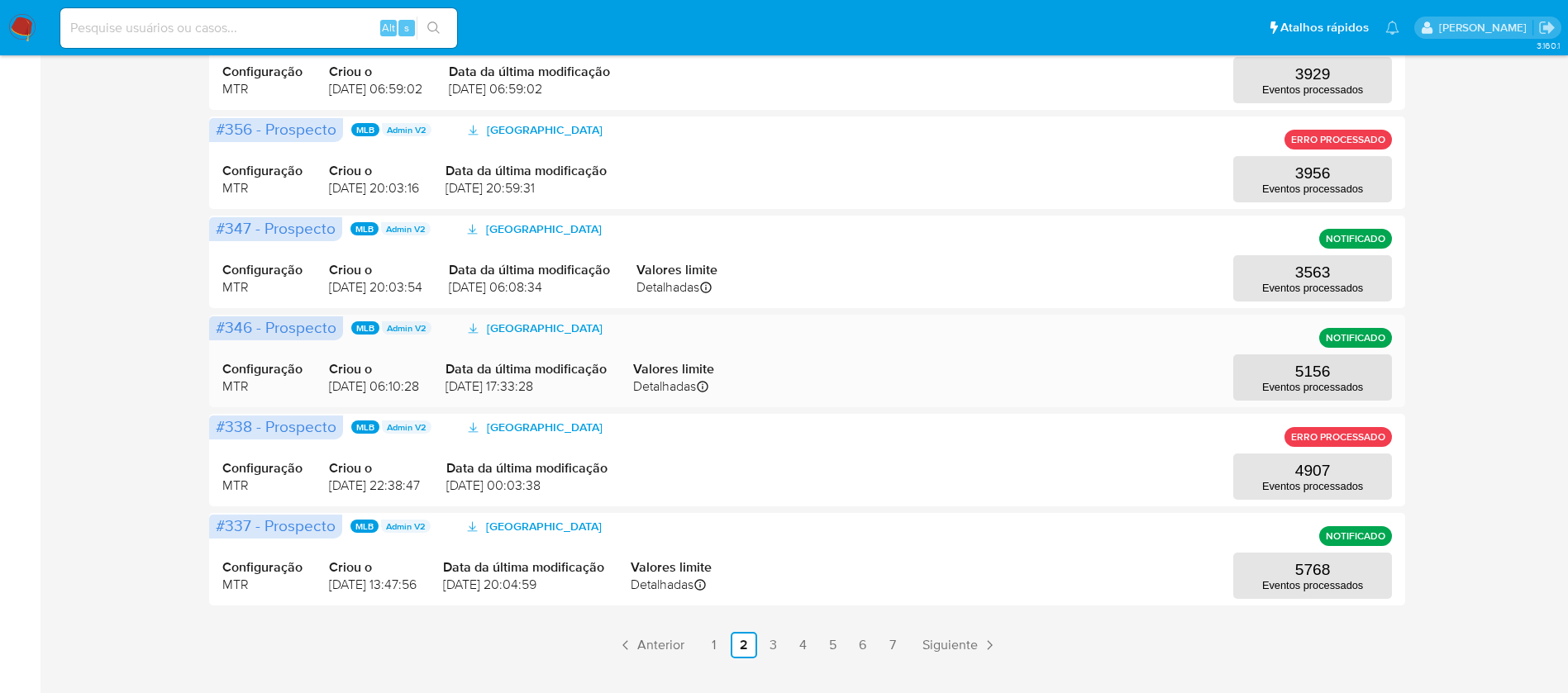
scroll to position [722, 0]
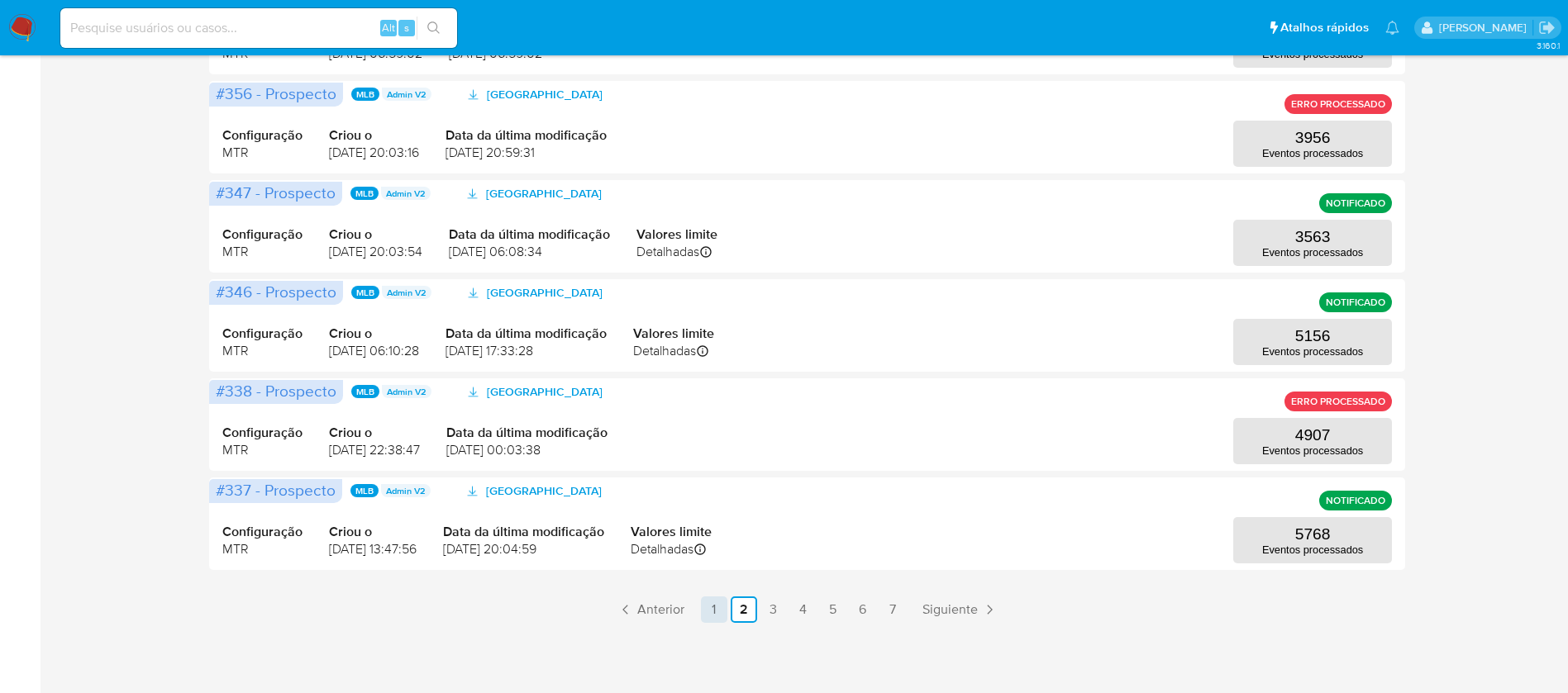
click at [715, 604] on link "1" at bounding box center [714, 610] width 27 height 27
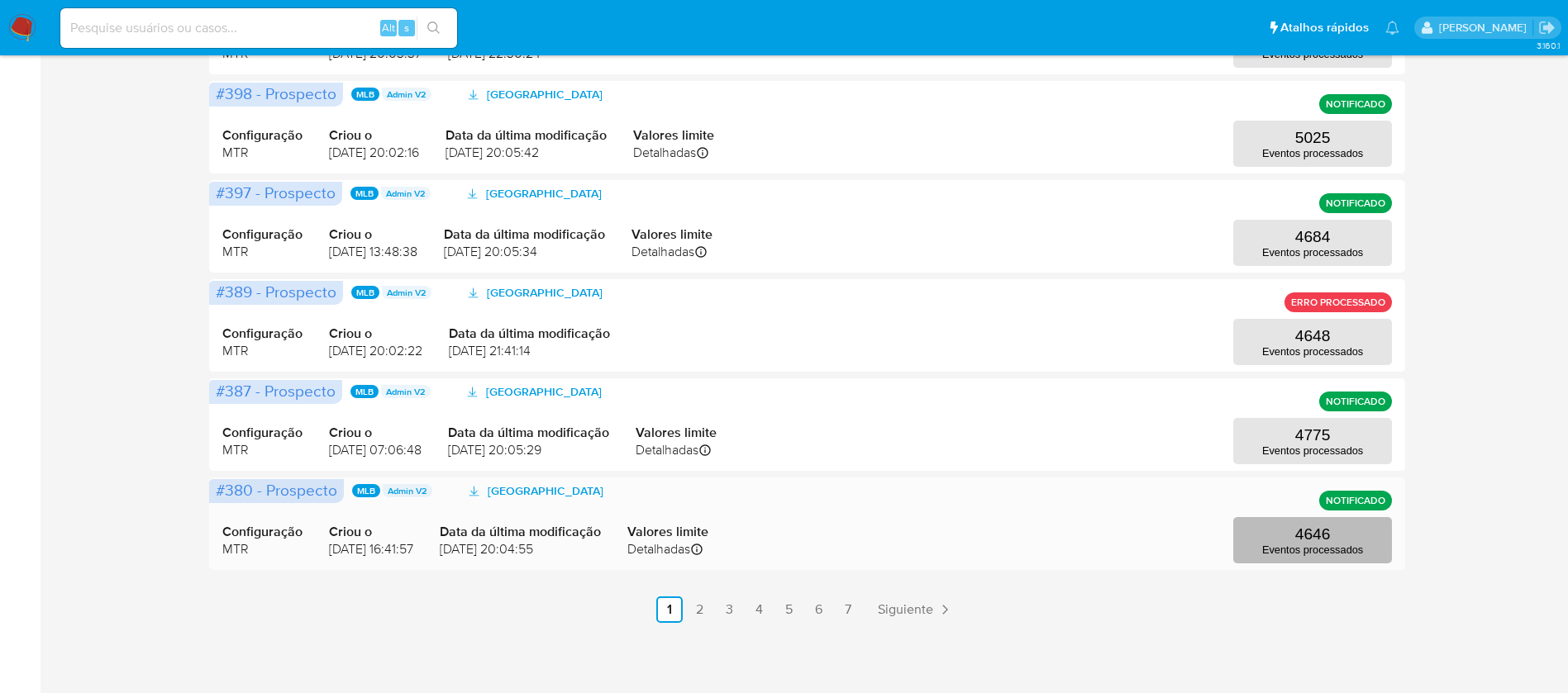
click at [1306, 541] on p "4646" at bounding box center [1312, 534] width 36 height 18
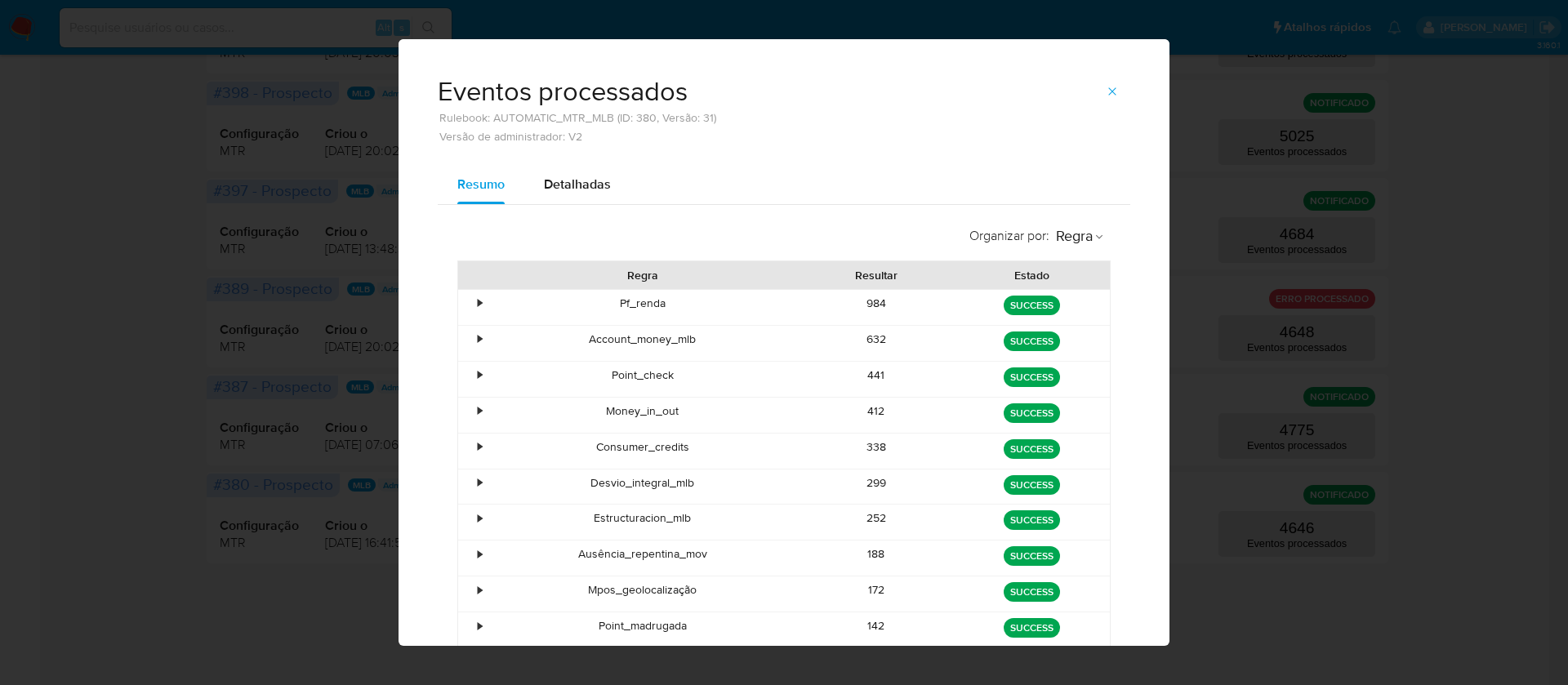
click at [856, 382] on div "441" at bounding box center [877, 379] width 156 height 35
click at [858, 410] on div "412" at bounding box center [877, 415] width 156 height 35
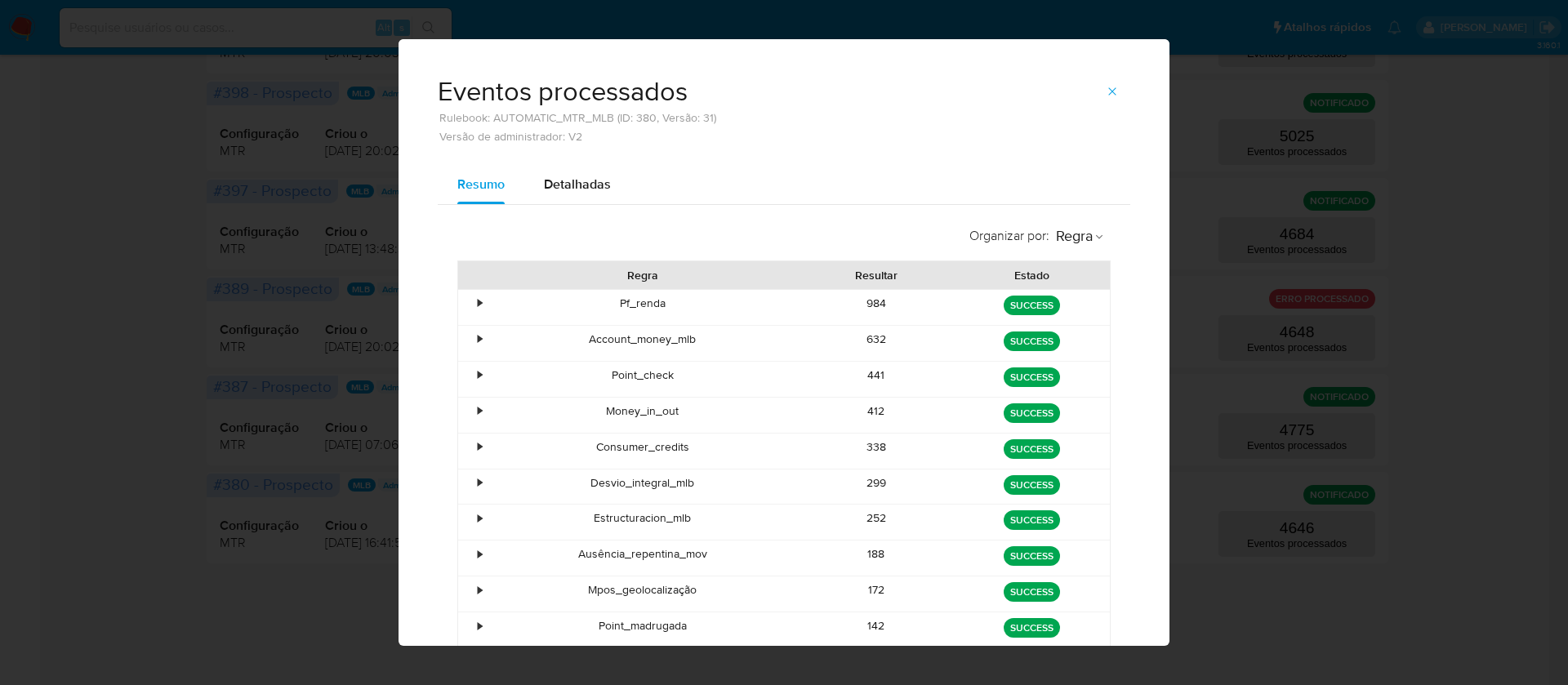
click at [863, 442] on div "338" at bounding box center [877, 450] width 156 height 35
click at [869, 489] on div "299" at bounding box center [877, 486] width 156 height 35
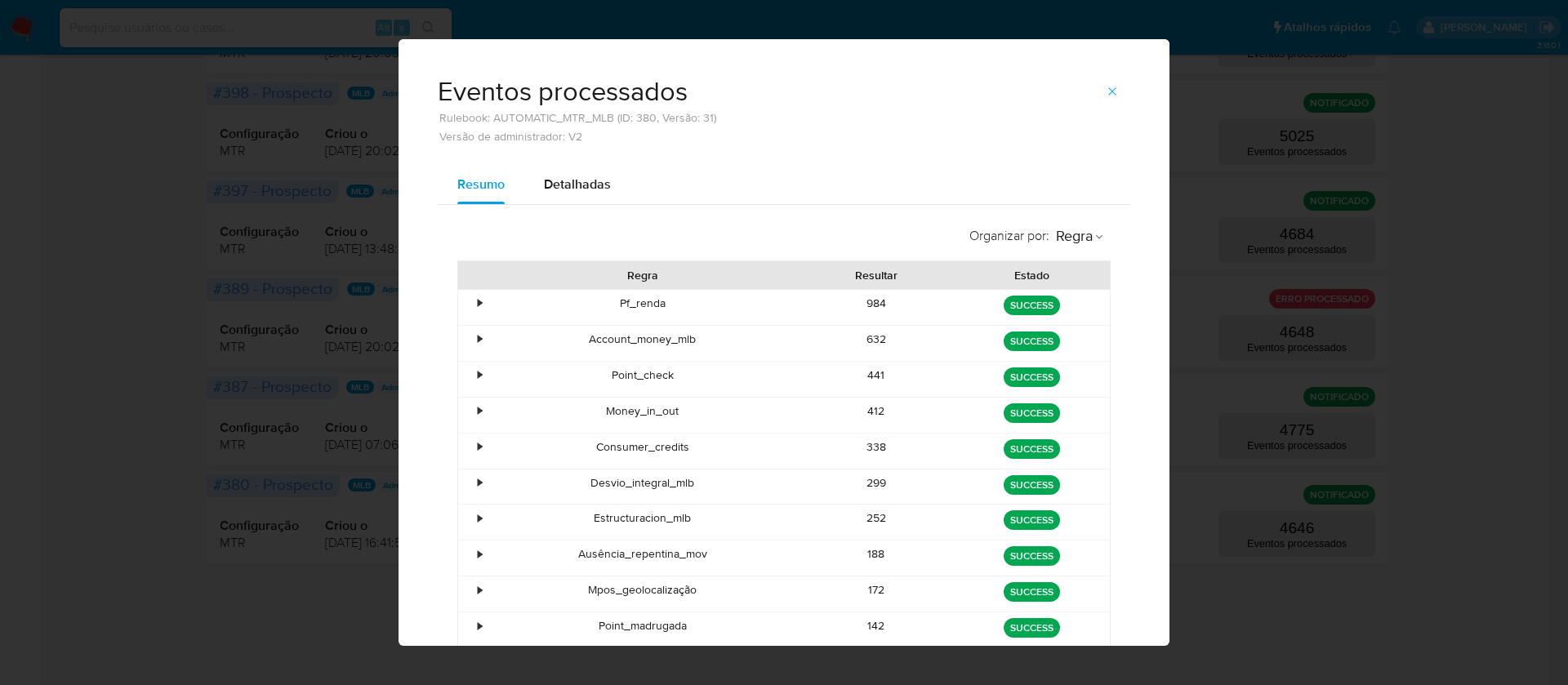
click at [864, 519] on div "252" at bounding box center [877, 522] width 156 height 35
click at [864, 556] on div "188" at bounding box center [877, 558] width 156 height 35
click at [866, 590] on div "172" at bounding box center [877, 594] width 156 height 35
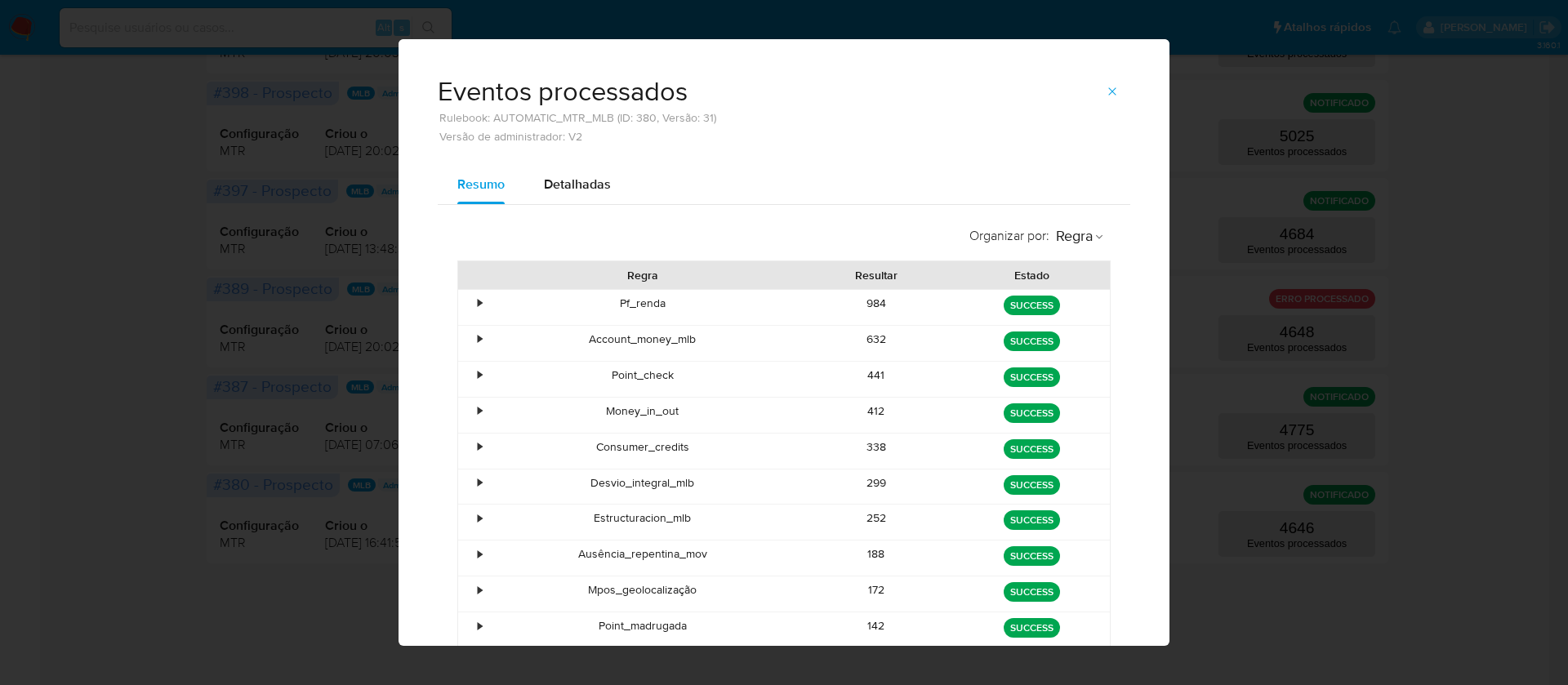
click at [866, 590] on div "172" at bounding box center [877, 594] width 156 height 35
click at [857, 631] on div "142" at bounding box center [877, 630] width 156 height 35
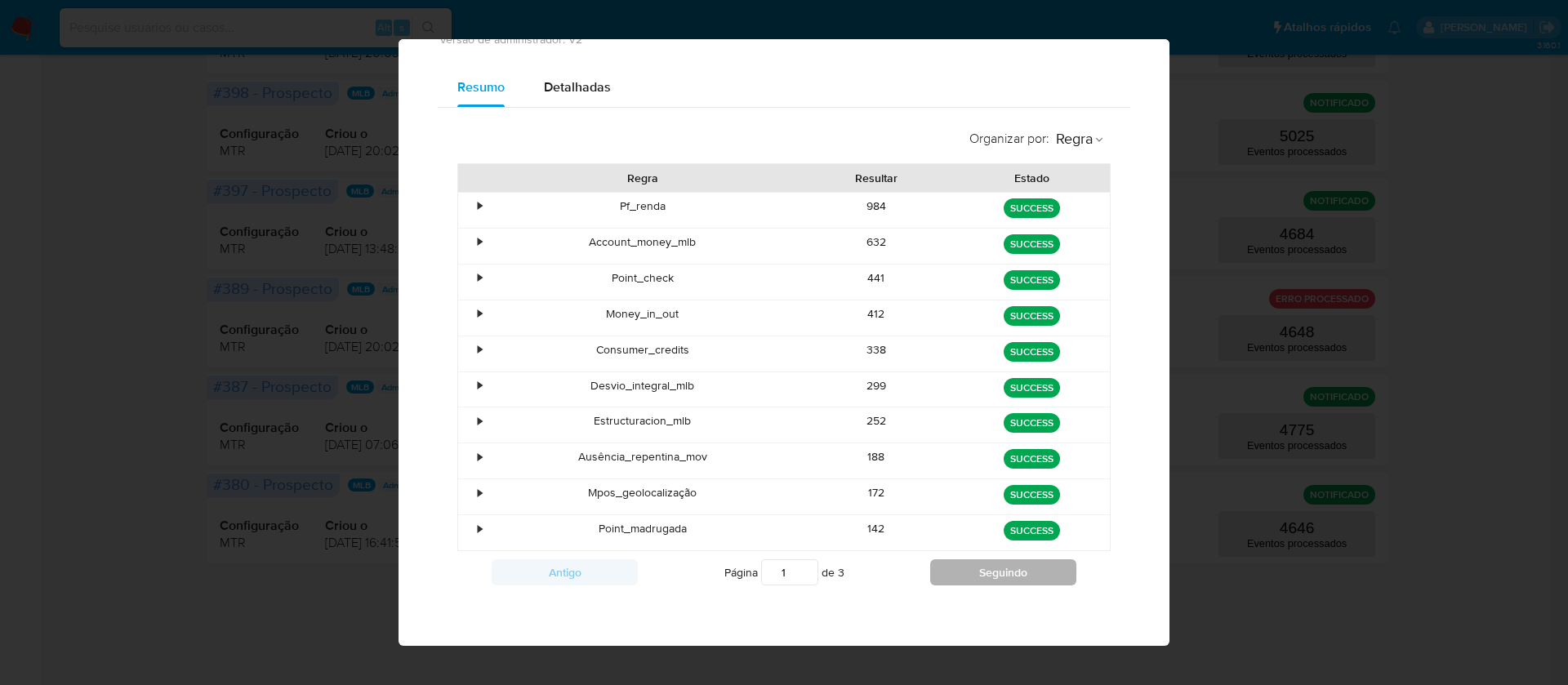
click at [1009, 575] on button "Seguindo" at bounding box center [1003, 573] width 146 height 27
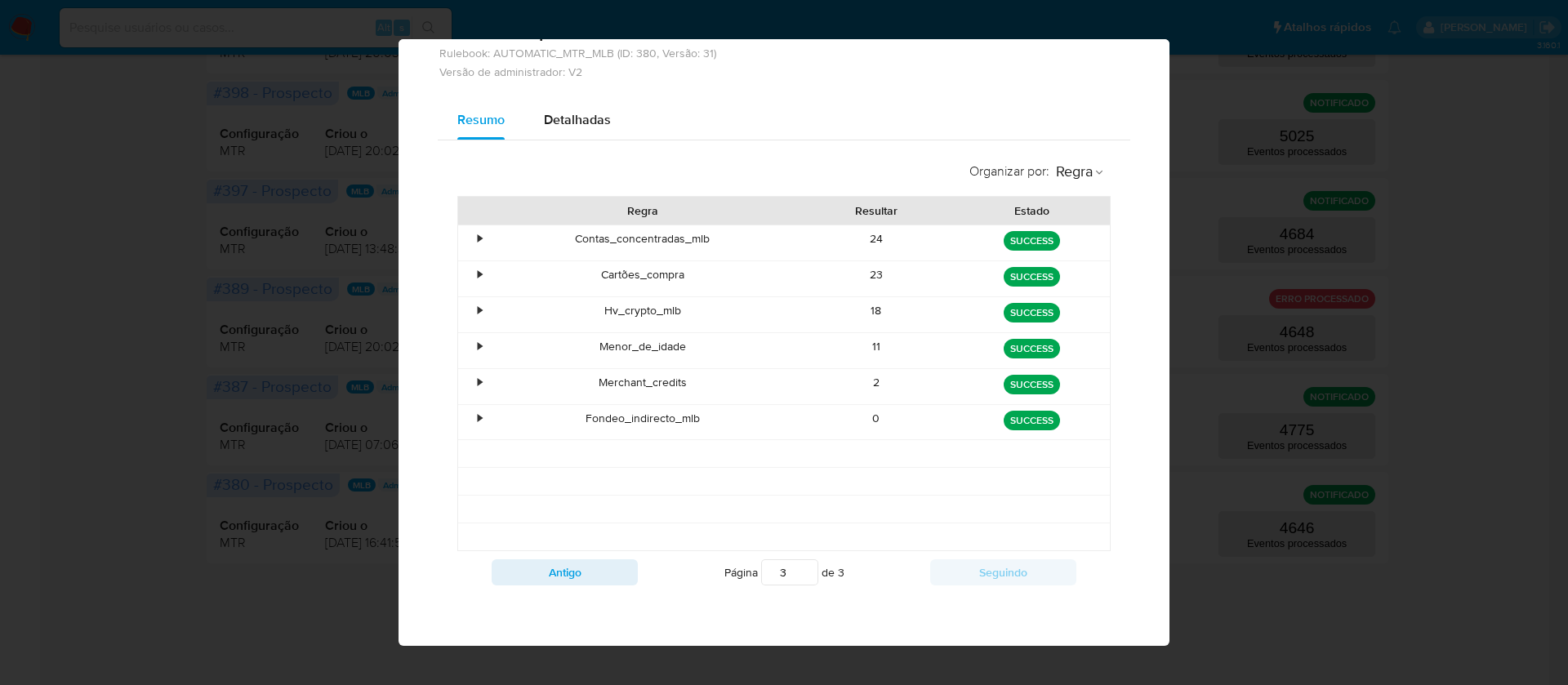
scroll to position [65, 0]
click at [855, 266] on div "23" at bounding box center [877, 278] width 156 height 35
click at [856, 315] on div "18" at bounding box center [877, 314] width 156 height 35
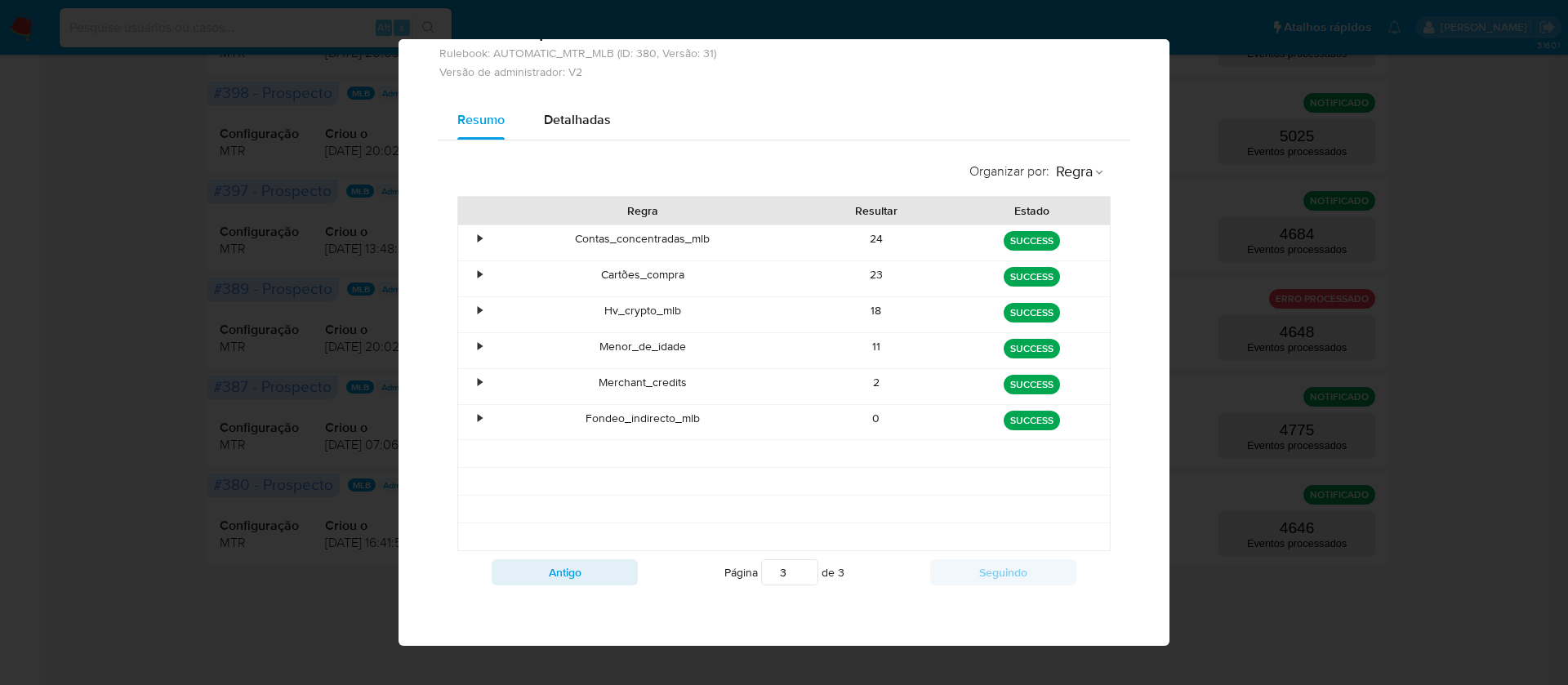
click at [856, 315] on div "18" at bounding box center [877, 314] width 156 height 35
click at [869, 351] on div "11" at bounding box center [877, 351] width 156 height 35
click at [864, 384] on div "2" at bounding box center [877, 387] width 156 height 35
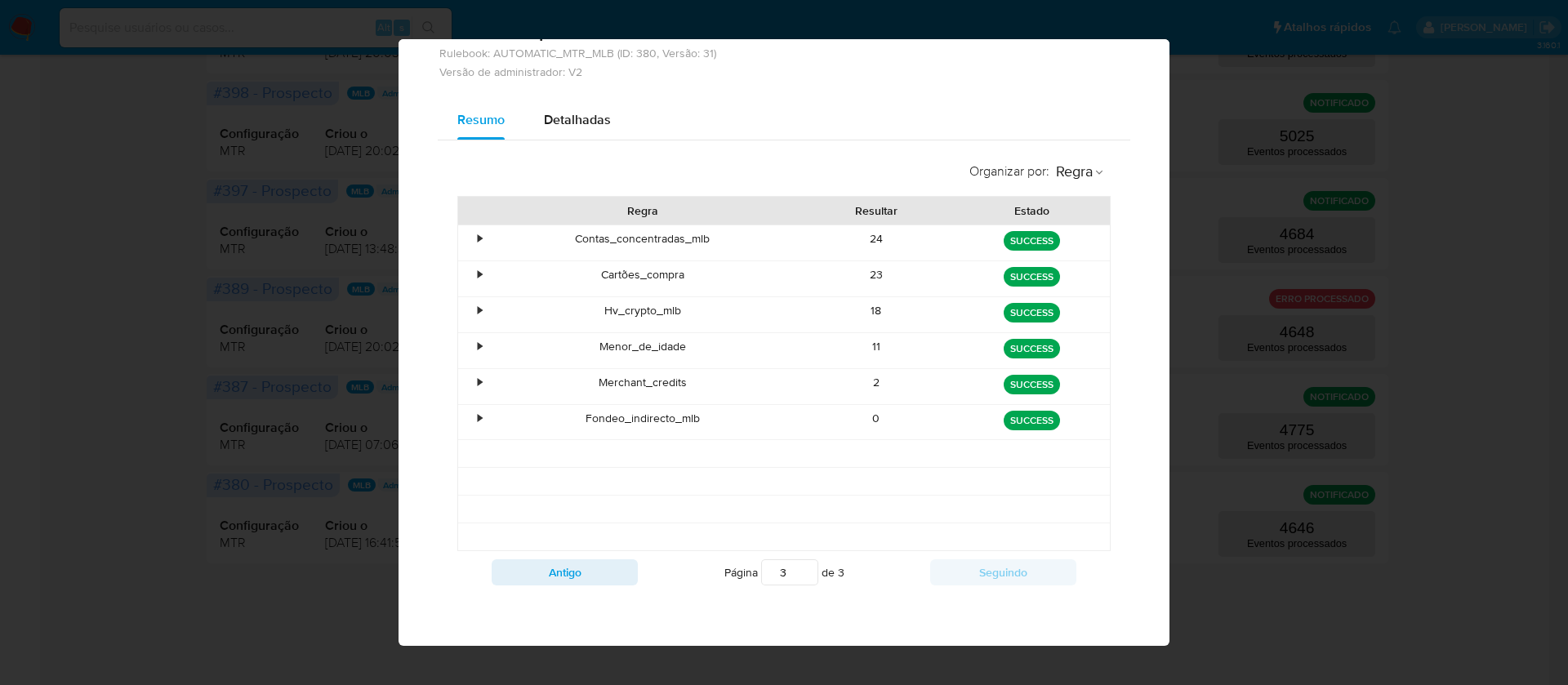
click at [864, 384] on div "2" at bounding box center [877, 387] width 156 height 35
click at [533, 571] on button "Antigo" at bounding box center [565, 573] width 146 height 27
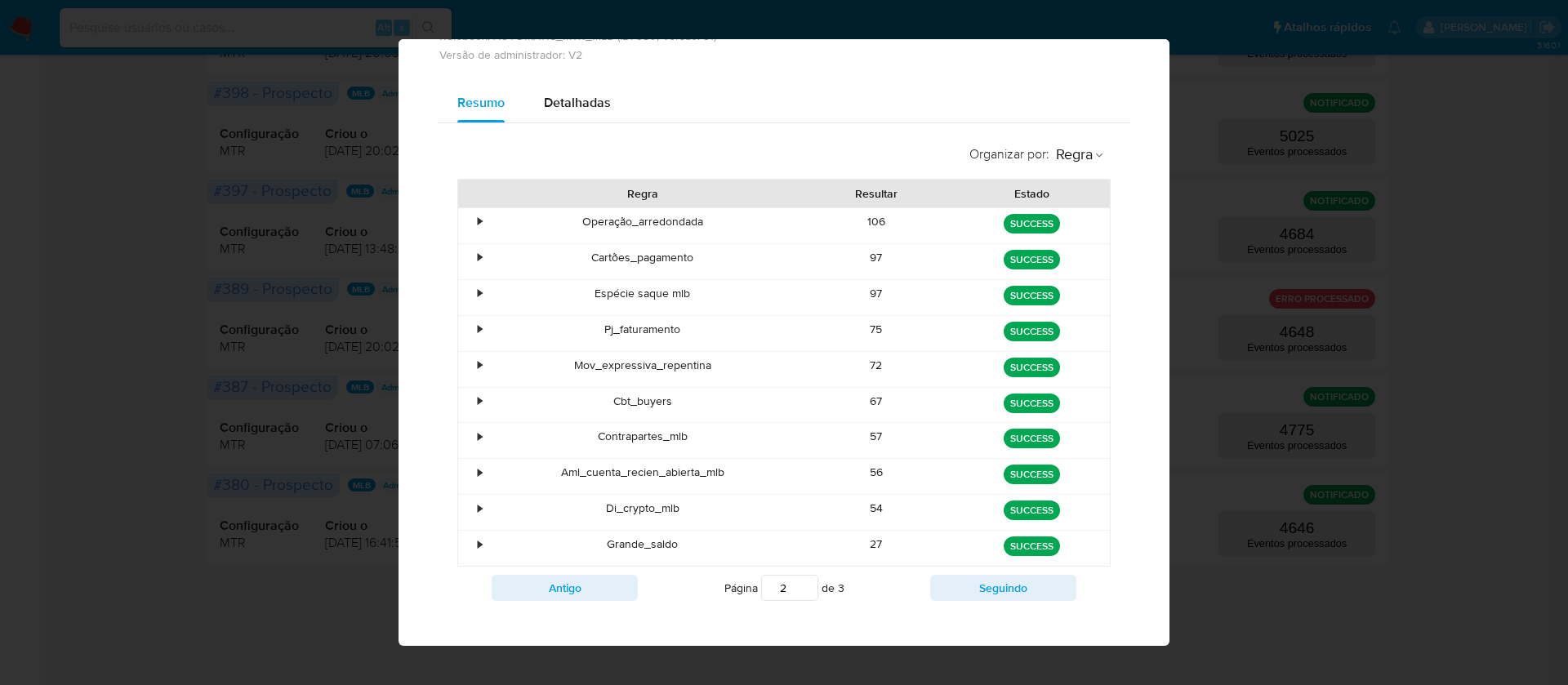
scroll to position [97, 0]
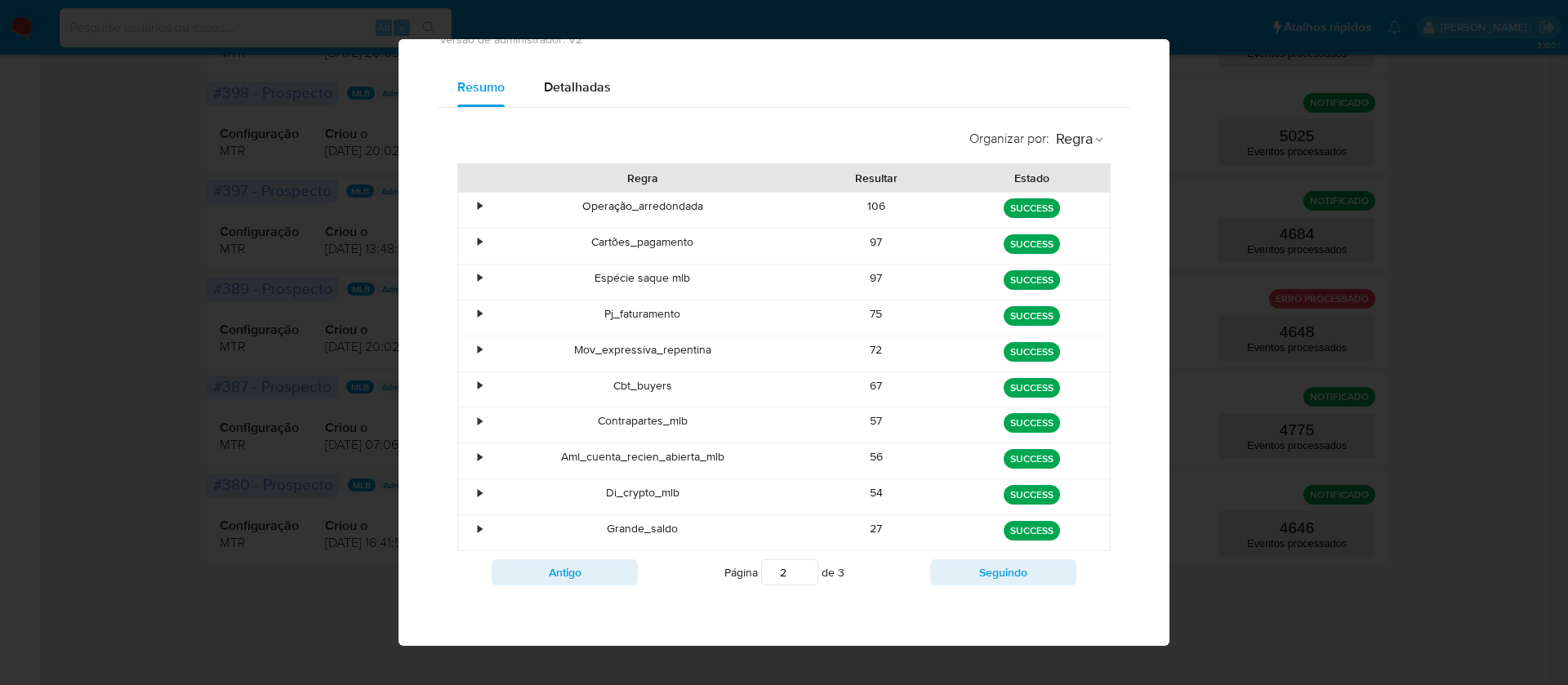
click at [866, 280] on div "97" at bounding box center [877, 282] width 156 height 35
click at [865, 352] on div "72" at bounding box center [877, 353] width 156 height 35
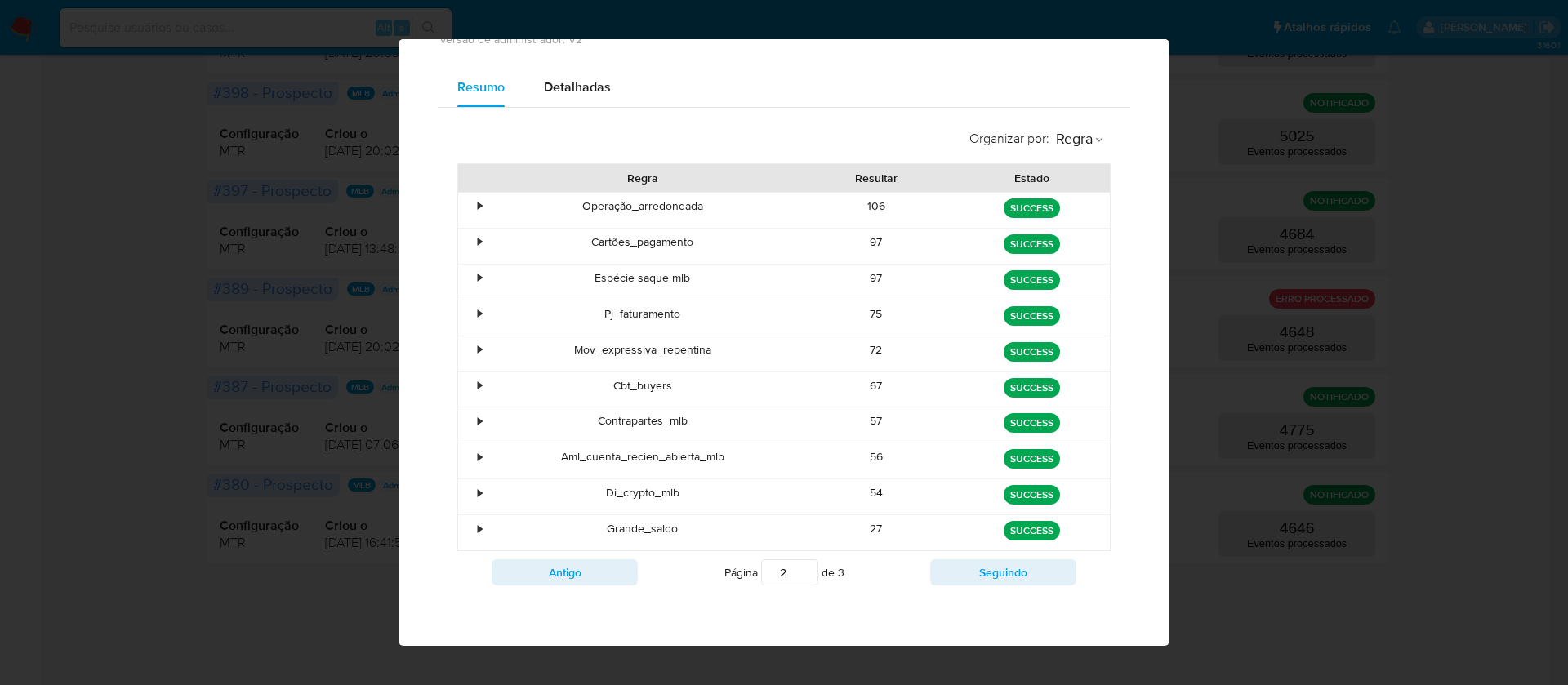
click at [865, 352] on div "72" at bounding box center [877, 353] width 156 height 35
click at [863, 388] on div "67" at bounding box center [877, 390] width 156 height 35
click at [865, 413] on div "57" at bounding box center [877, 425] width 156 height 35
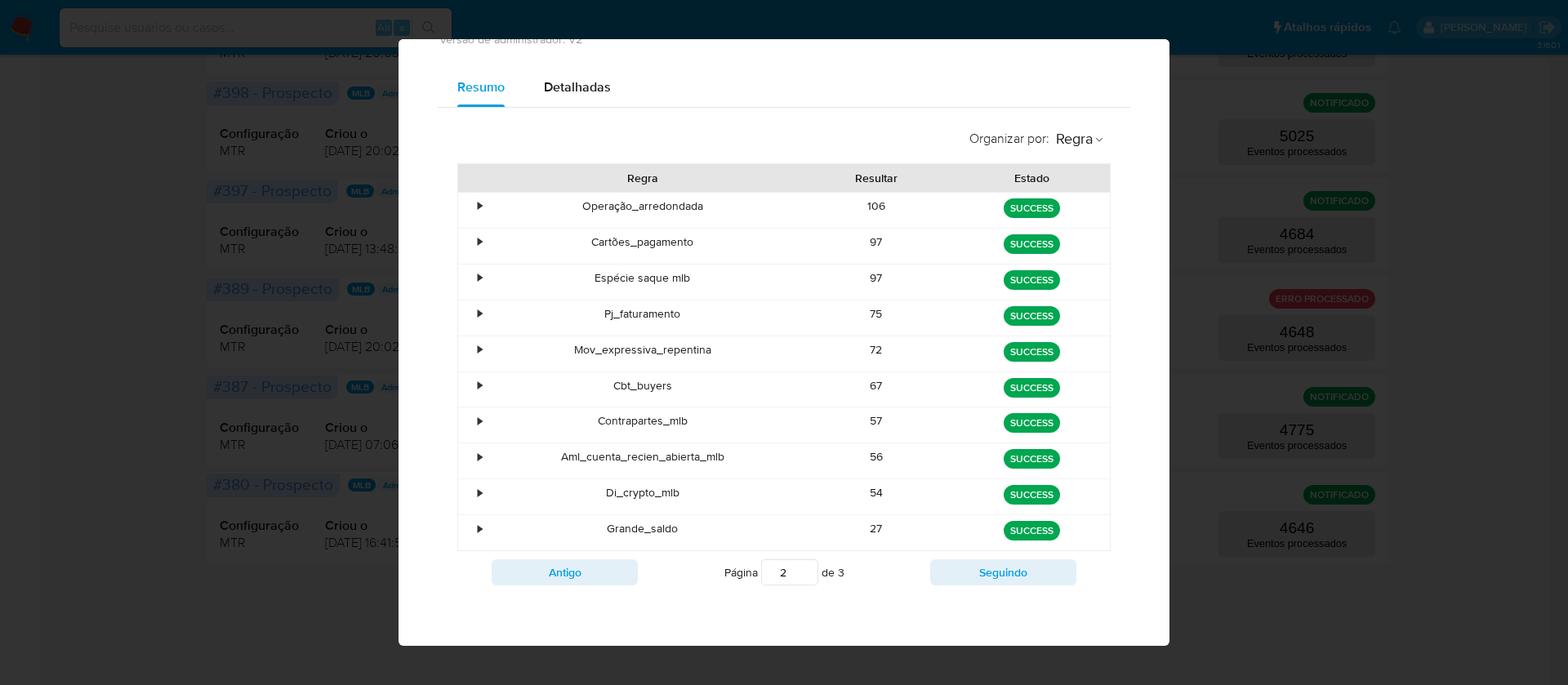
click at [861, 455] on div "56" at bounding box center [877, 461] width 156 height 35
click at [865, 493] on div "54" at bounding box center [877, 497] width 156 height 35
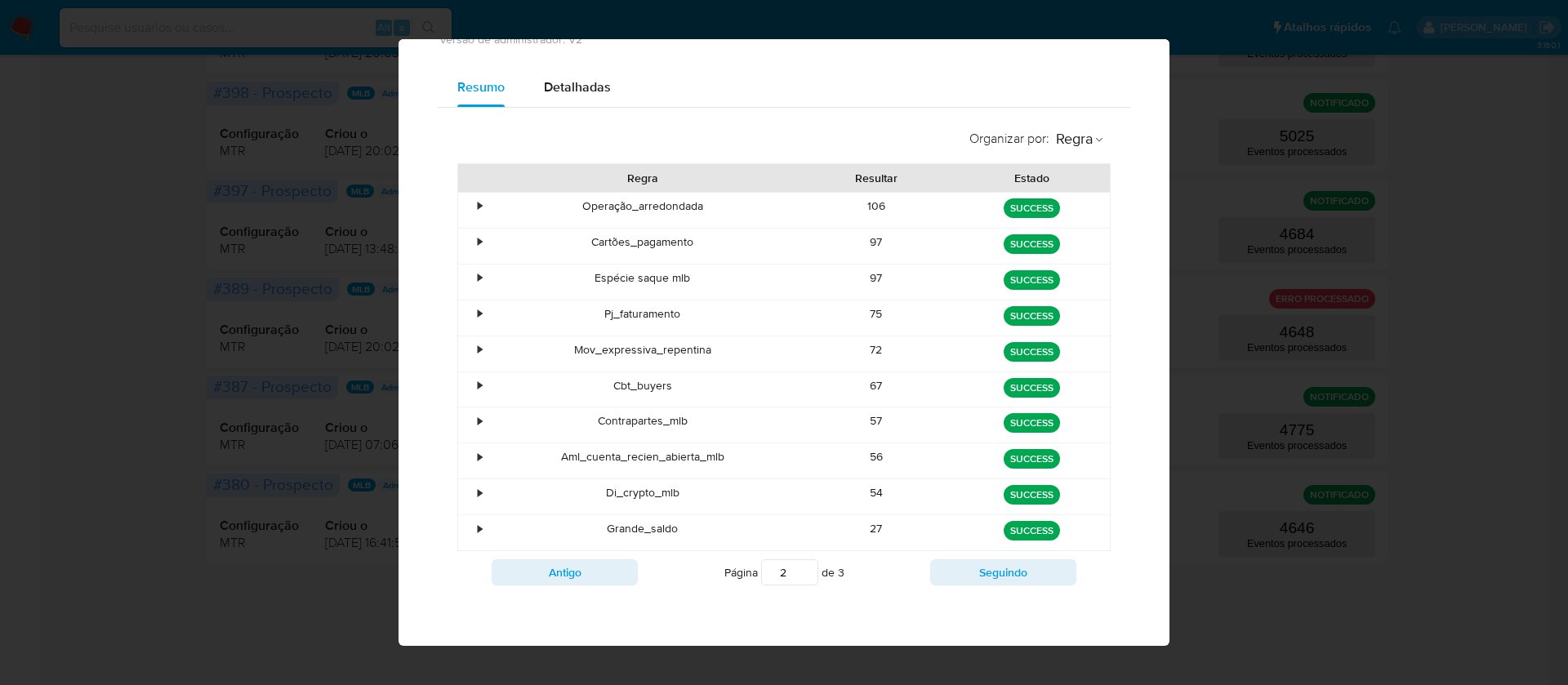
click at [865, 493] on div "54" at bounding box center [877, 497] width 156 height 35
click at [863, 532] on div "27" at bounding box center [877, 532] width 156 height 35
click at [977, 572] on button "Seguindo" at bounding box center [1003, 573] width 146 height 27
type input "3"
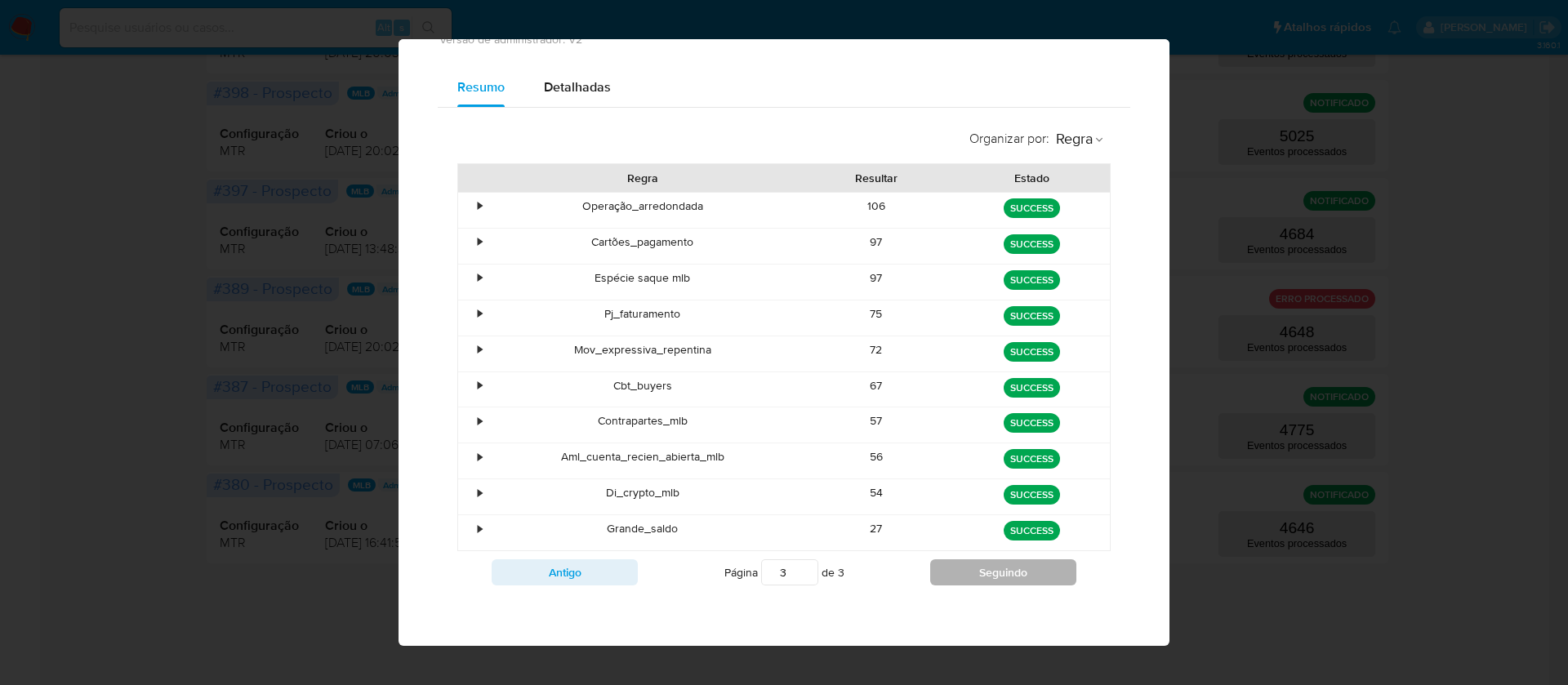
scroll to position [65, 0]
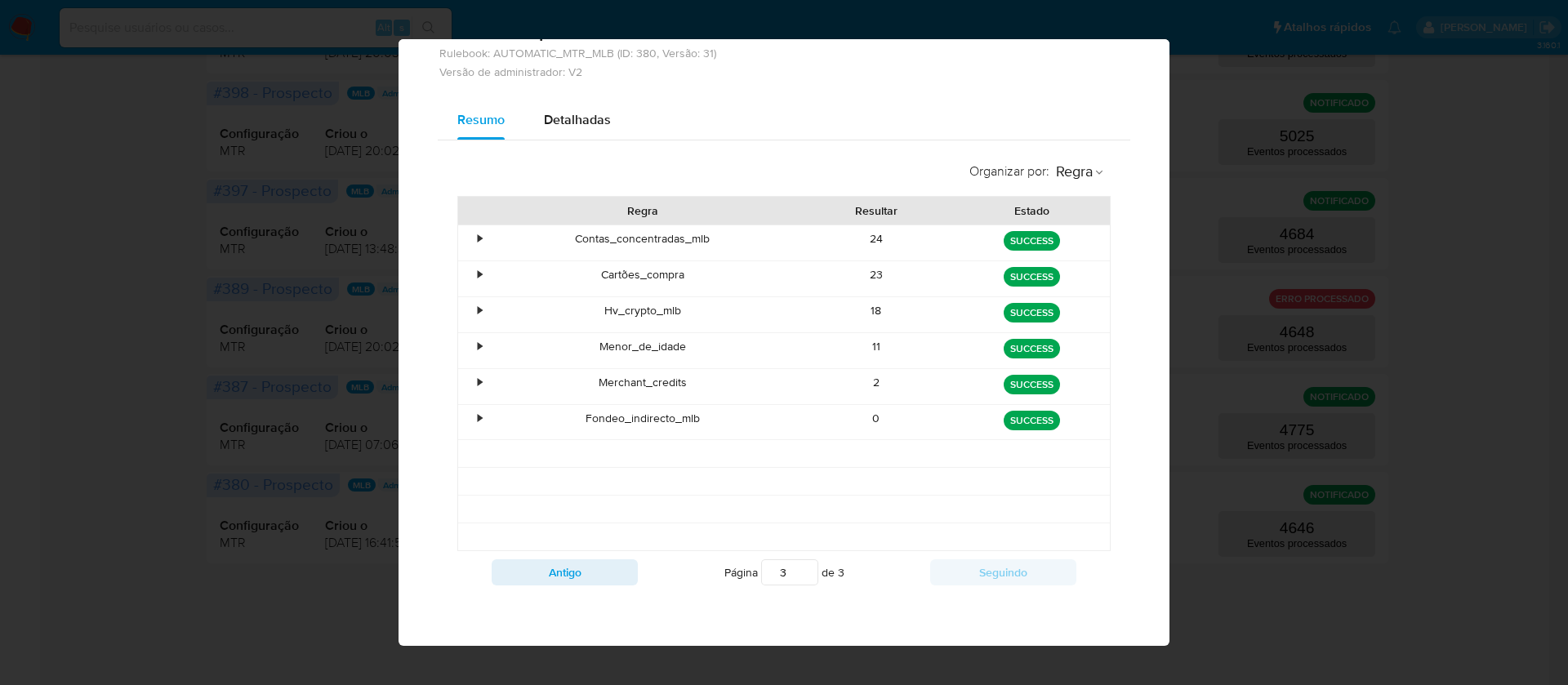
click at [752, 233] on div "Contas_concentradas_mlb" at bounding box center [642, 242] width 312 height 35
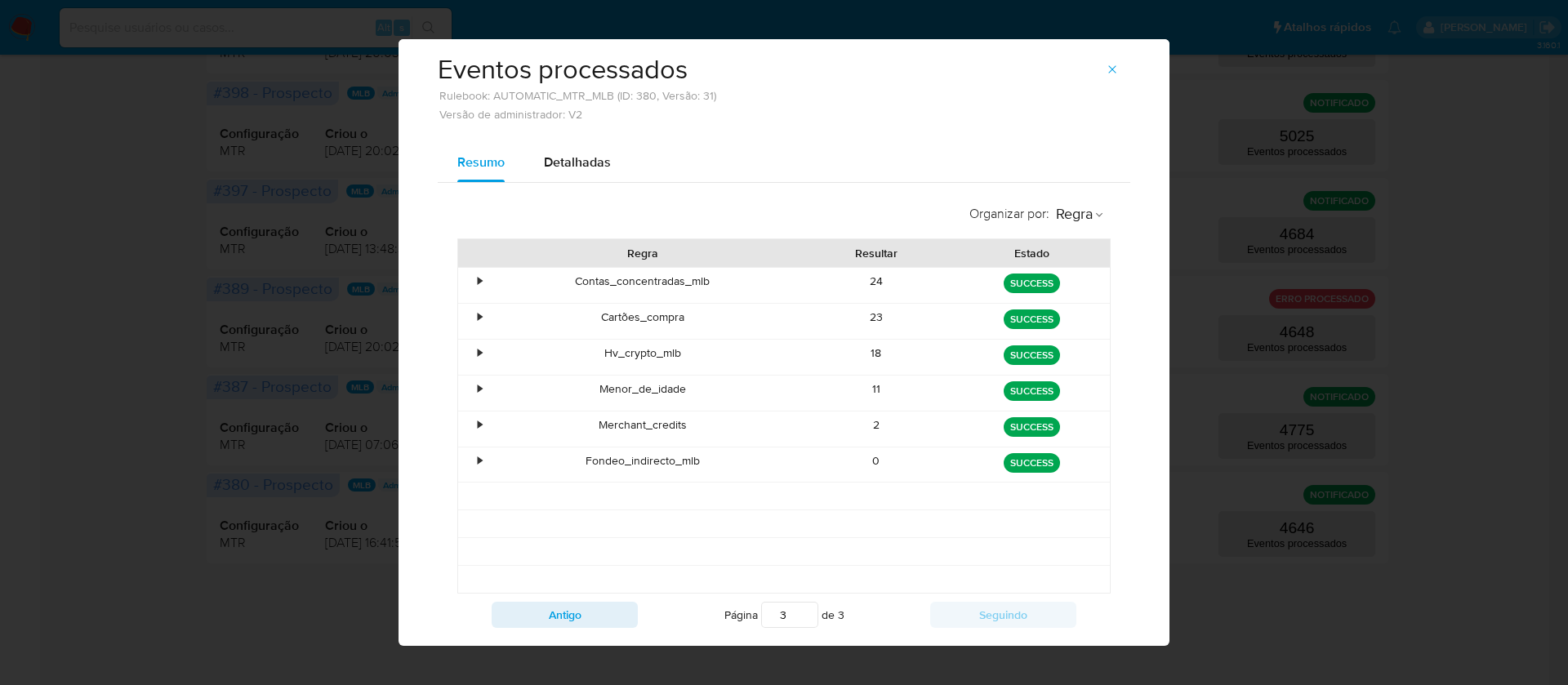
scroll to position [0, 0]
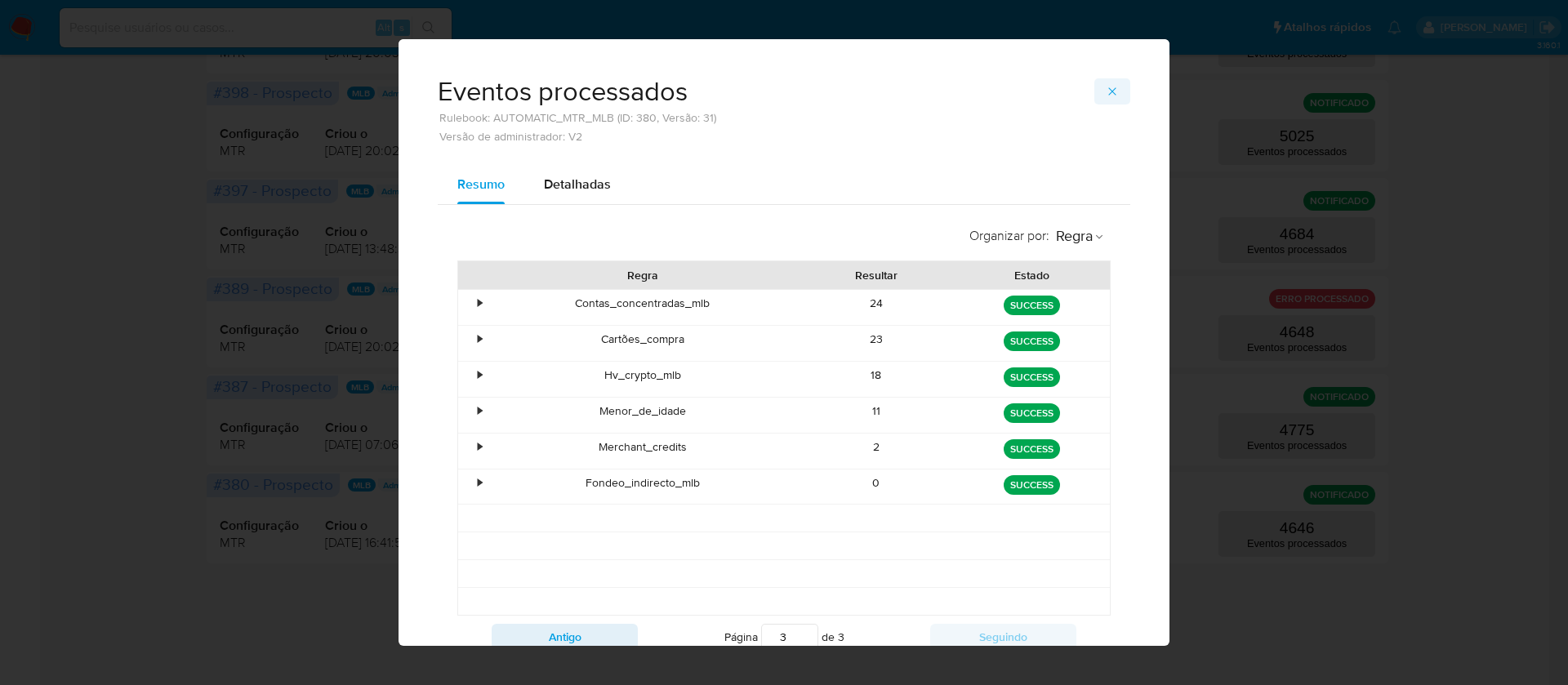
click at [1105, 85] on icon "button" at bounding box center [1112, 91] width 13 height 13
click at [1105, 85] on div "#398 - Prospecto MLB Admin V2 Baixar Prospect NOTIFICADO Configuração MTR Criou…" at bounding box center [797, 125] width 1181 height 91
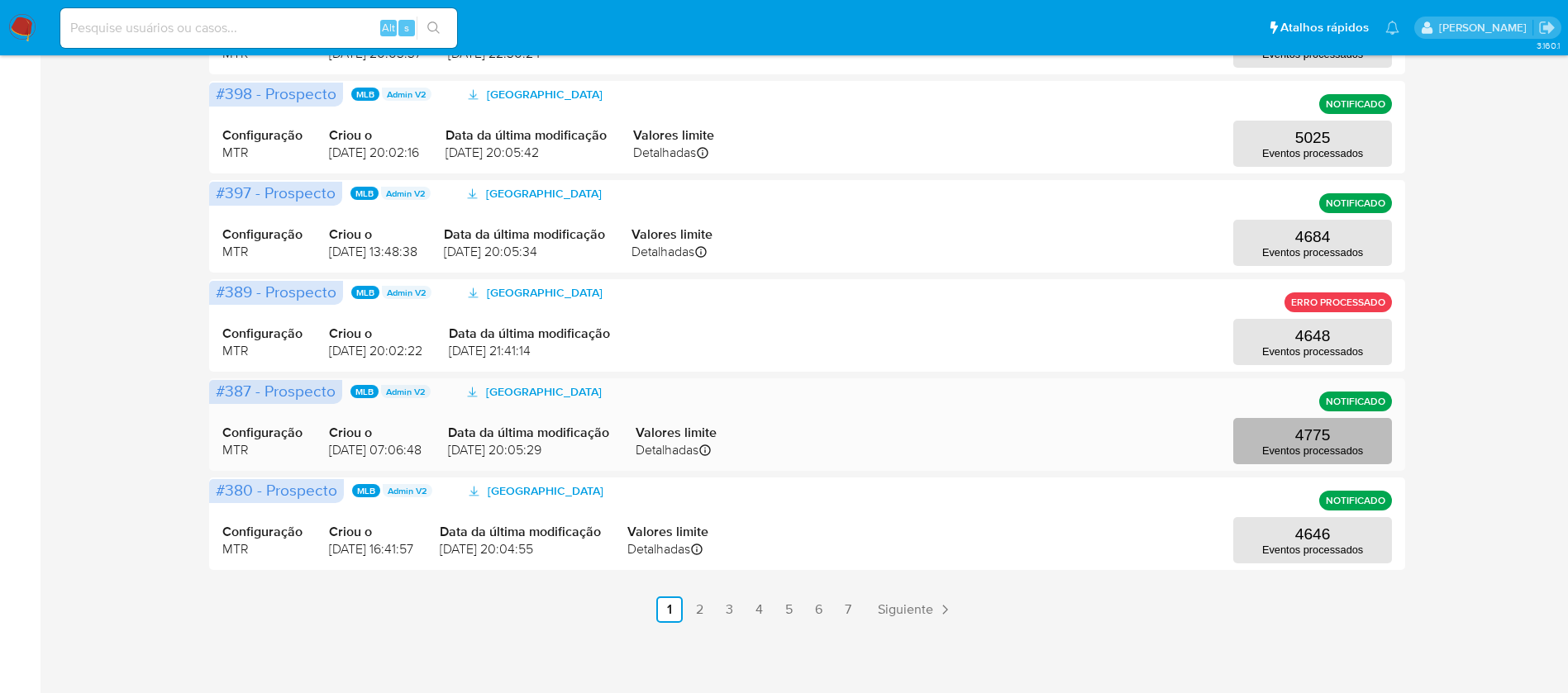
click at [1300, 429] on p "4775" at bounding box center [1312, 435] width 36 height 18
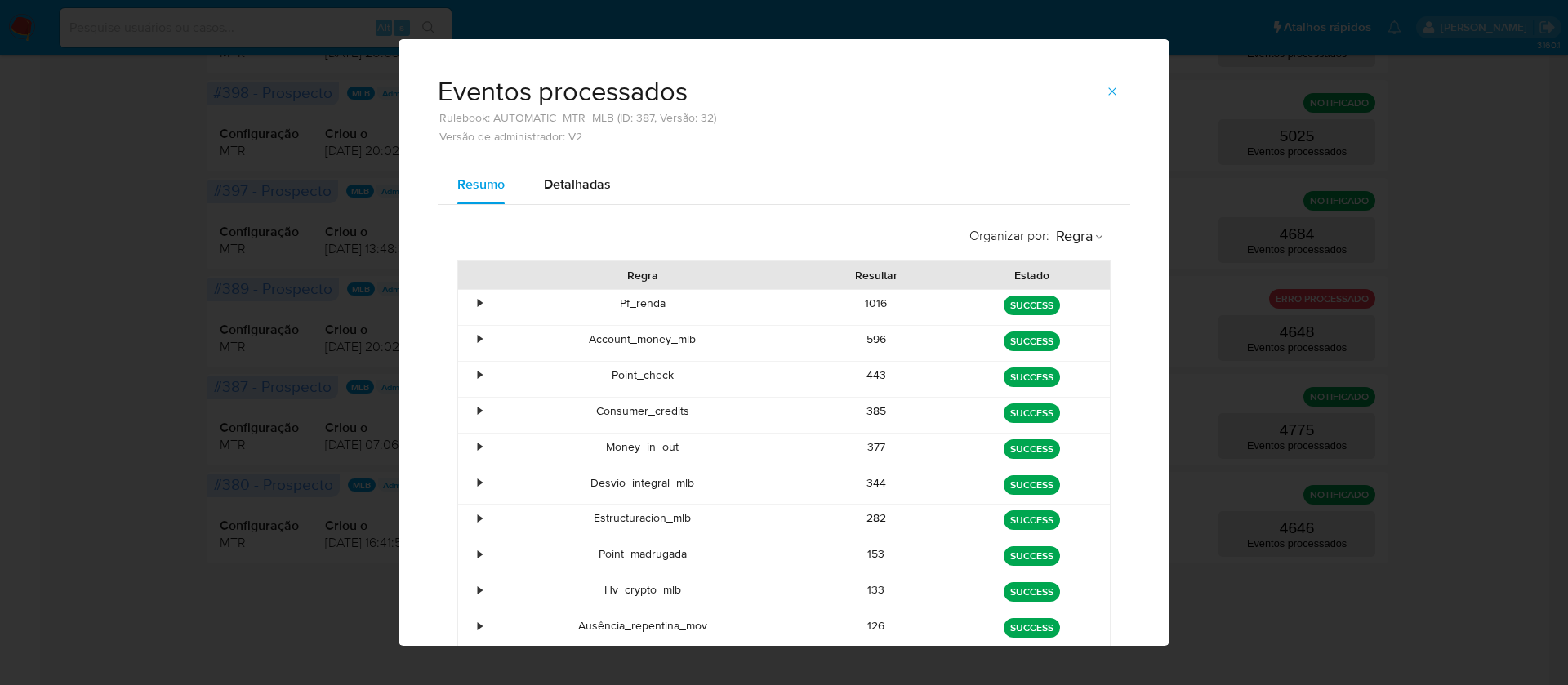
click at [859, 339] on div "596" at bounding box center [877, 343] width 156 height 35
click at [865, 375] on div "443" at bounding box center [877, 379] width 156 height 35
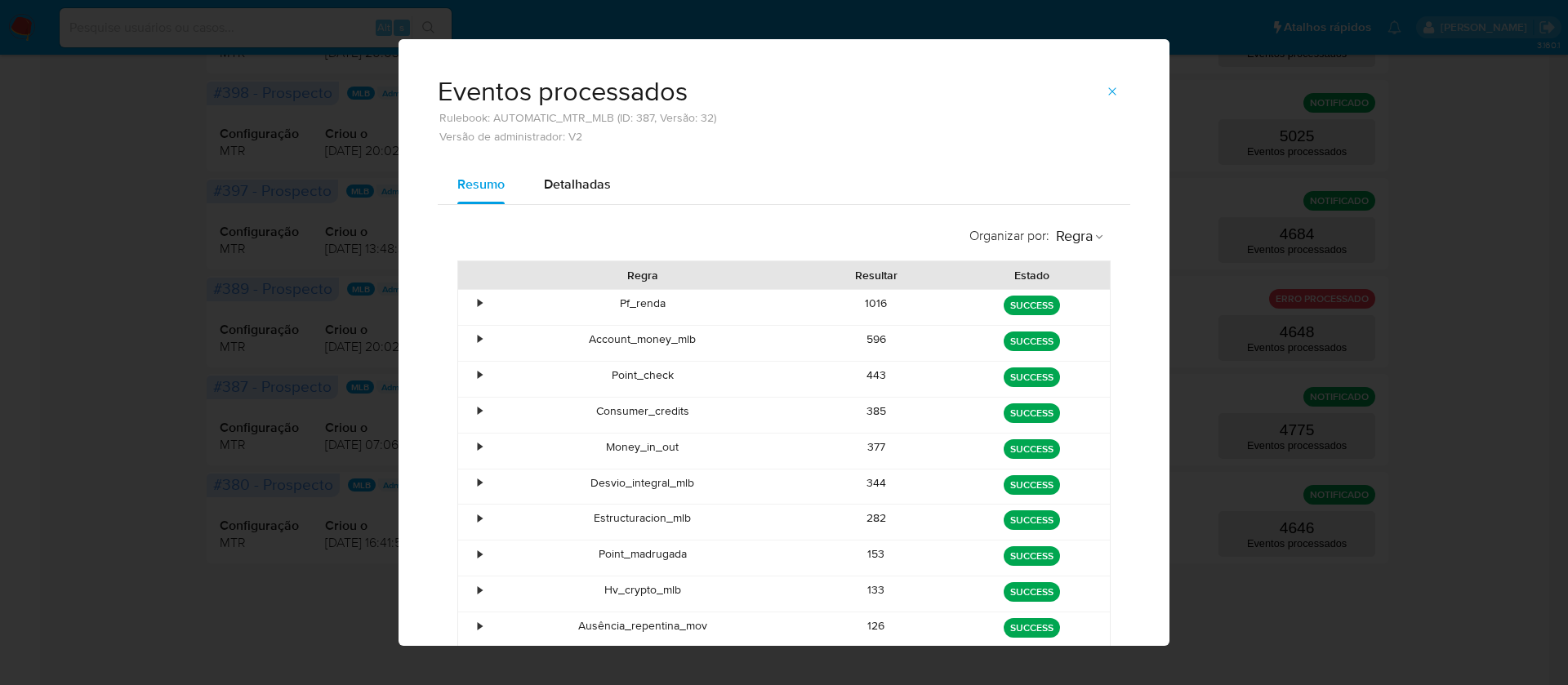
click at [865, 375] on div "443" at bounding box center [877, 379] width 156 height 35
click at [841, 406] on div "385" at bounding box center [877, 415] width 156 height 35
click at [859, 446] on div "377" at bounding box center [877, 450] width 156 height 35
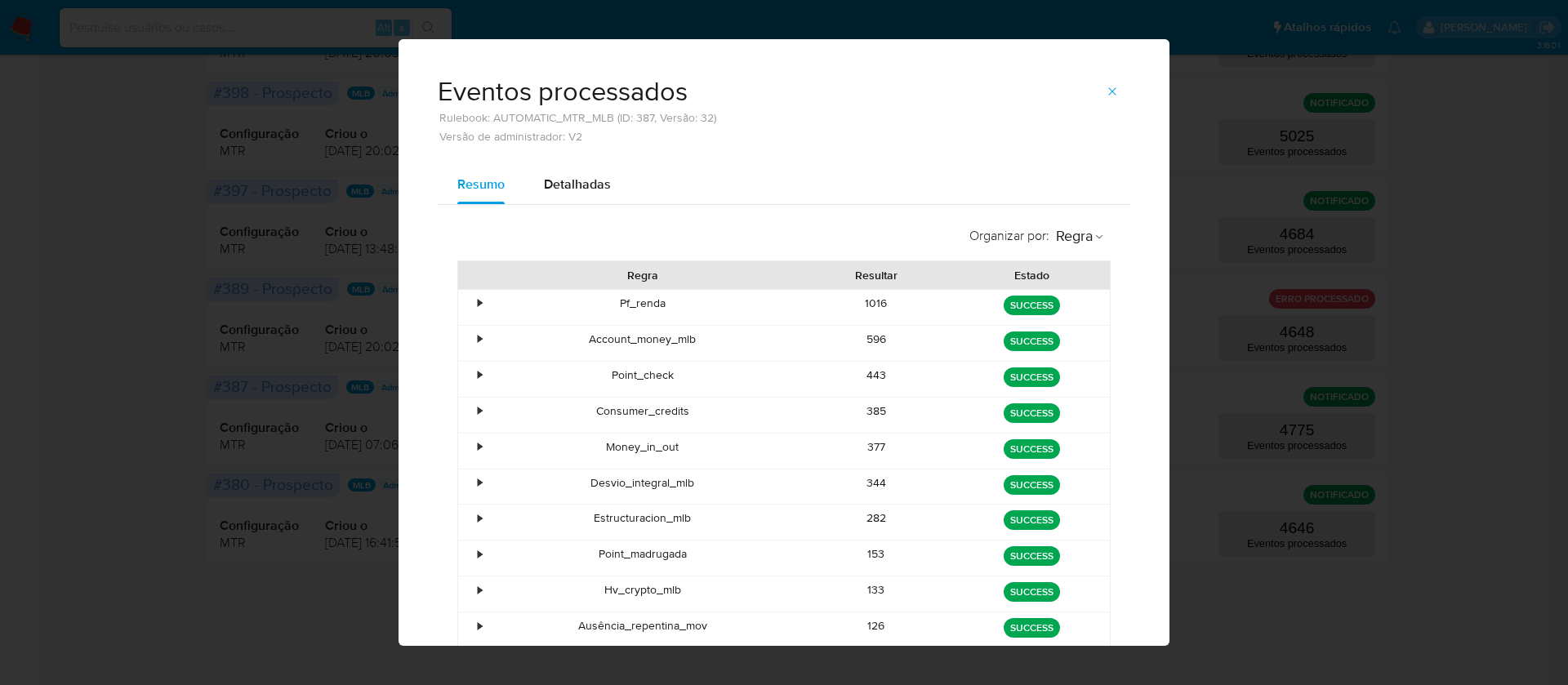
click at [859, 446] on div "377" at bounding box center [877, 450] width 156 height 35
click at [853, 485] on div "344" at bounding box center [877, 486] width 156 height 35
click at [870, 485] on div "344" at bounding box center [877, 486] width 156 height 35
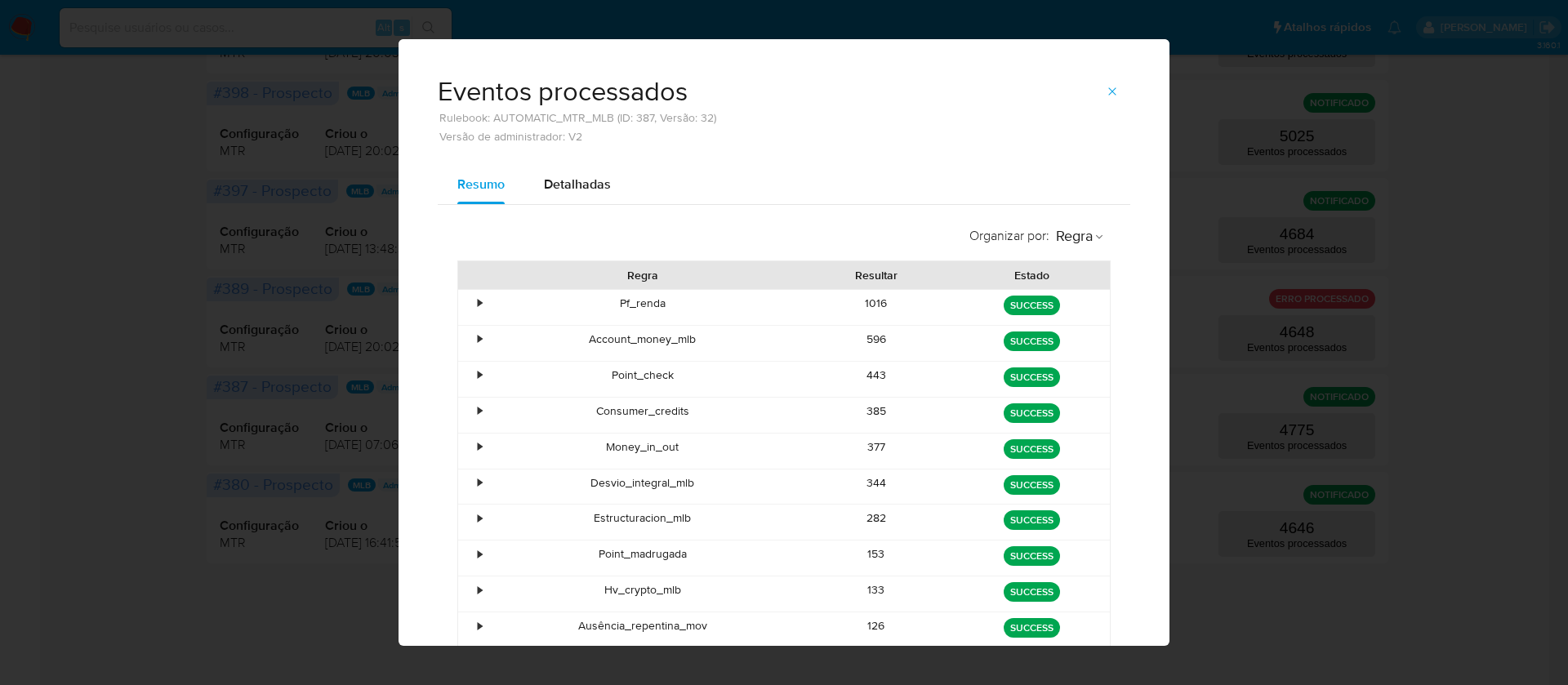
click at [870, 485] on div "344" at bounding box center [877, 486] width 156 height 35
click at [860, 513] on div "282" at bounding box center [877, 522] width 156 height 35
click at [867, 557] on div "153" at bounding box center [877, 558] width 156 height 35
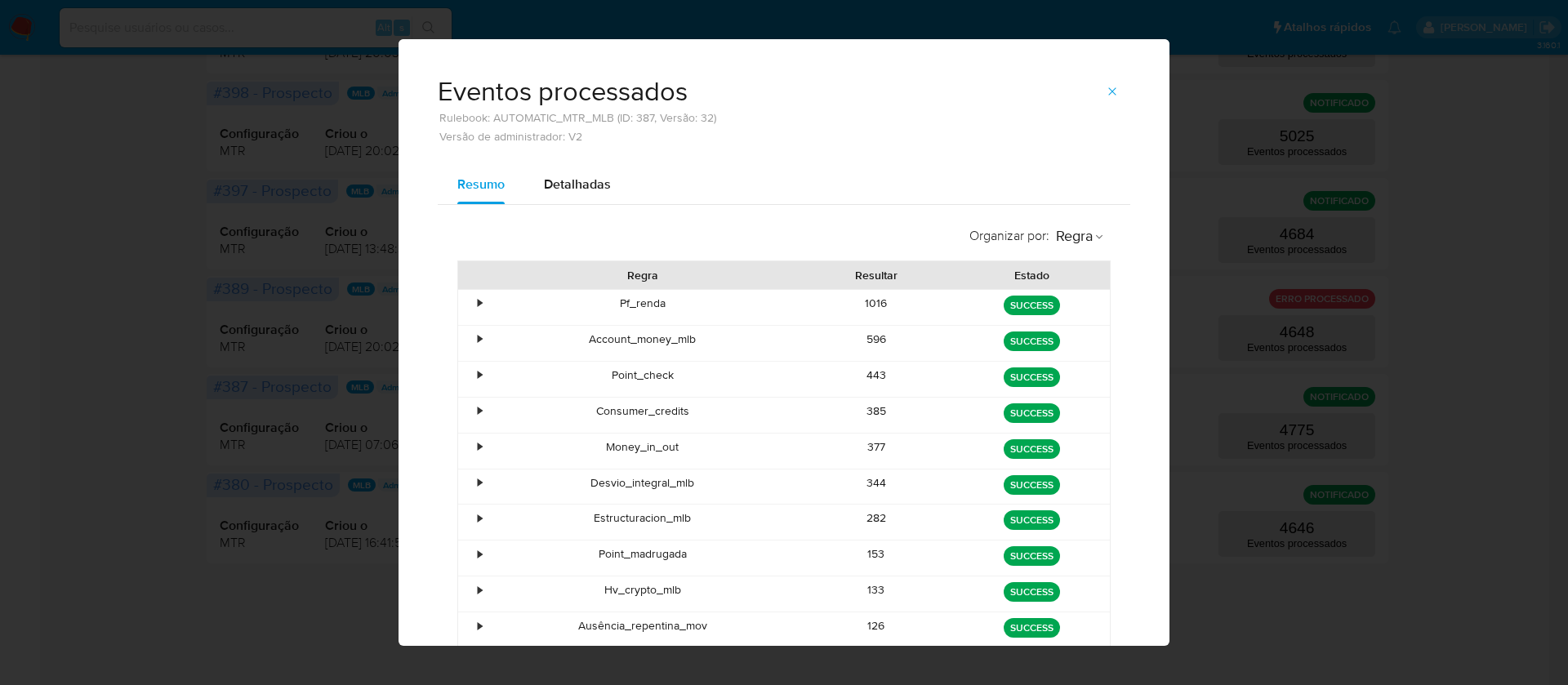
click at [867, 557] on div "153" at bounding box center [877, 558] width 156 height 35
click at [864, 594] on div "133" at bounding box center [877, 594] width 156 height 35
click at [853, 626] on div "126" at bounding box center [877, 630] width 156 height 35
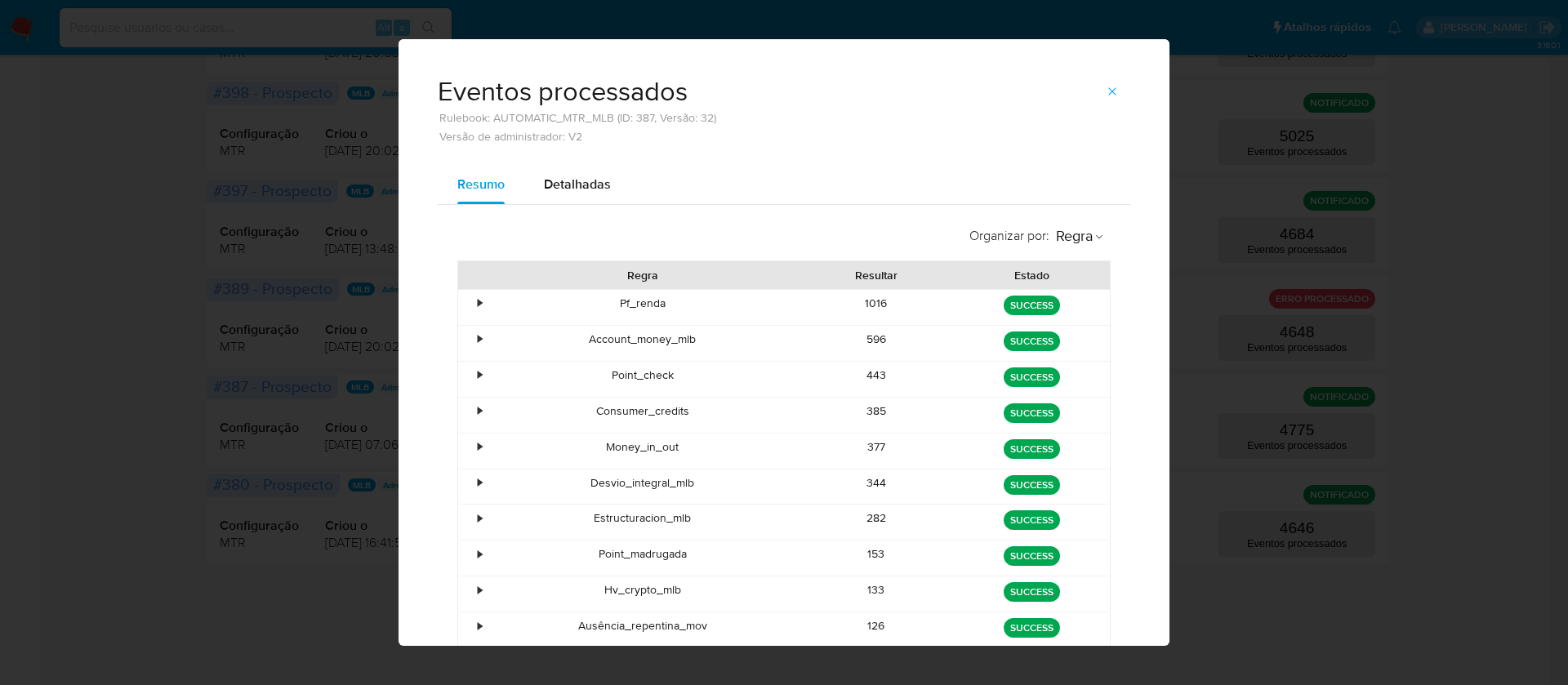
click at [853, 626] on div "126" at bounding box center [877, 630] width 156 height 35
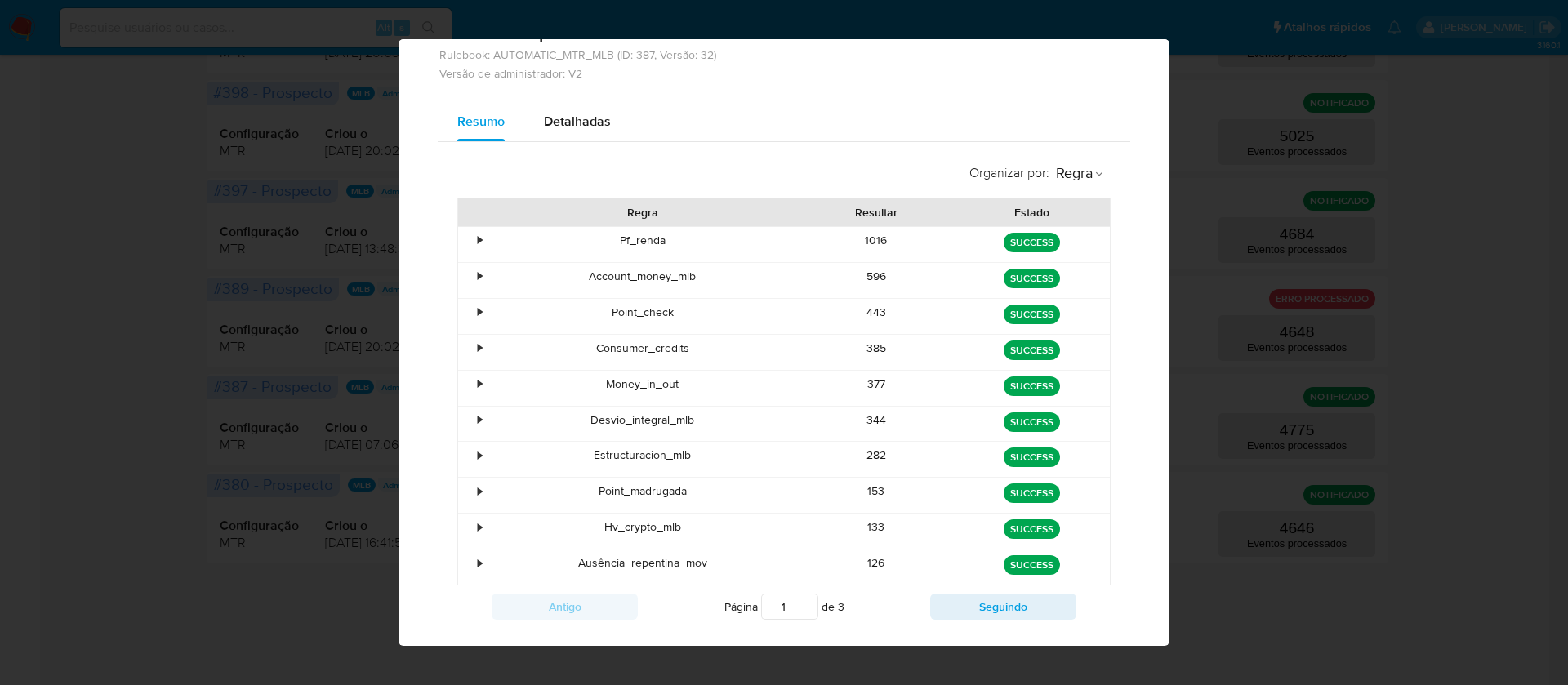
scroll to position [97, 0]
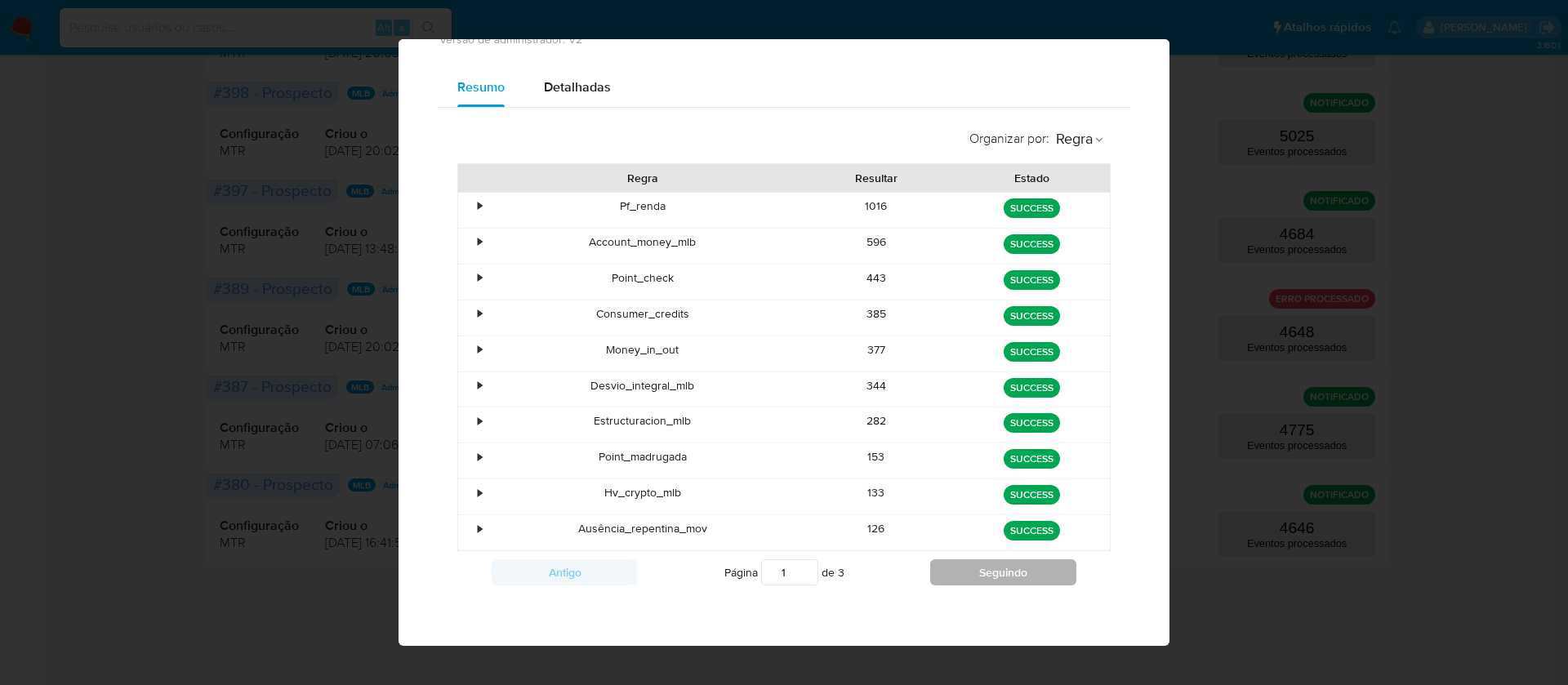
click at [960, 575] on button "Seguindo" at bounding box center [1003, 573] width 146 height 27
type input "3"
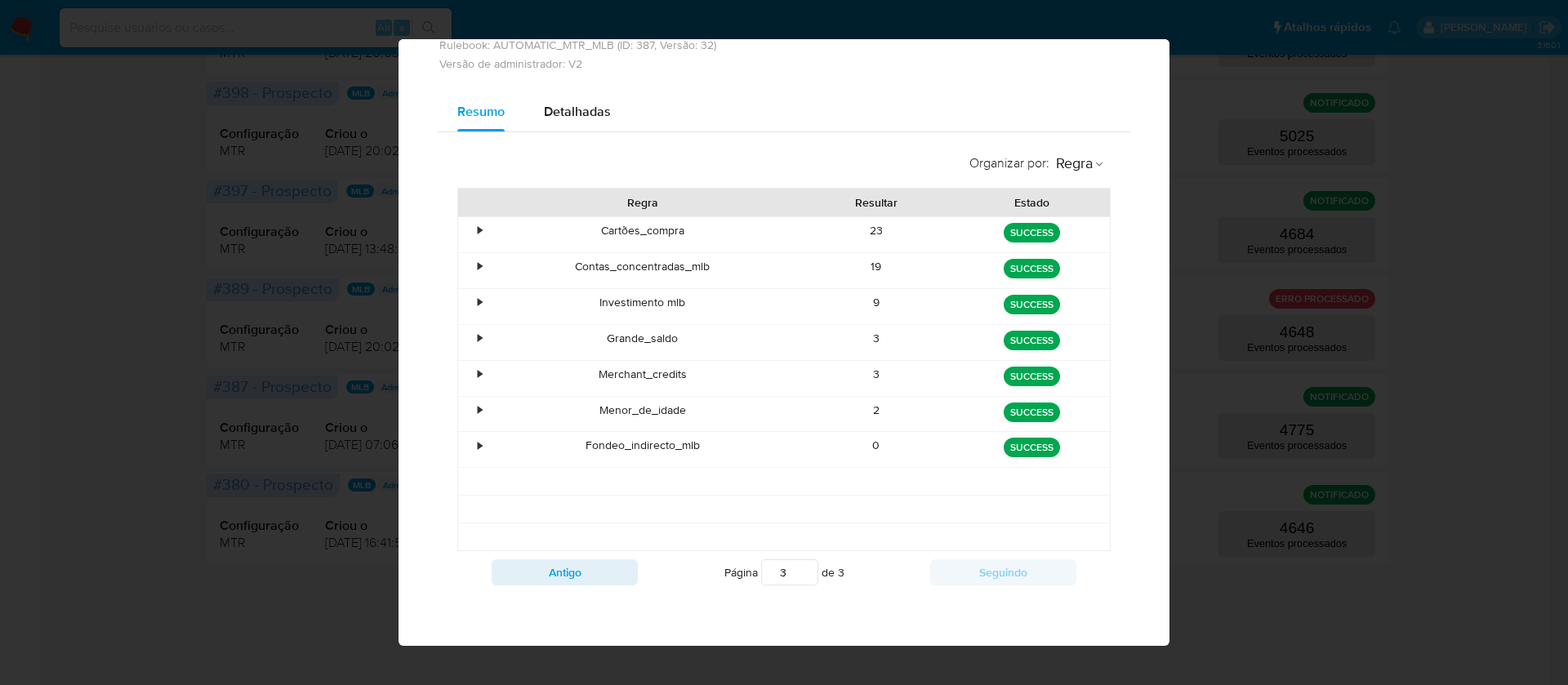
scroll to position [73, 0]
click at [863, 279] on div "19" at bounding box center [877, 270] width 156 height 35
click at [864, 301] on div "9" at bounding box center [877, 306] width 156 height 35
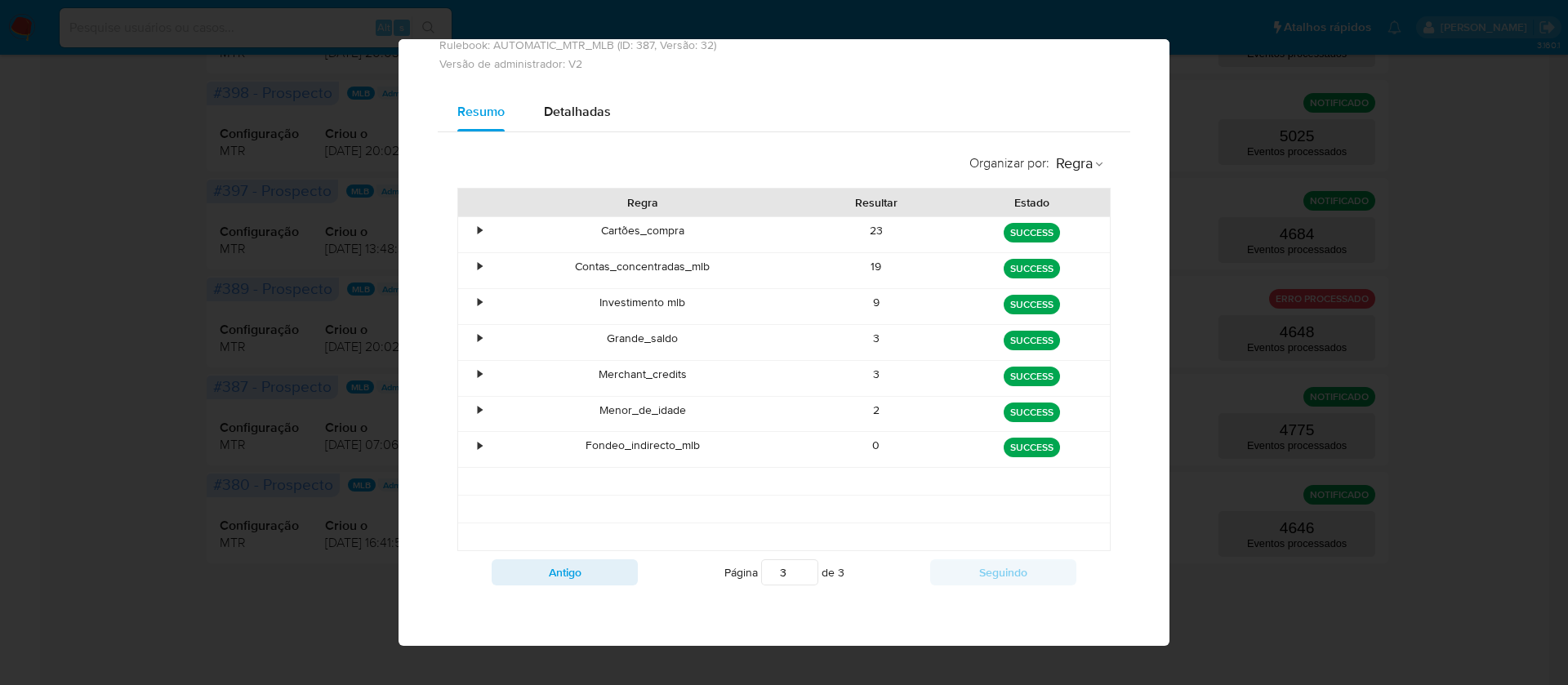
click at [864, 301] on div "9" at bounding box center [877, 306] width 156 height 35
click at [866, 374] on div "3" at bounding box center [877, 378] width 156 height 35
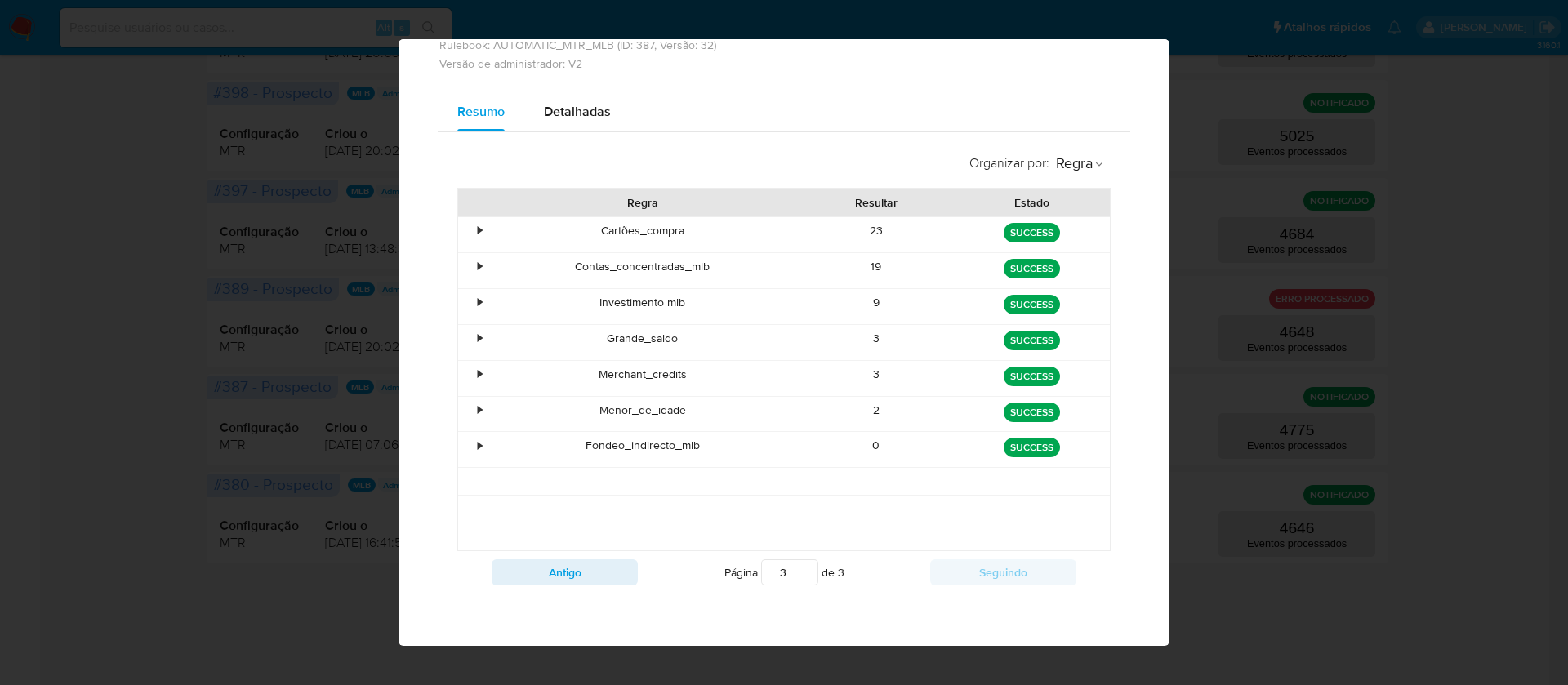
click at [856, 410] on div "2" at bounding box center [877, 414] width 156 height 35
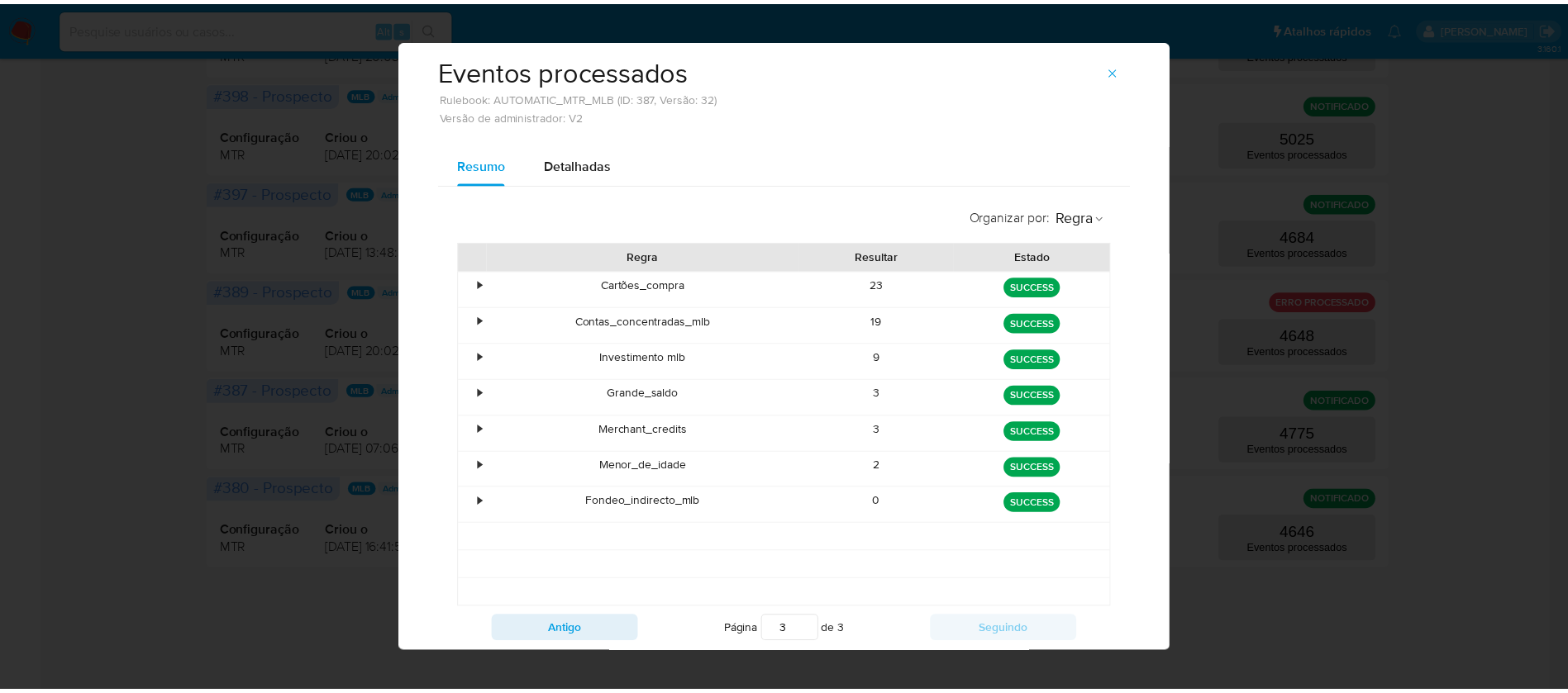
scroll to position [0, 0]
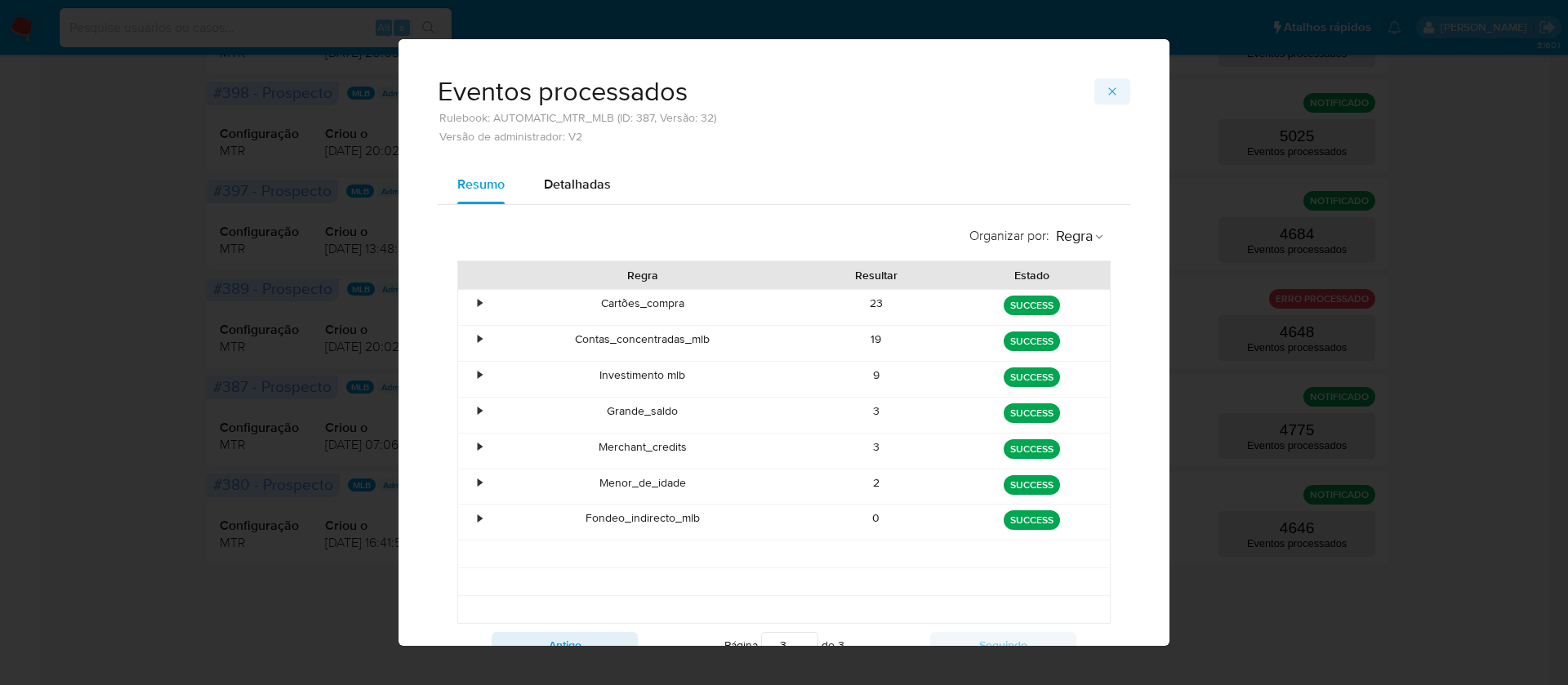
click at [1105, 86] on icon "button" at bounding box center [1112, 91] width 13 height 13
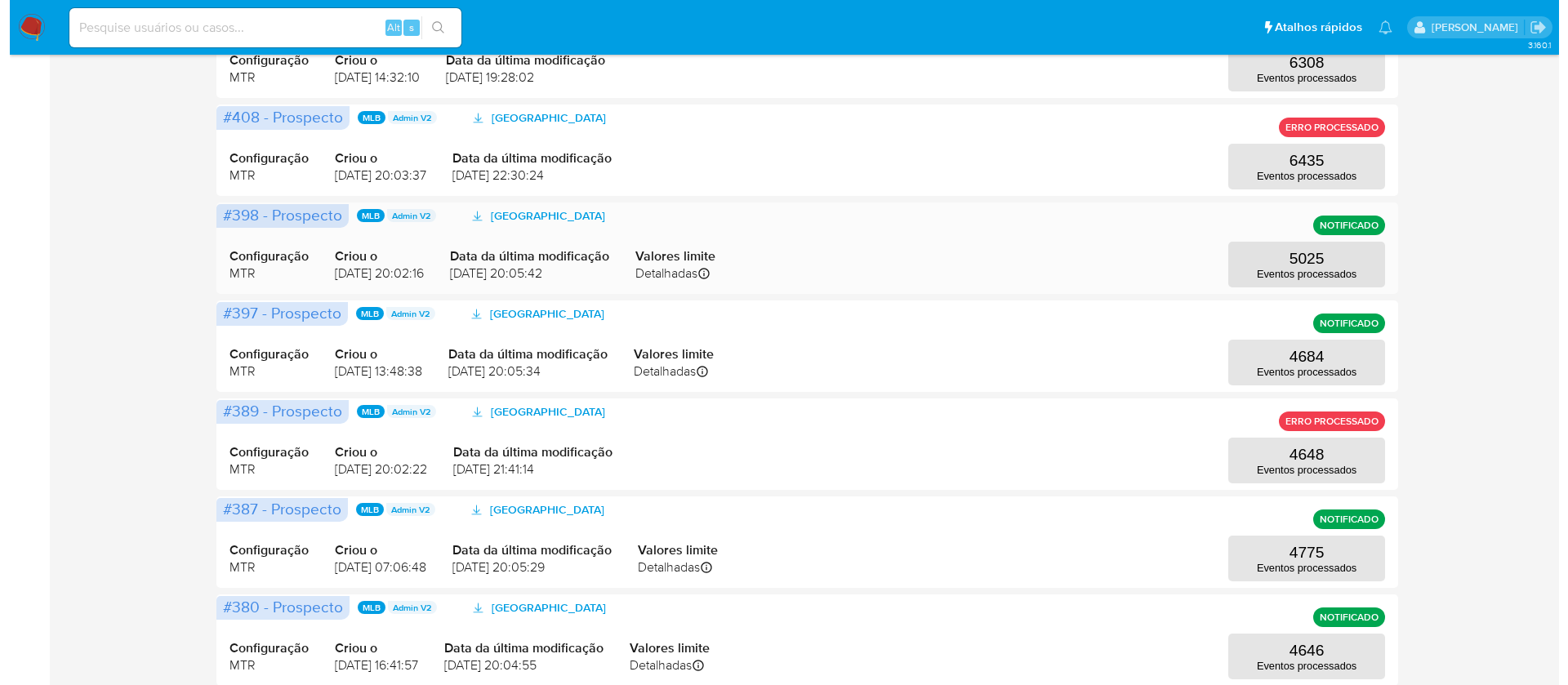
scroll to position [714, 0]
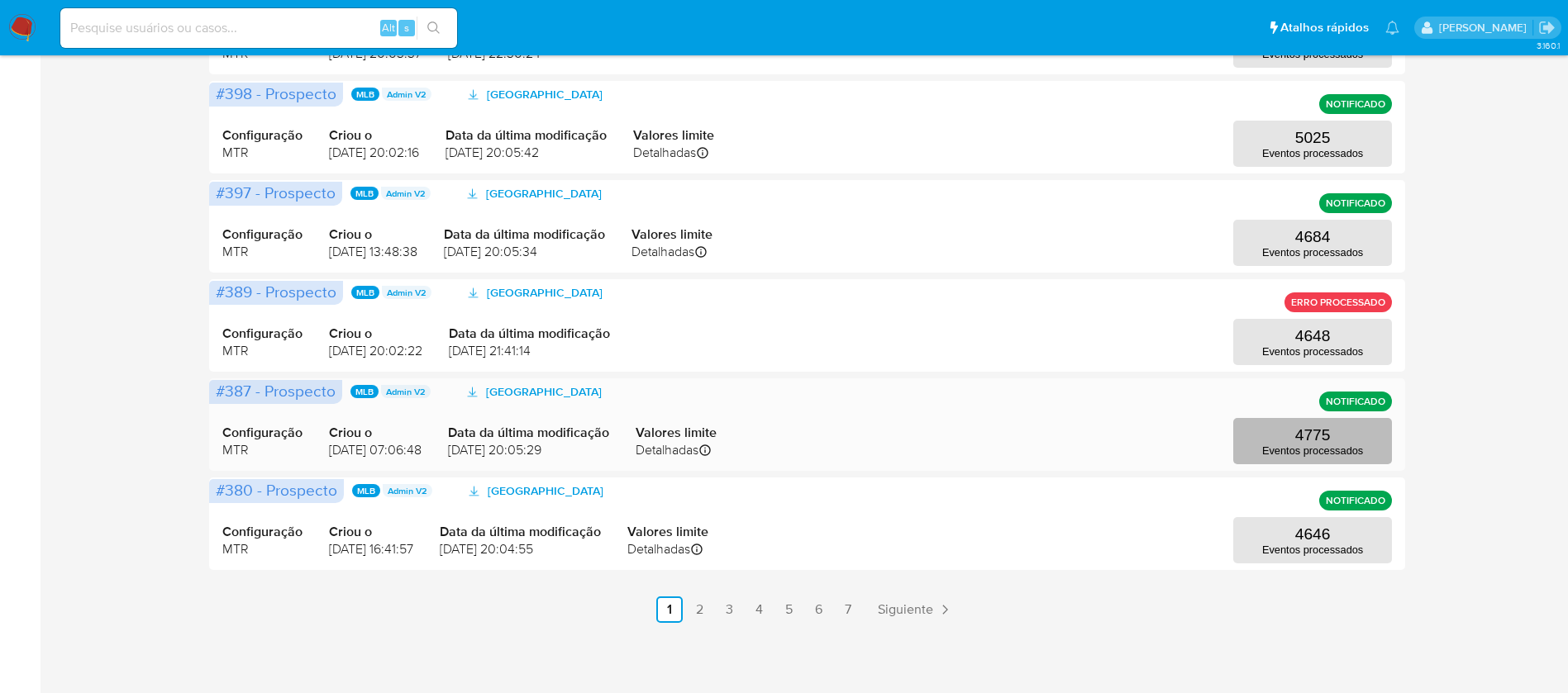
click at [1295, 446] on p "Eventos processados" at bounding box center [1312, 450] width 101 height 12
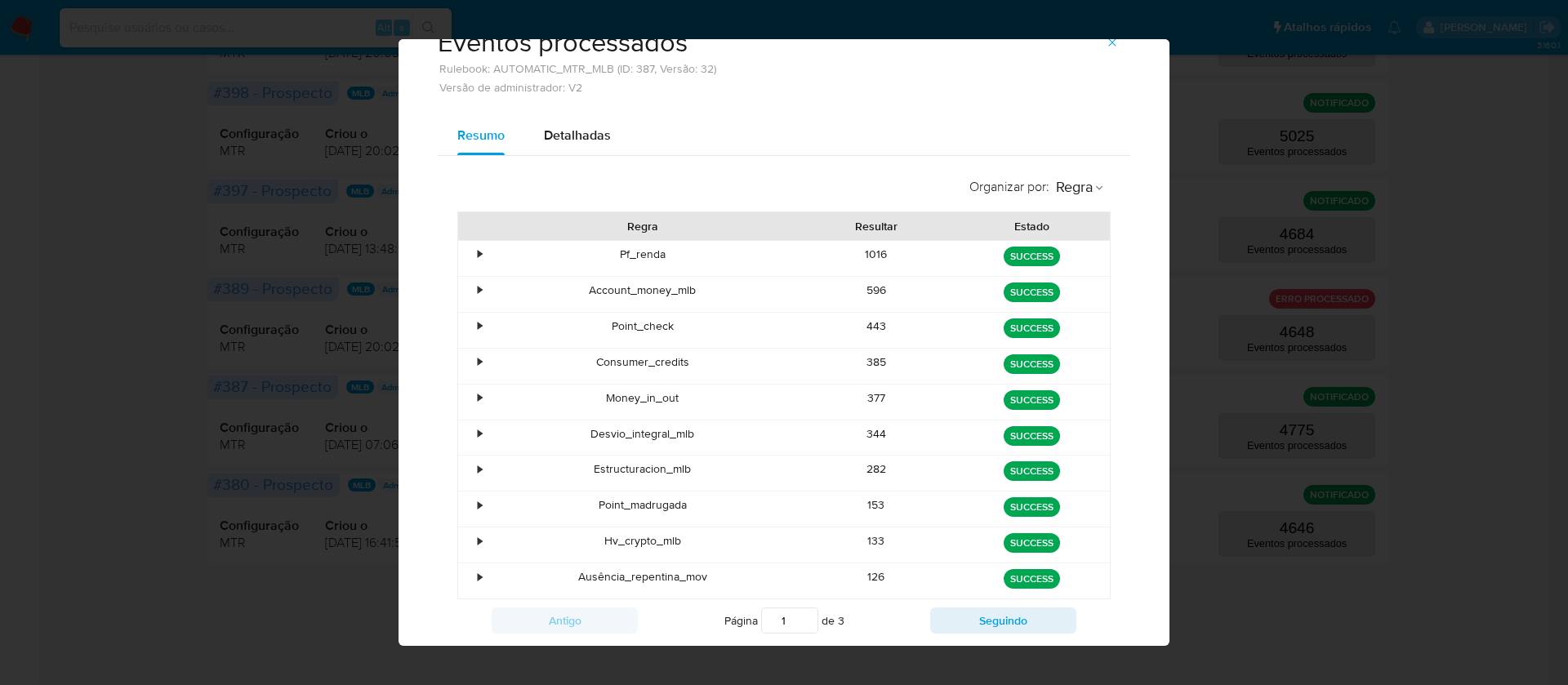
scroll to position [97, 0]
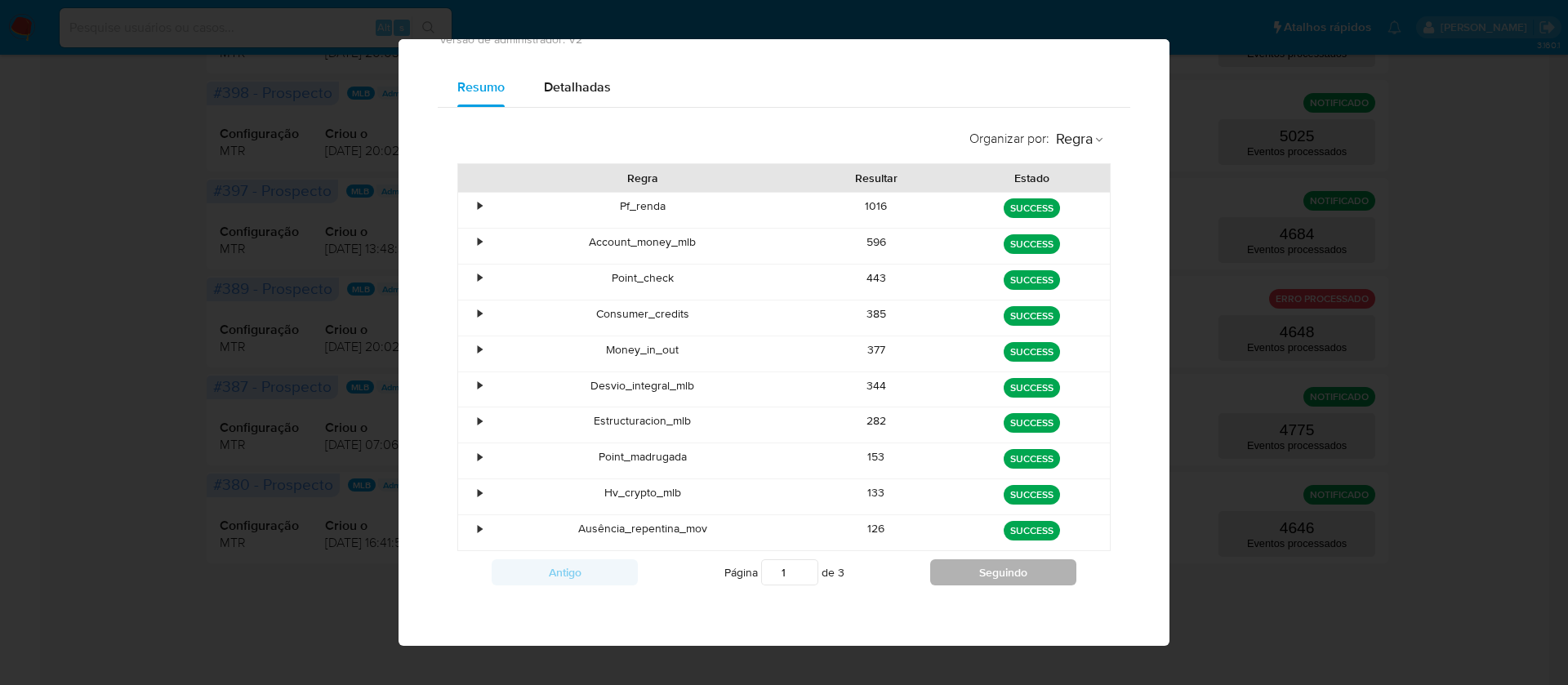
click at [970, 579] on button "Seguindo" at bounding box center [1003, 573] width 146 height 27
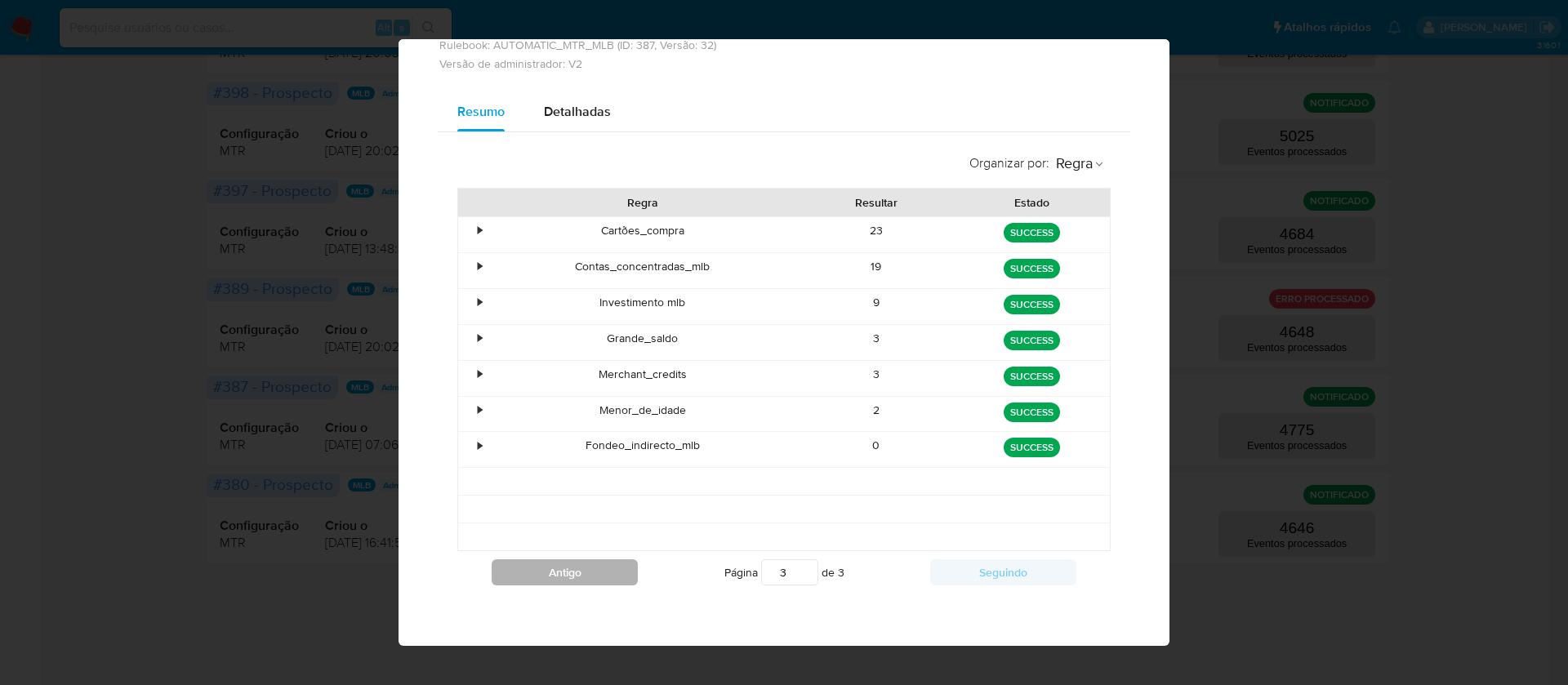
click at [563, 573] on button "Antigo" at bounding box center [565, 573] width 146 height 27
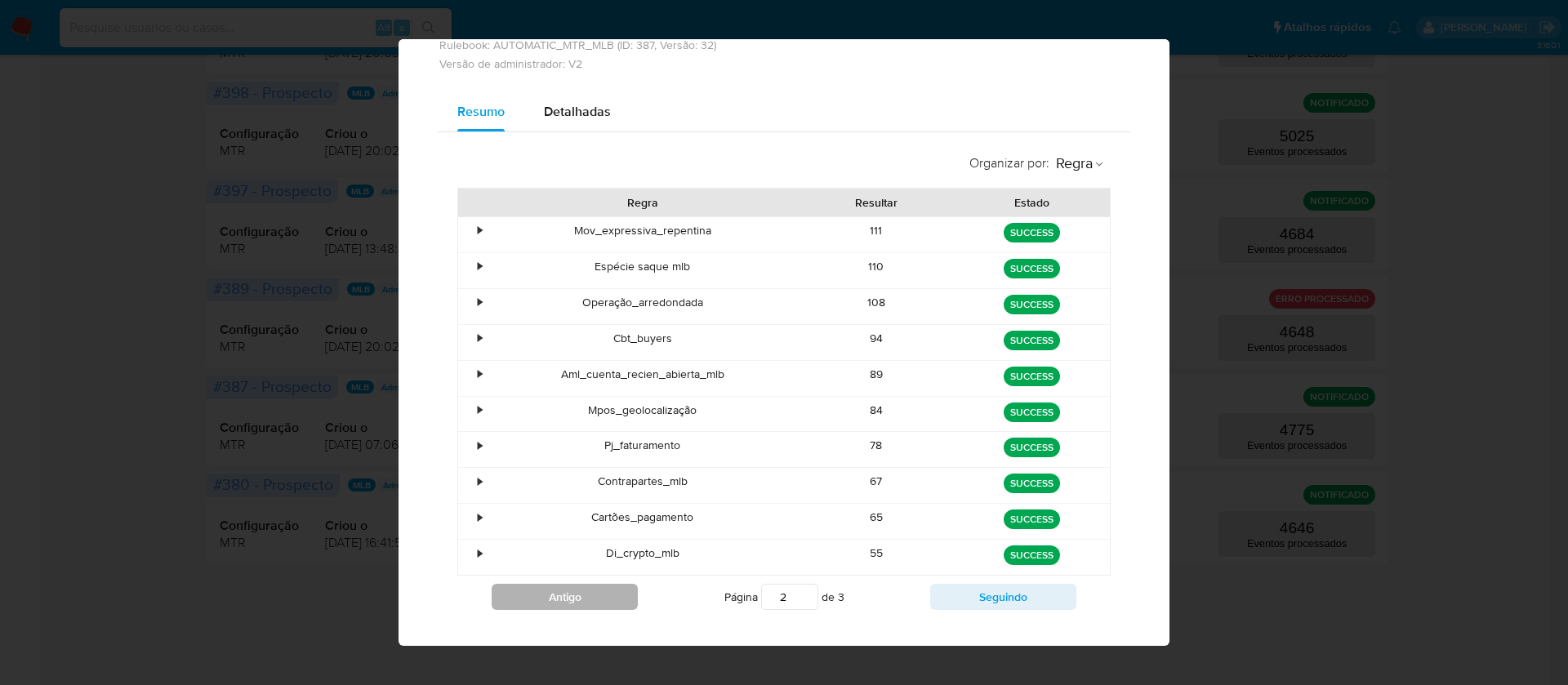
click at [537, 595] on button "Antigo" at bounding box center [565, 598] width 146 height 27
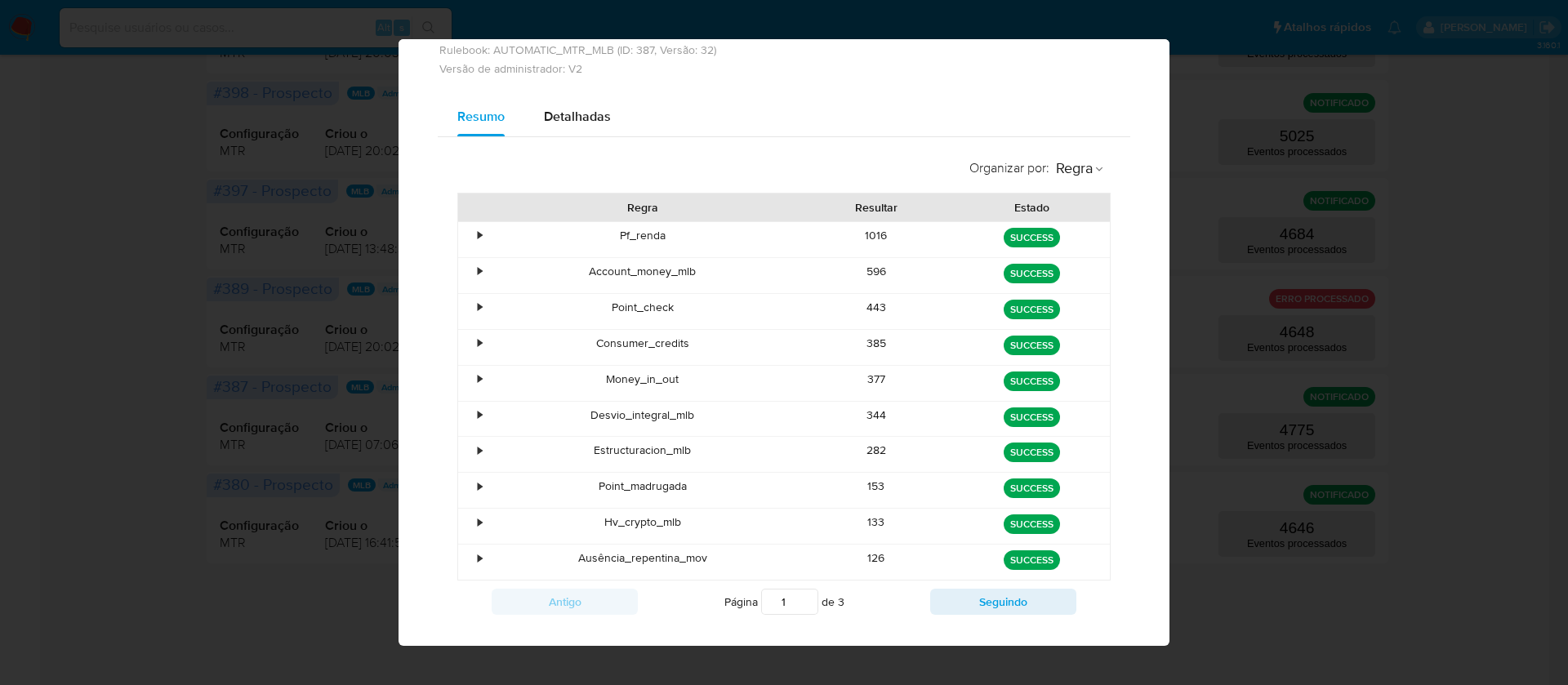
scroll to position [97, 0]
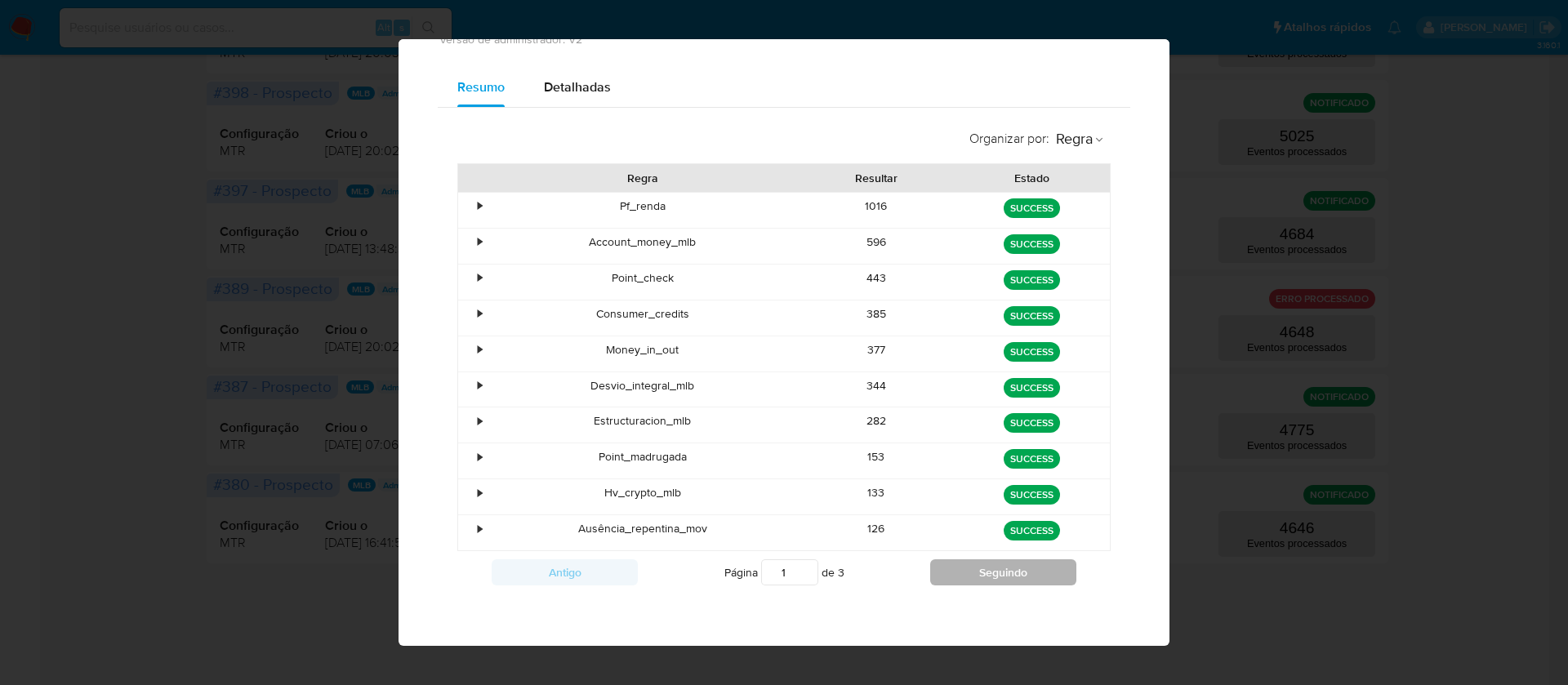
click at [950, 576] on button "Seguindo" at bounding box center [1003, 573] width 146 height 27
click at [954, 576] on button "Seguindo" at bounding box center [1003, 573] width 146 height 27
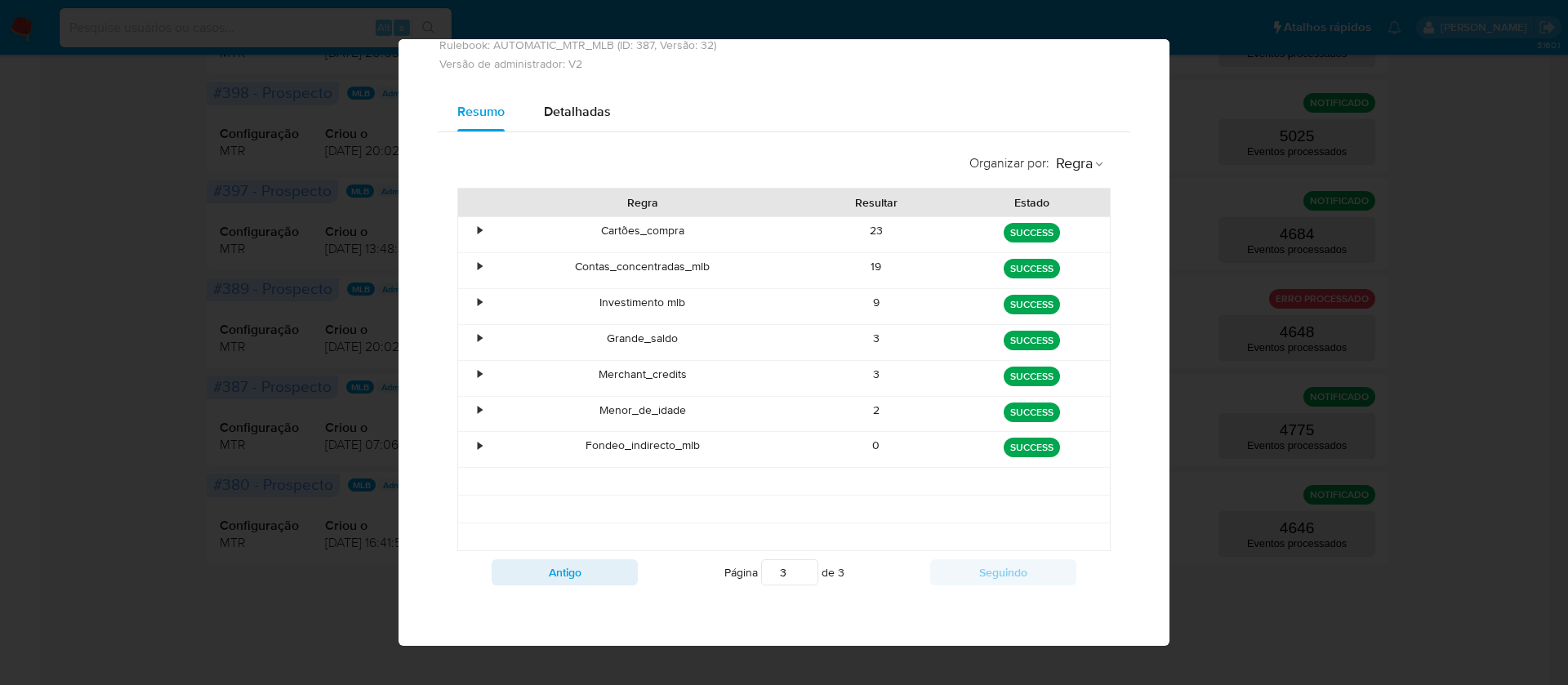
scroll to position [73, 0]
click at [568, 578] on button "Antigo" at bounding box center [565, 573] width 146 height 27
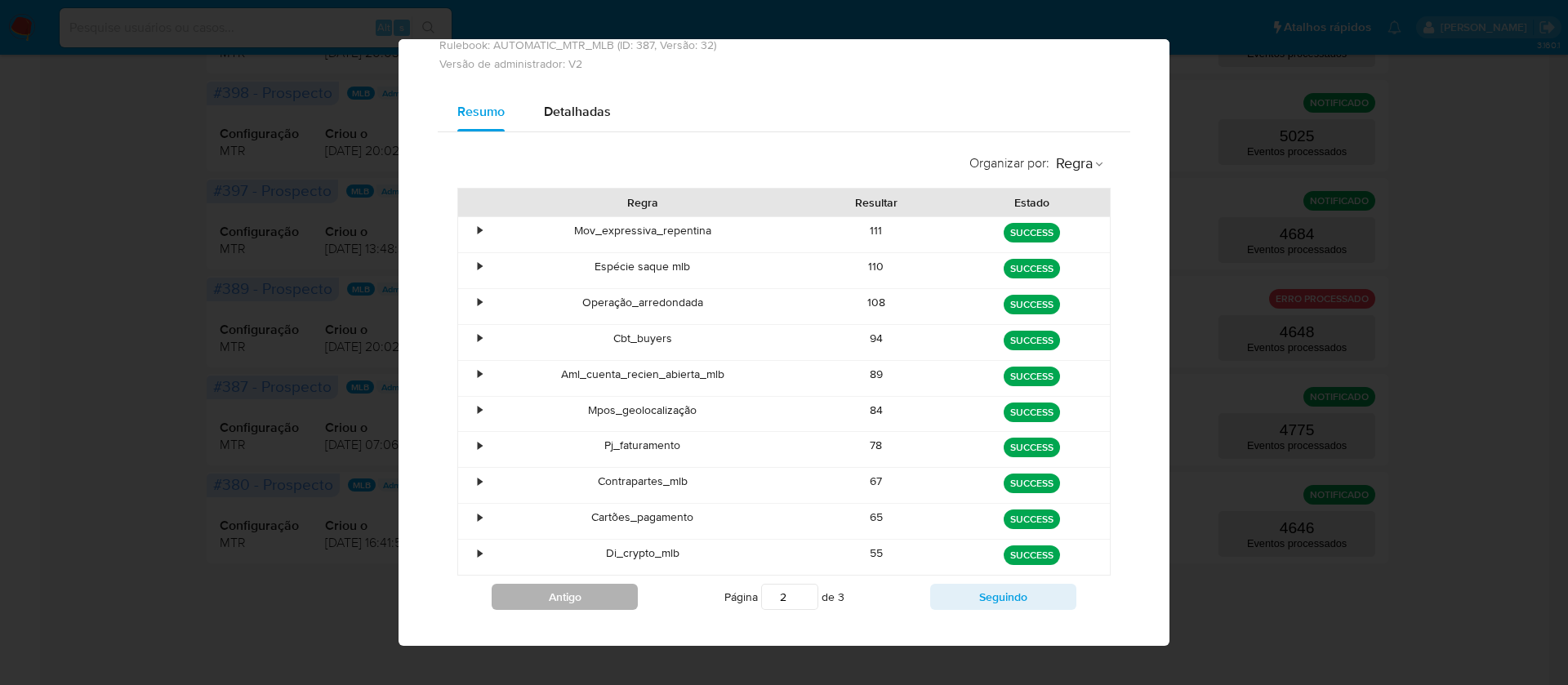
click at [568, 578] on div "Antigo Página 2 de 3 Seguindo" at bounding box center [784, 597] width 653 height 43
click at [860, 447] on div "78" at bounding box center [877, 449] width 156 height 35
click at [862, 447] on div "78" at bounding box center [877, 449] width 156 height 35
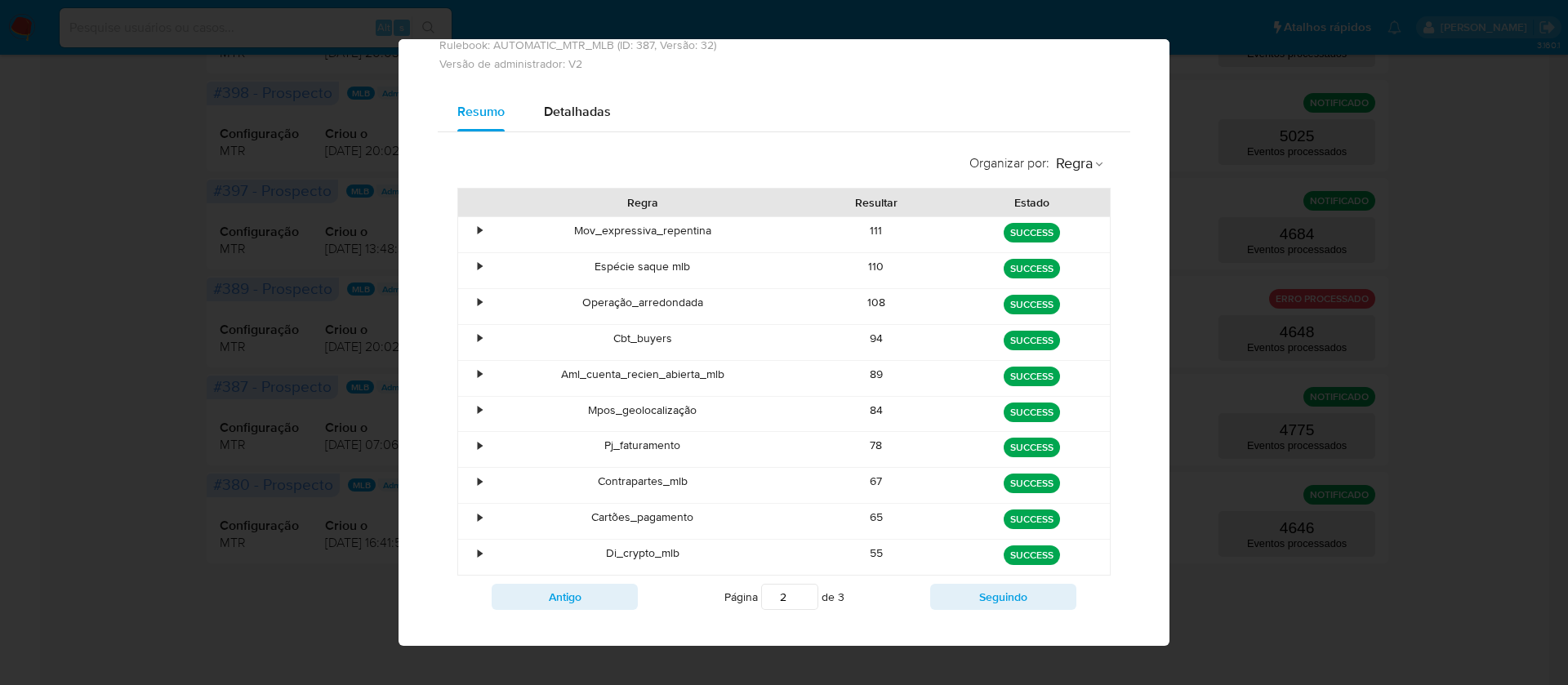
click at [865, 413] on div "84" at bounding box center [877, 414] width 156 height 35
click at [867, 413] on div "84" at bounding box center [877, 414] width 156 height 35
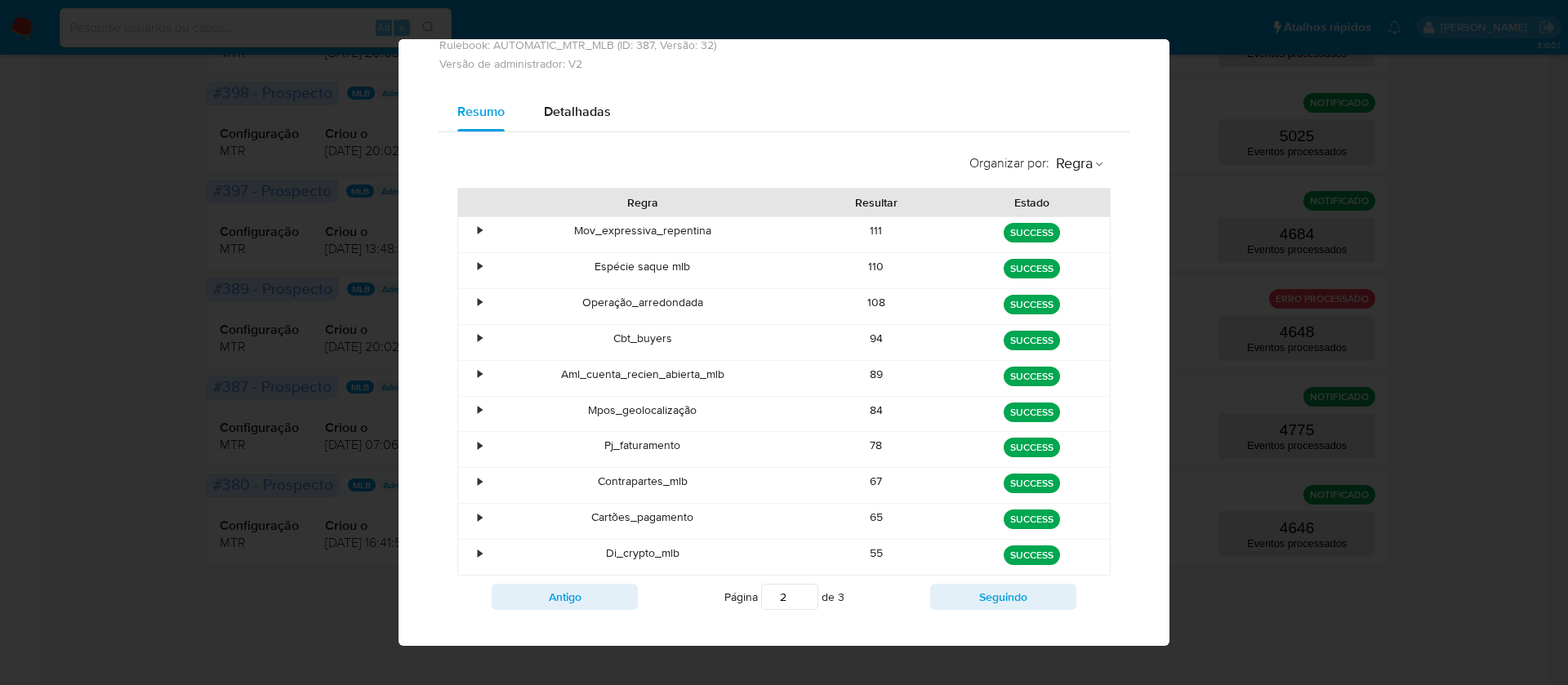
click at [867, 234] on div "111" at bounding box center [877, 235] width 156 height 35
click at [864, 265] on div "110" at bounding box center [877, 270] width 156 height 35
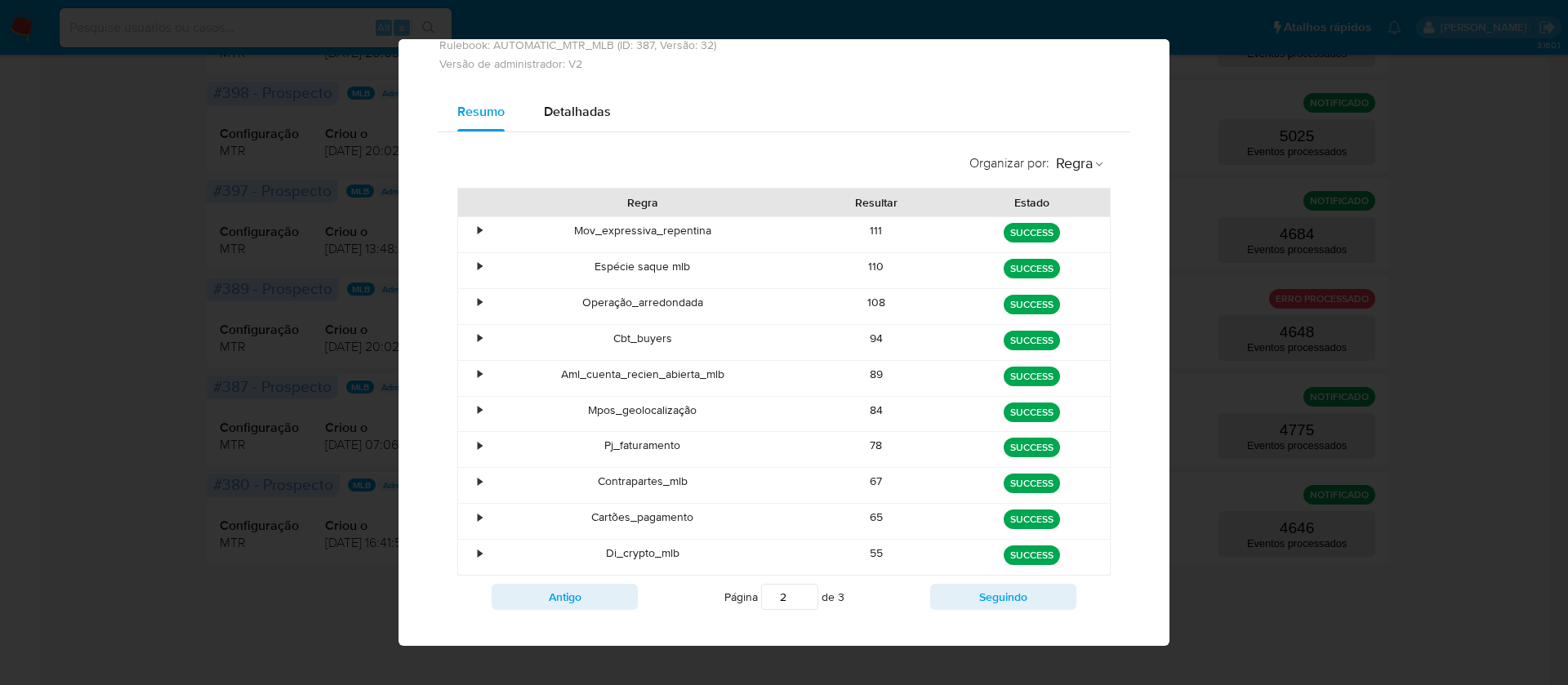
click at [861, 306] on div "108" at bounding box center [877, 306] width 156 height 35
click at [864, 339] on div "94" at bounding box center [877, 342] width 156 height 35
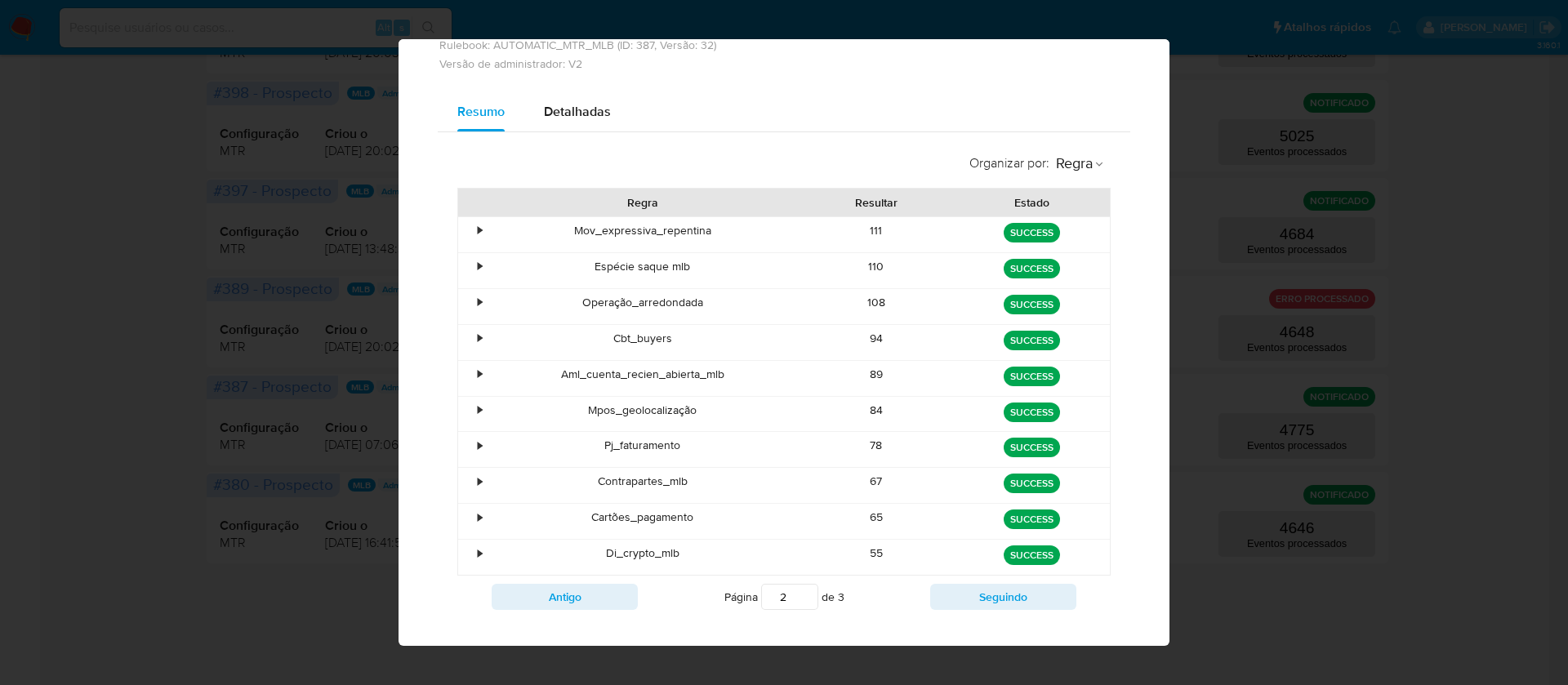
click at [864, 339] on div "94" at bounding box center [877, 342] width 156 height 35
click at [677, 370] on div "Aml_cuenta_recien_abierta_mlb" at bounding box center [642, 378] width 312 height 35
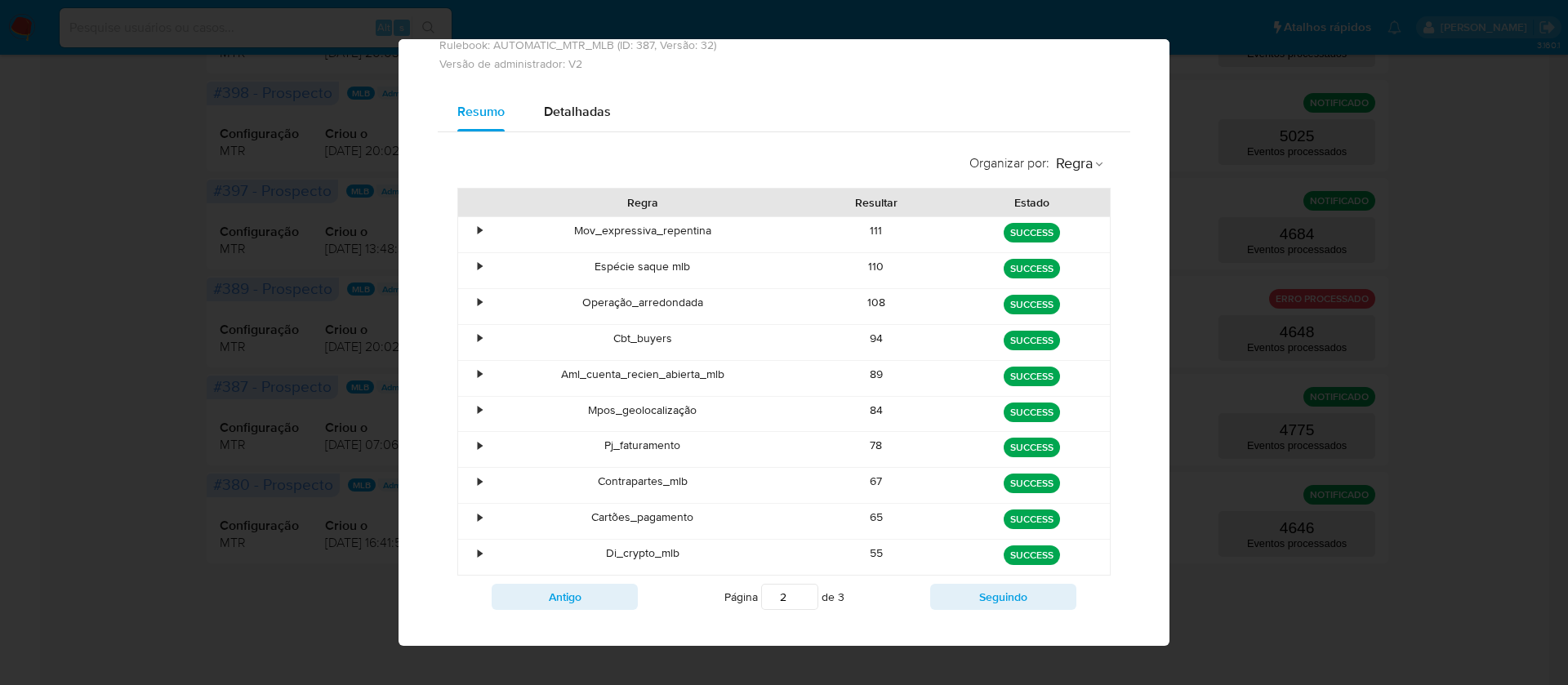
click at [865, 373] on div "89" at bounding box center [877, 378] width 156 height 35
click at [865, 374] on div "89" at bounding box center [877, 378] width 156 height 35
click at [864, 401] on div "84" at bounding box center [877, 414] width 156 height 35
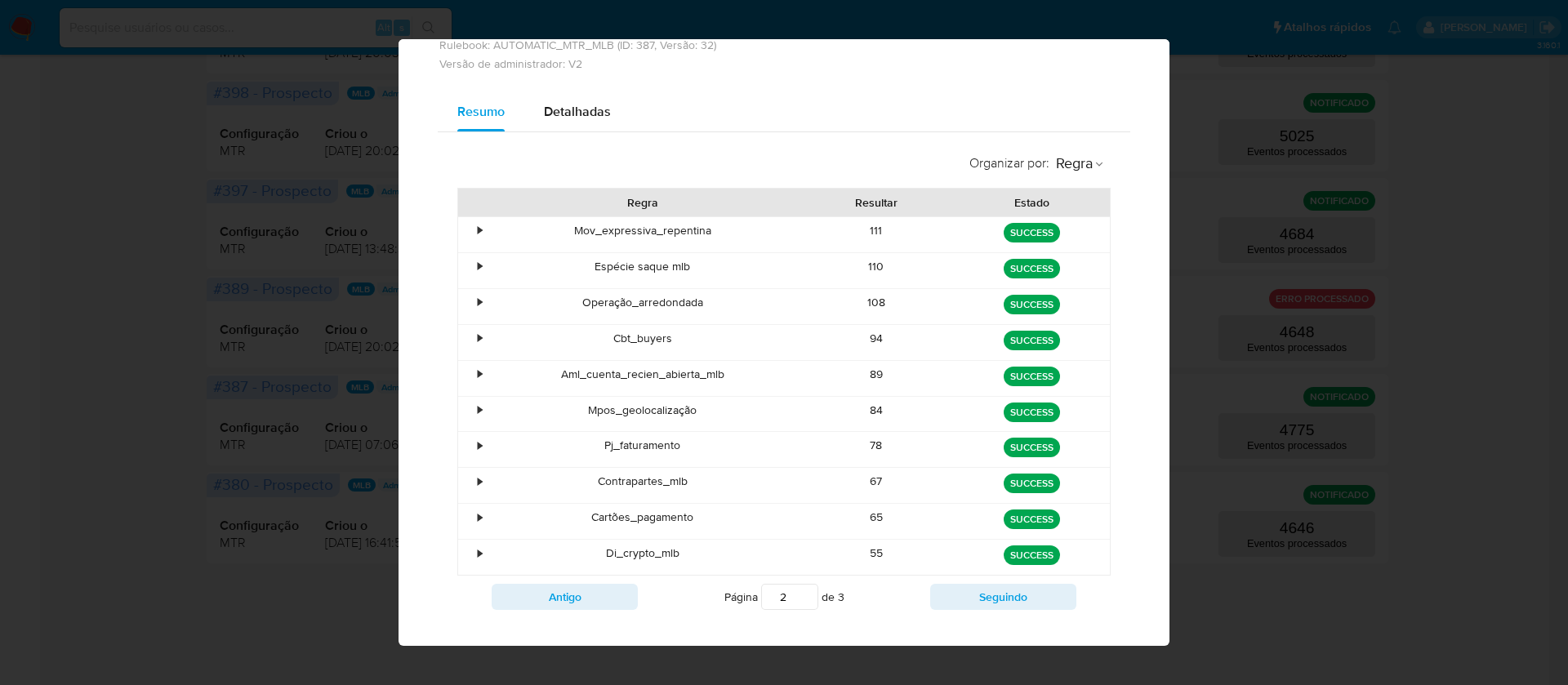
click at [864, 401] on div "84" at bounding box center [877, 414] width 156 height 35
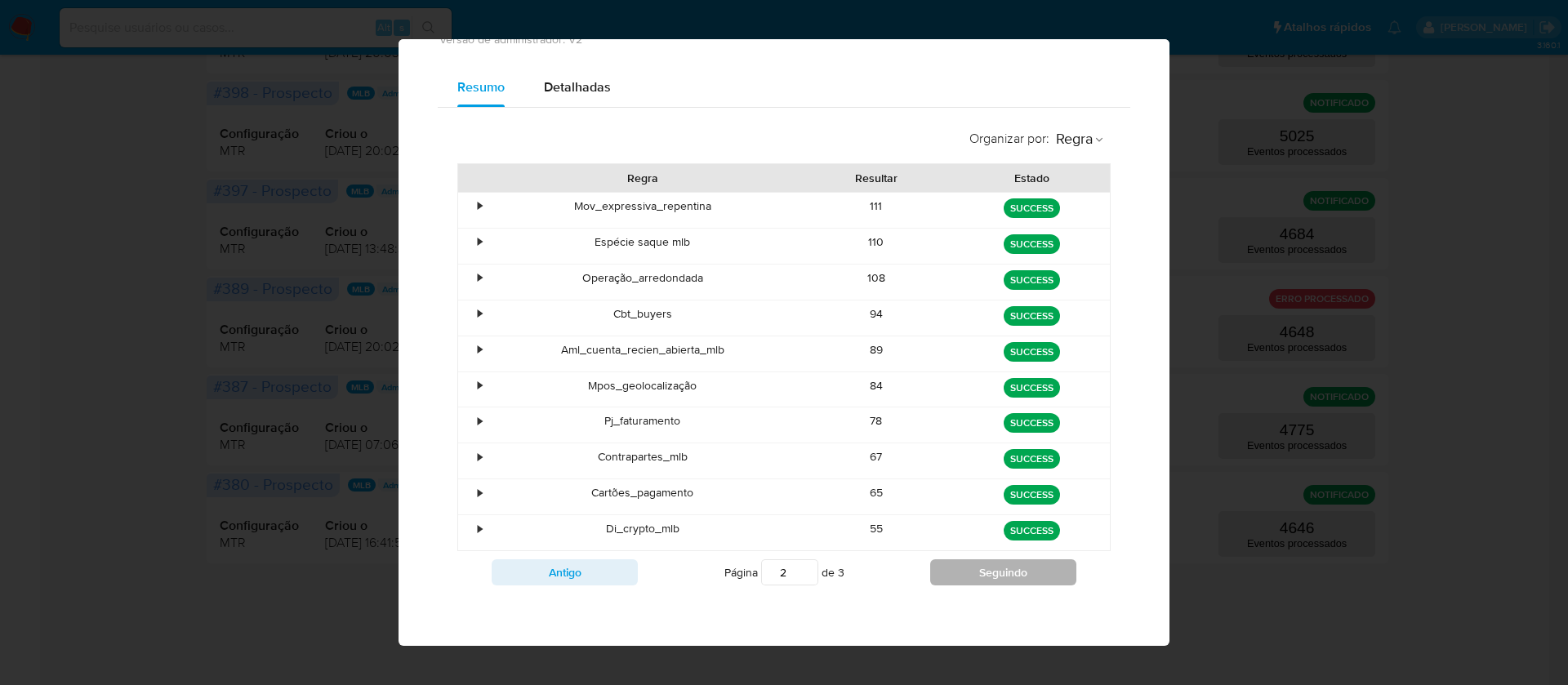
click at [958, 573] on button "Seguindo" at bounding box center [1003, 573] width 146 height 27
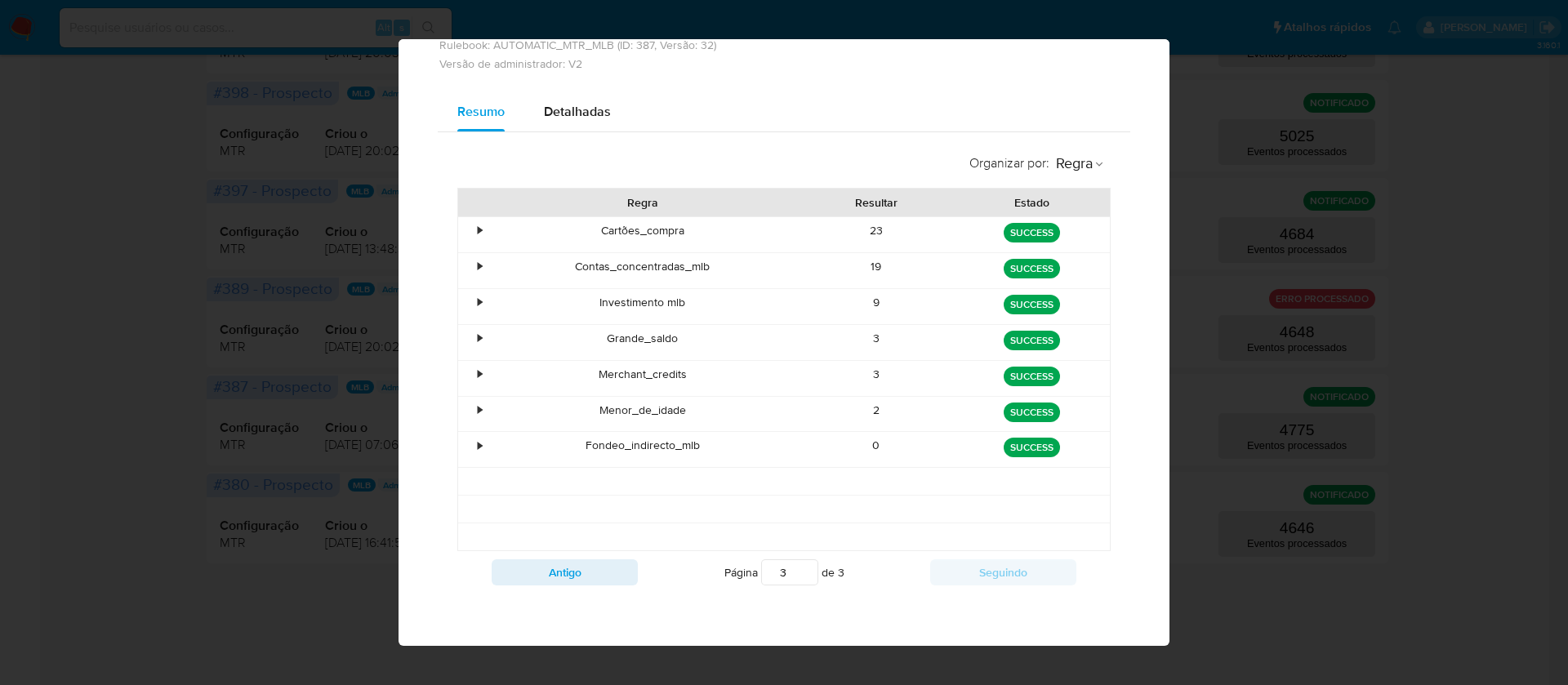
click at [855, 334] on div "3" at bounding box center [877, 342] width 156 height 35
click at [557, 580] on button "Antigo" at bounding box center [565, 573] width 146 height 27
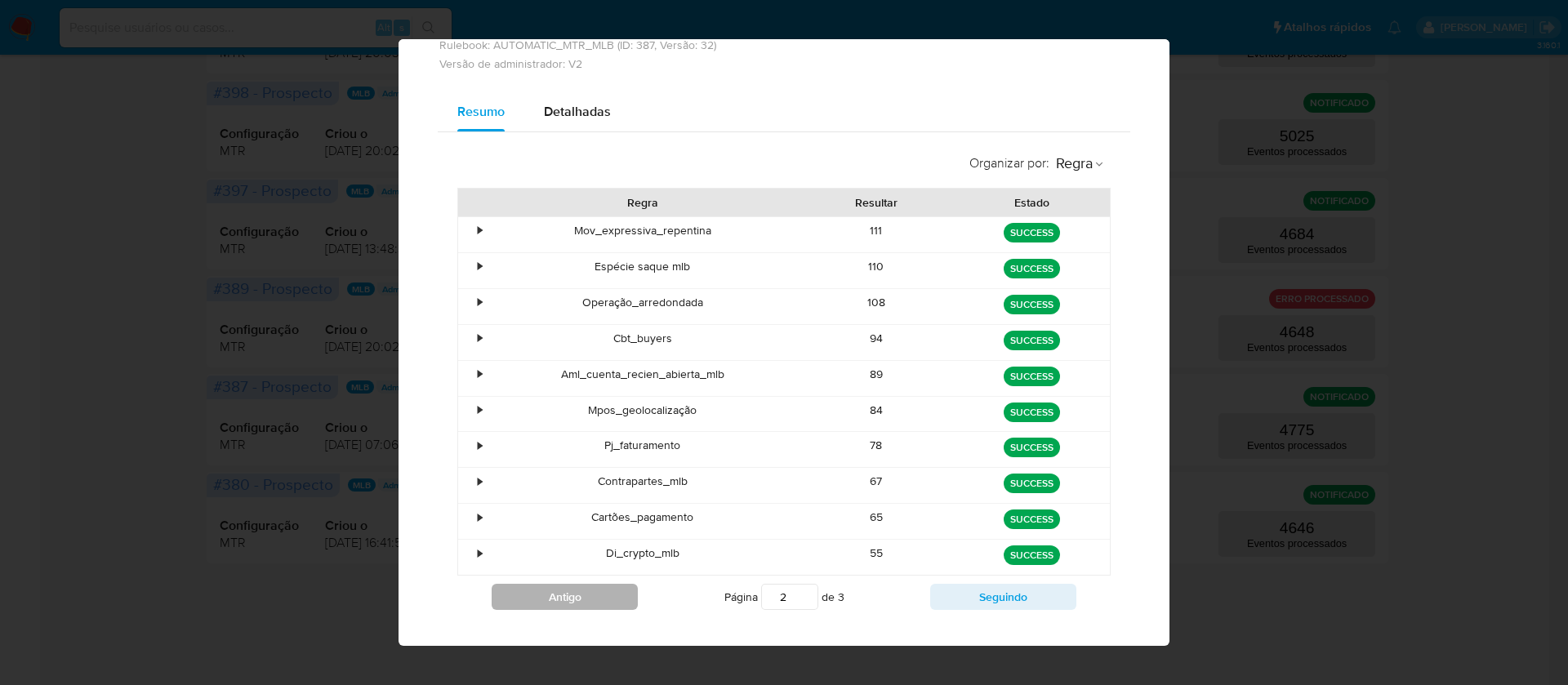
click at [557, 580] on div "Antigo Página 2 de 3 Seguindo" at bounding box center [784, 597] width 653 height 43
click at [557, 604] on button "Antigo" at bounding box center [565, 598] width 146 height 27
click at [868, 267] on div "596" at bounding box center [877, 270] width 156 height 35
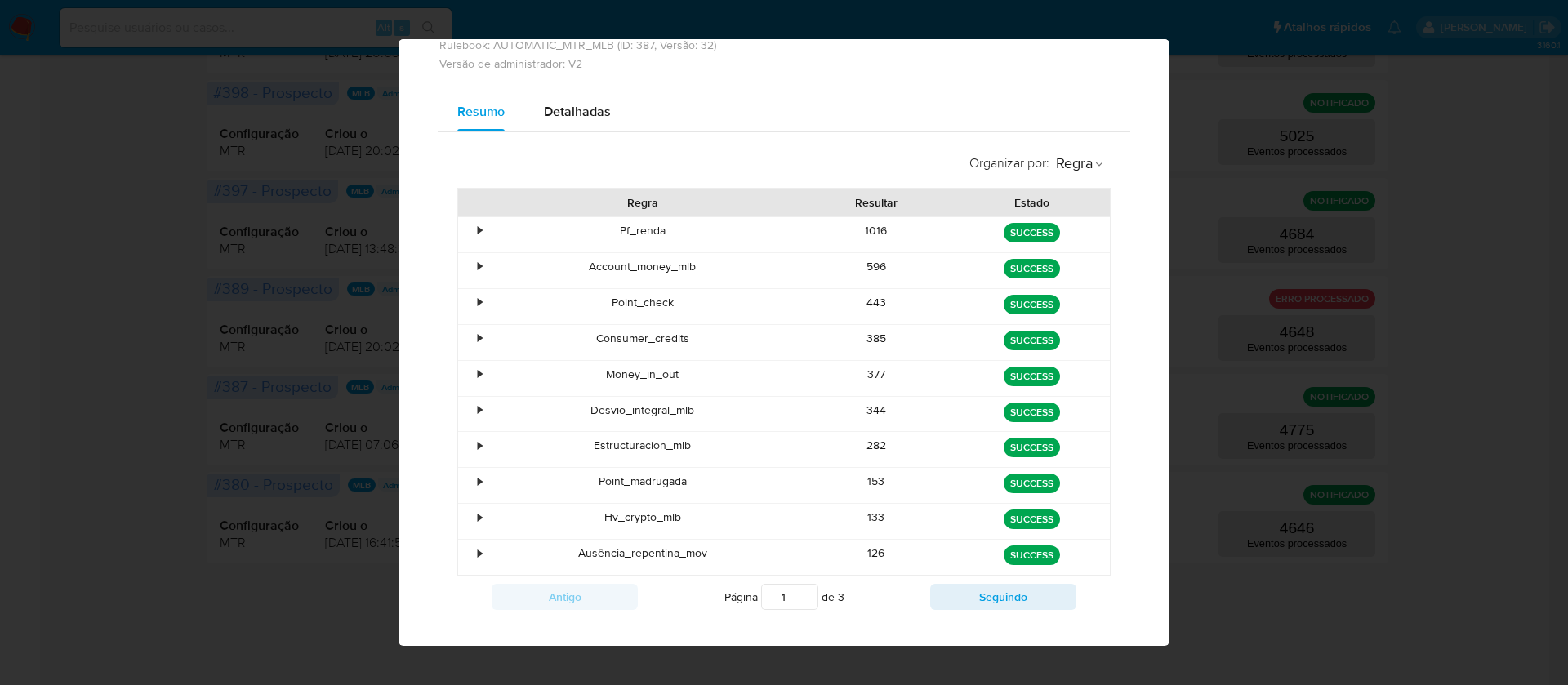
click at [868, 267] on div "596" at bounding box center [877, 270] width 156 height 35
click at [868, 300] on div "443" at bounding box center [877, 306] width 156 height 35
click at [865, 334] on div "385" at bounding box center [877, 342] width 156 height 35
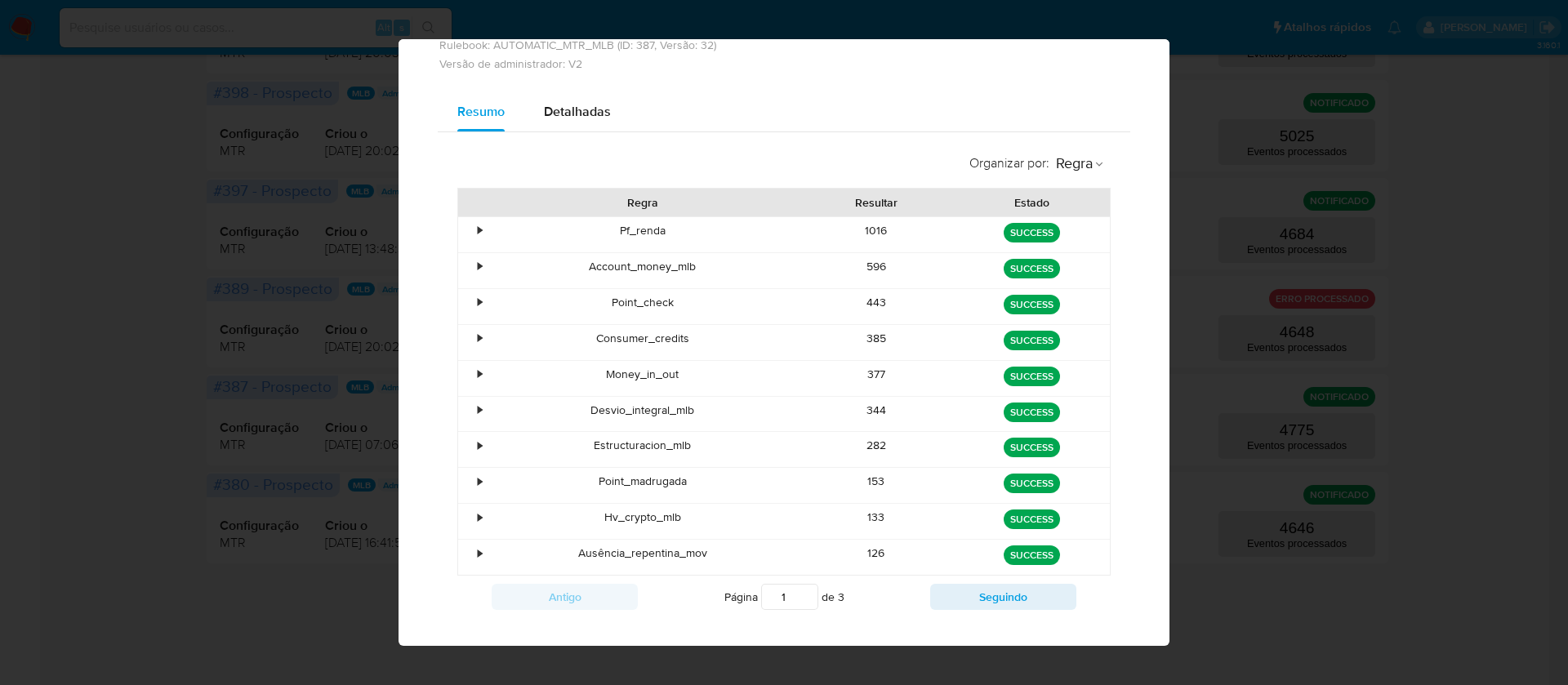
click at [865, 334] on div "385" at bounding box center [877, 342] width 156 height 35
click at [861, 373] on div "377" at bounding box center [877, 378] width 156 height 35
click at [857, 412] on div "344" at bounding box center [877, 414] width 156 height 35
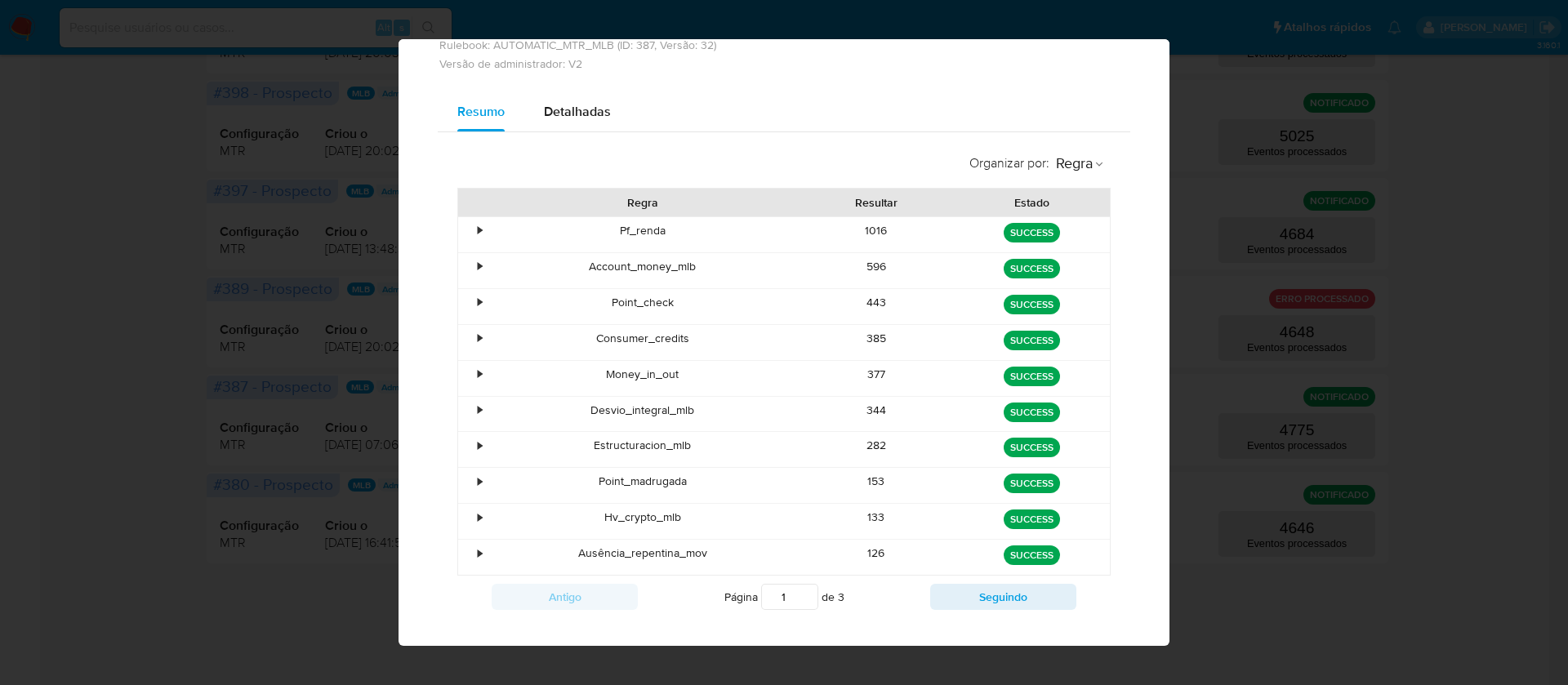
click at [857, 412] on div "344" at bounding box center [877, 414] width 156 height 35
click at [852, 447] on div "282" at bounding box center [877, 449] width 156 height 35
click at [858, 446] on div "282" at bounding box center [877, 449] width 156 height 35
click at [869, 482] on div "153" at bounding box center [877, 485] width 156 height 35
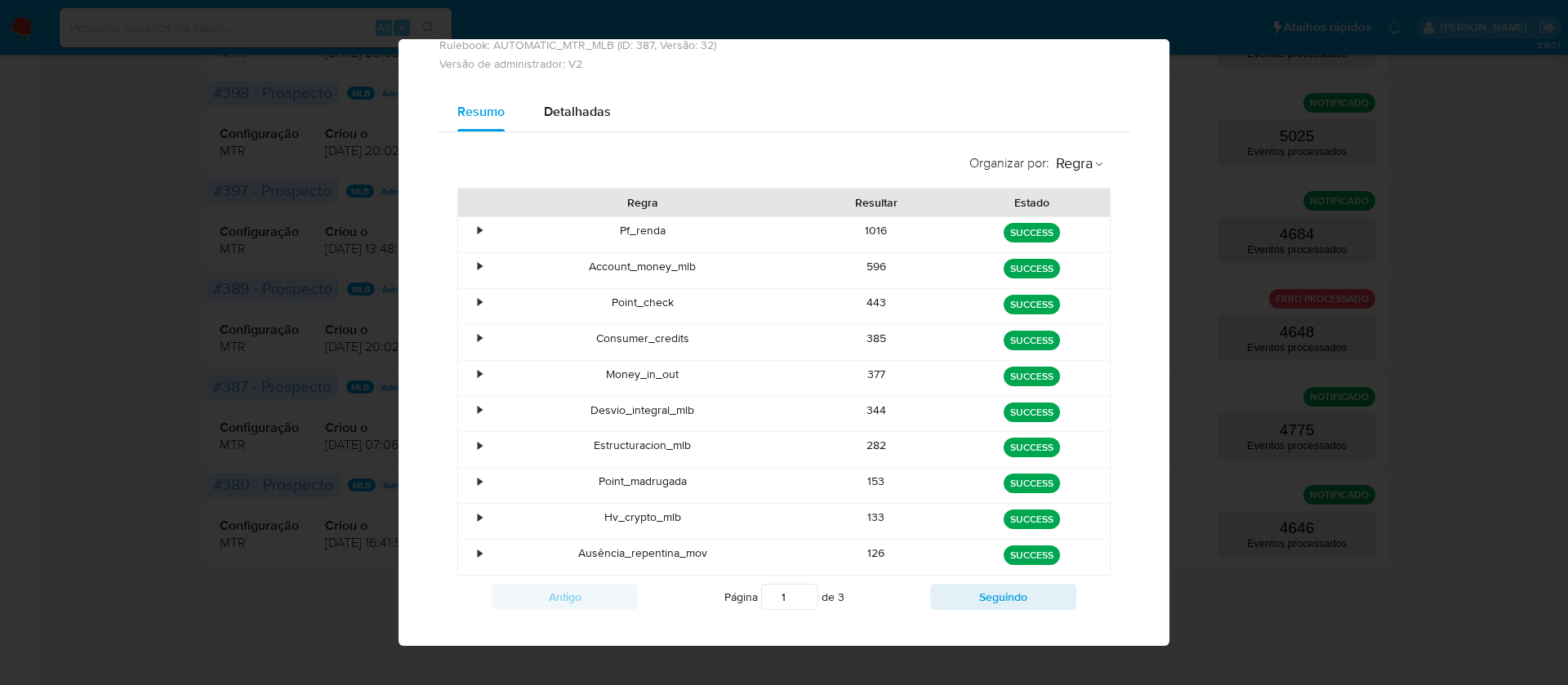
click at [869, 482] on div "153" at bounding box center [877, 485] width 156 height 35
click at [865, 516] on div "133" at bounding box center [877, 521] width 156 height 35
click at [864, 557] on div "126" at bounding box center [877, 557] width 156 height 35
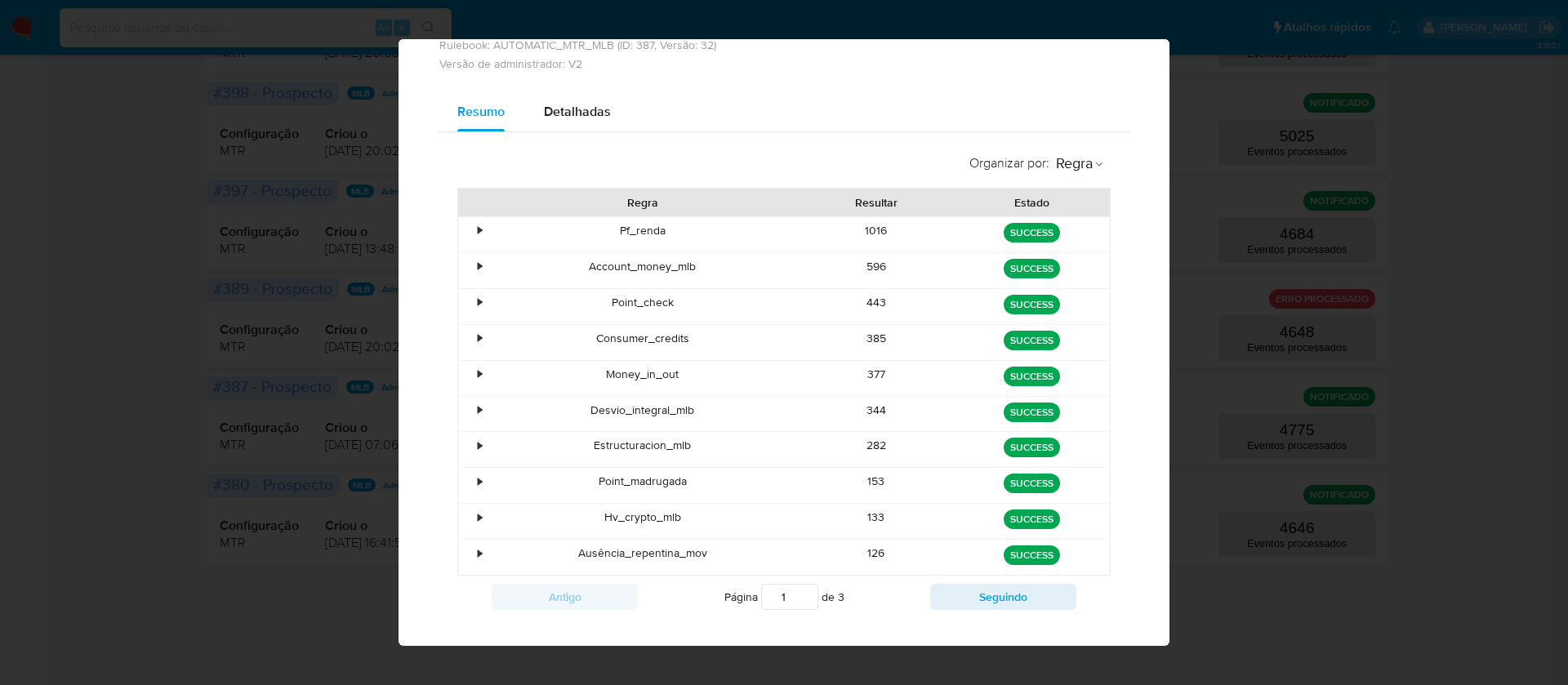
click at [864, 557] on div "126" at bounding box center [877, 557] width 156 height 35
click at [865, 558] on div "126" at bounding box center [877, 557] width 156 height 35
click at [976, 598] on button "Seguindo" at bounding box center [1003, 598] width 146 height 27
click at [864, 271] on div "110" at bounding box center [877, 270] width 156 height 35
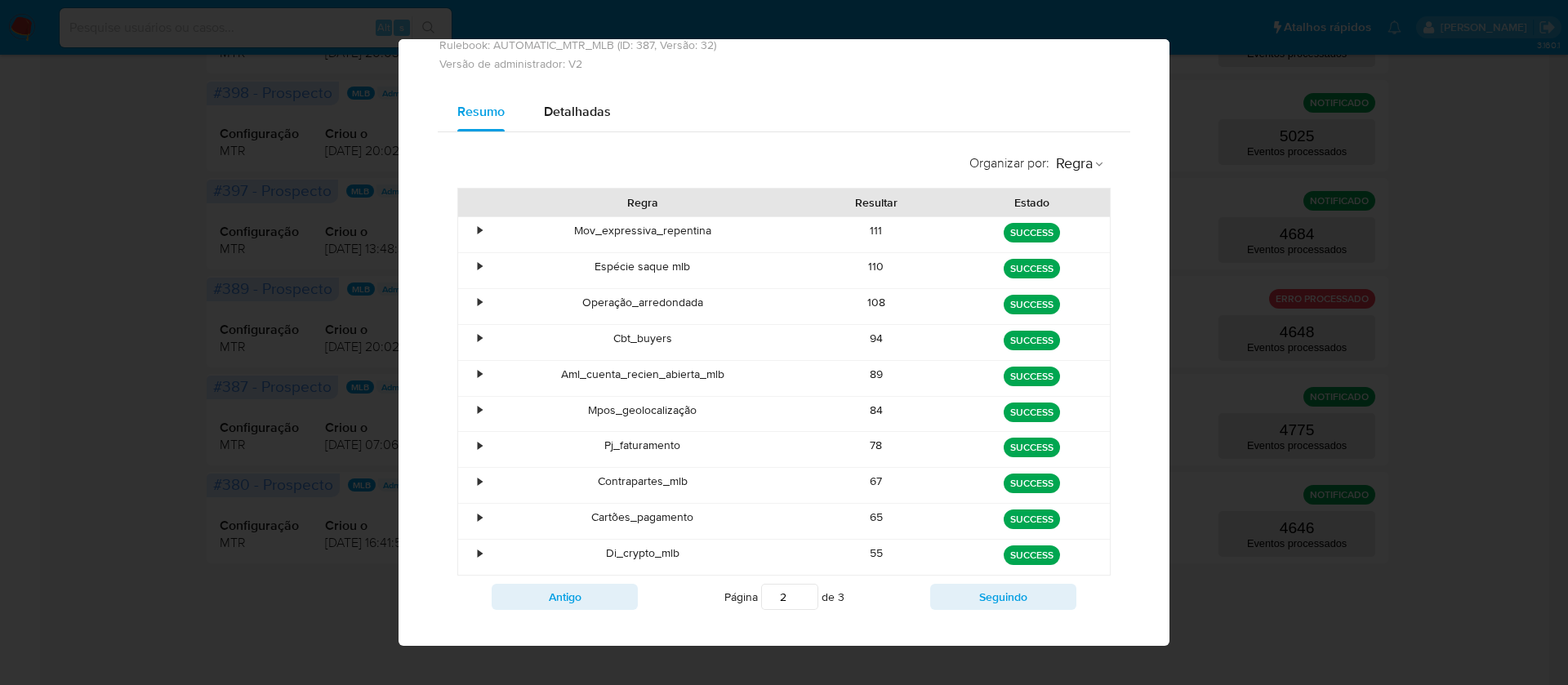
click at [864, 305] on div "108" at bounding box center [877, 306] width 156 height 35
click at [868, 345] on div "94" at bounding box center [877, 342] width 156 height 35
click at [868, 343] on div "94" at bounding box center [877, 342] width 156 height 35
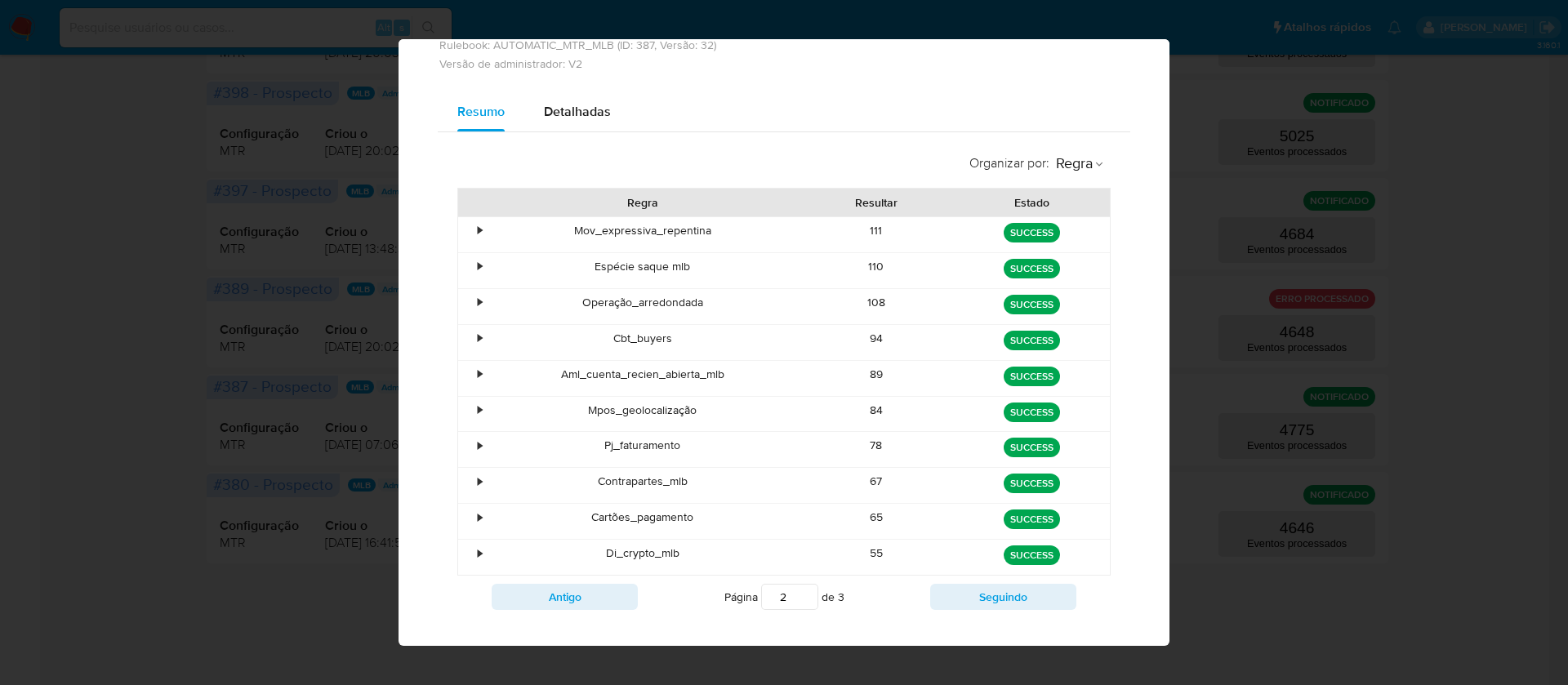
click at [858, 377] on div "89" at bounding box center [877, 378] width 156 height 35
click at [859, 413] on div "84" at bounding box center [877, 414] width 156 height 35
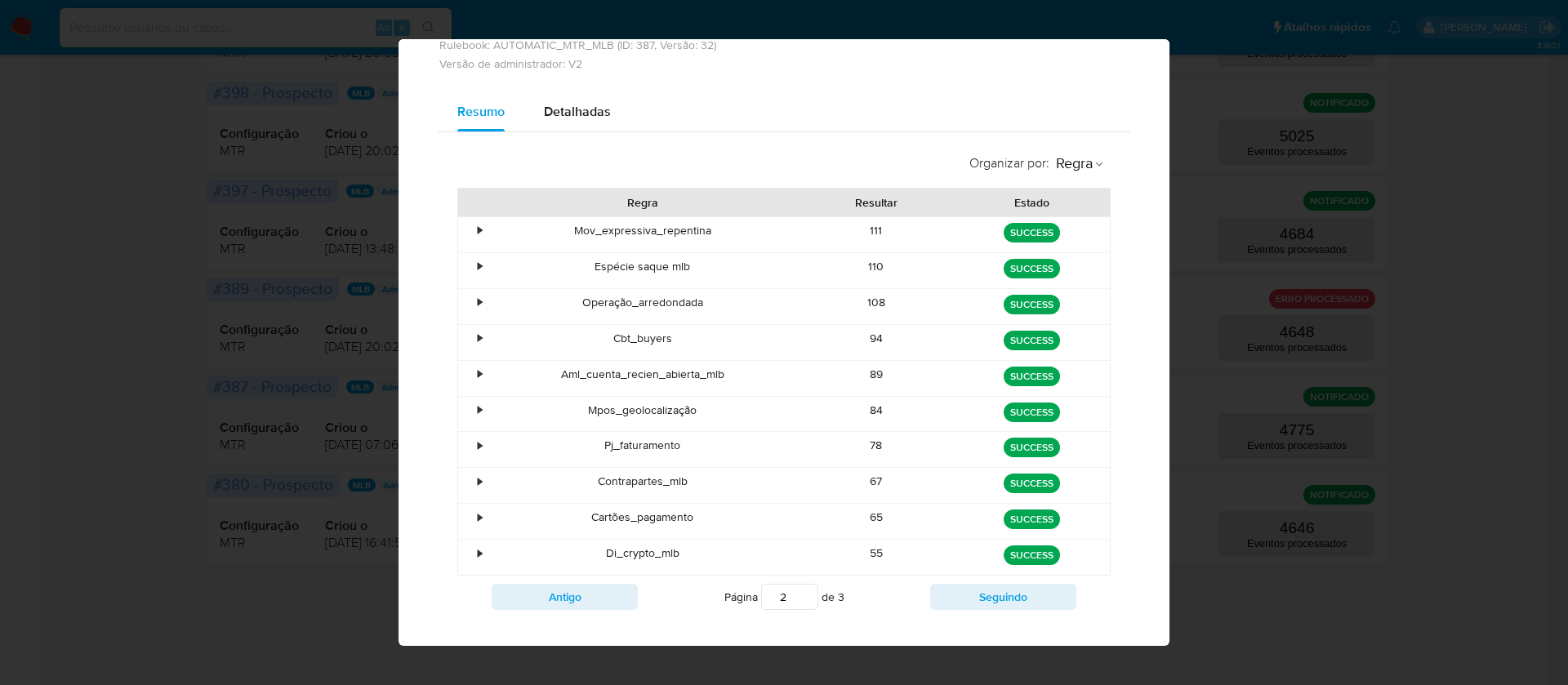
click at [861, 444] on div "78" at bounding box center [877, 449] width 156 height 35
click at [856, 485] on div "67" at bounding box center [877, 485] width 156 height 35
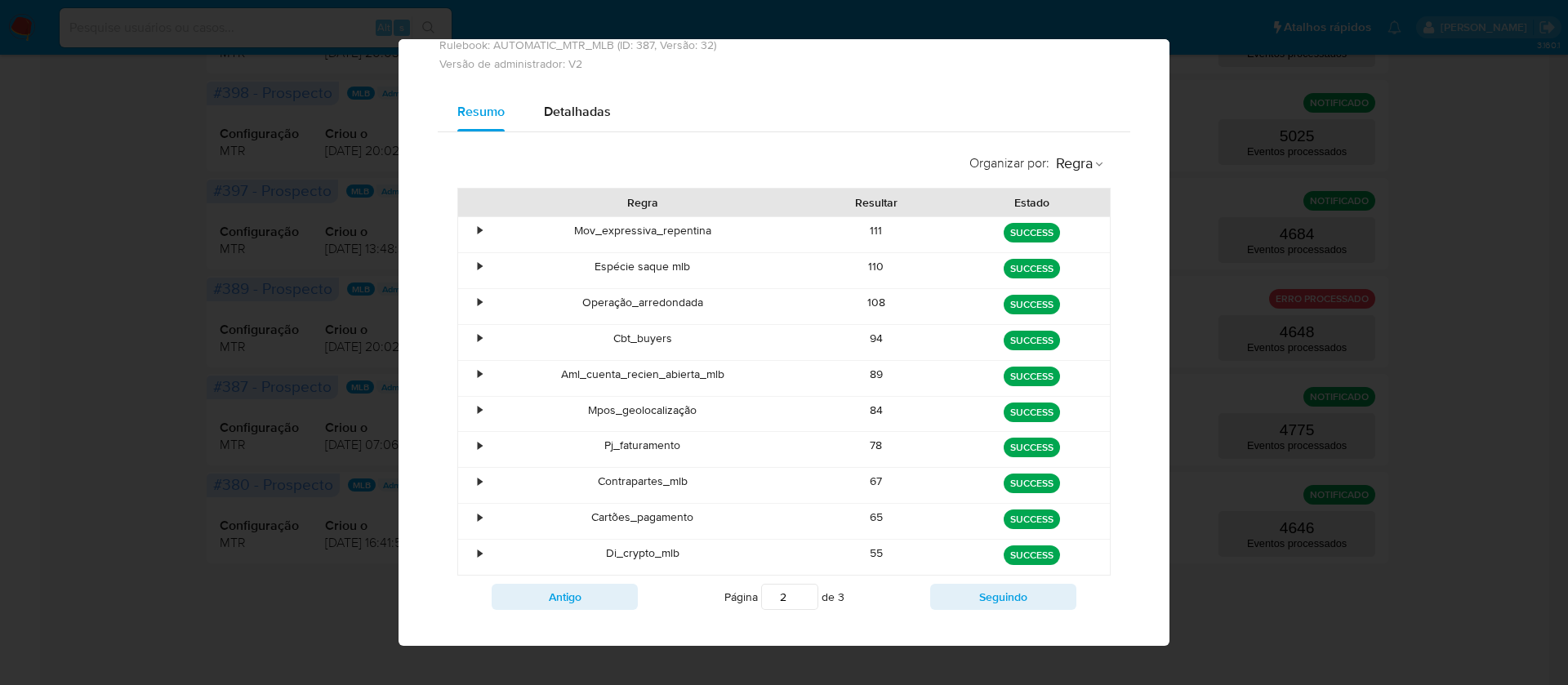
click at [864, 511] on div "65" at bounding box center [877, 521] width 156 height 35
click at [858, 560] on div "55" at bounding box center [877, 557] width 156 height 35
click at [970, 602] on button "Seguindo" at bounding box center [1003, 598] width 146 height 27
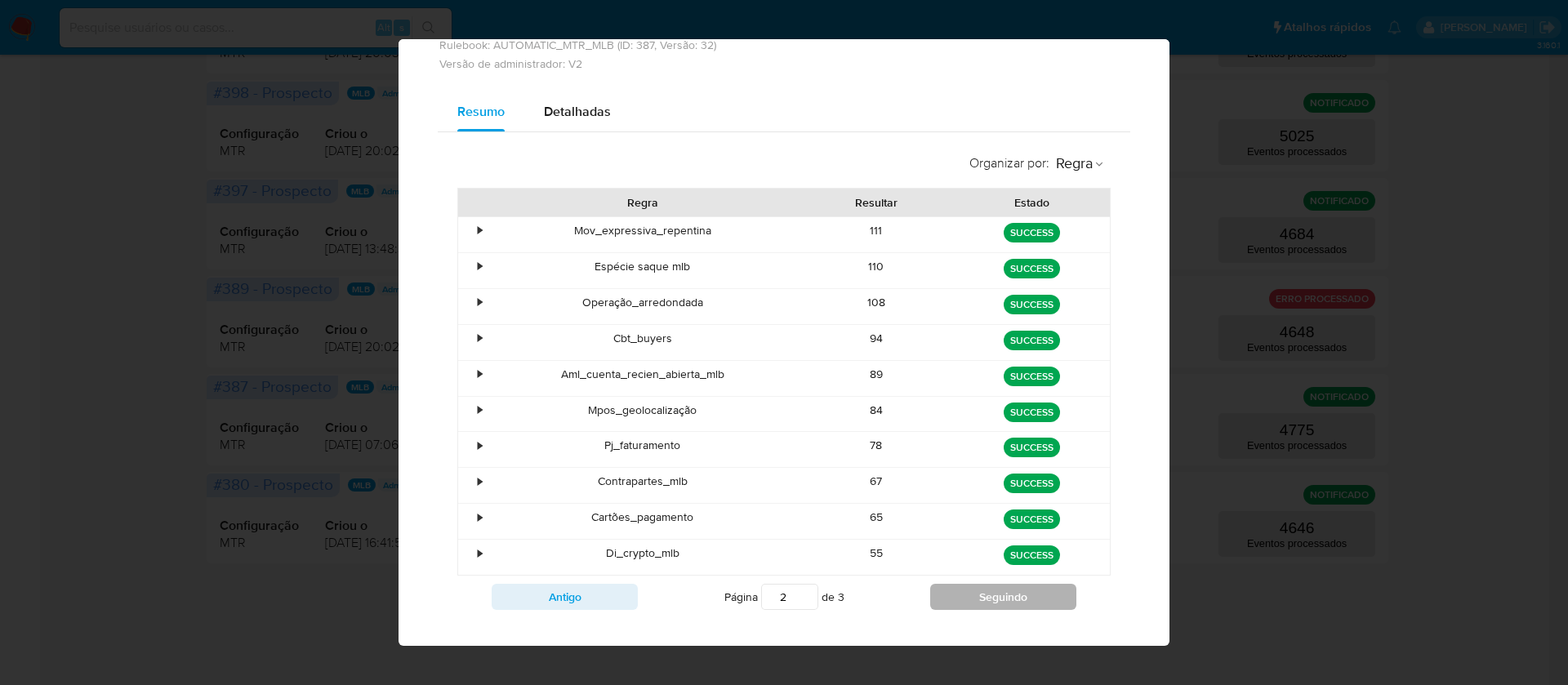
type input "3"
click at [970, 602] on div "Organizar por : Regra Regra Resultar Estado • Mov_expressiva_repentina 111 gree…" at bounding box center [784, 381] width 692 height 499
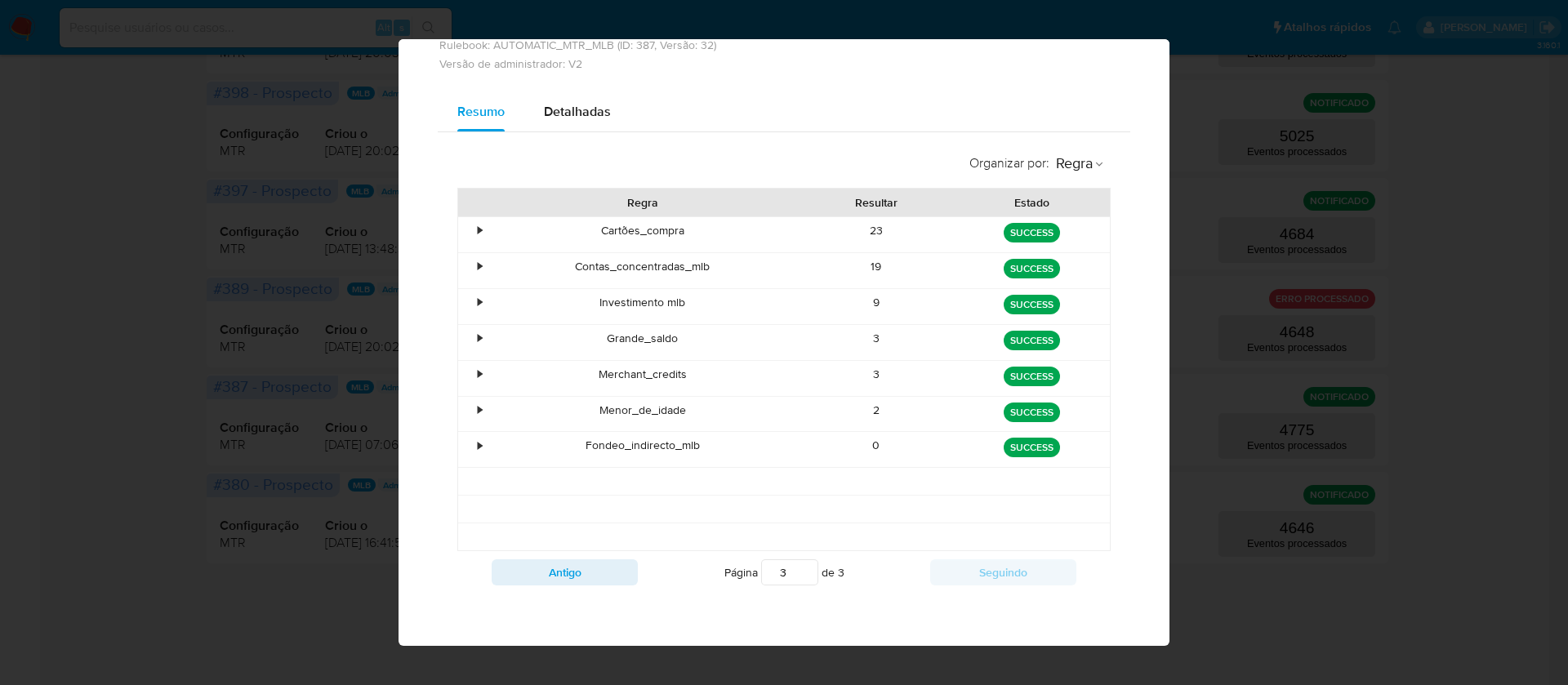
click at [868, 269] on div "19" at bounding box center [877, 270] width 156 height 35
click at [870, 298] on div "9" at bounding box center [877, 306] width 156 height 35
click at [870, 302] on div "9" at bounding box center [877, 306] width 156 height 35
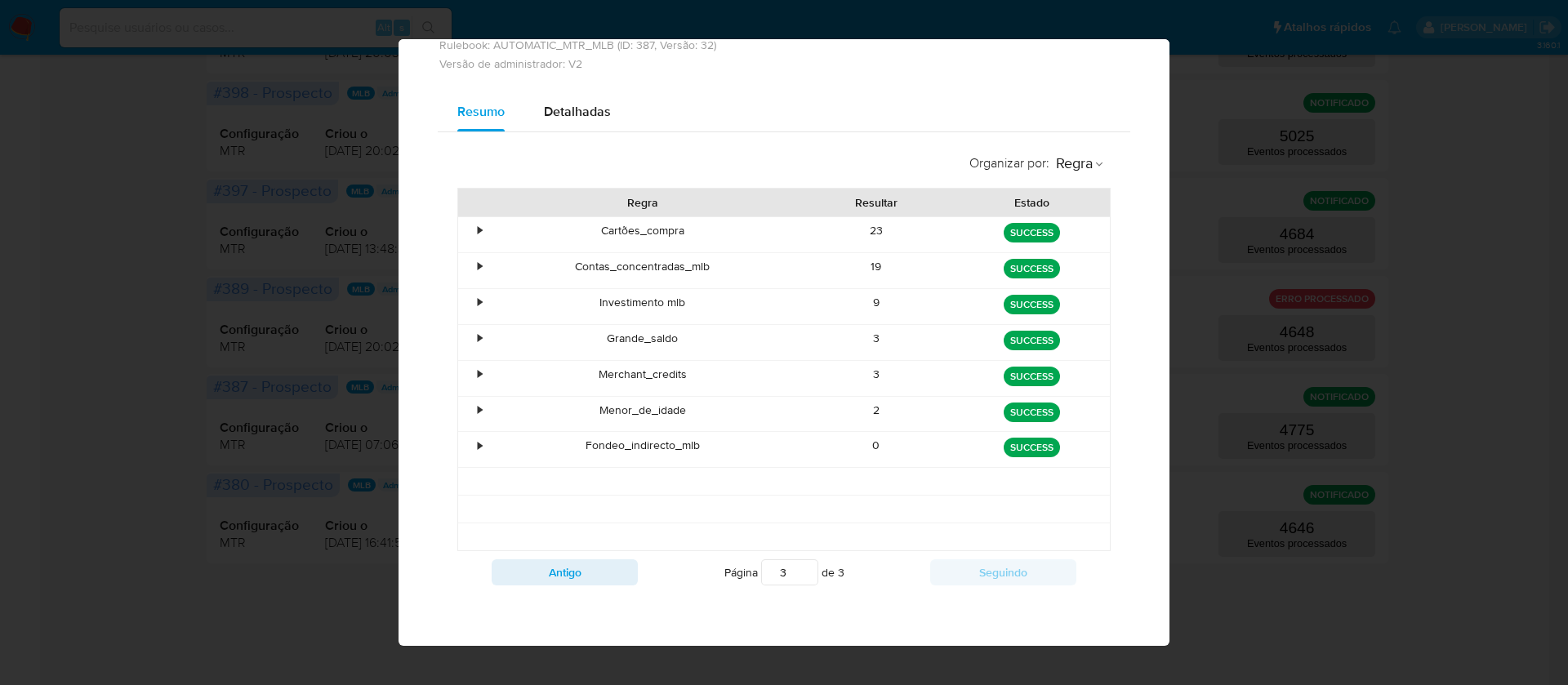
click at [870, 302] on div "9" at bounding box center [877, 306] width 156 height 35
click at [861, 302] on div "9" at bounding box center [877, 306] width 156 height 35
click at [864, 338] on div "3" at bounding box center [877, 342] width 156 height 35
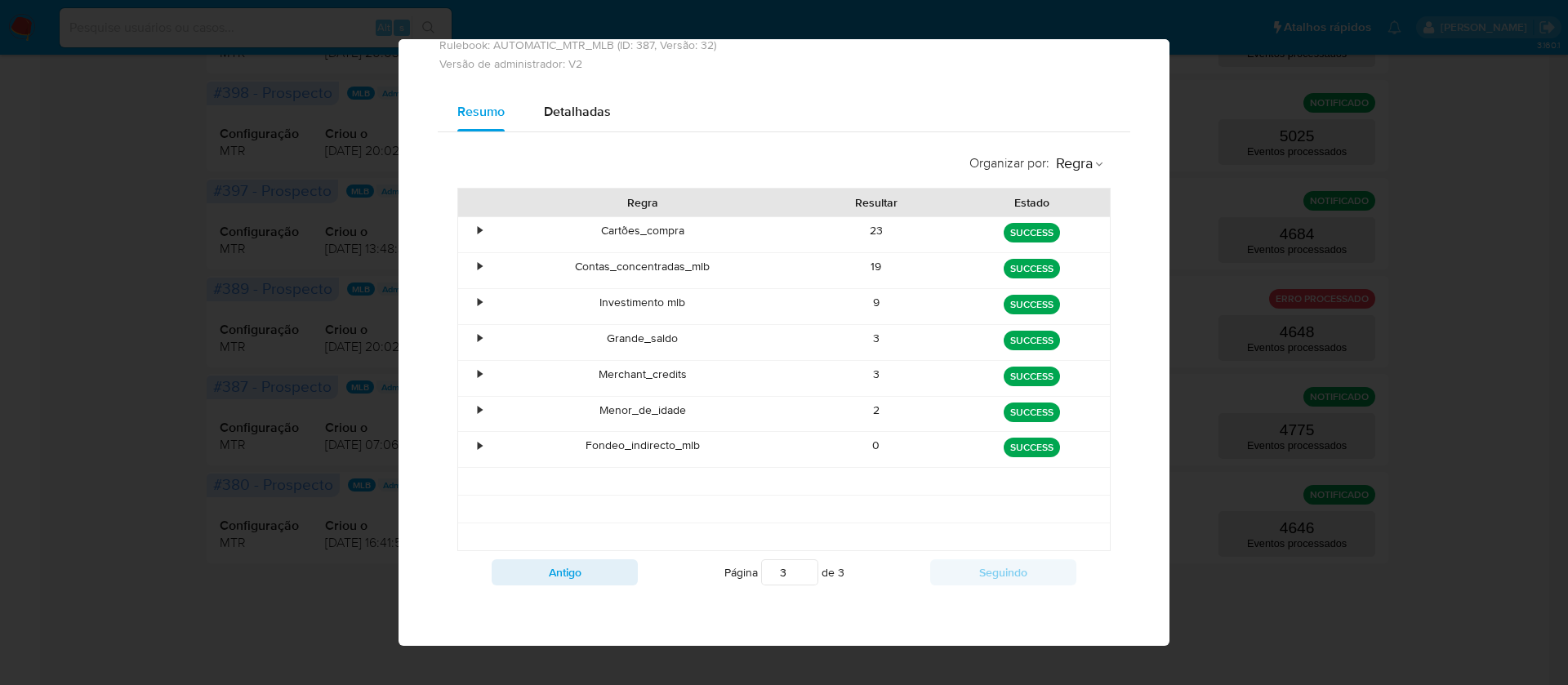
click at [864, 338] on div "3" at bounding box center [877, 342] width 156 height 35
click at [864, 373] on div "3" at bounding box center [877, 378] width 156 height 35
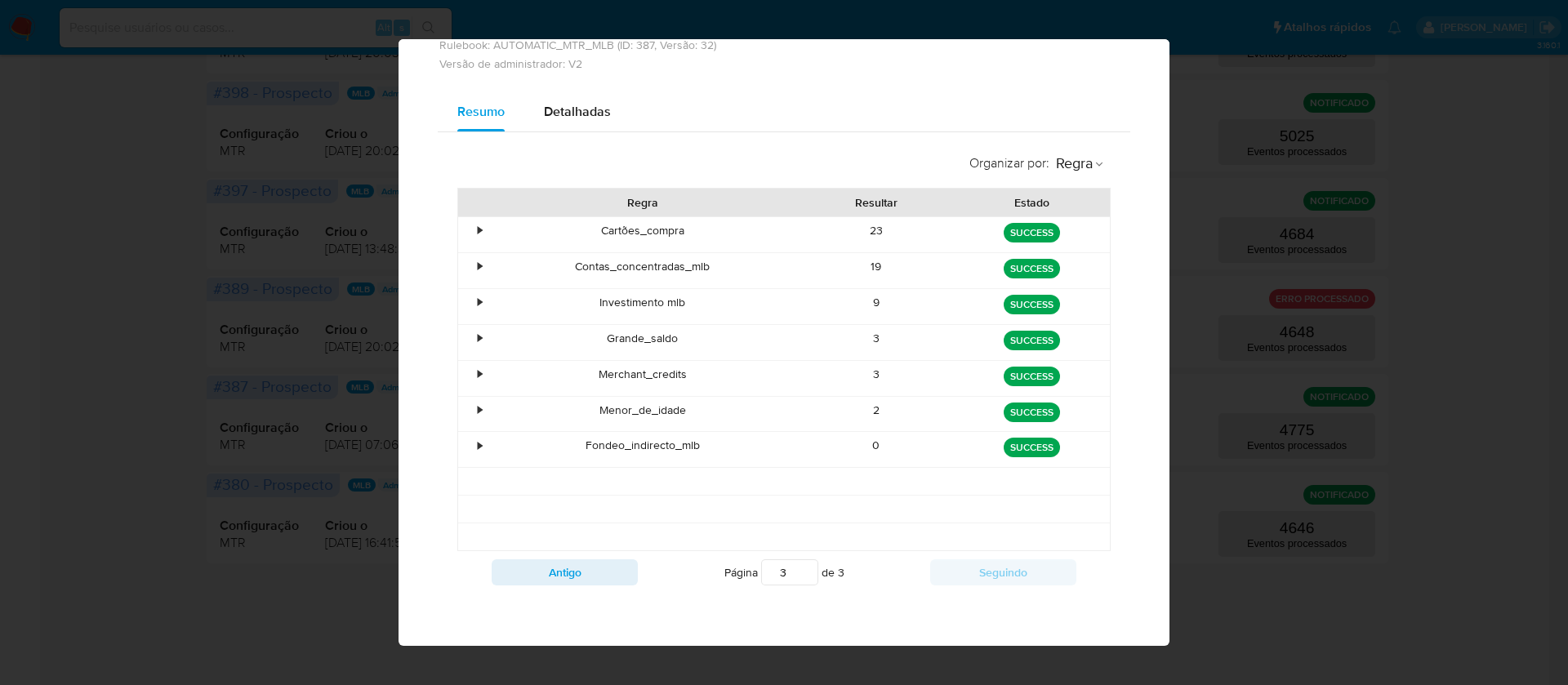
click at [861, 417] on div "2" at bounding box center [877, 414] width 156 height 35
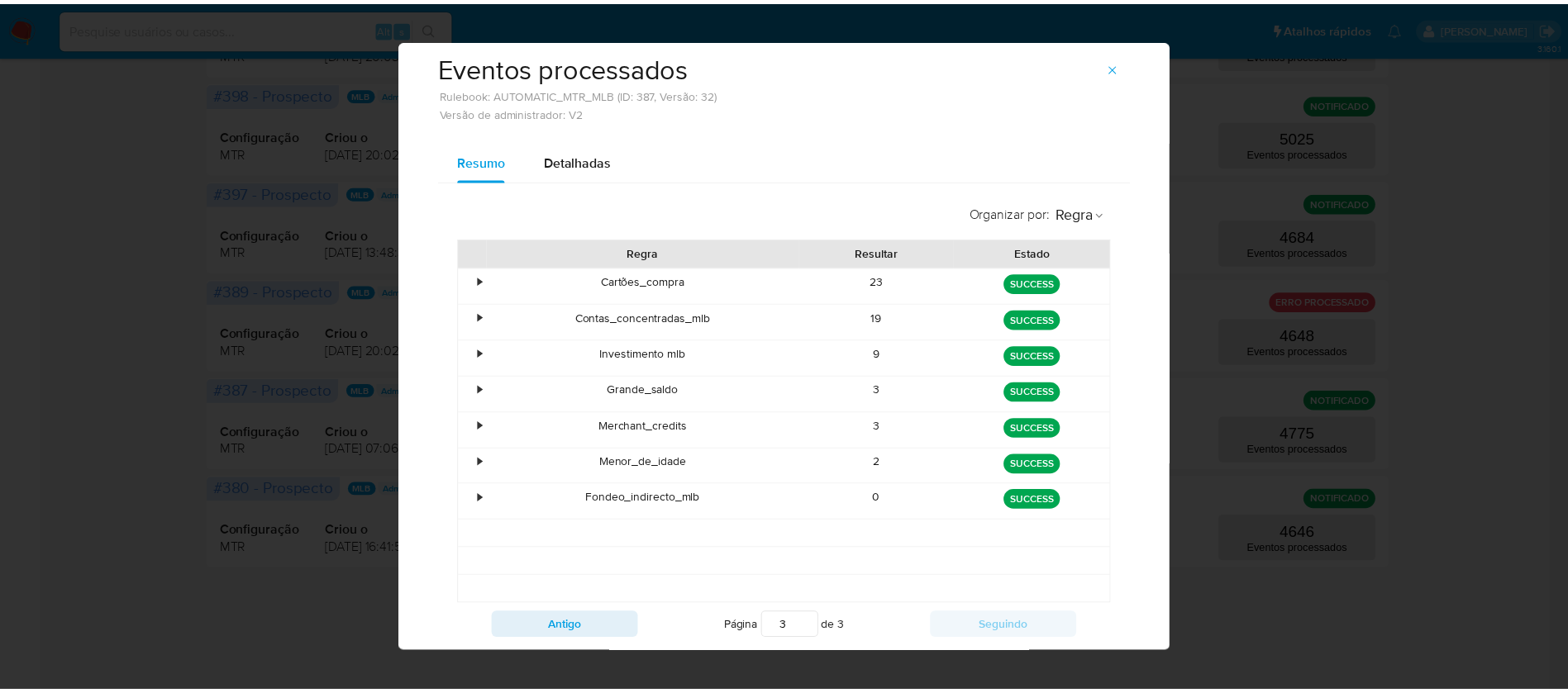
scroll to position [0, 0]
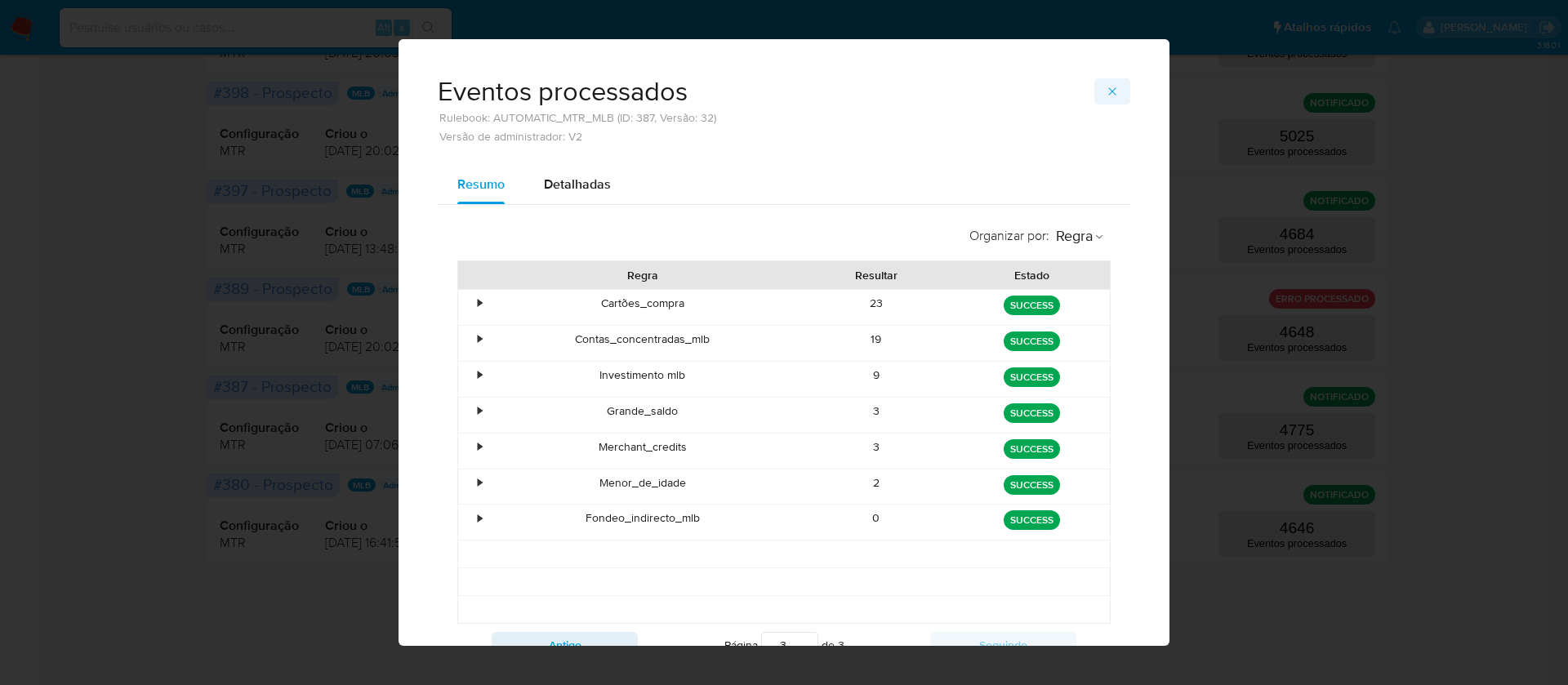
click at [1112, 89] on button "button" at bounding box center [1112, 92] width 36 height 27
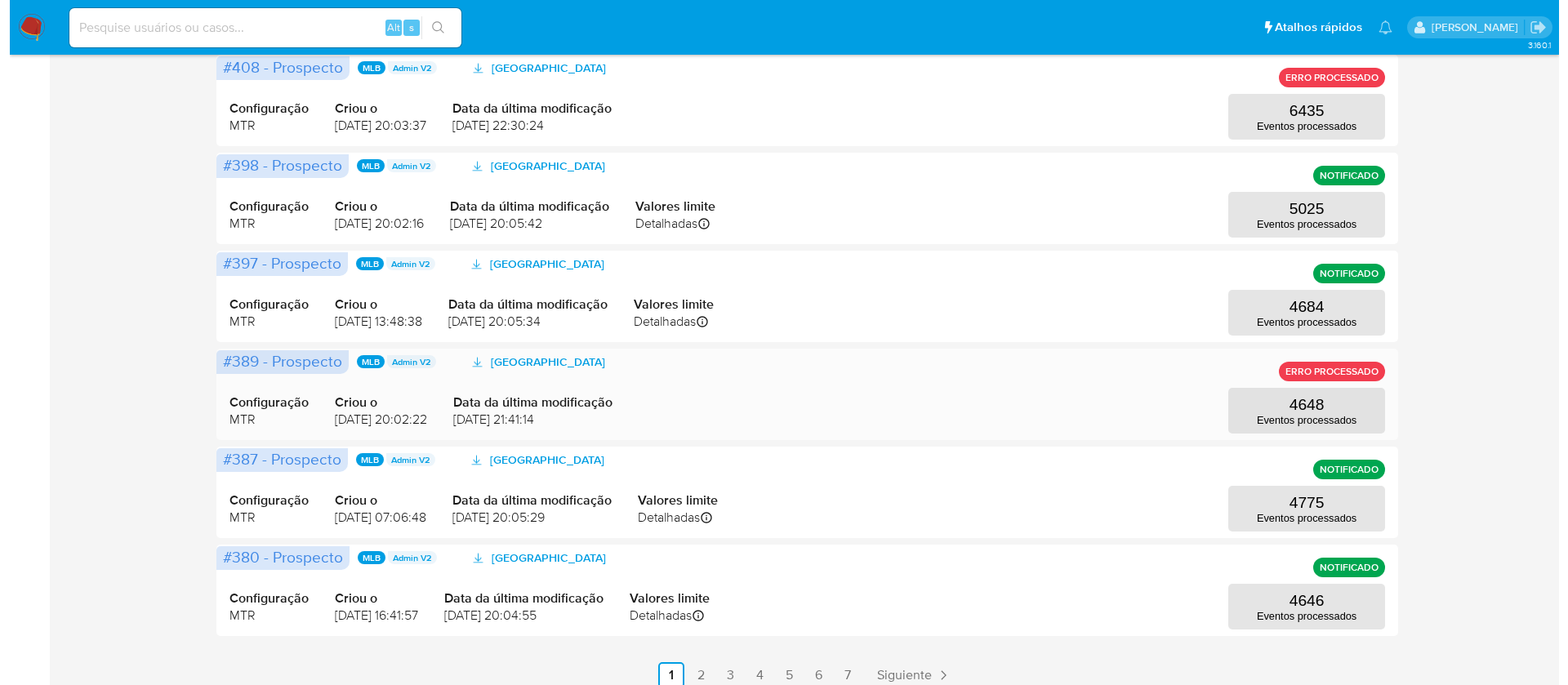
scroll to position [591, 0]
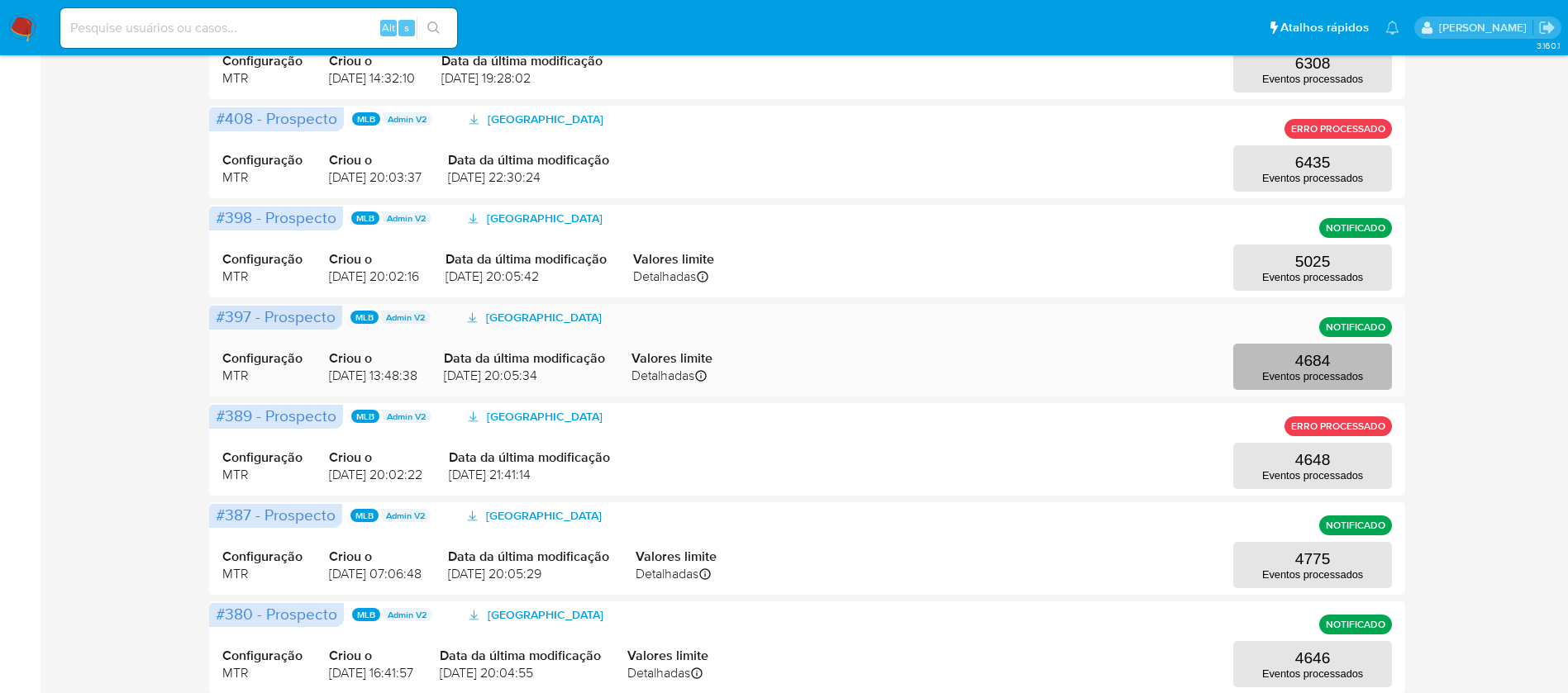
click at [1315, 359] on p "4684" at bounding box center [1312, 360] width 36 height 18
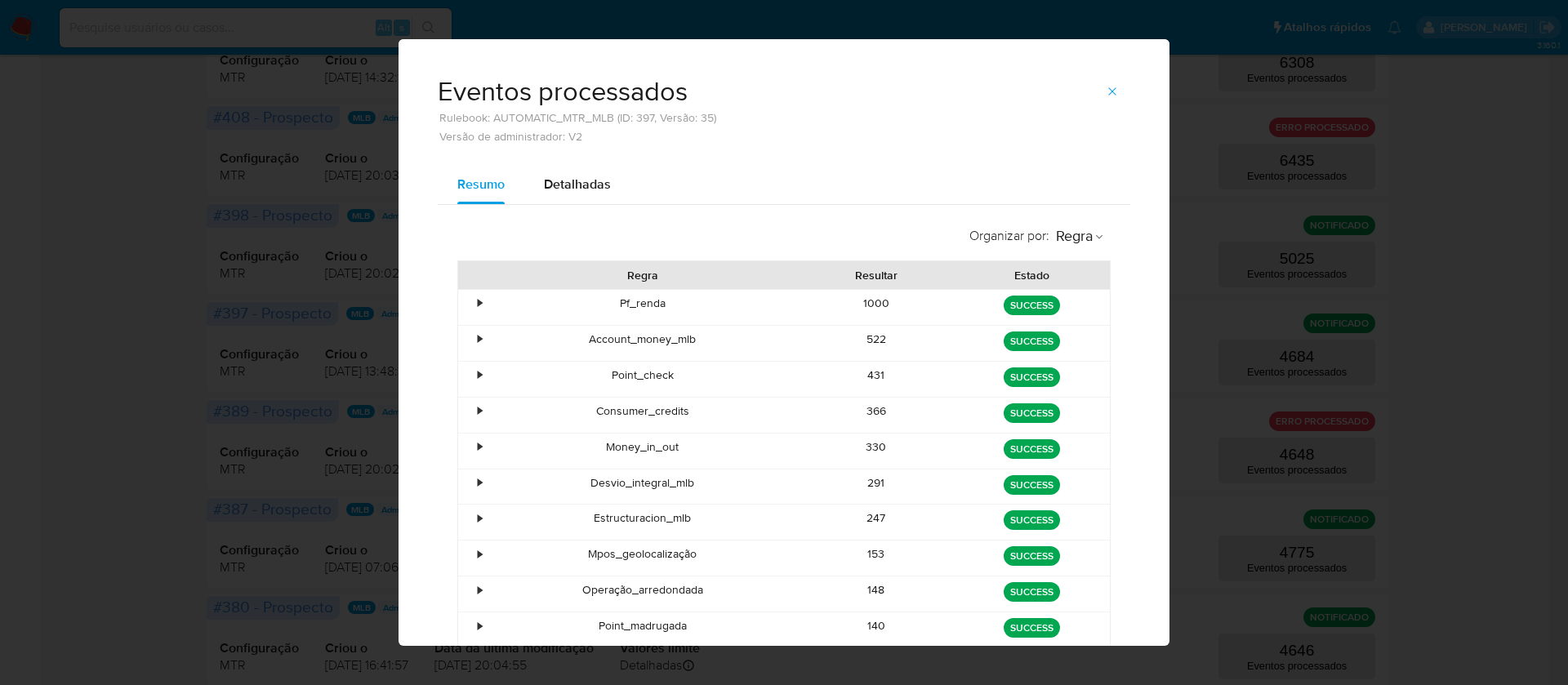
click at [871, 307] on div "1000" at bounding box center [877, 307] width 156 height 35
click at [866, 340] on div "522" at bounding box center [877, 343] width 156 height 35
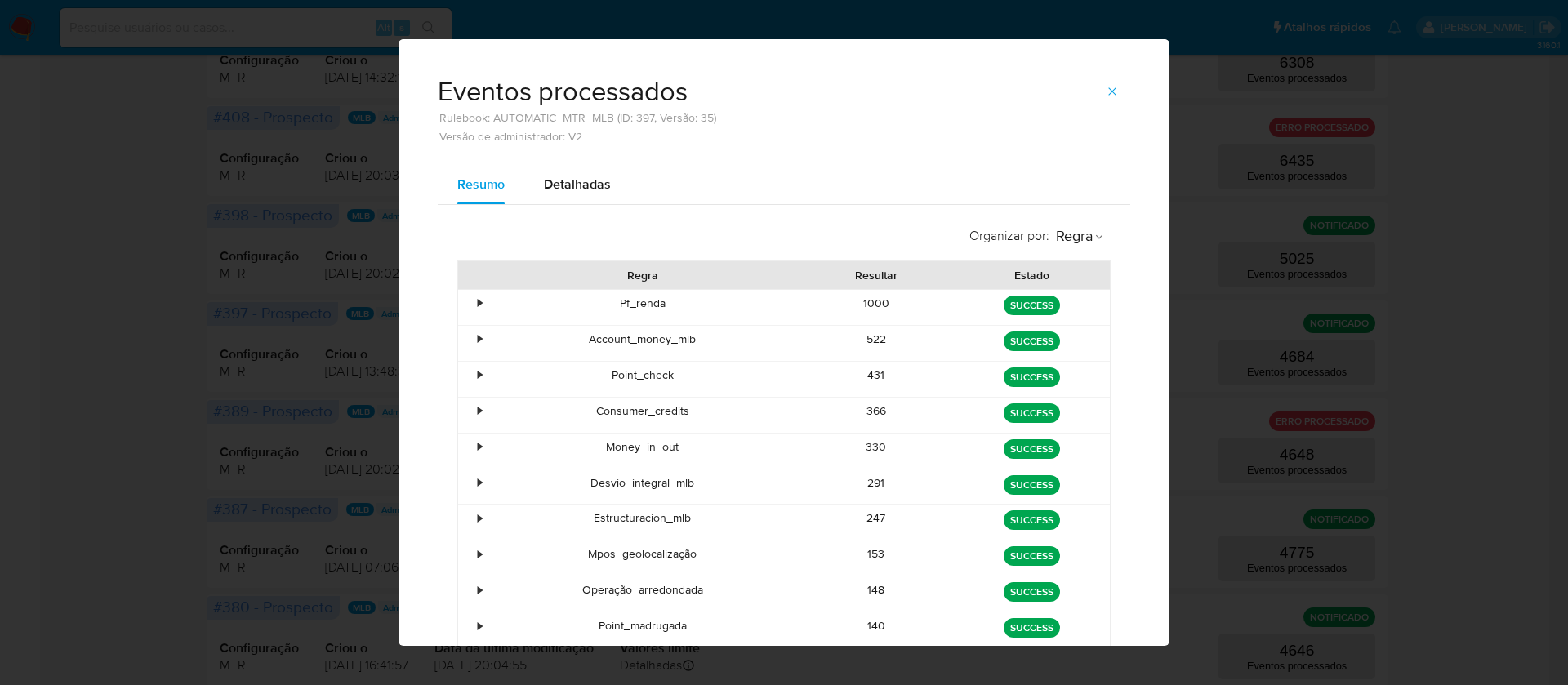
click at [866, 340] on div "522" at bounding box center [877, 343] width 156 height 35
click at [861, 379] on div "431" at bounding box center [877, 379] width 156 height 35
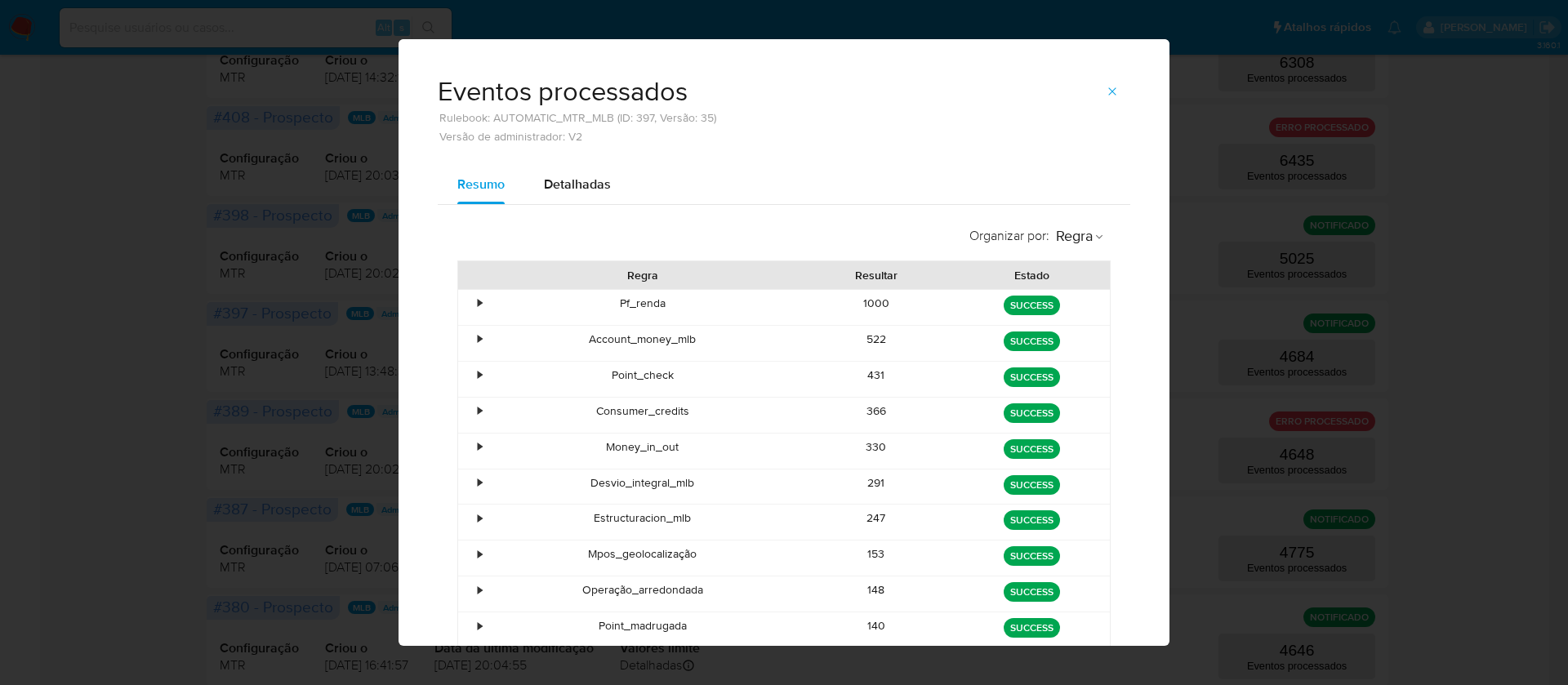
click at [873, 414] on div "366" at bounding box center [877, 415] width 156 height 35
click at [856, 442] on div "330" at bounding box center [877, 450] width 156 height 35
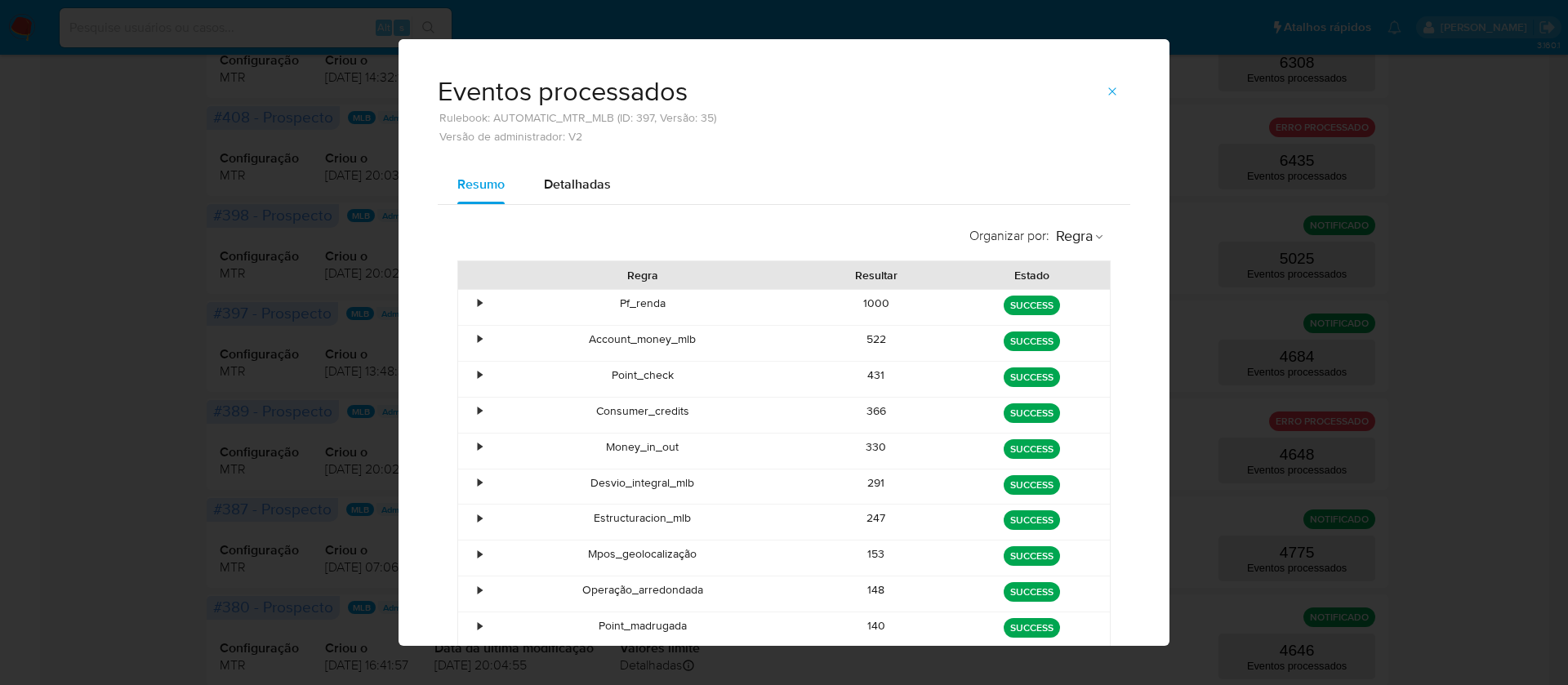
click at [863, 480] on div "291" at bounding box center [877, 486] width 156 height 35
click at [861, 518] on div "247" at bounding box center [877, 522] width 156 height 35
click at [873, 547] on div "153" at bounding box center [877, 558] width 156 height 35
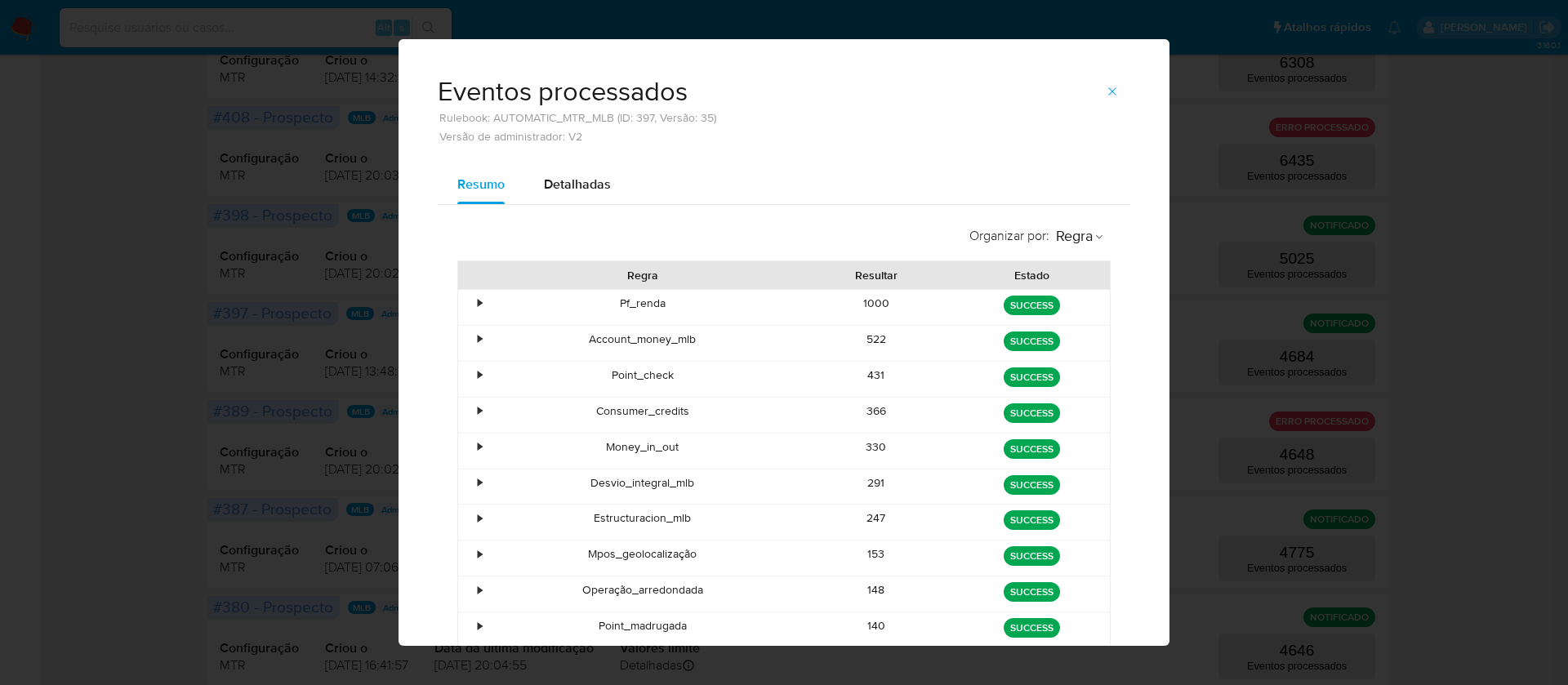
click at [873, 547] on div "153" at bounding box center [877, 558] width 156 height 35
click at [855, 416] on div "366" at bounding box center [877, 415] width 156 height 35
click at [866, 448] on div "330" at bounding box center [877, 450] width 156 height 35
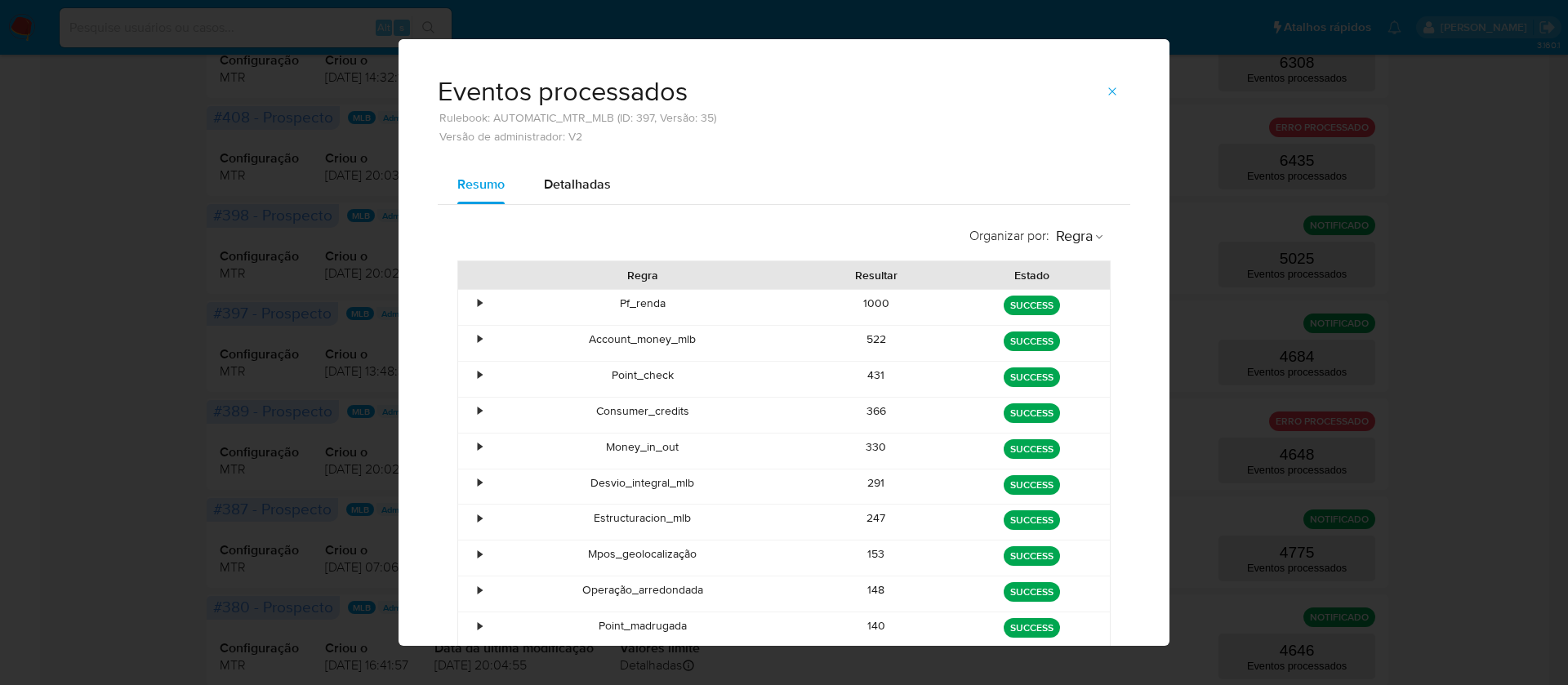
click at [866, 448] on div "330" at bounding box center [877, 450] width 156 height 35
click at [865, 478] on div "291" at bounding box center [877, 486] width 156 height 35
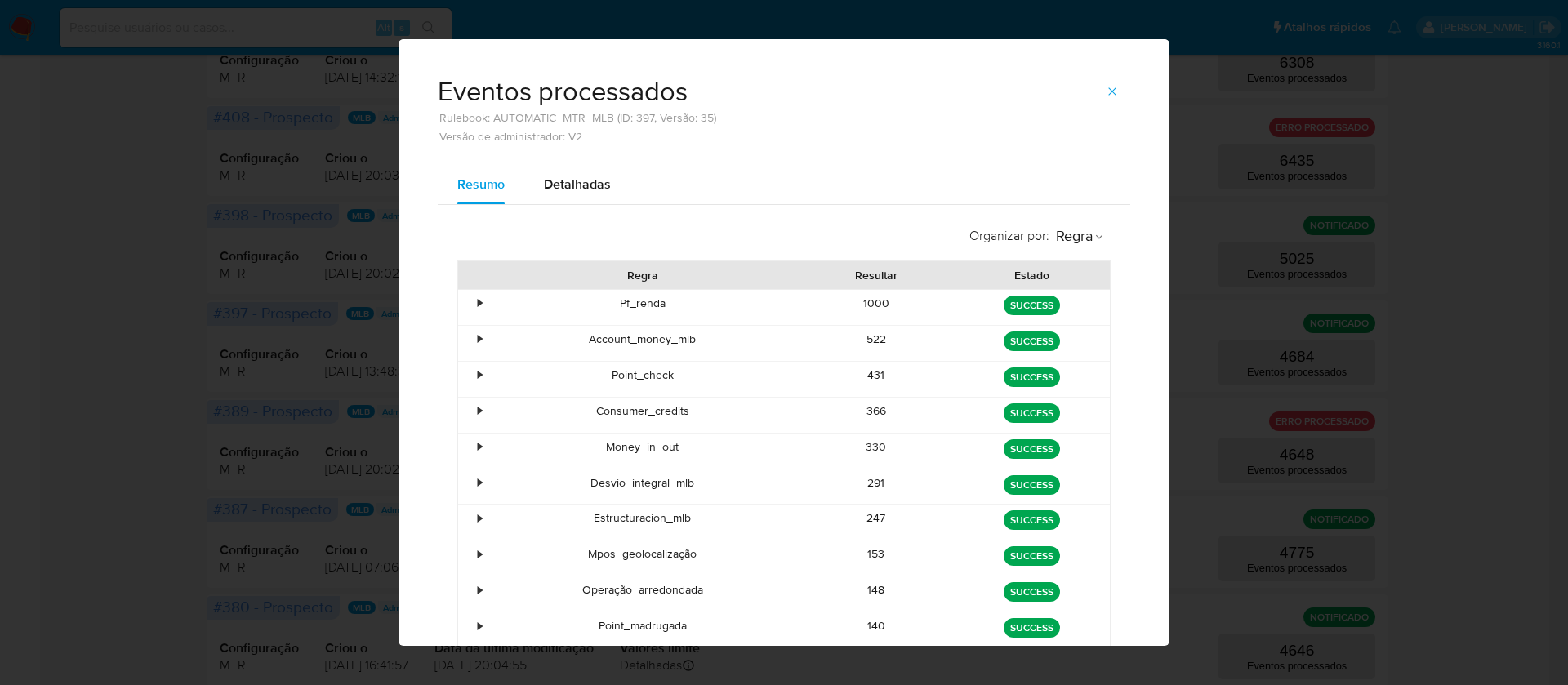
click at [861, 520] on div "247" at bounding box center [877, 522] width 156 height 35
click at [860, 558] on div "153" at bounding box center [877, 558] width 156 height 35
click at [864, 588] on div "148" at bounding box center [877, 594] width 156 height 35
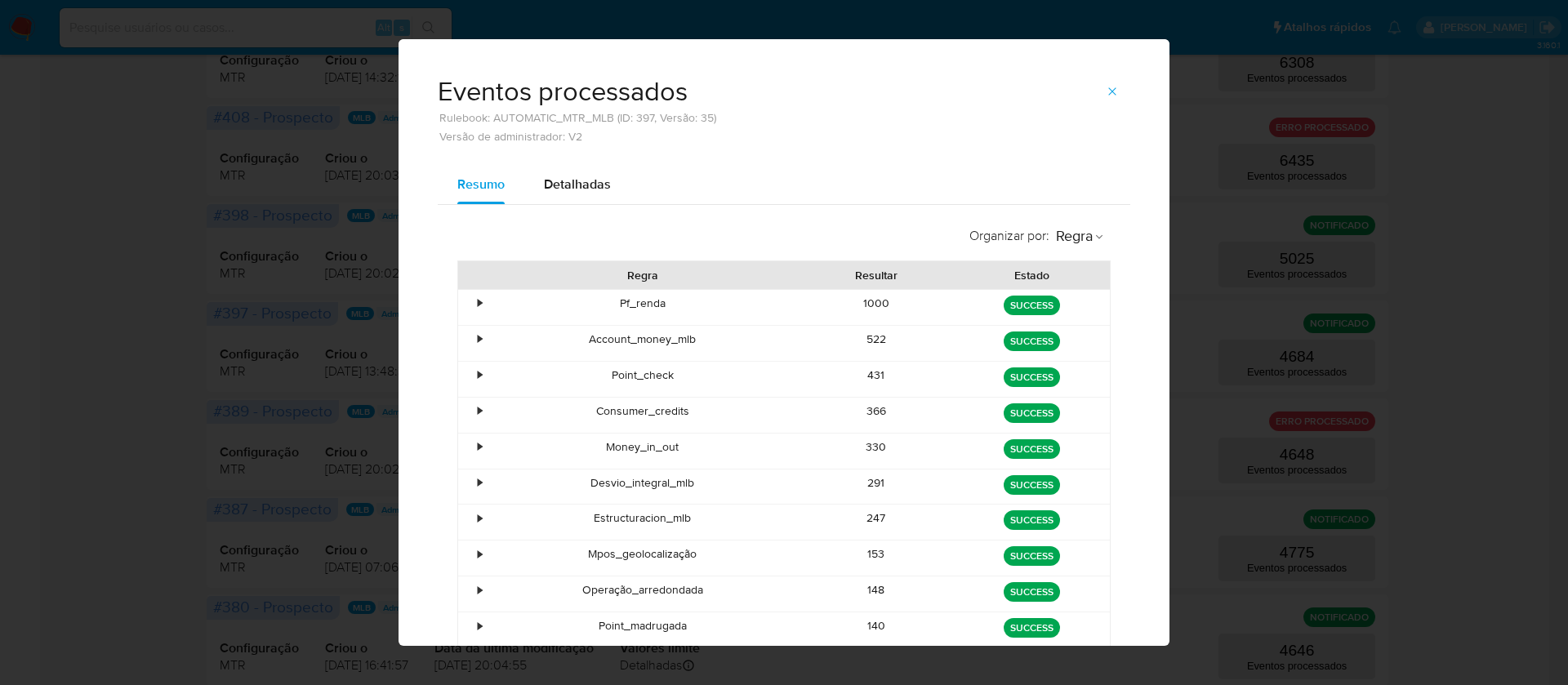
click at [864, 588] on div "148" at bounding box center [877, 594] width 156 height 35
click at [865, 623] on div "140" at bounding box center [877, 630] width 156 height 35
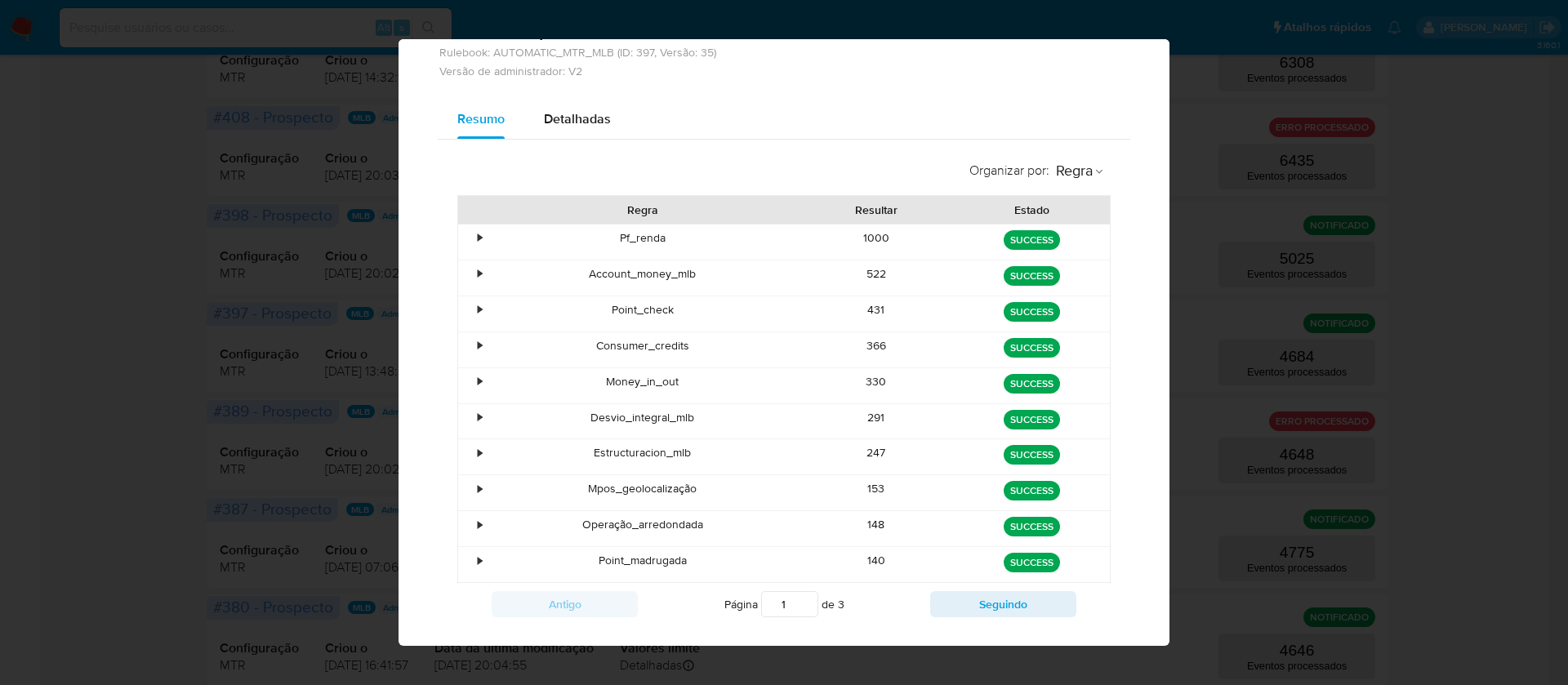
scroll to position [97, 0]
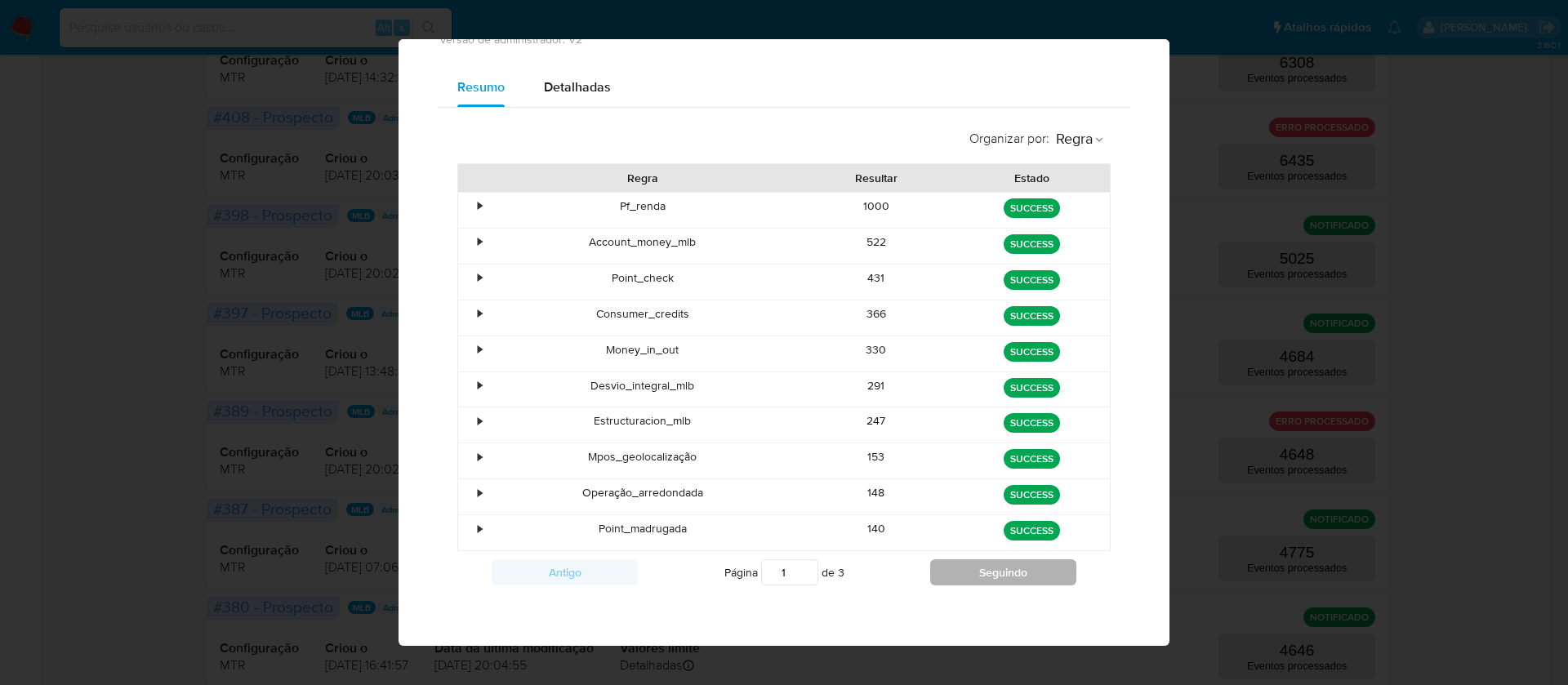
click at [972, 575] on button "Seguindo" at bounding box center [1003, 573] width 146 height 27
type input "3"
click at [869, 190] on div "Resultar" at bounding box center [877, 178] width 156 height 28
click at [865, 201] on div "33" at bounding box center [877, 210] width 156 height 35
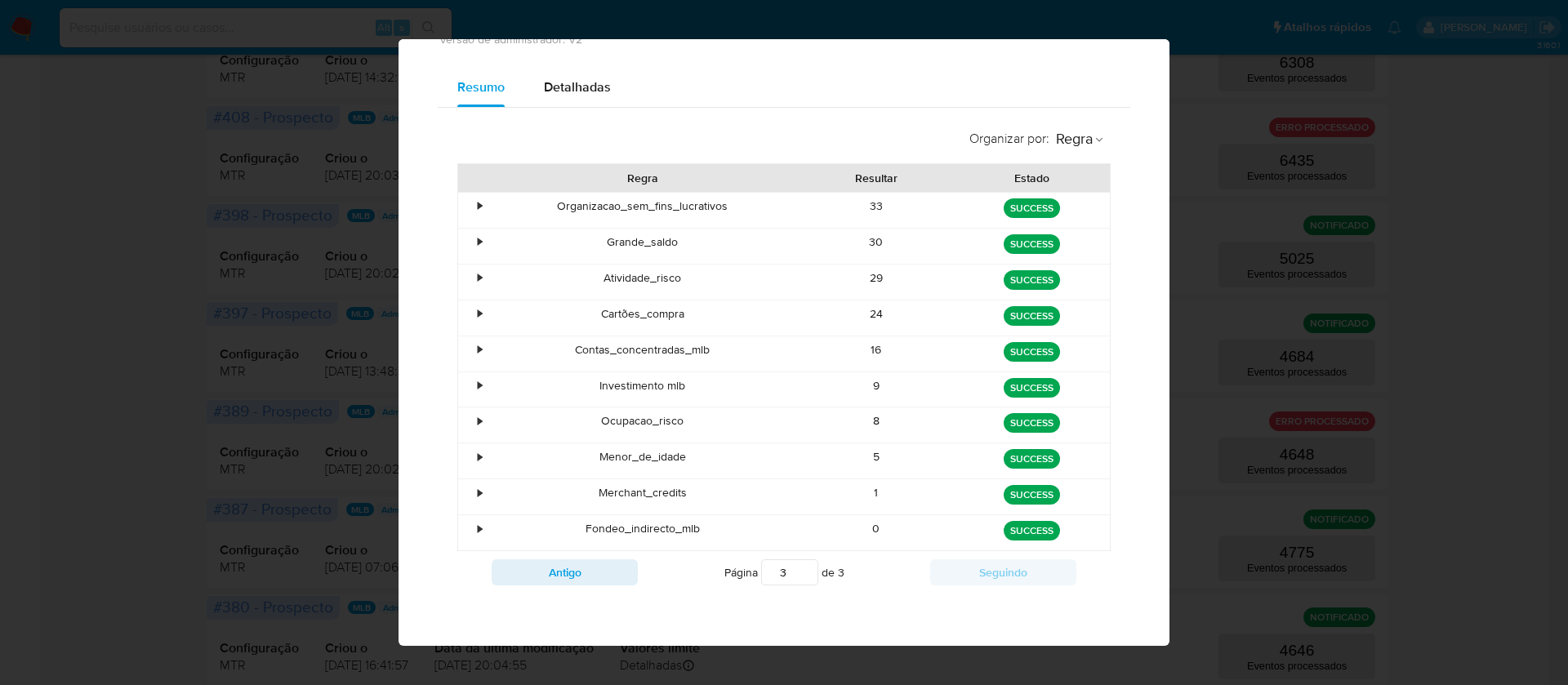
click at [865, 201] on div "33" at bounding box center [877, 210] width 156 height 35
click at [862, 243] on div "30" at bounding box center [877, 246] width 156 height 35
click at [864, 280] on div "29" at bounding box center [877, 282] width 156 height 35
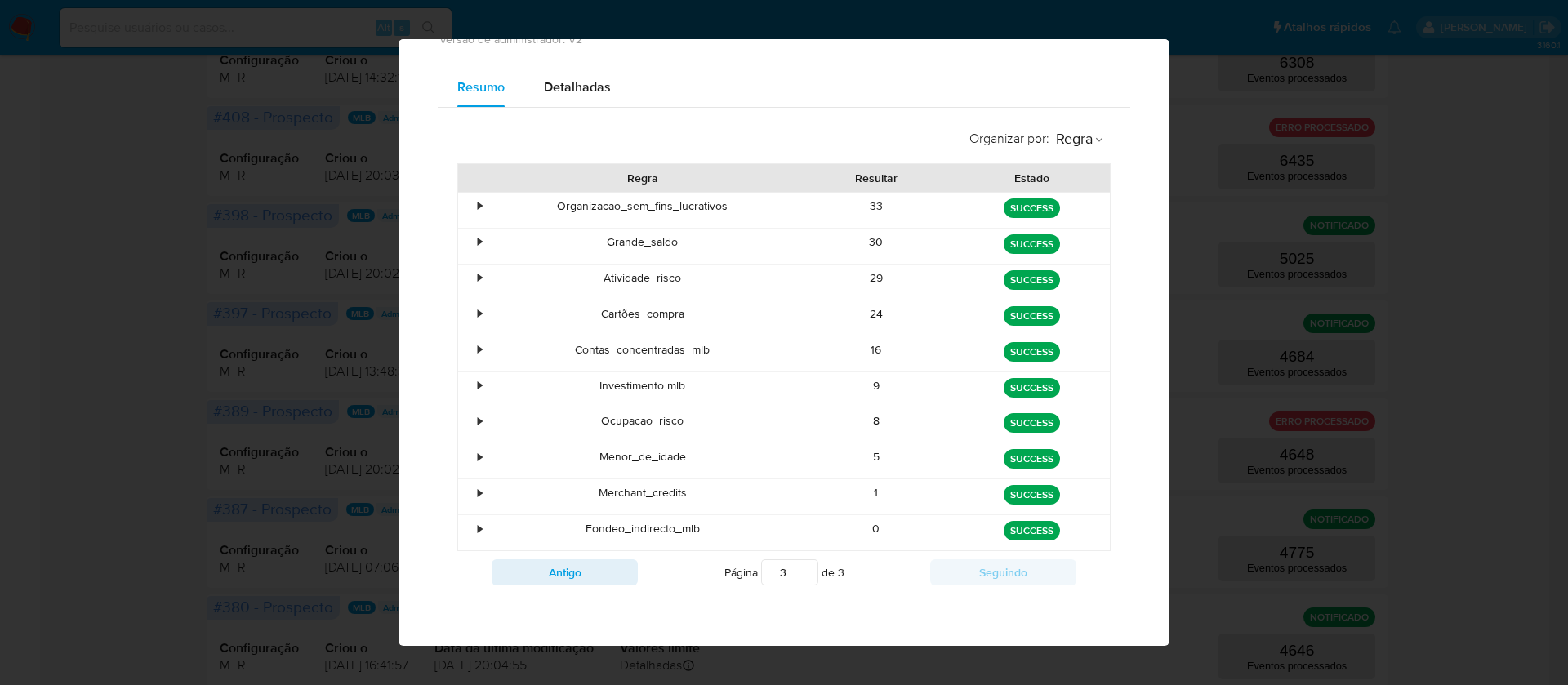
click at [864, 280] on div "29" at bounding box center [877, 282] width 156 height 35
click at [856, 313] on div "24" at bounding box center [877, 317] width 156 height 35
click at [864, 347] on div "16" at bounding box center [877, 353] width 156 height 35
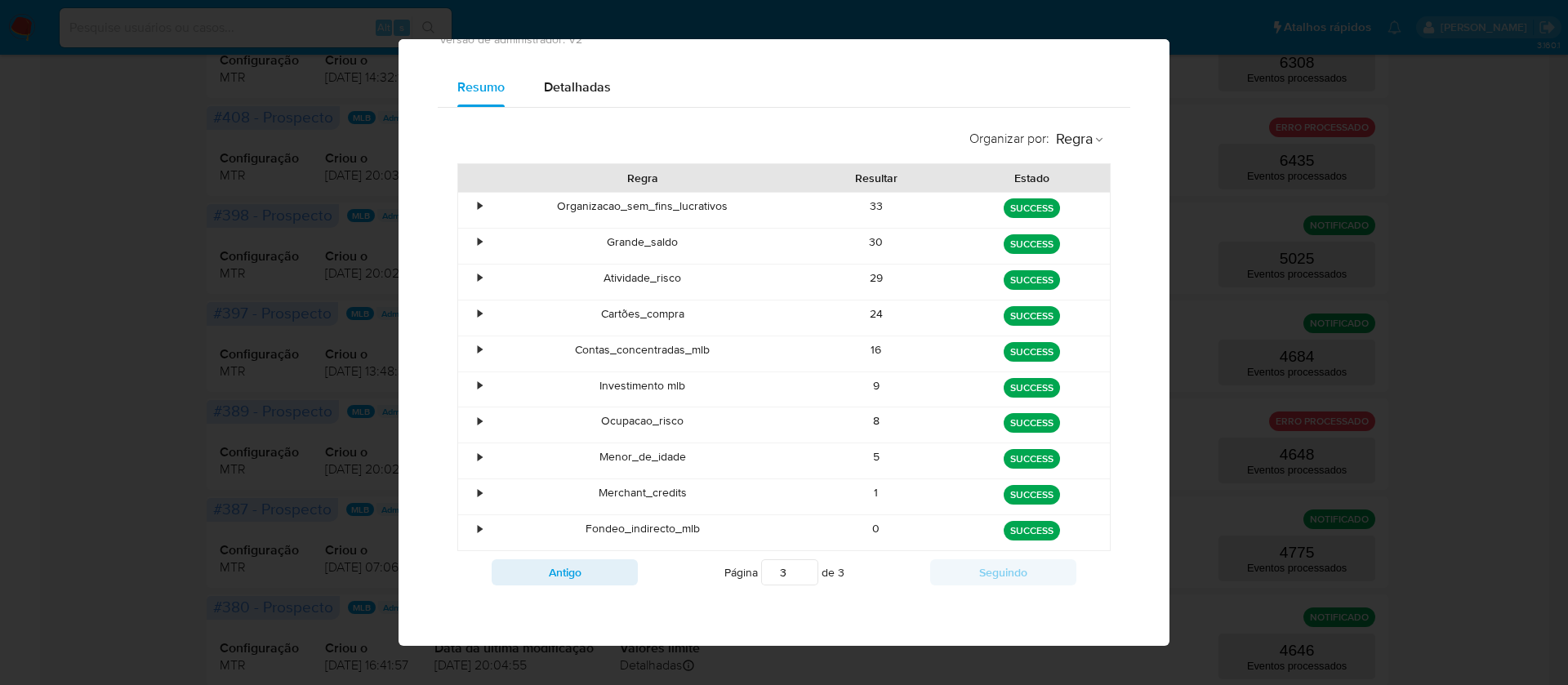
click at [864, 347] on div "16" at bounding box center [877, 353] width 156 height 35
click at [863, 385] on div "9" at bounding box center [877, 390] width 156 height 35
click at [868, 422] on div "8" at bounding box center [877, 425] width 156 height 35
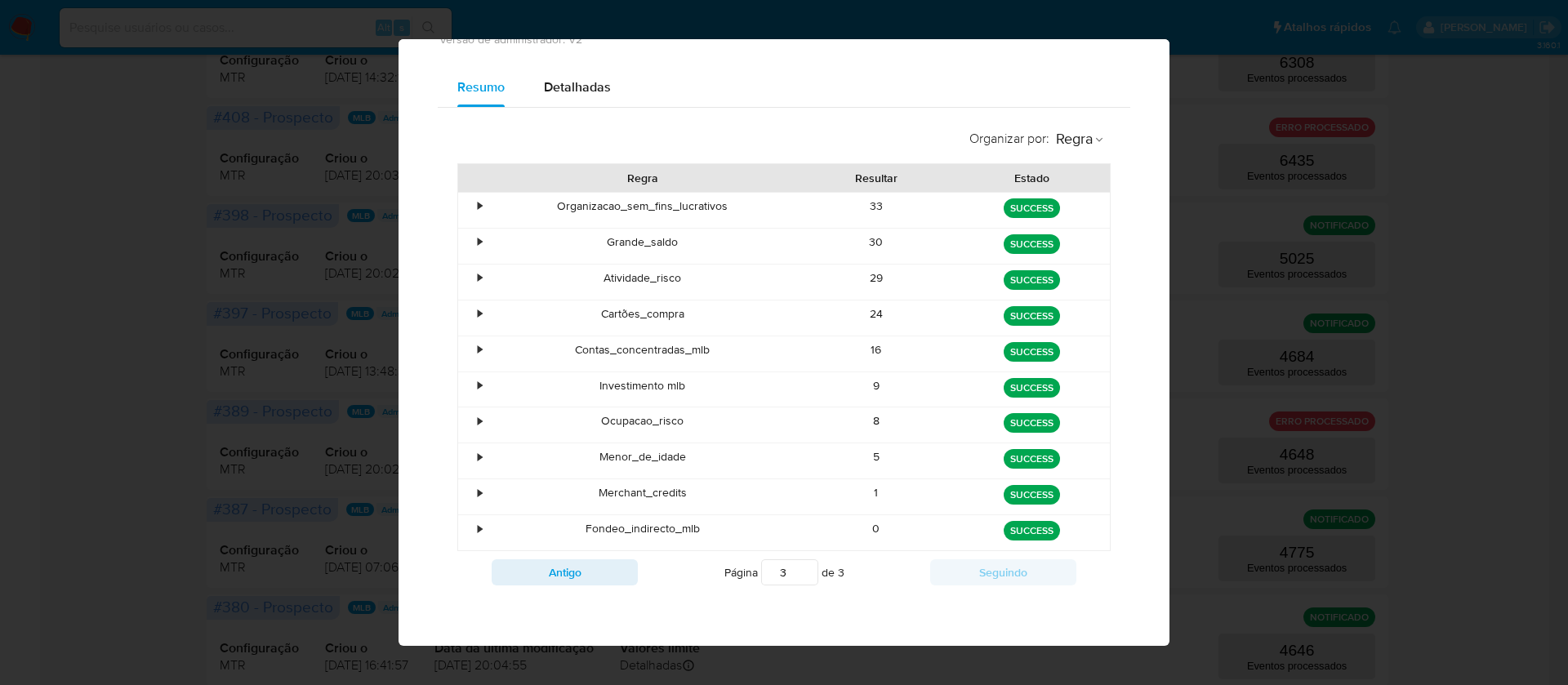
click at [868, 422] on div "8" at bounding box center [877, 425] width 156 height 35
click at [859, 451] on div "5" at bounding box center [877, 461] width 156 height 35
click at [865, 452] on div "5" at bounding box center [877, 461] width 156 height 35
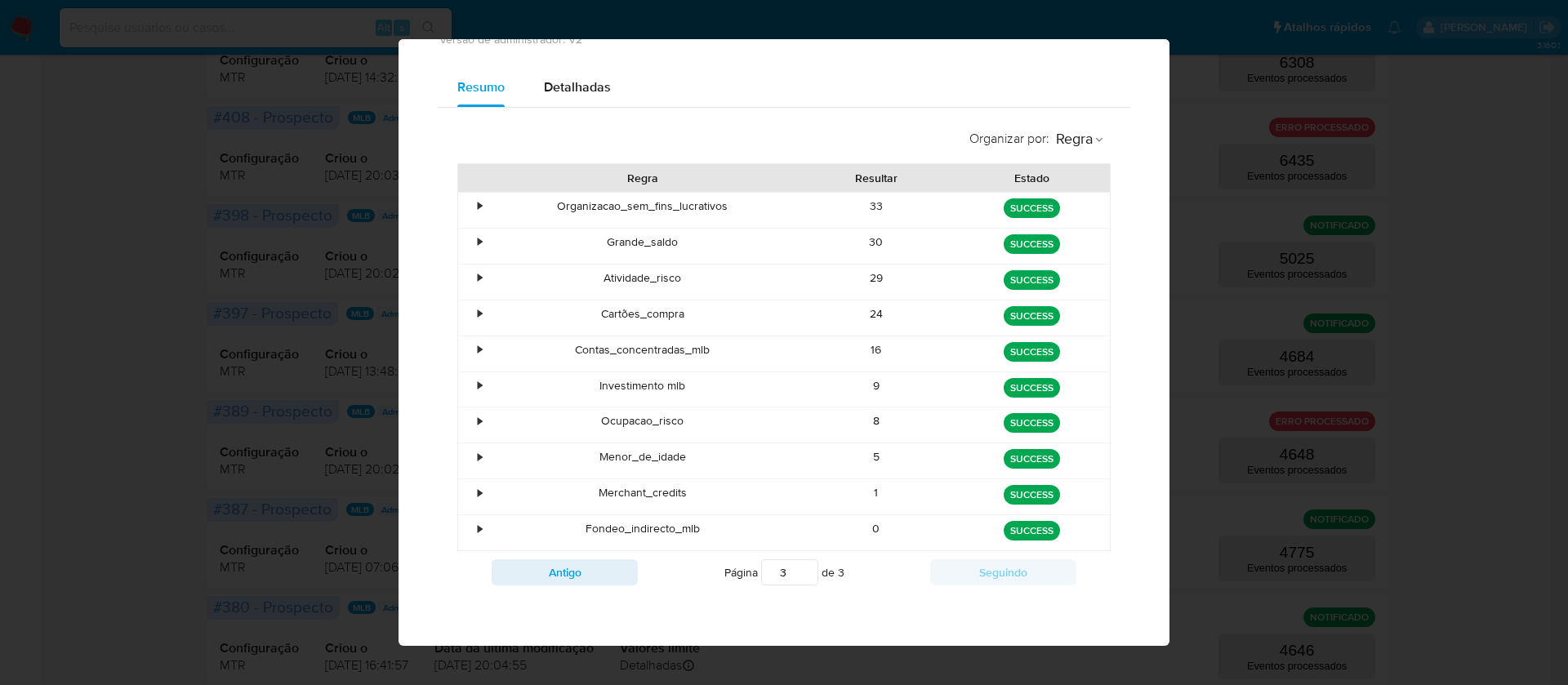
click at [864, 493] on div "1" at bounding box center [877, 497] width 156 height 35
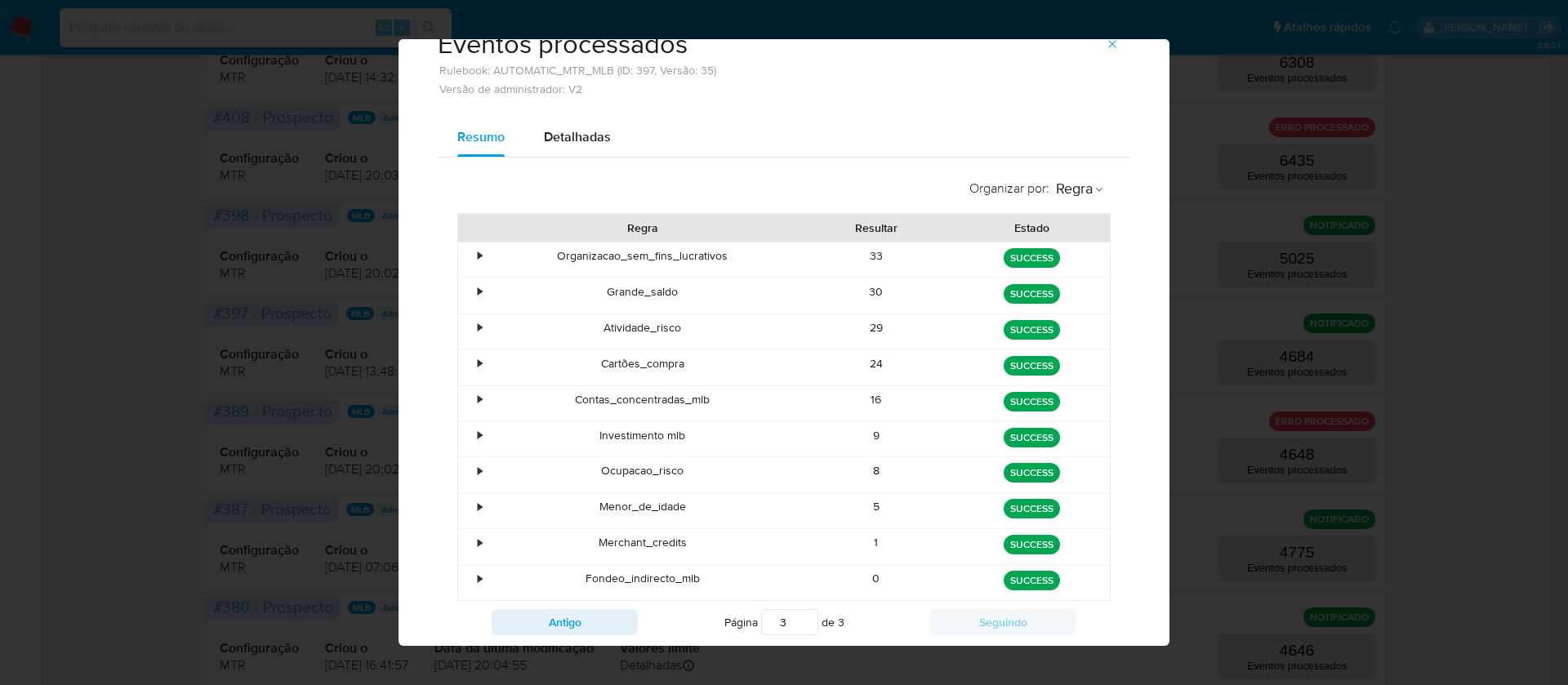
scroll to position [0, 0]
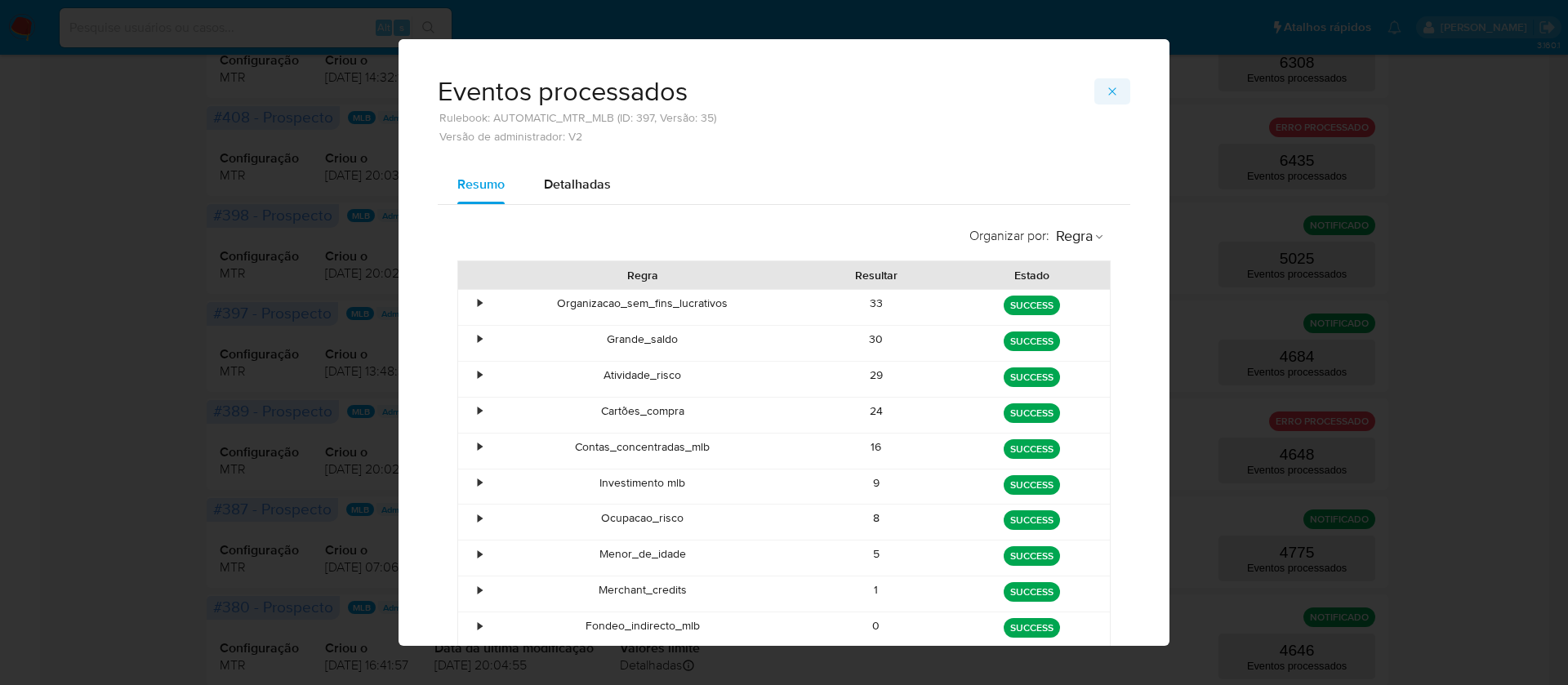
click at [1111, 85] on button "button" at bounding box center [1112, 92] width 36 height 27
click at [1111, 85] on div "Configuração MTR Criou o 08/09/2025 14:32:10 Data da última modificação 08/09/2…" at bounding box center [797, 52] width 1155 height 79
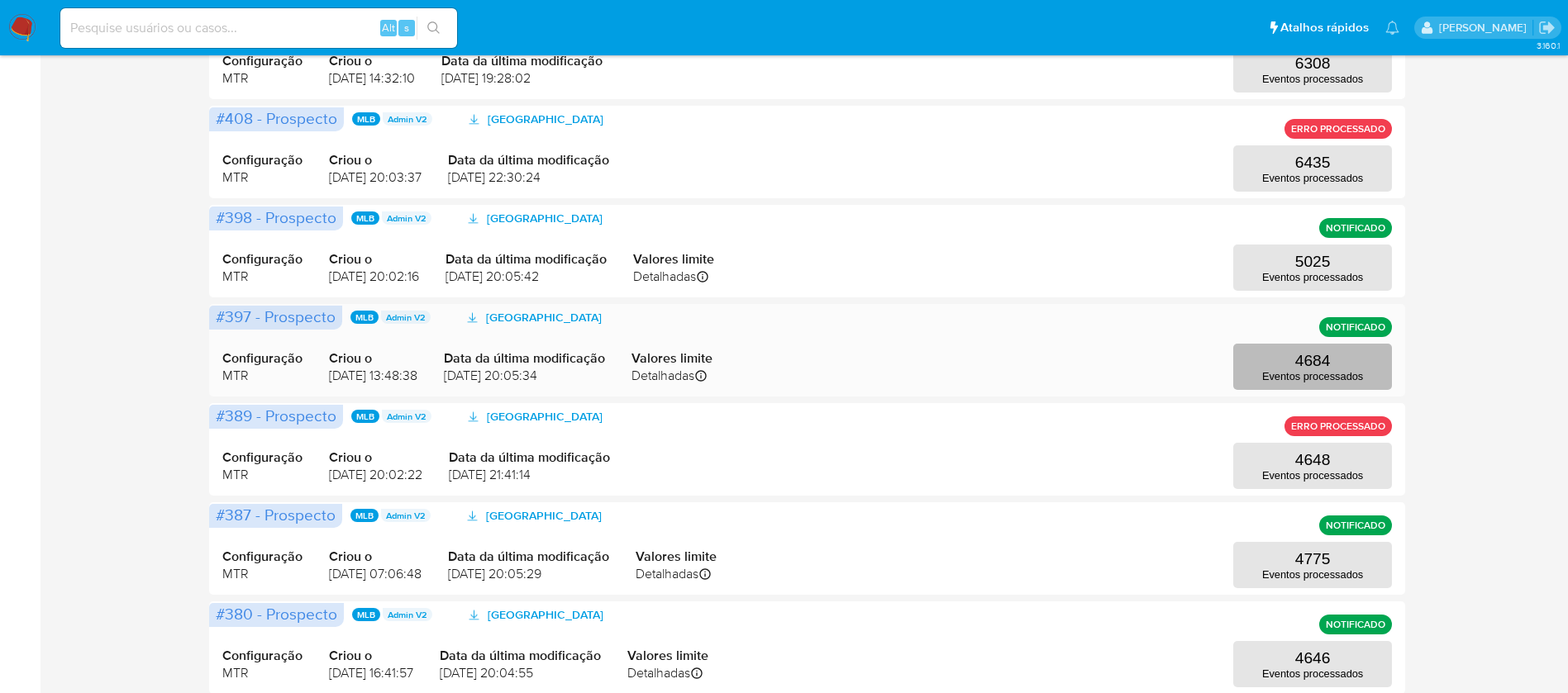
click at [1297, 358] on p "4684" at bounding box center [1312, 360] width 36 height 18
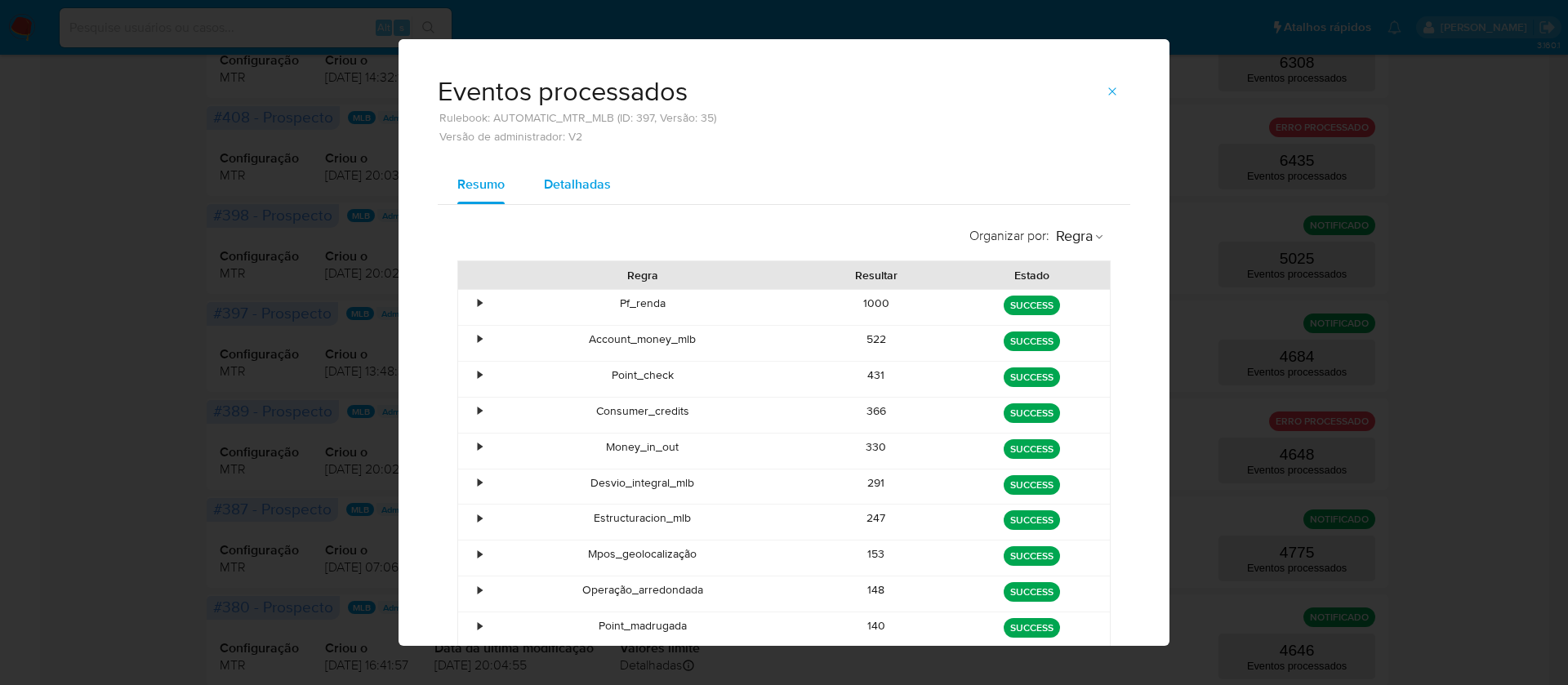
click at [561, 177] on span "Detalhadas" at bounding box center [577, 184] width 66 height 19
select select "10"
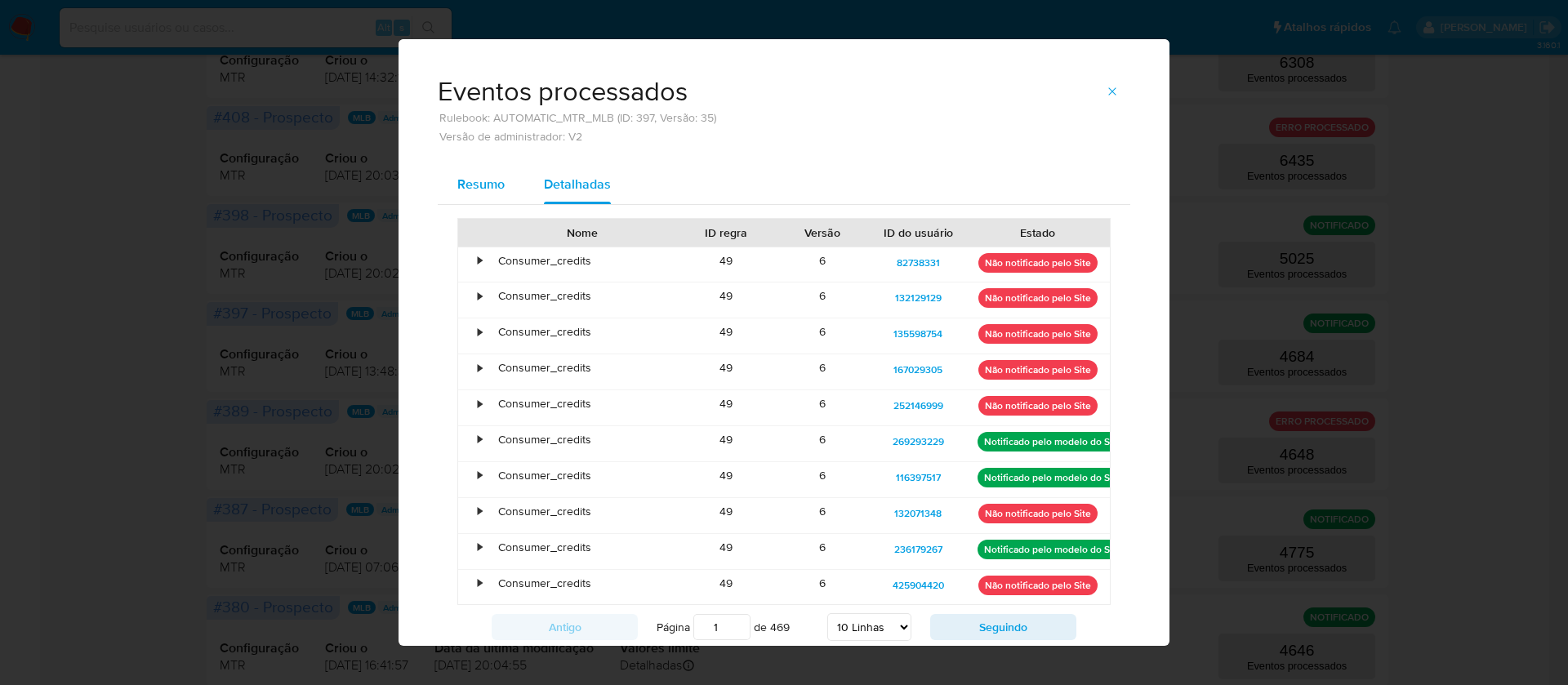
click at [463, 177] on span "Resumo" at bounding box center [481, 184] width 47 height 19
click at [463, 124] on span "Rulebook: AUTOMATIC_MTR_MLB (ID: 397, Versão: 35)" at bounding box center [576, 118] width 278 height 11
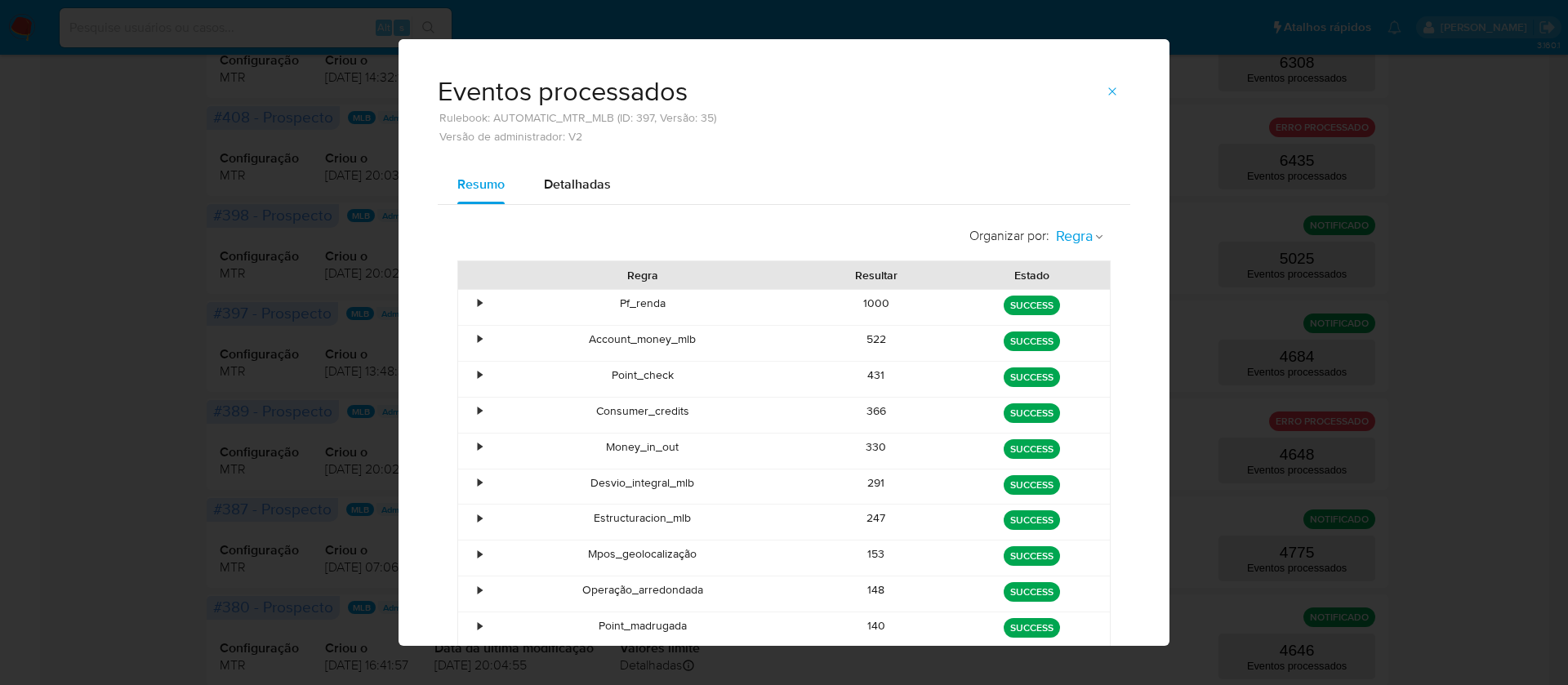
click at [1094, 232] on icon "button" at bounding box center [1099, 237] width 9 height 10
click at [1074, 273] on span "Estado" at bounding box center [1074, 273] width 38 height 16
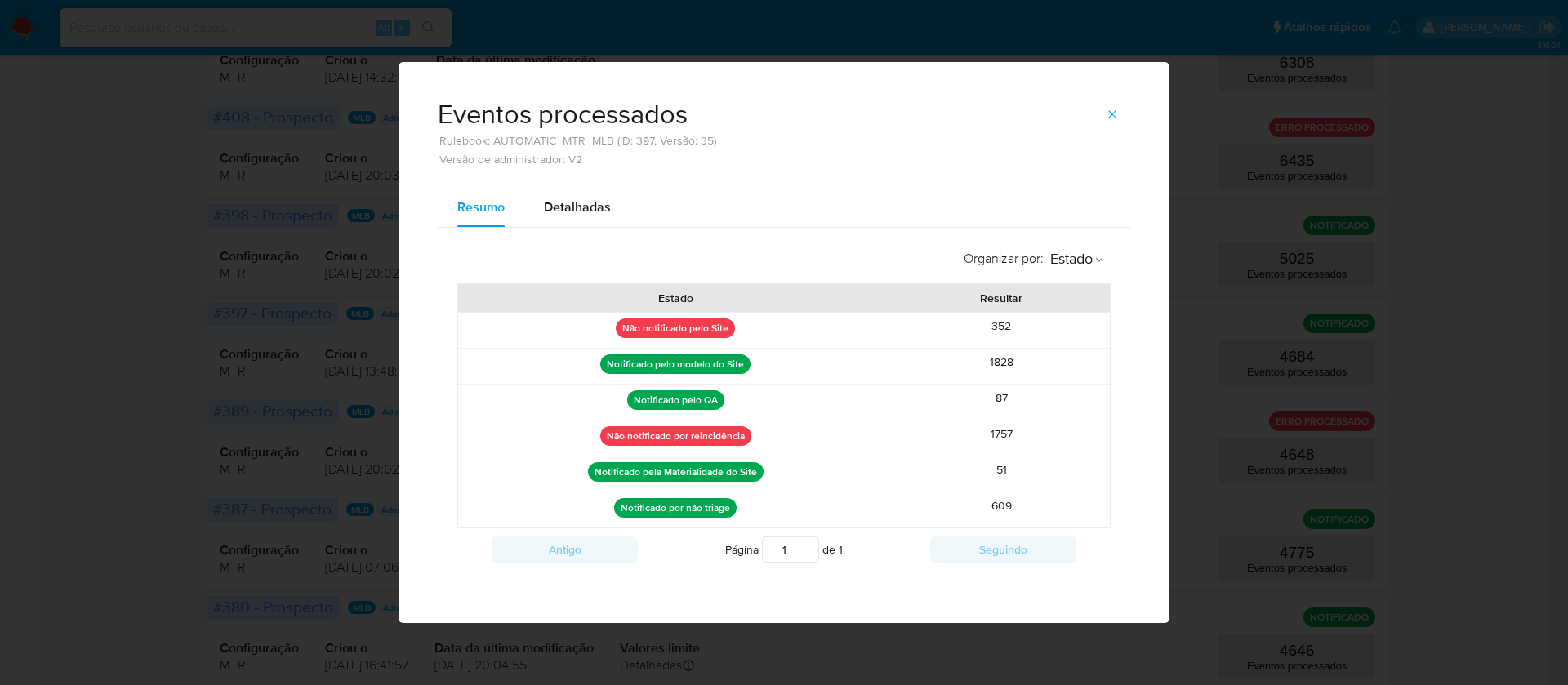
click at [232, 206] on div "Eventos processados Rulebook: AUTOMATIC_MTR_MLB (ID: 397, Versão: 35) Versão de…" at bounding box center [784, 342] width 1568 height 685
click at [1103, 114] on button "button" at bounding box center [1112, 115] width 36 height 27
click at [1103, 114] on div "Configuração MTR Criou o 07/09/2025 20:03:37 Data da última modificação 07/09/2…" at bounding box center [797, 150] width 1155 height 79
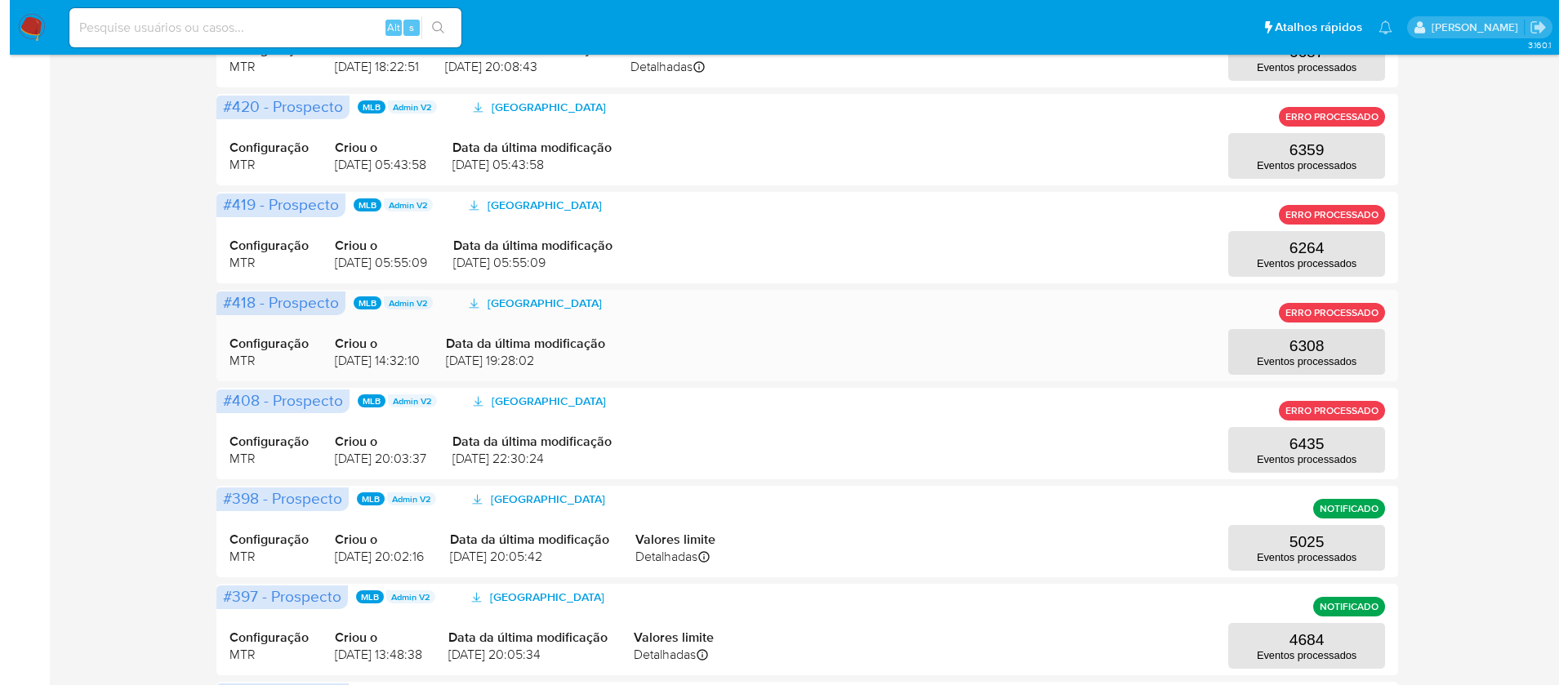
scroll to position [346, 0]
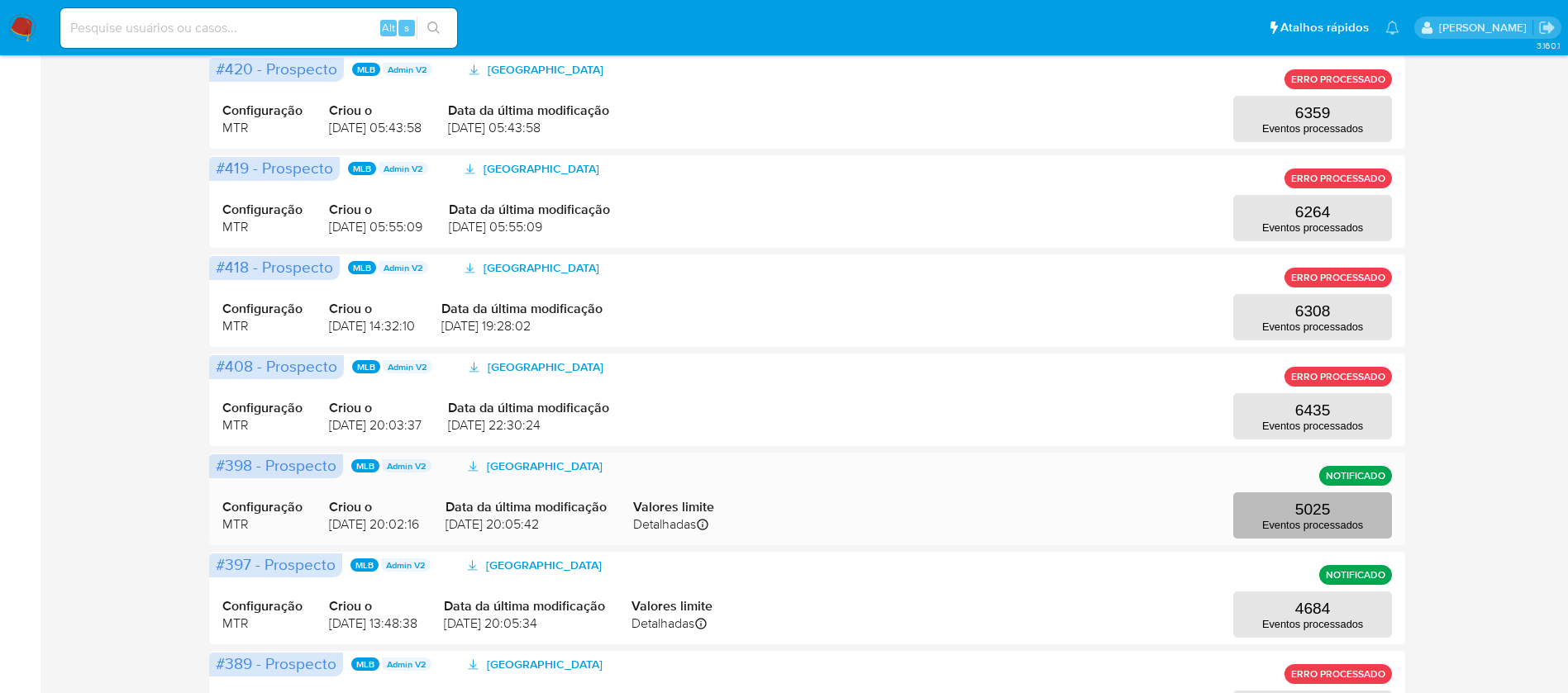
click at [1307, 515] on p "5025" at bounding box center [1312, 509] width 36 height 18
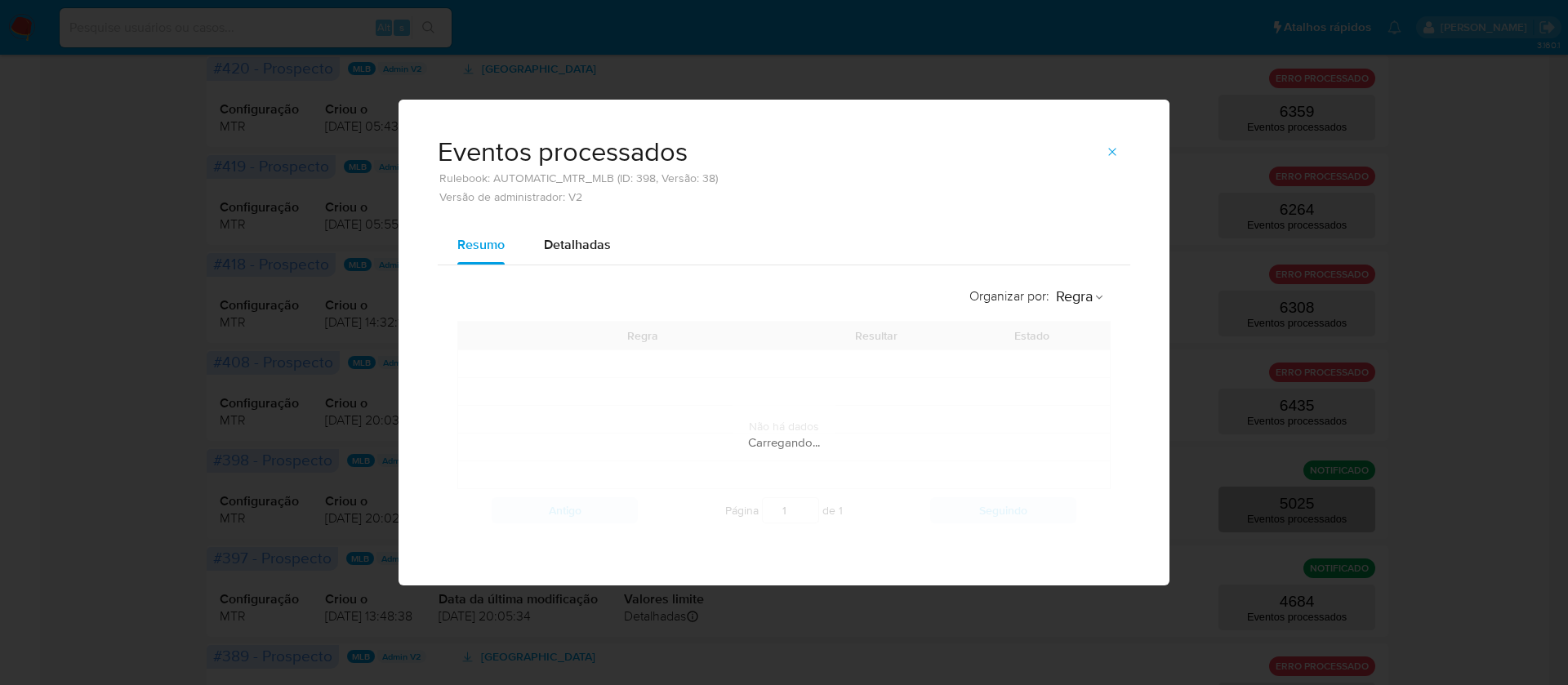
click at [1291, 509] on div "Eventos processados Rulebook: AUTOMATIC_MTR_MLB (ID: 398, Versão: 38) Versão de…" at bounding box center [784, 342] width 1568 height 685
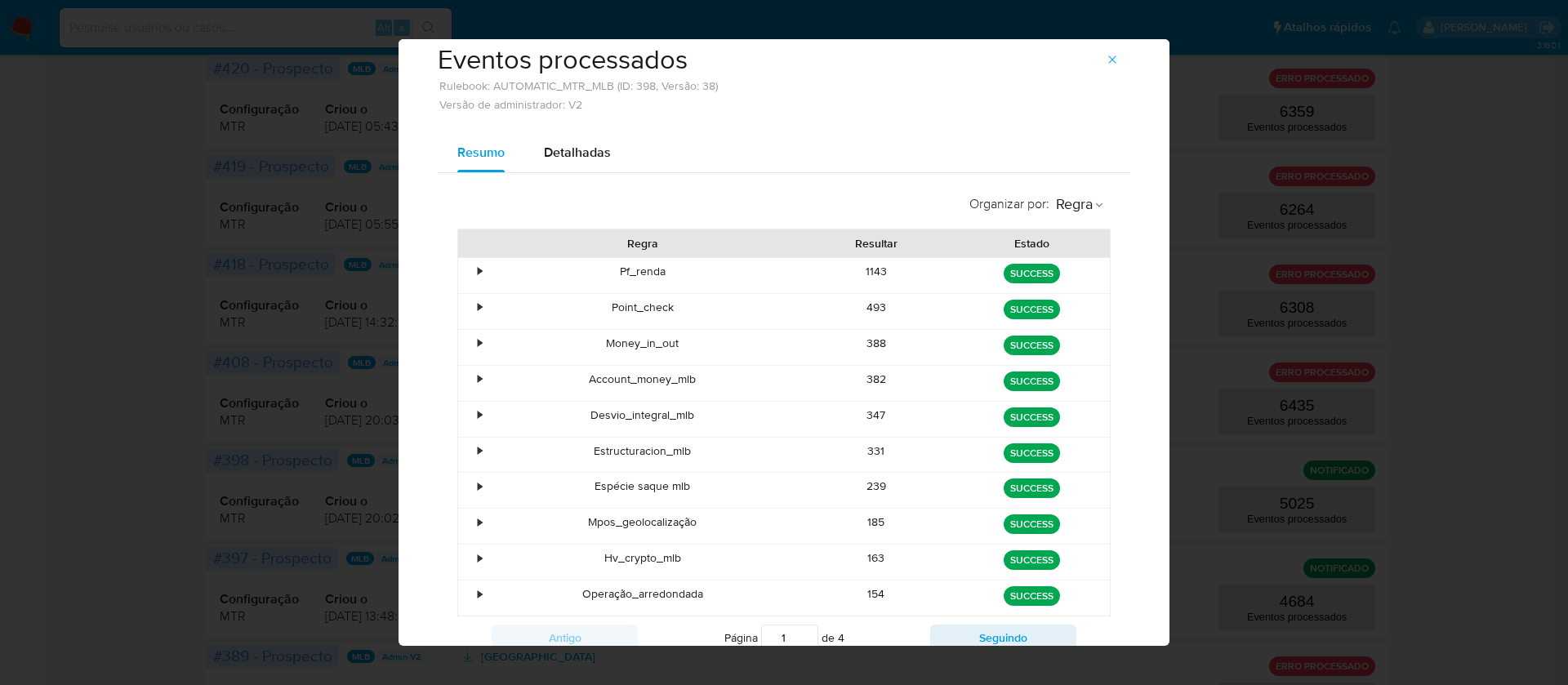
scroll to position [0, 0]
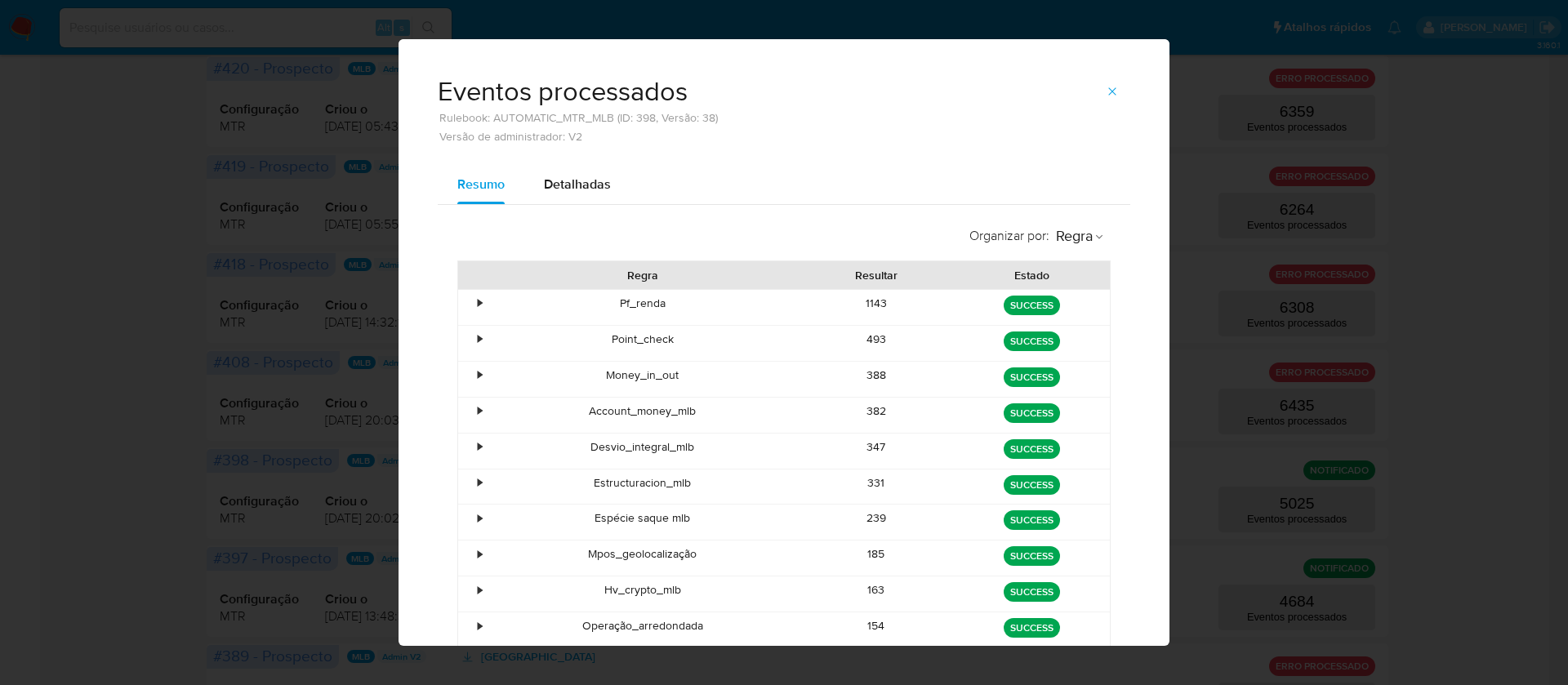
click at [1105, 87] on icon "button" at bounding box center [1112, 91] width 13 height 13
click at [1100, 87] on div "Configuração MTR Criou o 10/09/2025 05:43:58 Data da última modificação 10/09/2…" at bounding box center [797, 101] width 1155 height 79
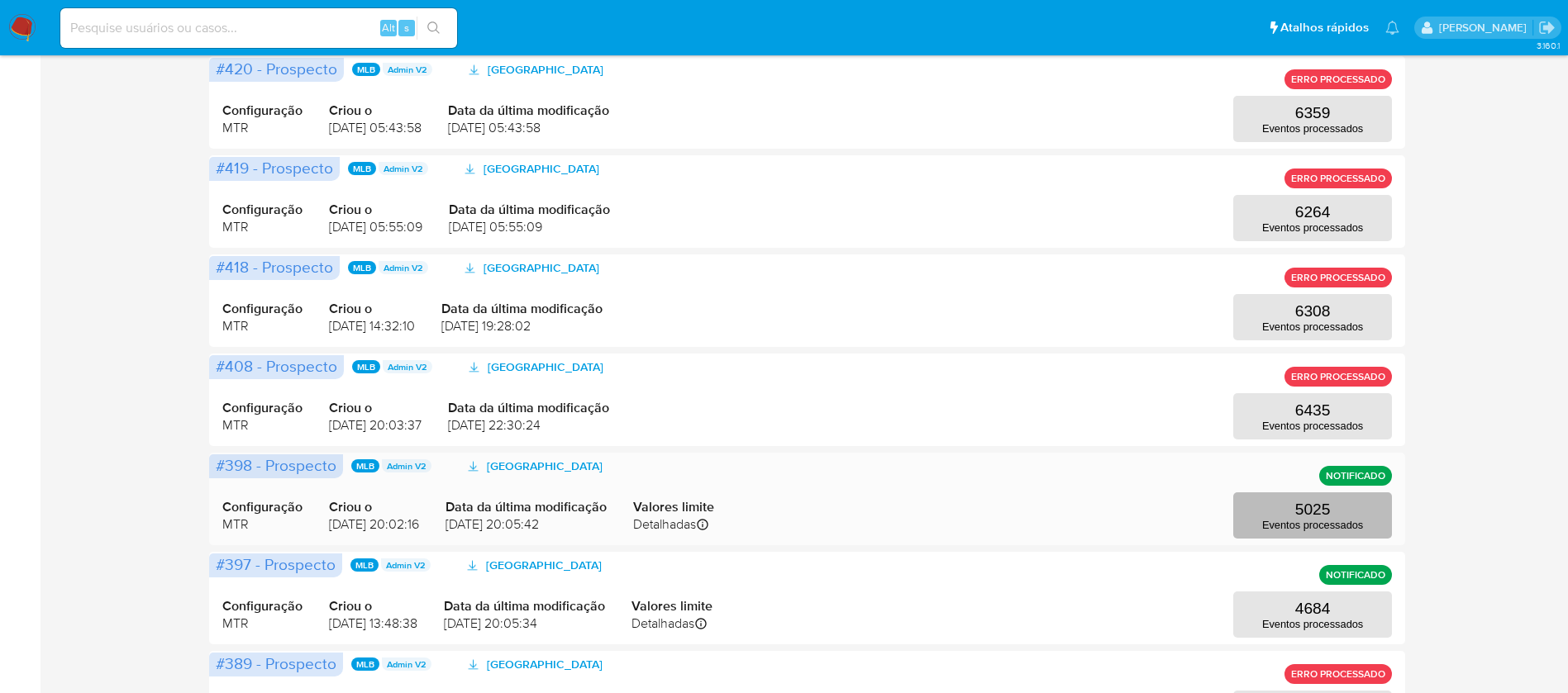
click at [1293, 507] on button "5025 Eventos processados" at bounding box center [1312, 515] width 159 height 46
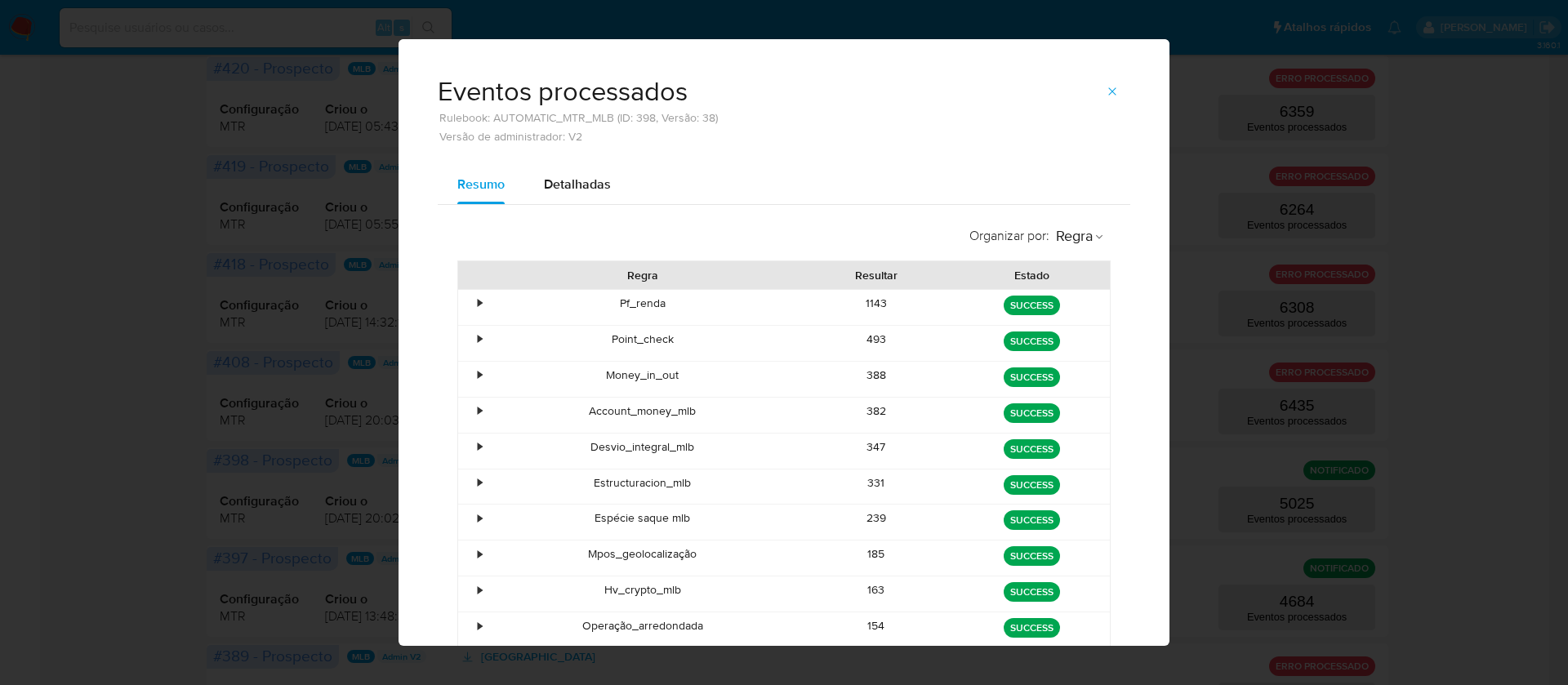
click at [873, 340] on div "493" at bounding box center [877, 343] width 156 height 35
click at [873, 377] on div "388" at bounding box center [877, 379] width 156 height 35
click at [858, 405] on div "382" at bounding box center [877, 415] width 156 height 35
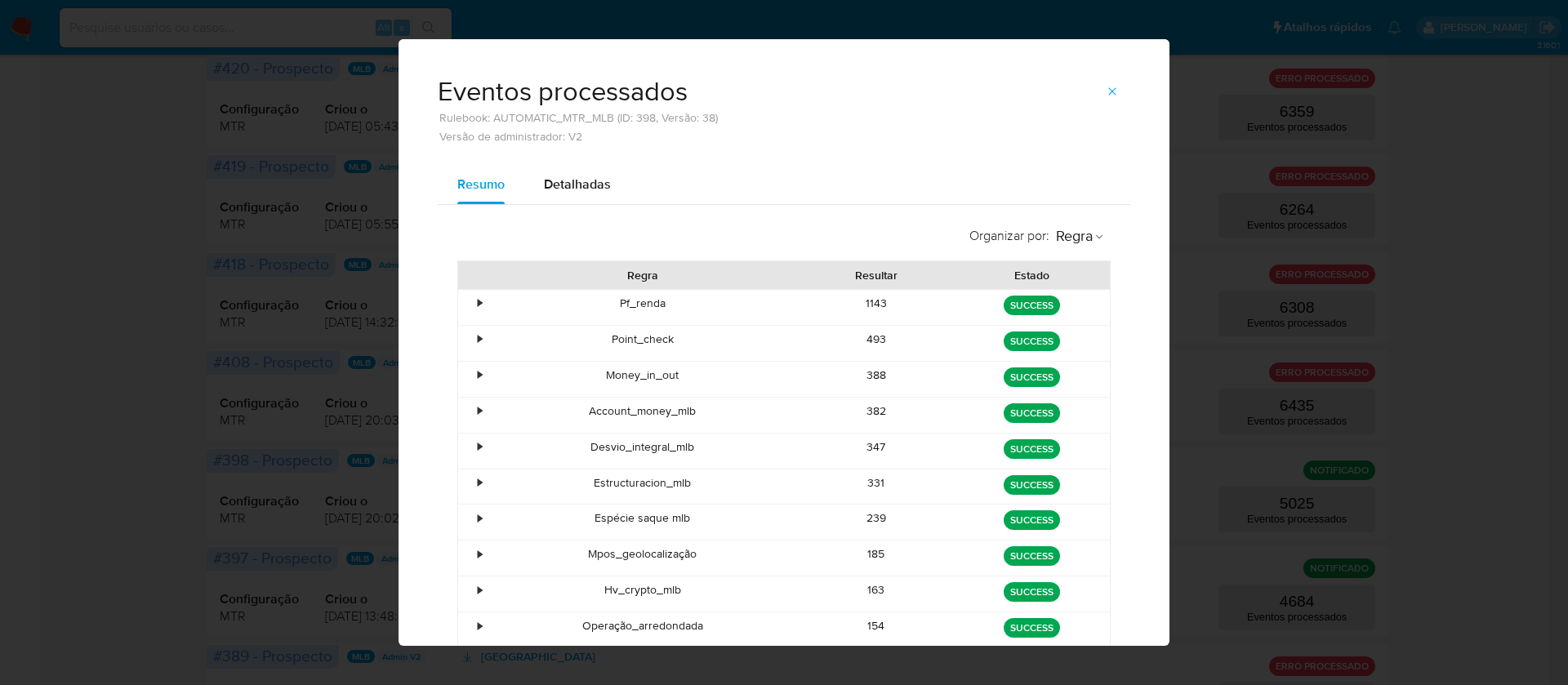
click at [864, 441] on div "347" at bounding box center [877, 450] width 156 height 35
click at [859, 475] on div "331" at bounding box center [877, 486] width 156 height 35
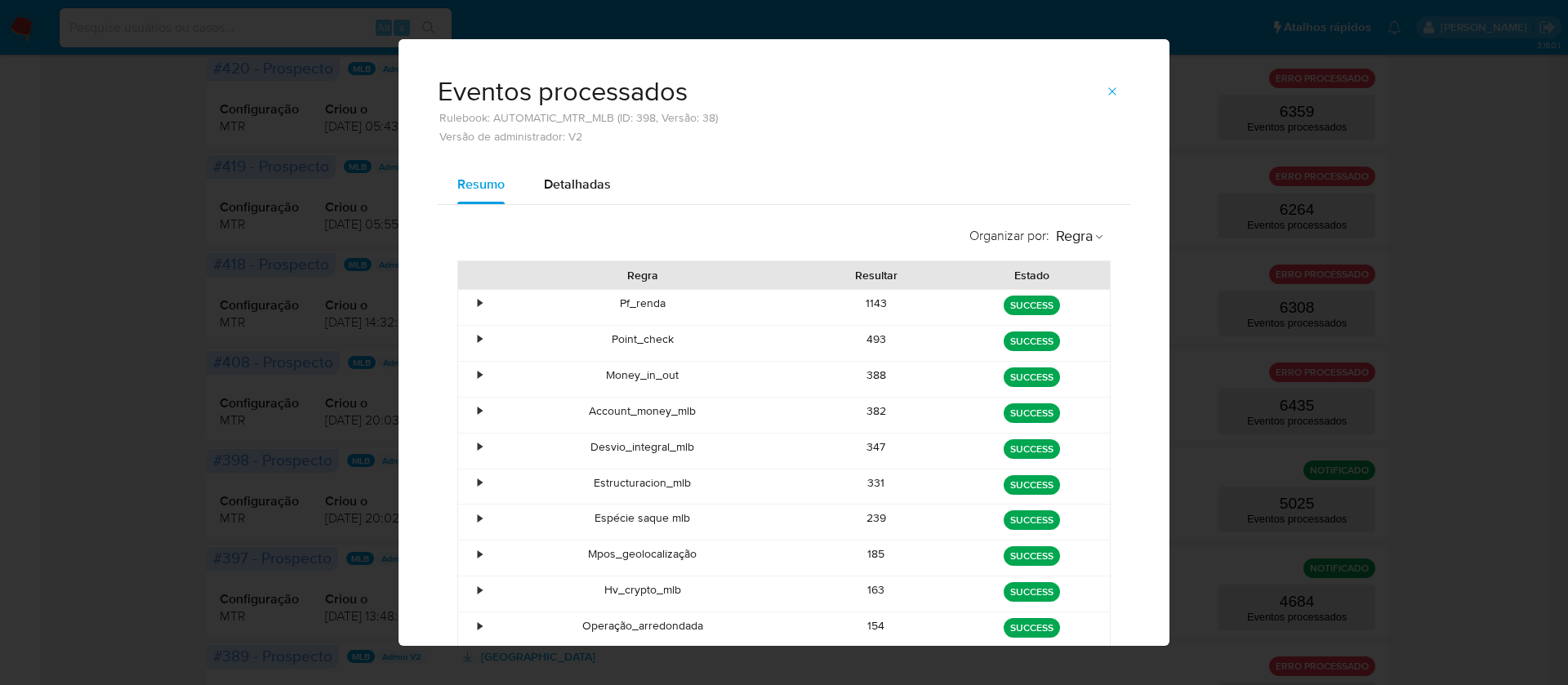
click at [859, 475] on div "331" at bounding box center [877, 486] width 156 height 35
click at [869, 516] on div "239" at bounding box center [877, 522] width 156 height 35
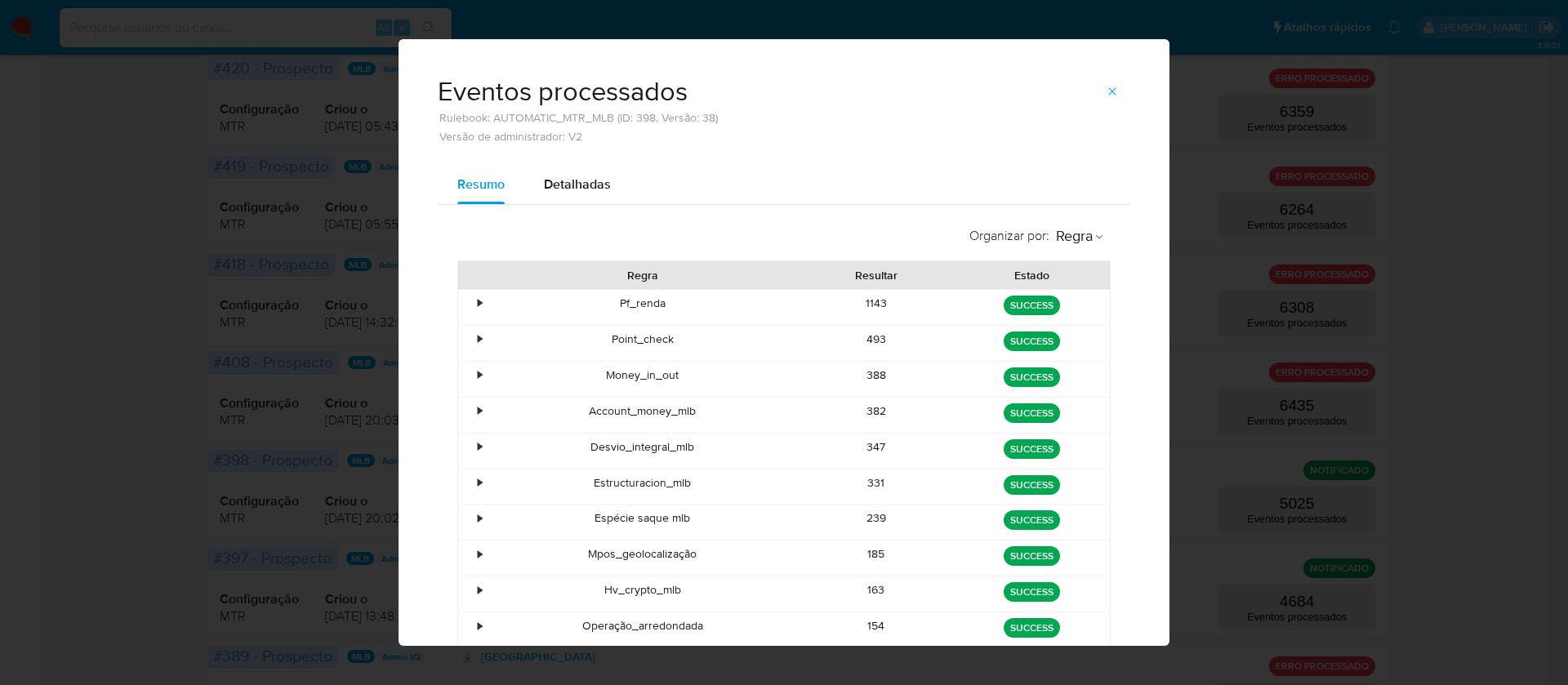
click at [858, 555] on div "185" at bounding box center [877, 558] width 156 height 35
click at [867, 585] on div "163" at bounding box center [877, 594] width 156 height 35
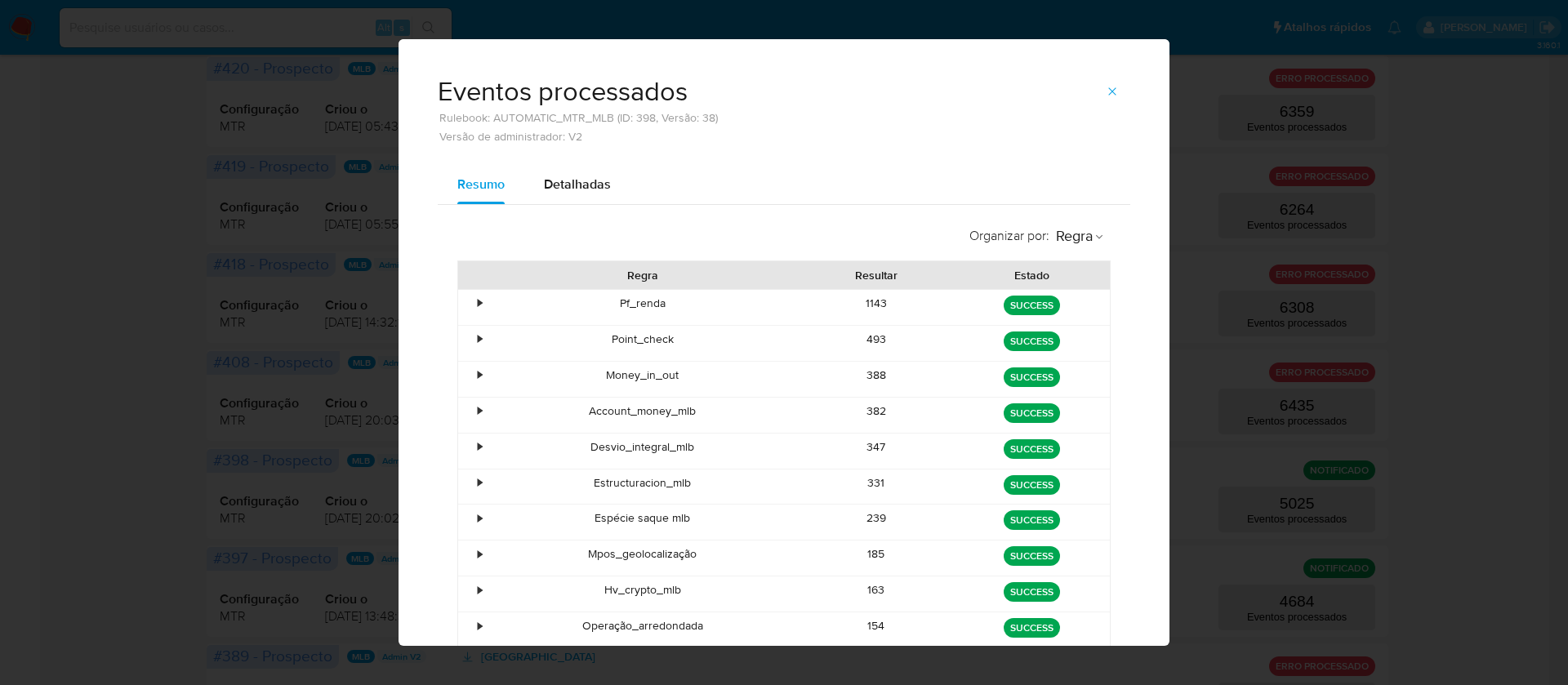
click at [864, 633] on div "154" at bounding box center [877, 630] width 156 height 35
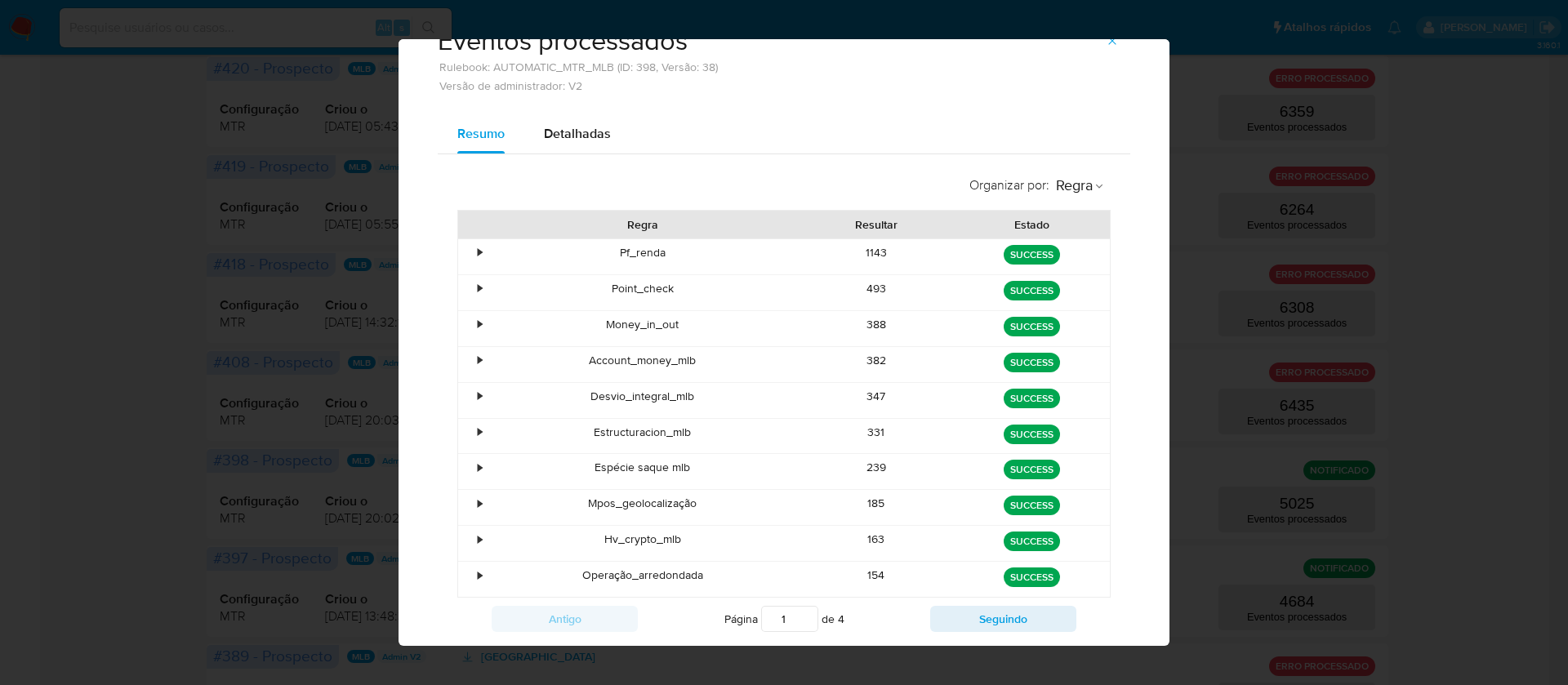
scroll to position [97, 0]
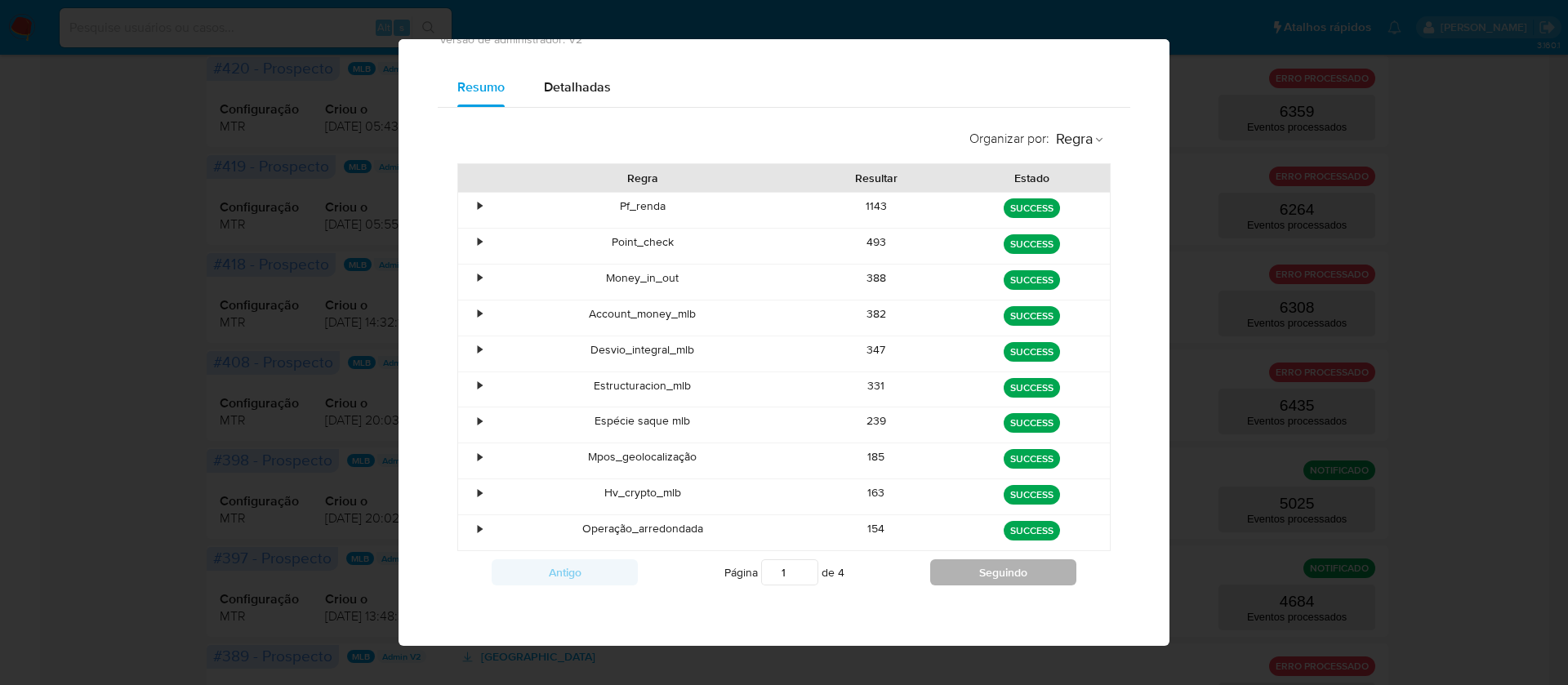
click at [969, 579] on button "Seguindo" at bounding box center [1003, 573] width 146 height 27
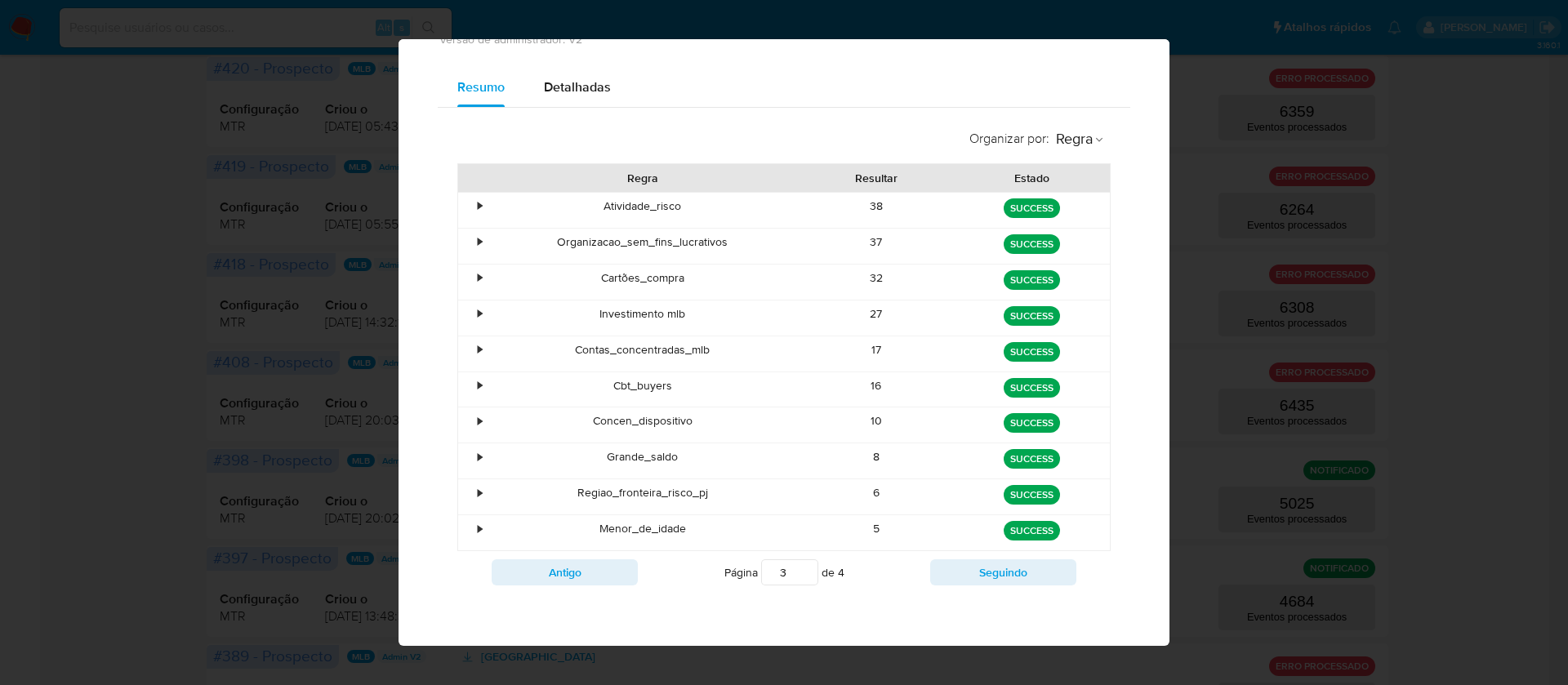
click at [870, 208] on div "38" at bounding box center [877, 210] width 156 height 35
click at [861, 249] on div "37" at bounding box center [877, 246] width 156 height 35
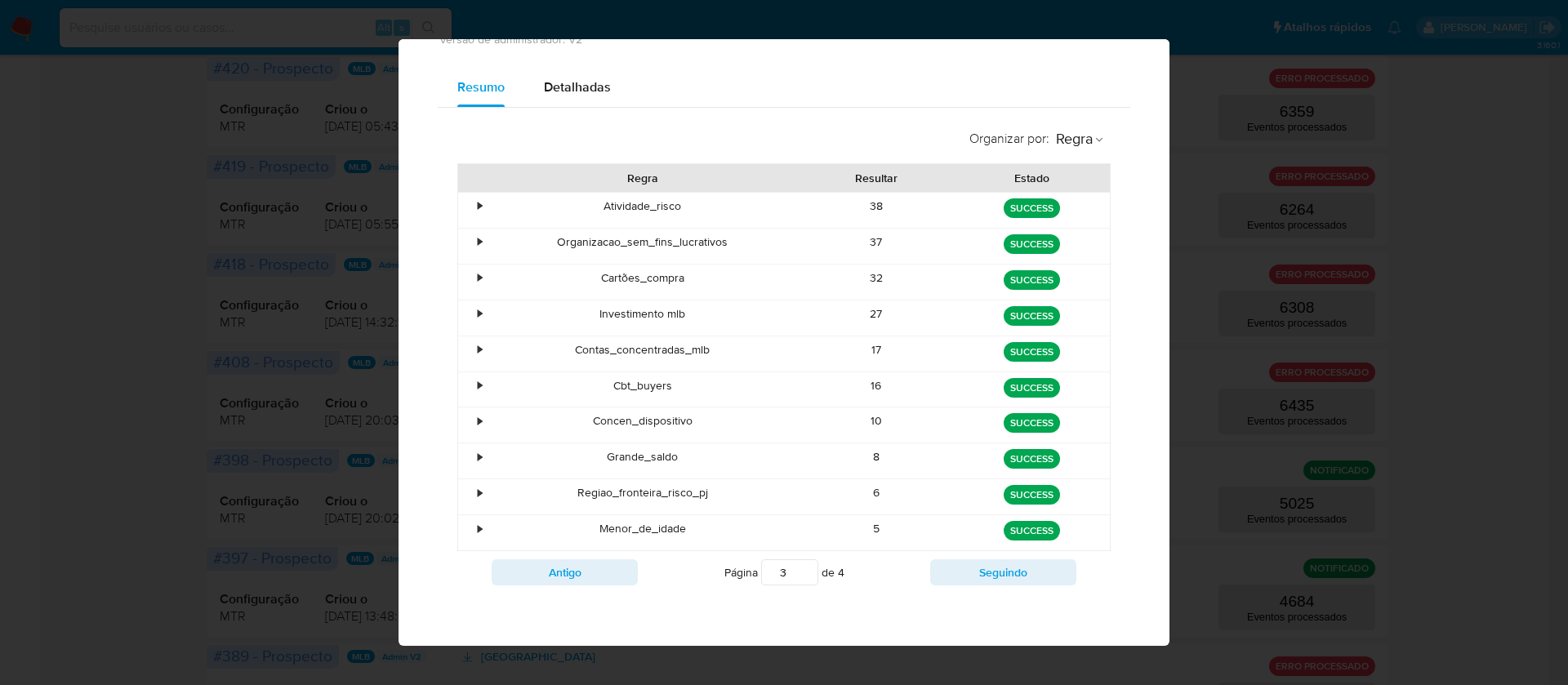
click at [861, 249] on div "37" at bounding box center [877, 246] width 156 height 35
click at [861, 241] on div "37" at bounding box center [877, 246] width 156 height 35
click at [863, 282] on div "32" at bounding box center [877, 282] width 156 height 35
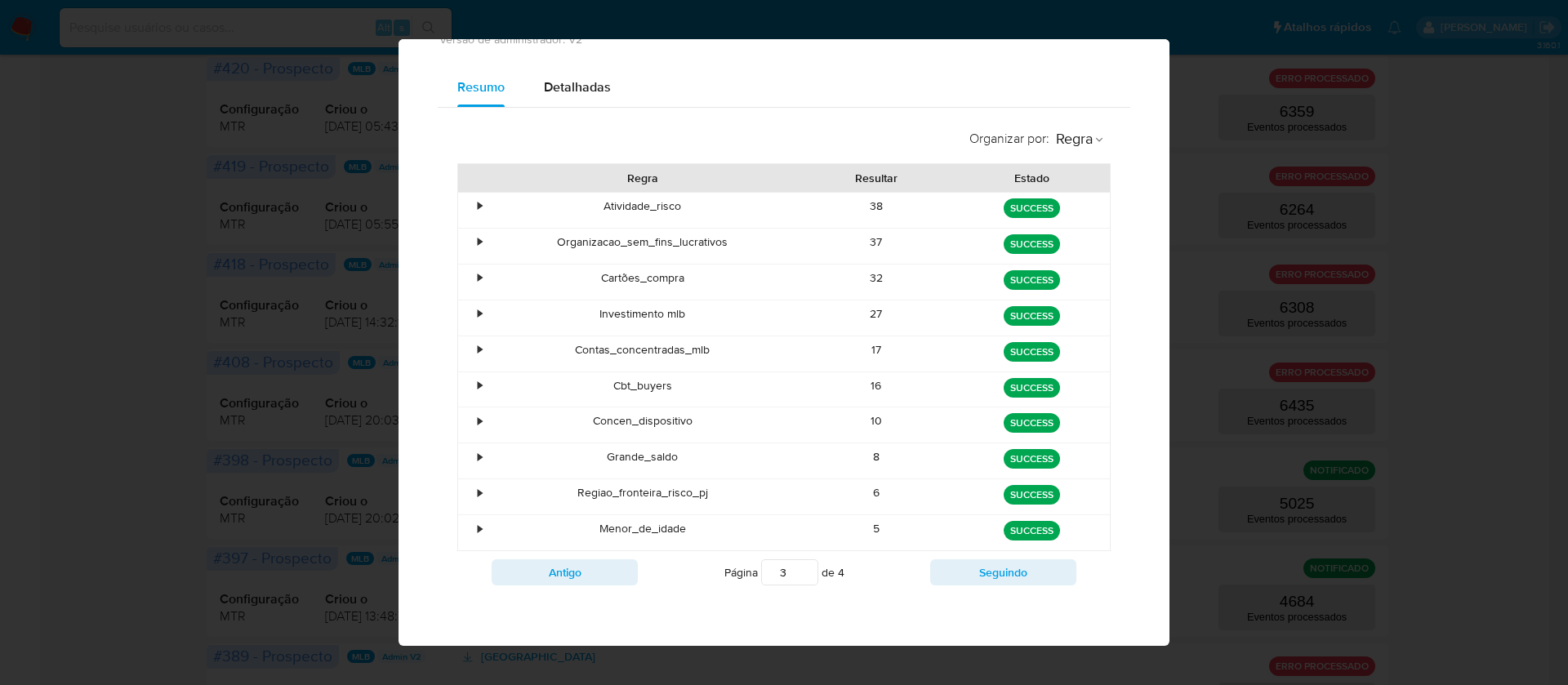
click at [863, 282] on div "32" at bounding box center [877, 282] width 156 height 35
click at [856, 317] on div "27" at bounding box center [877, 317] width 156 height 35
click at [863, 353] on div "17" at bounding box center [877, 353] width 156 height 35
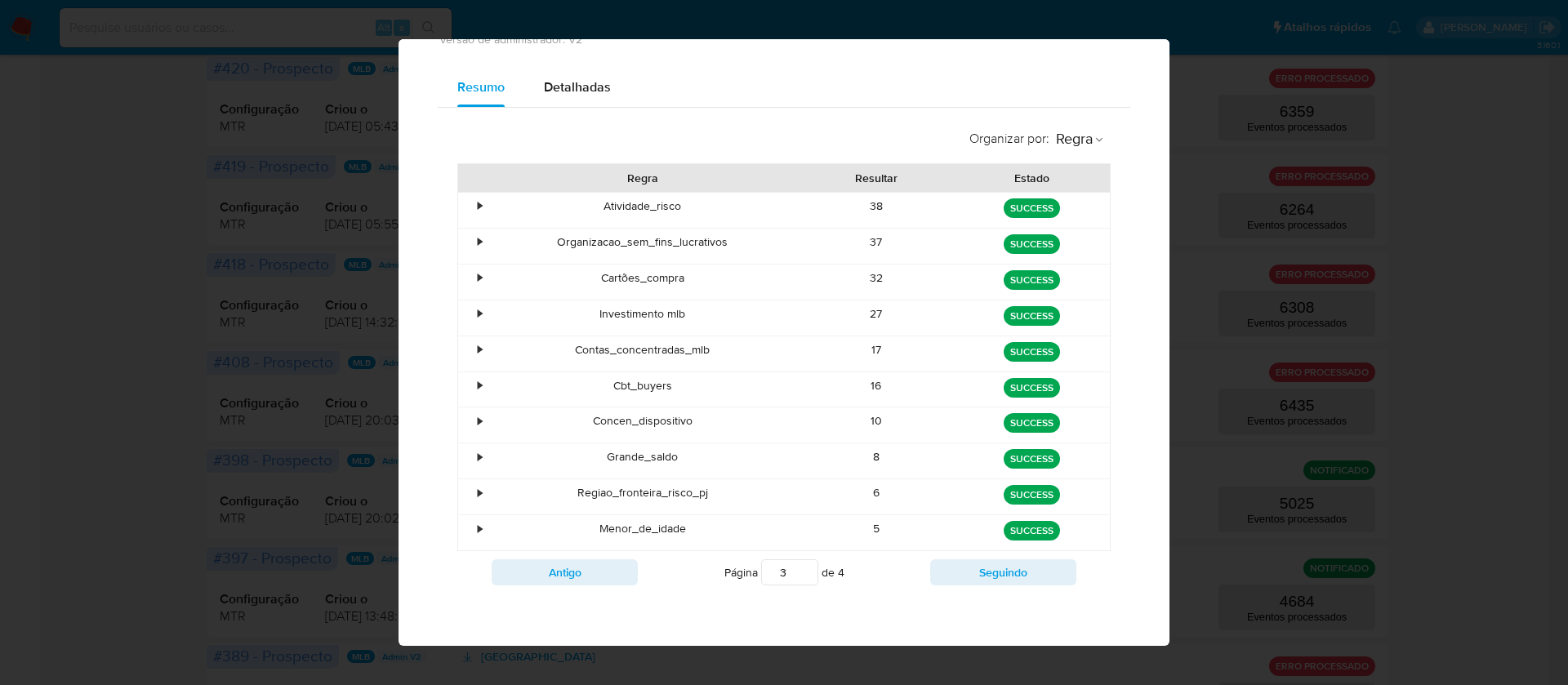
click at [863, 353] on div "17" at bounding box center [877, 353] width 156 height 35
click at [870, 384] on div "16" at bounding box center [877, 390] width 156 height 35
click at [869, 384] on div "16" at bounding box center [877, 390] width 156 height 35
click at [857, 426] on div "10" at bounding box center [877, 425] width 156 height 35
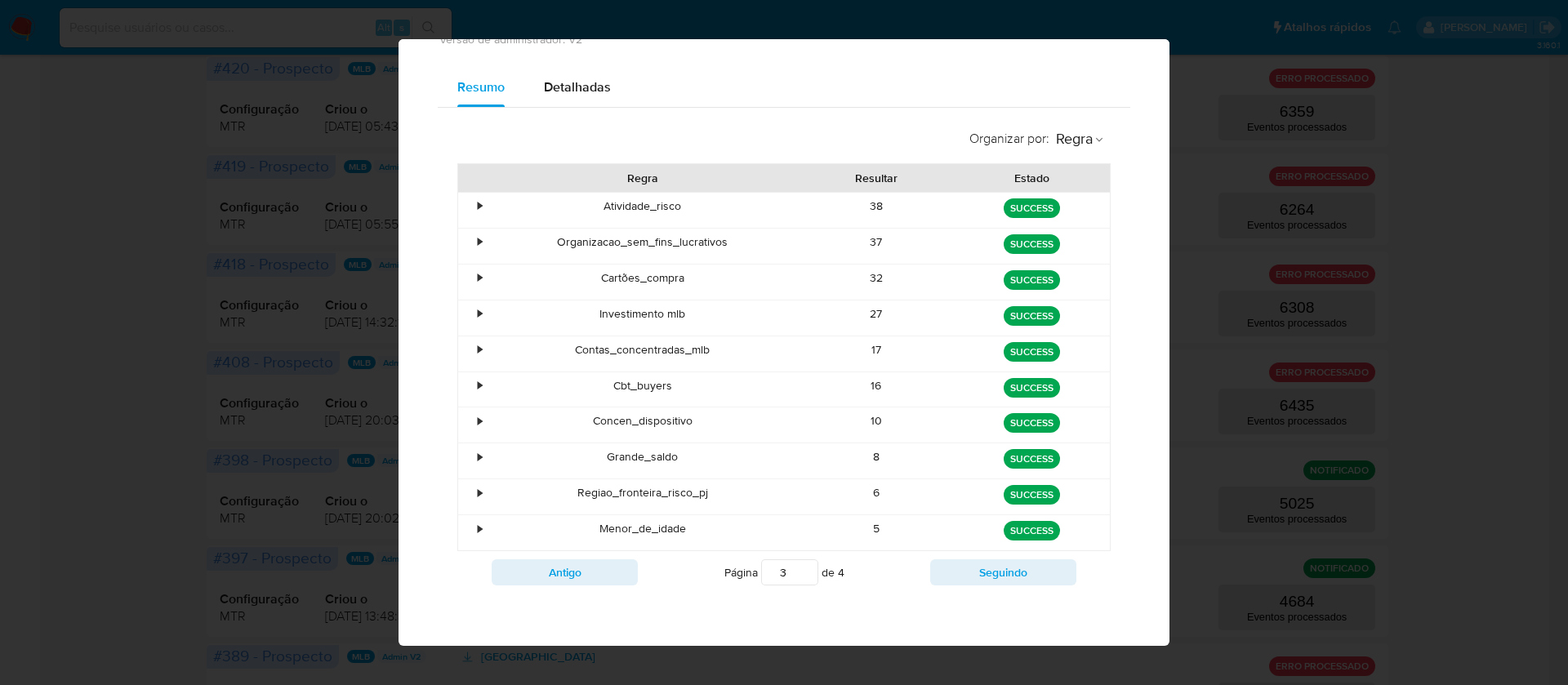
click at [857, 426] on div "10" at bounding box center [877, 425] width 156 height 35
click at [862, 452] on div "8" at bounding box center [877, 461] width 156 height 35
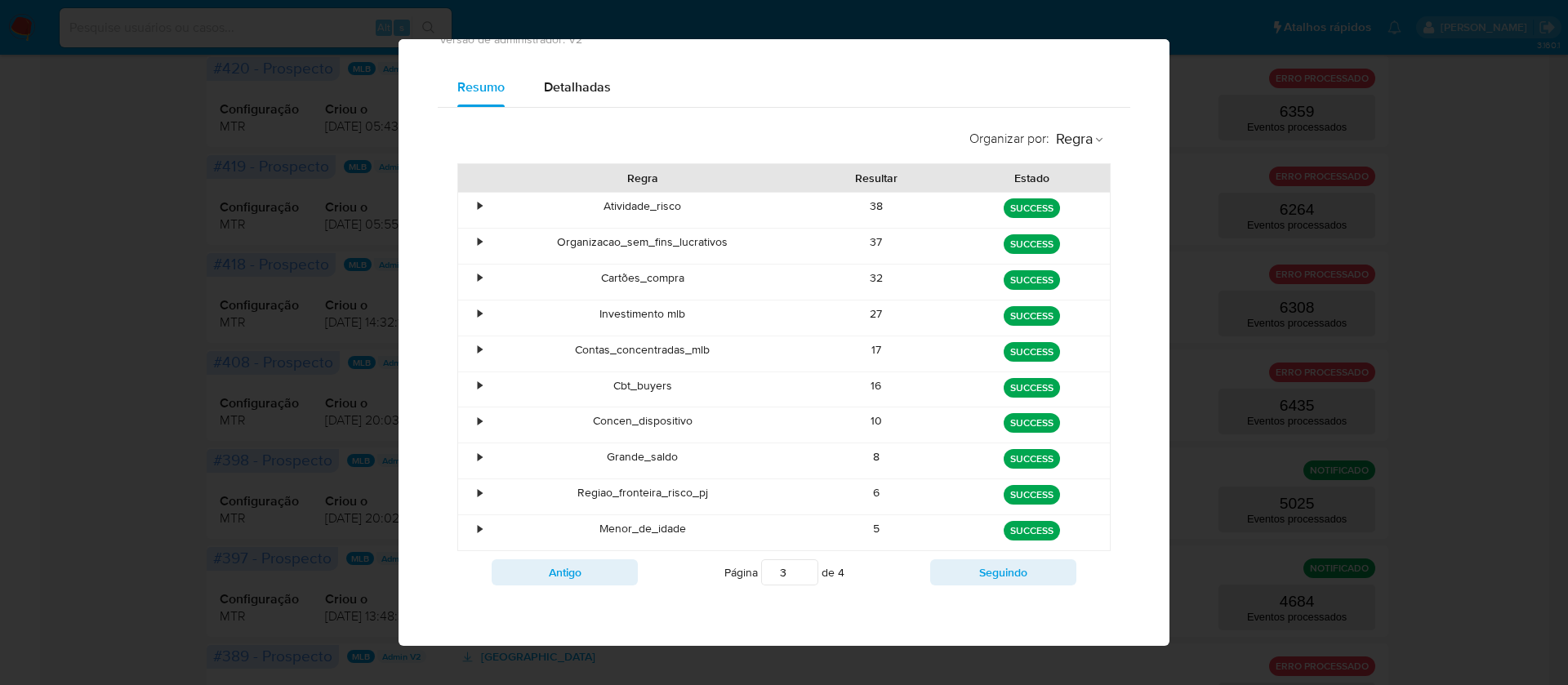
click at [862, 452] on div "8" at bounding box center [877, 461] width 156 height 35
click at [870, 492] on div "6" at bounding box center [877, 497] width 156 height 35
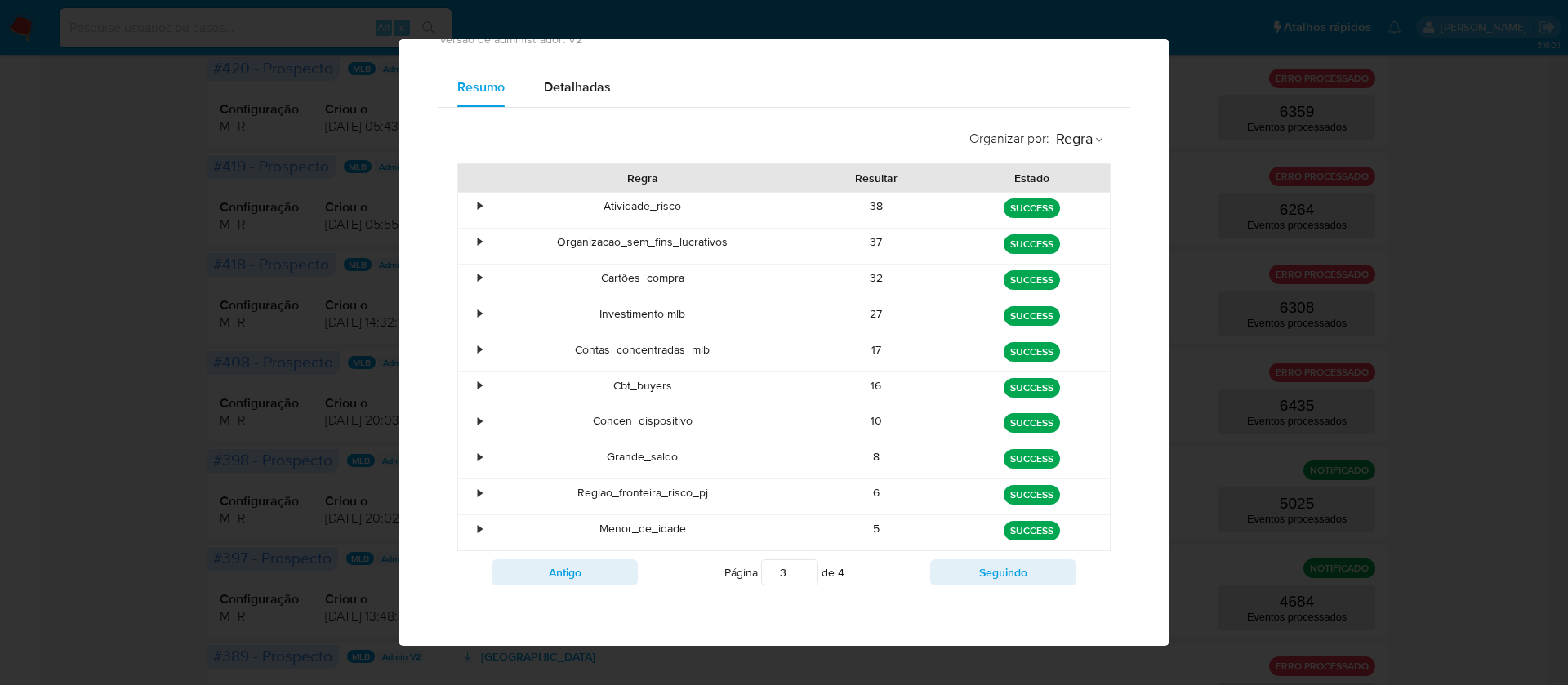
click at [632, 485] on div "Regiao_fronteira_risco_pj" at bounding box center [642, 497] width 312 height 35
click at [860, 494] on div "6" at bounding box center [877, 497] width 156 height 35
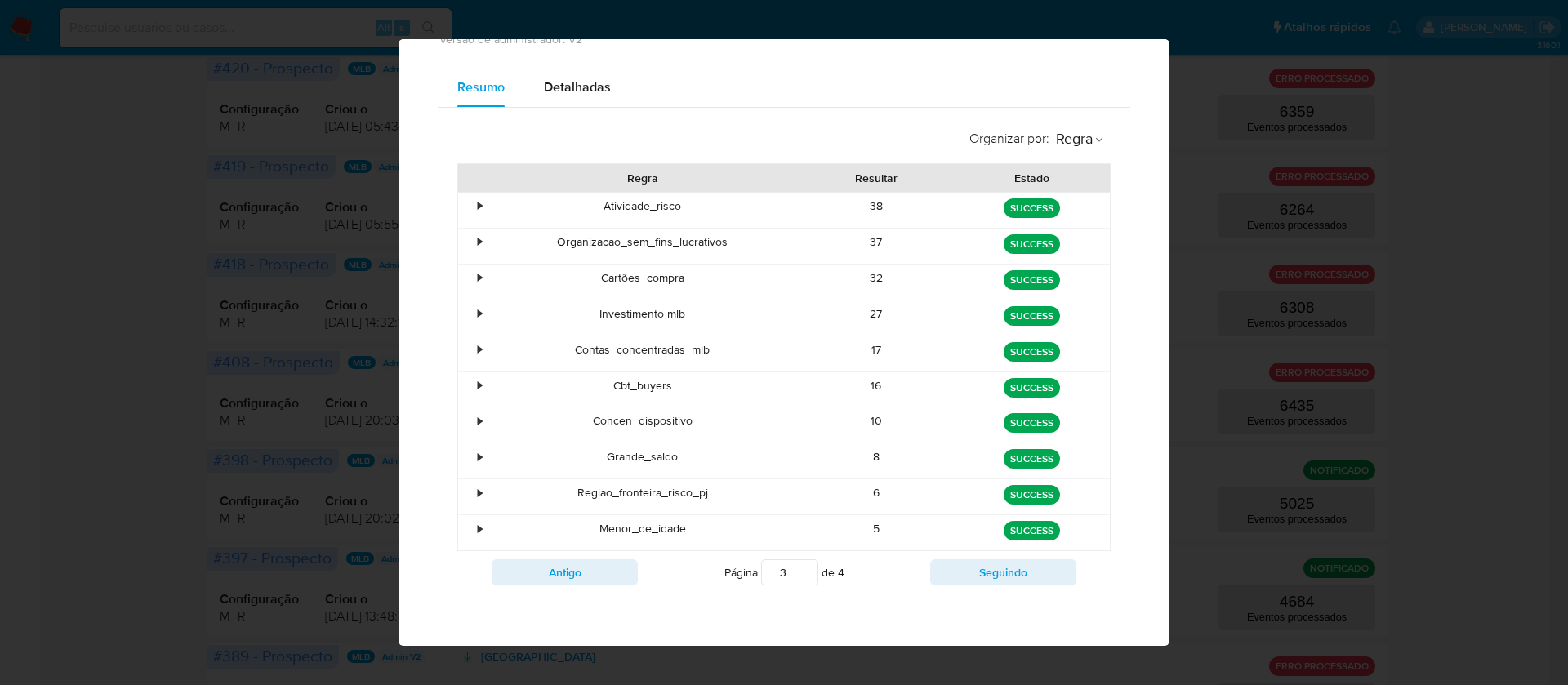
click at [860, 494] on div "6" at bounding box center [877, 497] width 156 height 35
click at [975, 568] on button "Seguindo" at bounding box center [1003, 573] width 146 height 27
type input "4"
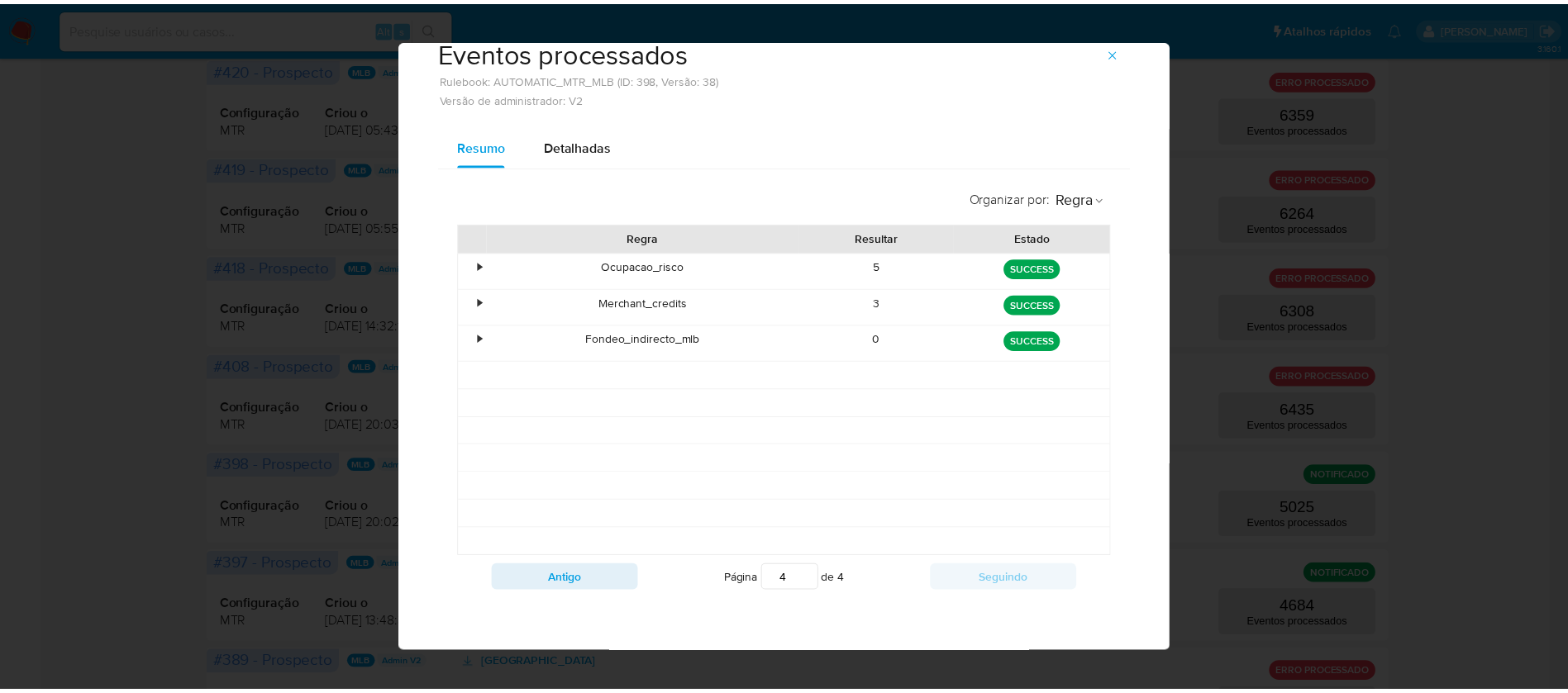
scroll to position [40, 0]
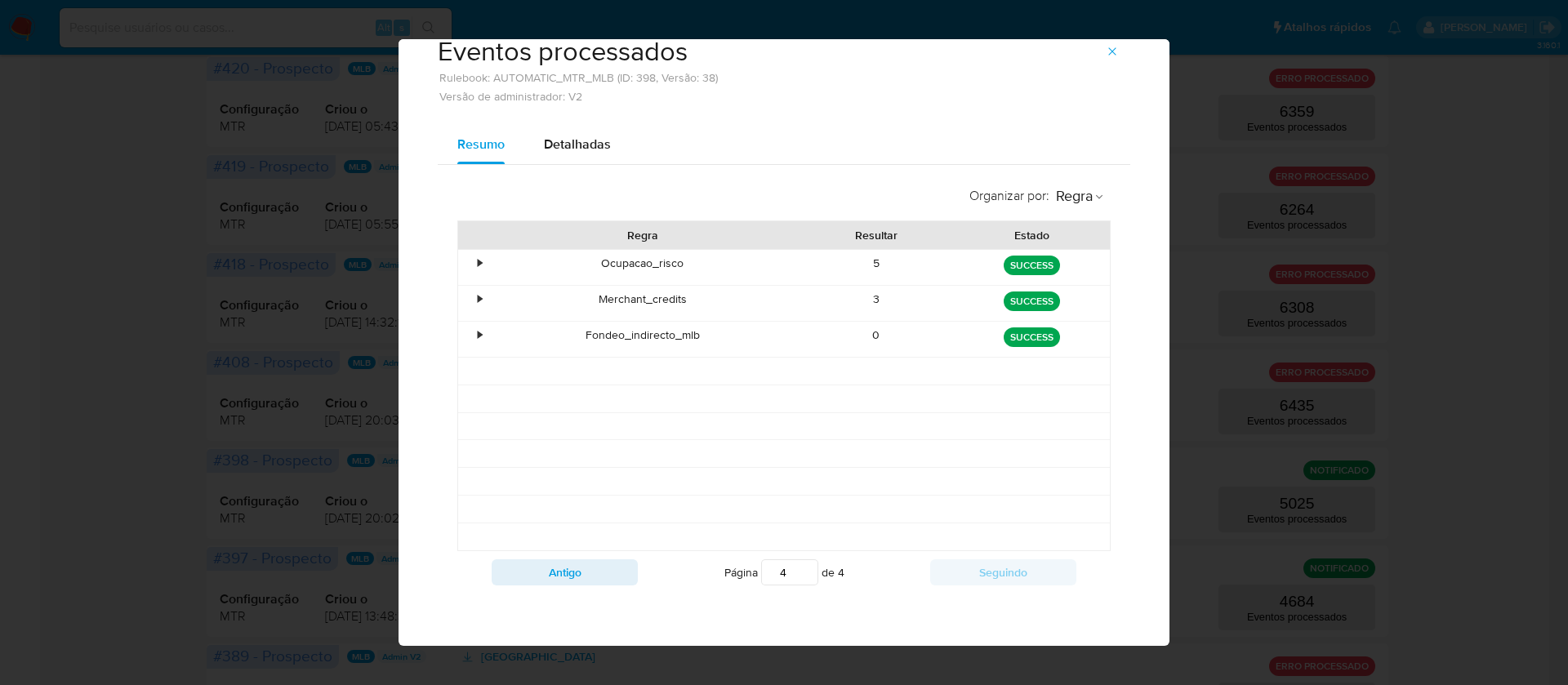
click at [865, 299] on div "3" at bounding box center [877, 303] width 156 height 35
click at [1105, 48] on icon "button" at bounding box center [1112, 51] width 13 height 13
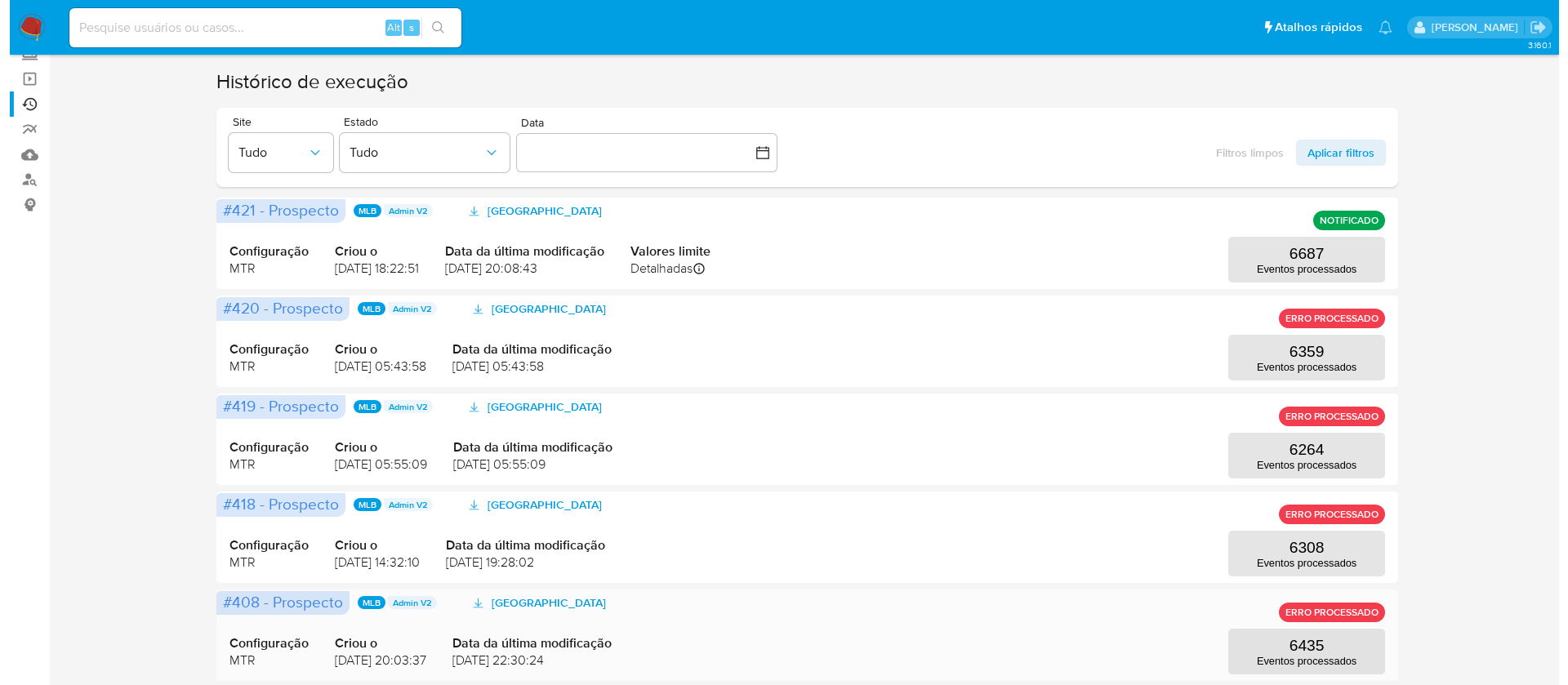
scroll to position [102, 0]
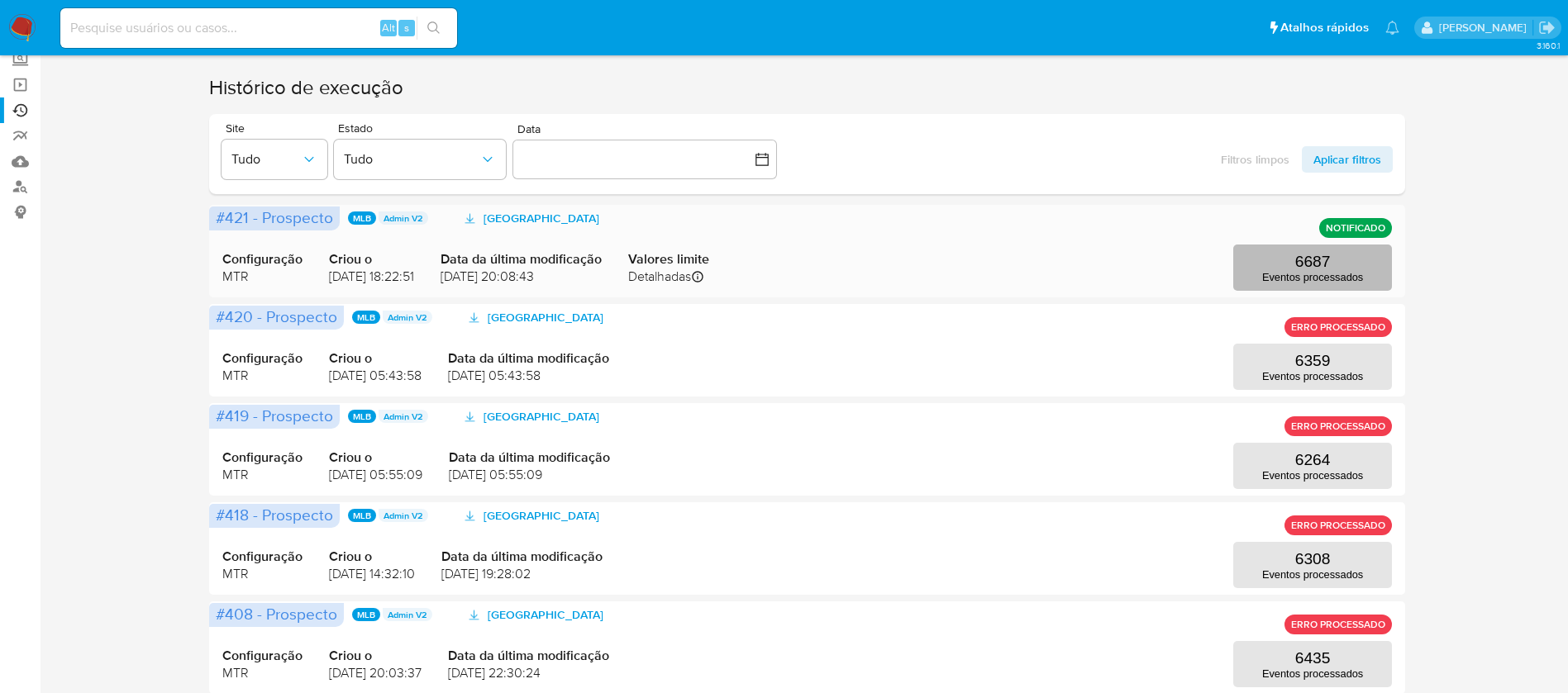
click at [1299, 258] on p "6687" at bounding box center [1312, 261] width 36 height 18
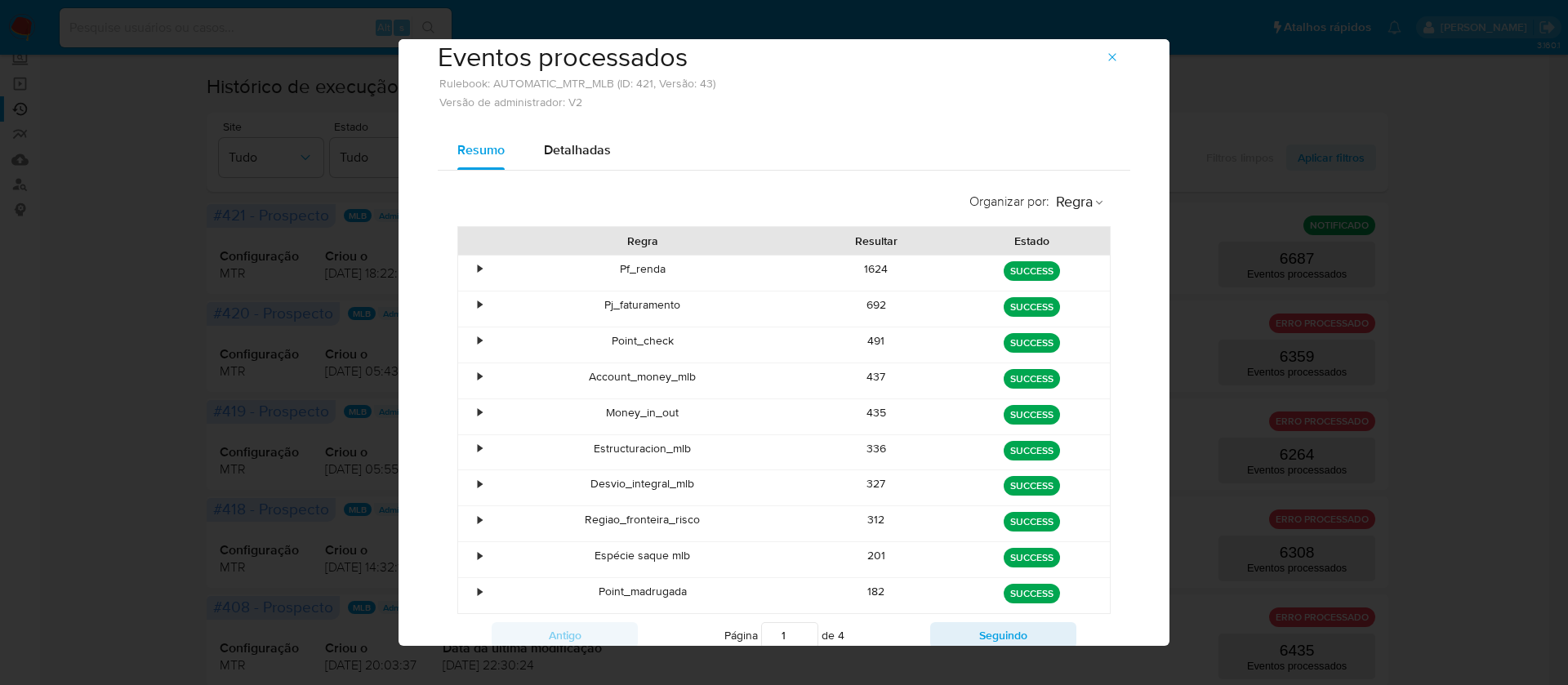
scroll to position [0, 0]
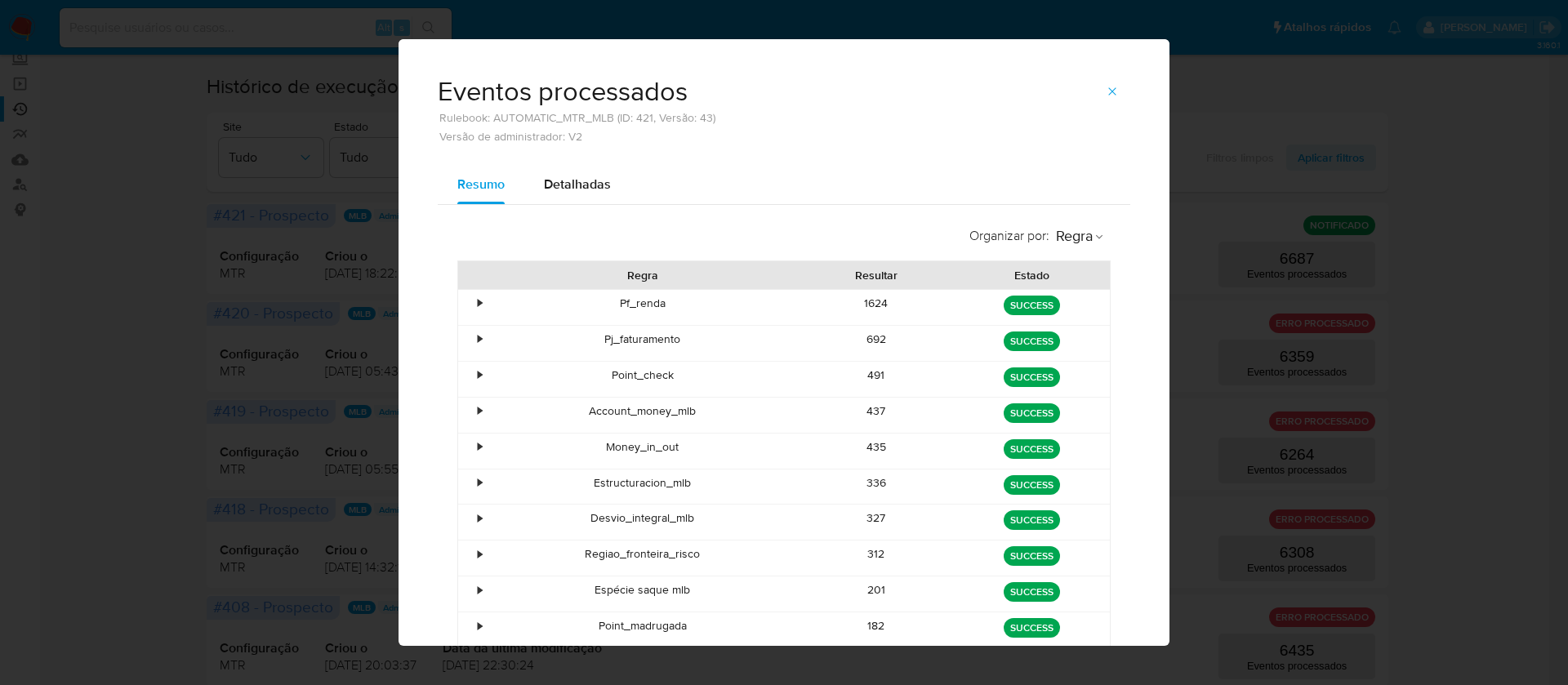
click at [870, 337] on div "692" at bounding box center [877, 343] width 156 height 35
click at [866, 375] on div "491" at bounding box center [877, 379] width 156 height 35
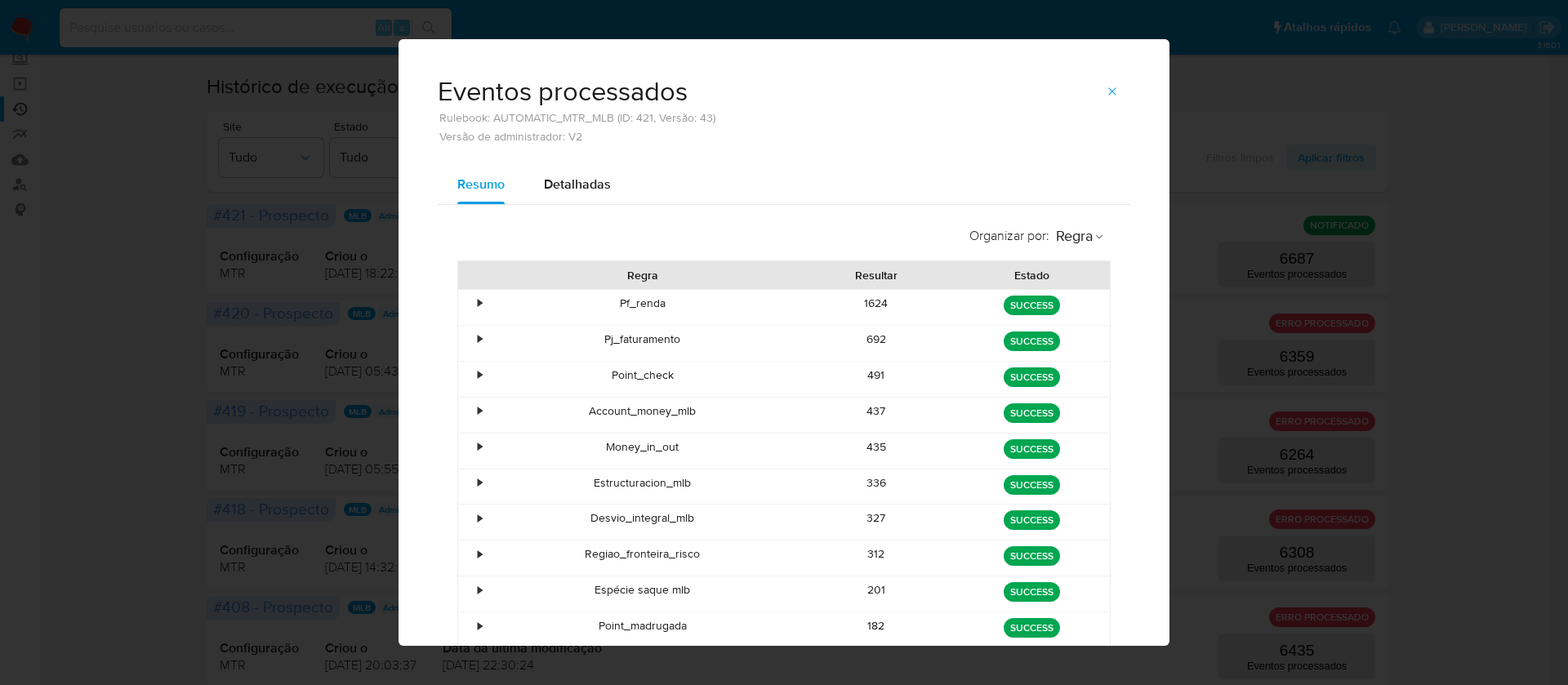
click at [866, 375] on div "491" at bounding box center [877, 379] width 156 height 35
click at [861, 409] on div "437" at bounding box center [877, 415] width 156 height 35
click at [861, 410] on div "437" at bounding box center [877, 415] width 156 height 35
click at [870, 447] on div "435" at bounding box center [877, 450] width 156 height 35
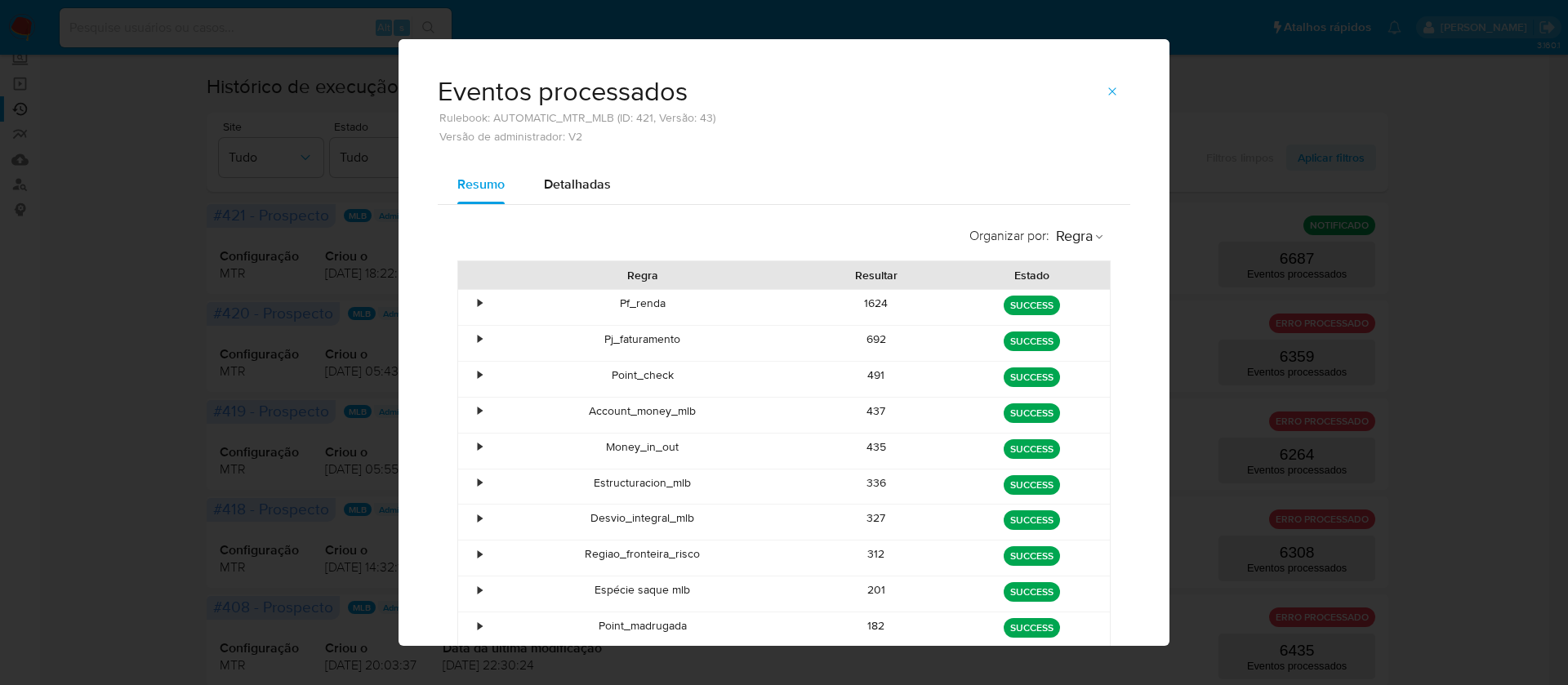
click at [870, 447] on div "435" at bounding box center [877, 450] width 156 height 35
click at [869, 485] on div "336" at bounding box center [877, 486] width 156 height 35
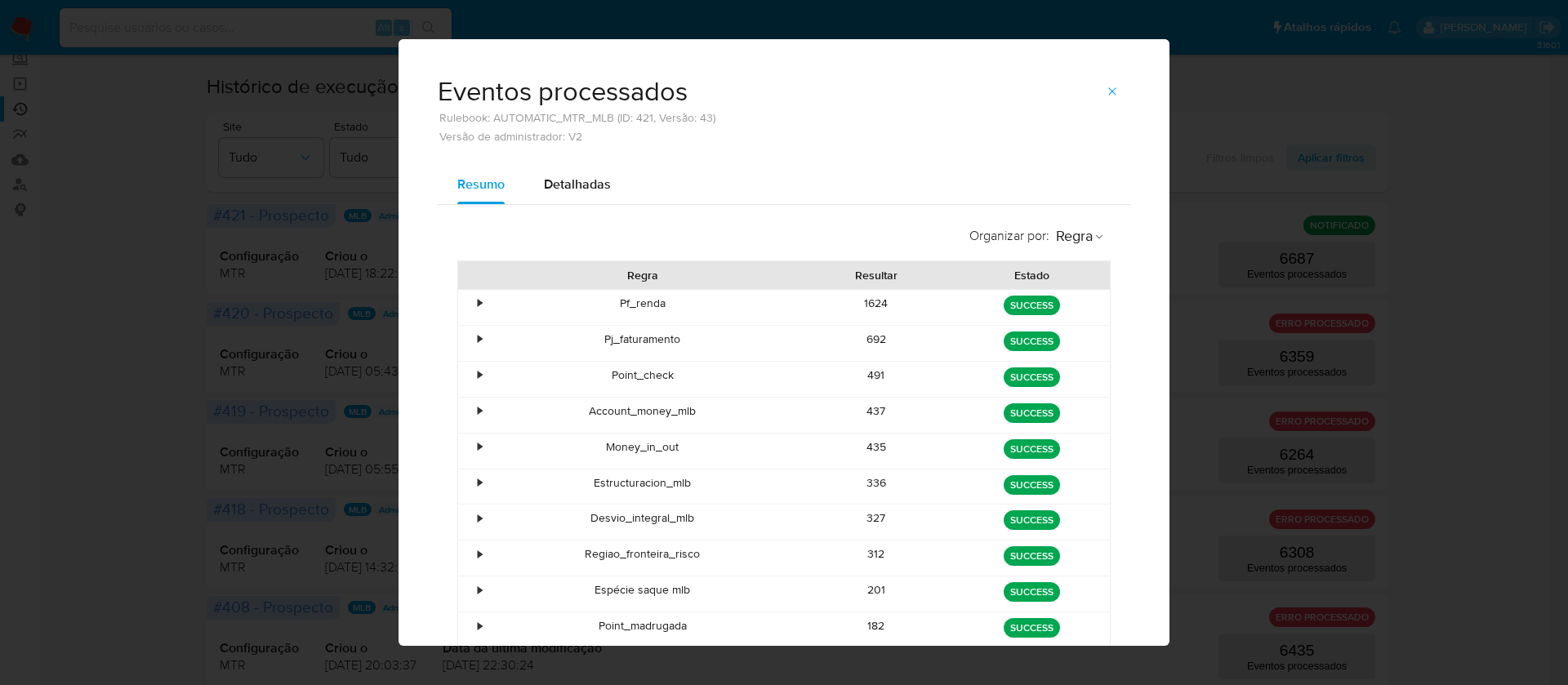
click at [870, 519] on div "327" at bounding box center [877, 522] width 156 height 35
click at [858, 555] on div "312" at bounding box center [877, 558] width 156 height 35
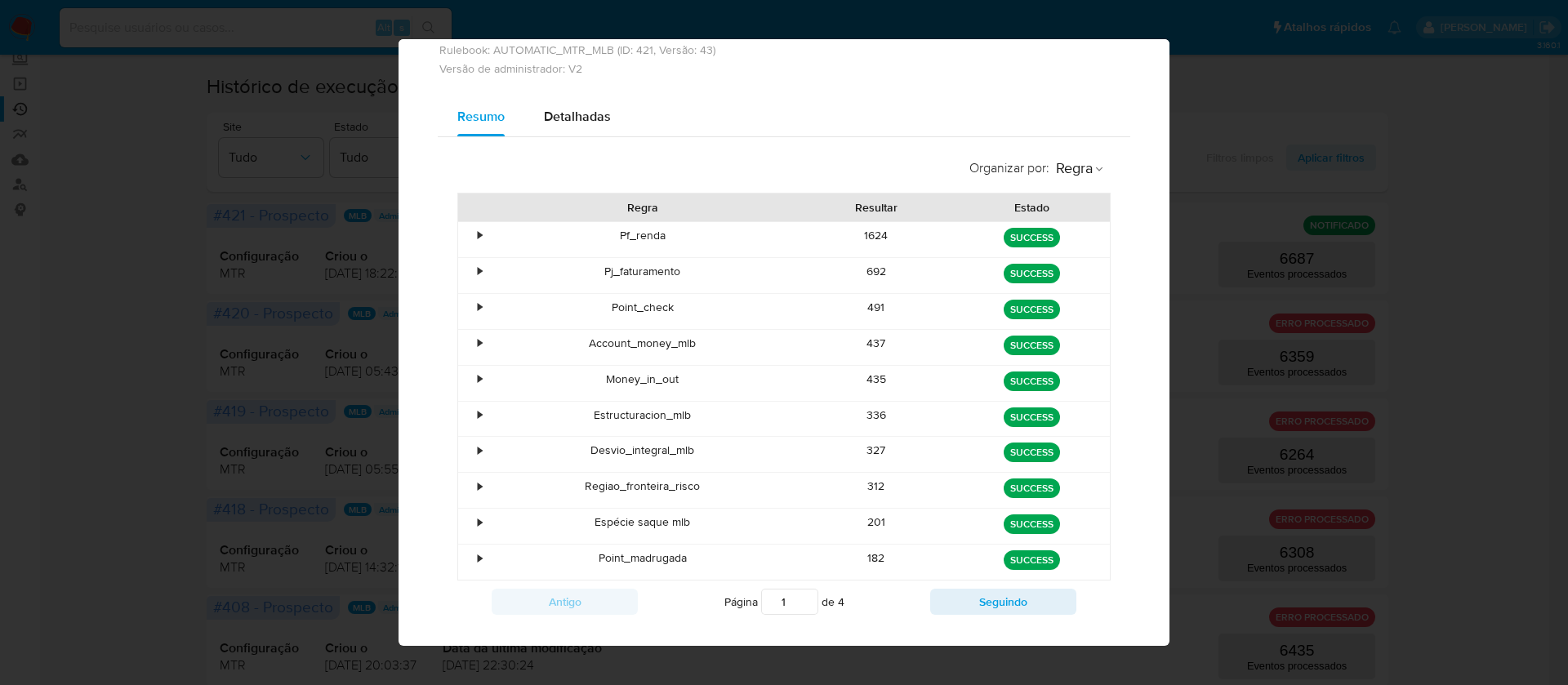
scroll to position [97, 0]
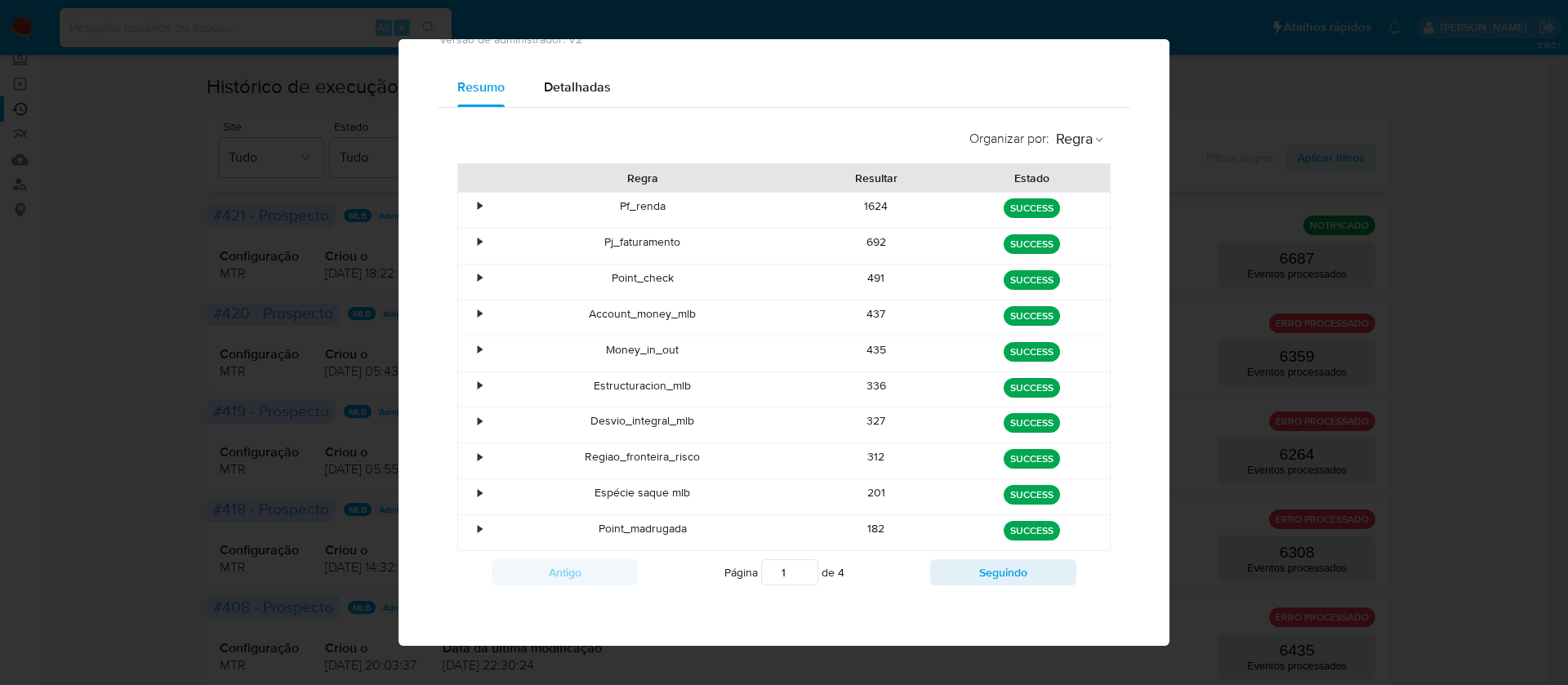
click at [870, 495] on div "201" at bounding box center [877, 497] width 156 height 35
click at [870, 493] on div "201" at bounding box center [877, 497] width 156 height 35
click at [862, 538] on div "182" at bounding box center [877, 532] width 156 height 35
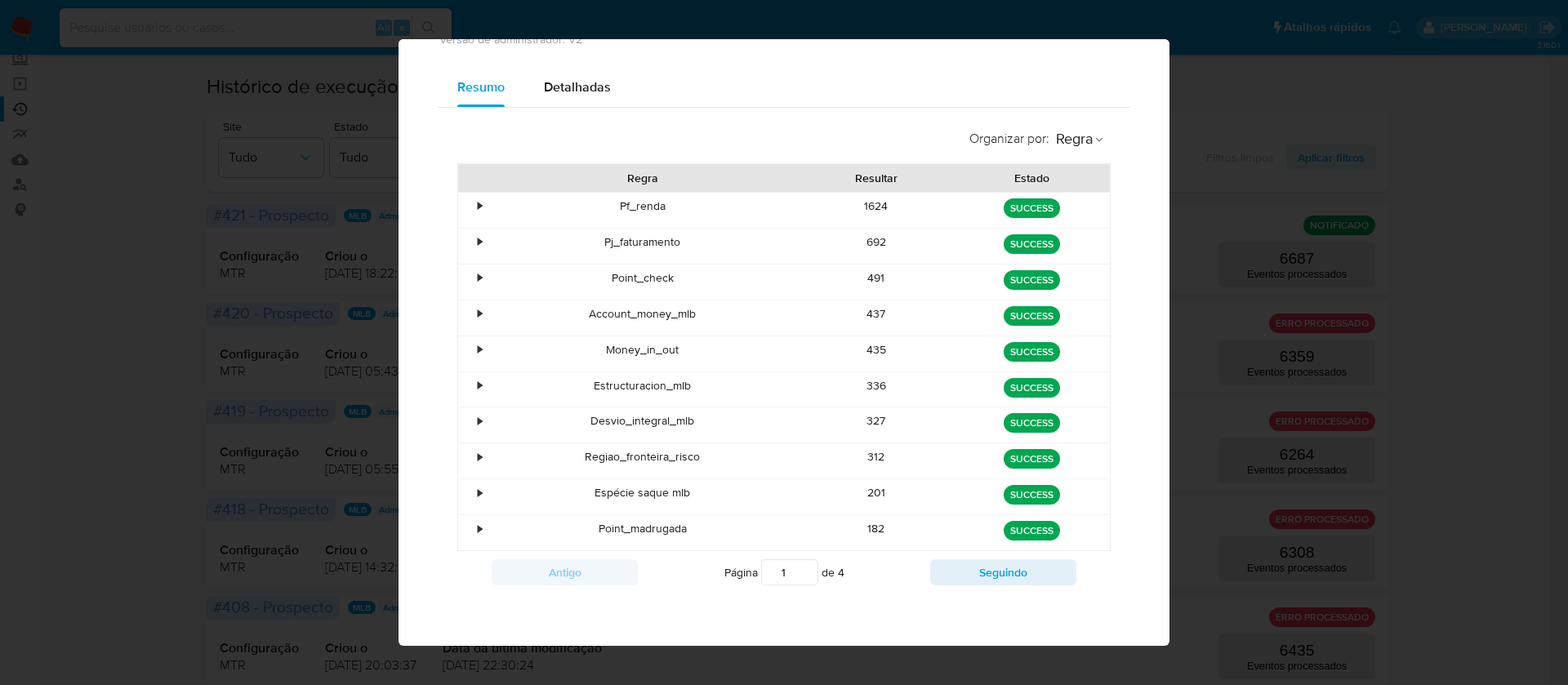
click at [862, 538] on div "182" at bounding box center [877, 532] width 156 height 35
click at [958, 576] on button "Seguindo" at bounding box center [1003, 573] width 146 height 27
click at [869, 243] on div "55" at bounding box center [877, 246] width 156 height 35
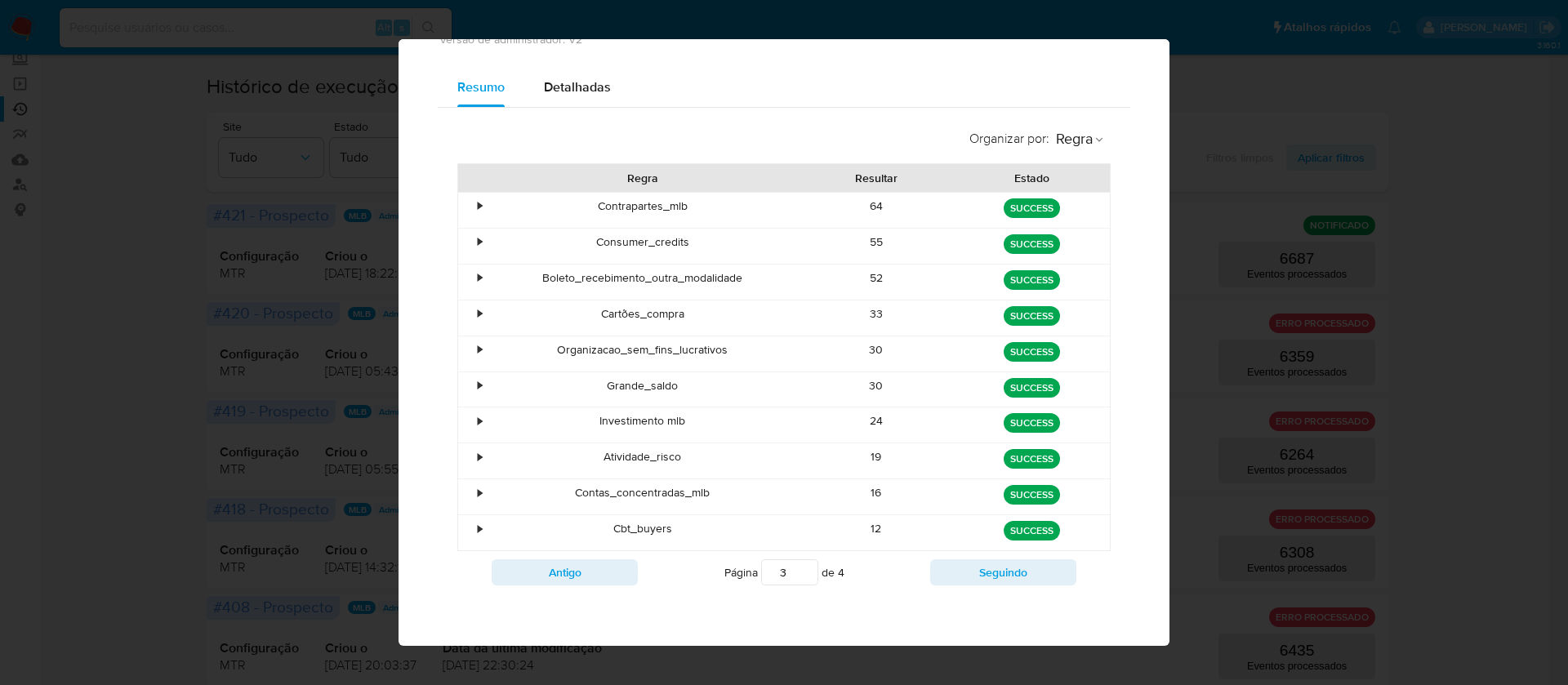
click at [869, 243] on div "55" at bounding box center [877, 246] width 156 height 35
click at [857, 279] on div "52" at bounding box center [877, 282] width 156 height 35
click at [666, 281] on div "Boleto_recebimento_outra_modalidade" at bounding box center [642, 282] width 312 height 35
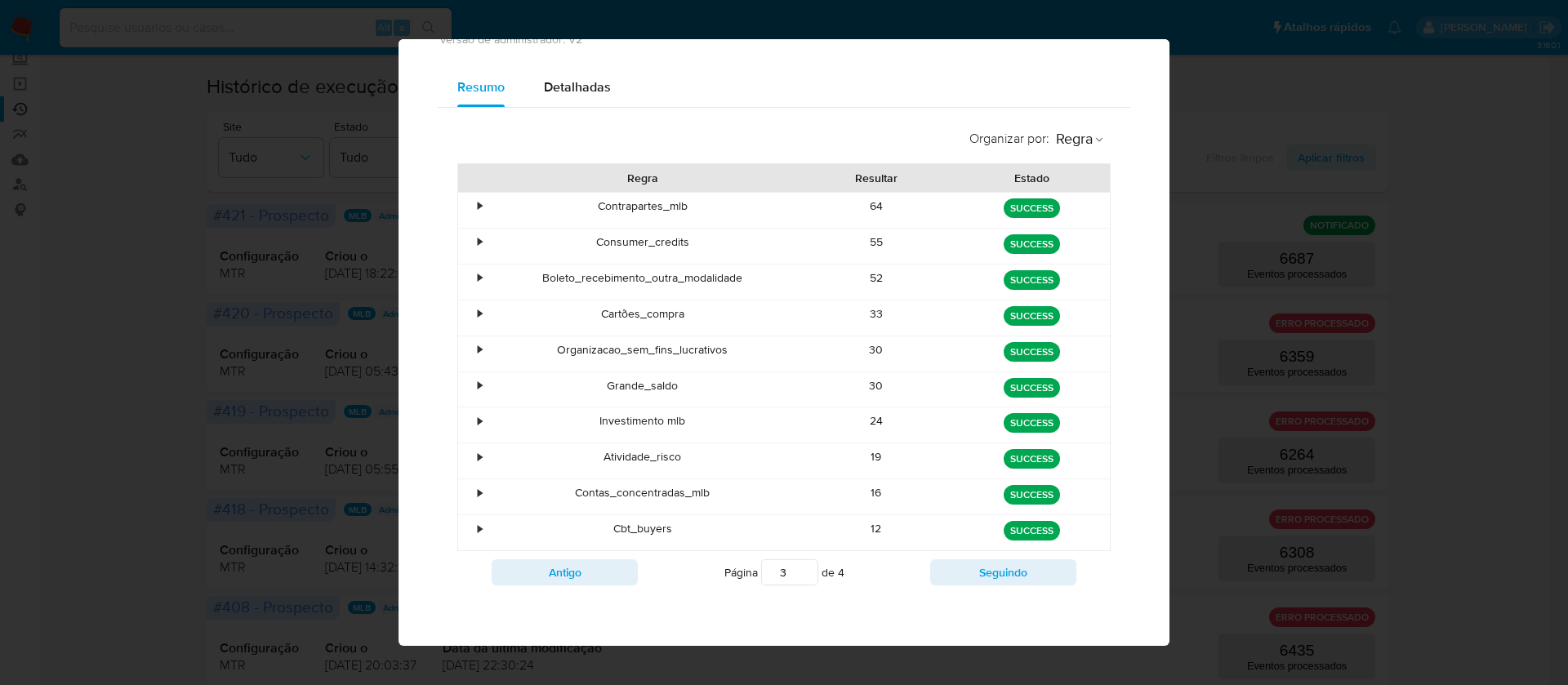
click at [666, 279] on div "Boleto_recebimento_outra_modalidade" at bounding box center [642, 282] width 312 height 35
click at [636, 315] on div "Cartões_compra" at bounding box center [642, 317] width 312 height 35
click at [867, 313] on div "33" at bounding box center [877, 317] width 156 height 35
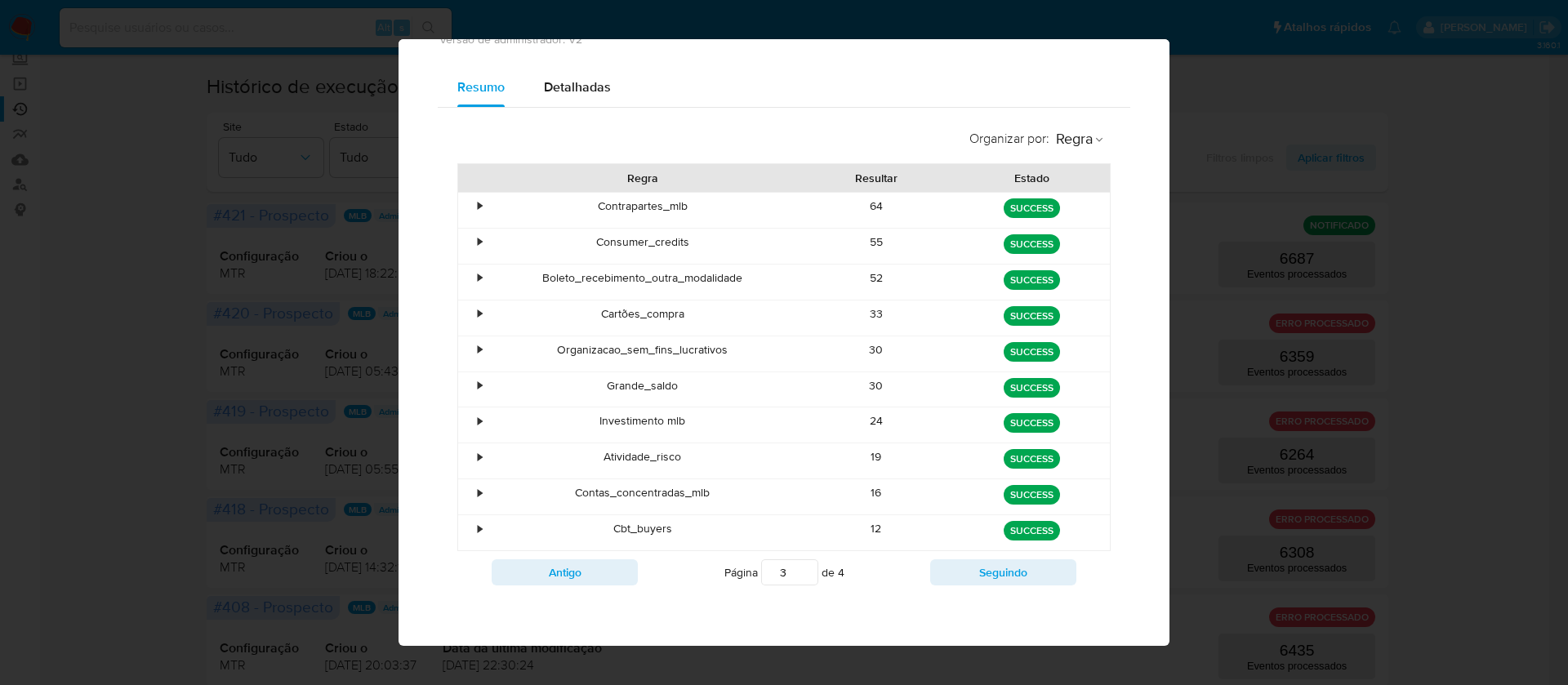
click at [867, 313] on div "33" at bounding box center [877, 317] width 156 height 35
click at [864, 355] on div "30" at bounding box center [877, 353] width 156 height 35
click at [859, 384] on div "30" at bounding box center [877, 390] width 156 height 35
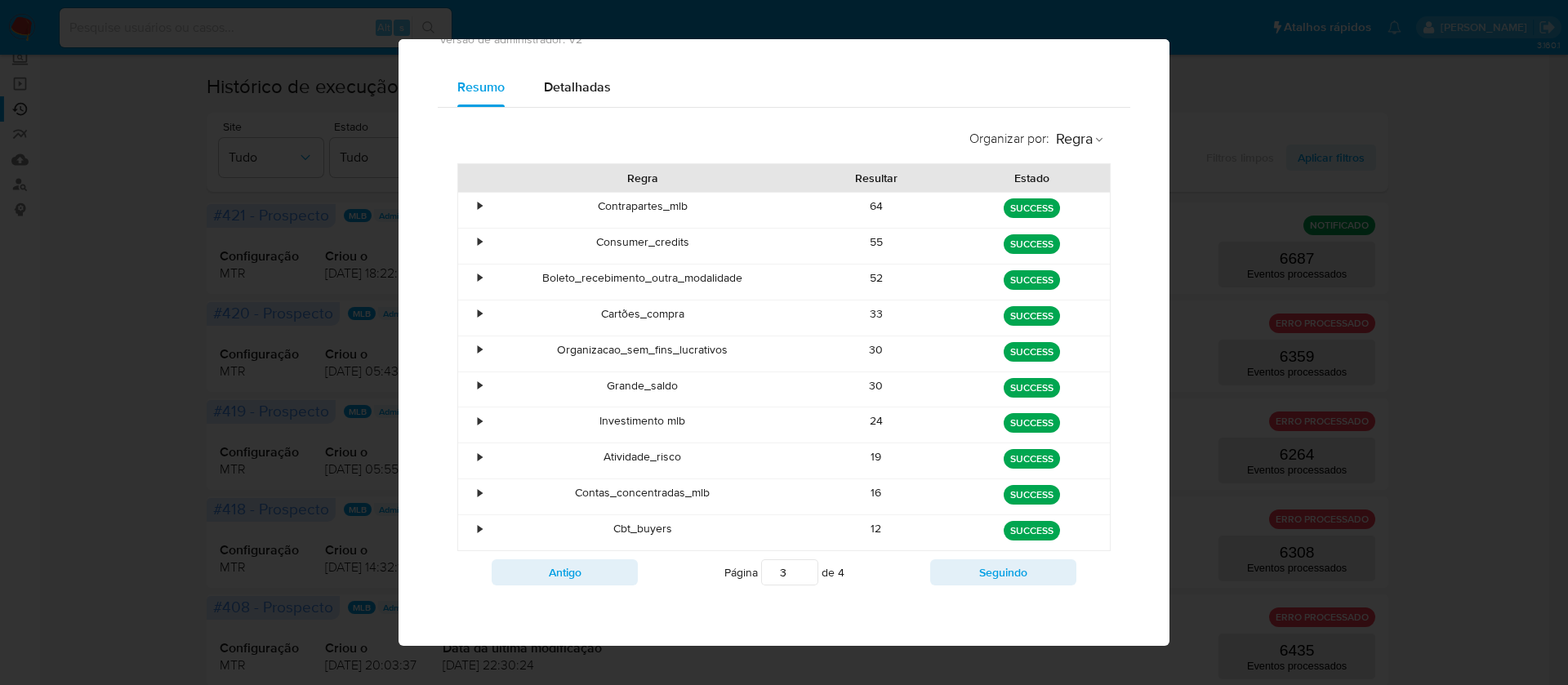
click at [859, 384] on div "30" at bounding box center [877, 390] width 156 height 35
click at [868, 420] on div "24" at bounding box center [877, 425] width 156 height 35
click at [858, 459] on div "19" at bounding box center [877, 461] width 156 height 35
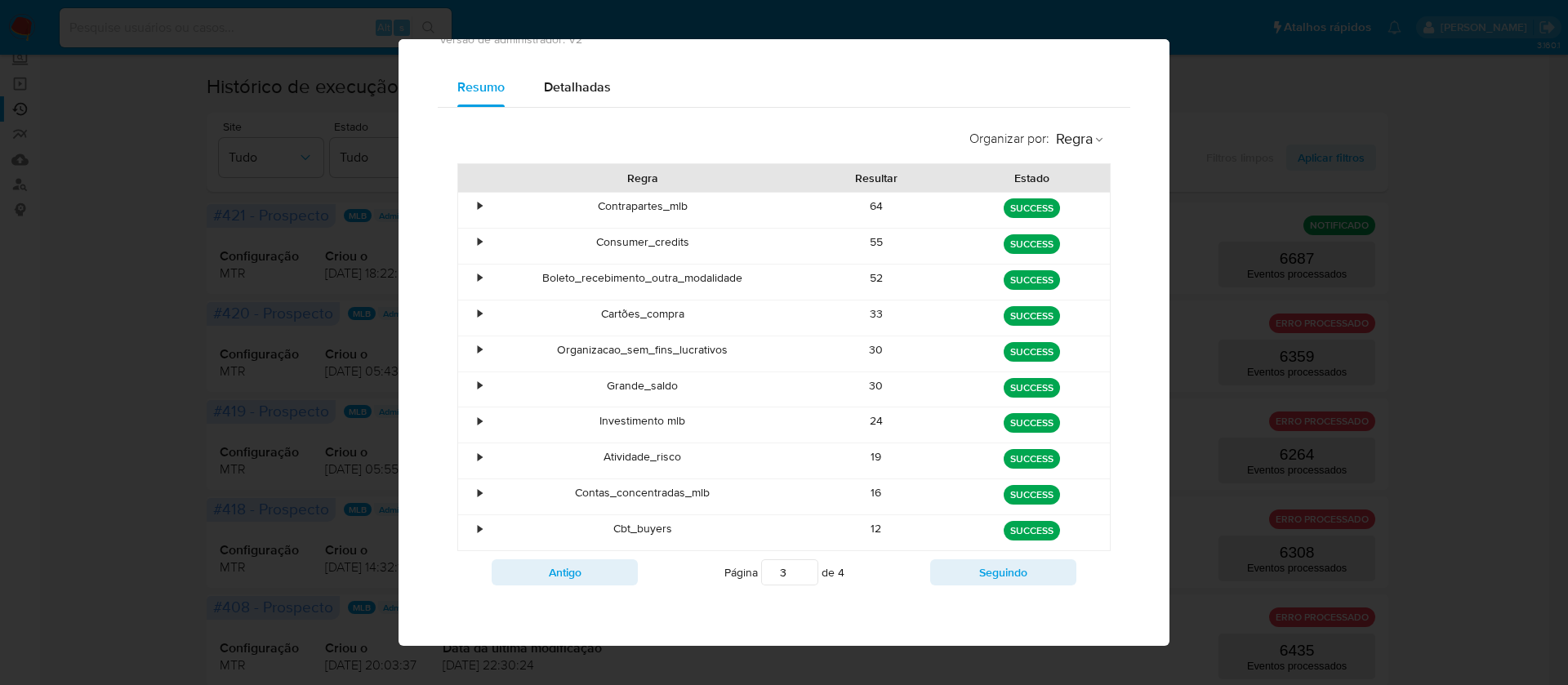
click at [858, 459] on div "19" at bounding box center [877, 461] width 156 height 35
click at [862, 490] on div "16" at bounding box center [877, 497] width 156 height 35
click at [969, 571] on button "Seguindo" at bounding box center [1003, 573] width 146 height 27
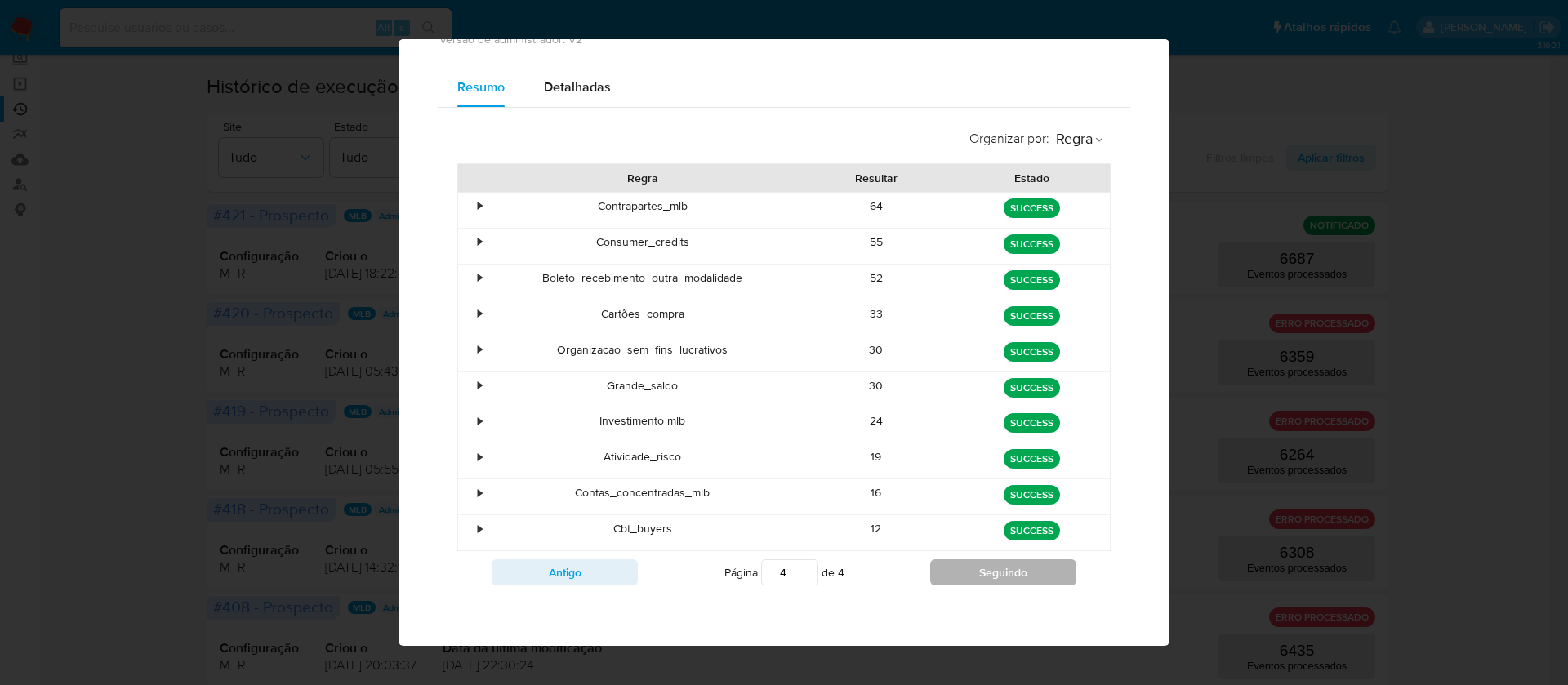
scroll to position [65, 0]
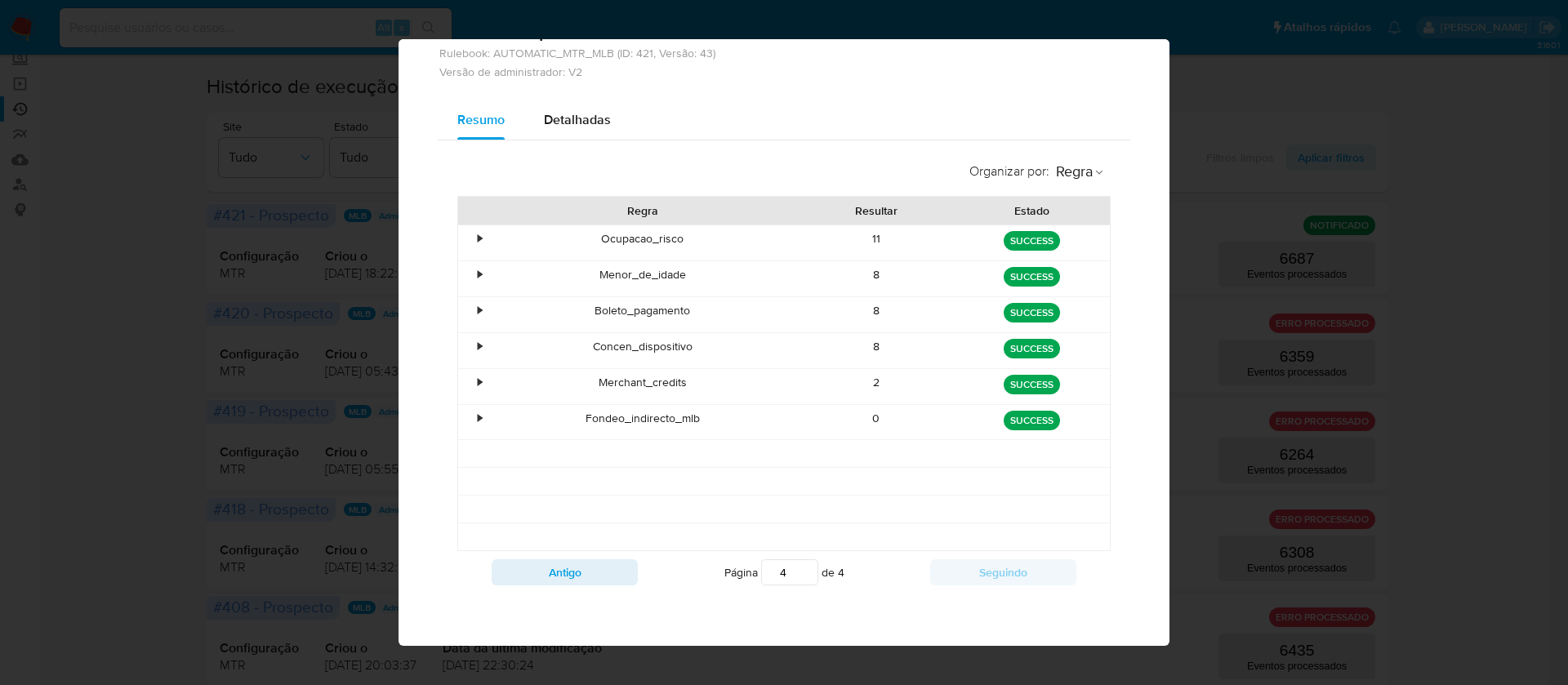
click at [855, 281] on div "8" at bounding box center [877, 278] width 156 height 35
click at [860, 311] on div "8" at bounding box center [877, 314] width 156 height 35
click at [865, 314] on div "8" at bounding box center [877, 314] width 156 height 35
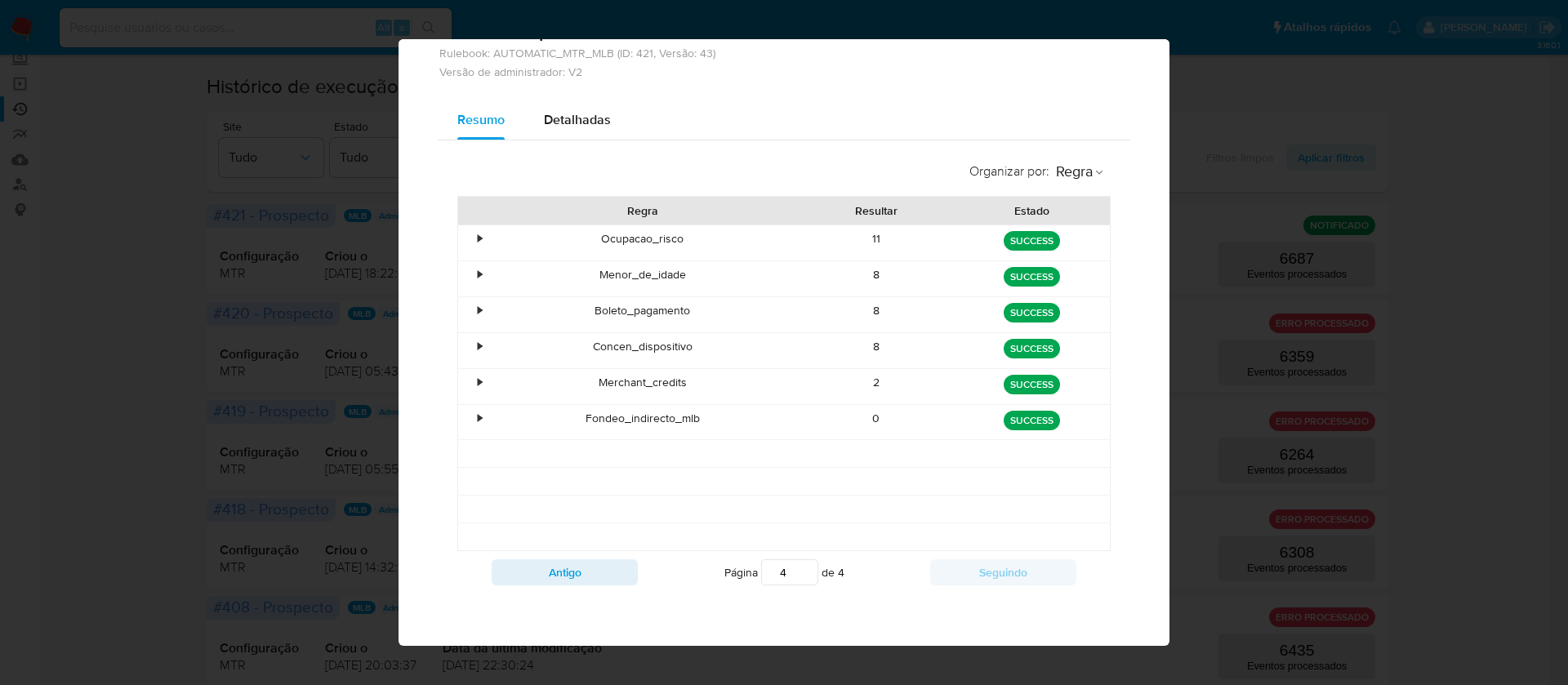
click at [865, 356] on div "8" at bounding box center [877, 351] width 156 height 35
click at [635, 393] on div "Merchant_credits" at bounding box center [642, 387] width 312 height 35
click at [569, 577] on button "Antigo" at bounding box center [565, 573] width 146 height 27
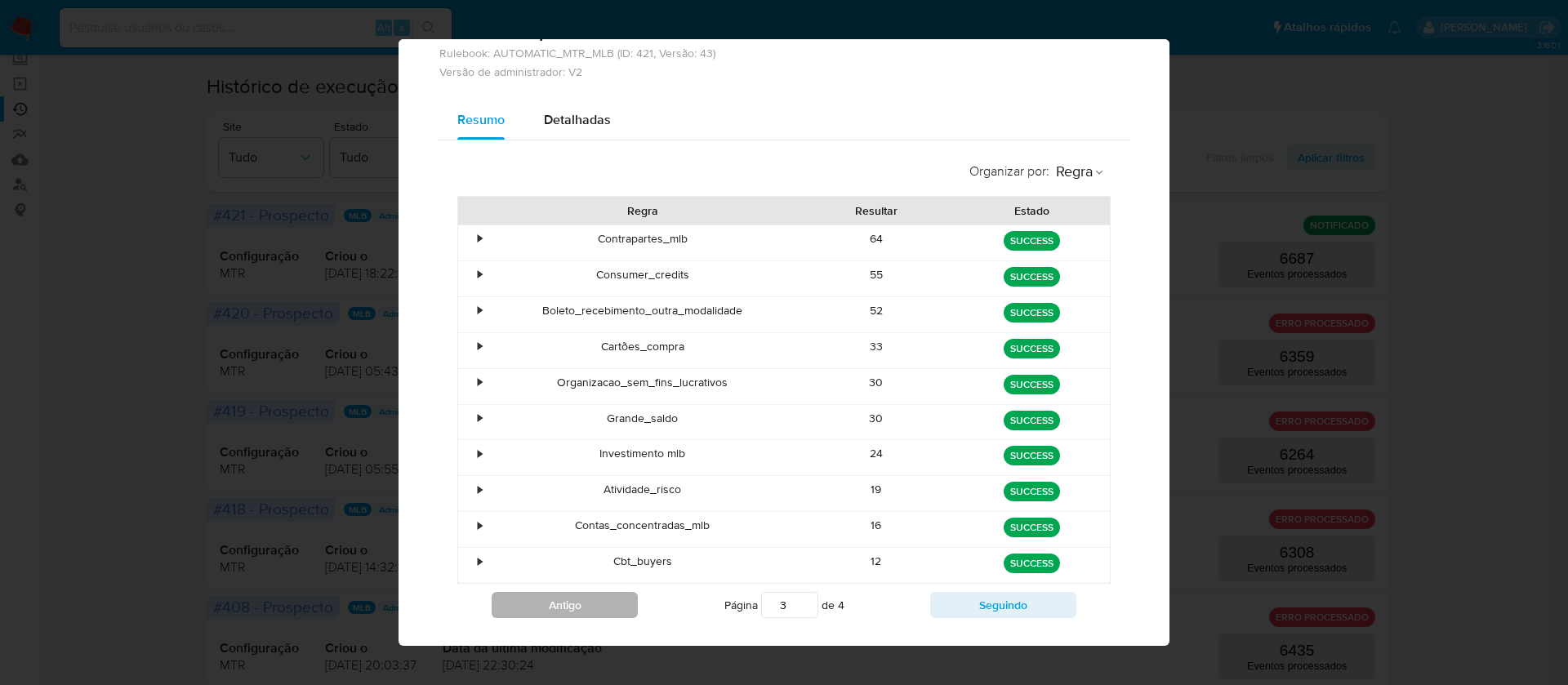
click at [569, 577] on div "Cbt_buyers" at bounding box center [642, 565] width 312 height 35
click at [552, 608] on button "Antigo" at bounding box center [565, 605] width 146 height 27
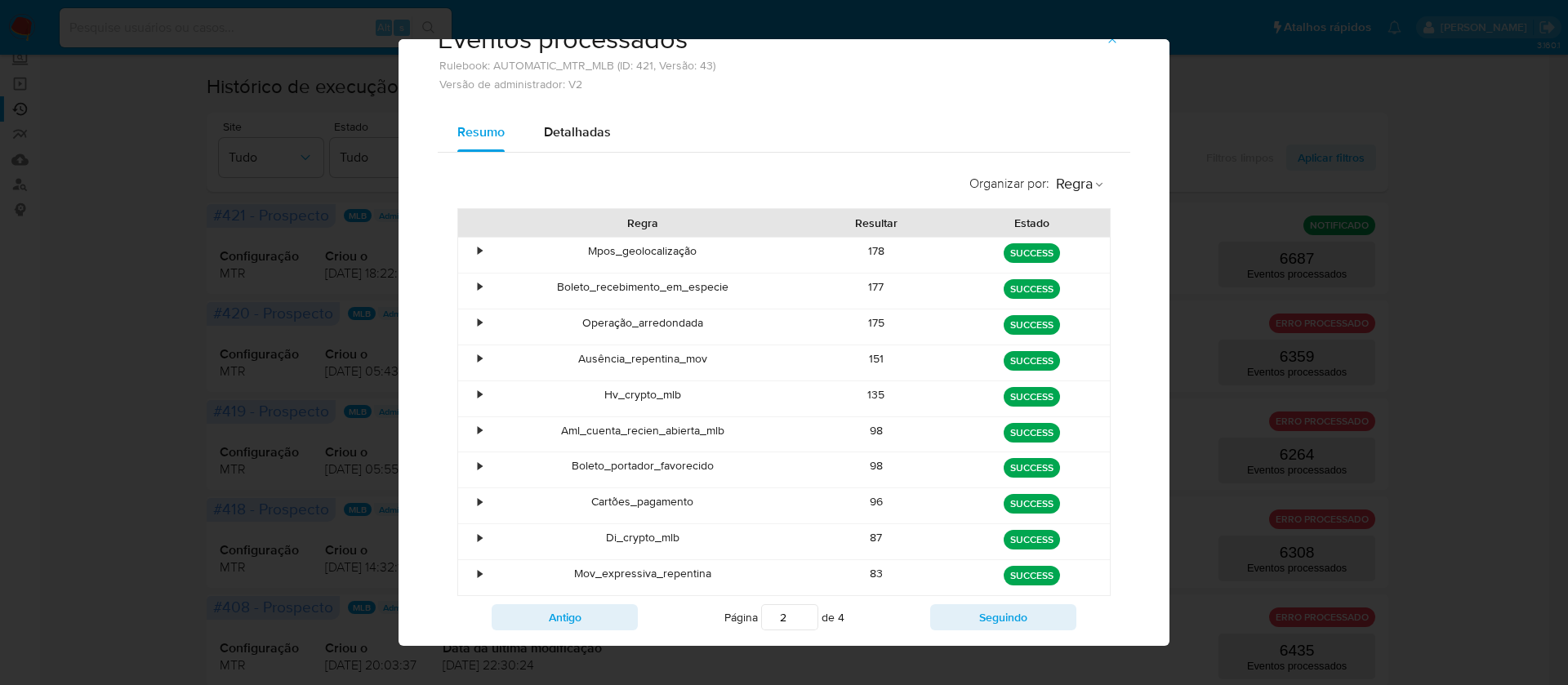
scroll to position [97, 0]
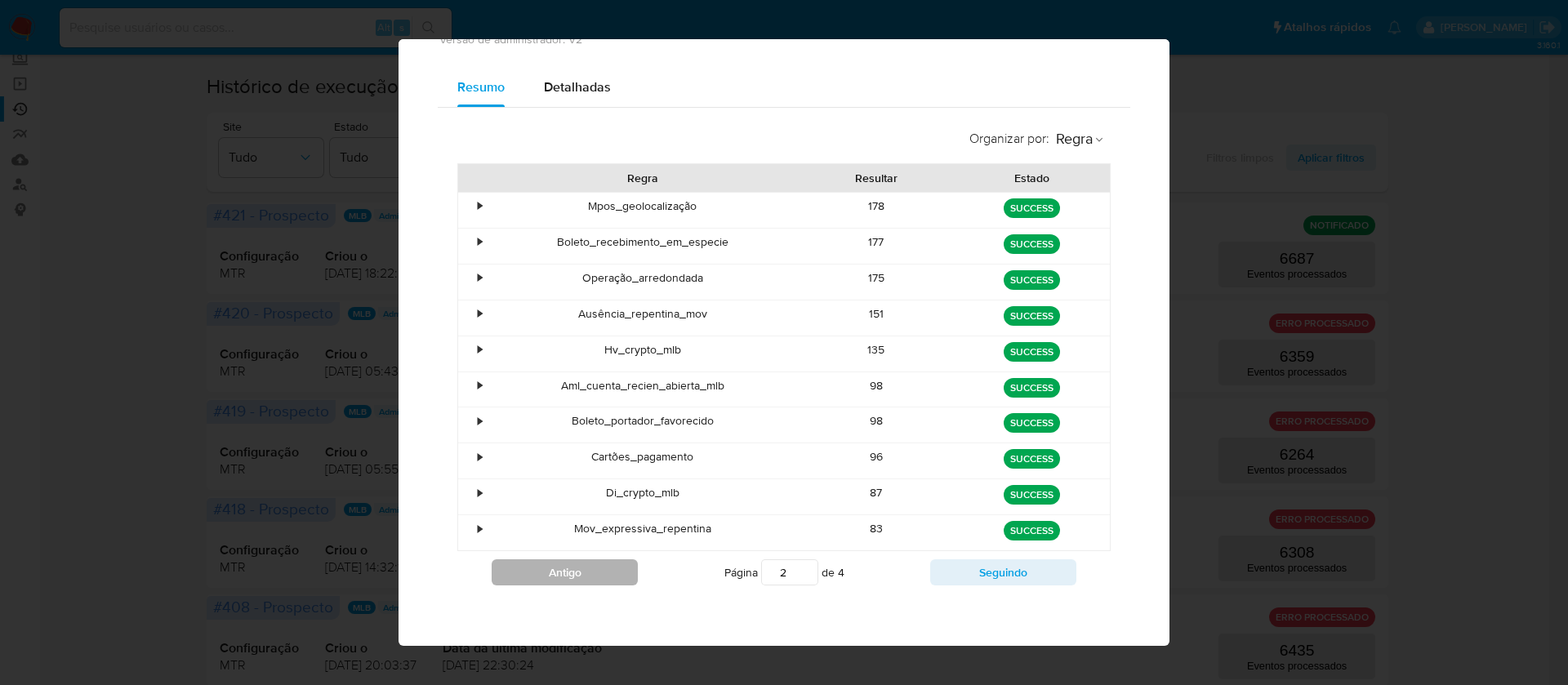
click at [550, 575] on button "Antigo" at bounding box center [565, 573] width 146 height 27
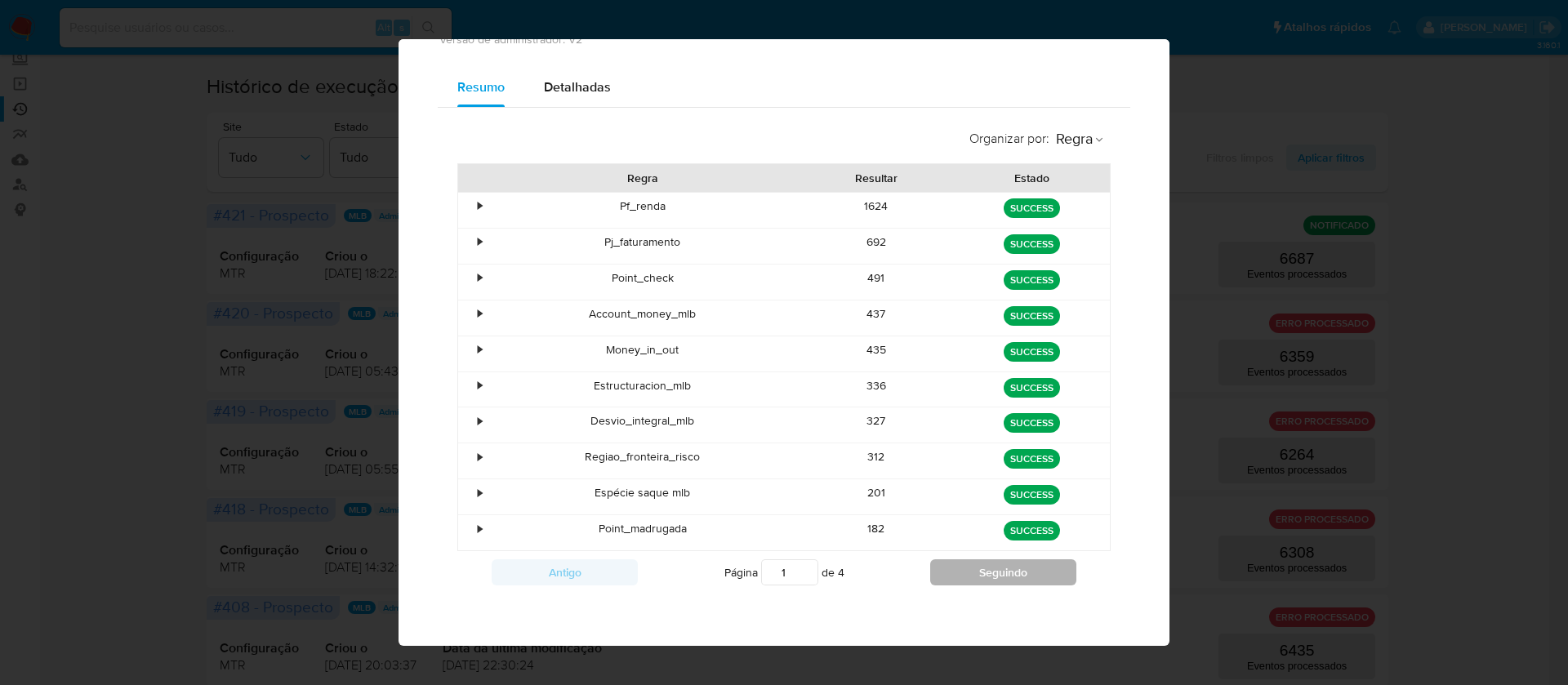
click at [992, 570] on button "Seguindo" at bounding box center [1003, 573] width 146 height 27
click at [995, 567] on button "Seguindo" at bounding box center [1003, 573] width 146 height 27
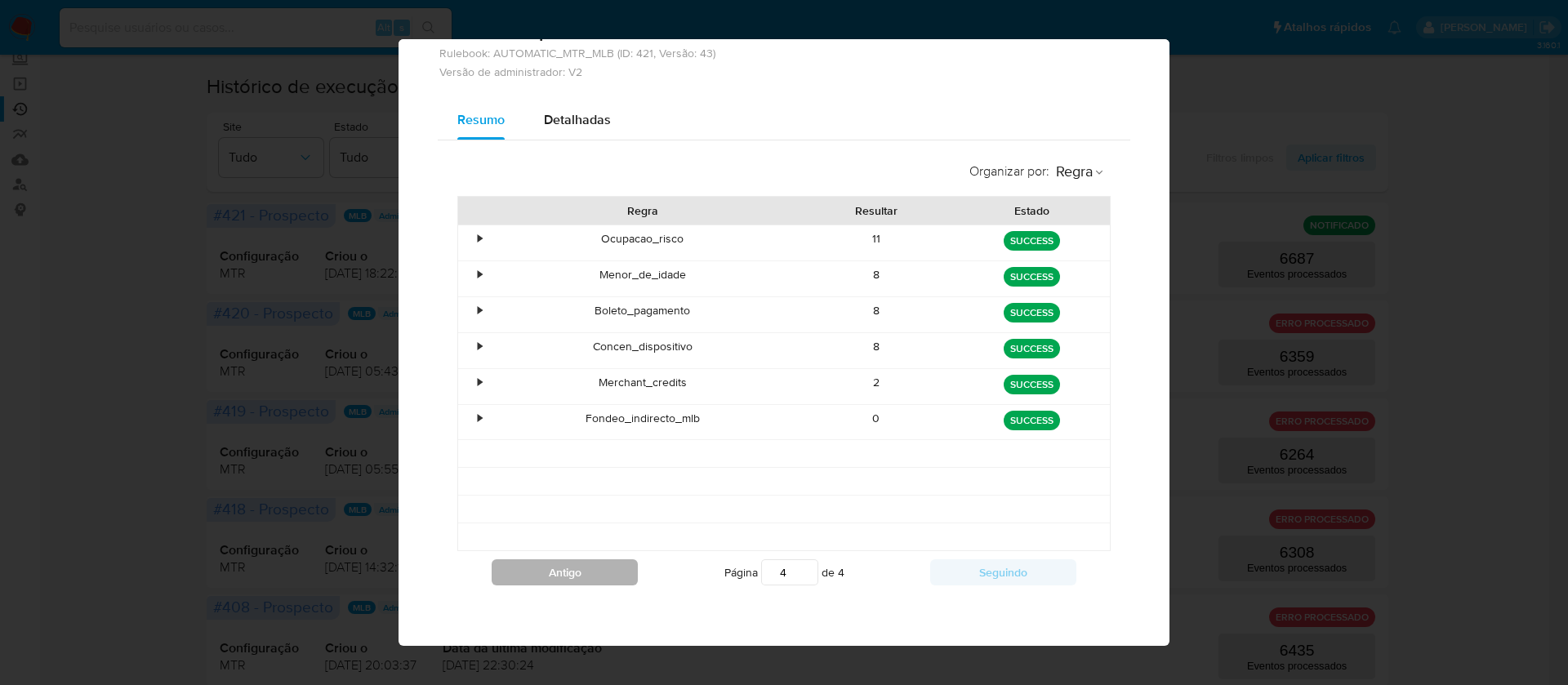
click at [545, 579] on button "Antigo" at bounding box center [565, 573] width 146 height 27
type input "3"
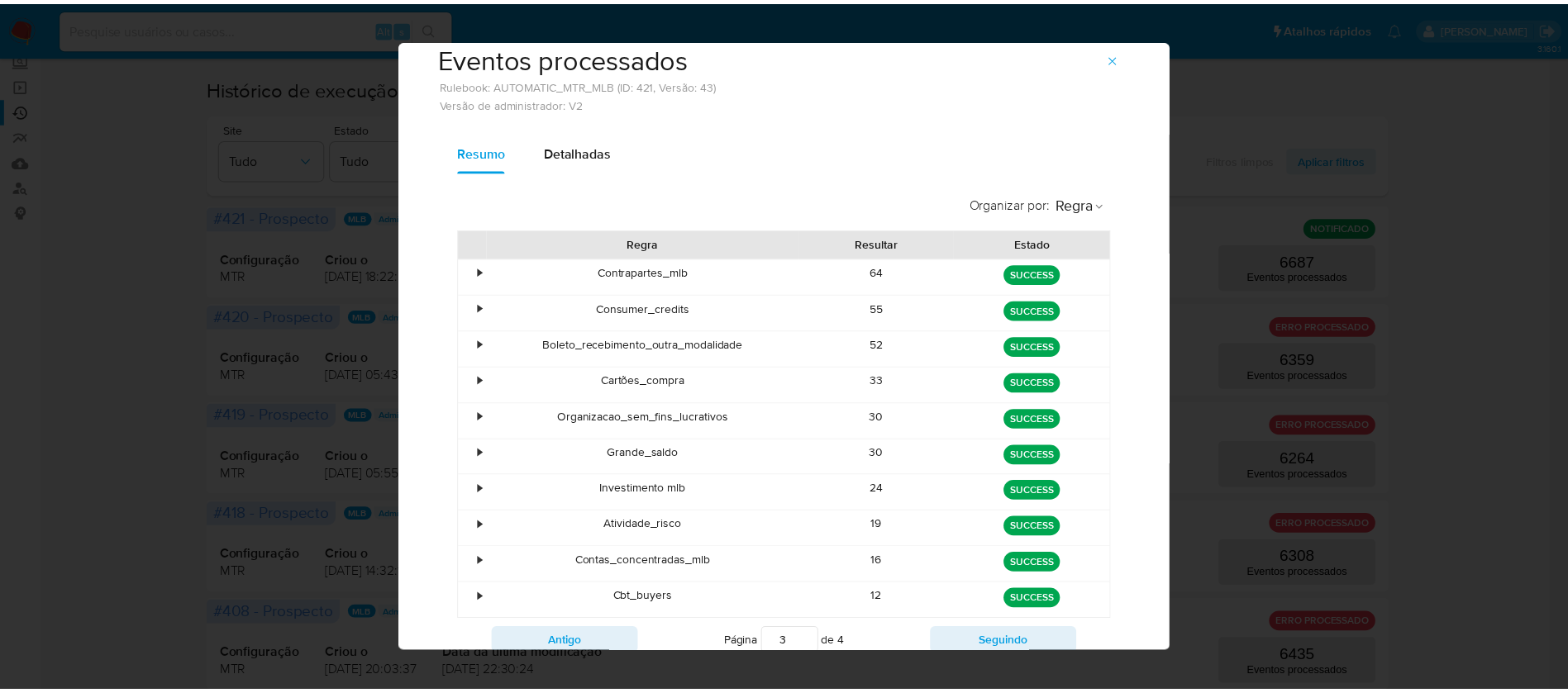
scroll to position [0, 0]
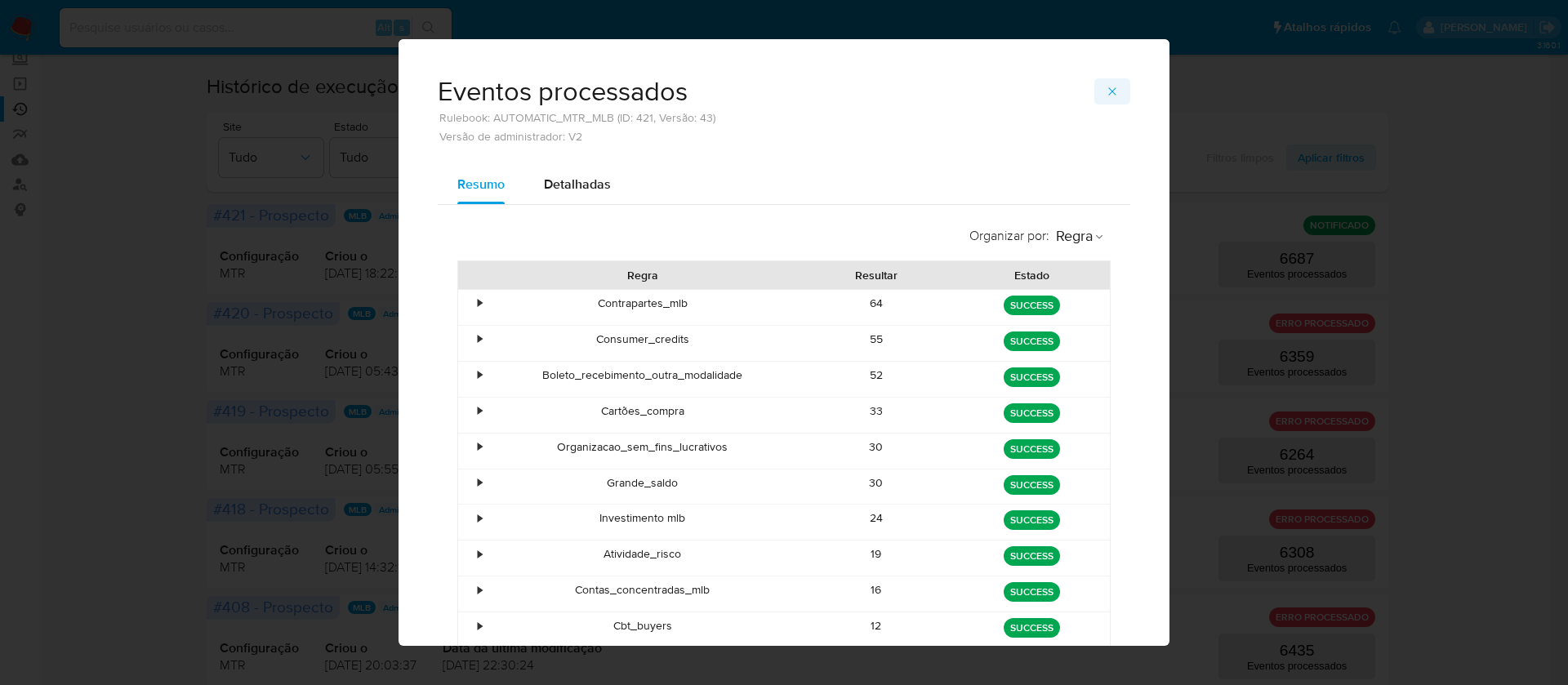
click at [1105, 91] on icon "button" at bounding box center [1112, 91] width 13 height 13
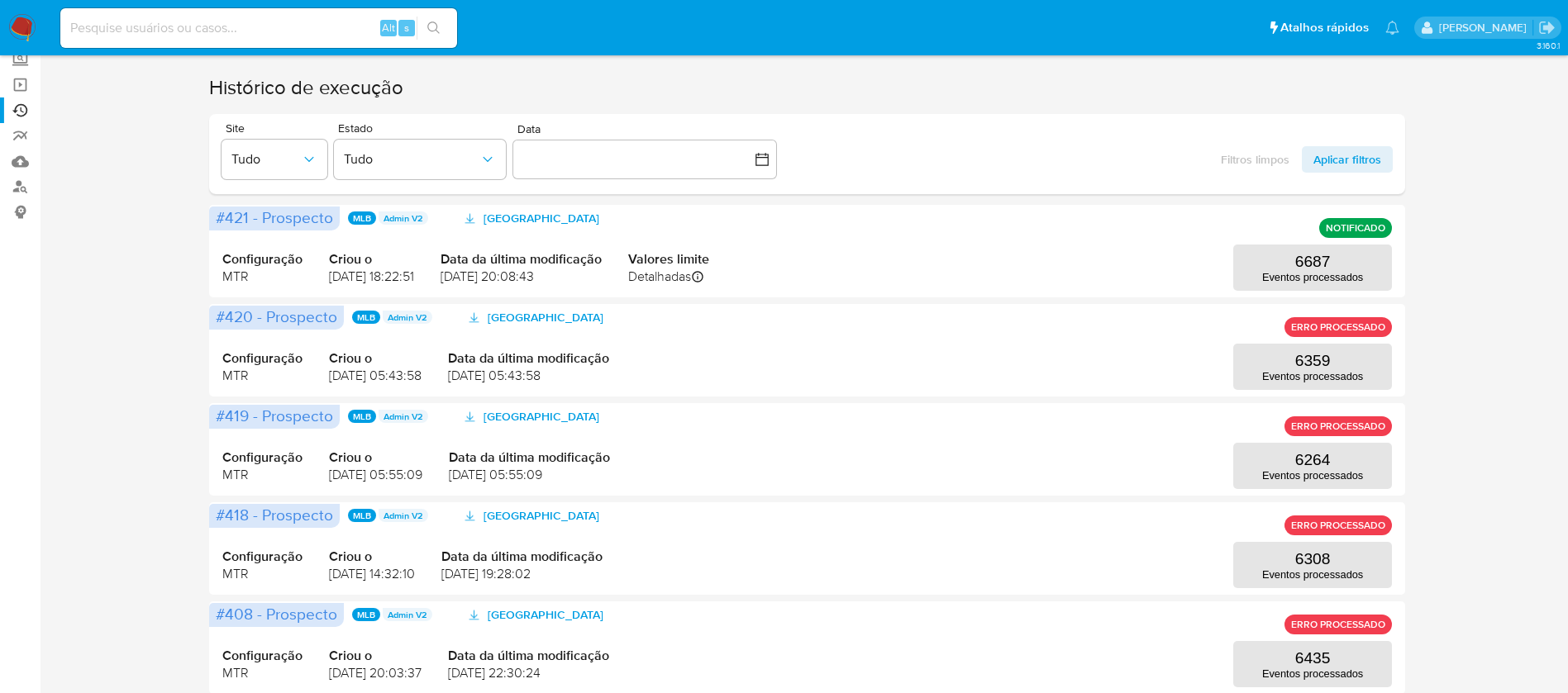
click at [1113, 92] on h1 "Histórico de execução" at bounding box center [807, 87] width 1196 height 27
